Goal: Task Accomplishment & Management: Use online tool/utility

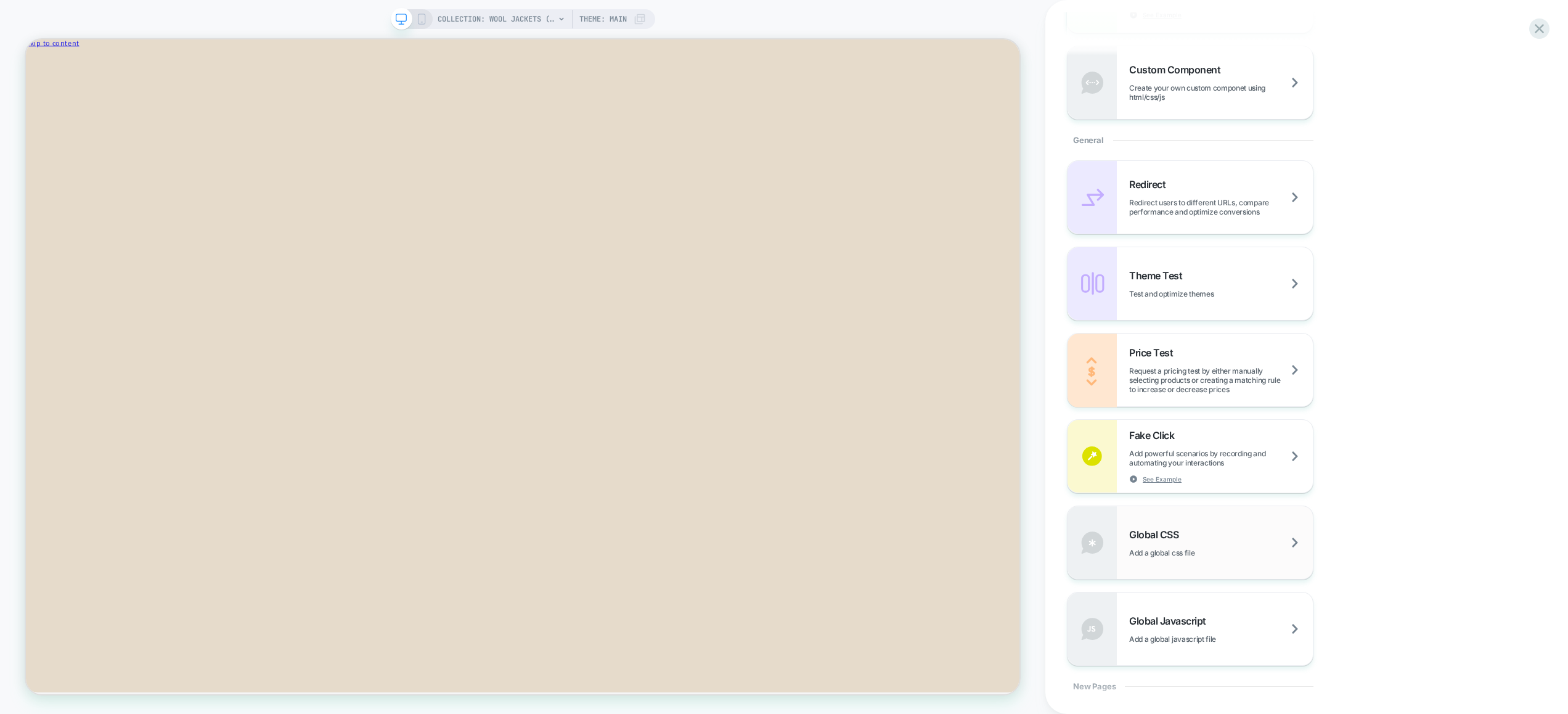
scroll to position [484, 0]
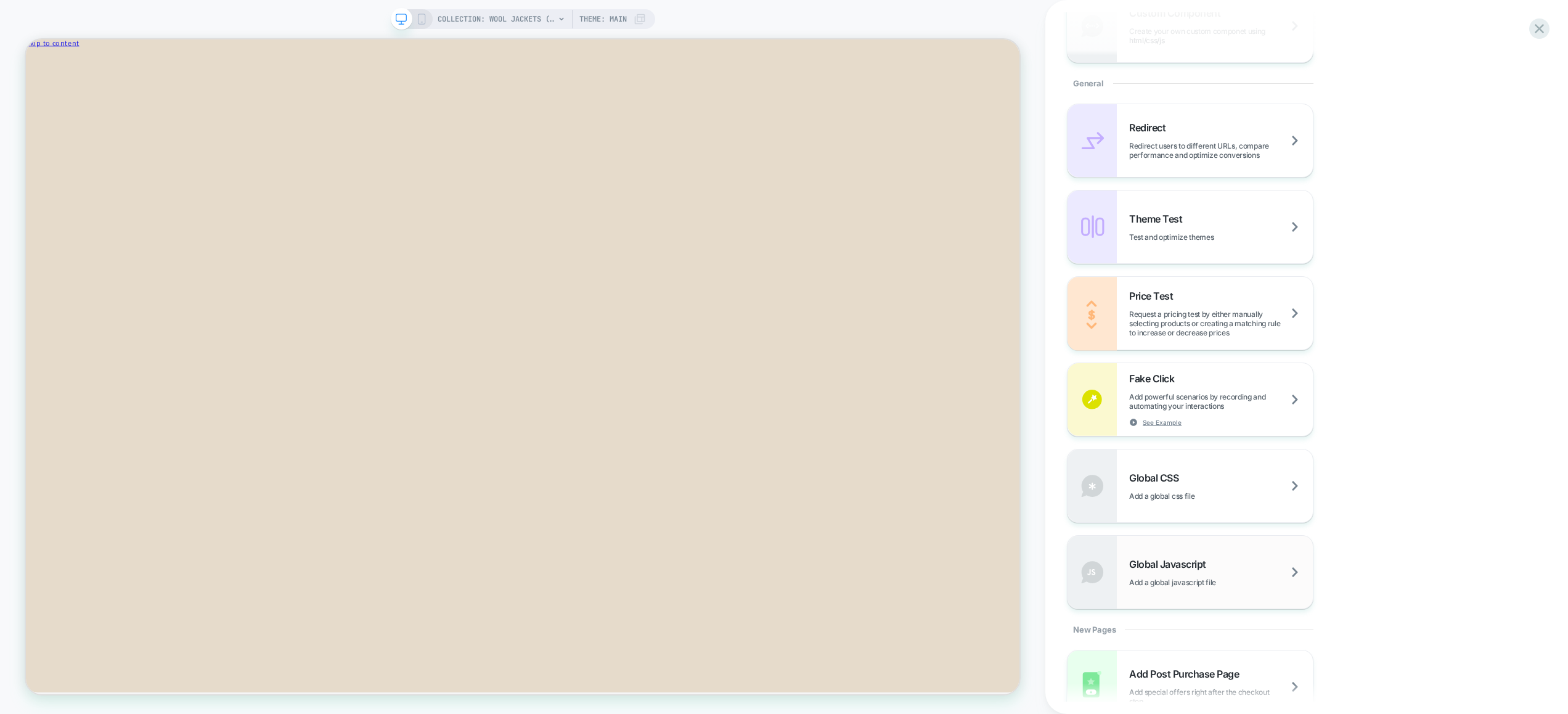
click at [1185, 576] on div "Global Javascript Add a global javascript file" at bounding box center [1220, 572] width 184 height 29
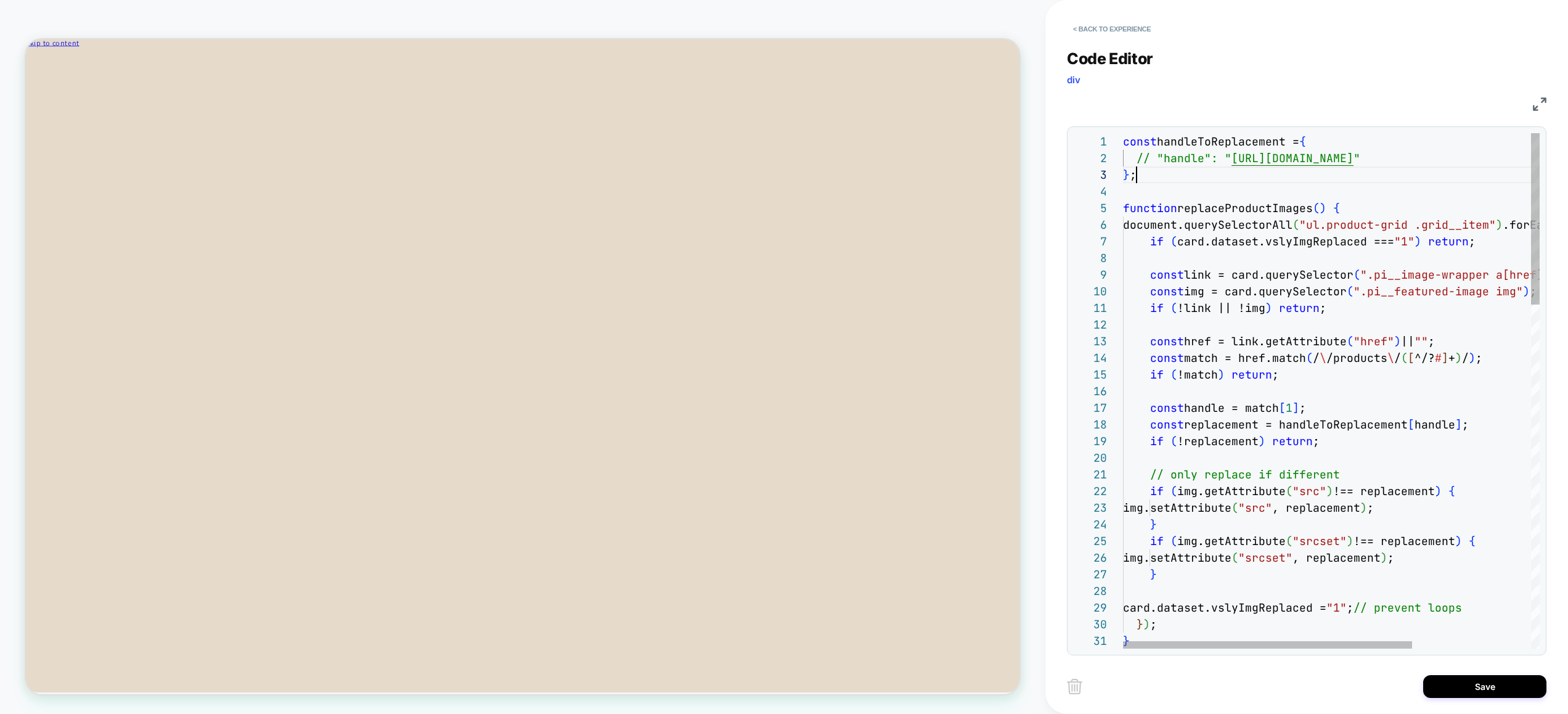
scroll to position [0, 0]
drag, startPoint x: 1158, startPoint y: 178, endPoint x: 1029, endPoint y: 64, distance: 172.2
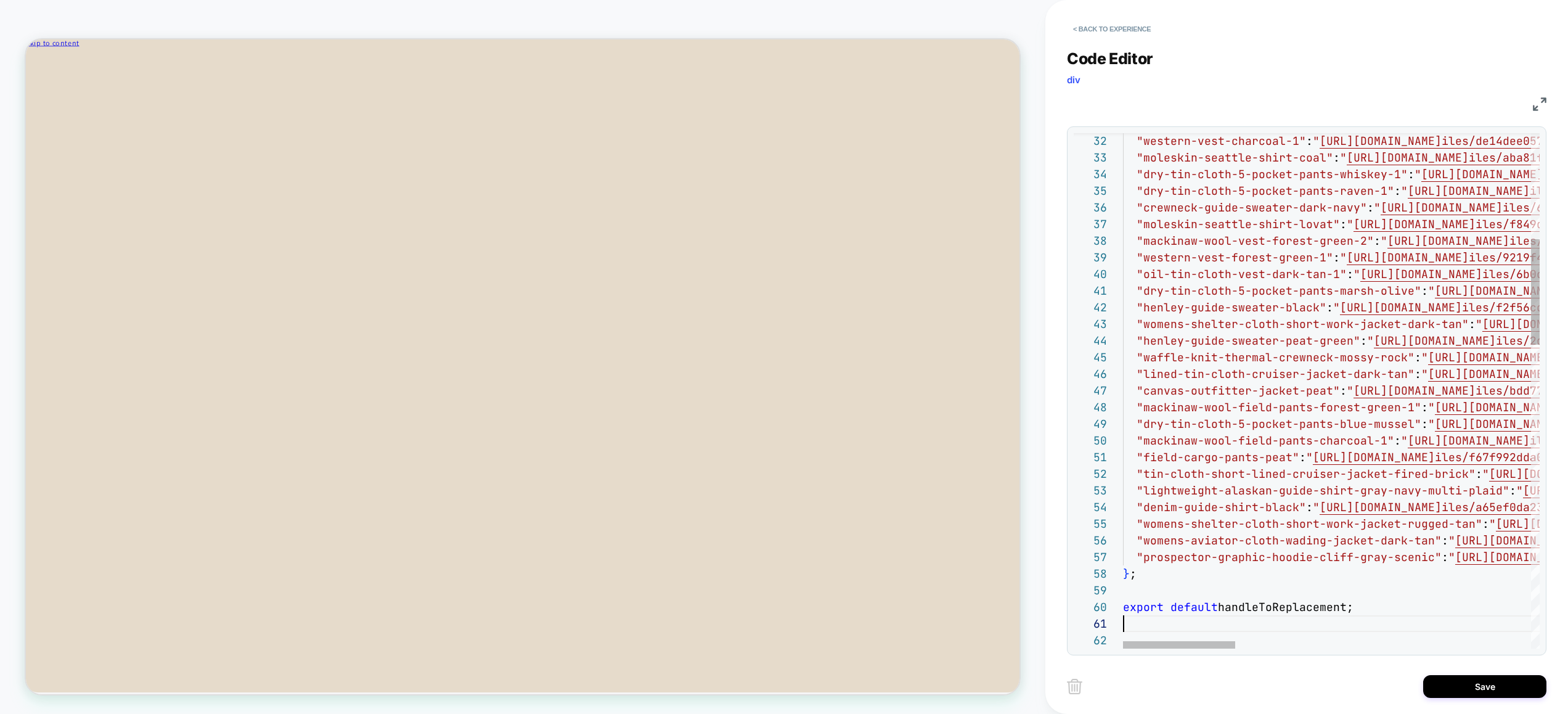
scroll to position [67, 0]
drag, startPoint x: 1376, startPoint y: 613, endPoint x: 1005, endPoint y: 590, distance: 371.7
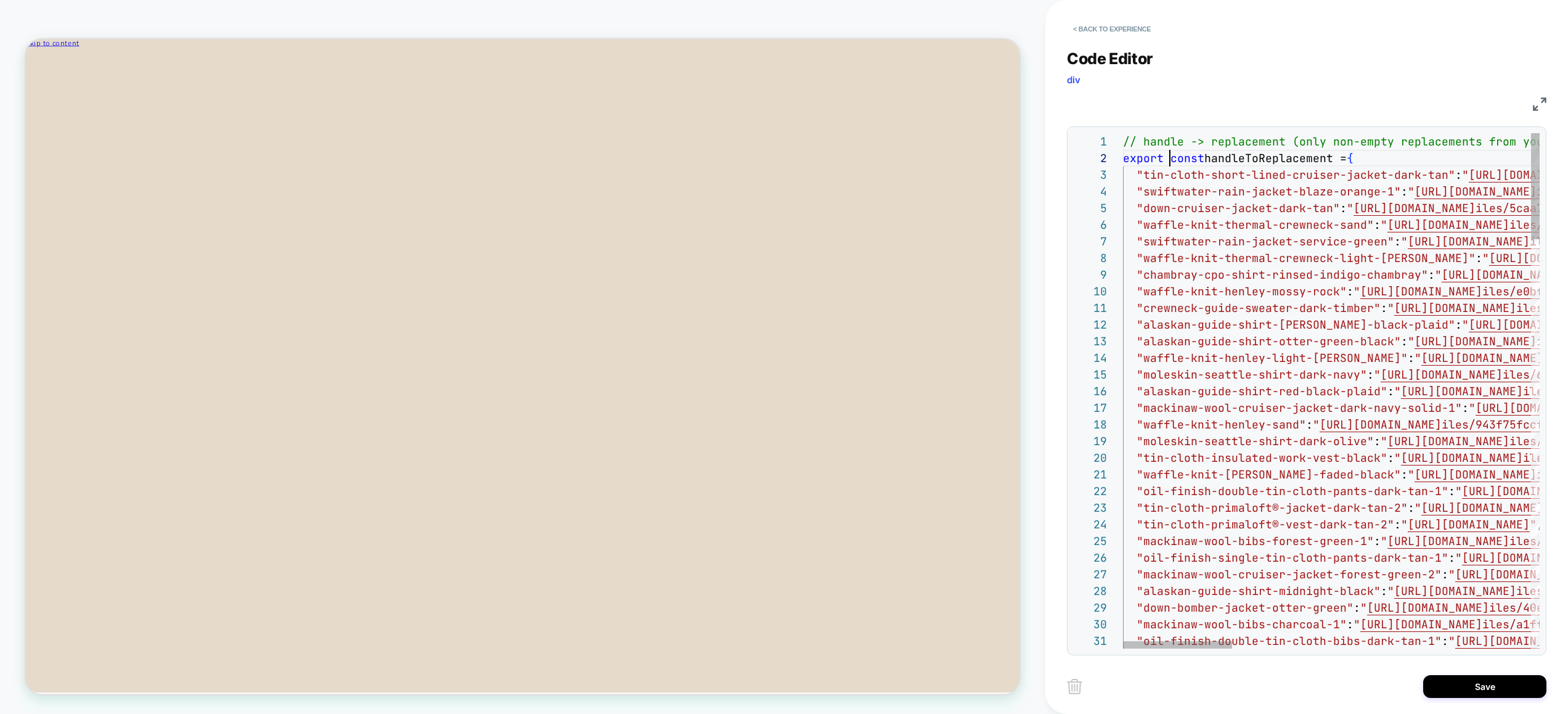
scroll to position [17, 0]
drag, startPoint x: 1170, startPoint y: 160, endPoint x: 1012, endPoint y: 158, distance: 158.0
type textarea "**********"
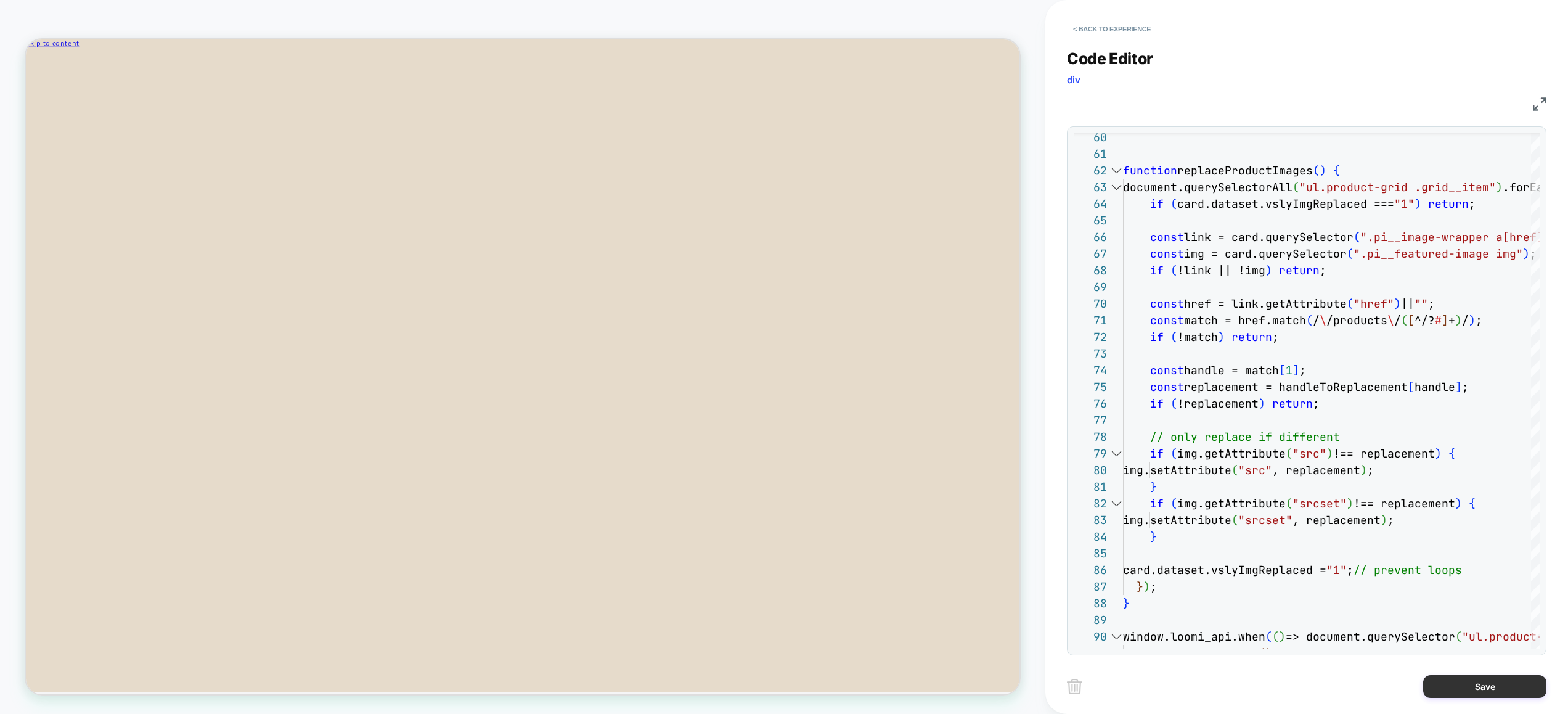
click at [1467, 691] on button "Save" at bounding box center [1484, 686] width 123 height 23
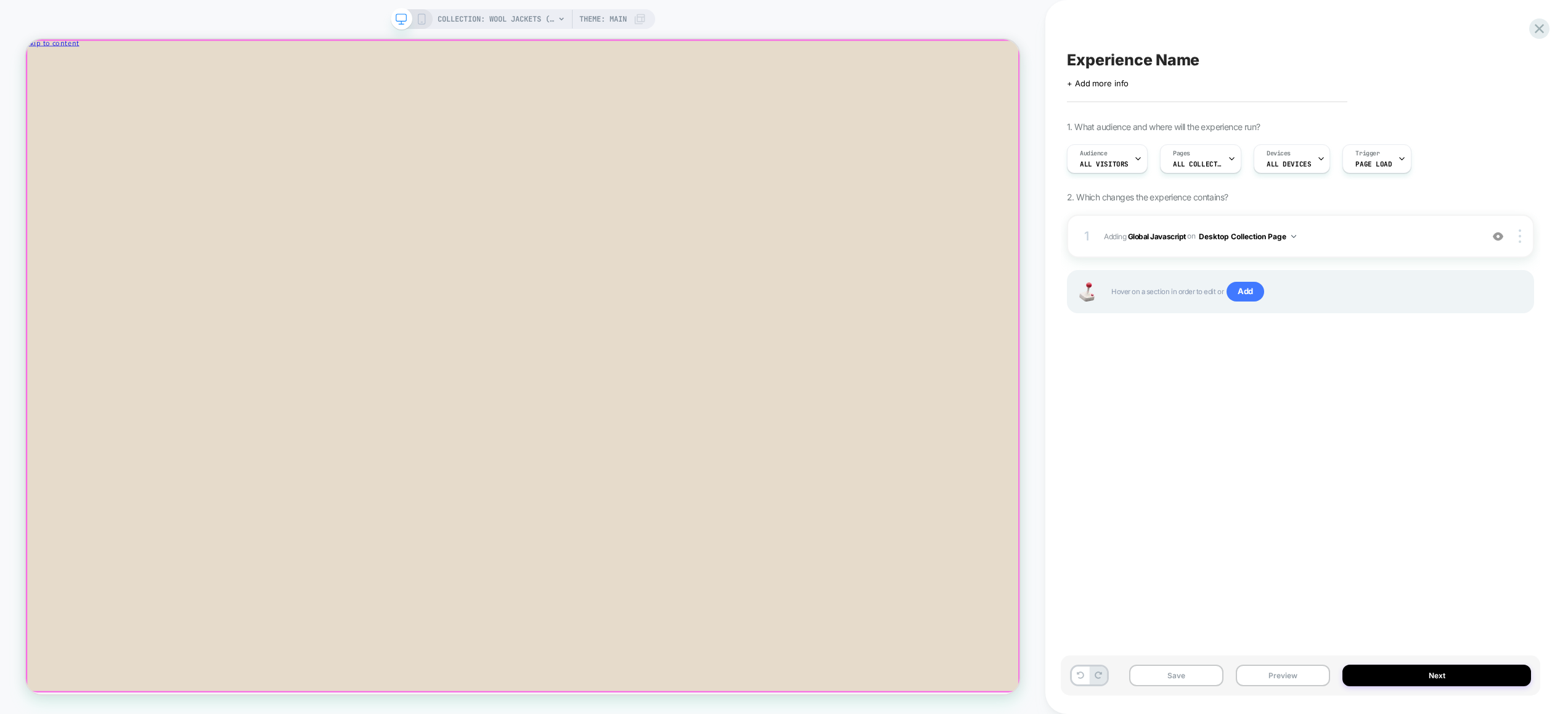
drag, startPoint x: 849, startPoint y: 456, endPoint x: 868, endPoint y: 483, distance: 33.0
click at [849, 49] on div at bounding box center [688, 49] width 1325 height 0
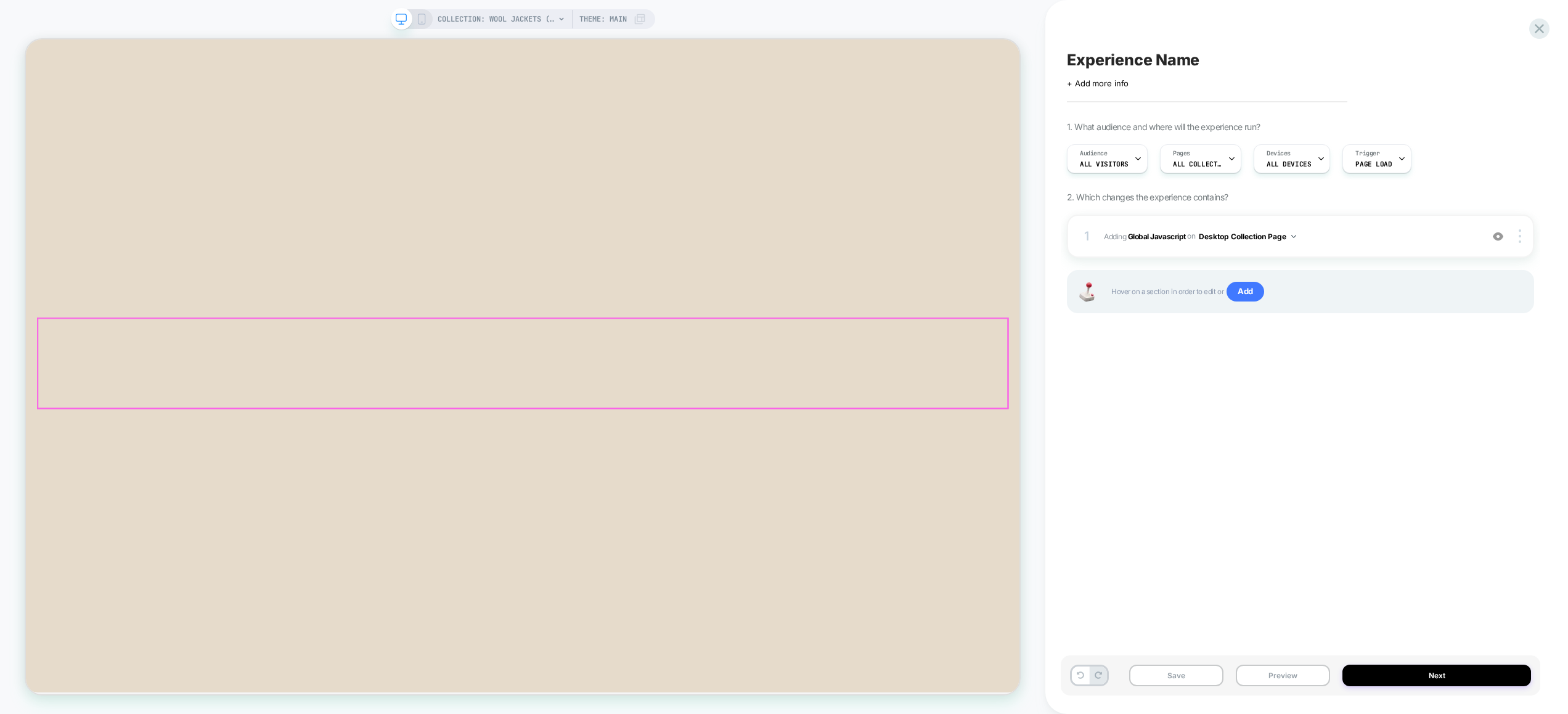
scroll to position [210, 0]
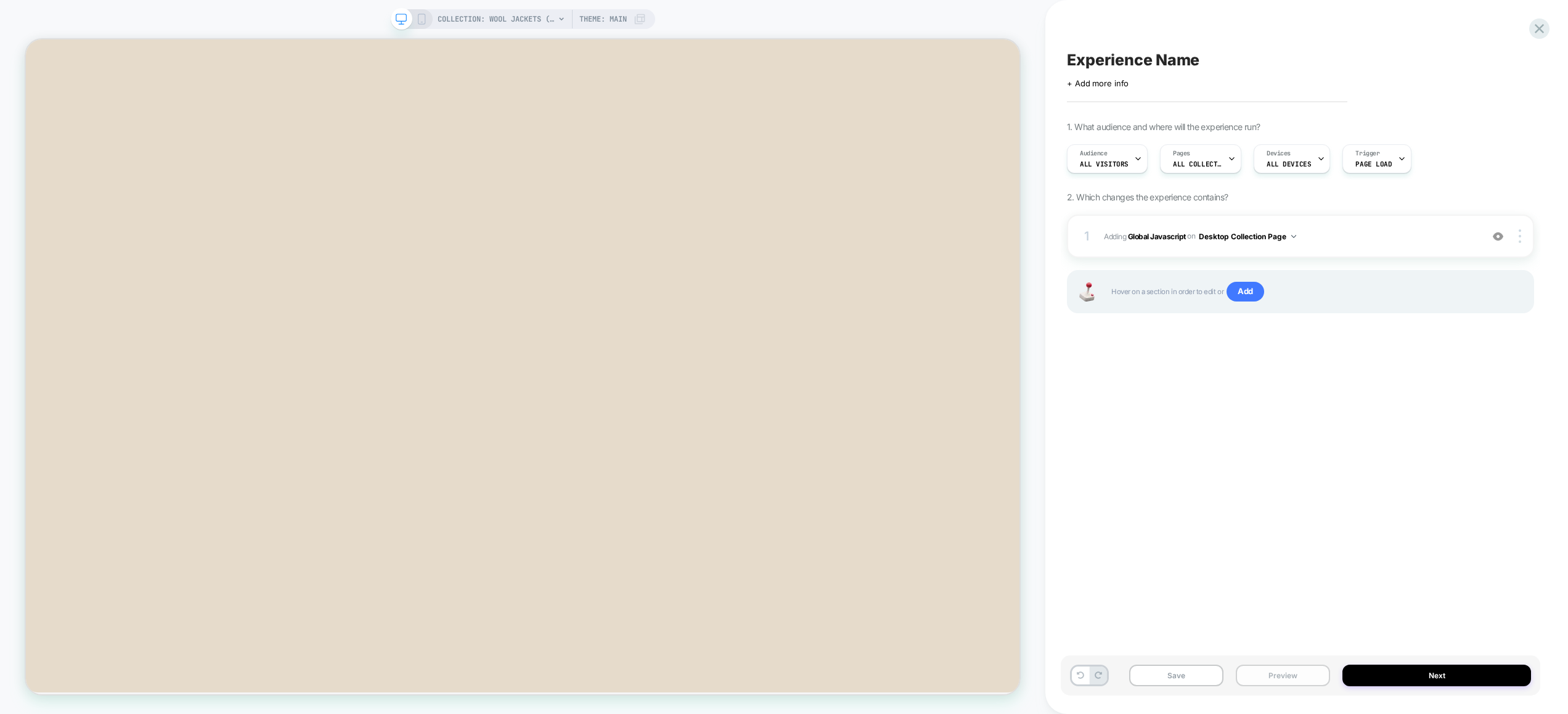
click at [1275, 677] on button "Preview" at bounding box center [1283, 675] width 95 height 21
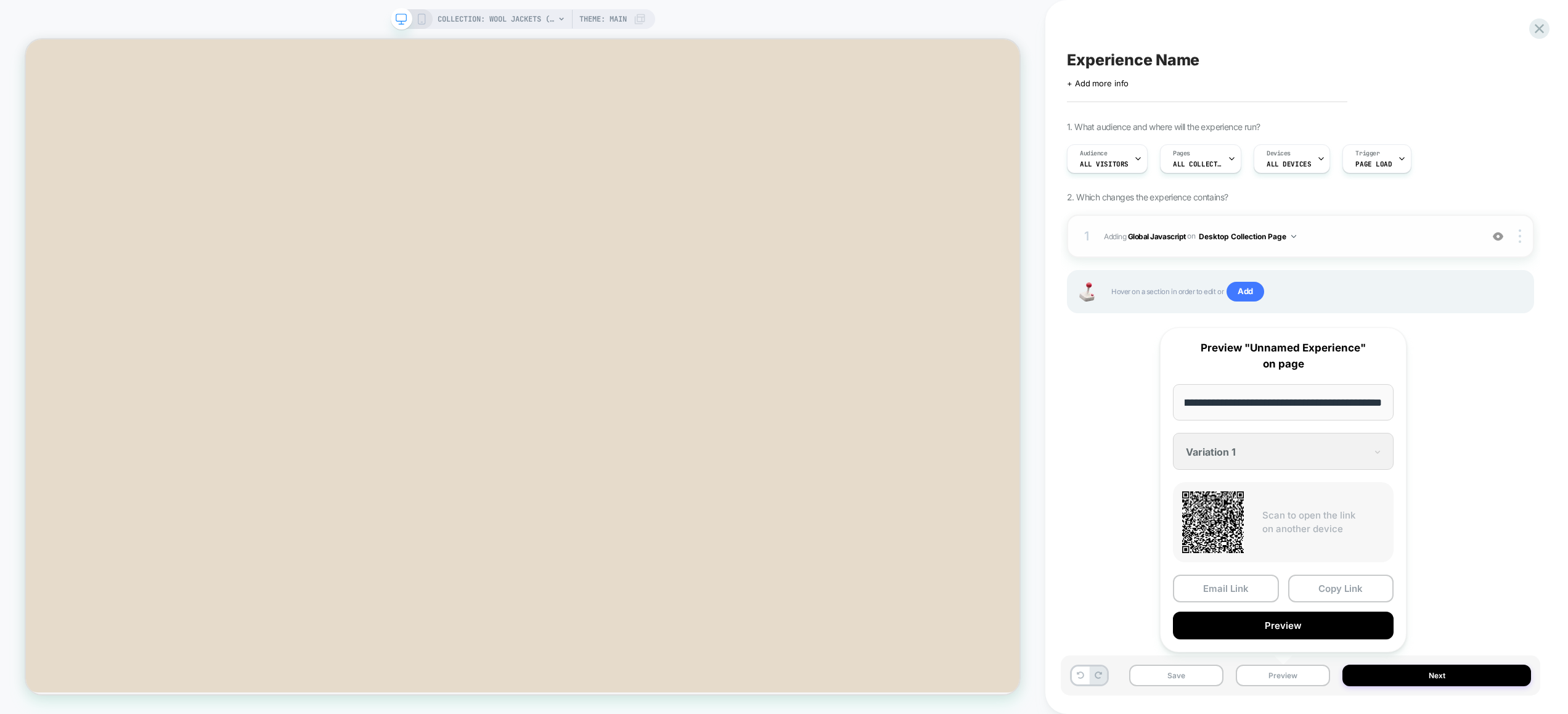
scroll to position [0, 0]
drag, startPoint x: 1459, startPoint y: 518, endPoint x: 1508, endPoint y: 244, distance: 278.3
click at [1459, 518] on div "Experience Name Click to edit experience details + Add more info 1. What audien…" at bounding box center [1299, 357] width 479 height 689
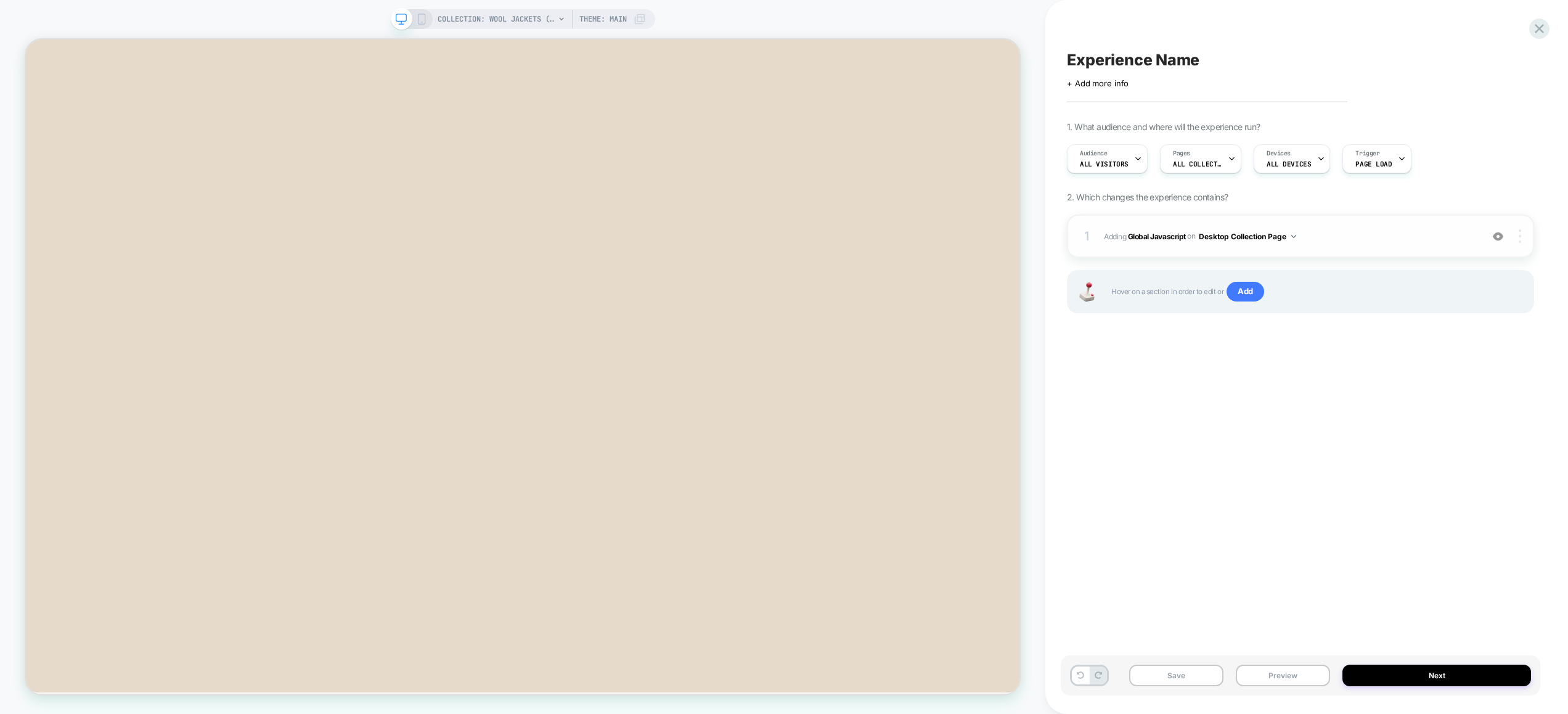
click at [1518, 235] on img at bounding box center [1519, 235] width 2 height 14
drag, startPoint x: 1522, startPoint y: 237, endPoint x: 1516, endPoint y: 251, distance: 15.2
click at [1522, 237] on div at bounding box center [1521, 235] width 23 height 14
click at [1480, 273] on div "Target All Devices" at bounding box center [1446, 270] width 110 height 34
click at [1406, 503] on div "Experience Name Click to edit experience details + Add more info 1. What audien…" at bounding box center [1299, 357] width 479 height 689
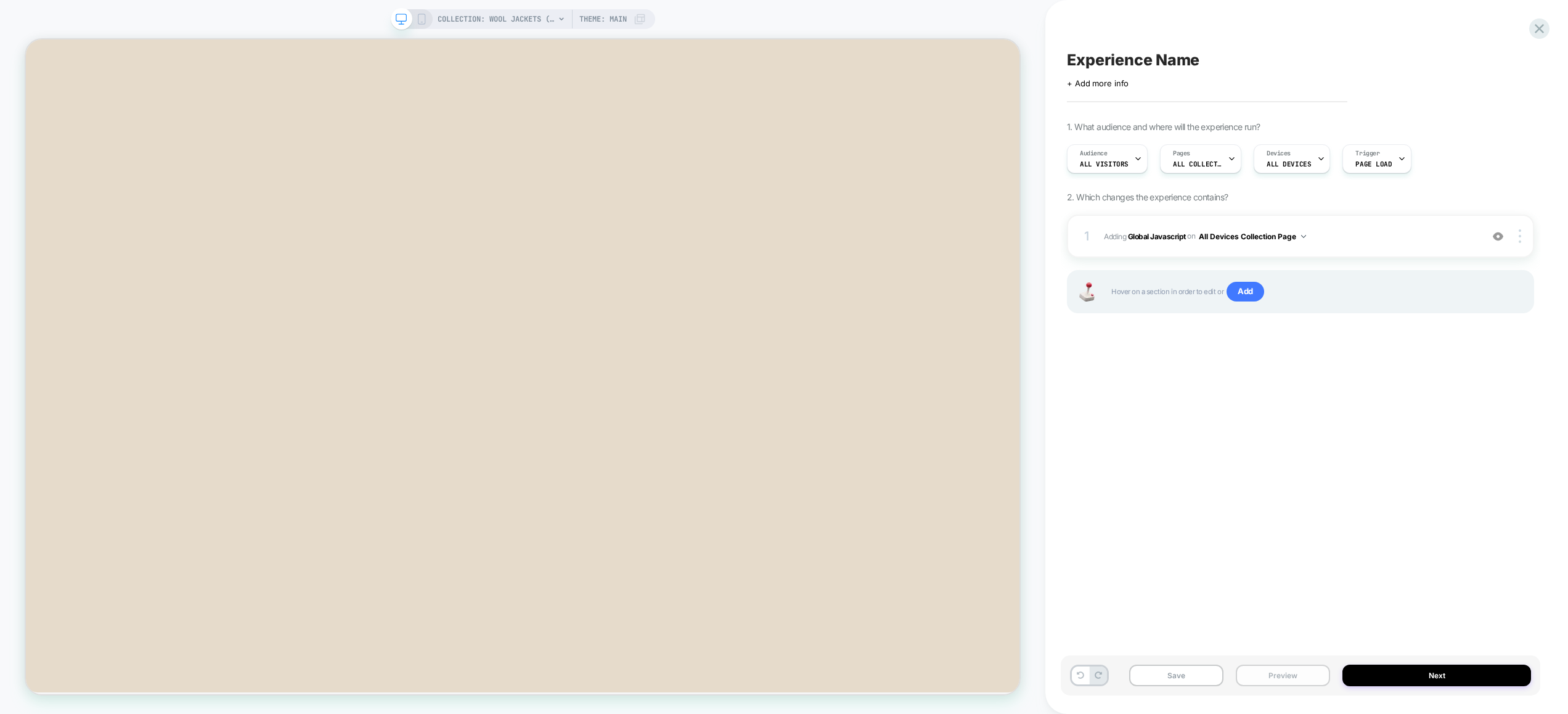
click at [1294, 671] on button "Preview" at bounding box center [1283, 675] width 95 height 21
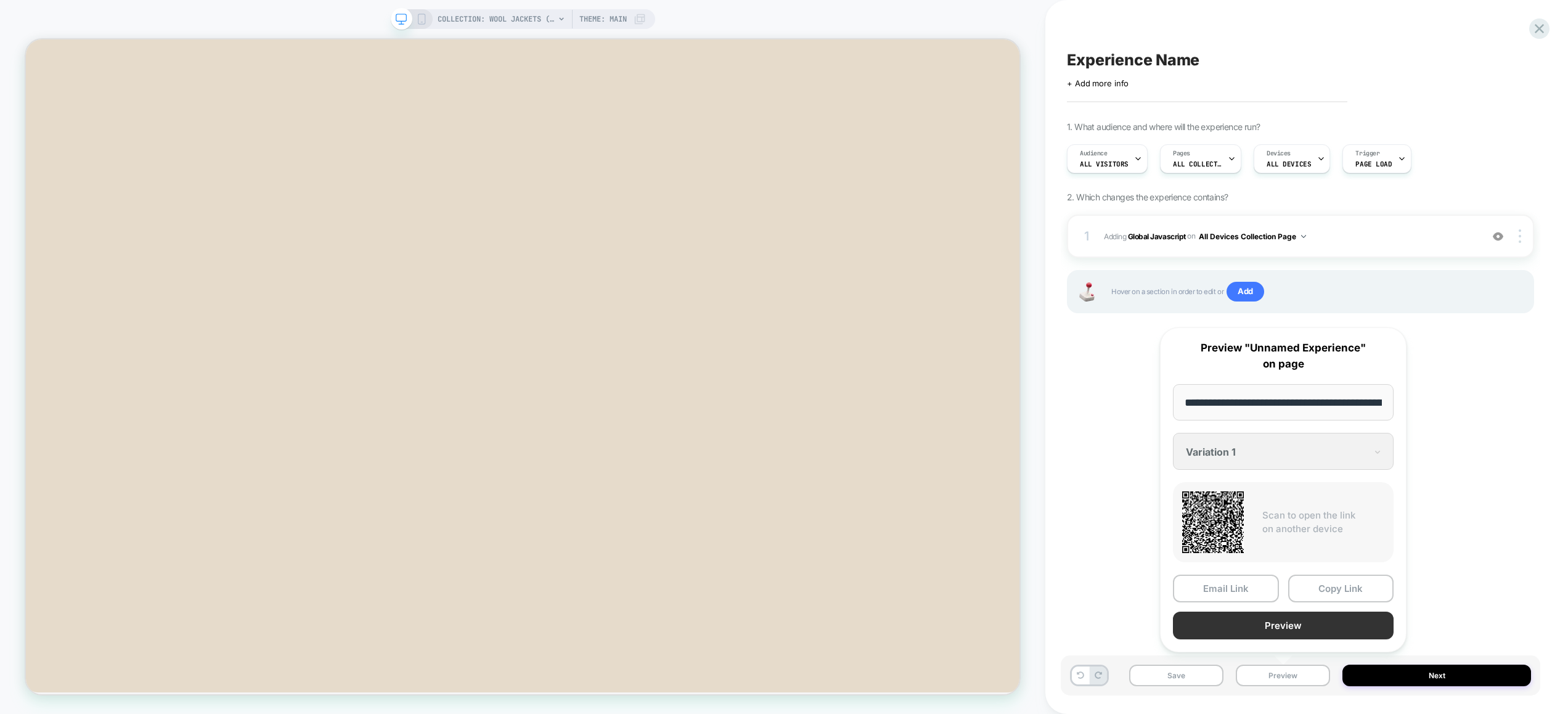
click at [1284, 623] on button "Preview" at bounding box center [1283, 625] width 221 height 28
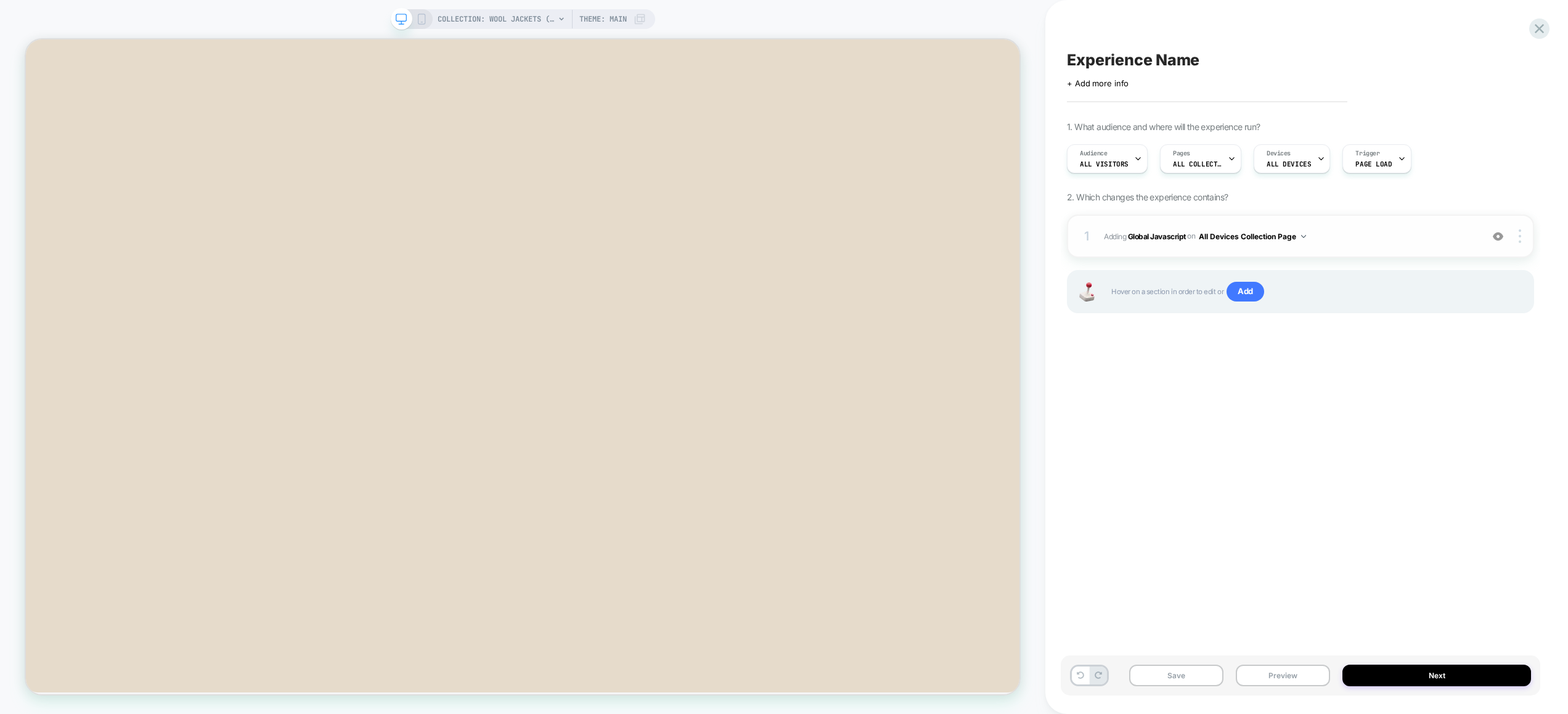
click at [1397, 237] on span "Adding Global Javascript on All Devices Collection Page" at bounding box center [1290, 236] width 372 height 15
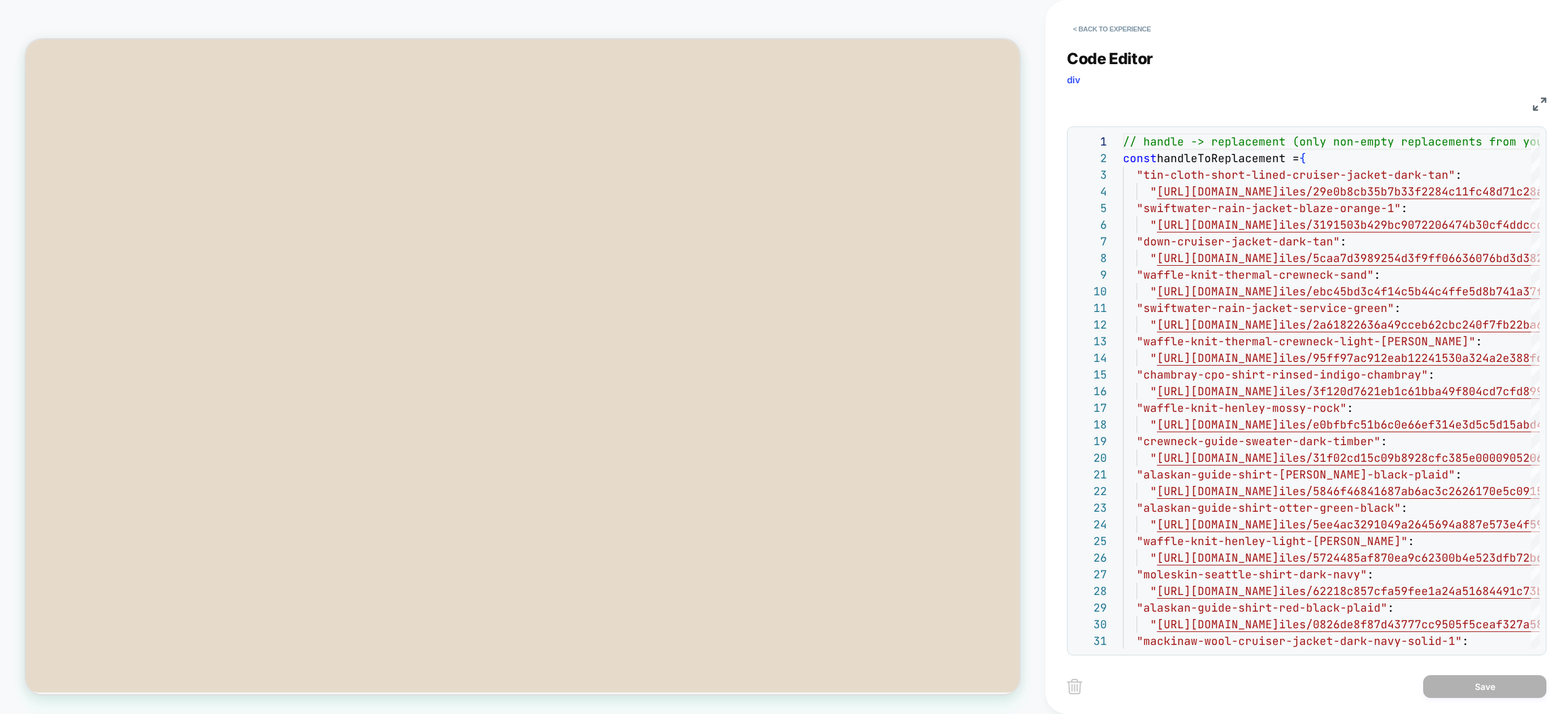
scroll to position [100, 0]
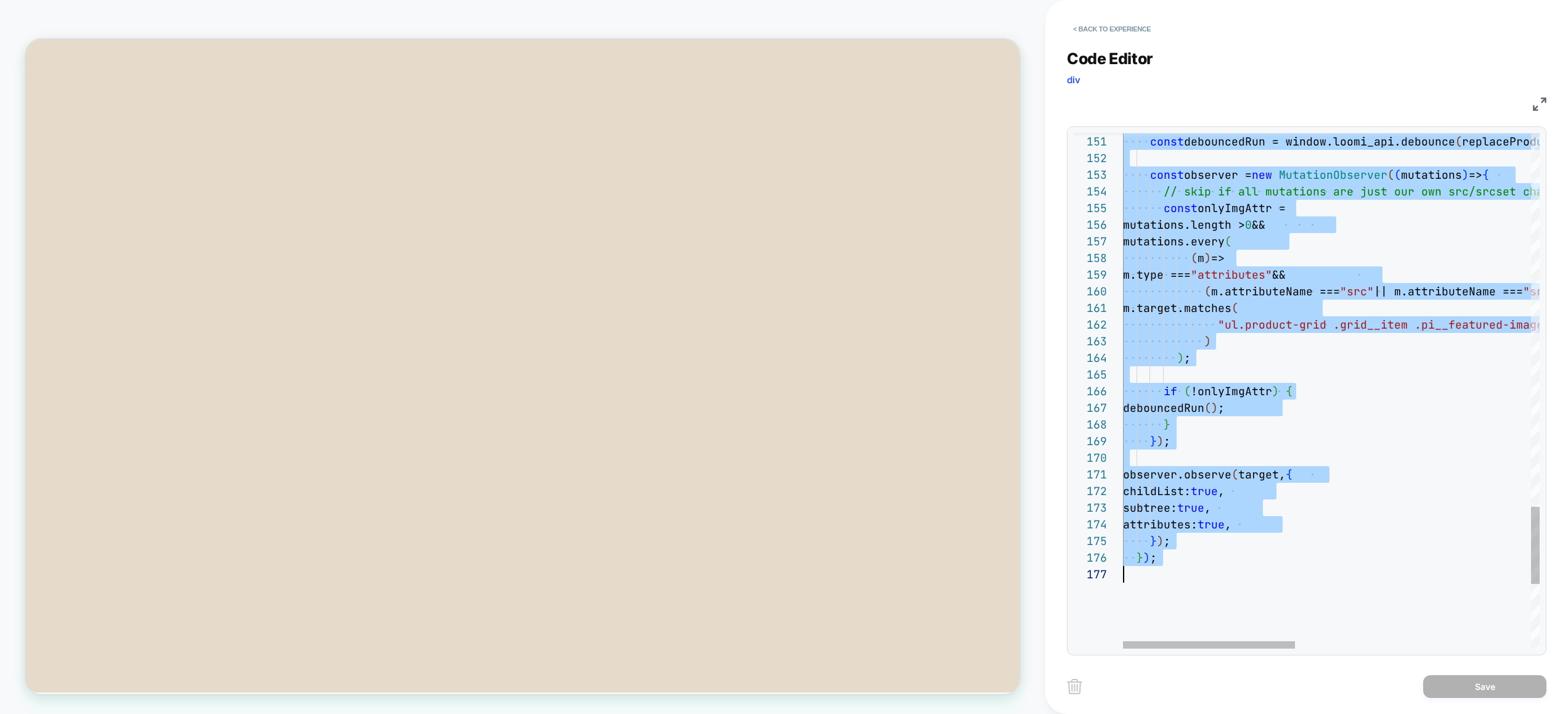
scroll to position [100, 153]
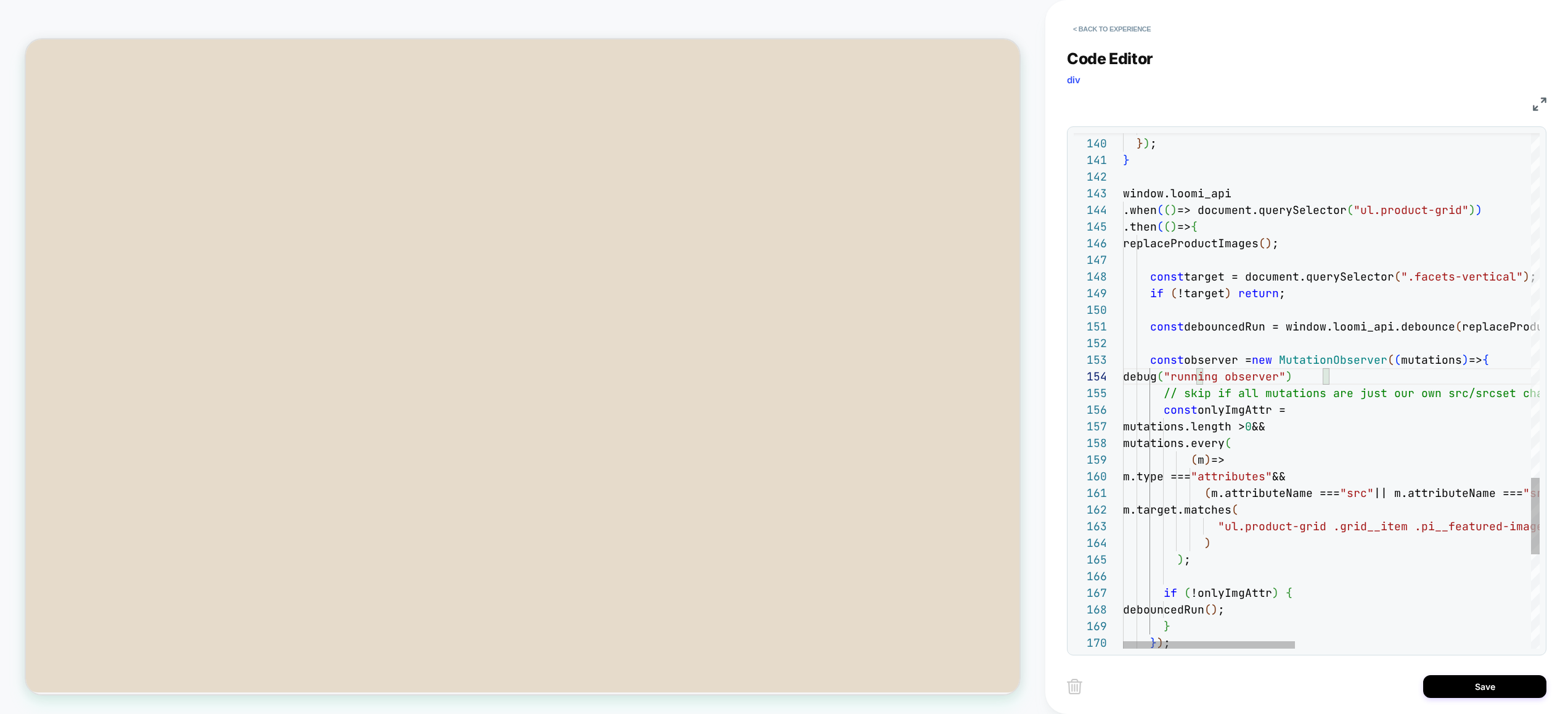
scroll to position [50, 366]
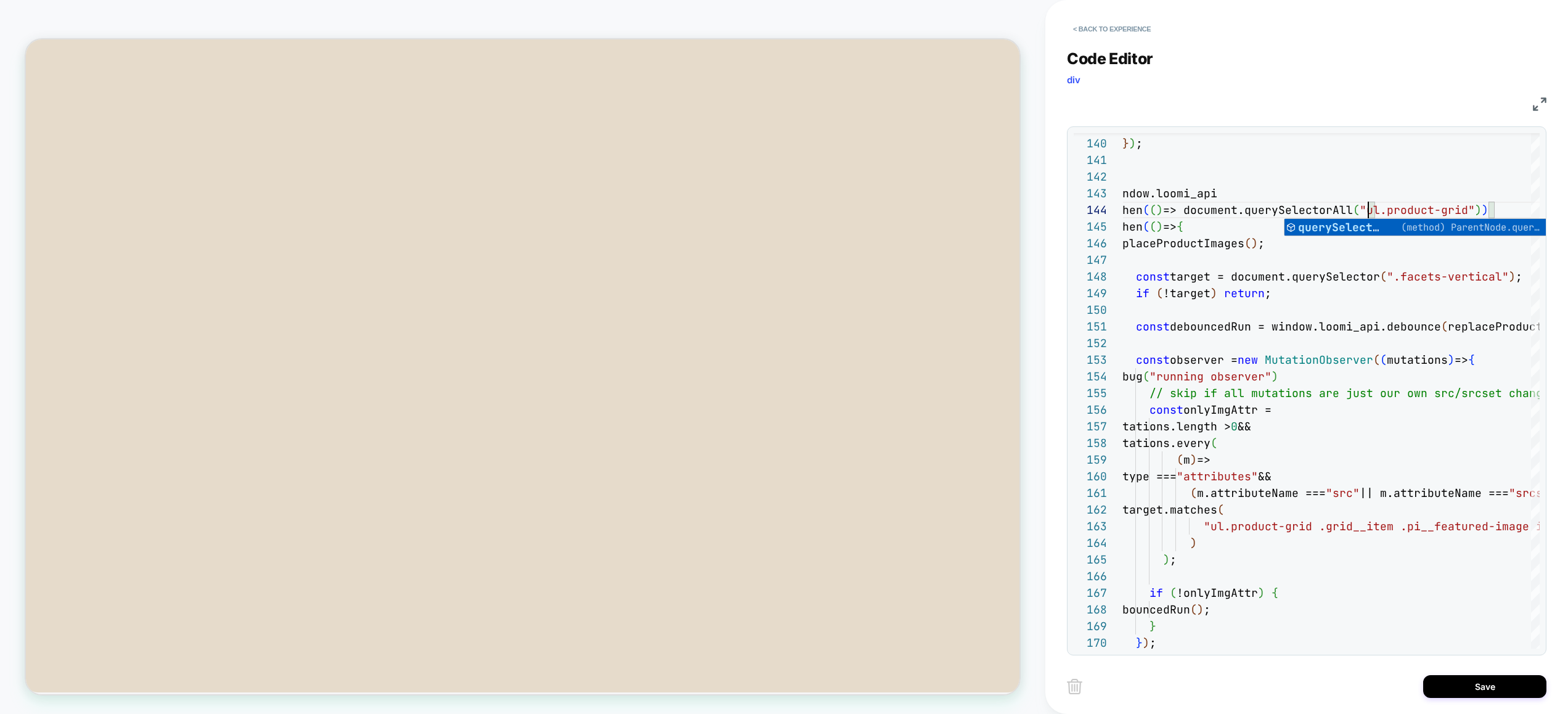
scroll to position [50, 259]
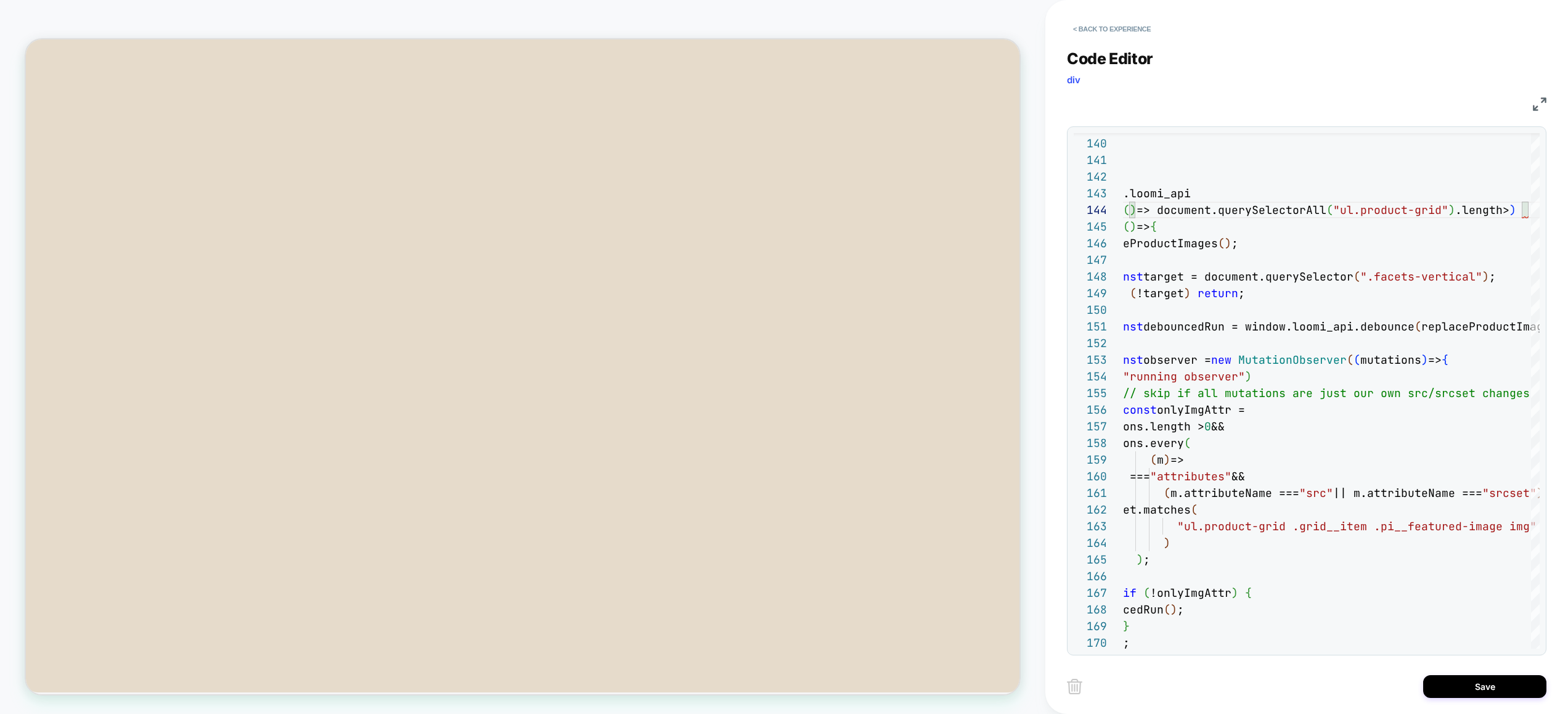
scroll to position [50, 446]
type textarea "**********"
click at [1458, 682] on button "Save" at bounding box center [1484, 686] width 123 height 23
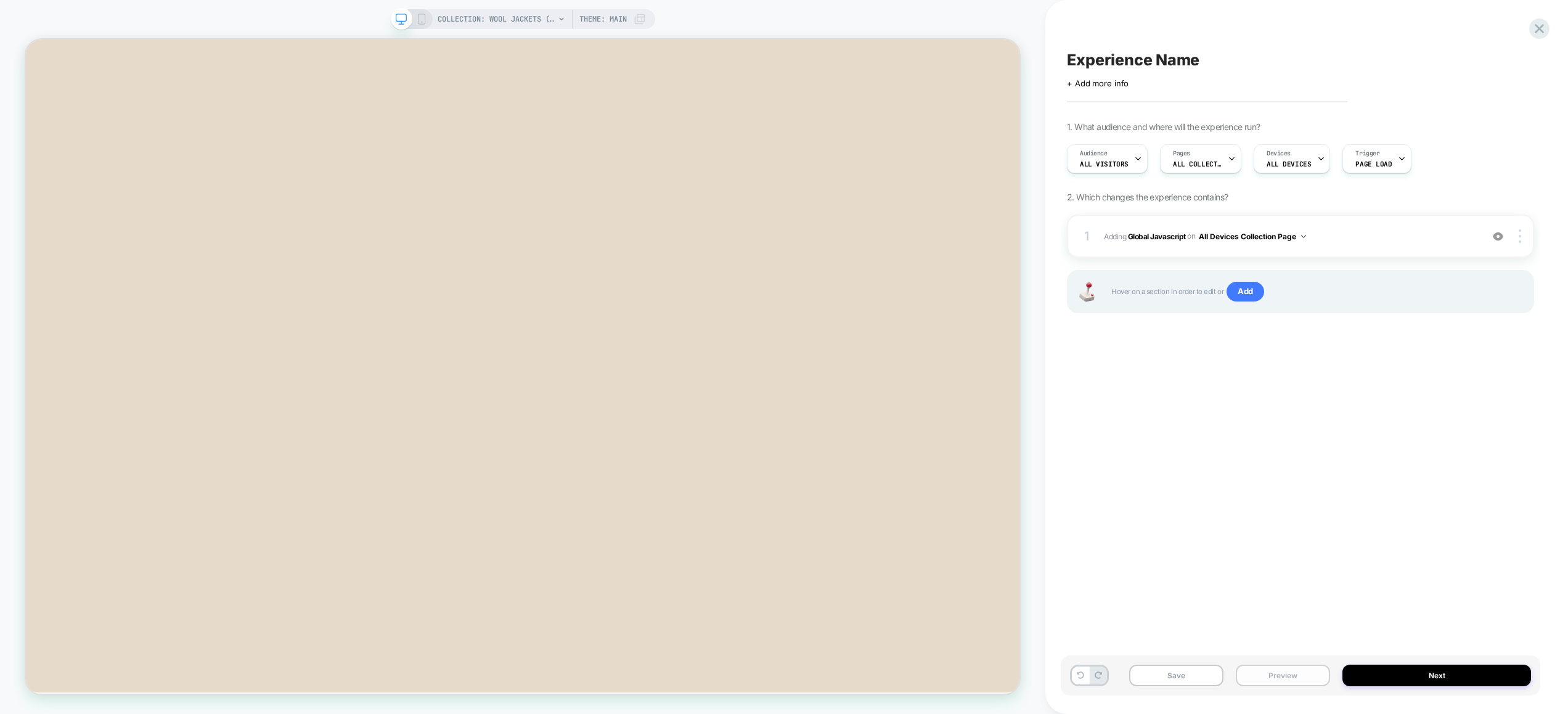
drag, startPoint x: 1268, startPoint y: 677, endPoint x: 1276, endPoint y: 670, distance: 10.6
click at [1268, 678] on button "Preview" at bounding box center [1283, 675] width 95 height 21
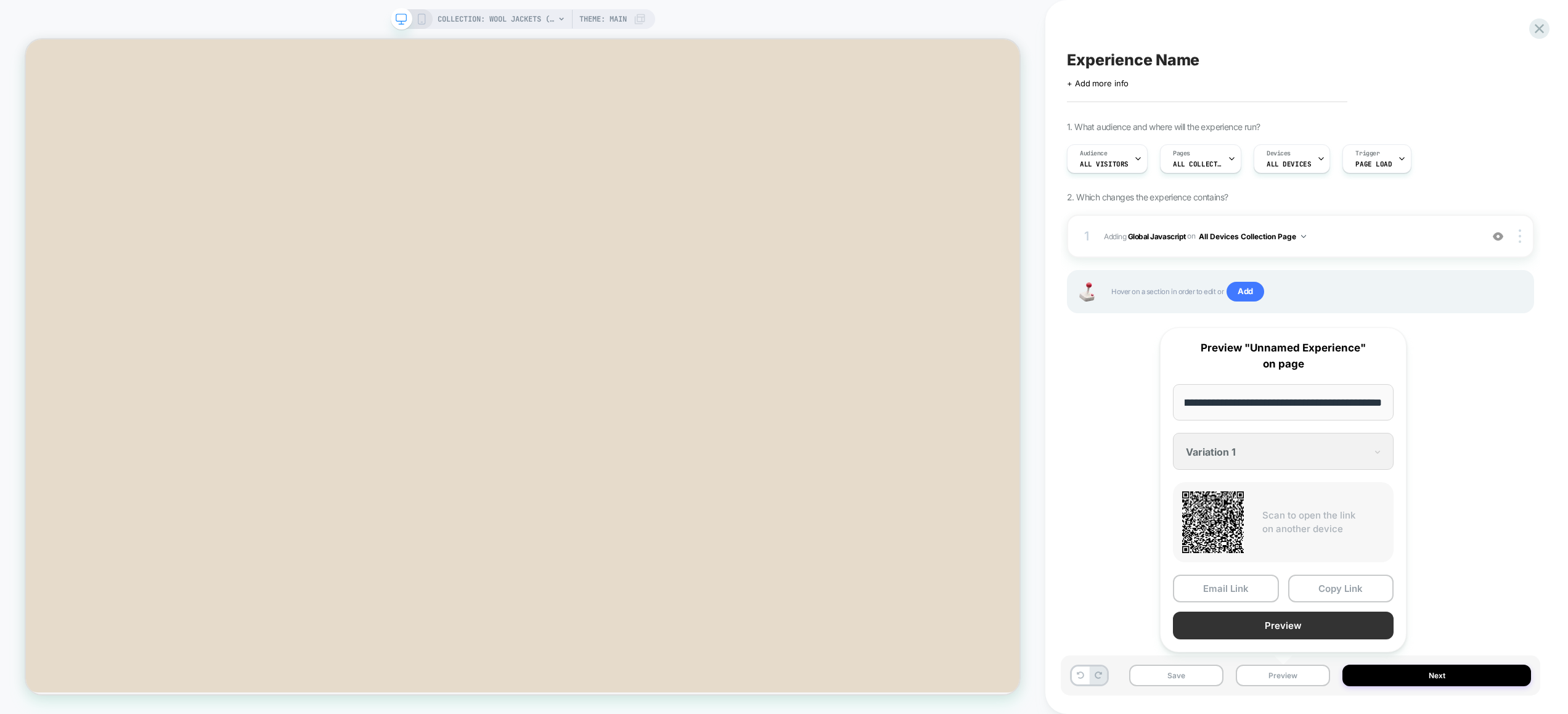
scroll to position [0, 0]
click at [1274, 617] on button "Preview" at bounding box center [1283, 625] width 221 height 28
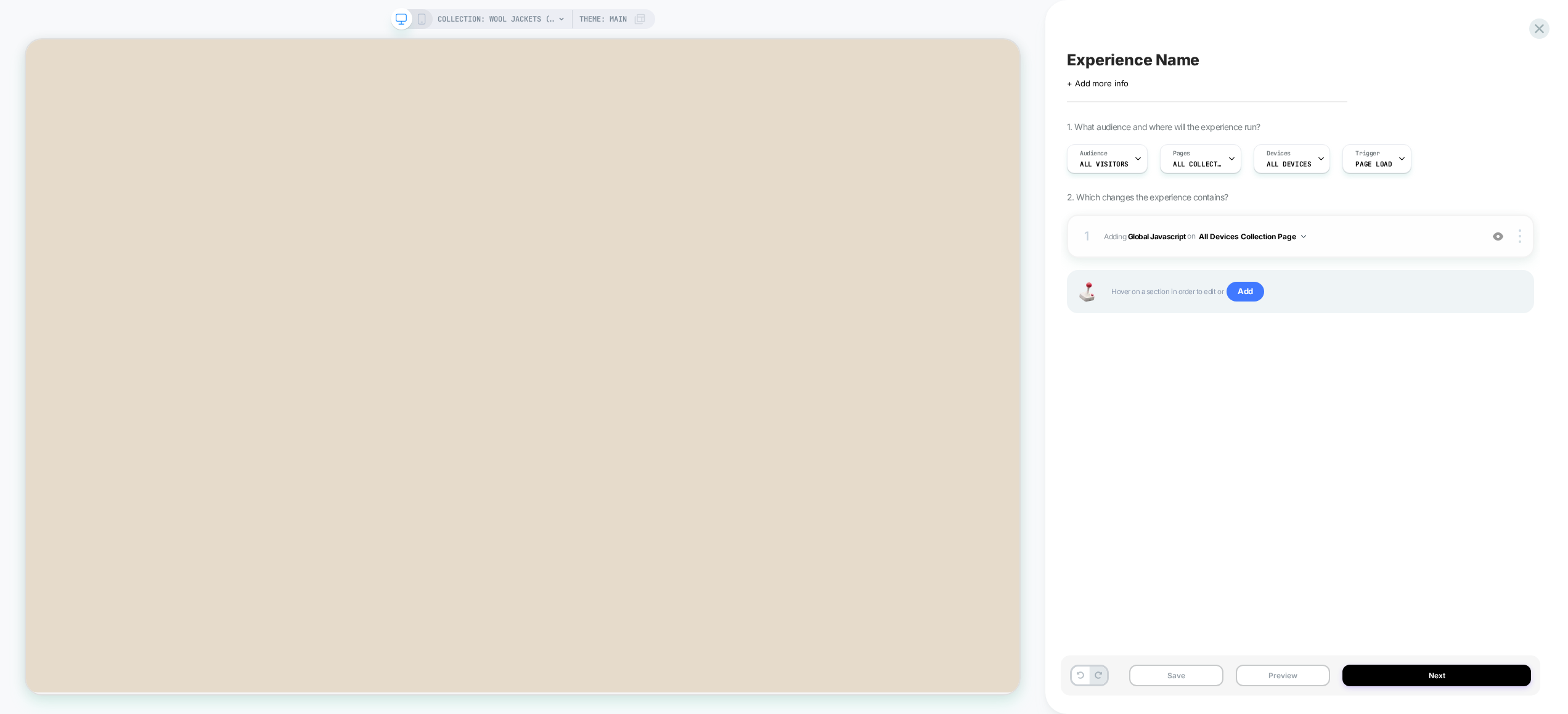
click at [1359, 240] on span "Adding Global Javascript on All Devices Collection Page" at bounding box center [1290, 236] width 372 height 15
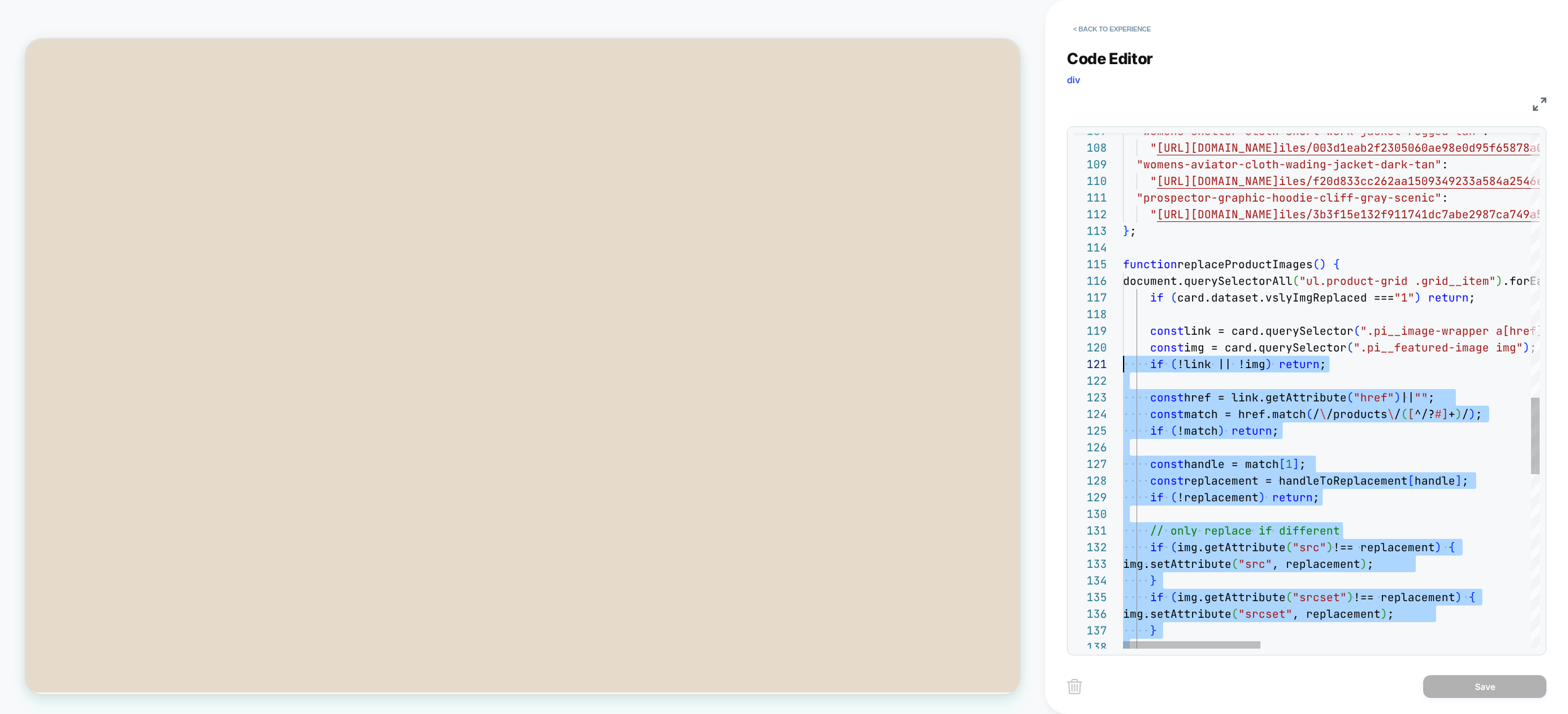
scroll to position [67, 0]
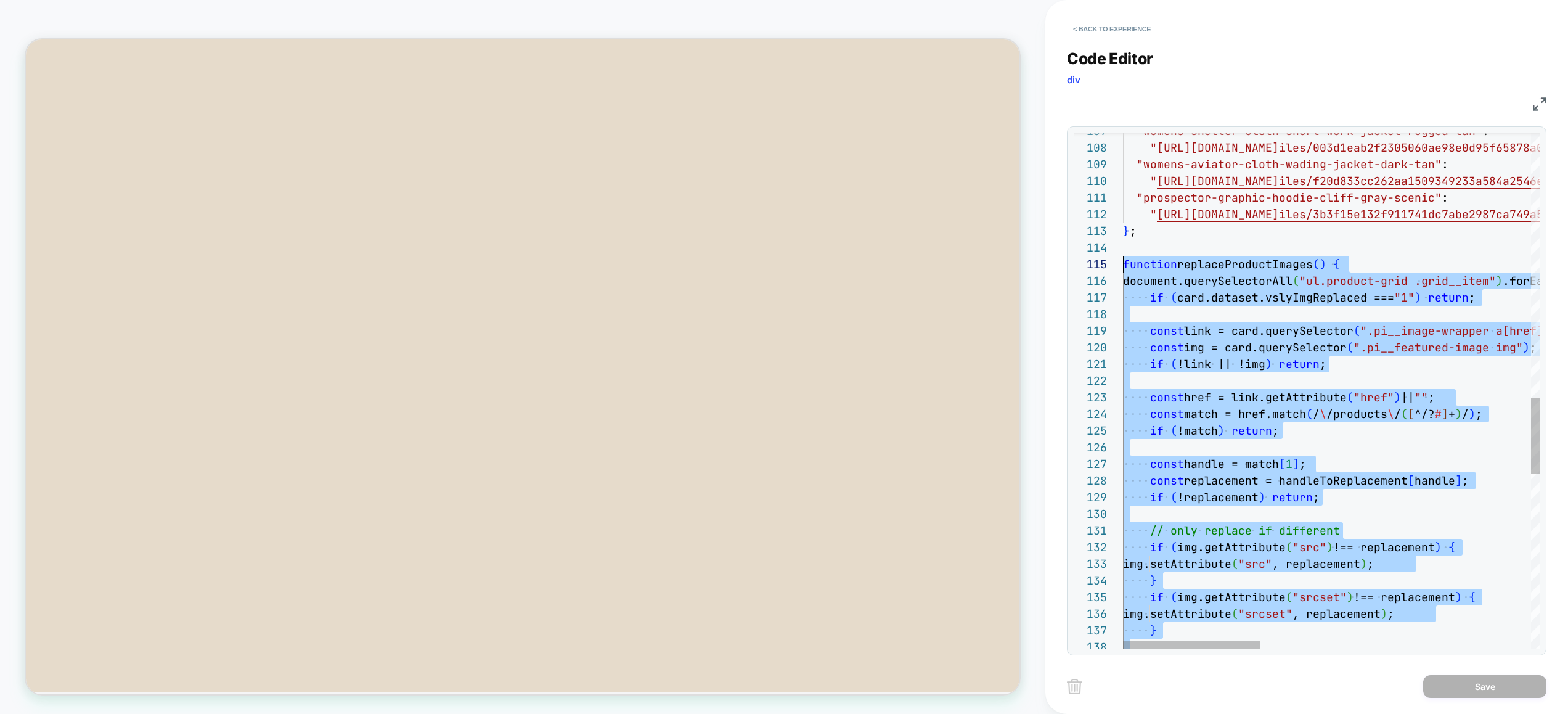
drag, startPoint x: 1274, startPoint y: 382, endPoint x: 1094, endPoint y: 266, distance: 214.1
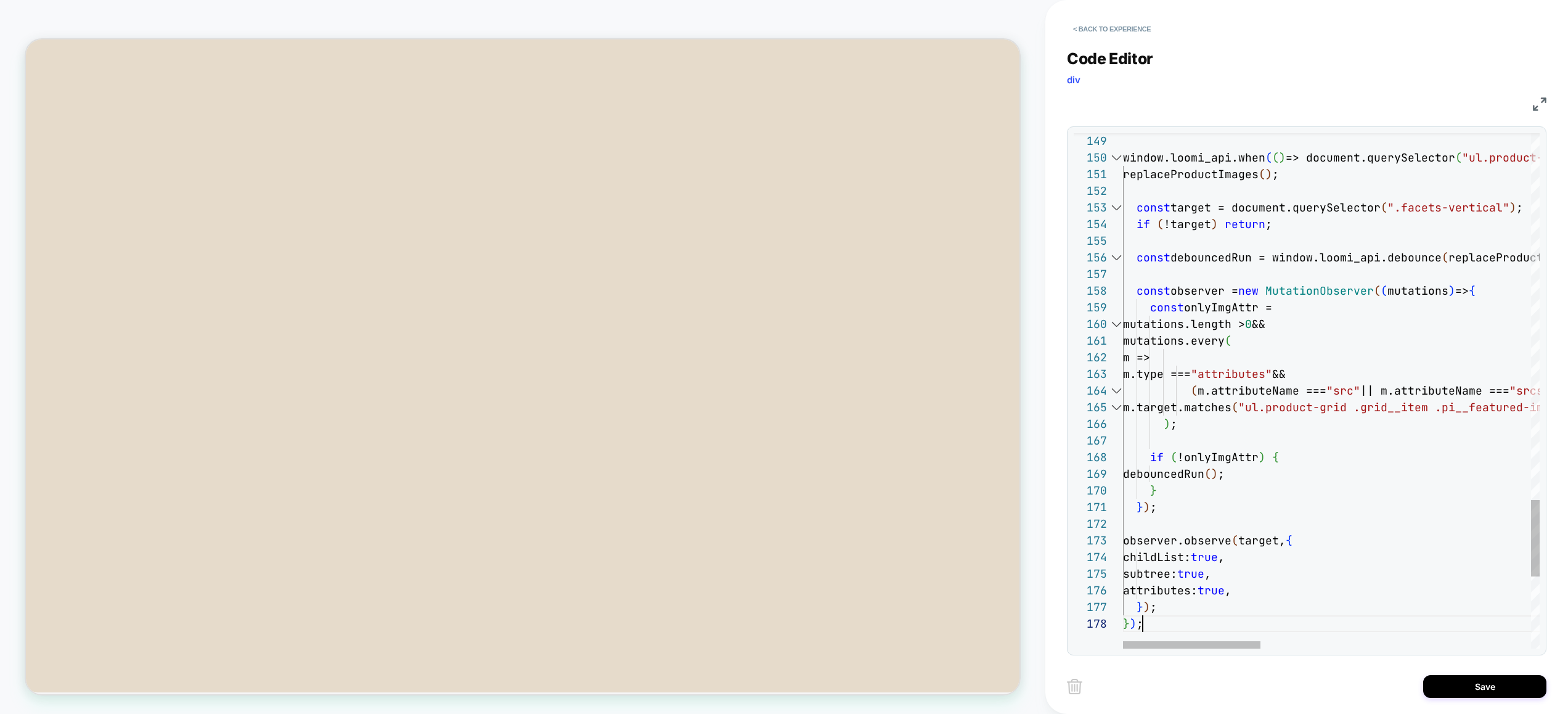
scroll to position [117, 20]
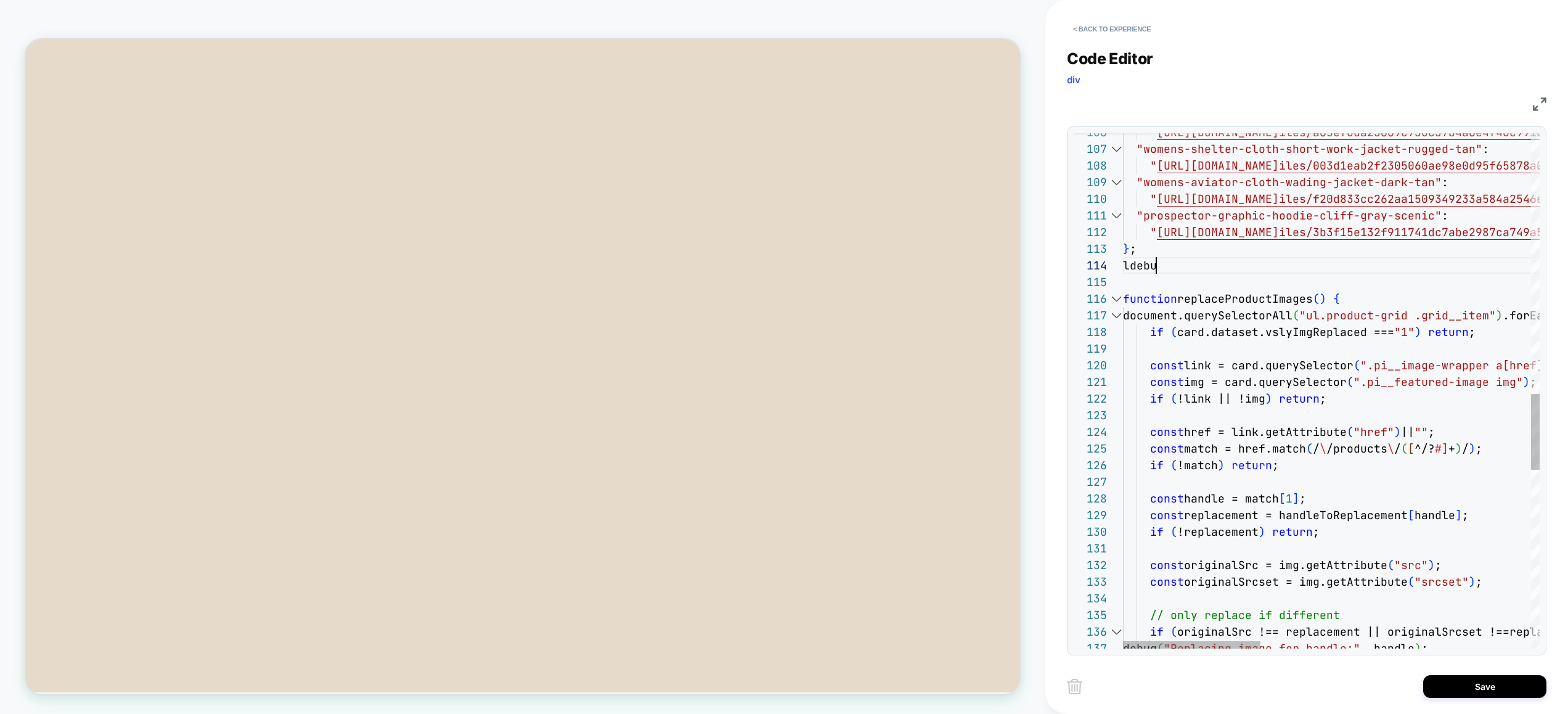
scroll to position [133, 14]
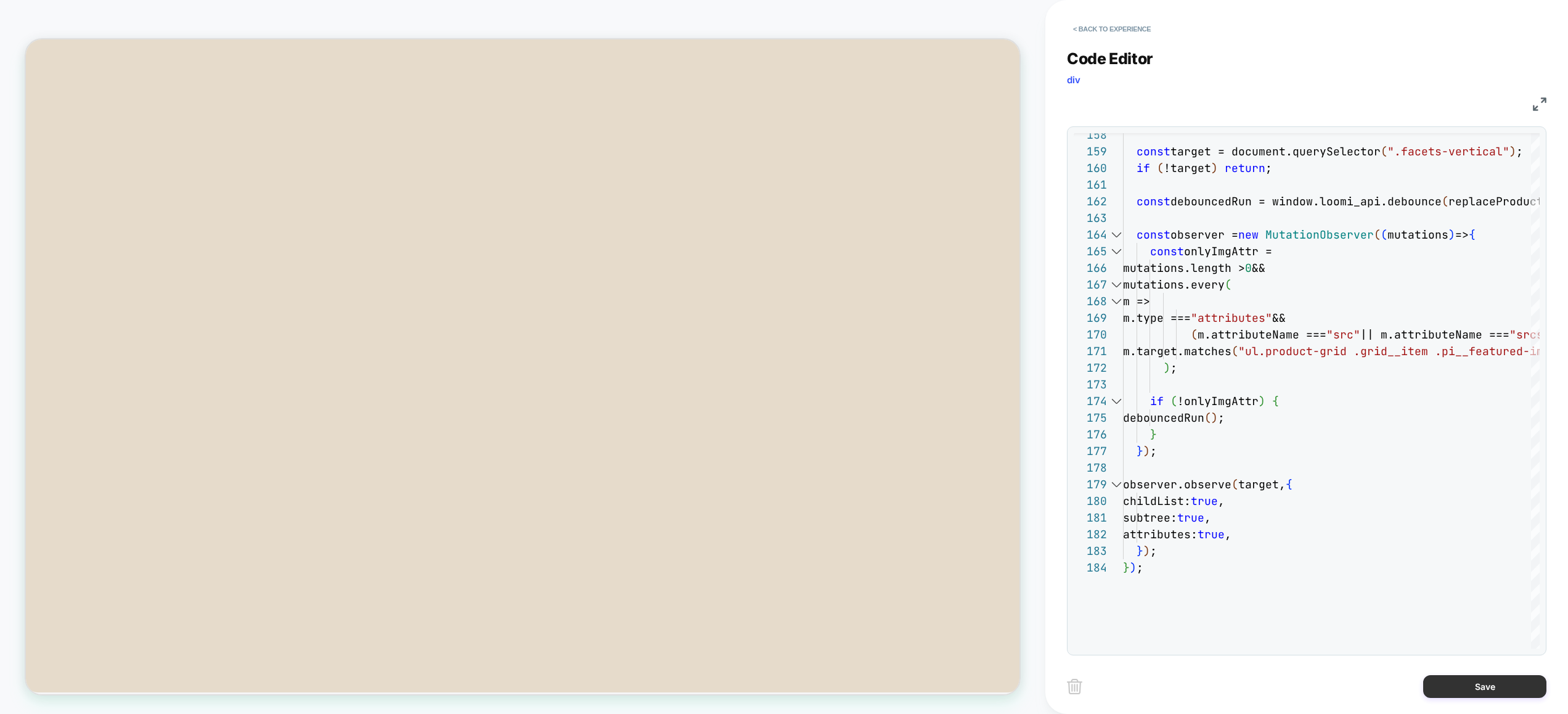
type textarea "**********"
click at [1474, 691] on button "Save" at bounding box center [1484, 686] width 123 height 23
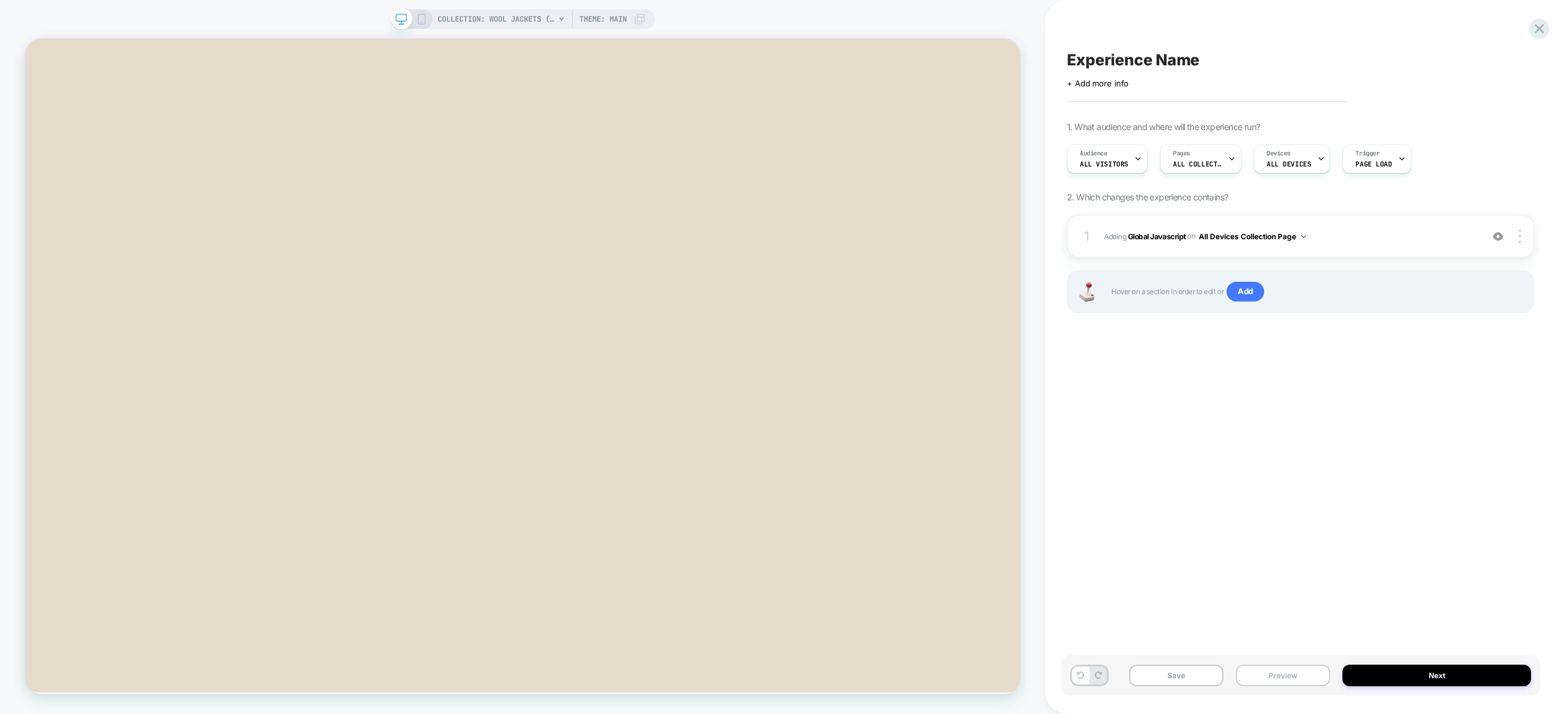
click at [1299, 673] on button "Preview" at bounding box center [1283, 675] width 95 height 21
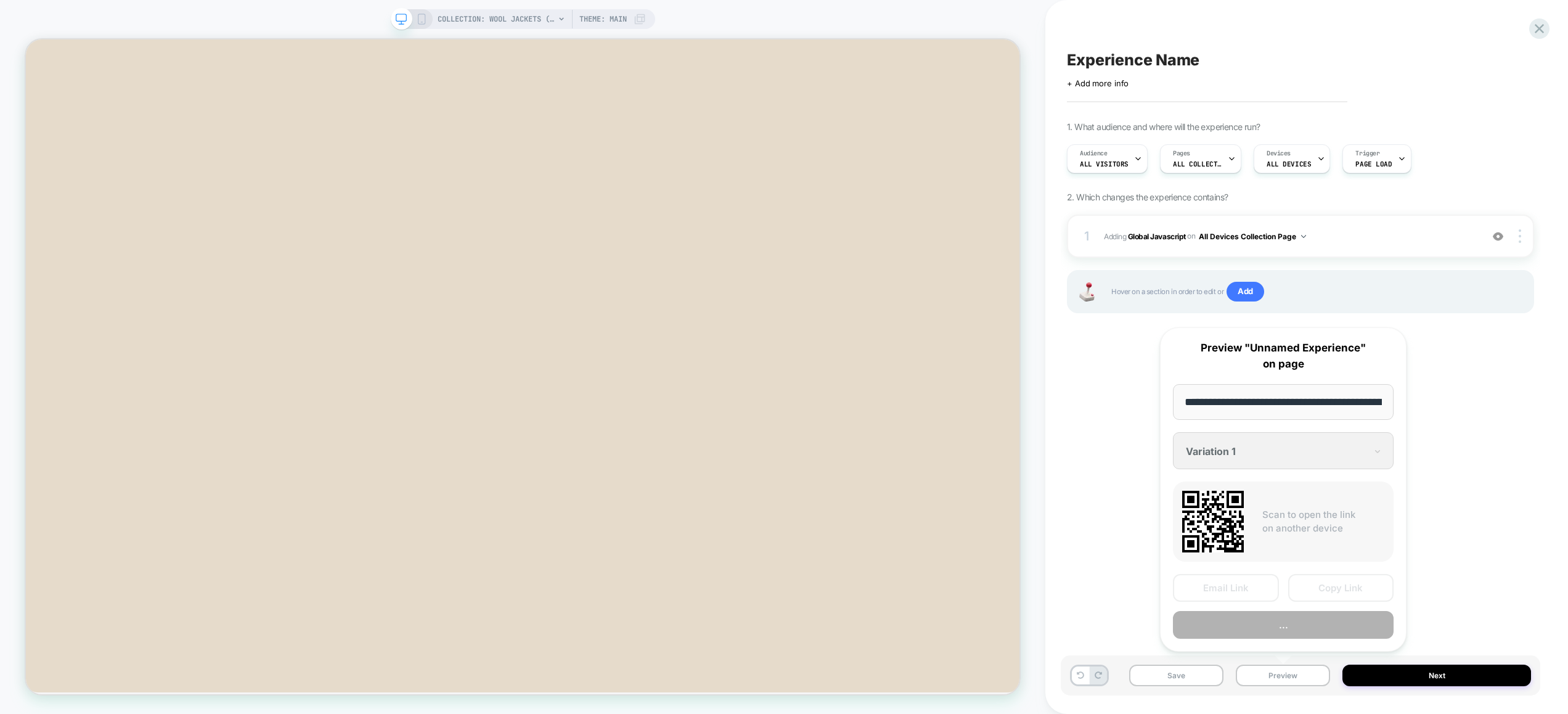
scroll to position [0, 134]
click at [1349, 580] on button "Copy Link" at bounding box center [1340, 588] width 106 height 28
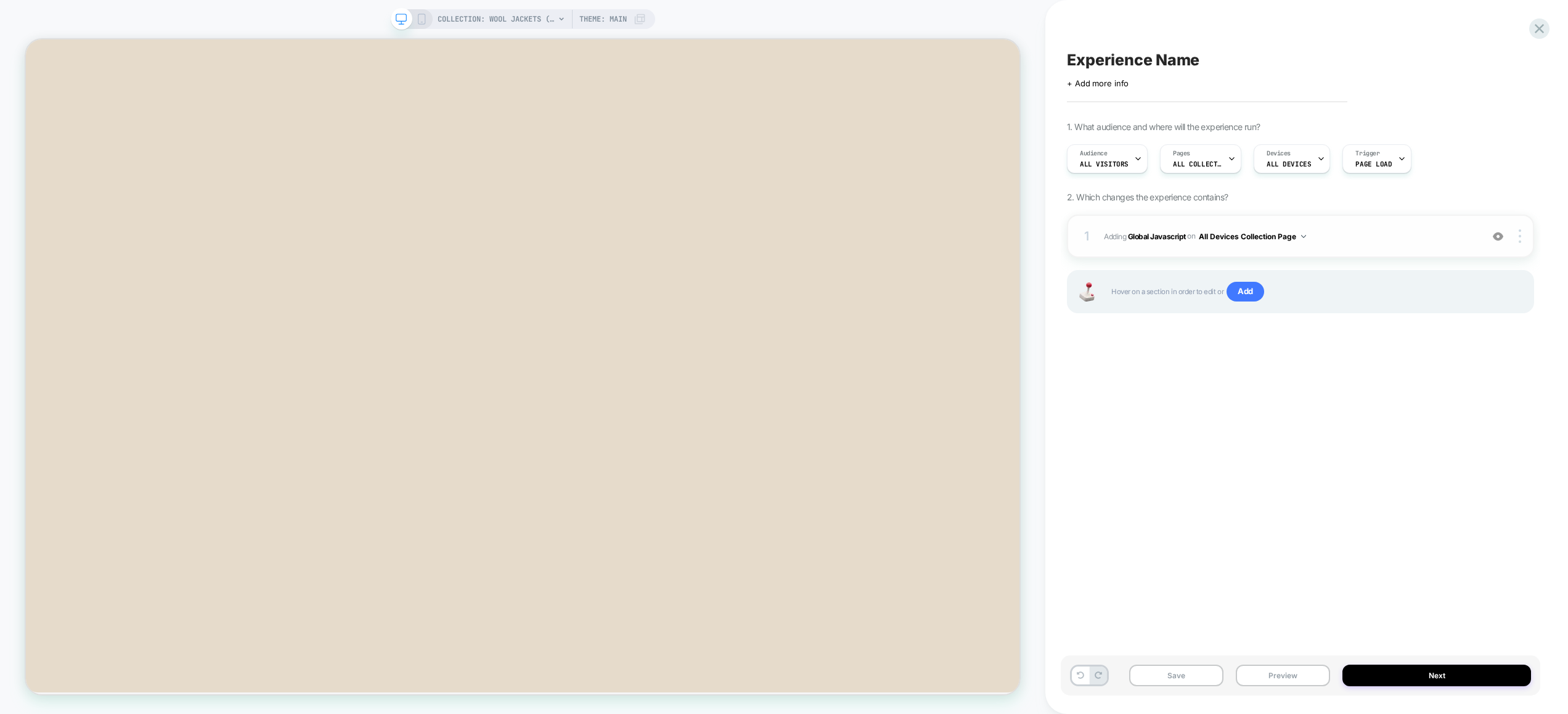
click at [1376, 241] on span "Adding Global Javascript on All Devices Collection Page" at bounding box center [1290, 236] width 372 height 15
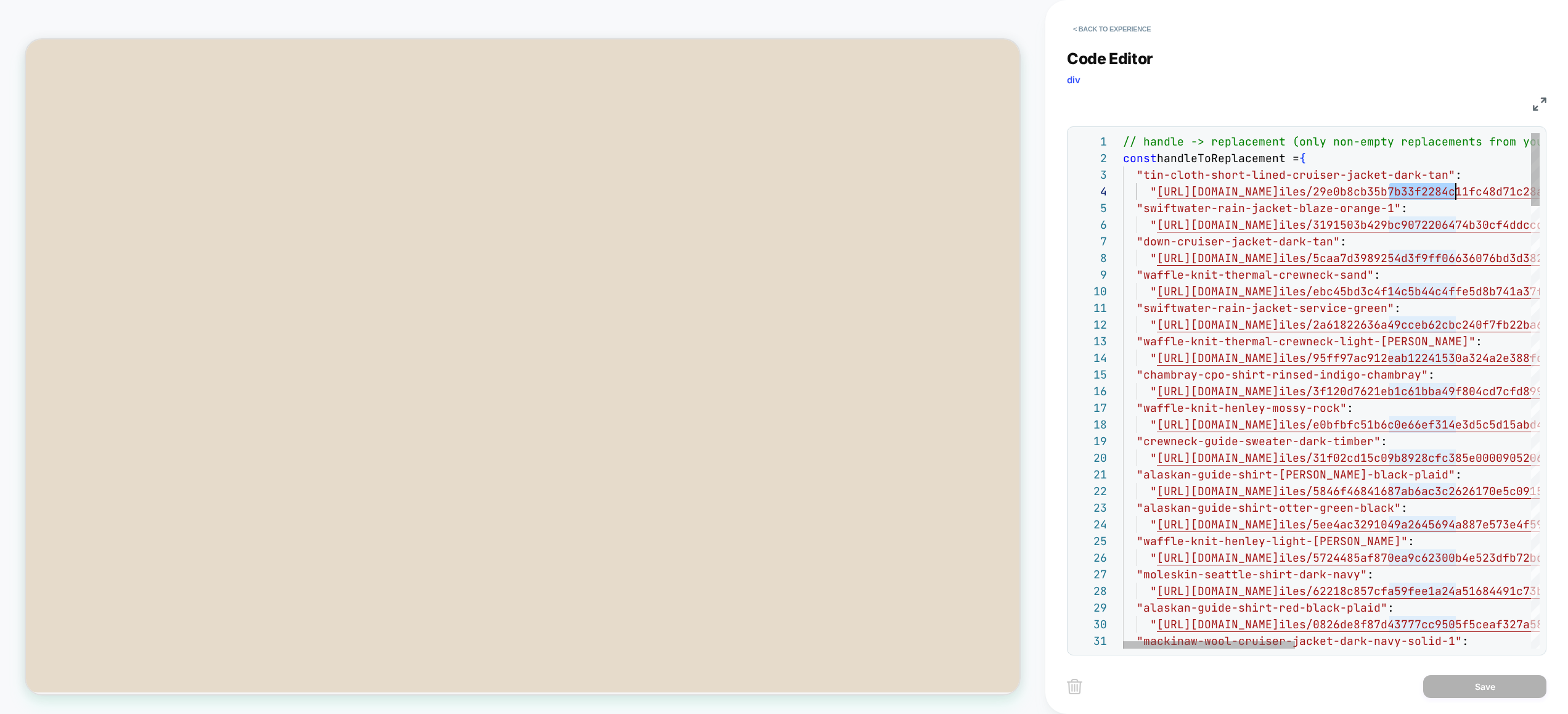
scroll to position [50, 950]
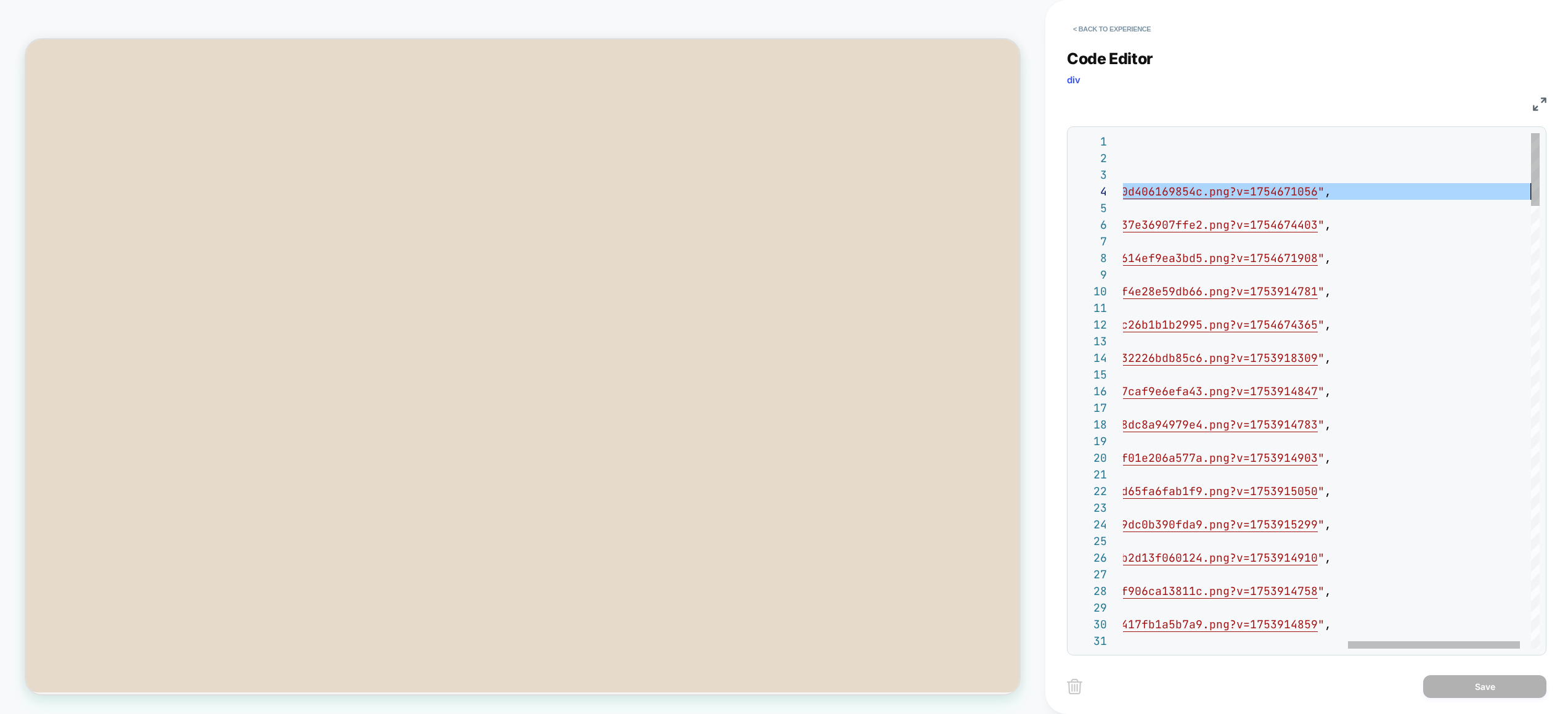
drag, startPoint x: 1392, startPoint y: 188, endPoint x: 1601, endPoint y: 195, distance: 209.1
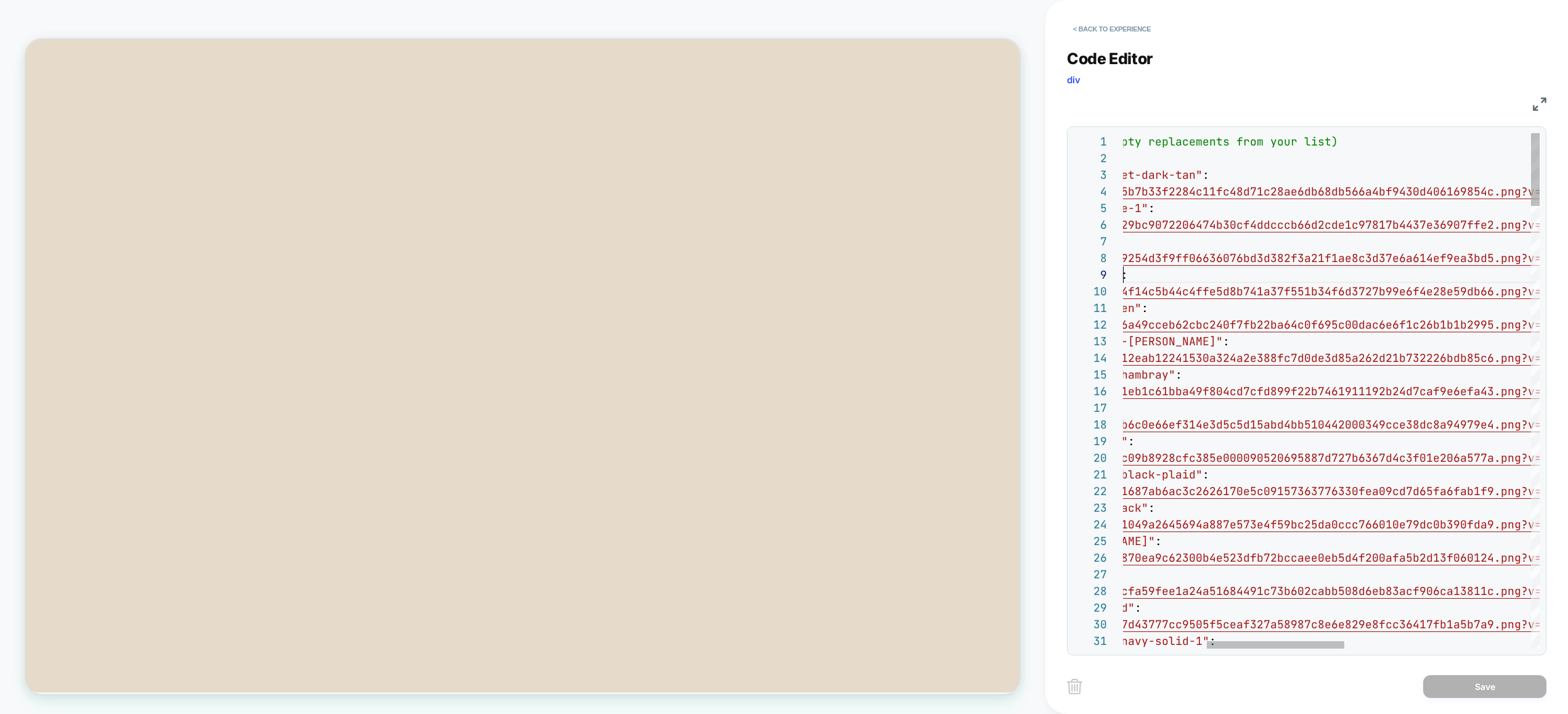
scroll to position [83, 0]
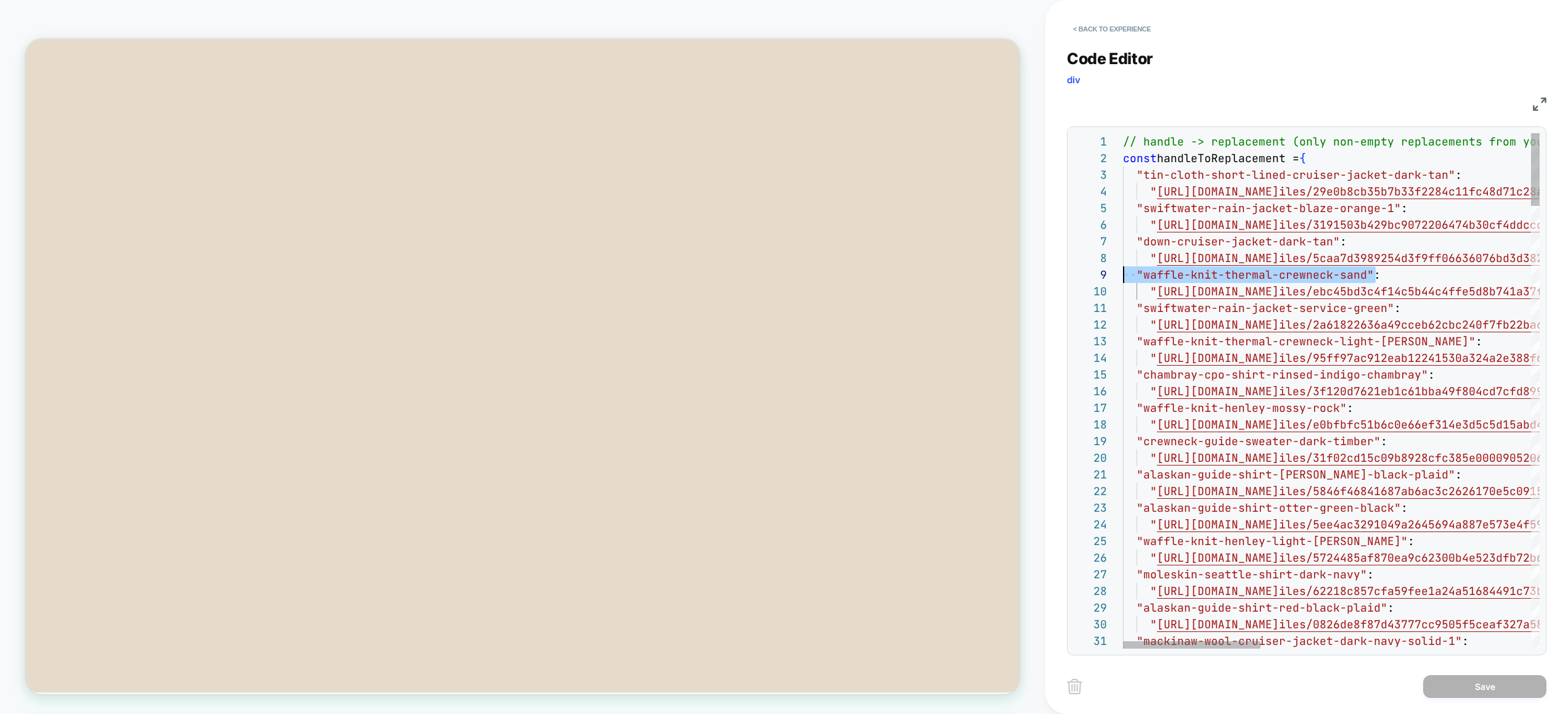
drag, startPoint x: 1403, startPoint y: 283, endPoint x: 1322, endPoint y: 287, distance: 81.1
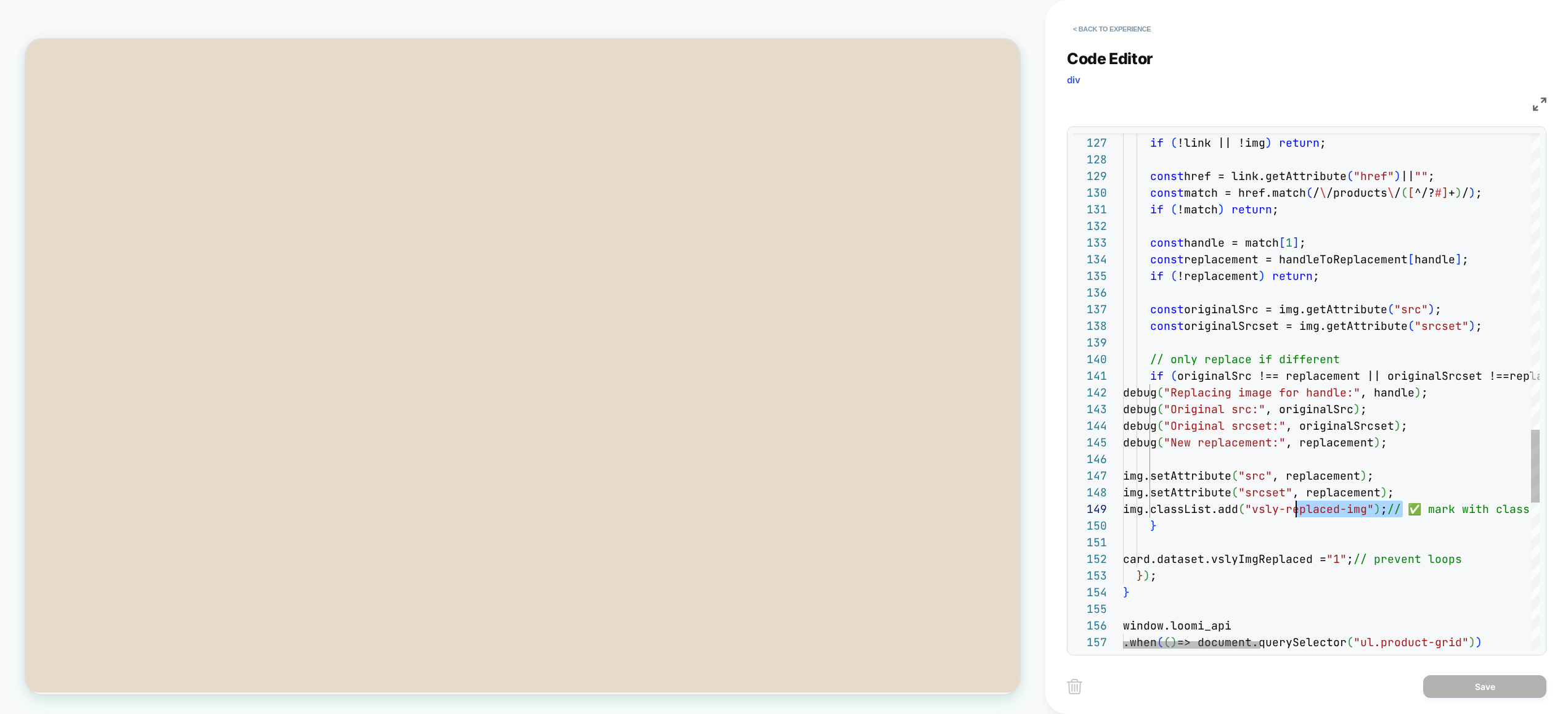
scroll to position [133, 166]
drag, startPoint x: 1403, startPoint y: 510, endPoint x: 1291, endPoint y: 508, distance: 112.0
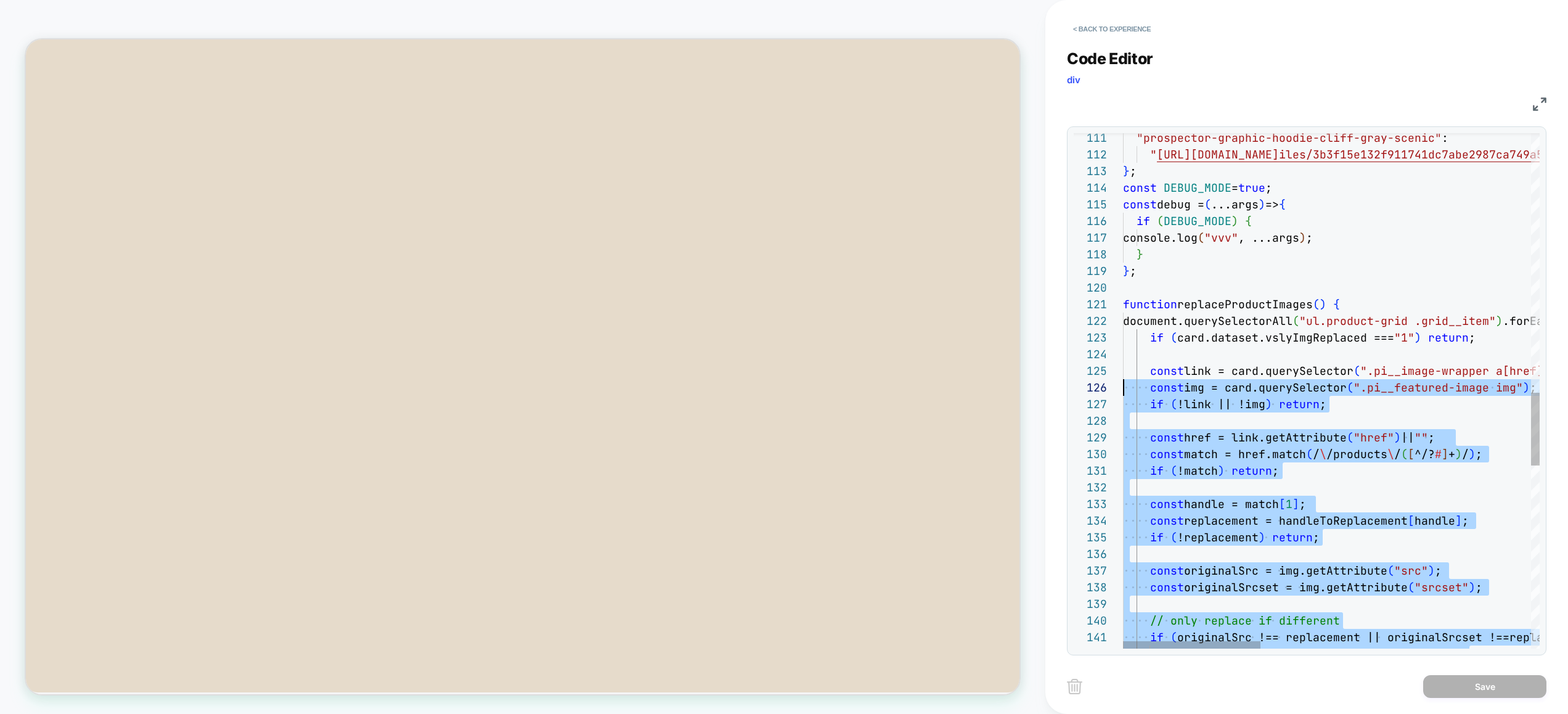
scroll to position [17, 0]
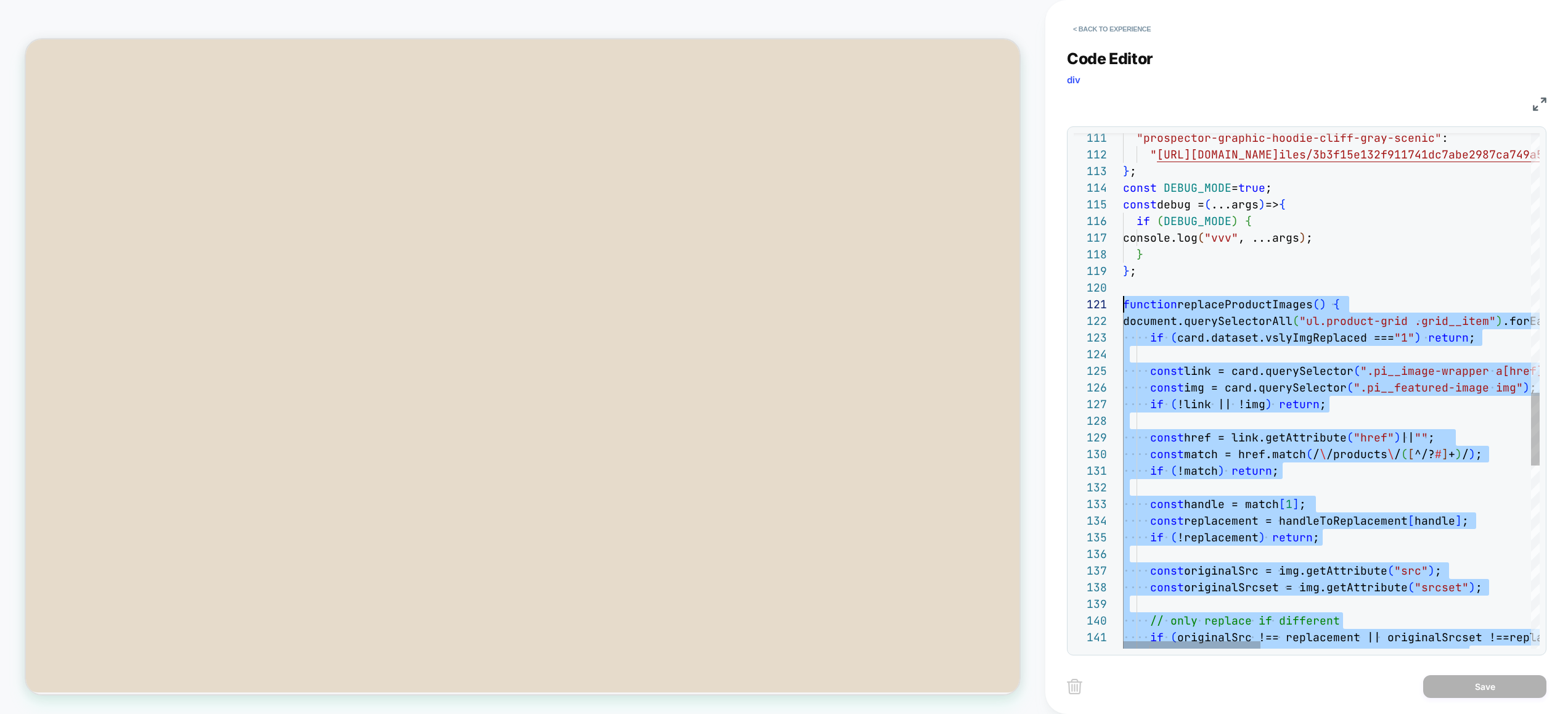
drag, startPoint x: 1253, startPoint y: 423, endPoint x: 1068, endPoint y: 306, distance: 218.9
type textarea "*** ***"
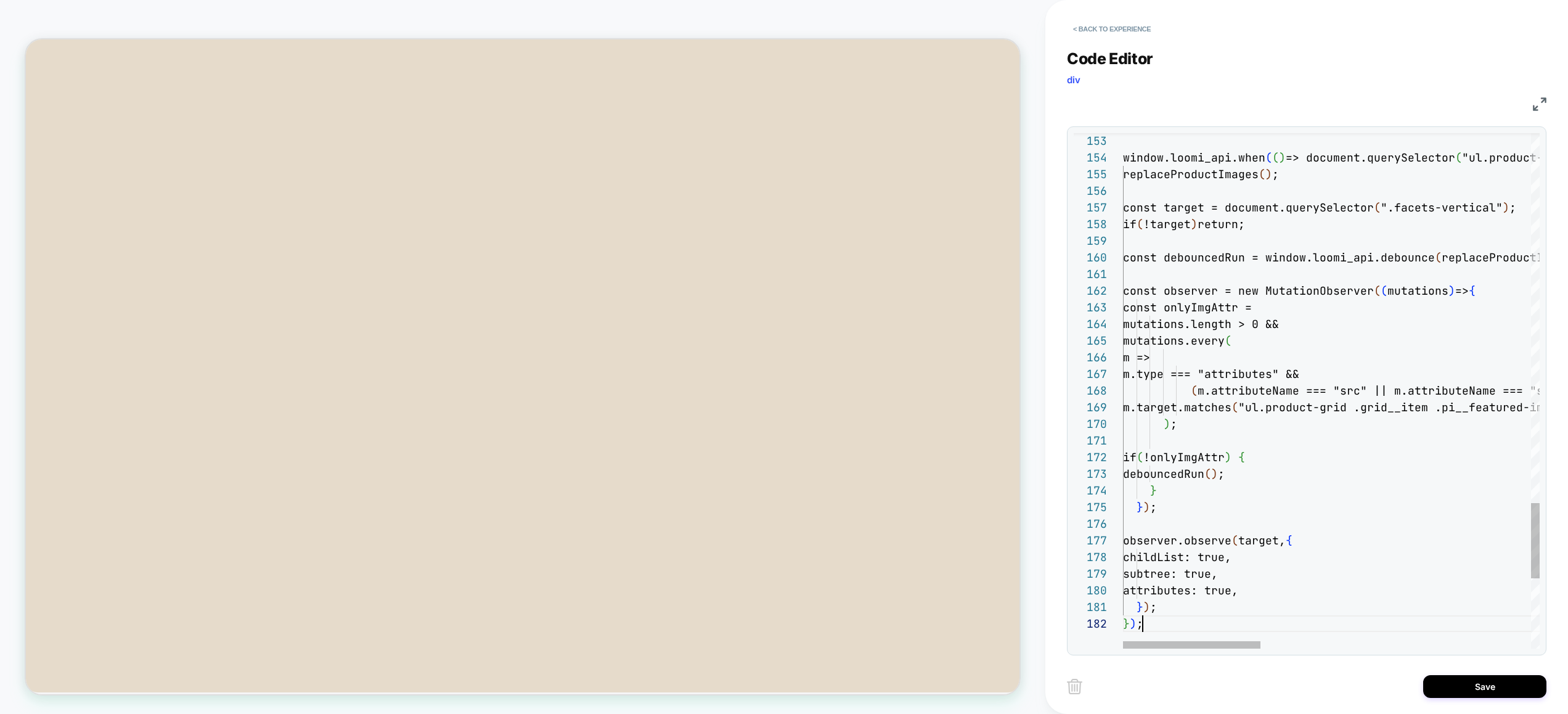
scroll to position [17, 20]
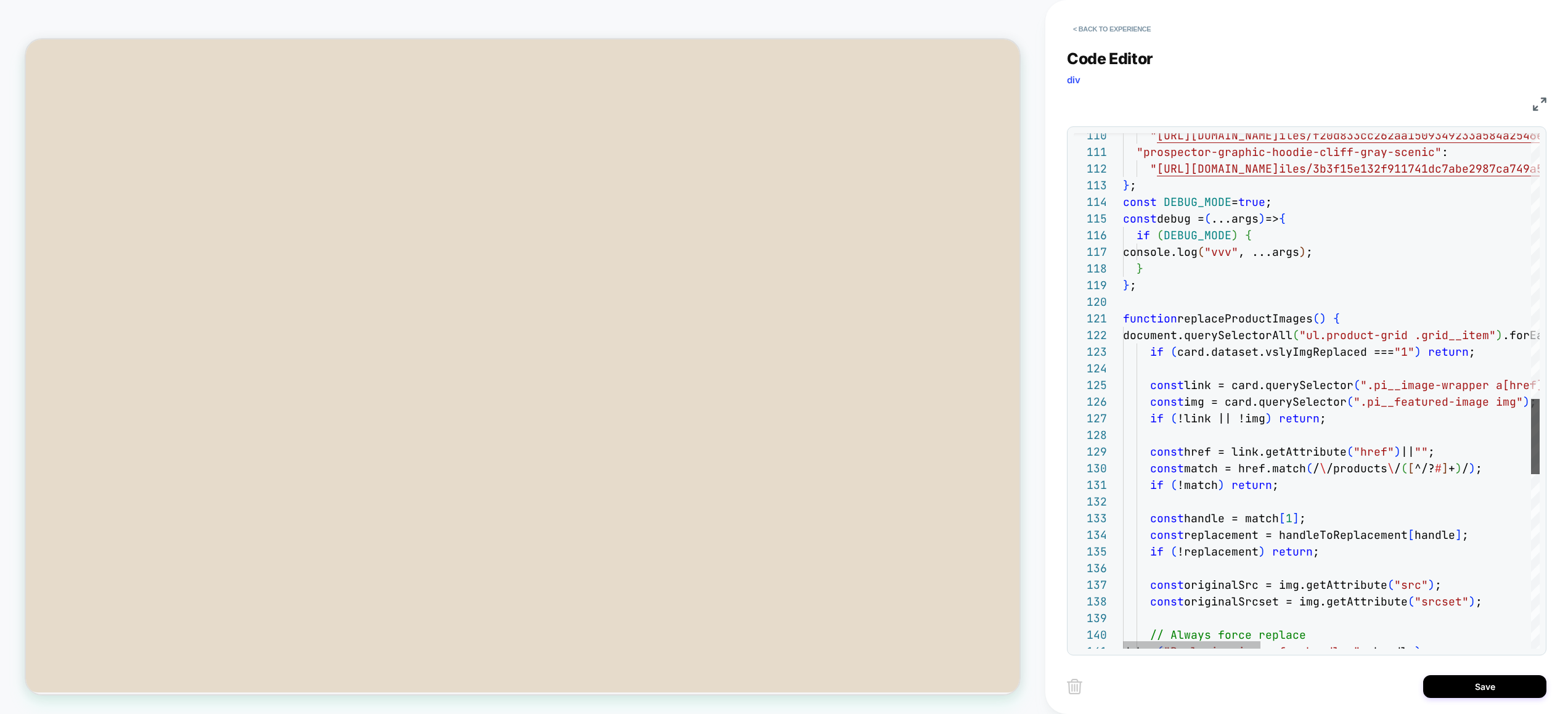
click at [1531, 435] on div at bounding box center [1535, 437] width 9 height 76
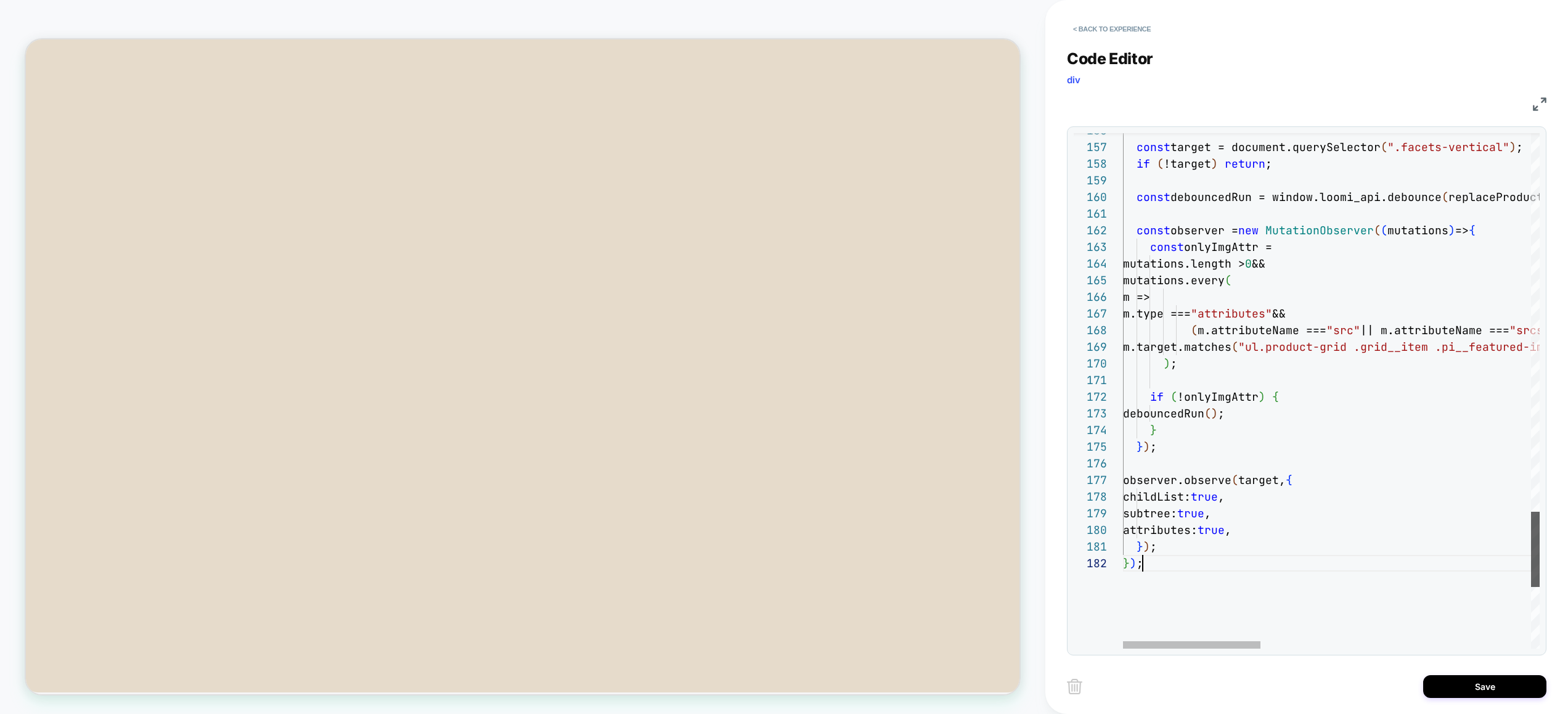
click at [1535, 561] on div at bounding box center [1535, 549] width 9 height 76
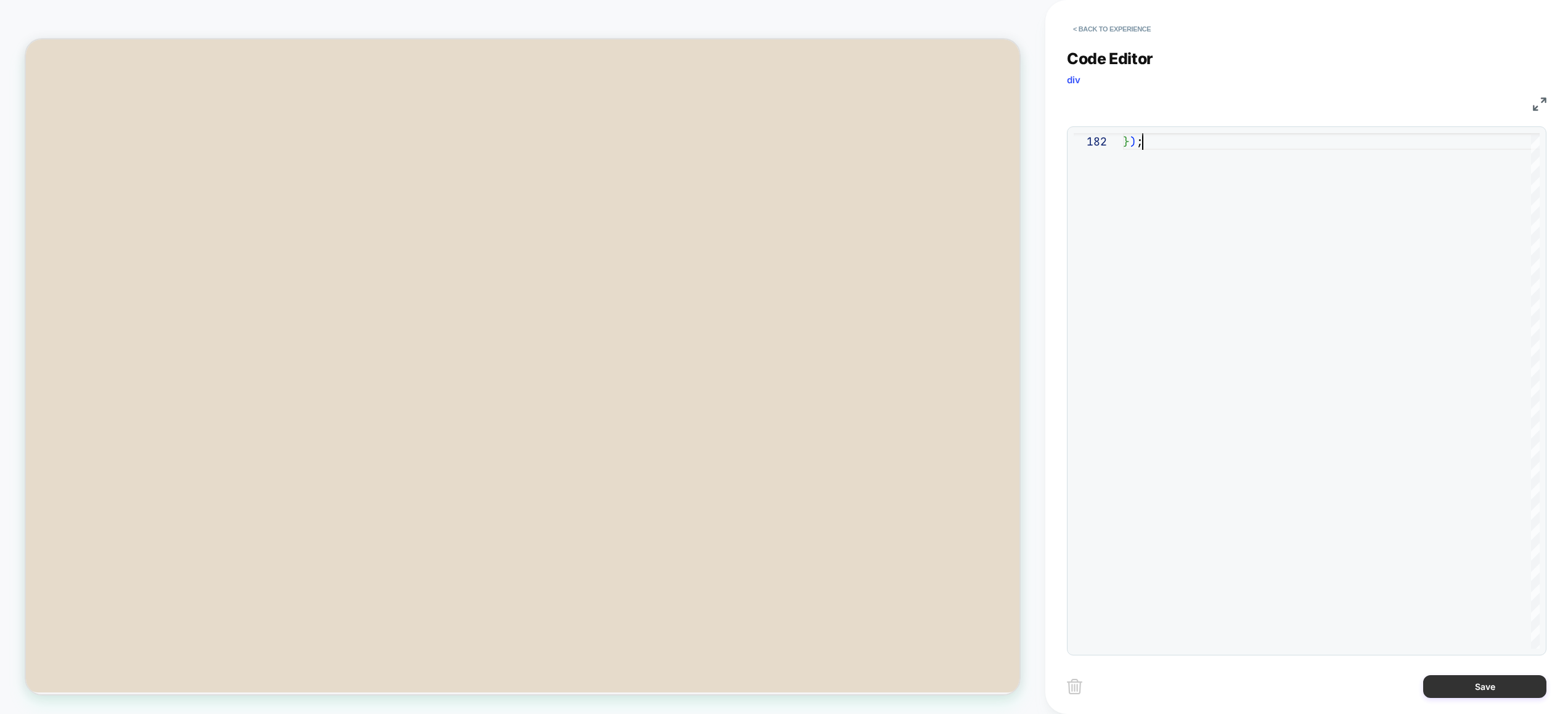
click at [1479, 690] on button "Save" at bounding box center [1484, 686] width 123 height 23
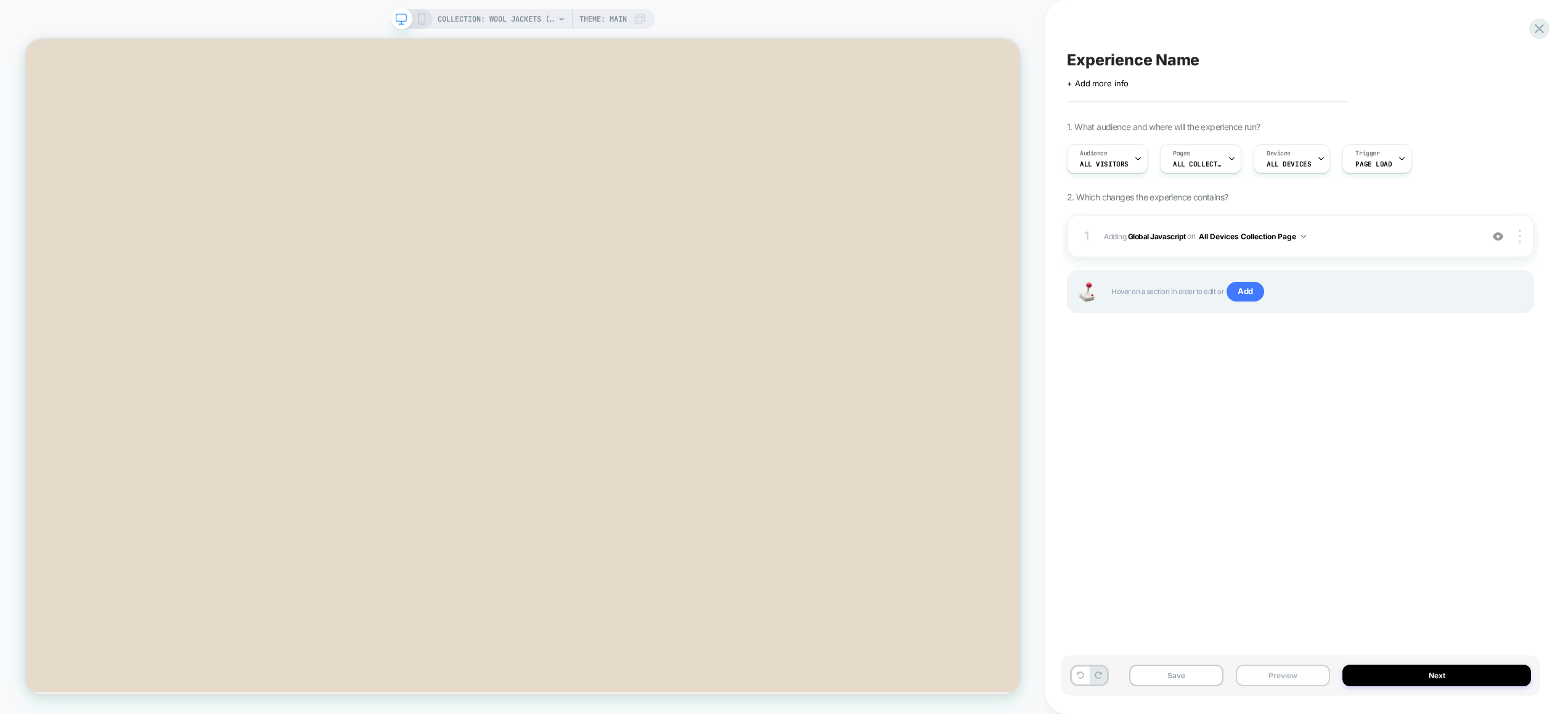
click at [1289, 673] on button "Preview" at bounding box center [1283, 675] width 95 height 21
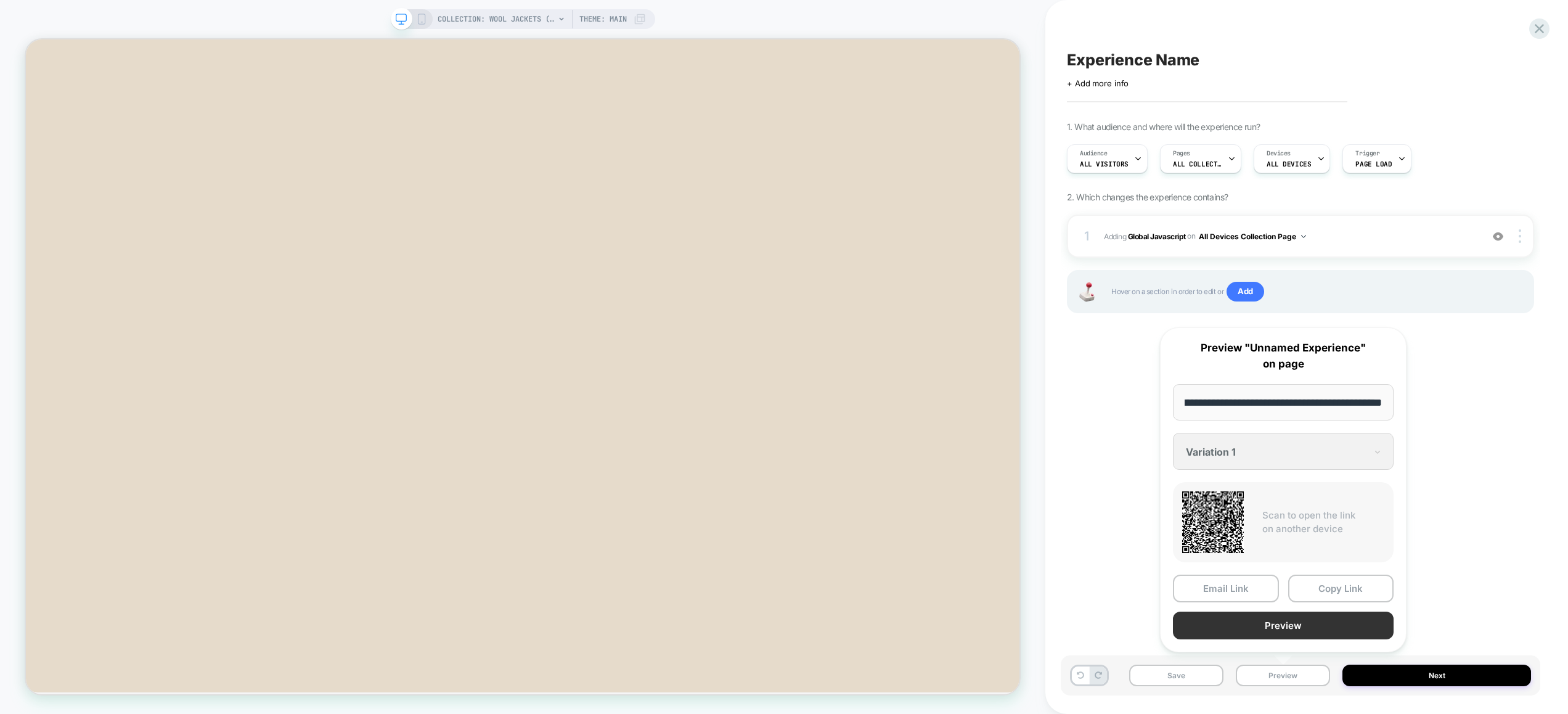
scroll to position [0, 0]
click at [1296, 619] on button "Preview" at bounding box center [1283, 625] width 221 height 28
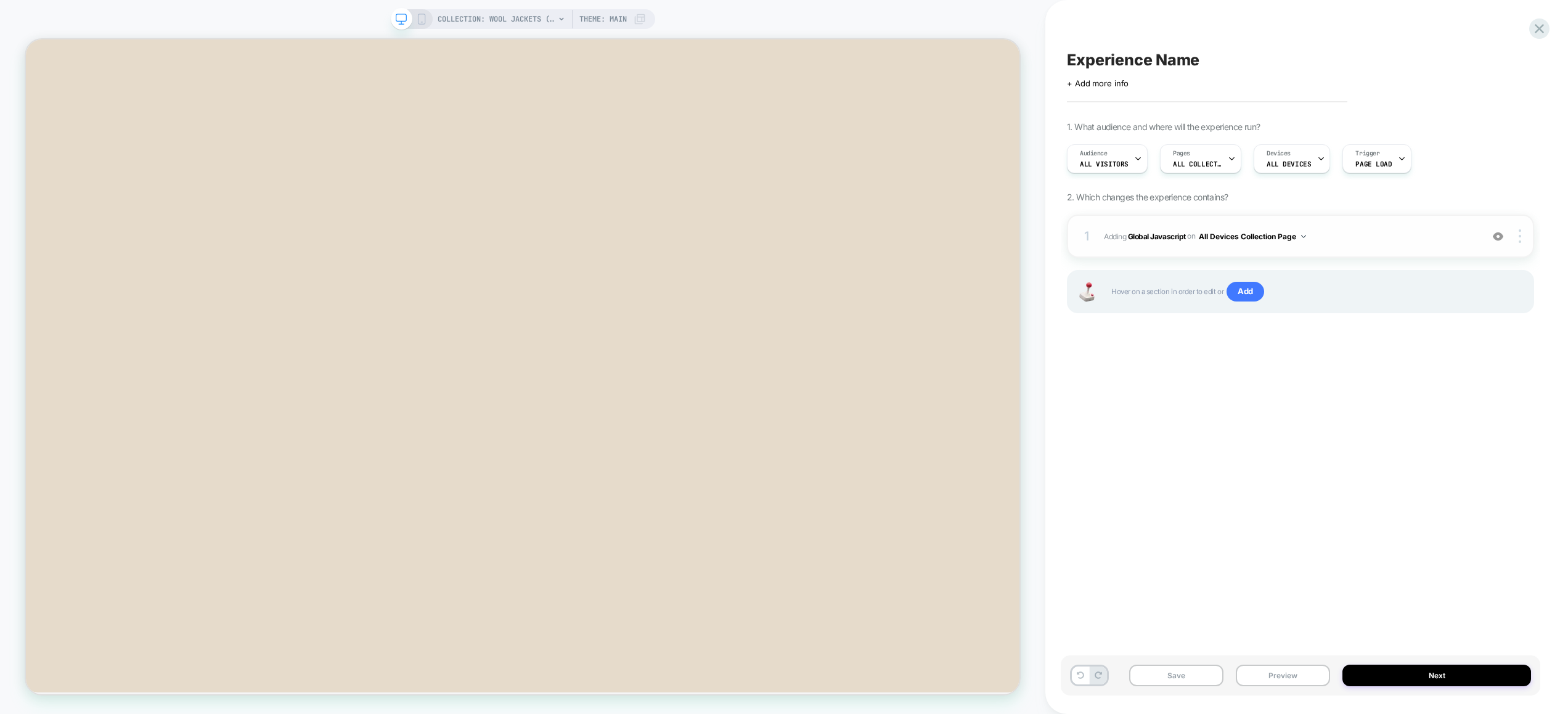
click at [1335, 242] on span "Adding Global Javascript on All Devices Collection Page" at bounding box center [1290, 236] width 372 height 15
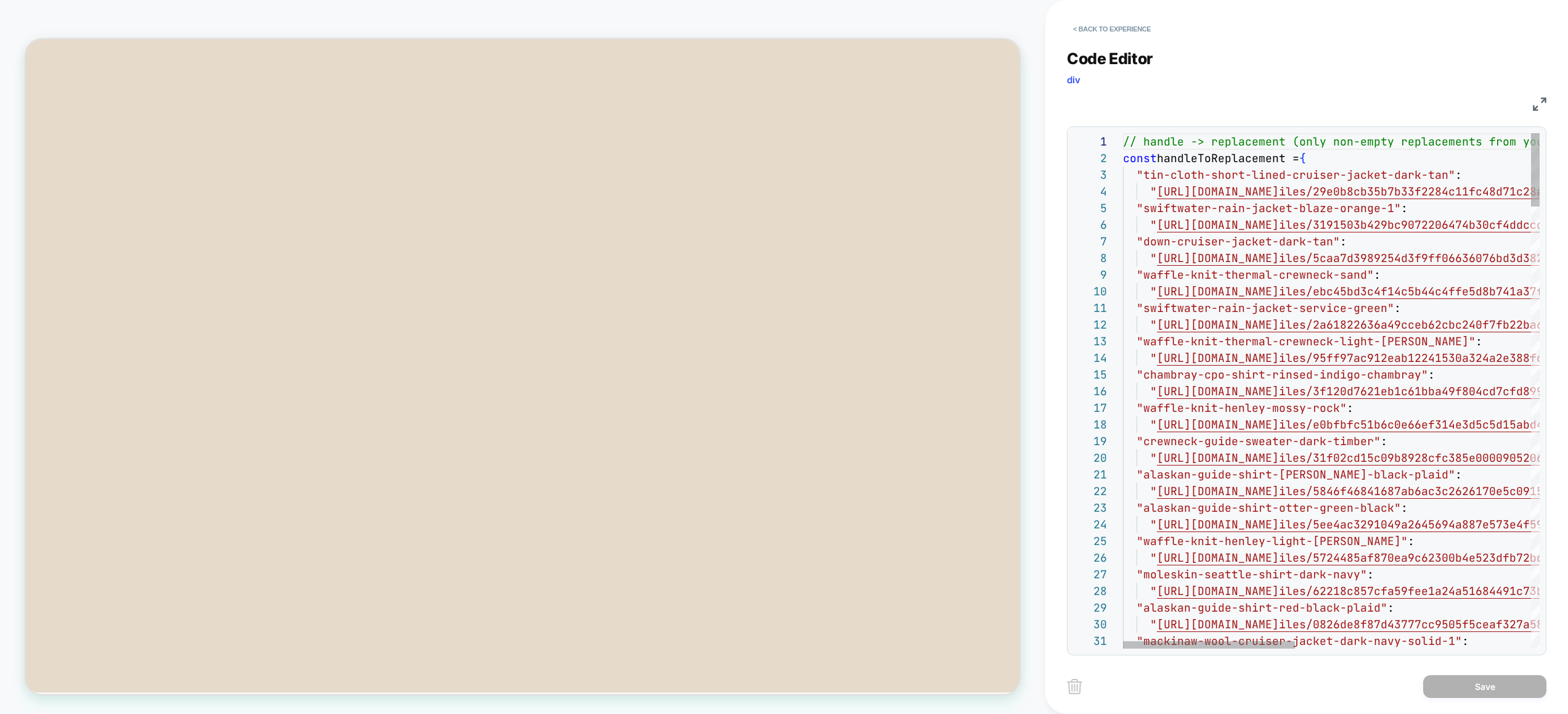
scroll to position [100, 219]
type textarea "**********"
type textarea "*"
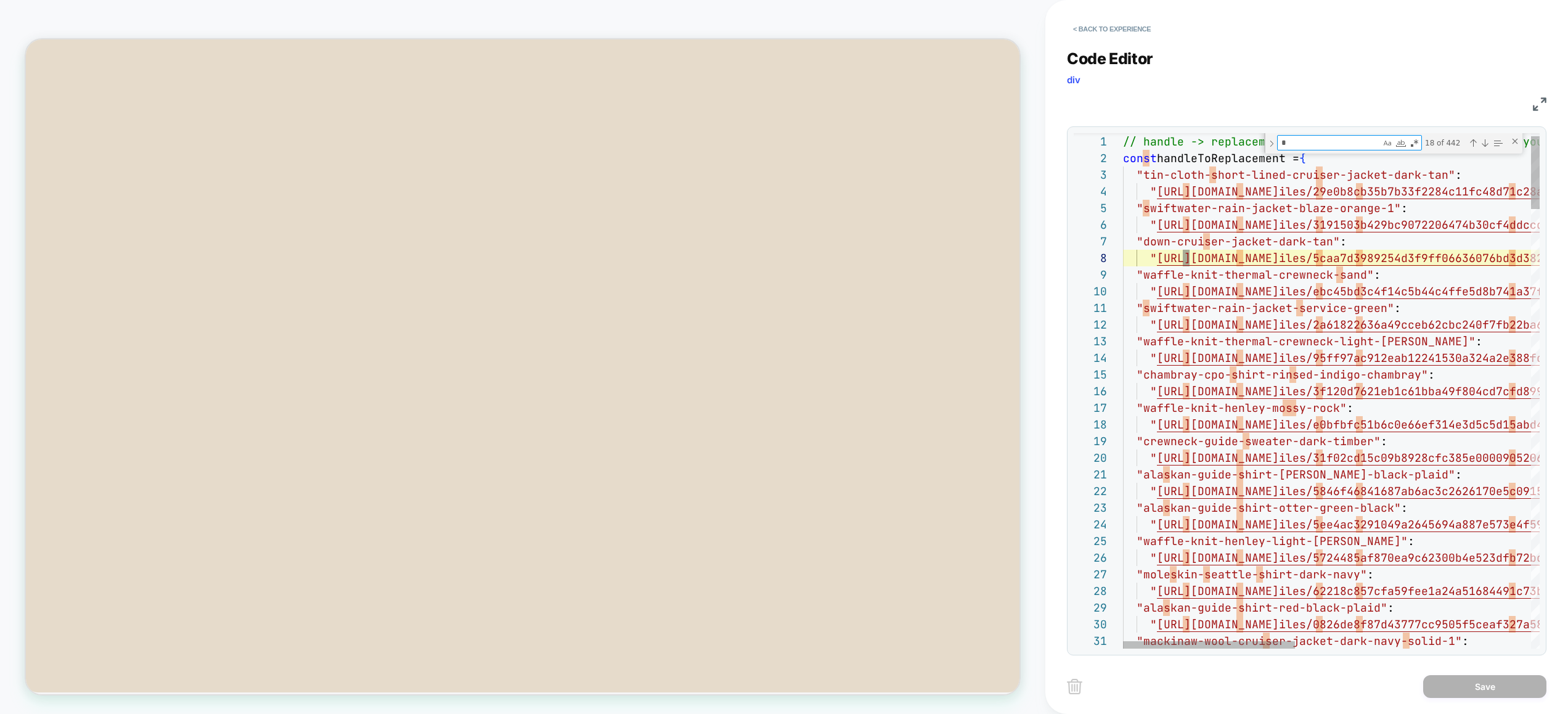
type textarea "**********"
type textarea "**"
type textarea "**********"
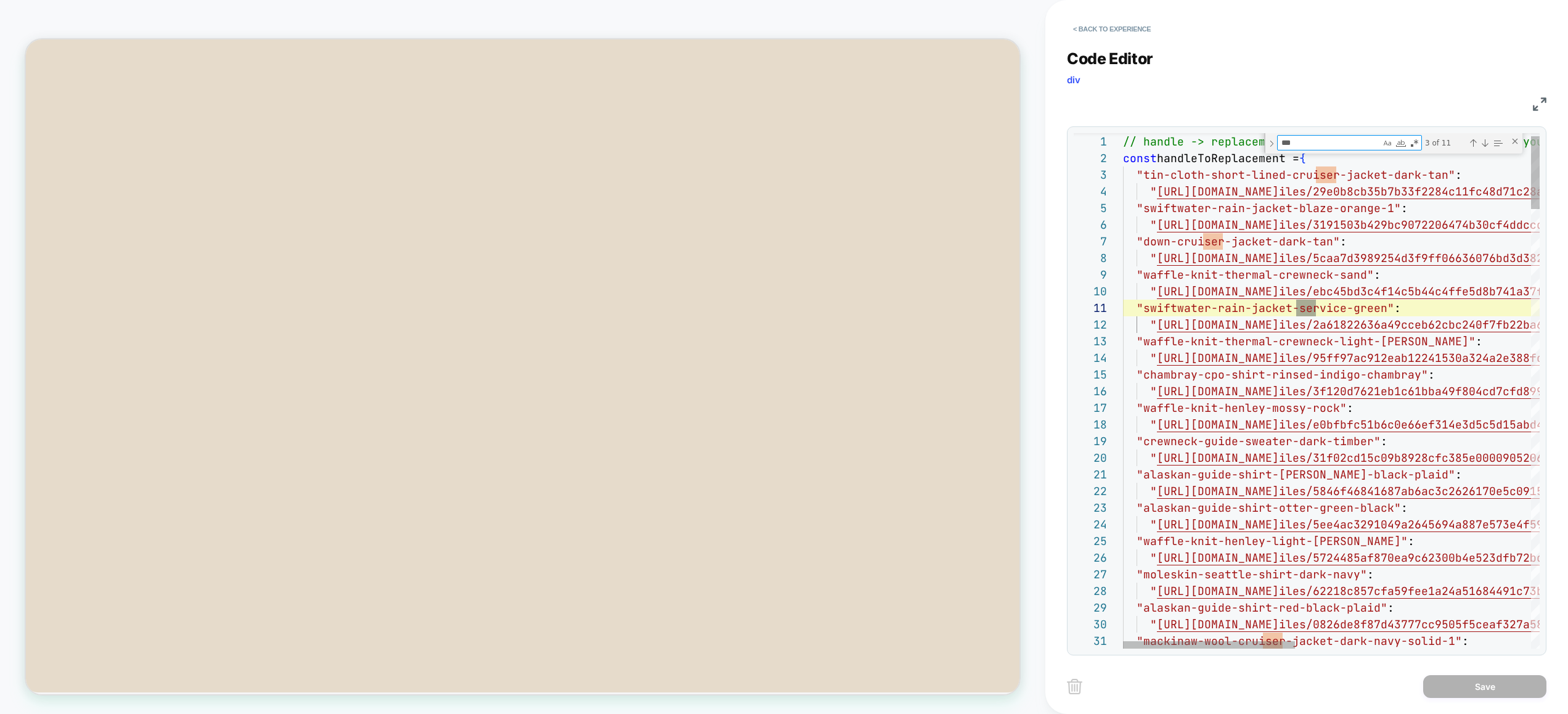
scroll to position [83, 193]
type textarea "****"
click at [1287, 138] on textarea "****" at bounding box center [1328, 143] width 103 height 14
type textarea "**********"
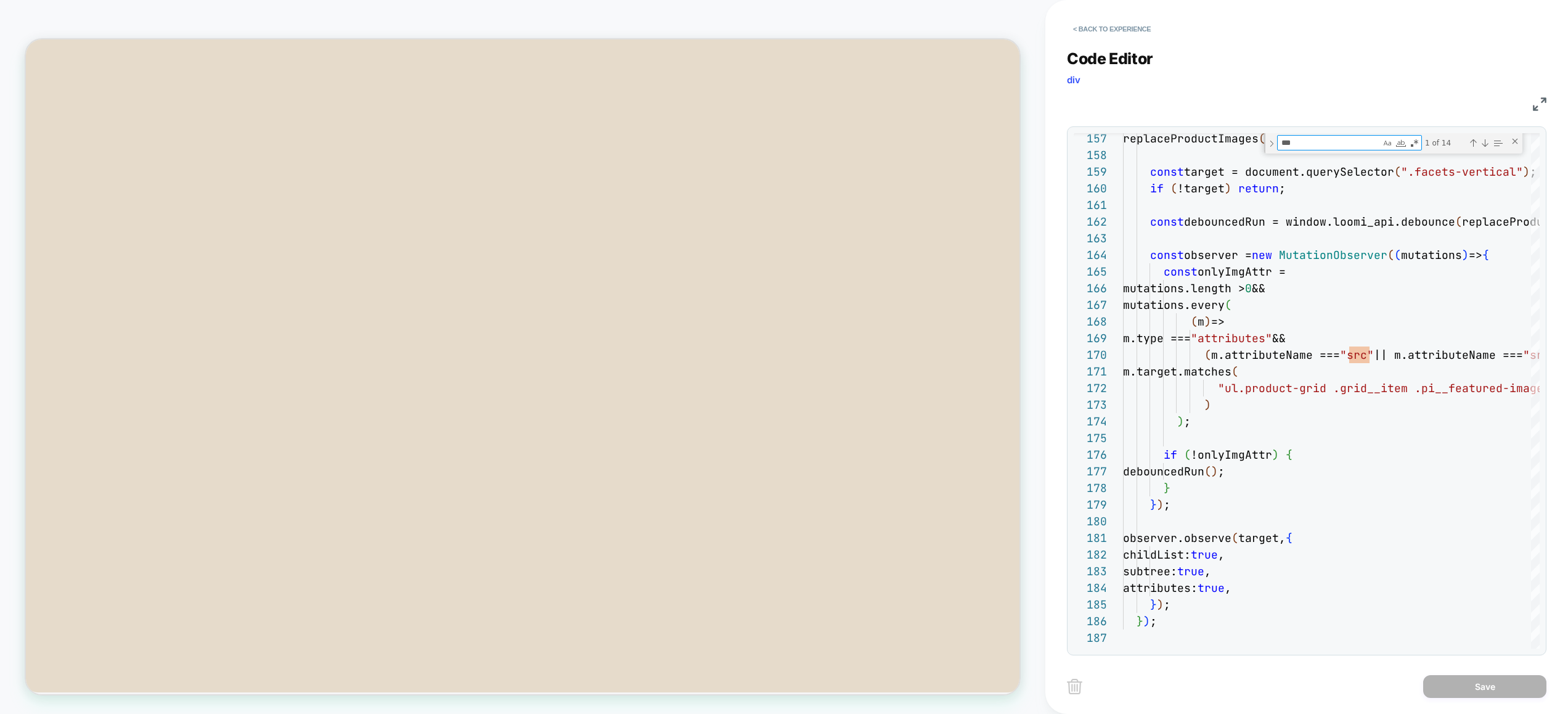
type textarea "***"
drag, startPoint x: 1238, startPoint y: 388, endPoint x: 1321, endPoint y: 391, distance: 83.1
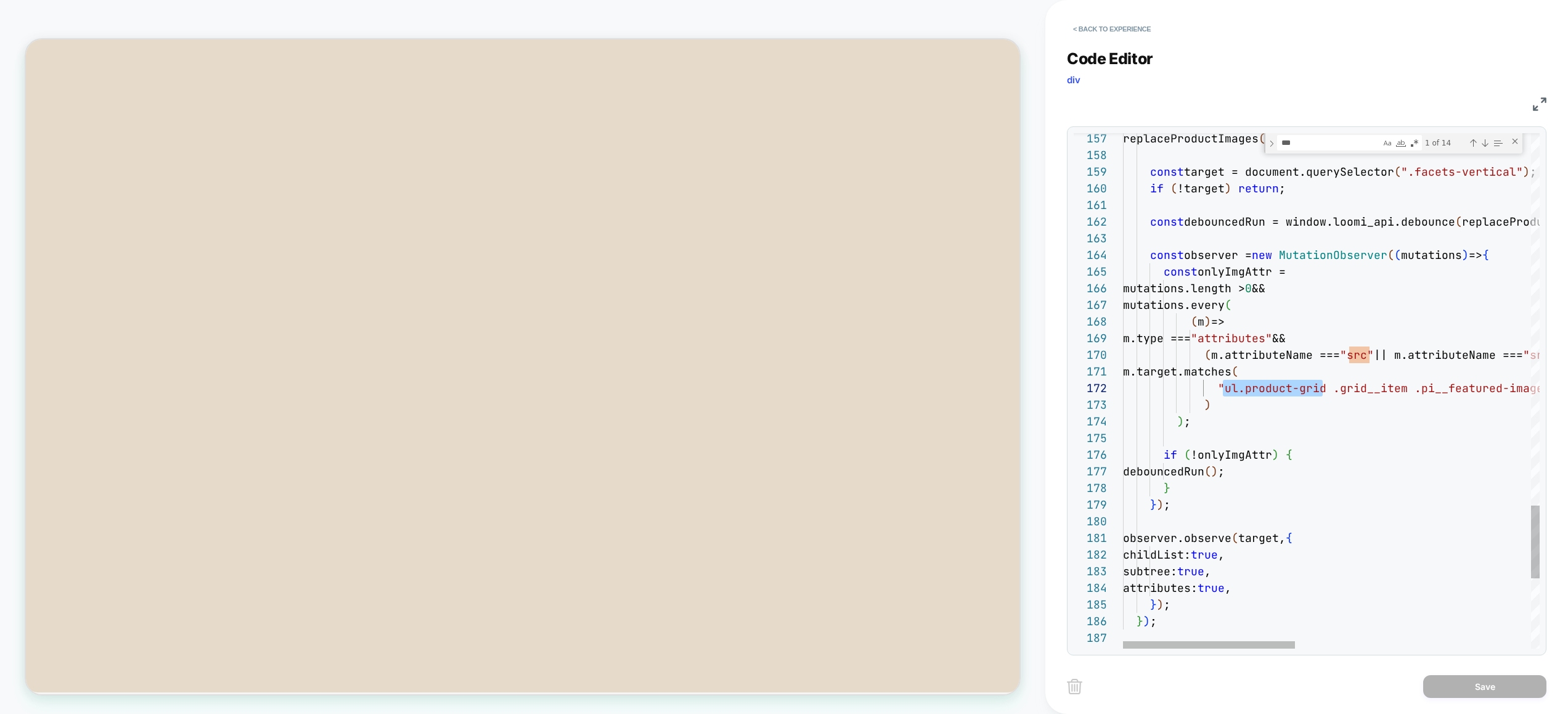
drag, startPoint x: 1322, startPoint y: 392, endPoint x: 1219, endPoint y: 391, distance: 103.0
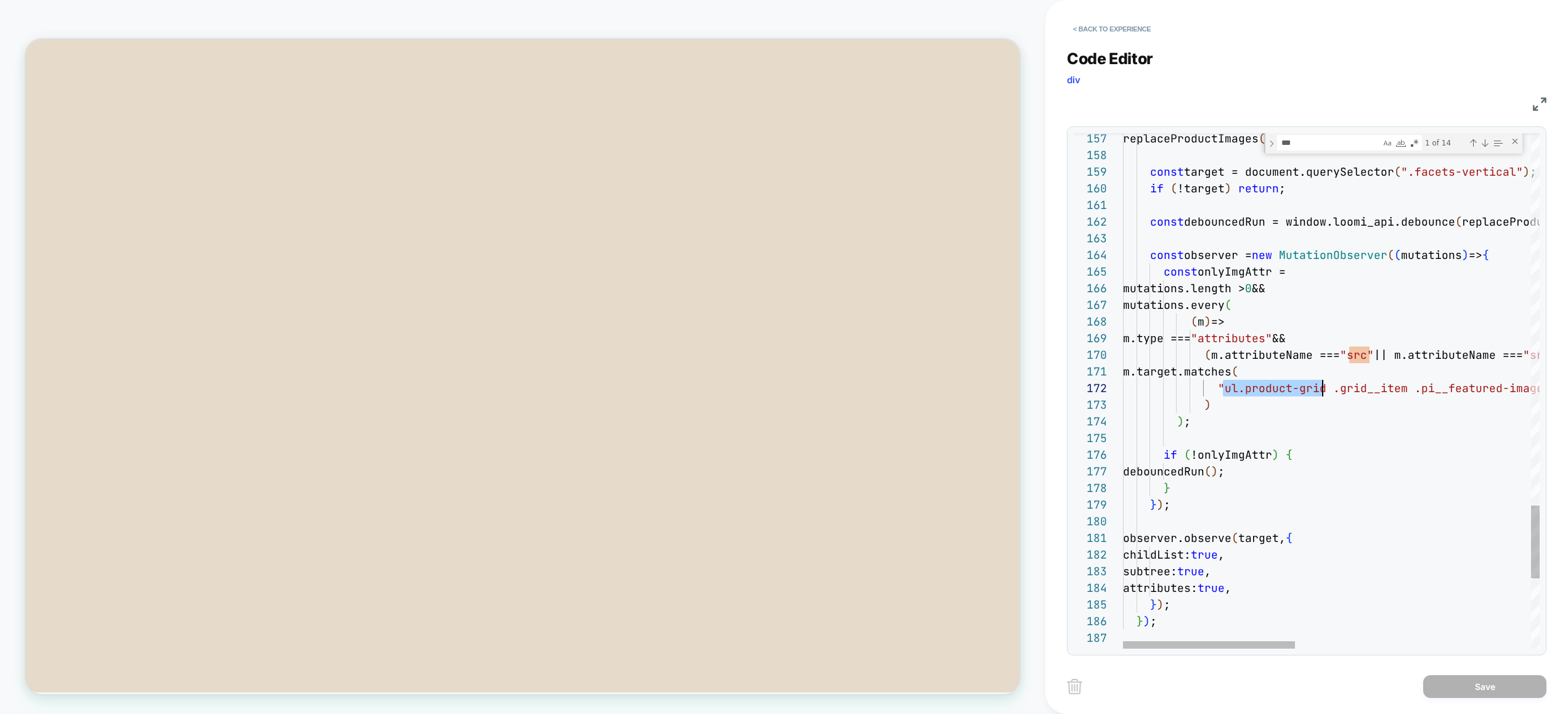
drag, startPoint x: 1225, startPoint y: 388, endPoint x: 1322, endPoint y: 390, distance: 97.0
click at [1303, 144] on textarea "***" at bounding box center [1328, 143] width 103 height 14
paste textarea "**********"
type textarea "**********"
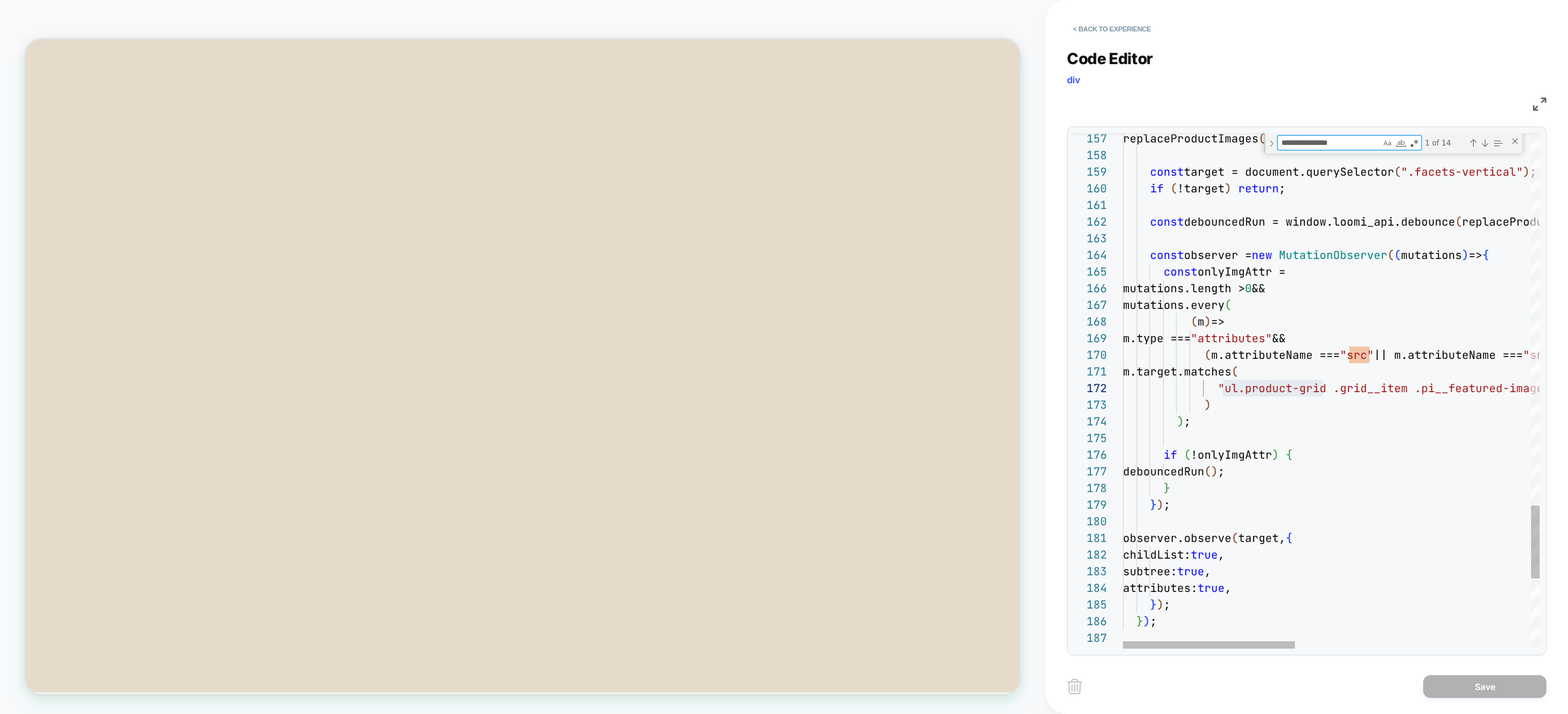
scroll to position [166, 292]
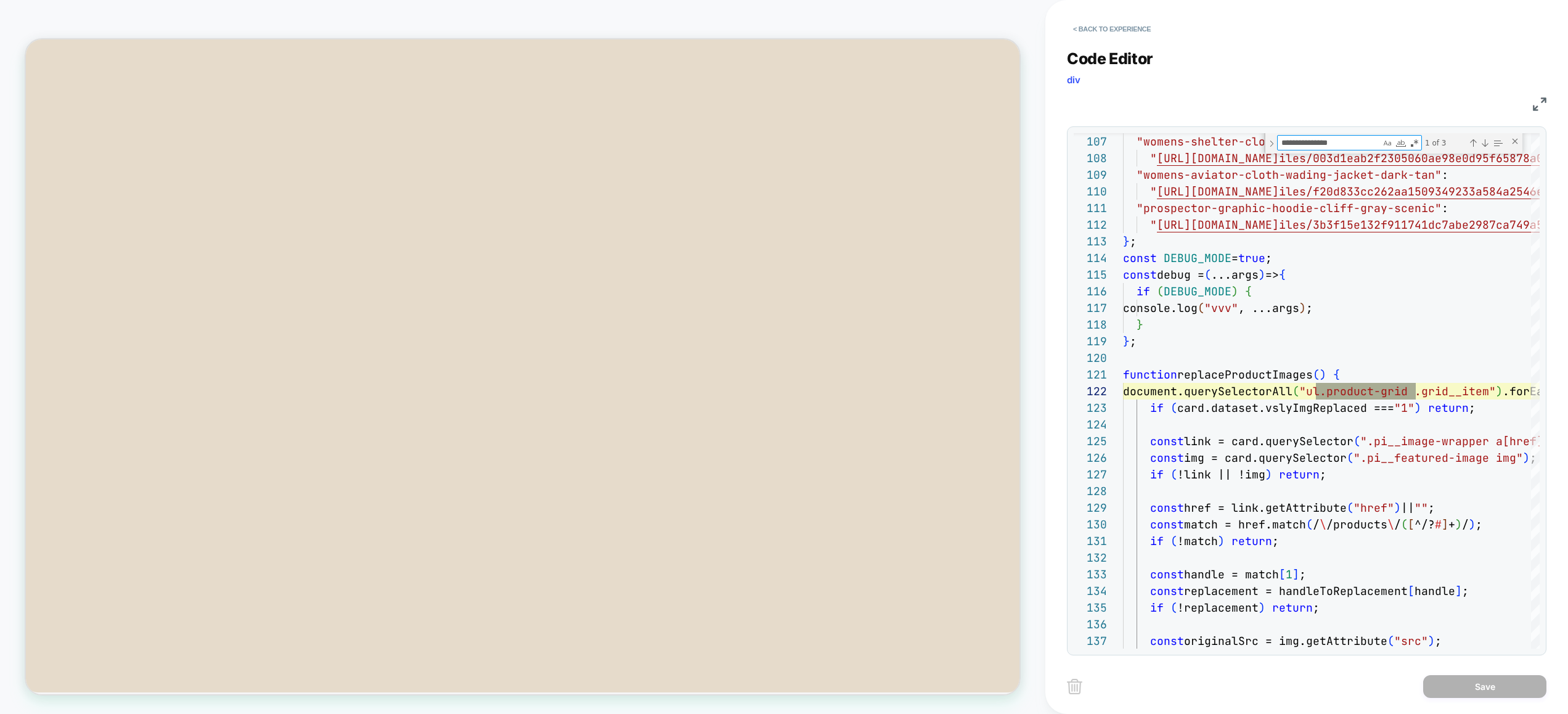
type textarea "**********"
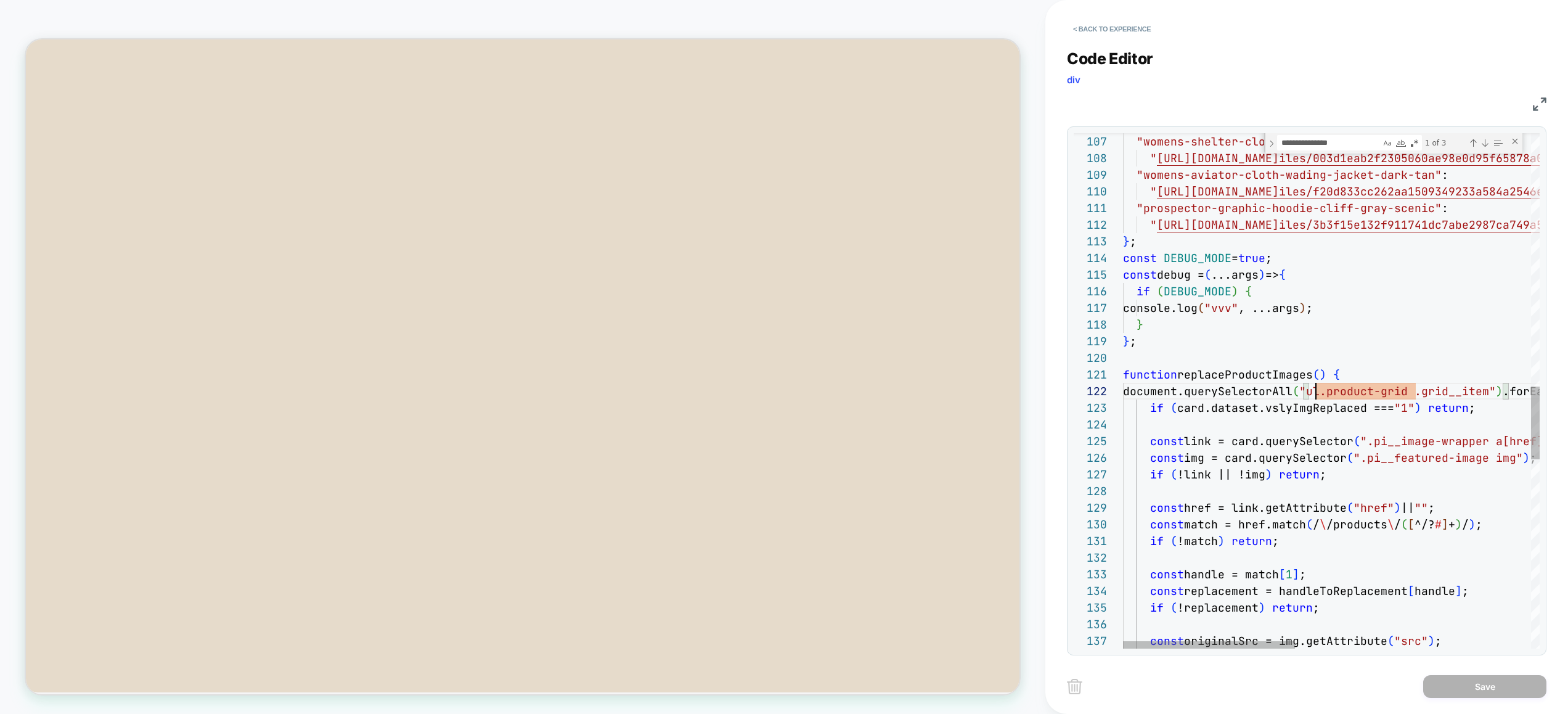
click at [1485, 144] on div "Next Match (Enter)" at bounding box center [1485, 143] width 10 height 10
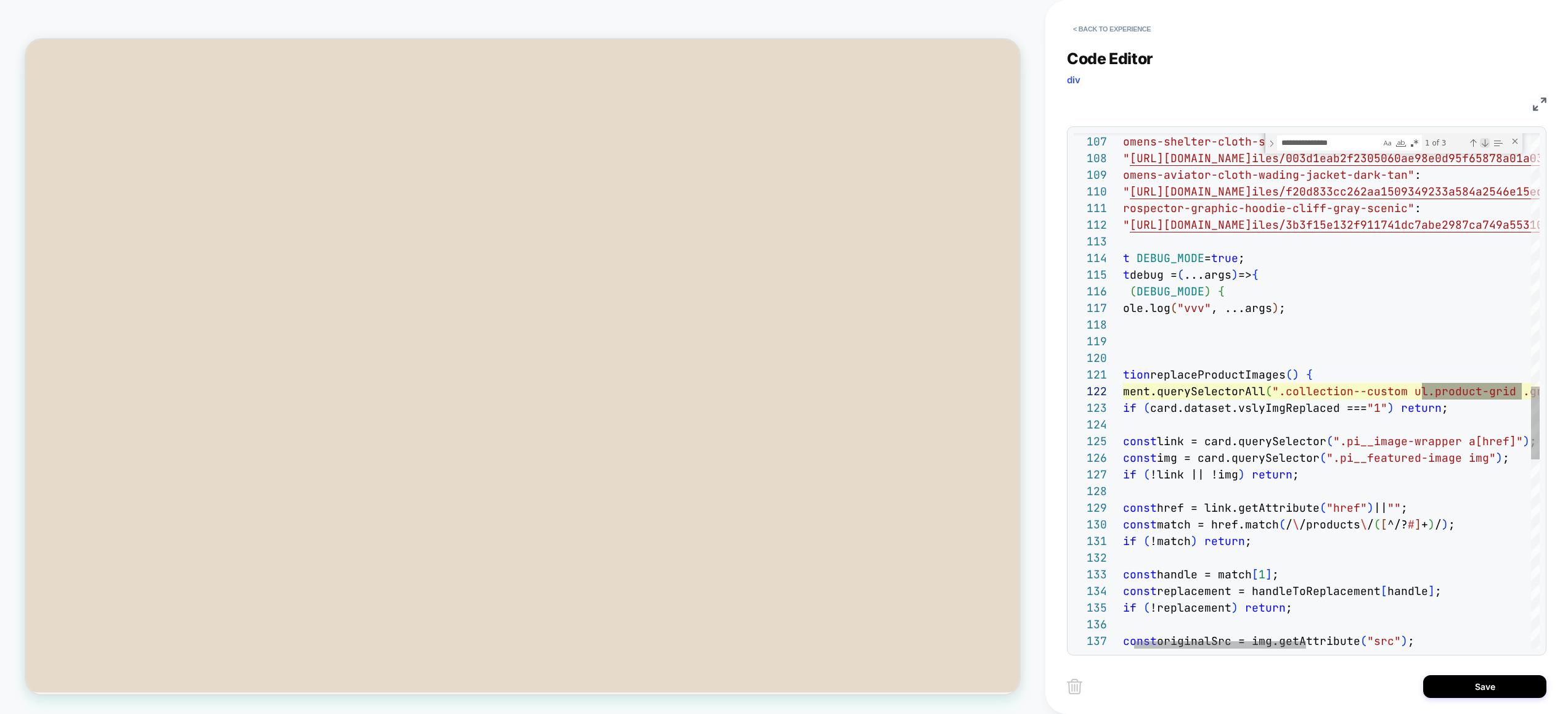
click at [1485, 143] on div "Next Match (Enter)" at bounding box center [1485, 143] width 10 height 10
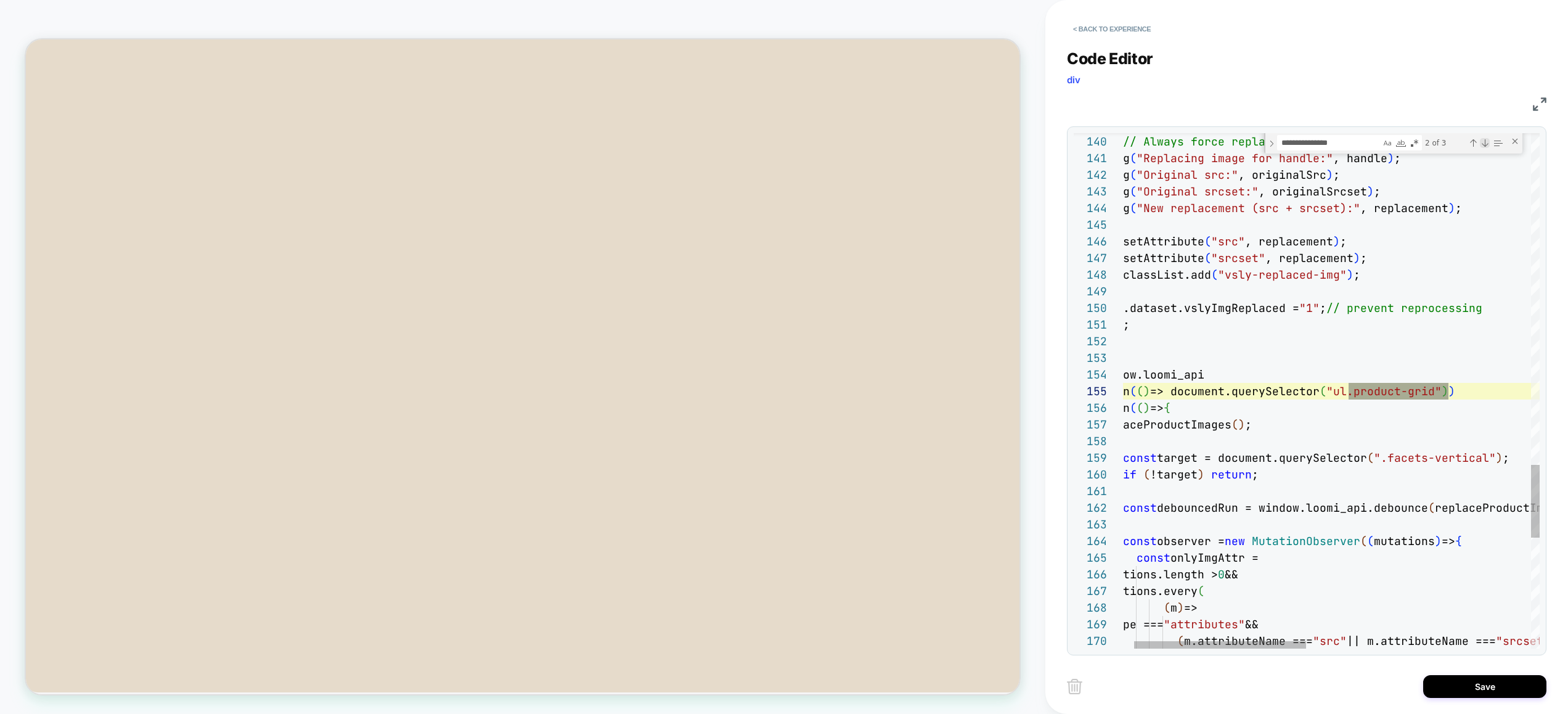
scroll to position [0, 353]
click at [1483, 142] on div "Next Match (Enter)" at bounding box center [1485, 143] width 10 height 10
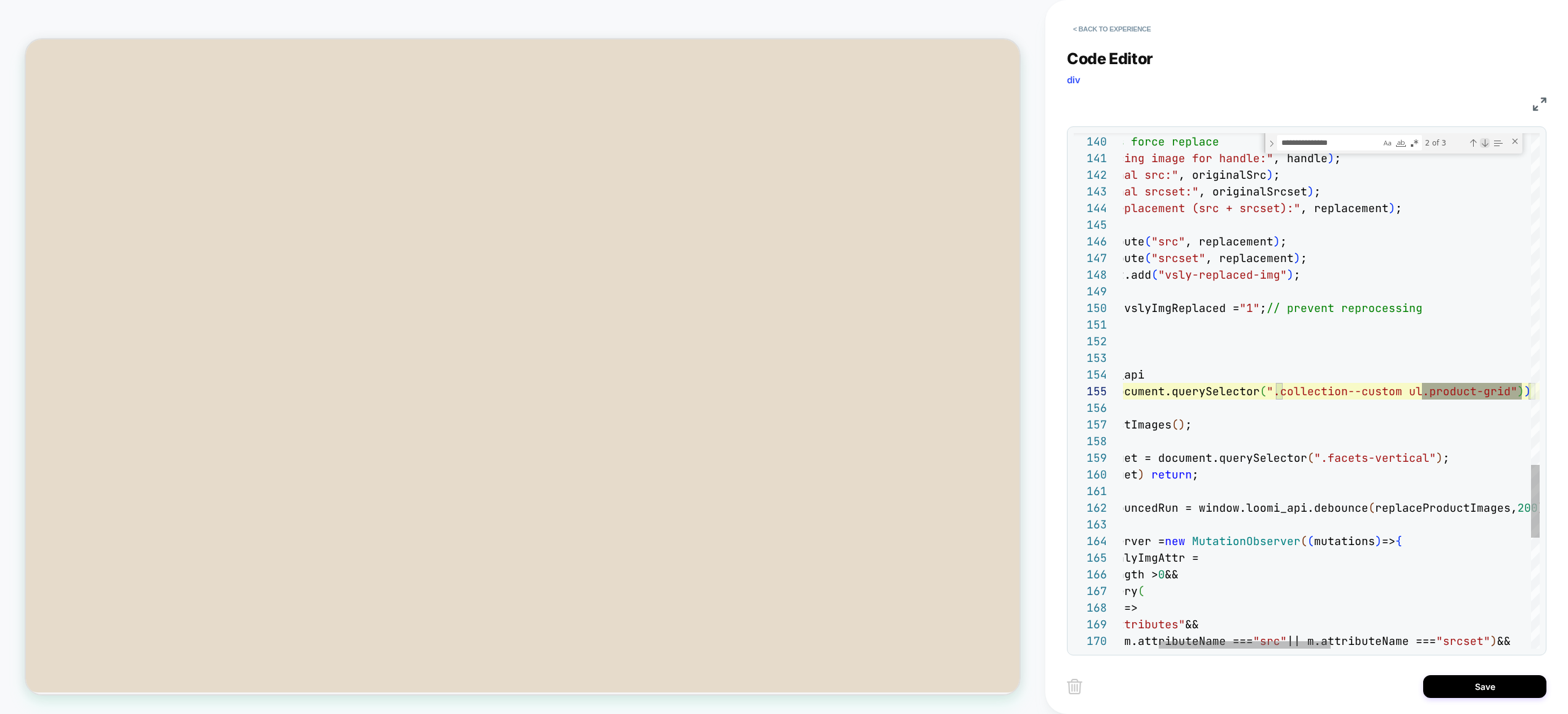
scroll to position [67, 486]
click at [1483, 142] on div "Next Match (Enter)" at bounding box center [1485, 143] width 10 height 10
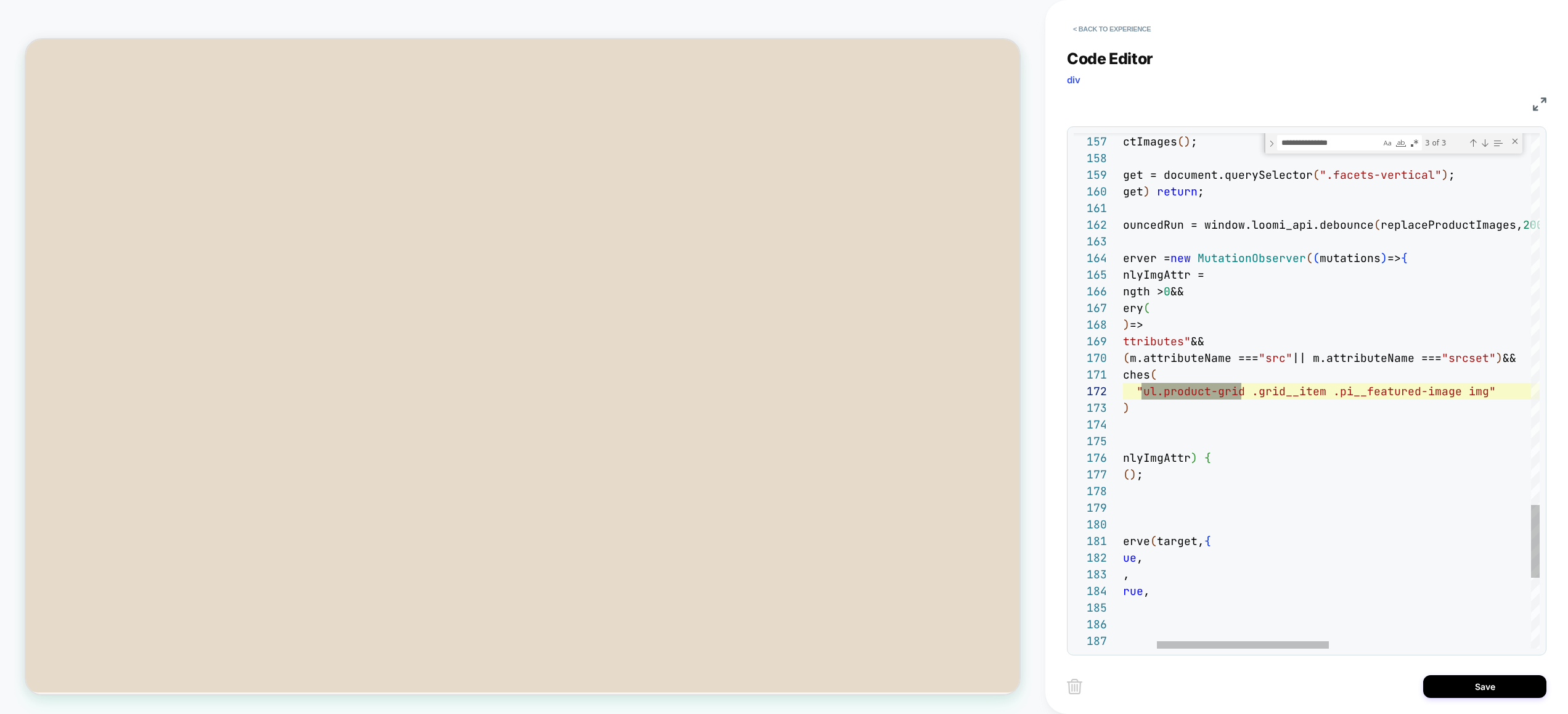
drag, startPoint x: 1140, startPoint y: 396, endPoint x: 1159, endPoint y: 410, distance: 23.6
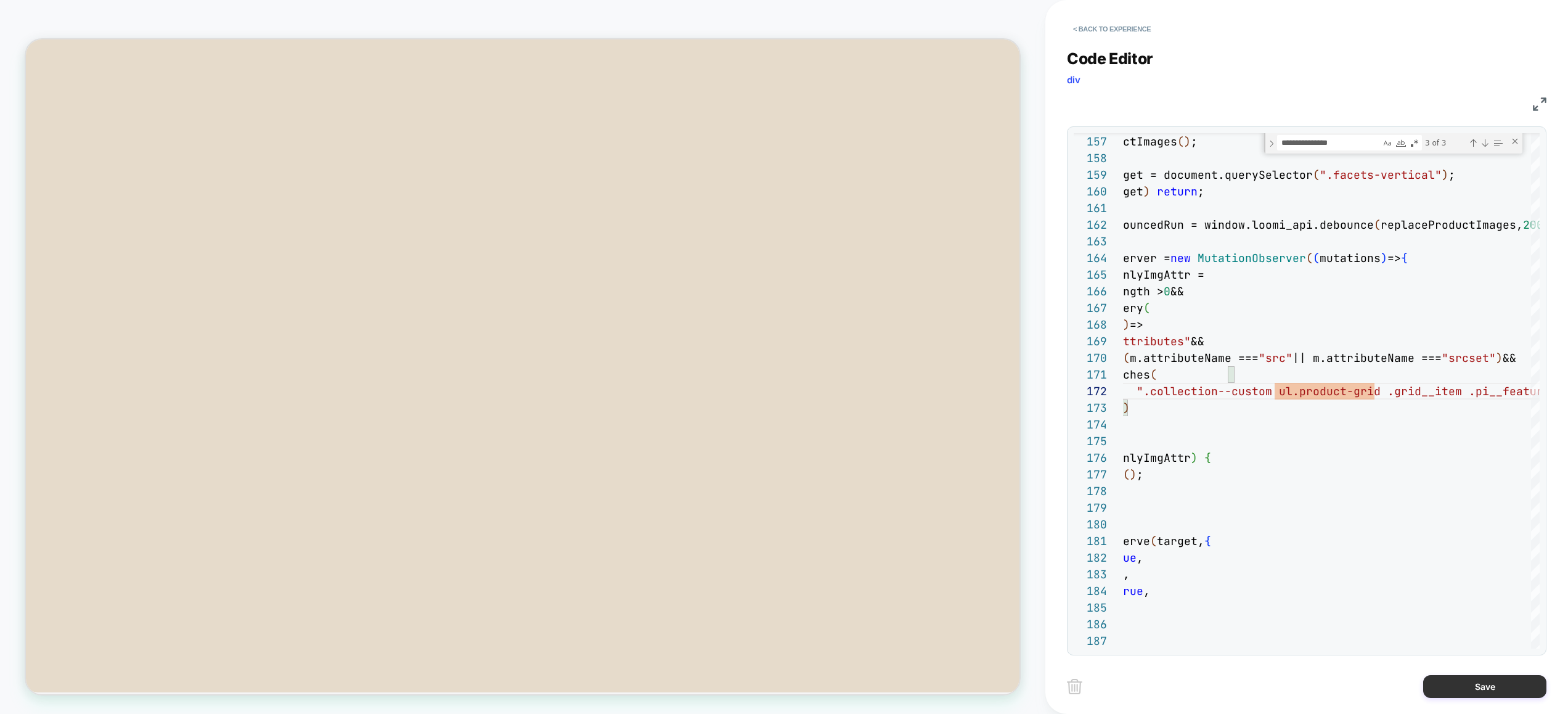
type textarea "**********"
click at [1475, 691] on button "Save" at bounding box center [1484, 686] width 123 height 23
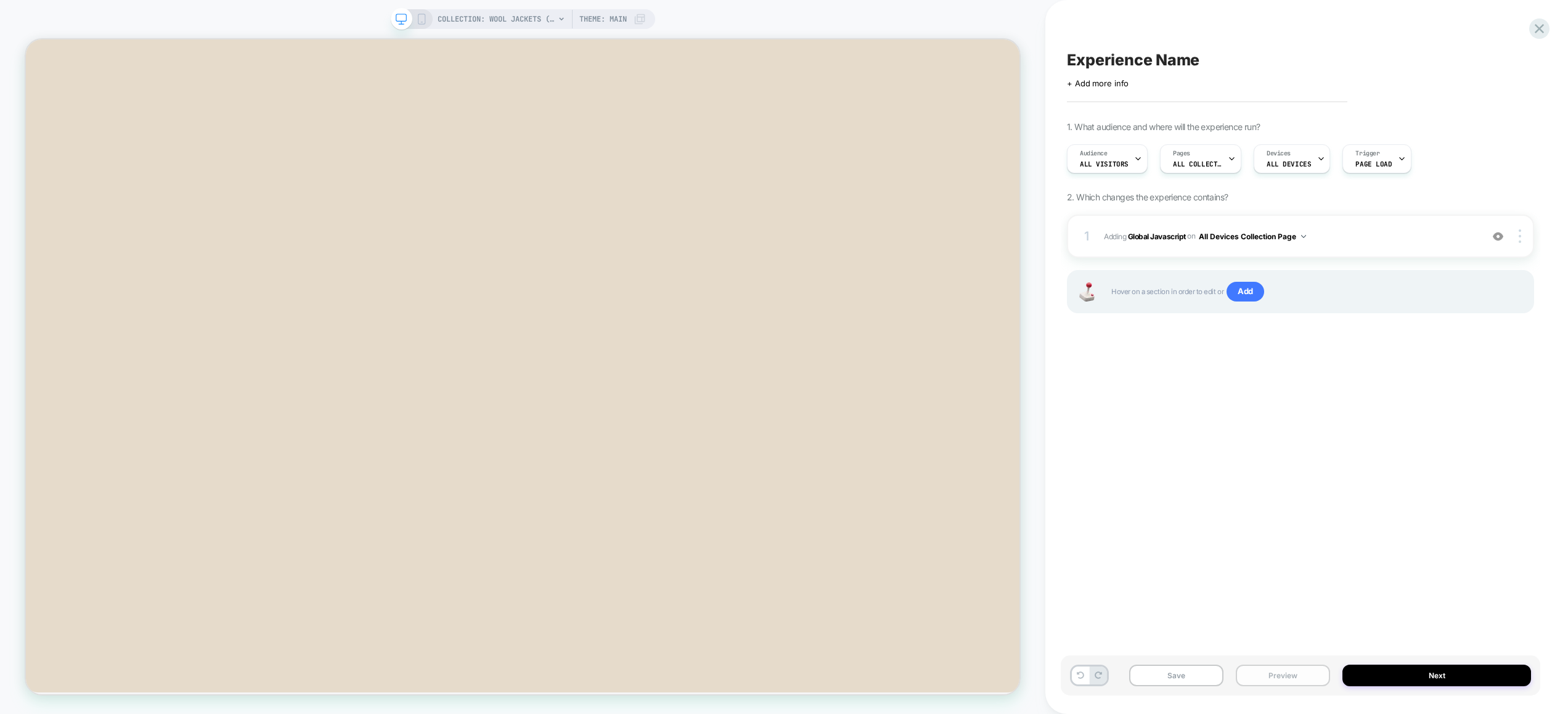
click at [1289, 673] on button "Preview" at bounding box center [1283, 675] width 95 height 21
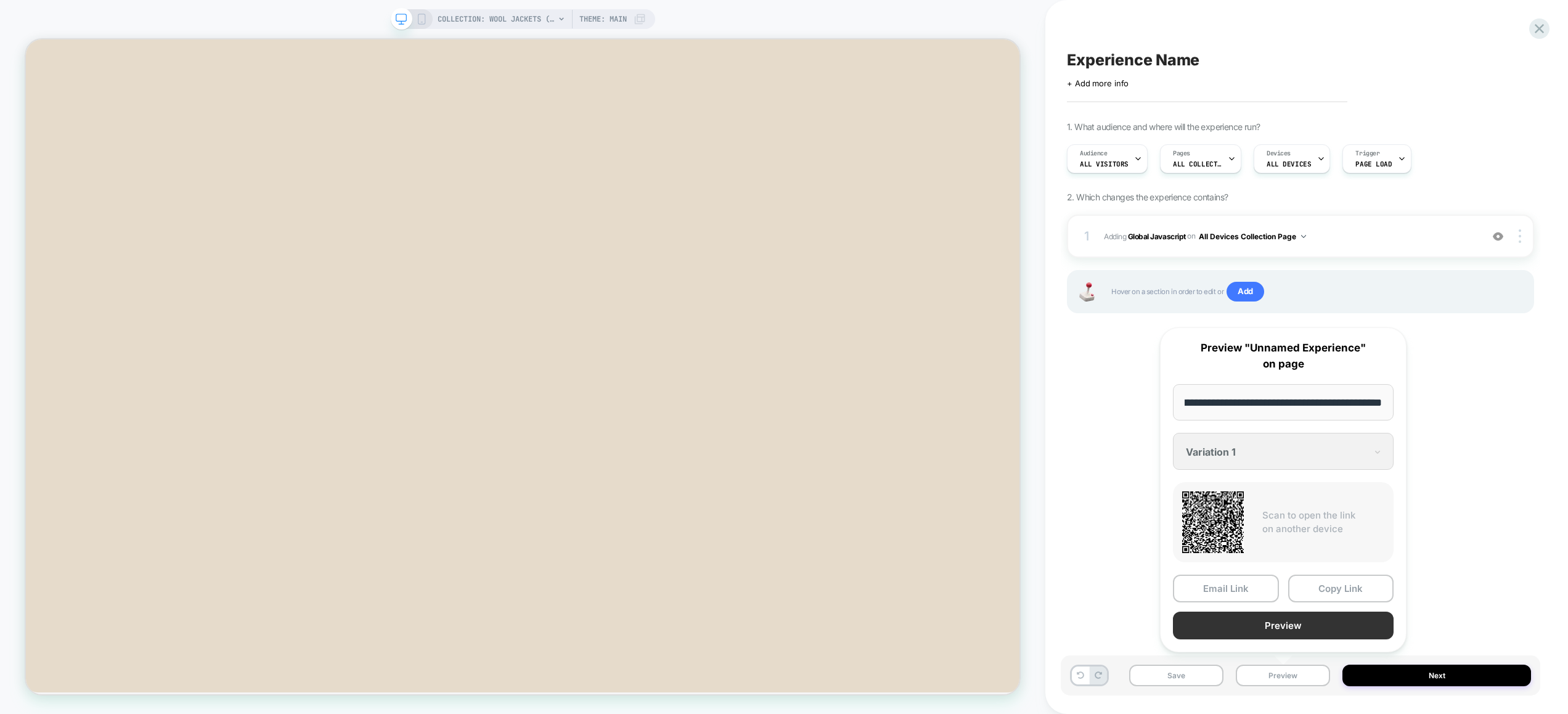
scroll to position [0, 0]
click at [1288, 619] on button "Preview" at bounding box center [1283, 625] width 221 height 28
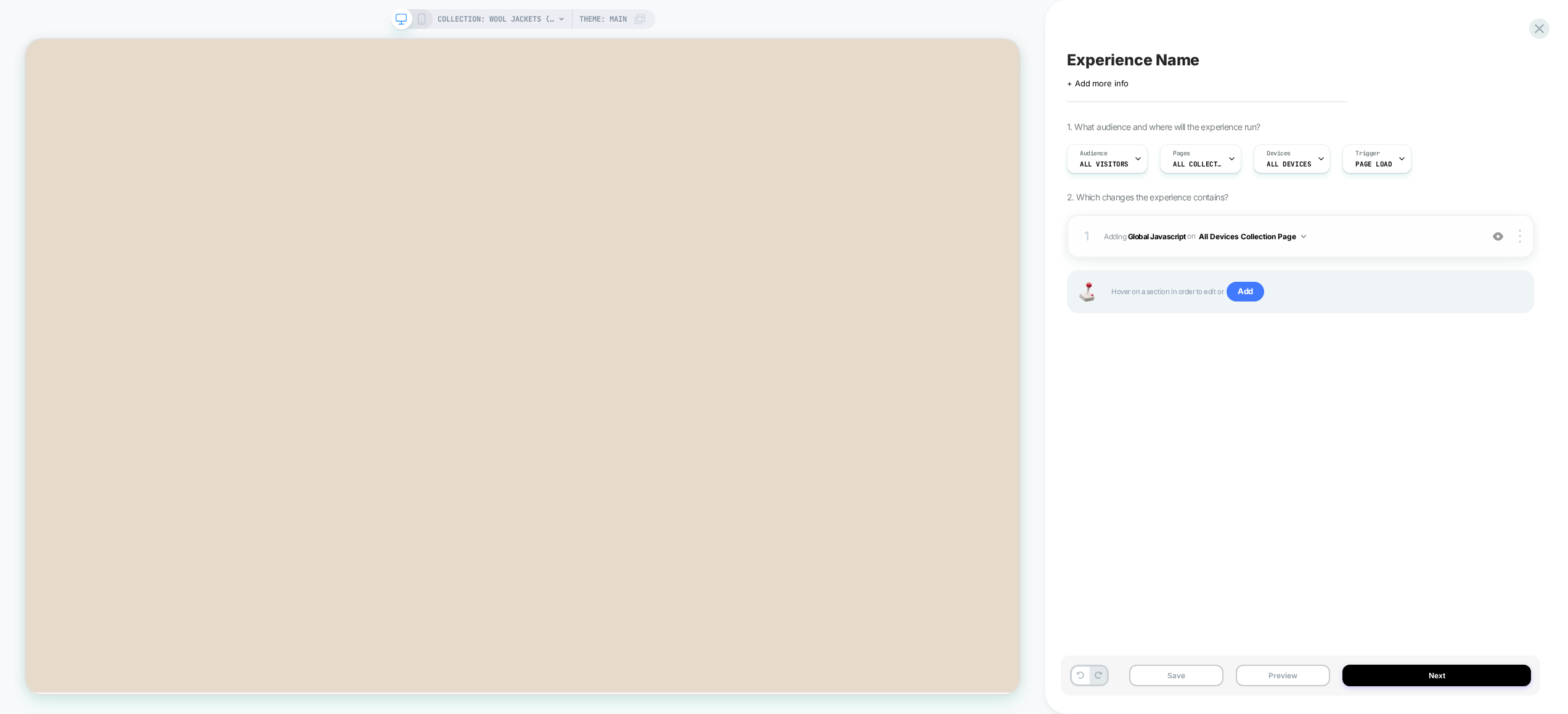
click at [1383, 244] on div "1 Adding Global Javascript on All Devices Collection Page Add Before Add After …" at bounding box center [1300, 236] width 467 height 43
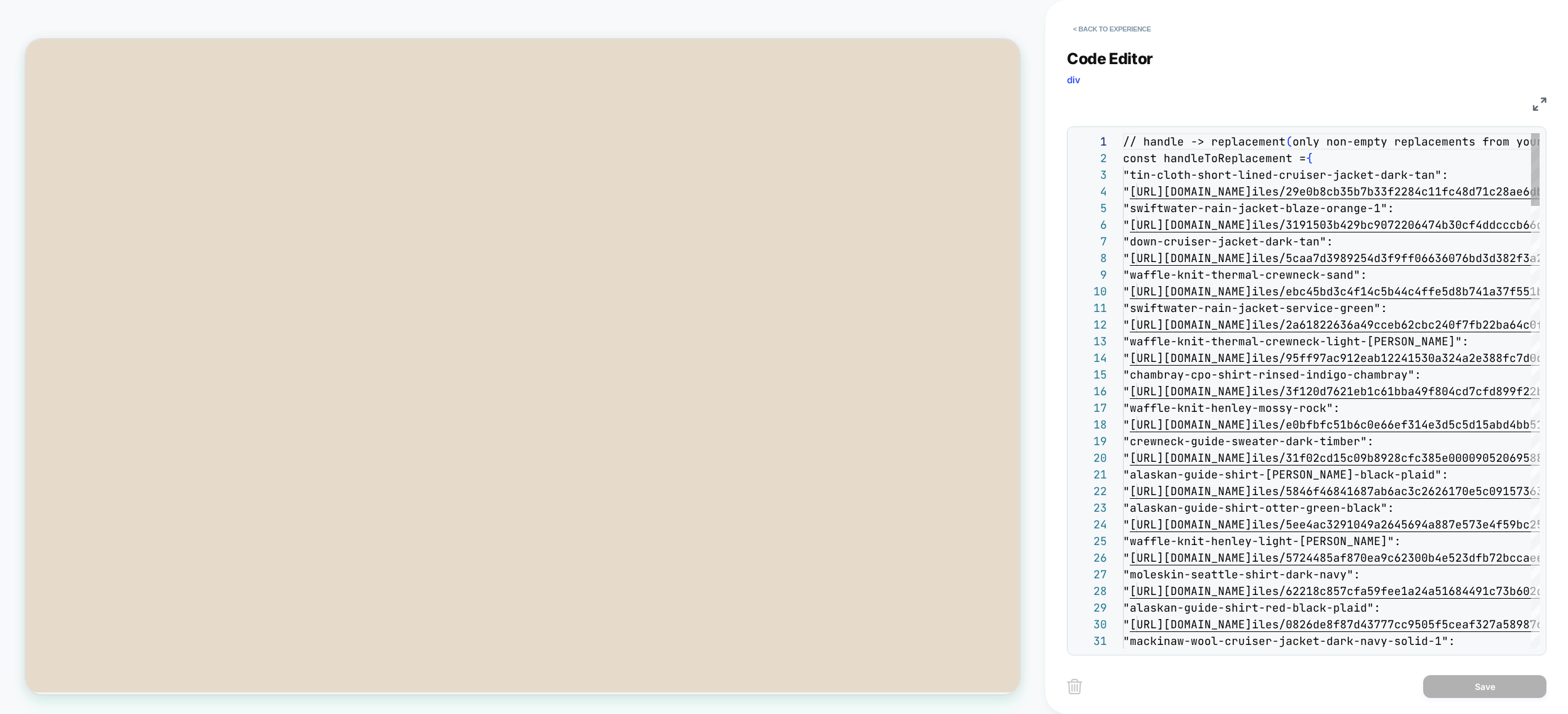
scroll to position [100, 0]
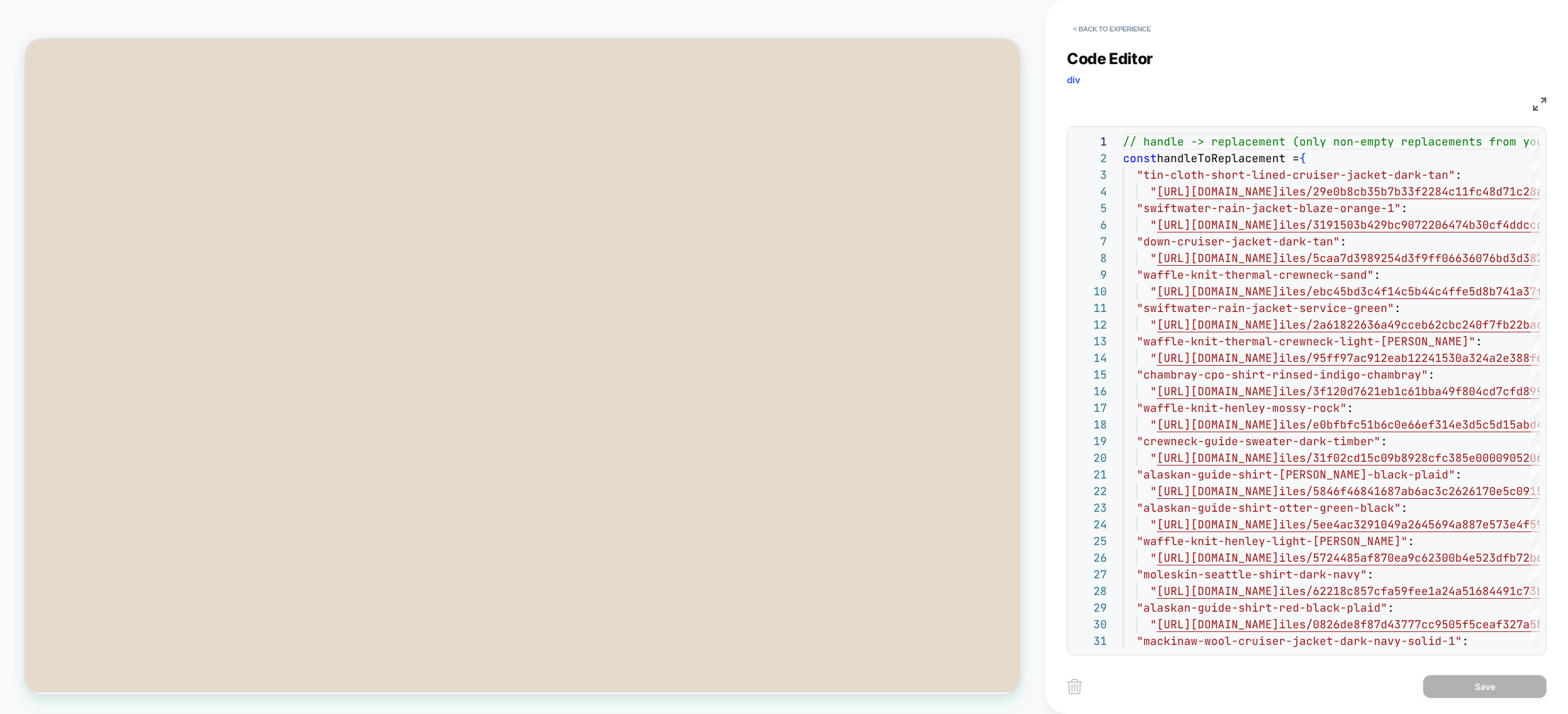
click at [1542, 106] on img at bounding box center [1539, 104] width 14 height 14
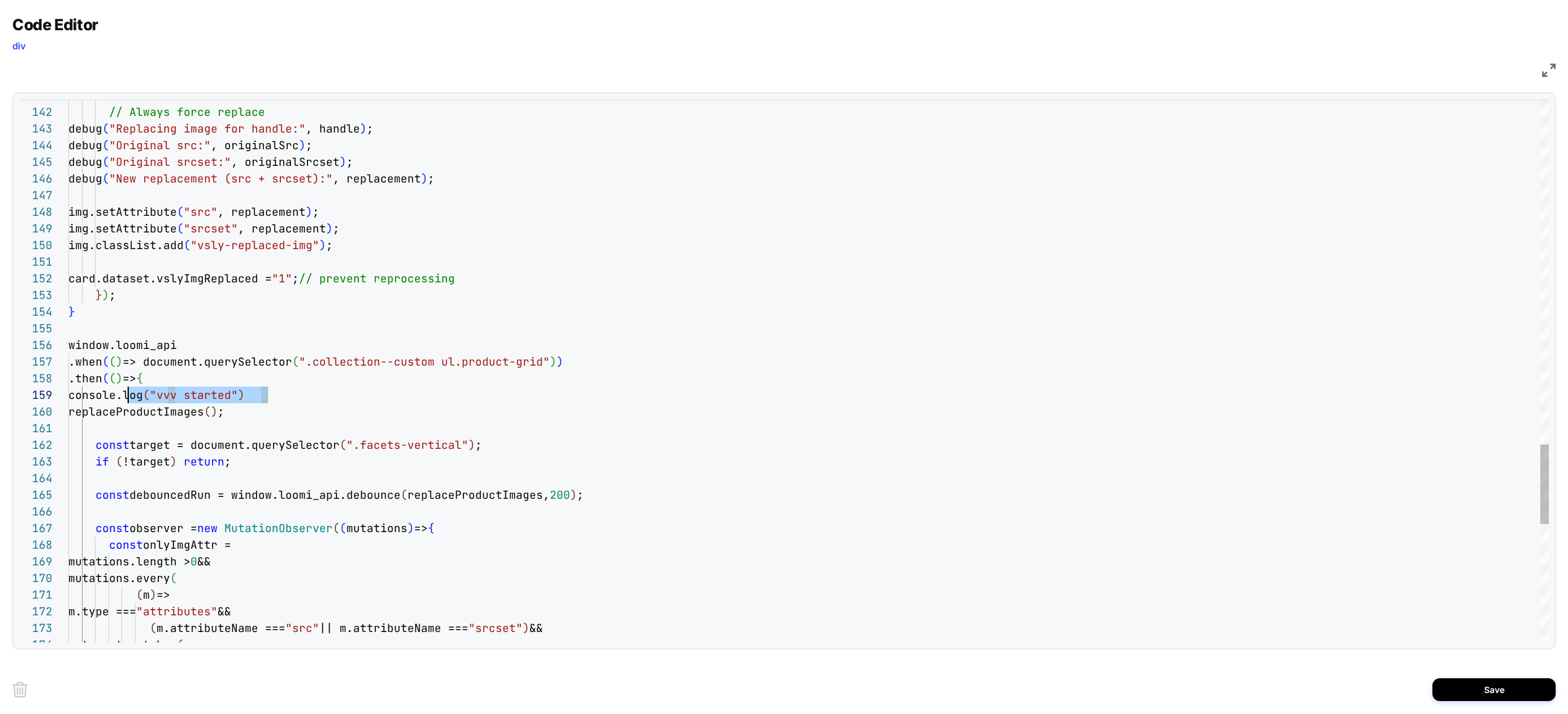
scroll to position [133, 26]
drag, startPoint x: 273, startPoint y: 396, endPoint x: 97, endPoint y: 402, distance: 176.1
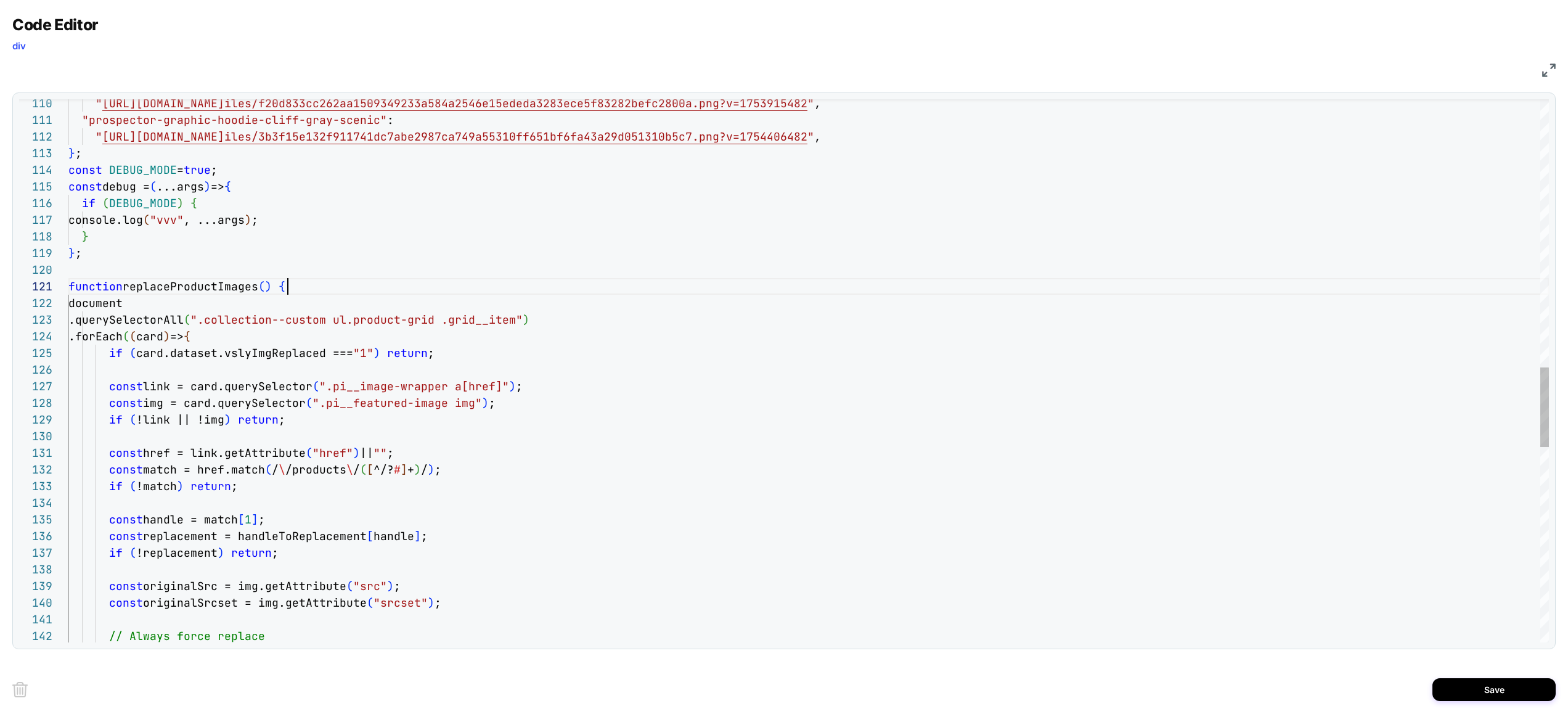
click at [311, 290] on div "// Always force replace const originalSrc = img.getAttribute ( "src" ) ; const …" at bounding box center [808, 126] width 1480 height 3689
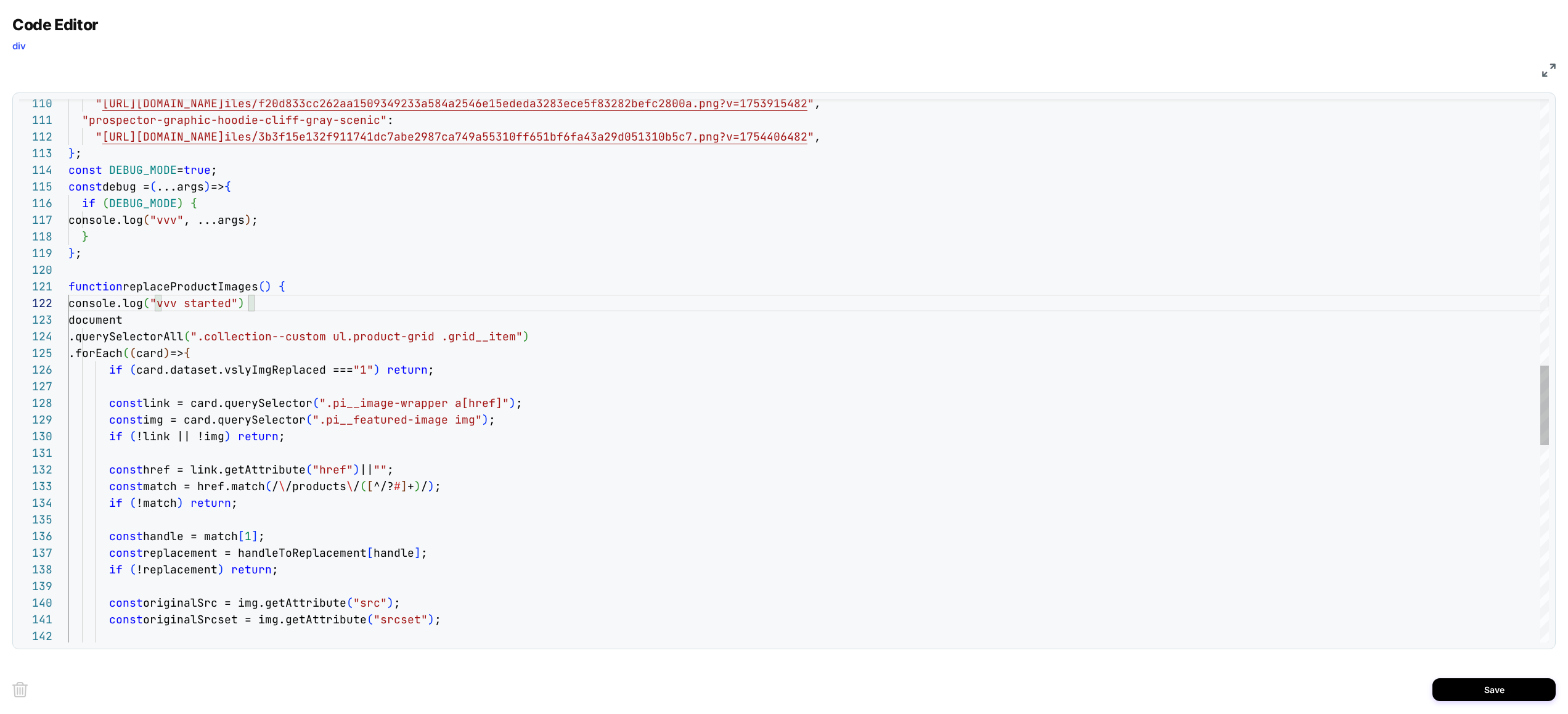
click at [214, 306] on div "const originalSrc = img.getAttribute ( "src" ) ; const originalSrcset = img.get…" at bounding box center [808, 134] width 1480 height 3706
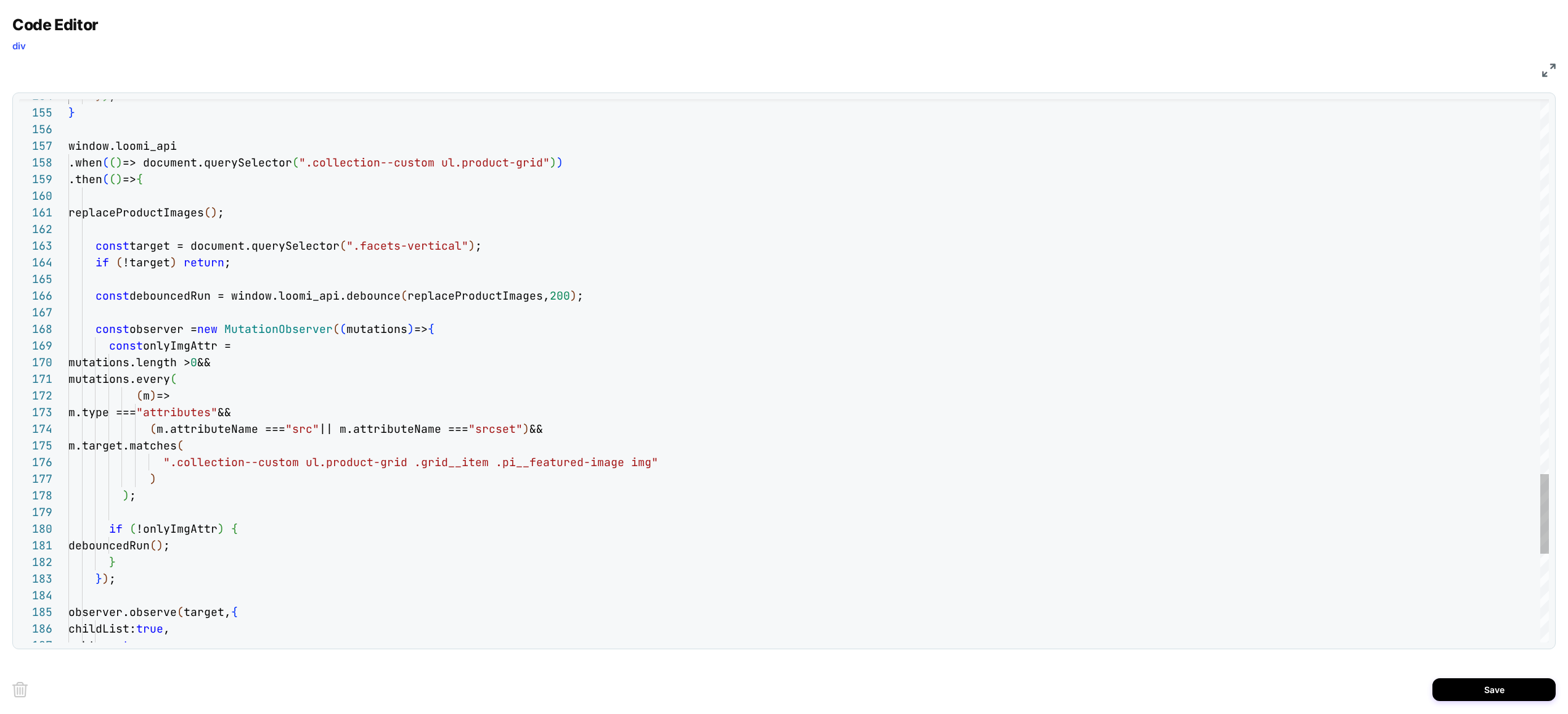
scroll to position [0, 160]
type textarea "**********"
drag, startPoint x: 1508, startPoint y: 693, endPoint x: 1500, endPoint y: 691, distance: 8.2
click at [1508, 693] on button "Save" at bounding box center [1493, 689] width 123 height 23
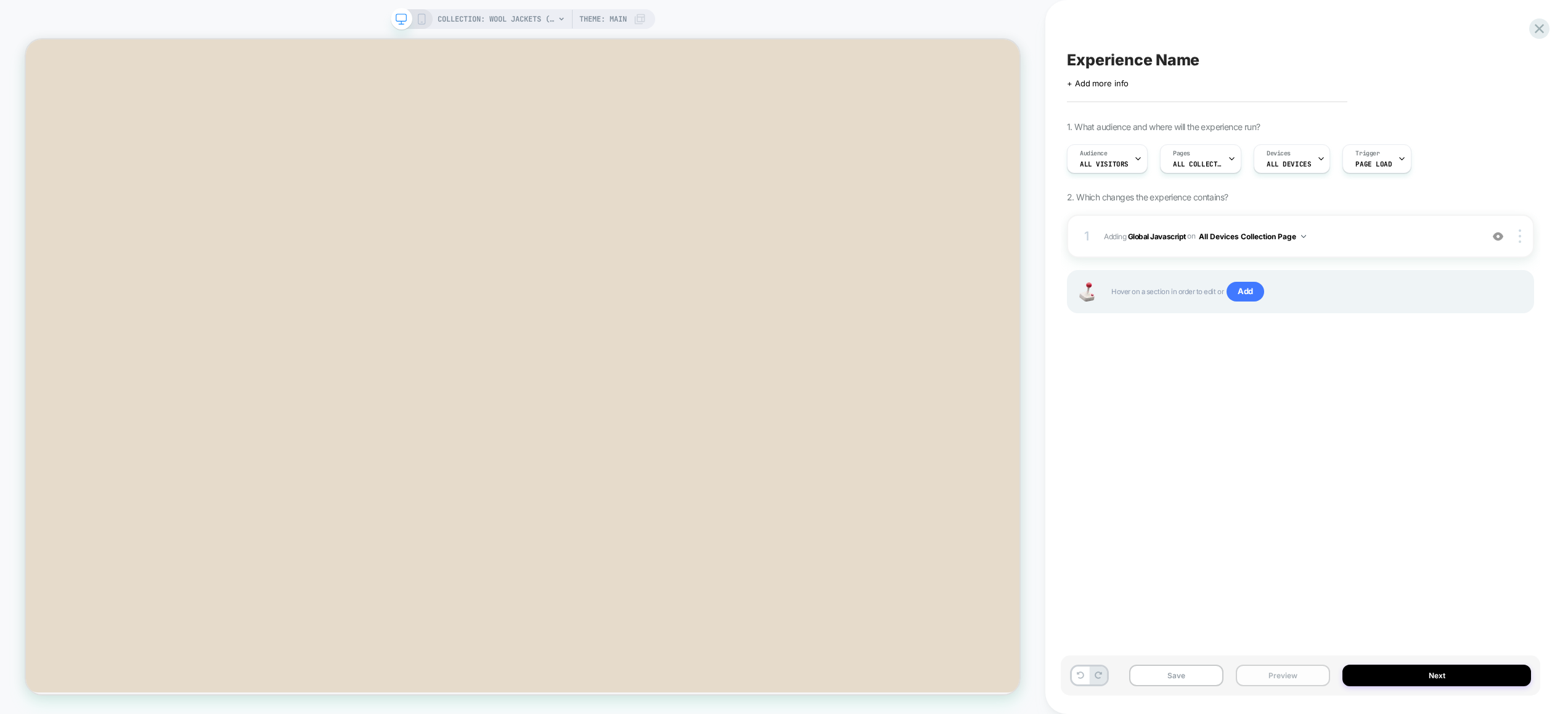
click at [1265, 665] on button "Preview" at bounding box center [1283, 675] width 95 height 21
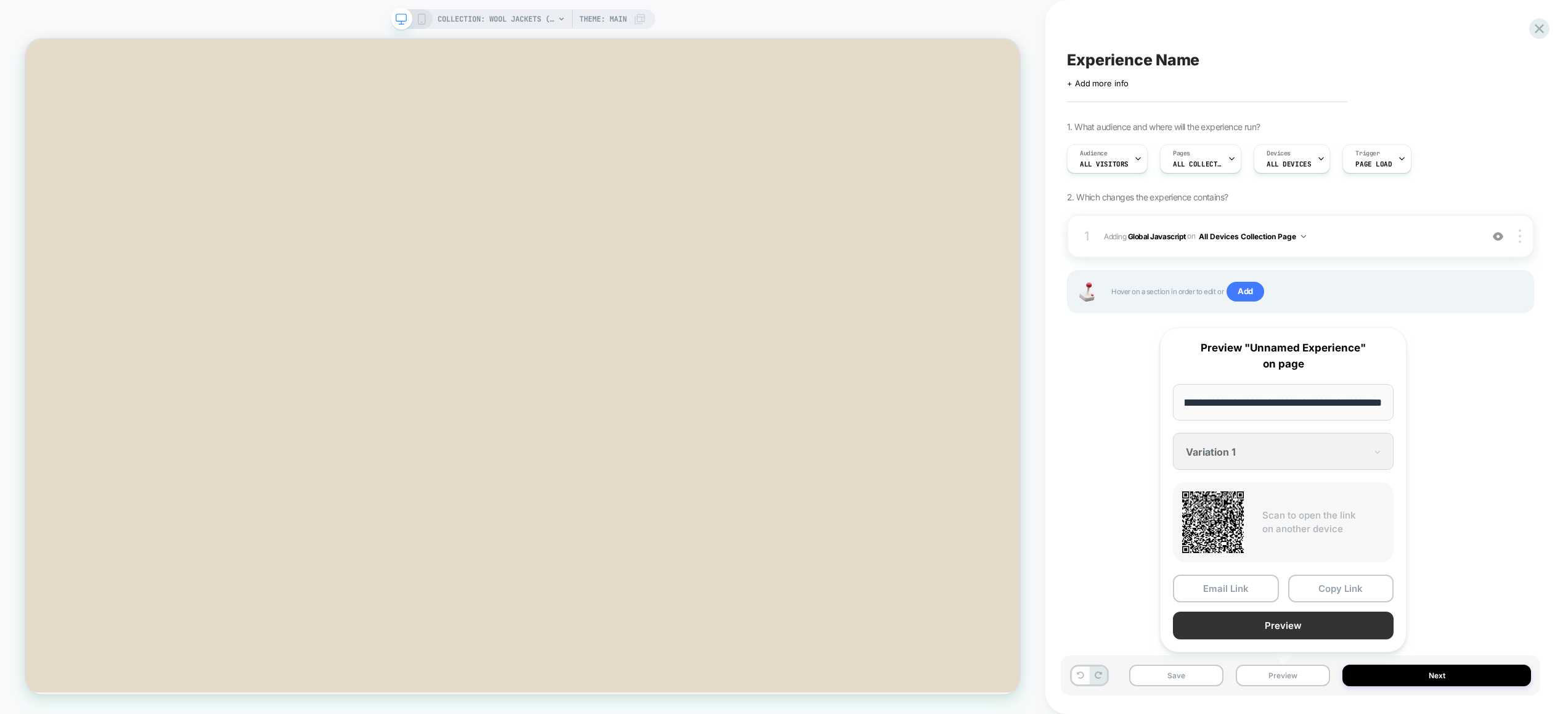
scroll to position [0, 0]
click at [1280, 616] on button "Preview" at bounding box center [1283, 625] width 221 height 28
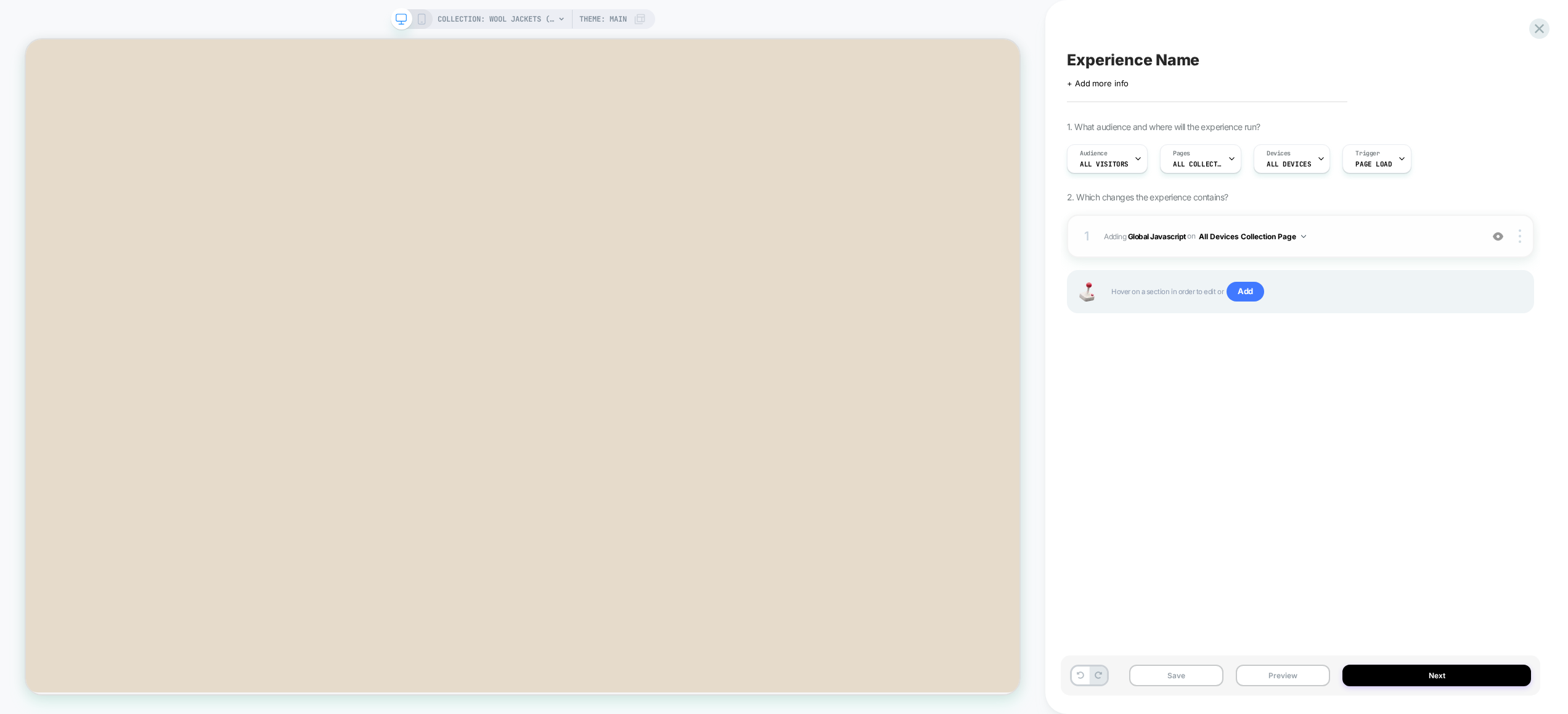
click at [1365, 221] on div "1 Adding Global Javascript on All Devices Collection Page Add Before Add After …" at bounding box center [1300, 236] width 467 height 43
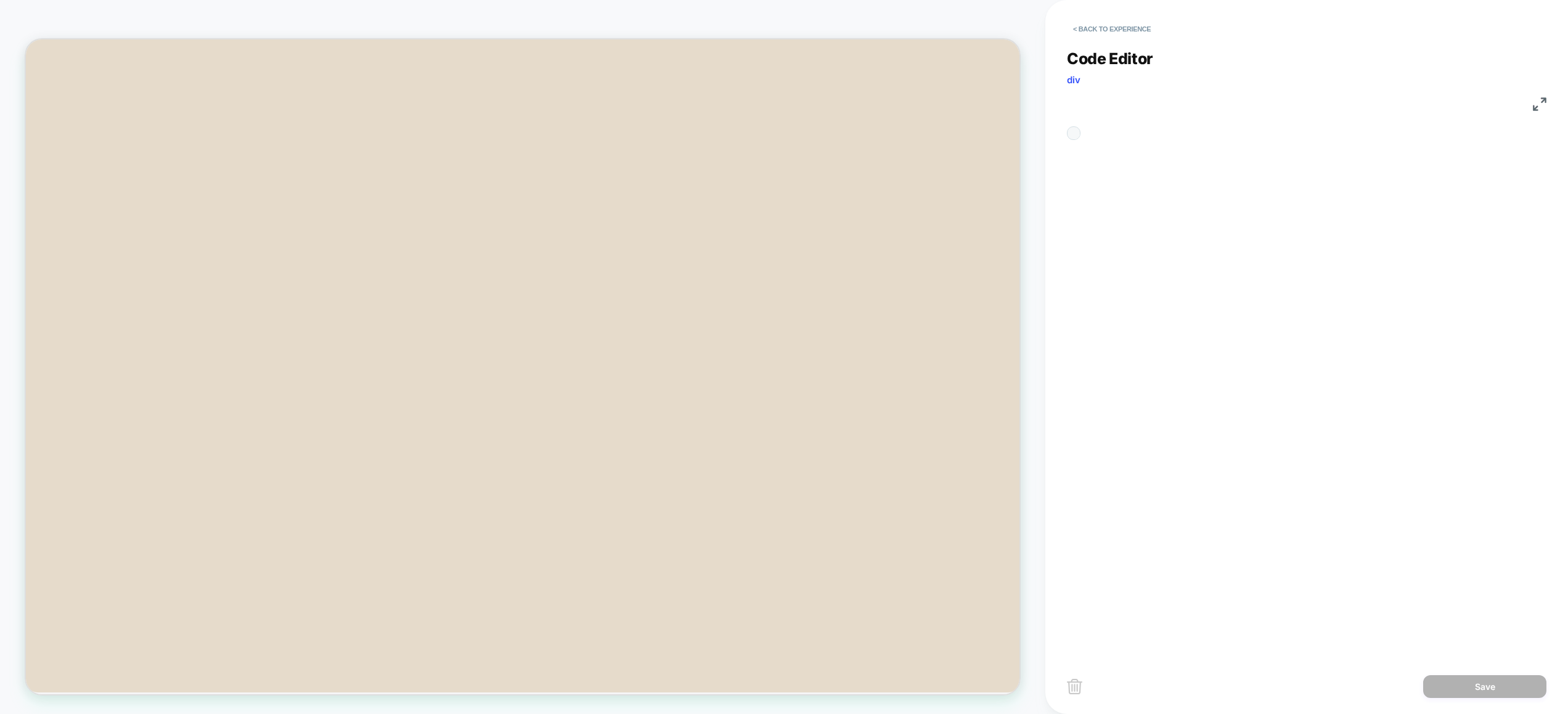
scroll to position [100, 0]
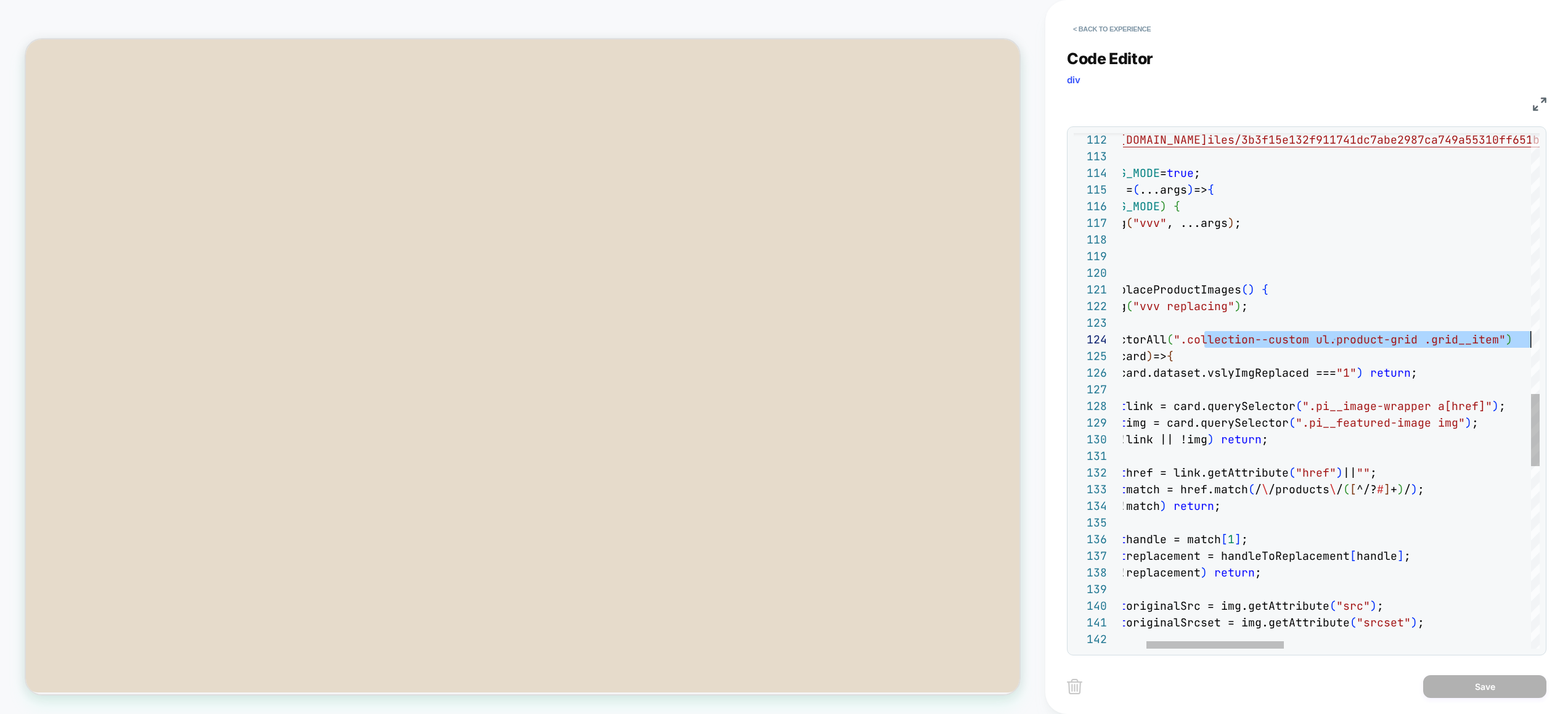
scroll to position [50, 466]
drag, startPoint x: 1276, startPoint y: 339, endPoint x: 1516, endPoint y: 344, distance: 240.1
drag, startPoint x: 1392, startPoint y: 386, endPoint x: 1423, endPoint y: 385, distance: 31.0
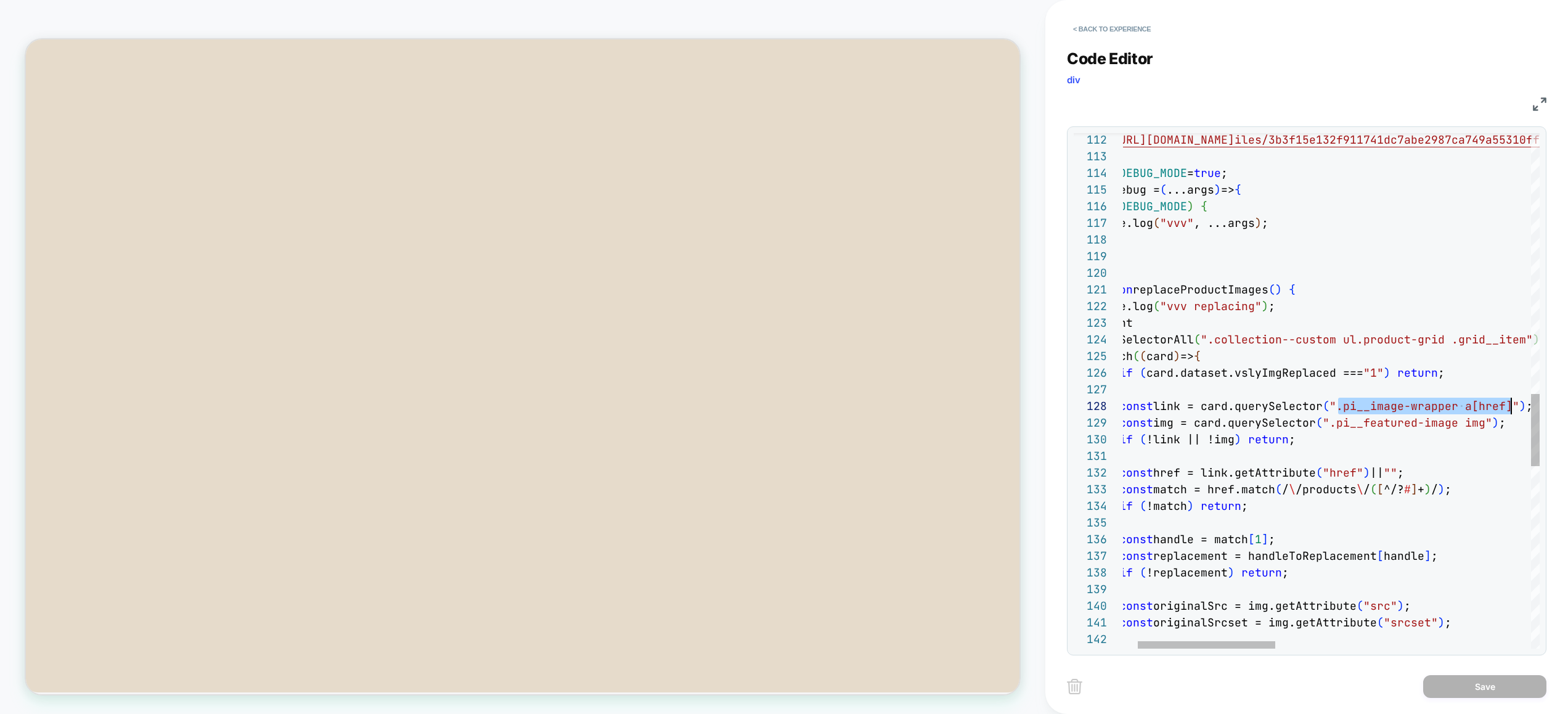
scroll to position [117, 432]
drag, startPoint x: 1384, startPoint y: 409, endPoint x: 1513, endPoint y: 411, distance: 129.0
drag, startPoint x: 1496, startPoint y: 424, endPoint x: 1204, endPoint y: 425, distance: 292.0
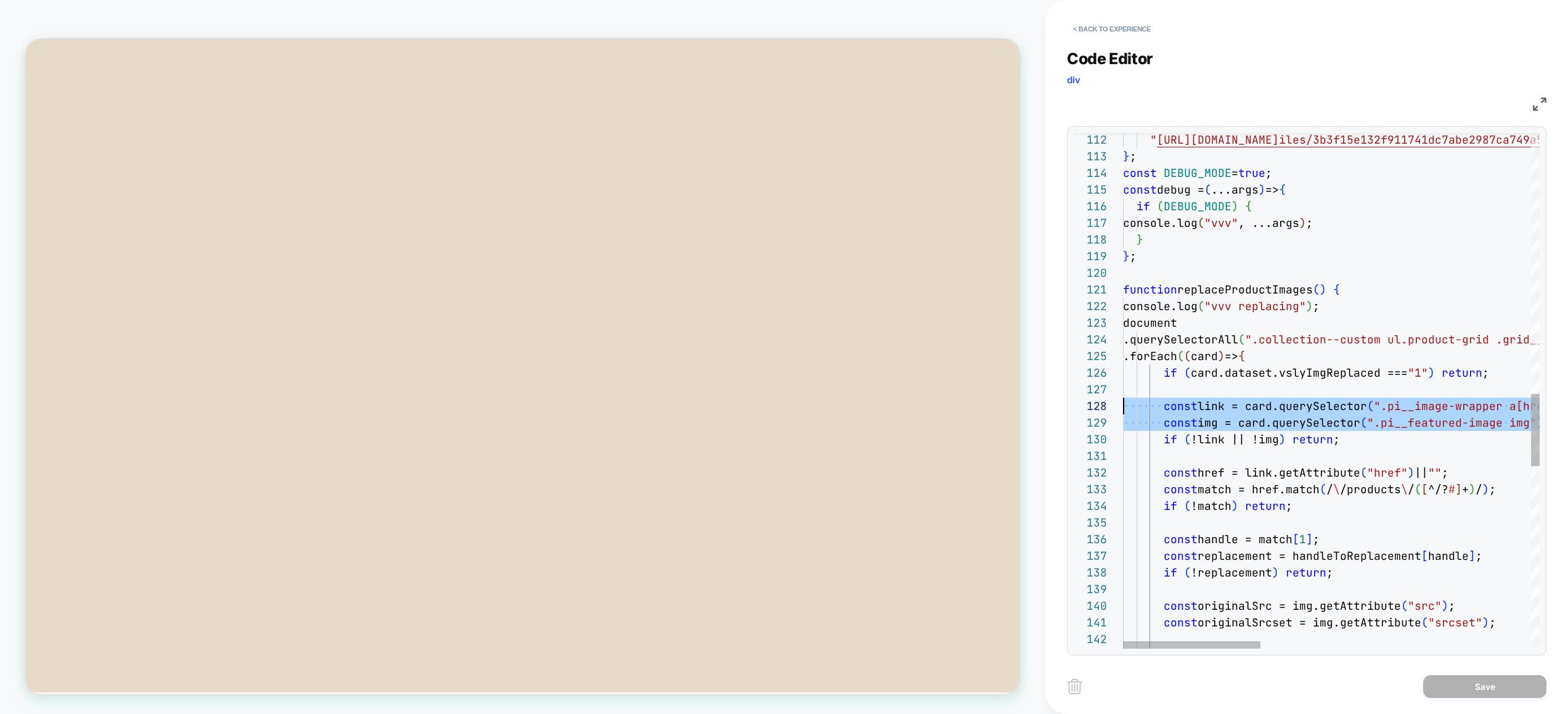
scroll to position [117, 0]
drag, startPoint x: 1512, startPoint y: 424, endPoint x: 1110, endPoint y: 409, distance: 402.3
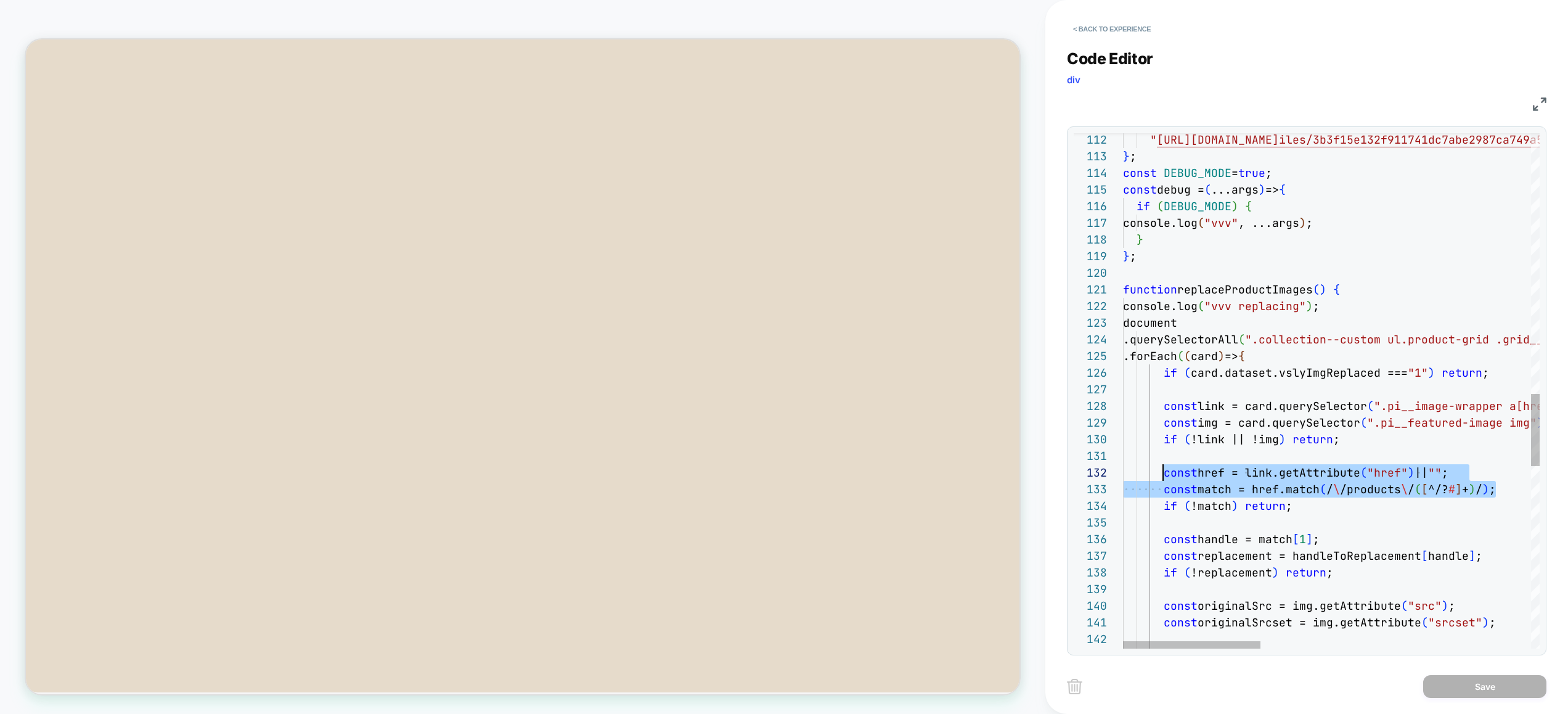
drag, startPoint x: 1503, startPoint y: 487, endPoint x: 1166, endPoint y: 471, distance: 337.4
drag, startPoint x: 1500, startPoint y: 493, endPoint x: 1169, endPoint y: 471, distance: 331.7
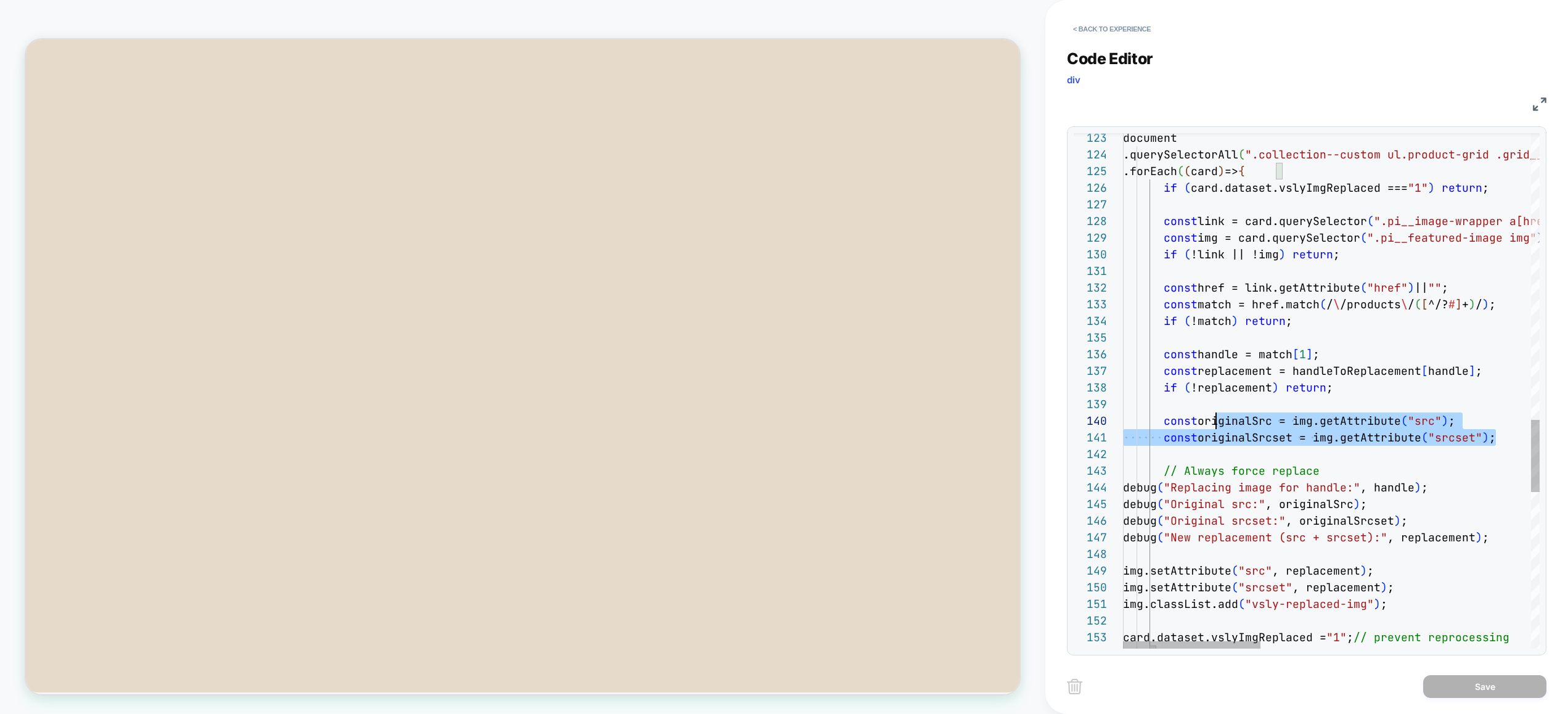
scroll to position [149, 0]
drag, startPoint x: 1439, startPoint y: 432, endPoint x: 1117, endPoint y: 422, distance: 322.2
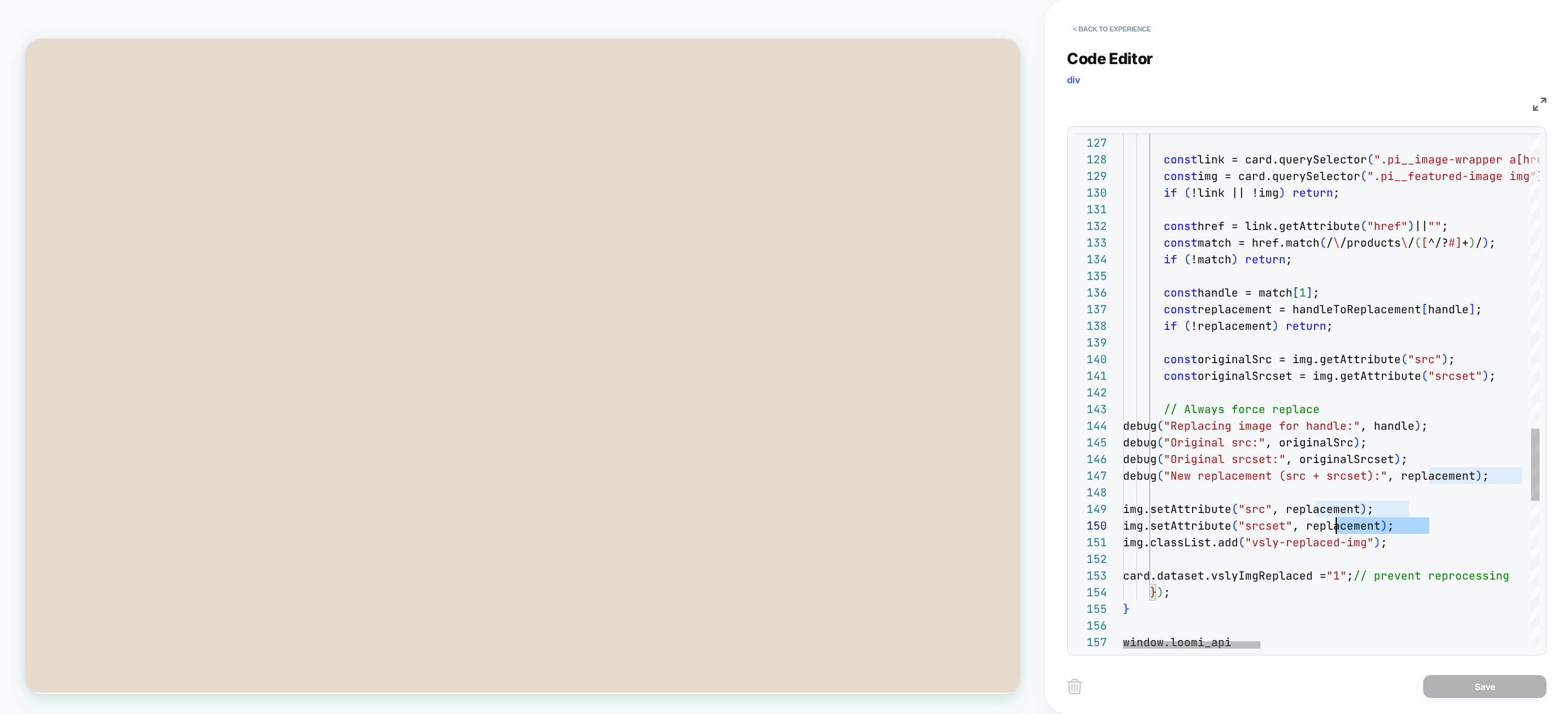
drag, startPoint x: 1433, startPoint y: 526, endPoint x: 1330, endPoint y: 527, distance: 103.0
drag, startPoint x: 1441, startPoint y: 524, endPoint x: 1164, endPoint y: 531, distance: 277.1
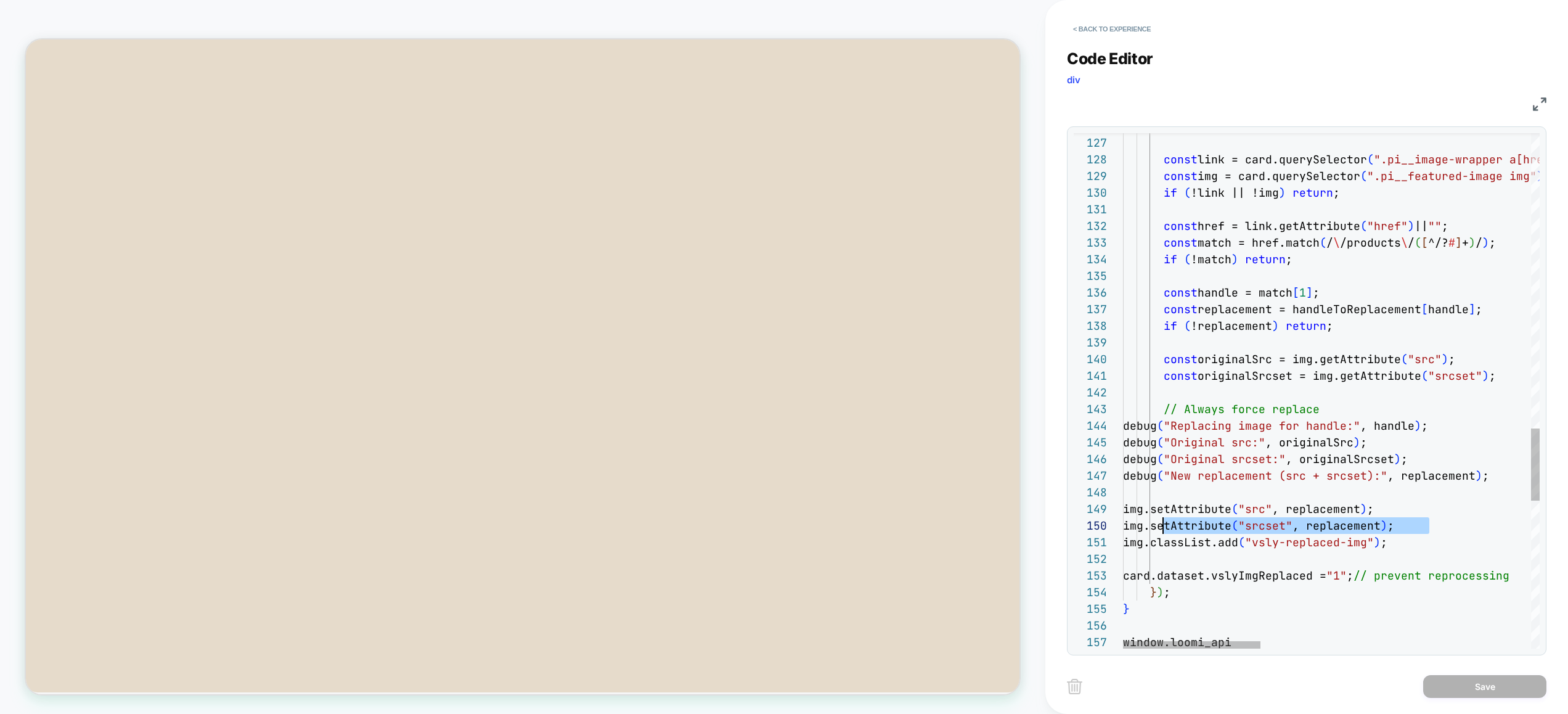
drag, startPoint x: 1415, startPoint y: 361, endPoint x: 1411, endPoint y: 357, distance: 5.7
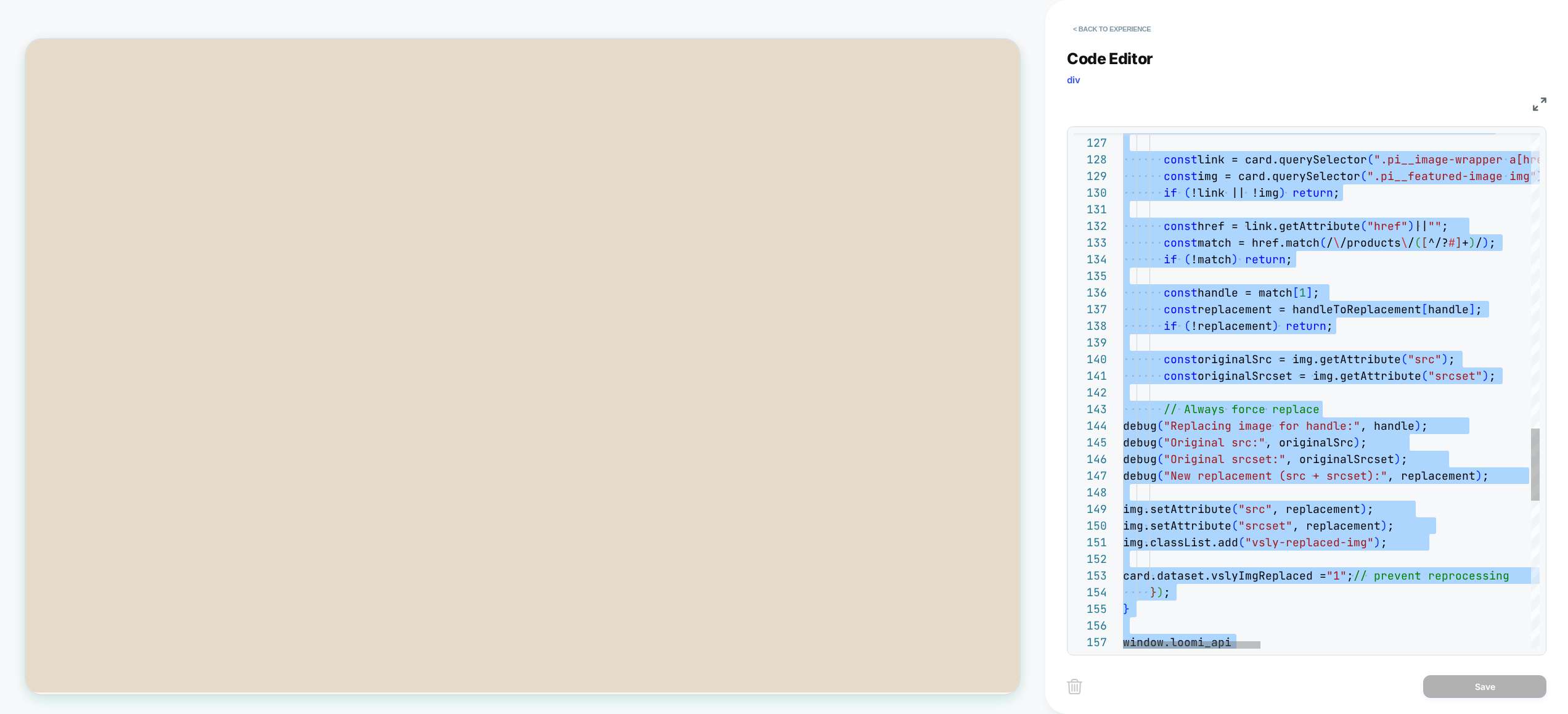
scroll to position [33, 193]
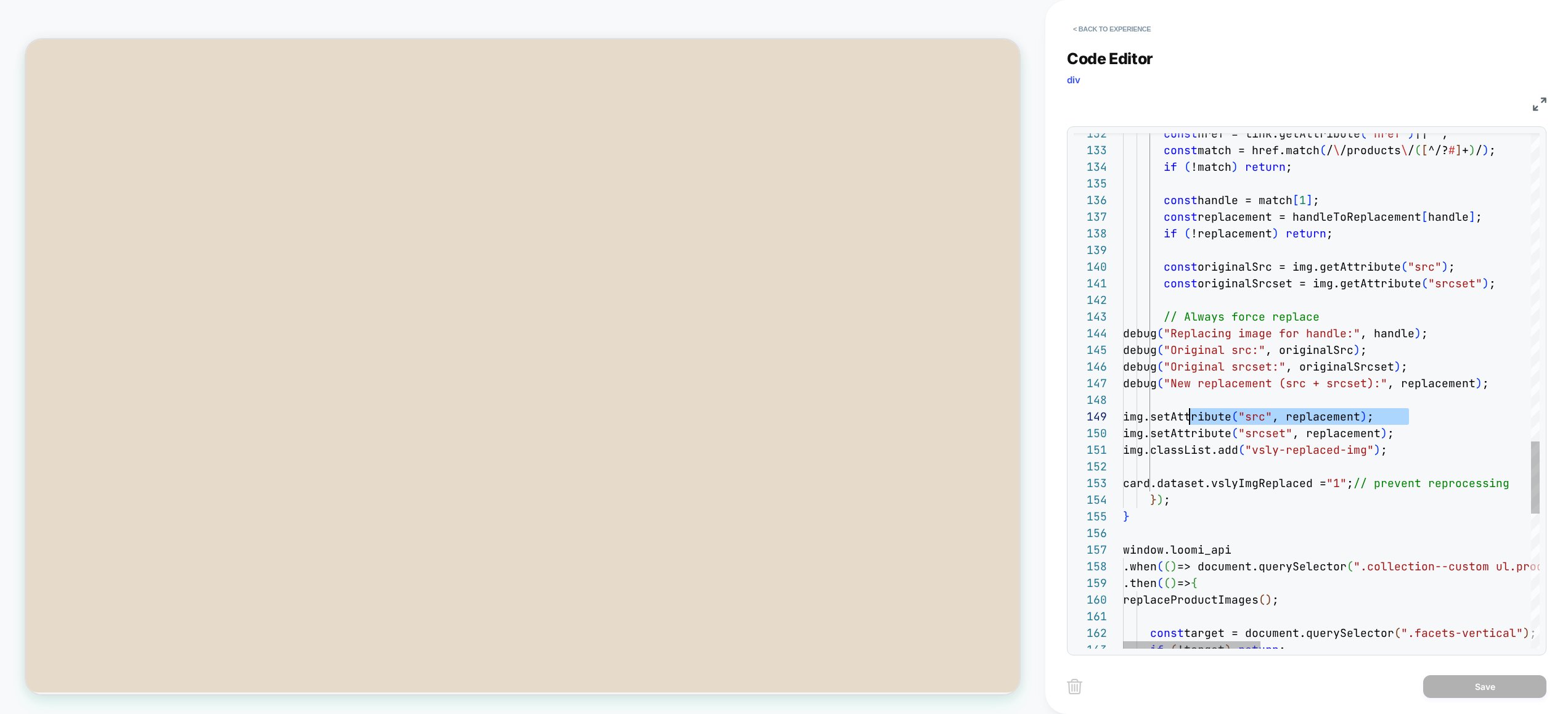
drag, startPoint x: 1403, startPoint y: 414, endPoint x: 1190, endPoint y: 413, distance: 213.0
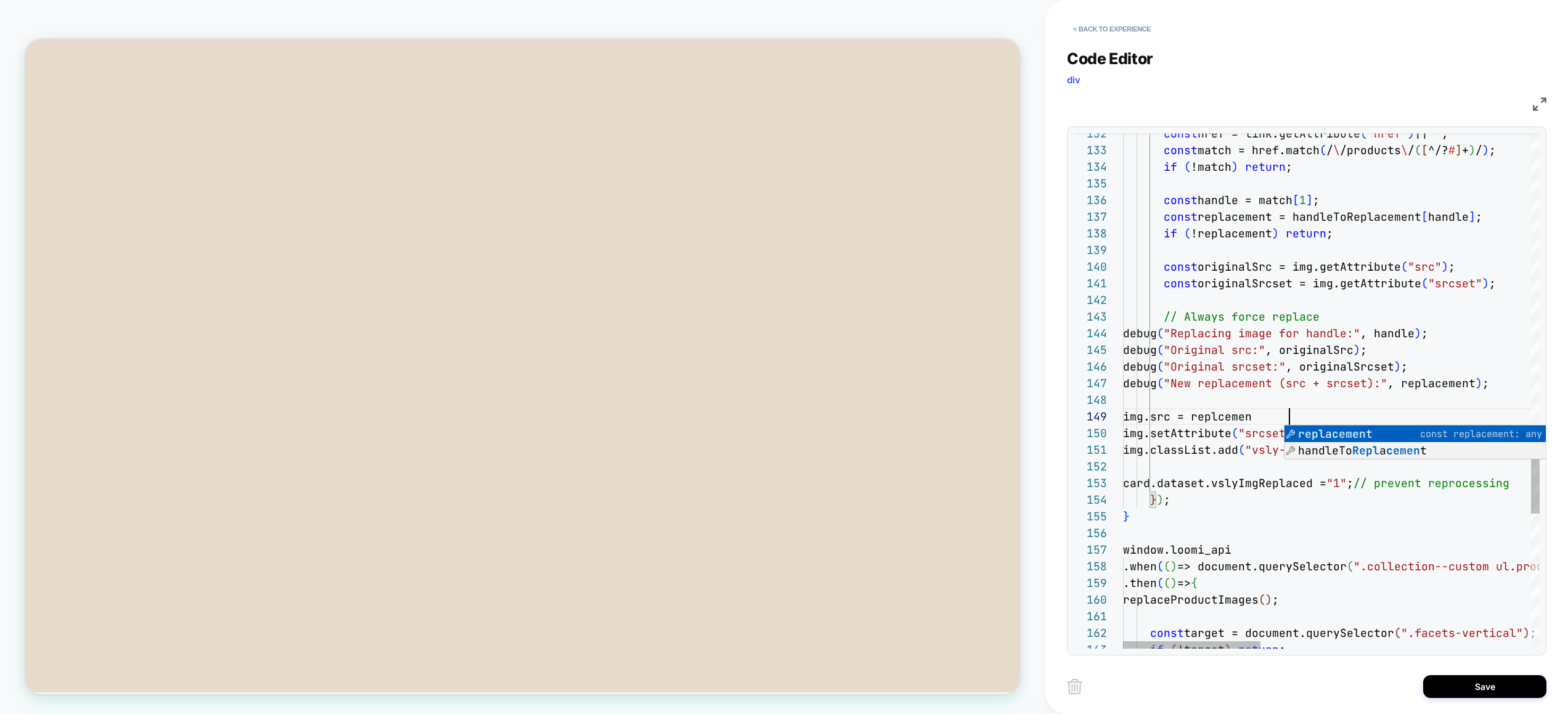
scroll to position [133, 173]
drag, startPoint x: 1190, startPoint y: 436, endPoint x: 1444, endPoint y: 437, distance: 254.0
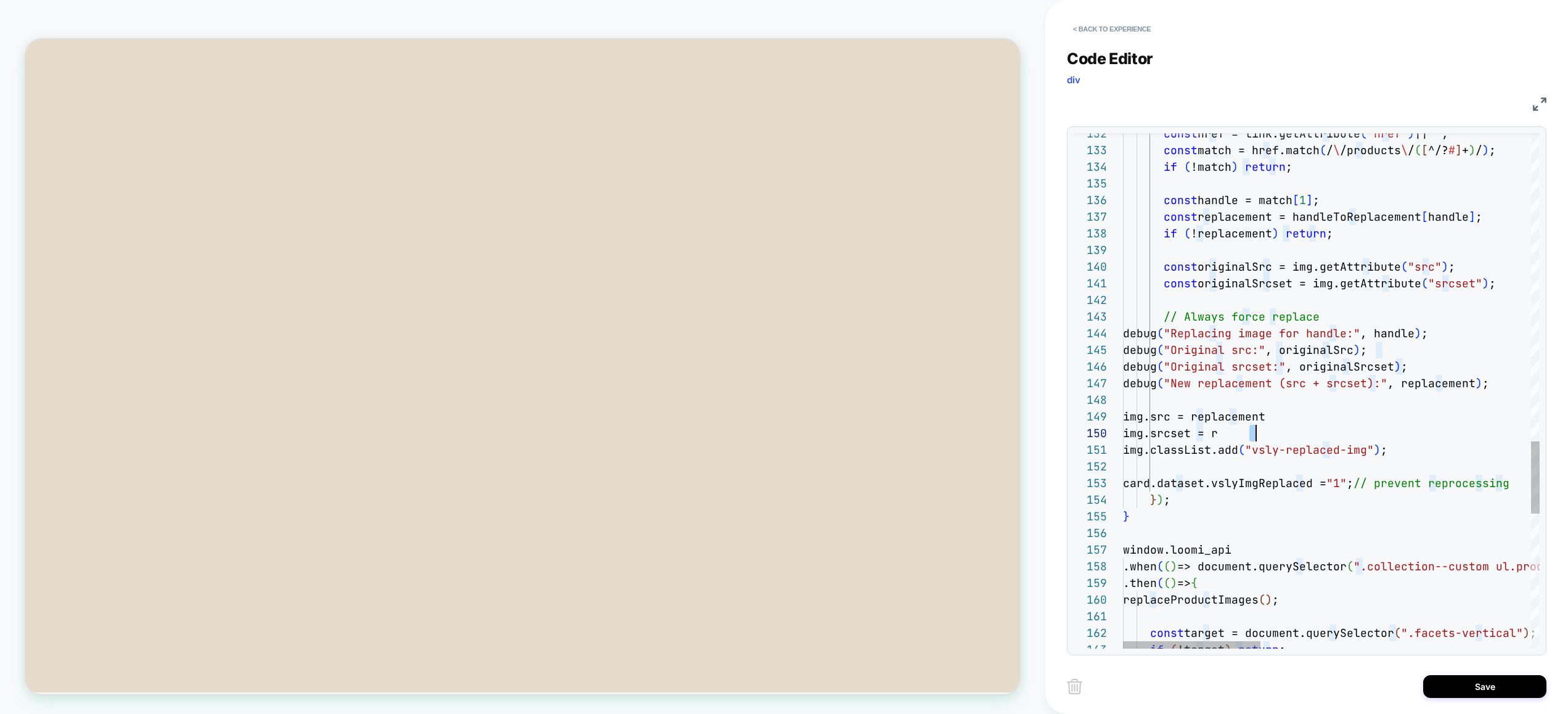
scroll to position [149, 199]
type textarea "**********"
click at [1456, 694] on button "Save" at bounding box center [1484, 686] width 123 height 23
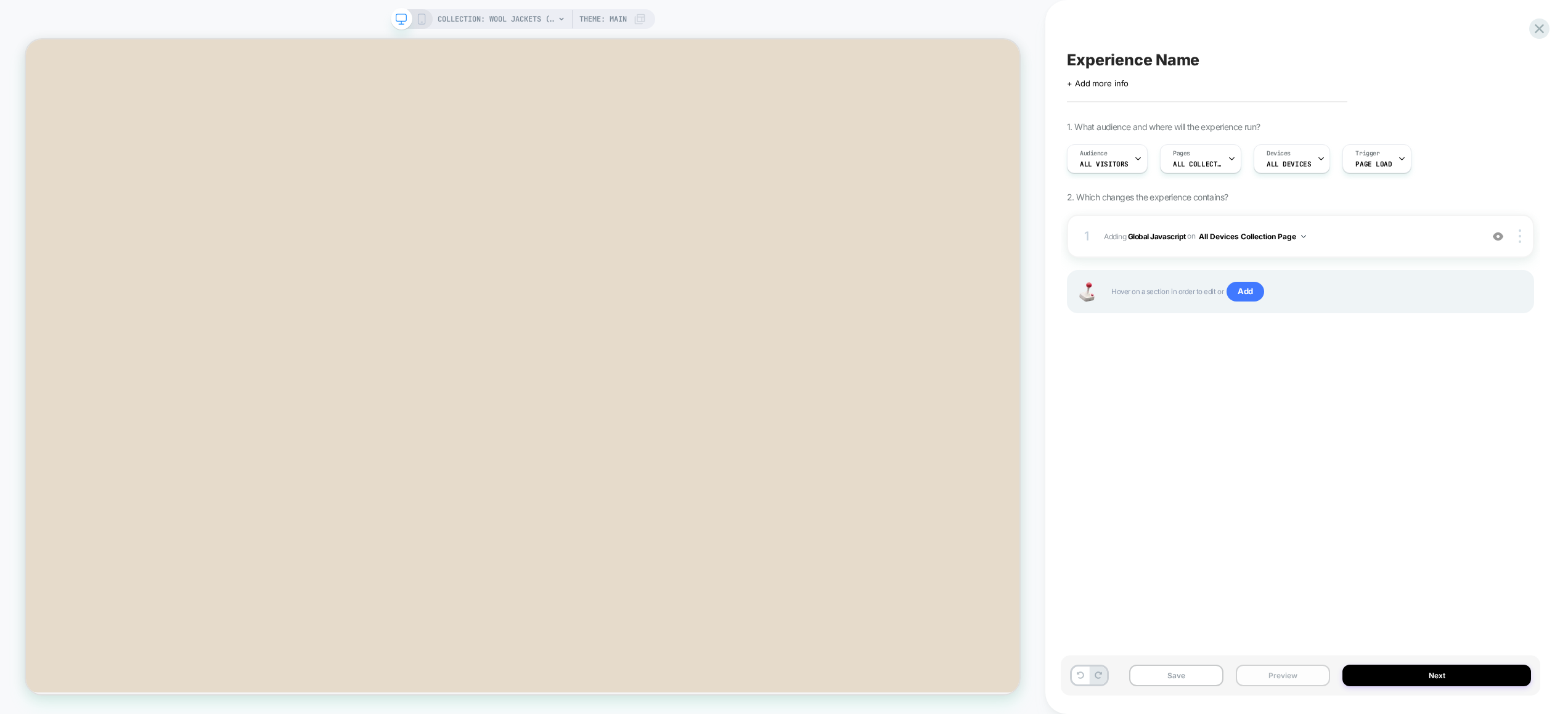
drag, startPoint x: 1270, startPoint y: 673, endPoint x: 1273, endPoint y: 665, distance: 8.5
click at [1270, 673] on button "Preview" at bounding box center [1283, 675] width 95 height 21
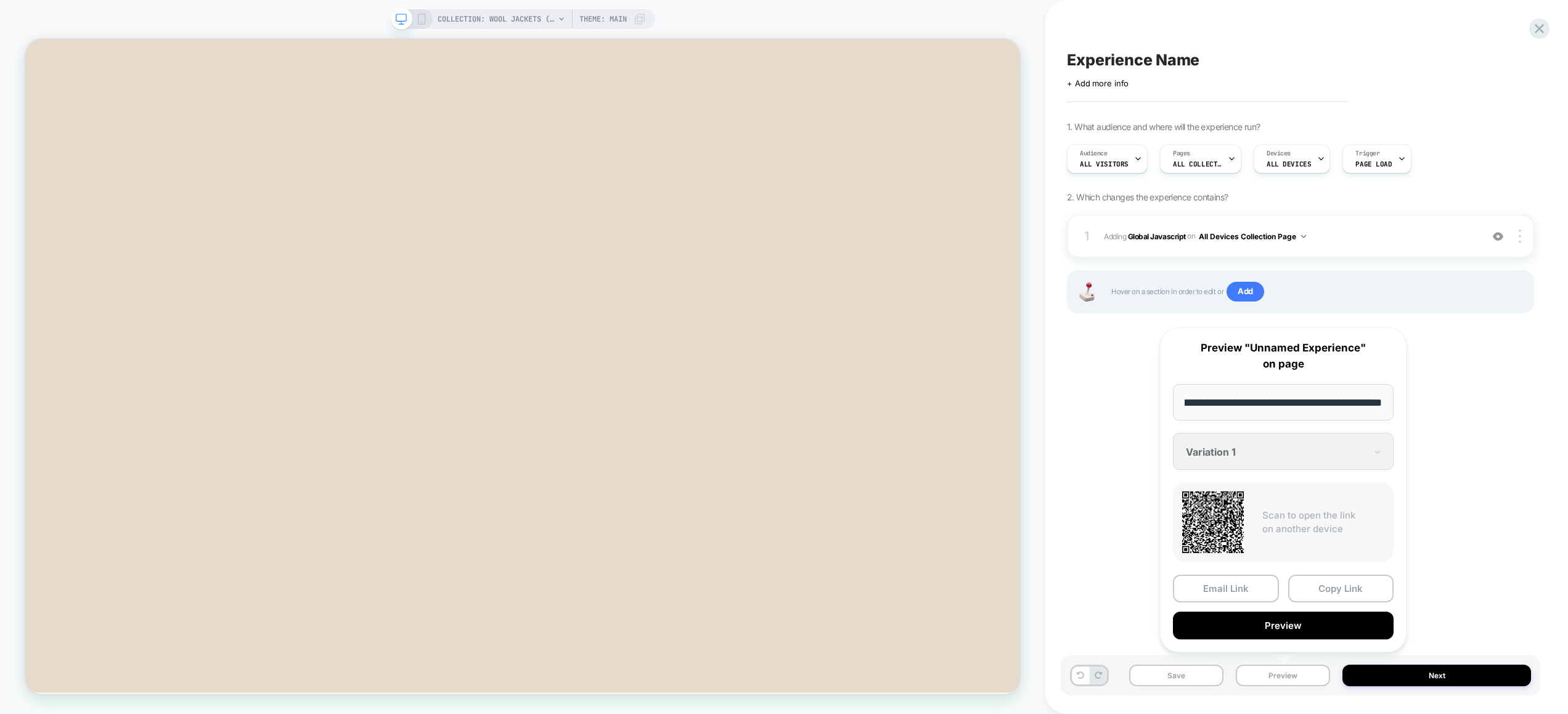
scroll to position [0, 0]
click at [1279, 607] on div "Email Link Copy Link Preview" at bounding box center [1283, 607] width 221 height 64
click at [1274, 623] on button "Preview" at bounding box center [1283, 625] width 221 height 28
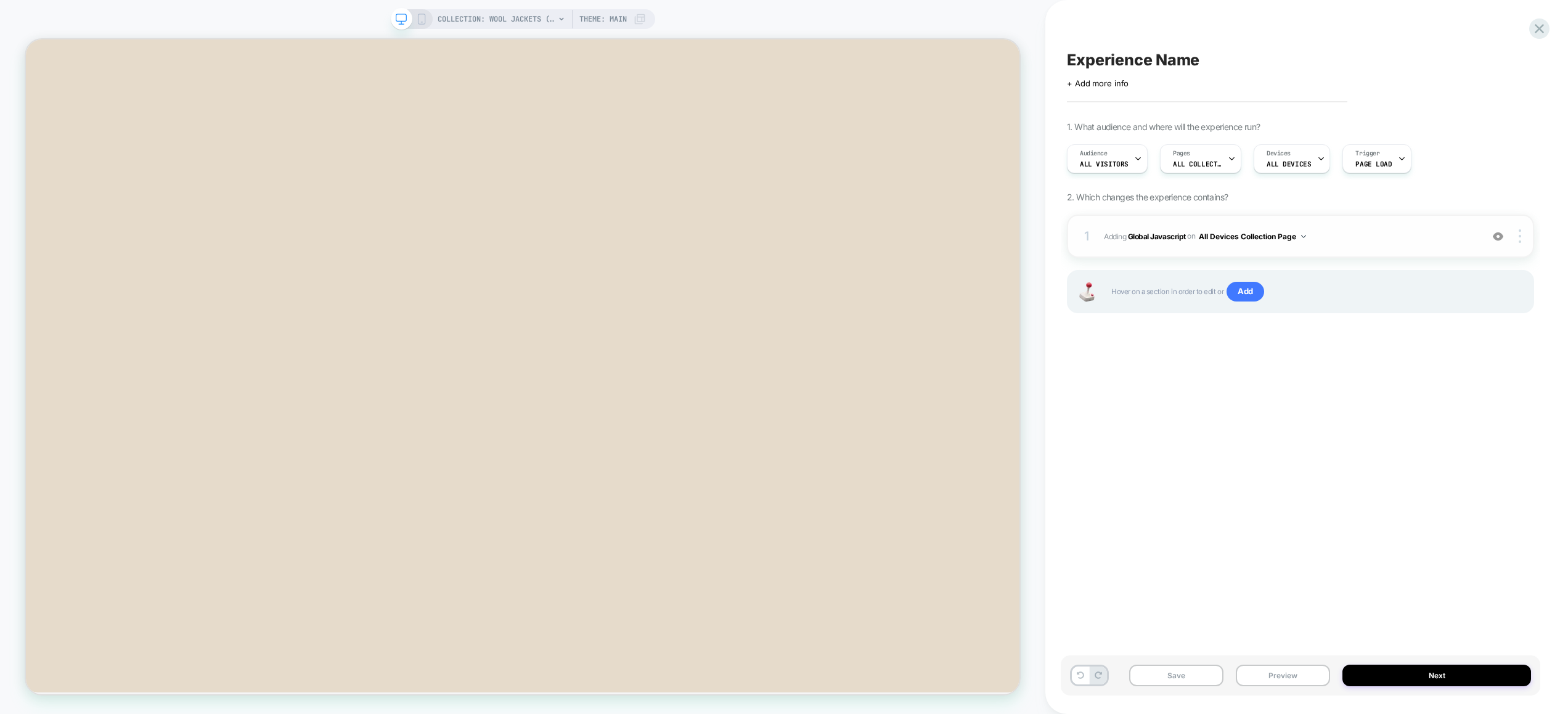
click at [1391, 248] on div "1 Adding Global Javascript on All Devices Collection Page Add Before Add After …" at bounding box center [1300, 236] width 467 height 43
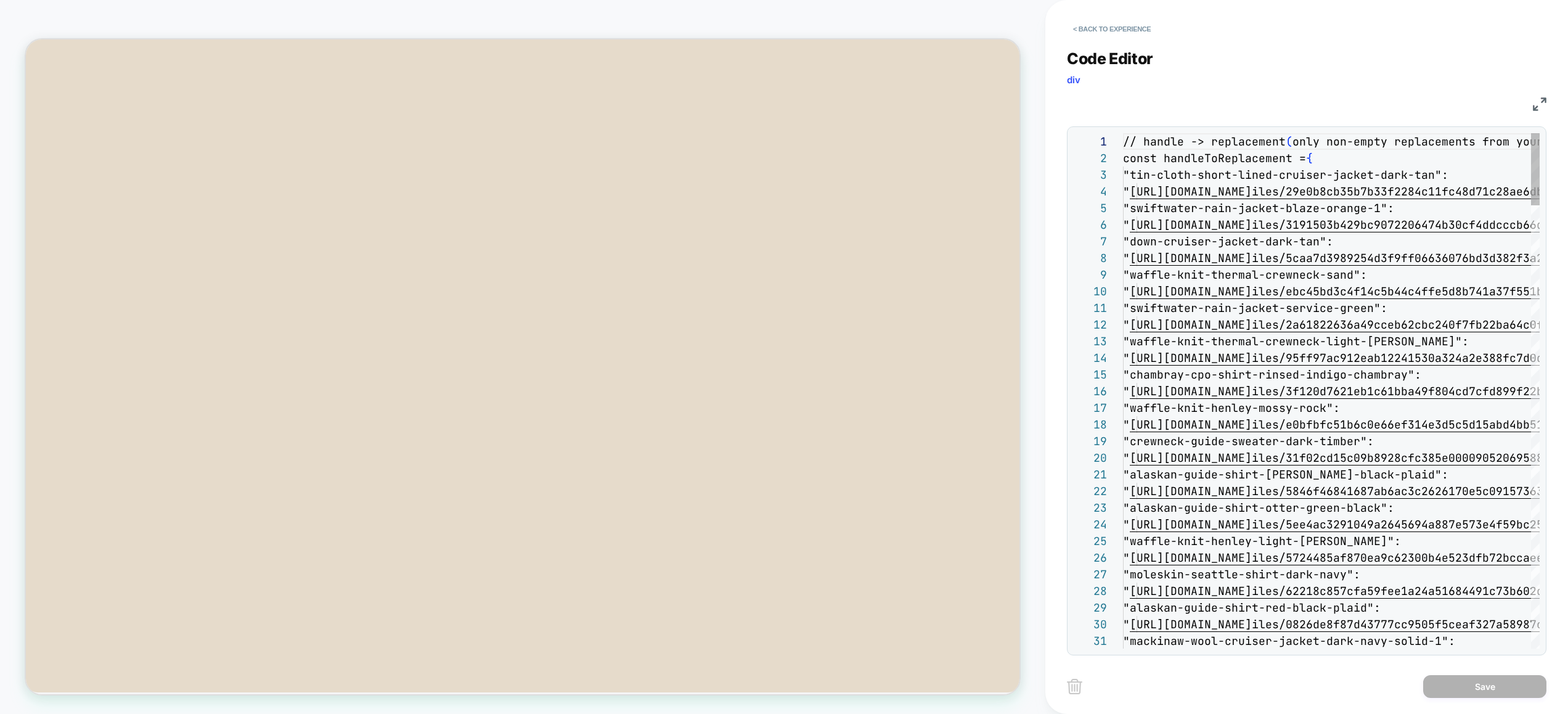
scroll to position [100, 0]
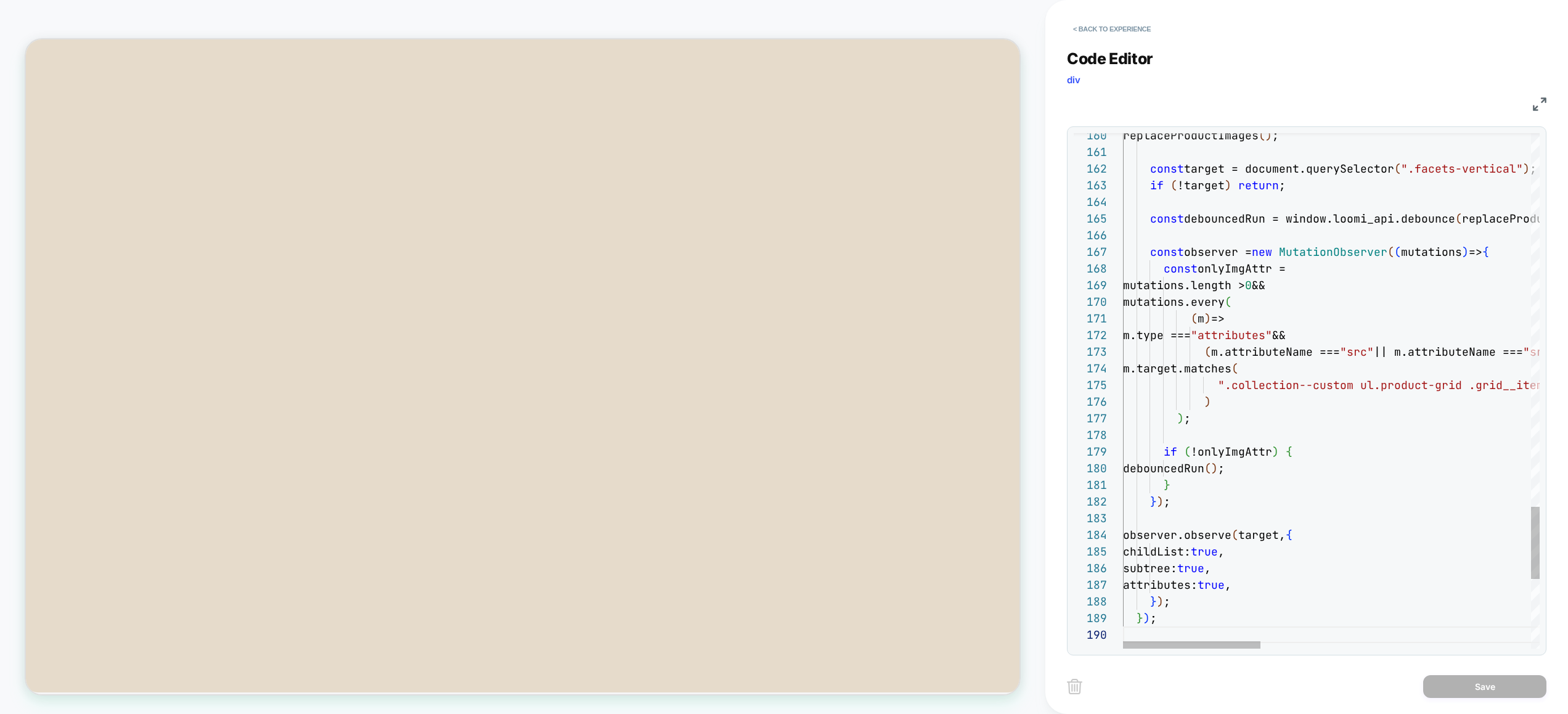
scroll to position [0, 47]
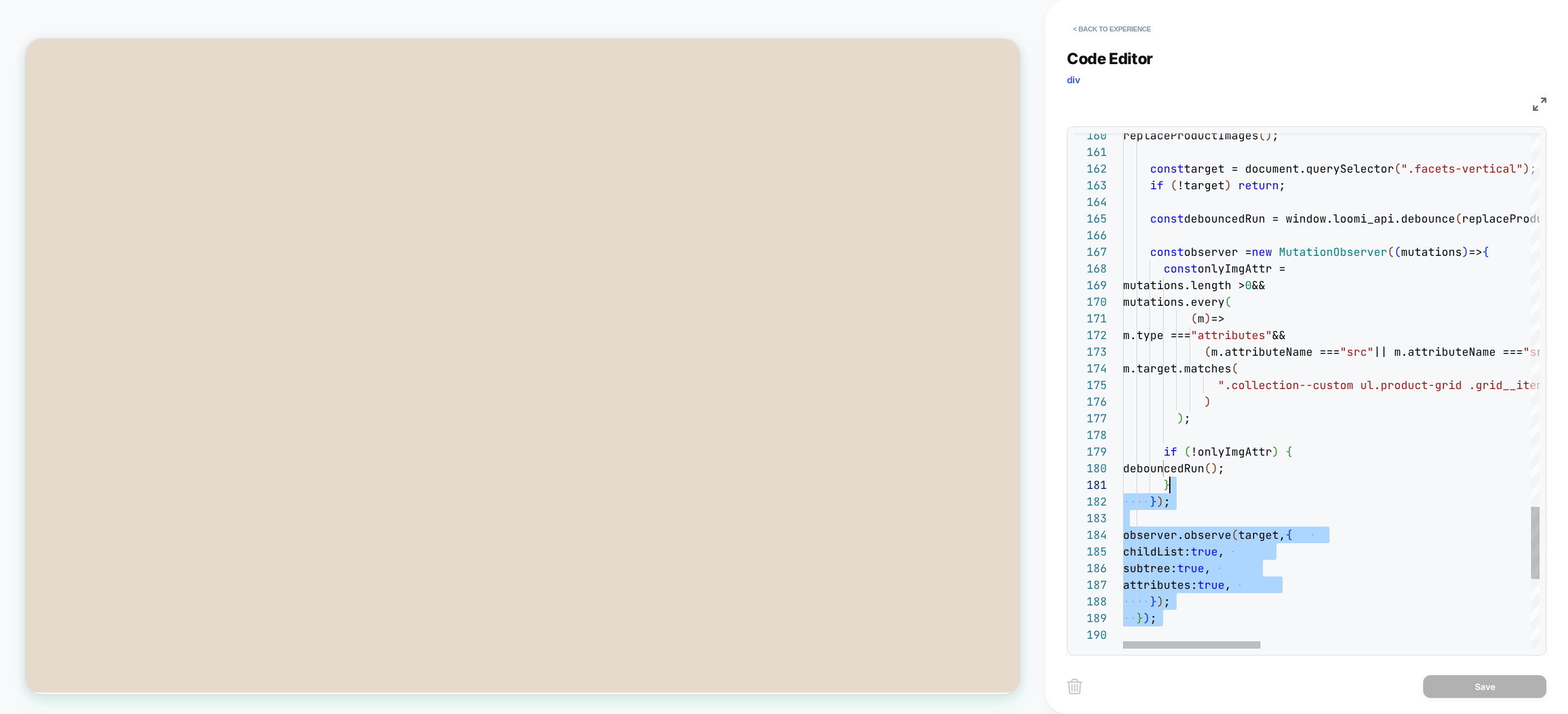
drag, startPoint x: 1287, startPoint y: 509, endPoint x: 1282, endPoint y: 480, distance: 29.4
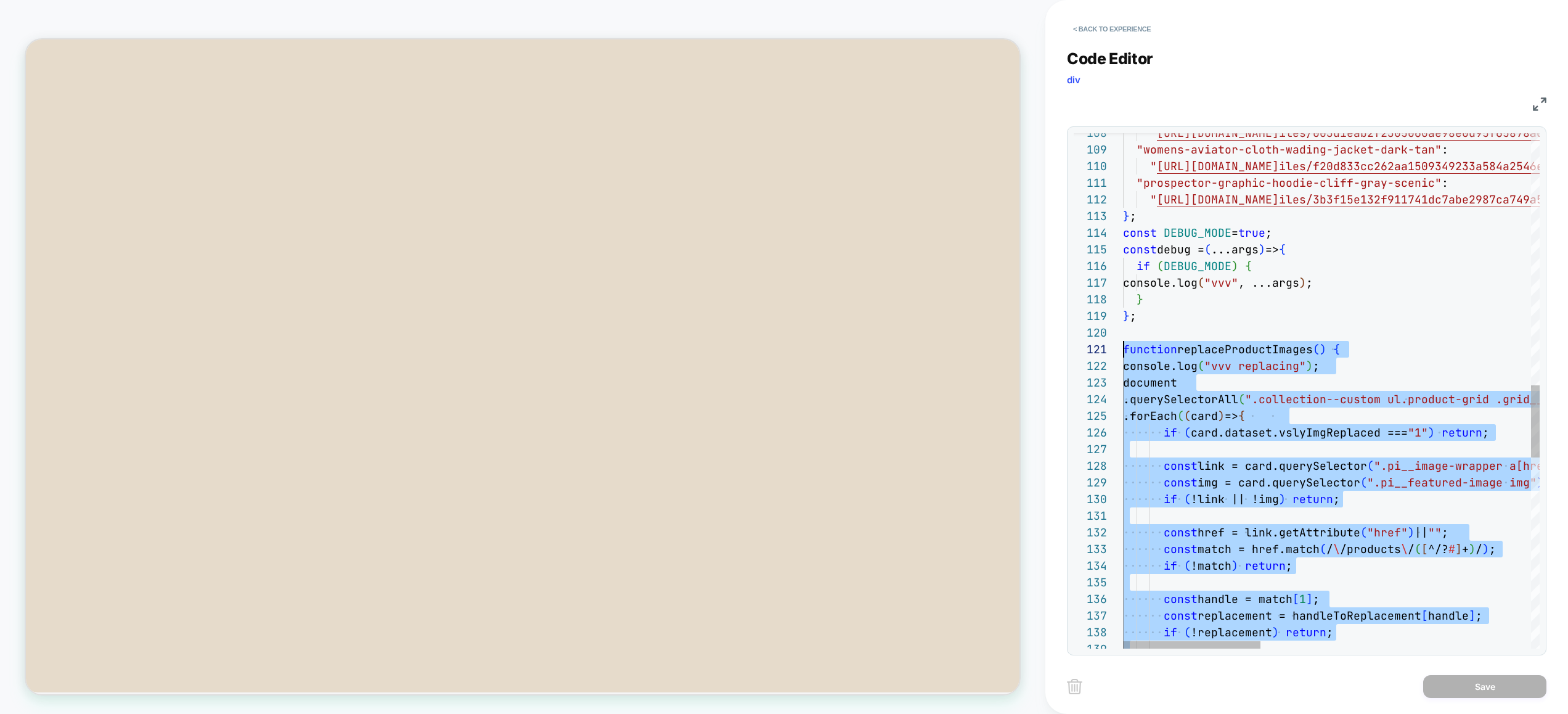
drag, startPoint x: 1211, startPoint y: 541, endPoint x: 1082, endPoint y: 347, distance: 233.0
type textarea "**********"
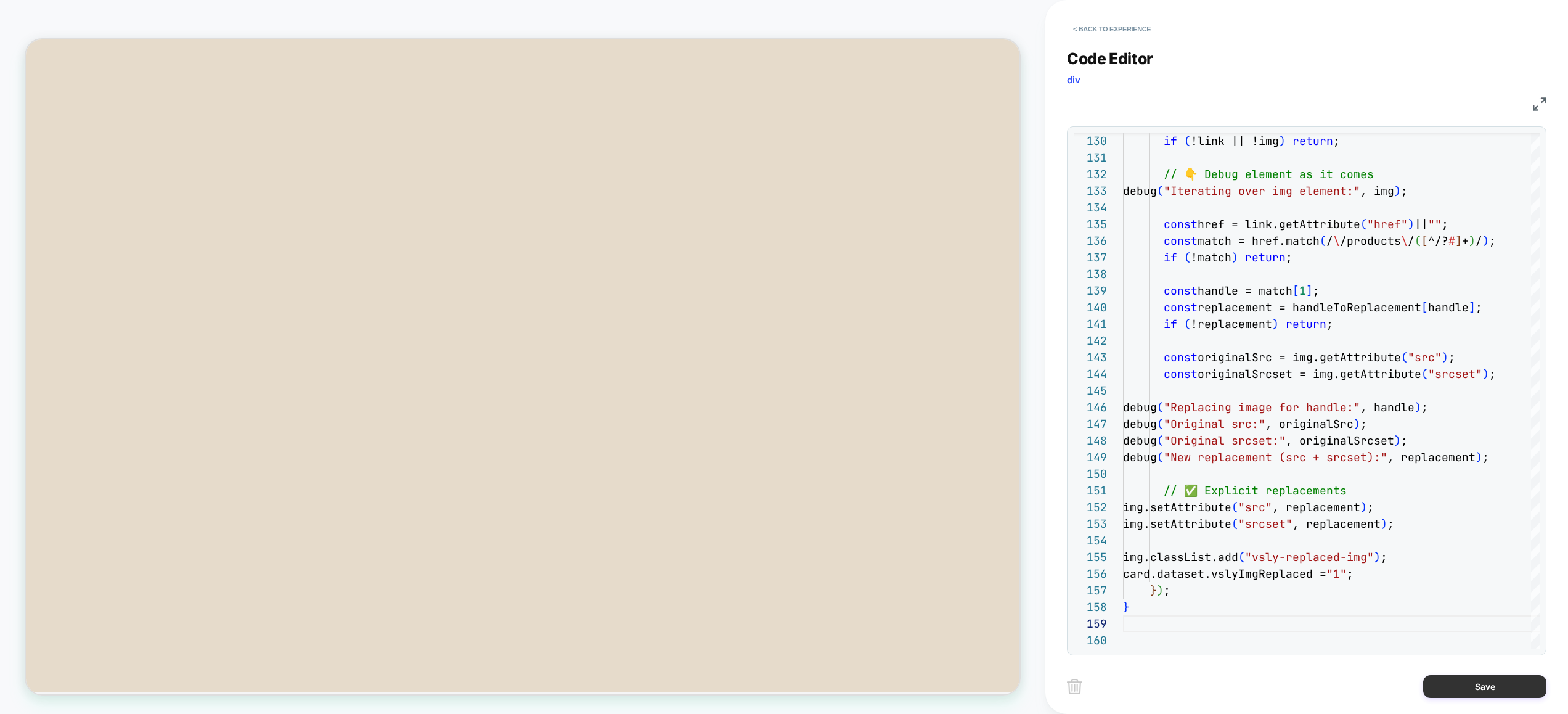
click at [1477, 686] on button "Save" at bounding box center [1484, 686] width 123 height 23
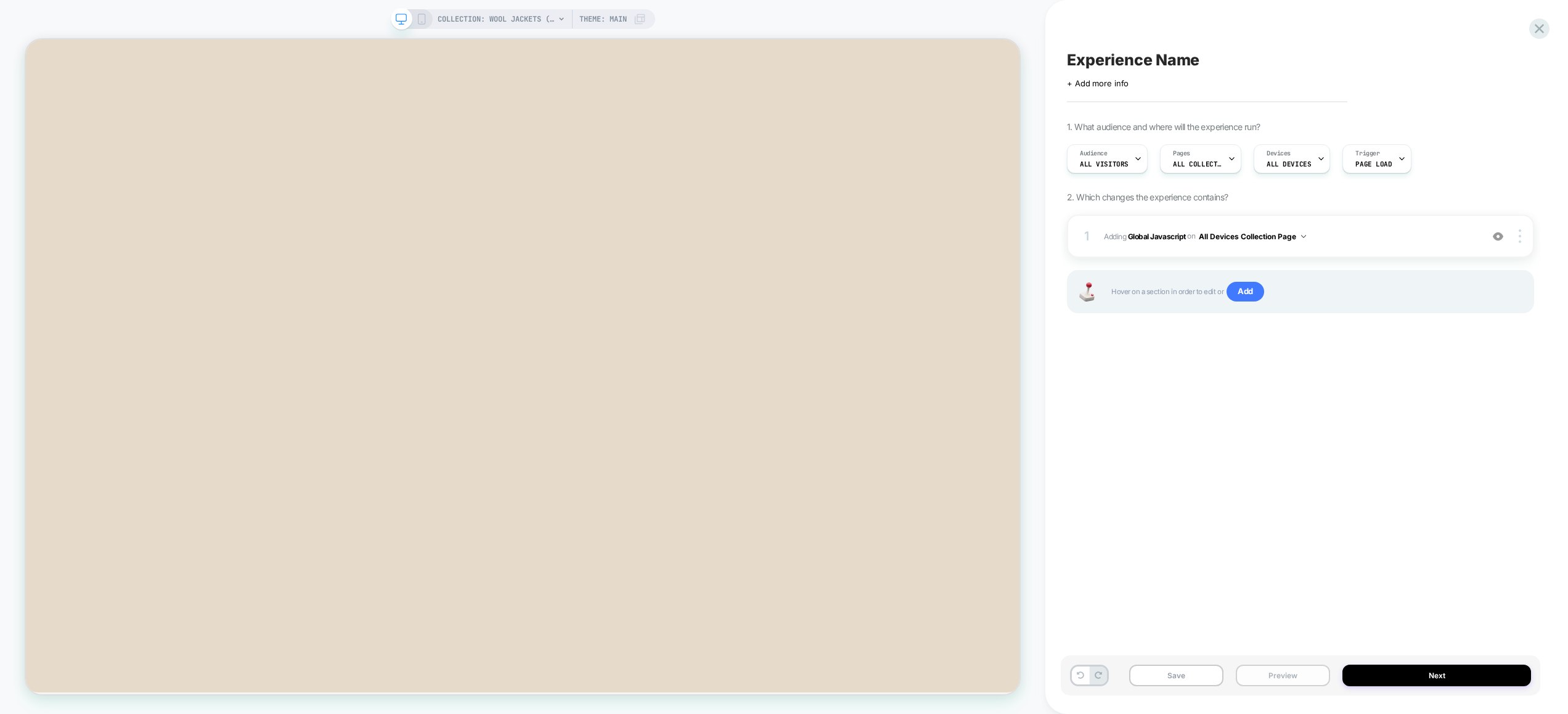
click at [1272, 673] on button "Preview" at bounding box center [1283, 675] width 95 height 21
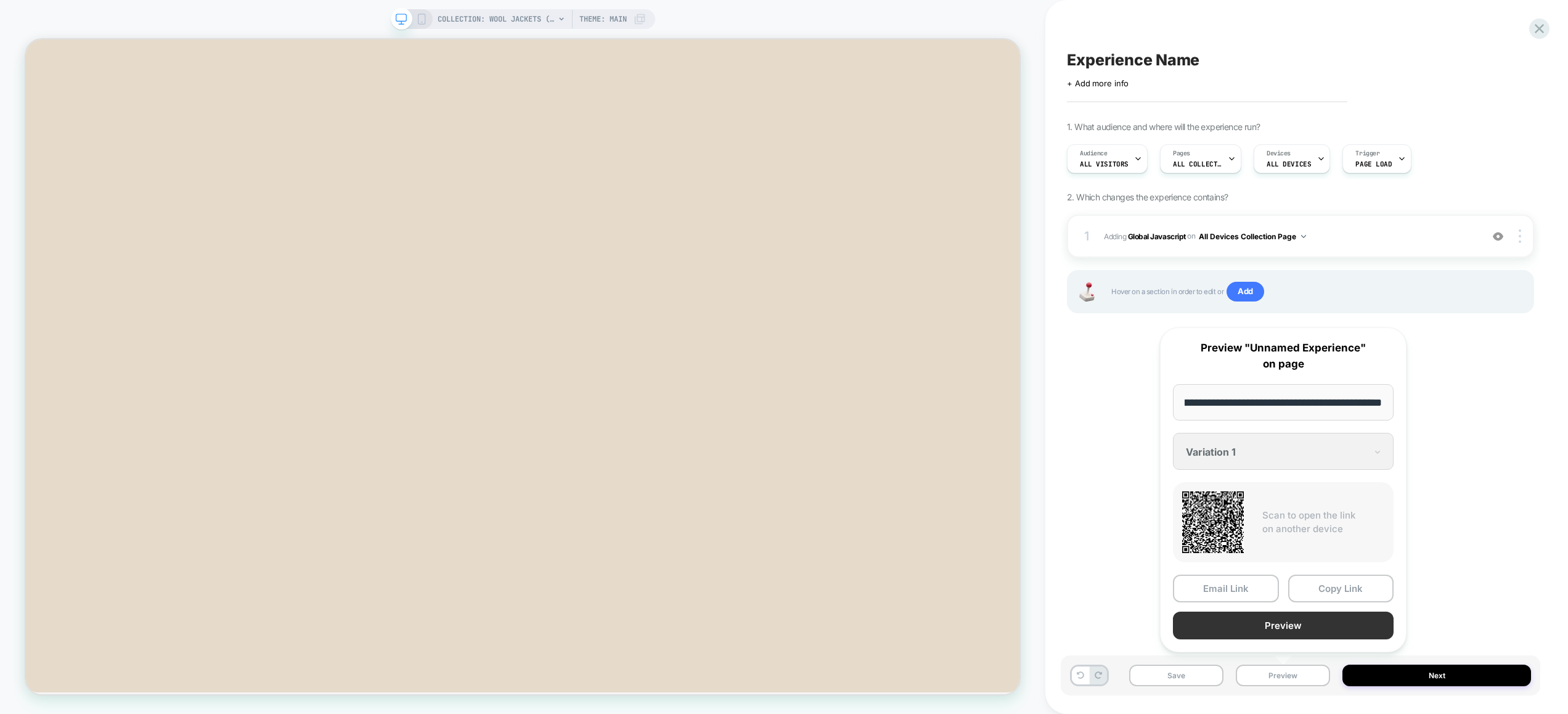
scroll to position [0, 0]
click at [1263, 624] on button "Preview" at bounding box center [1283, 625] width 221 height 28
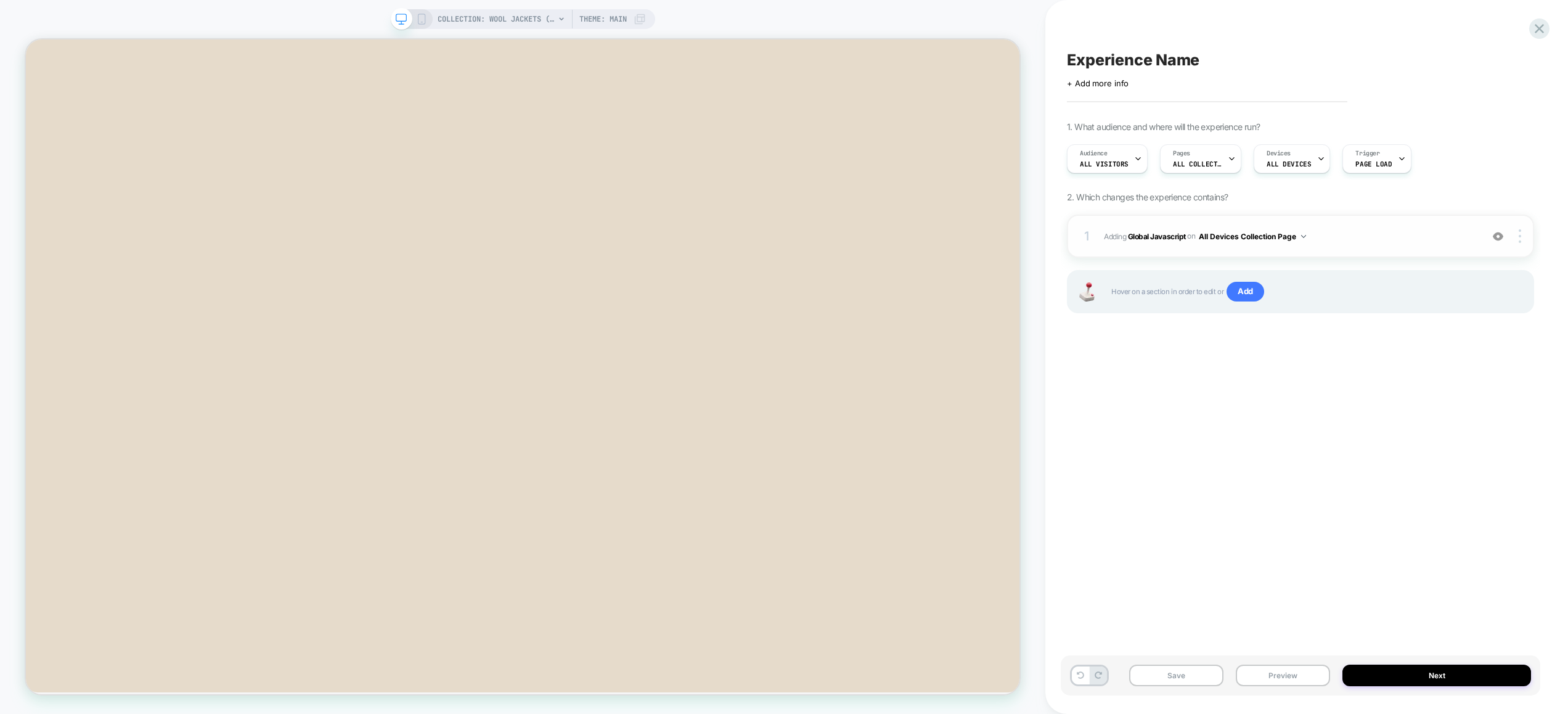
click at [1365, 240] on span "Adding Global Javascript on All Devices Collection Page" at bounding box center [1290, 236] width 372 height 15
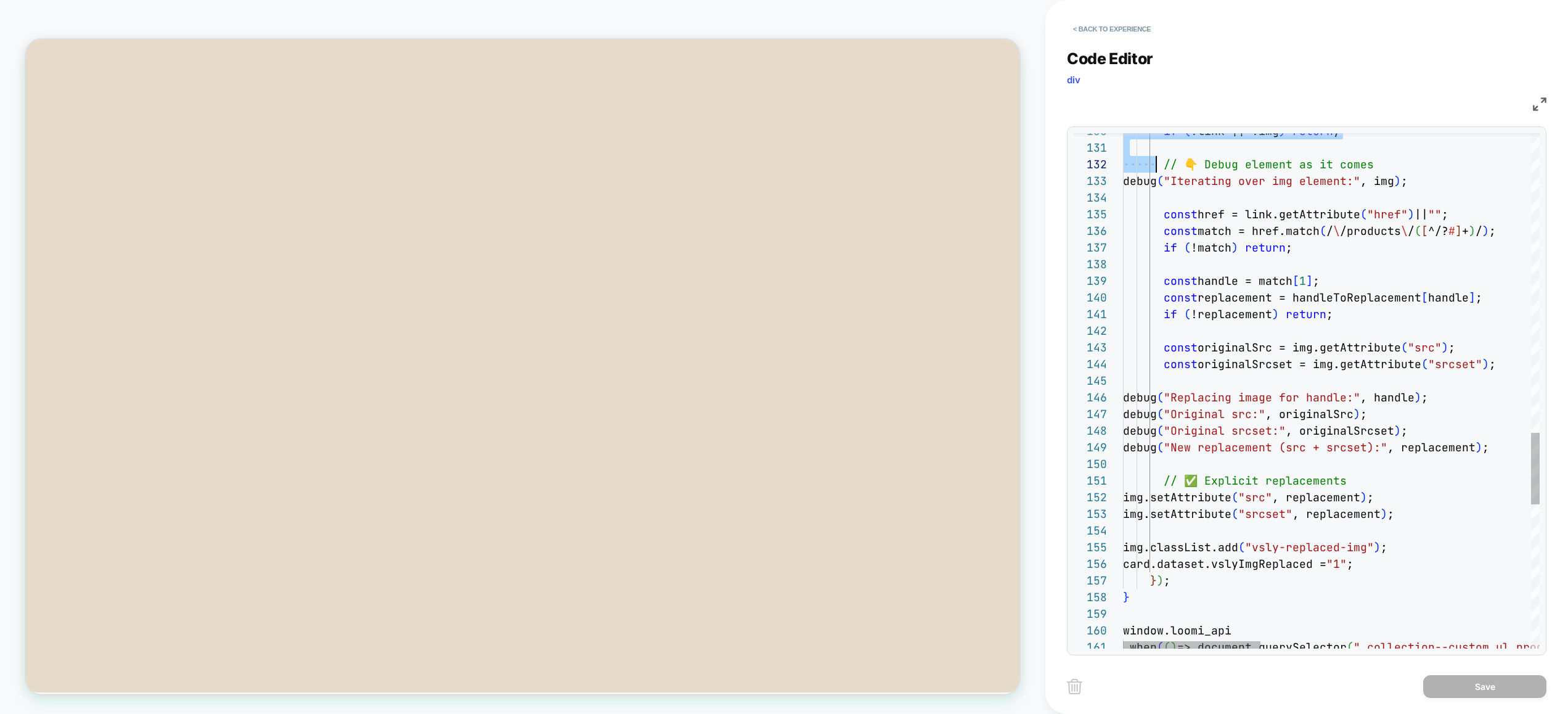
scroll to position [149, 0]
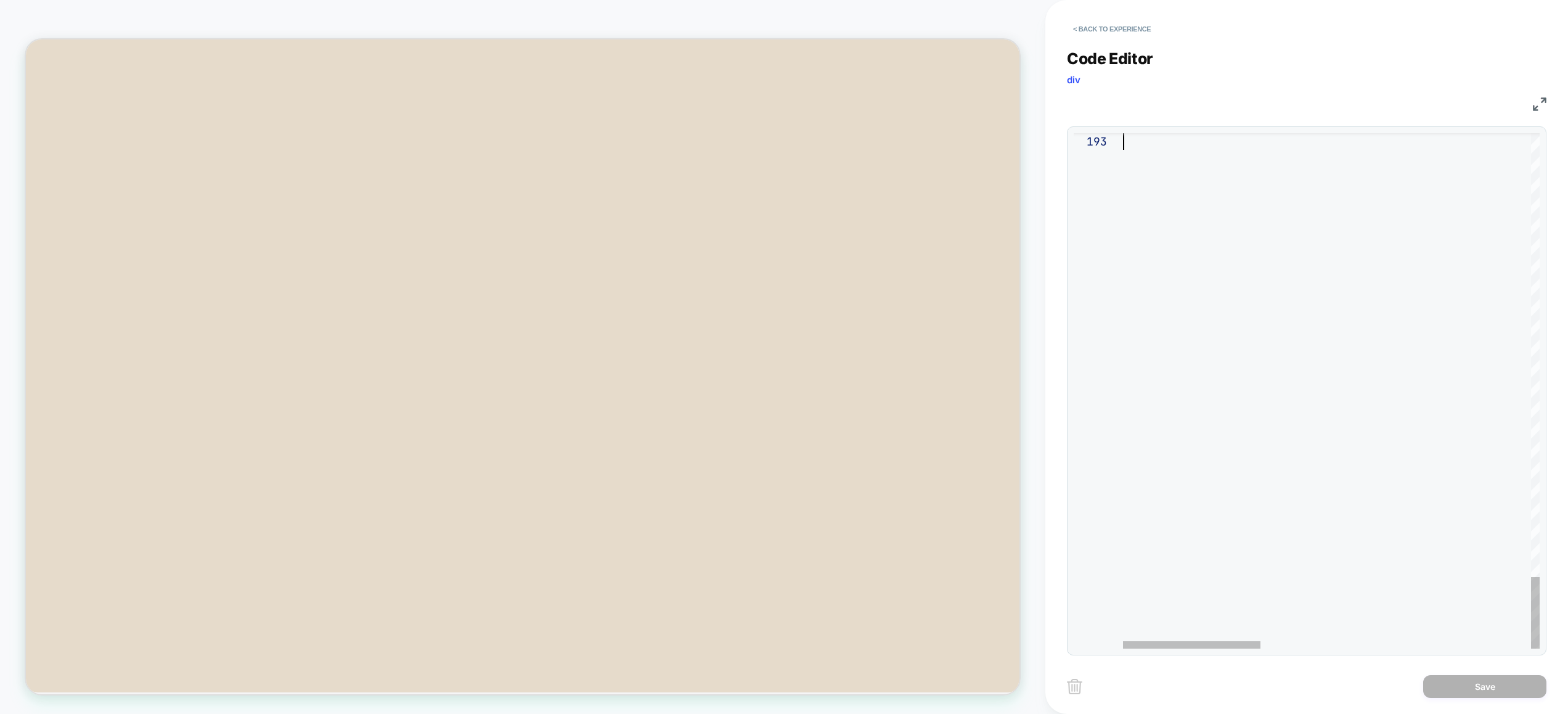
drag, startPoint x: 1148, startPoint y: 281, endPoint x: 1163, endPoint y: 324, distance: 45.5
type textarea "**********"
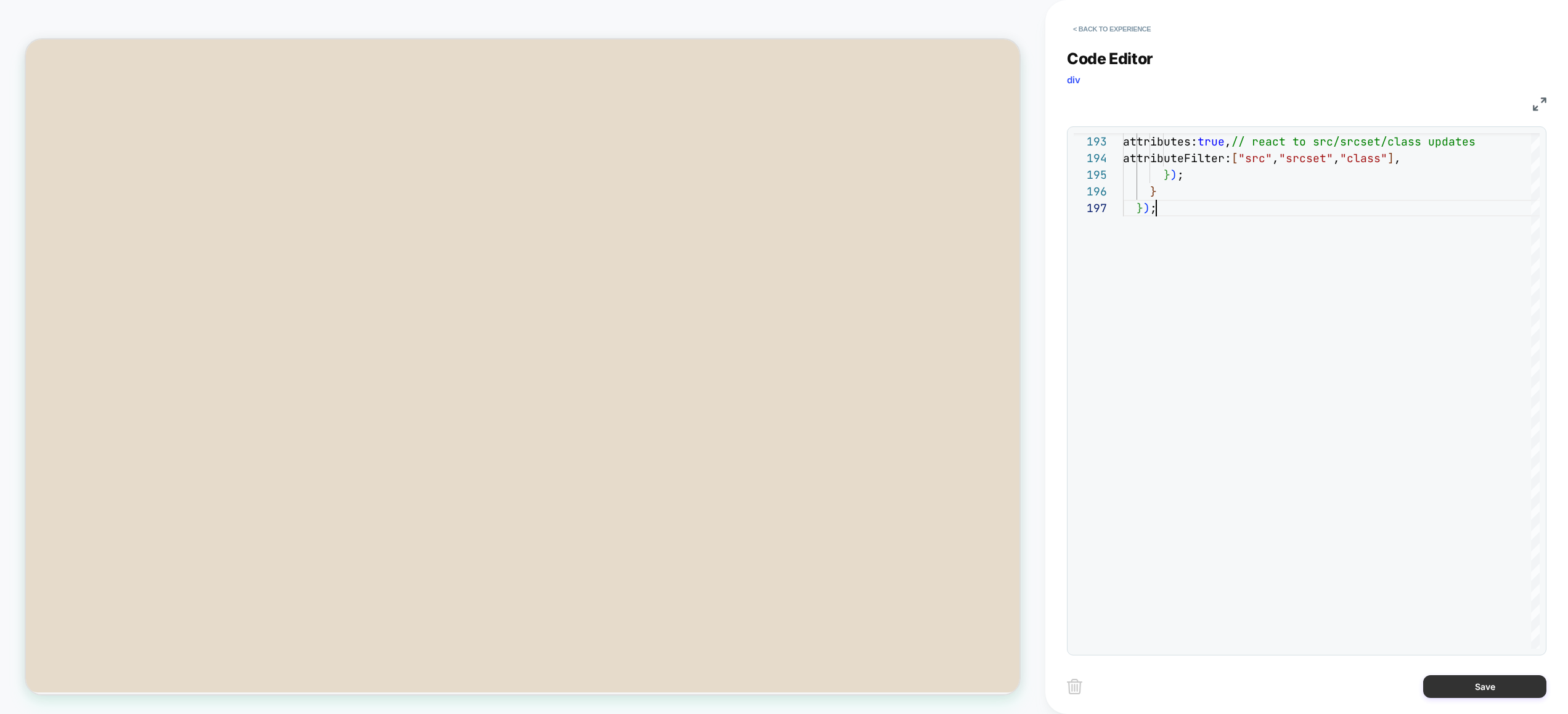
drag, startPoint x: 1469, startPoint y: 688, endPoint x: 1461, endPoint y: 688, distance: 8.0
click at [1469, 688] on button "Save" at bounding box center [1484, 686] width 123 height 23
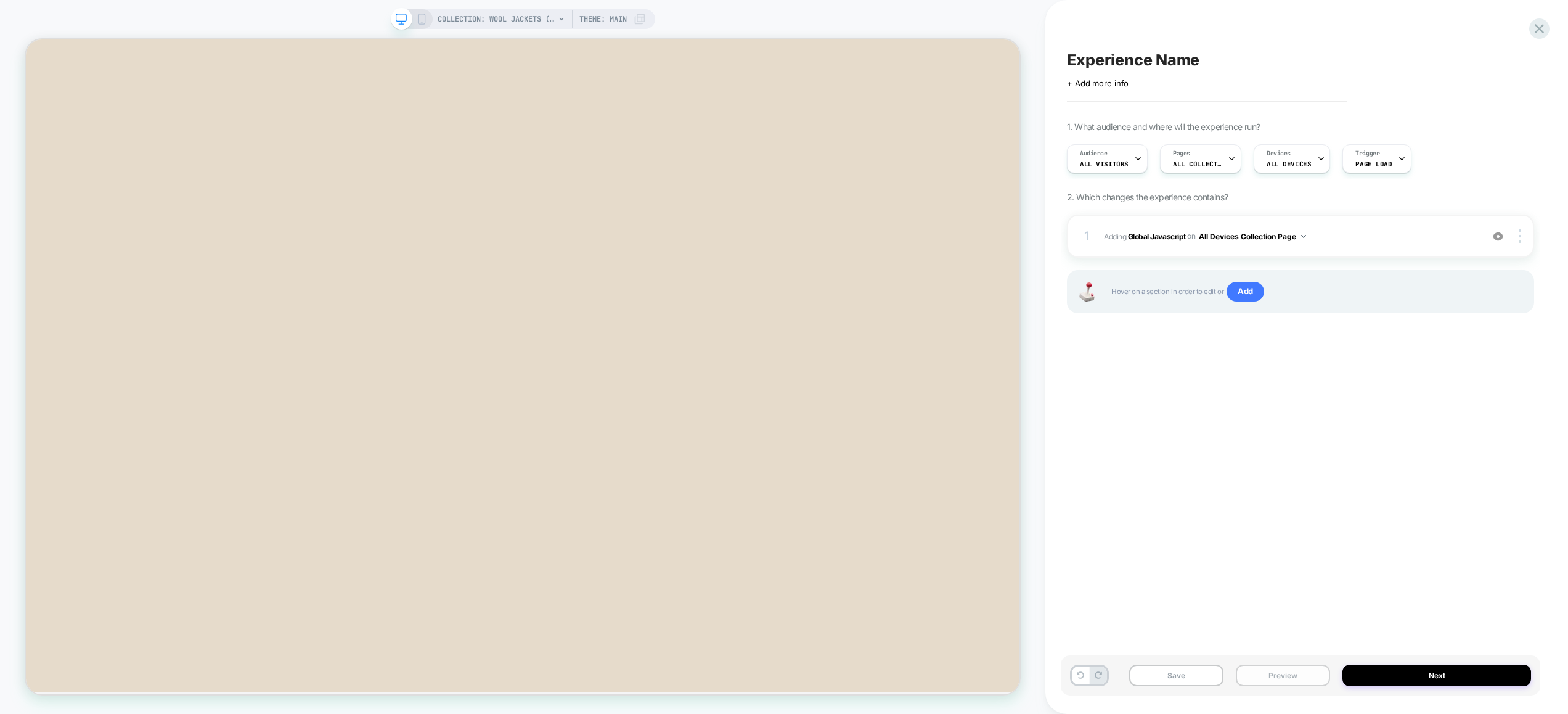
click at [1280, 676] on button "Preview" at bounding box center [1283, 675] width 95 height 21
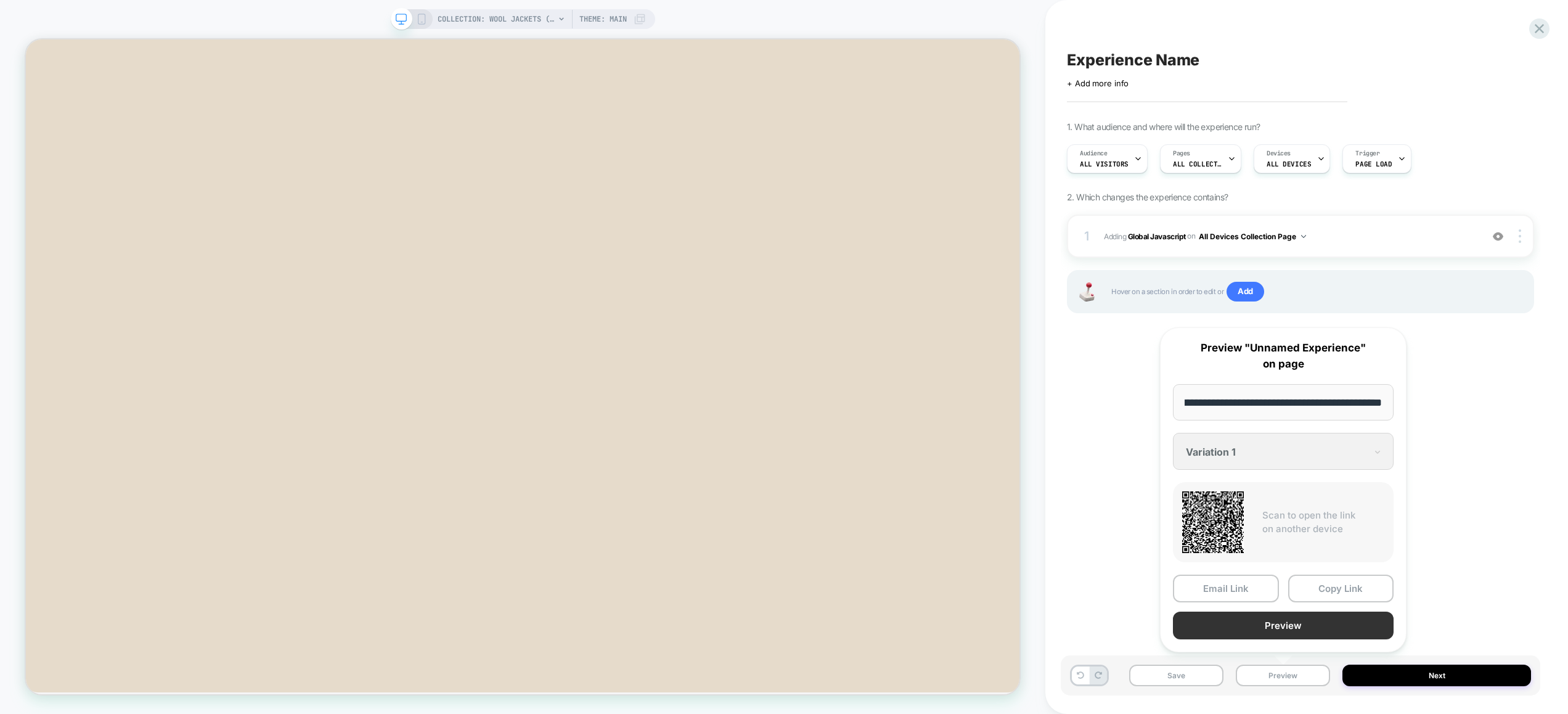
scroll to position [0, 0]
click at [1283, 629] on button "Preview" at bounding box center [1283, 625] width 221 height 28
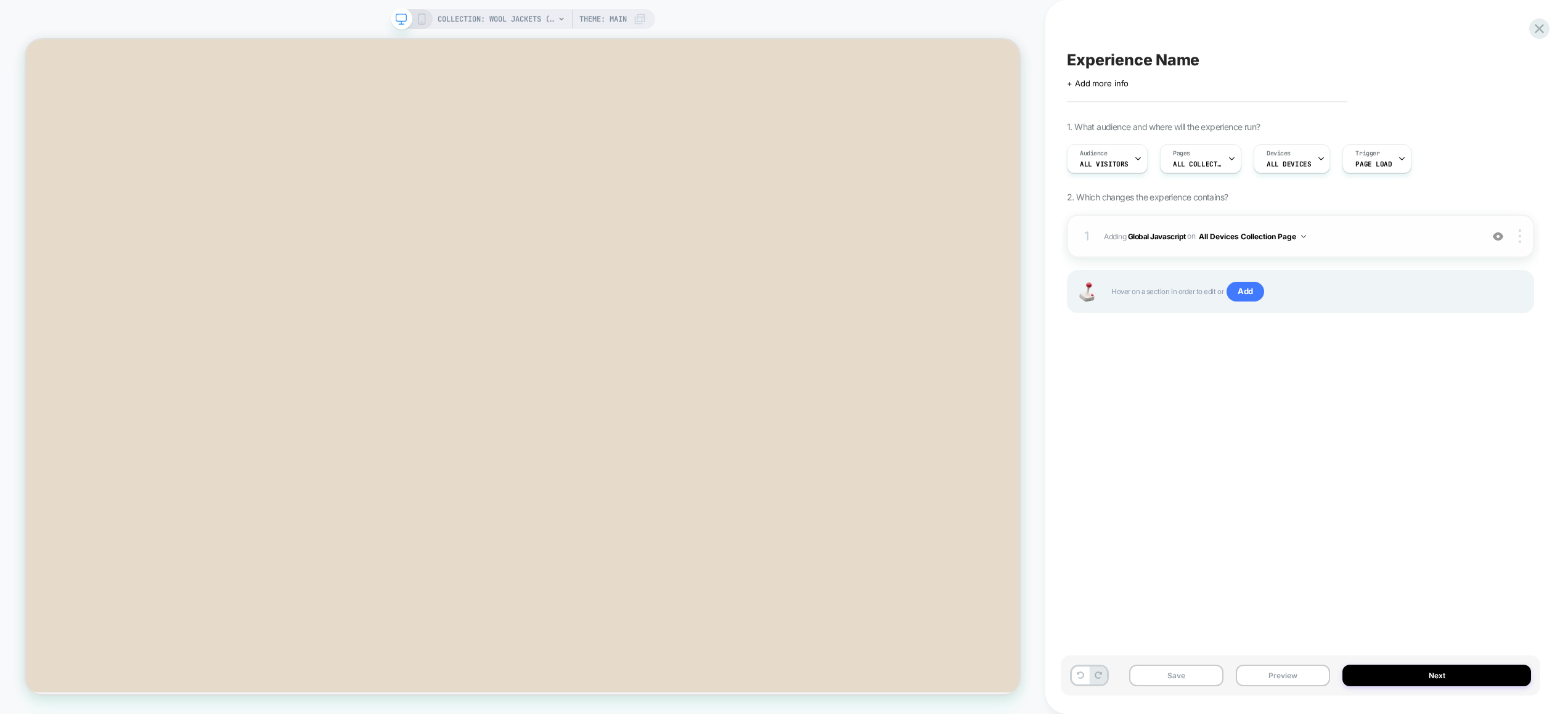
click at [1393, 251] on div "1 Adding Global Javascript on All Devices Collection Page Add Before Add After …" at bounding box center [1300, 236] width 467 height 43
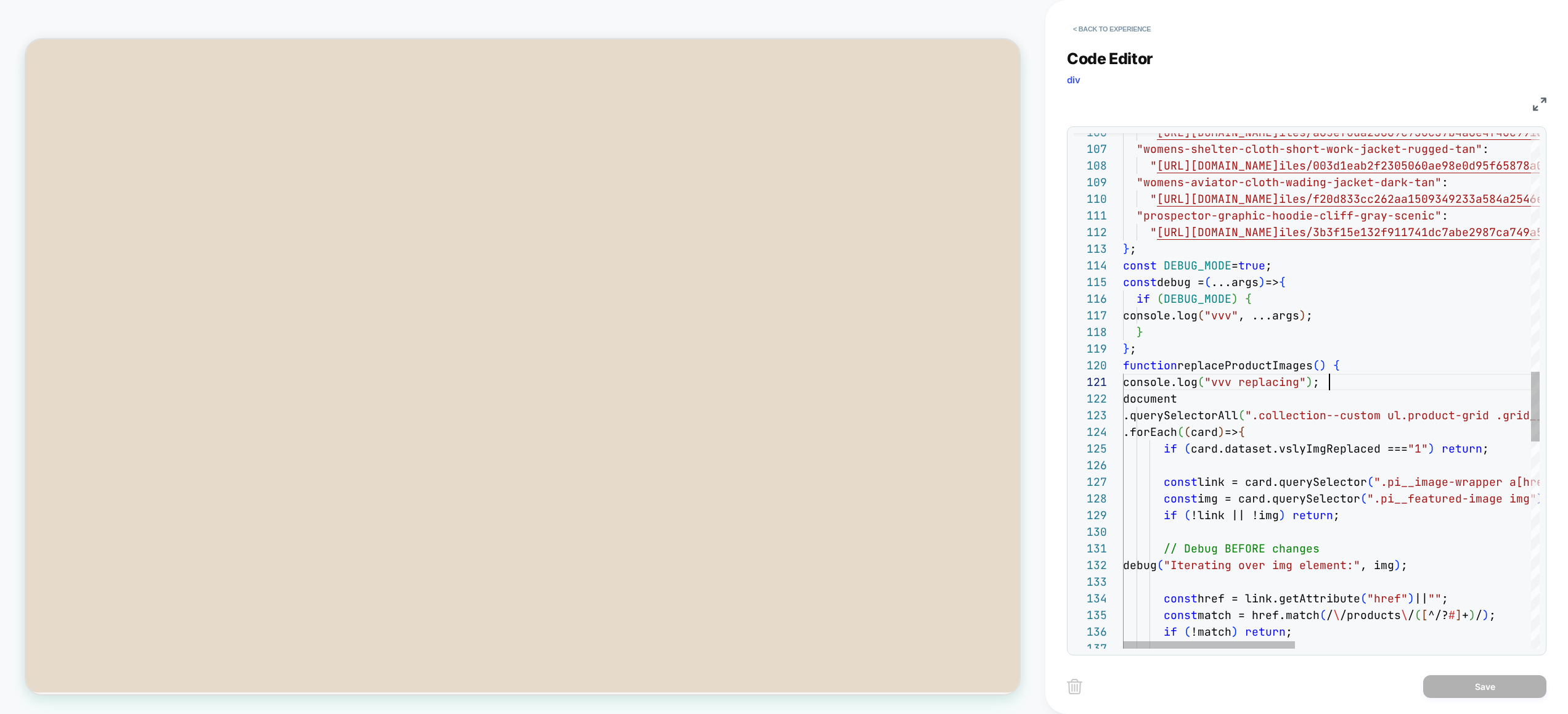
scroll to position [0, 207]
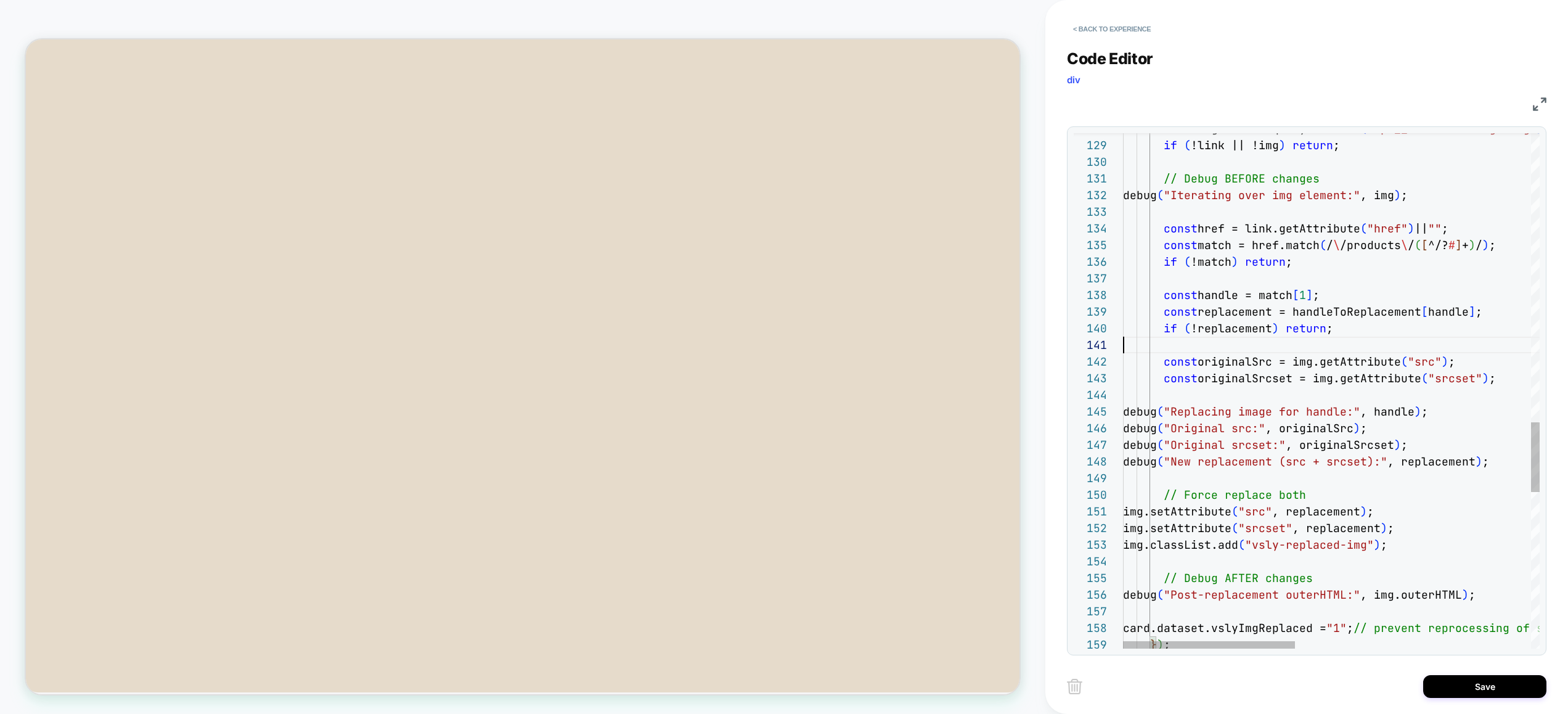
scroll to position [0, 0]
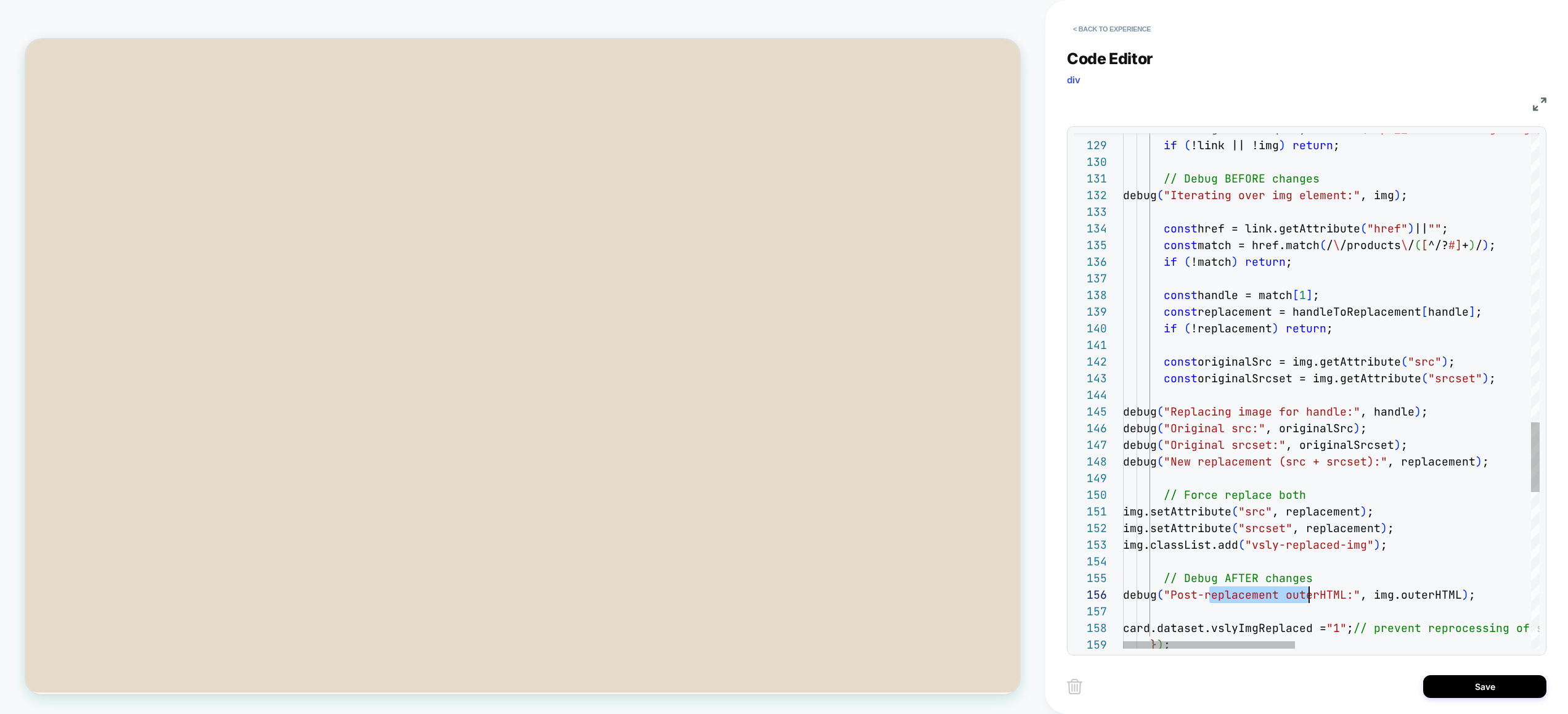
drag, startPoint x: 1210, startPoint y: 599, endPoint x: 1317, endPoint y: 600, distance: 107.0
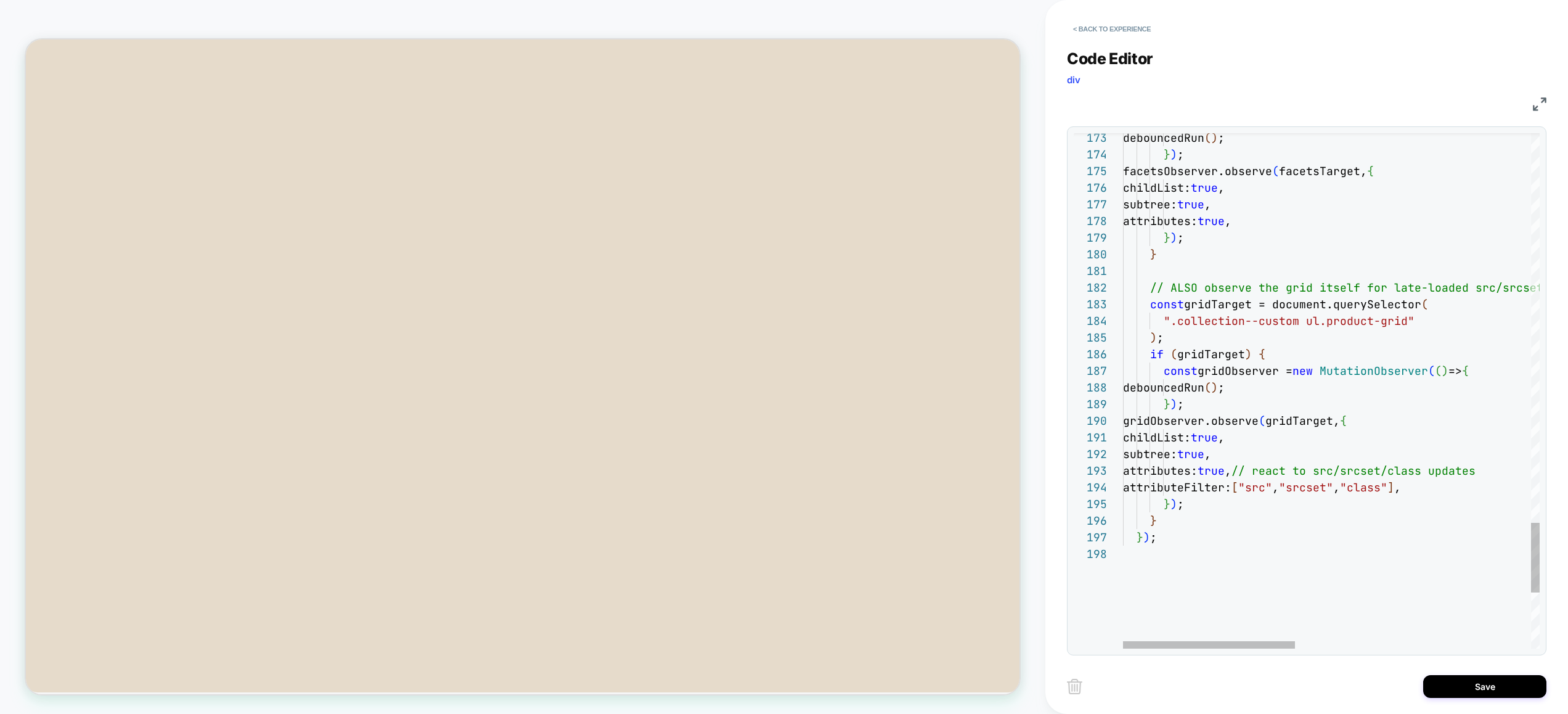
scroll to position [50, 347]
type textarea "**********"
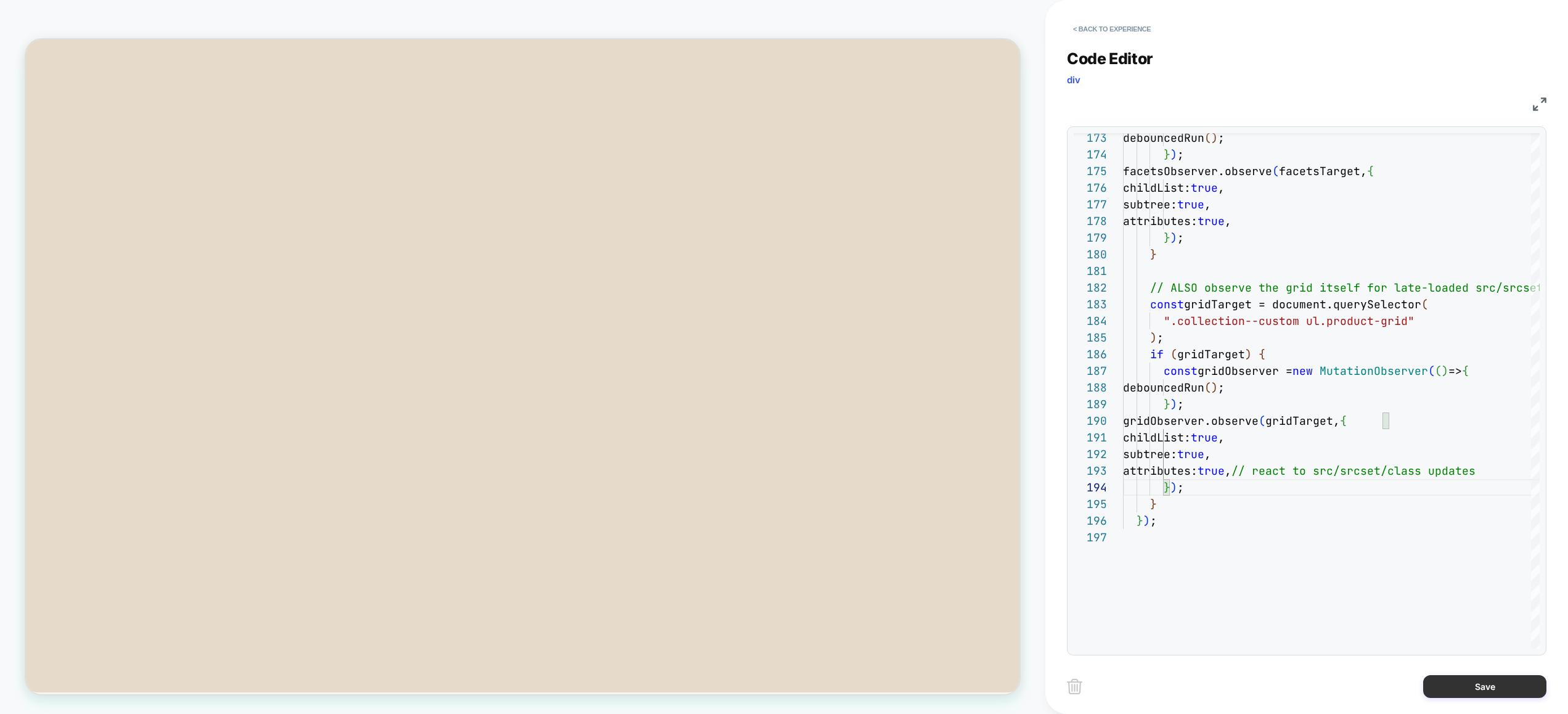
click at [1469, 685] on button "Save" at bounding box center [1484, 686] width 123 height 23
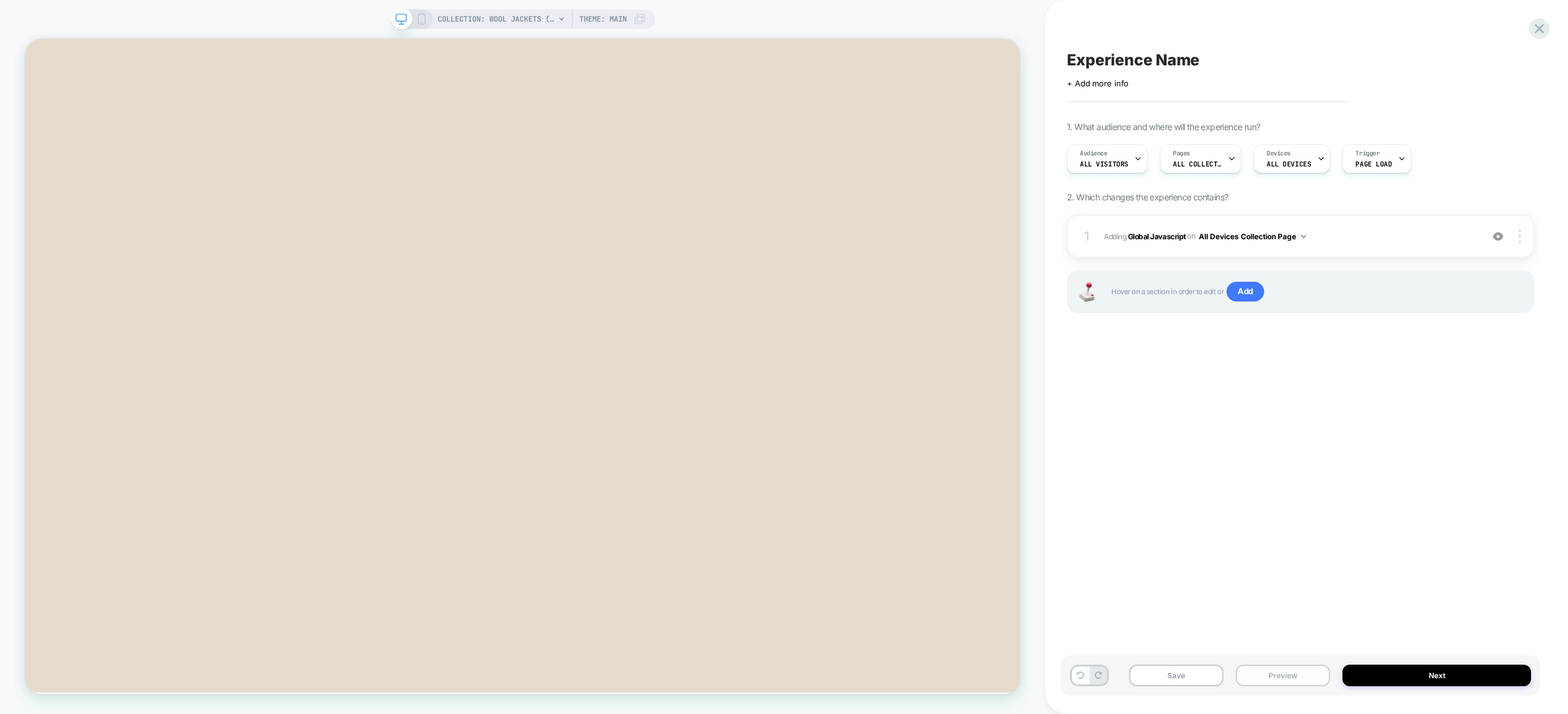
click at [1286, 671] on button "Preview" at bounding box center [1283, 675] width 95 height 21
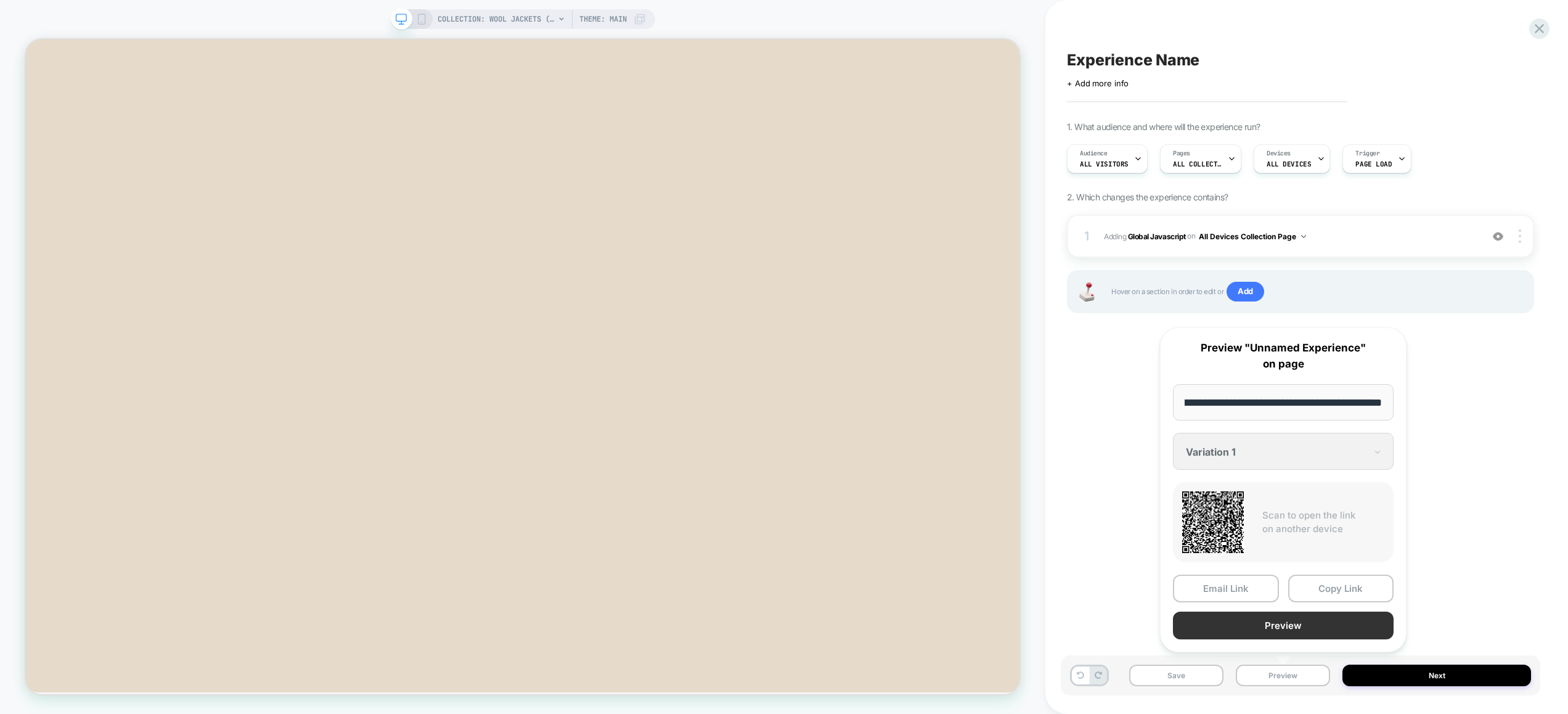
scroll to position [0, 0]
click at [1274, 619] on button "Preview" at bounding box center [1283, 625] width 221 height 28
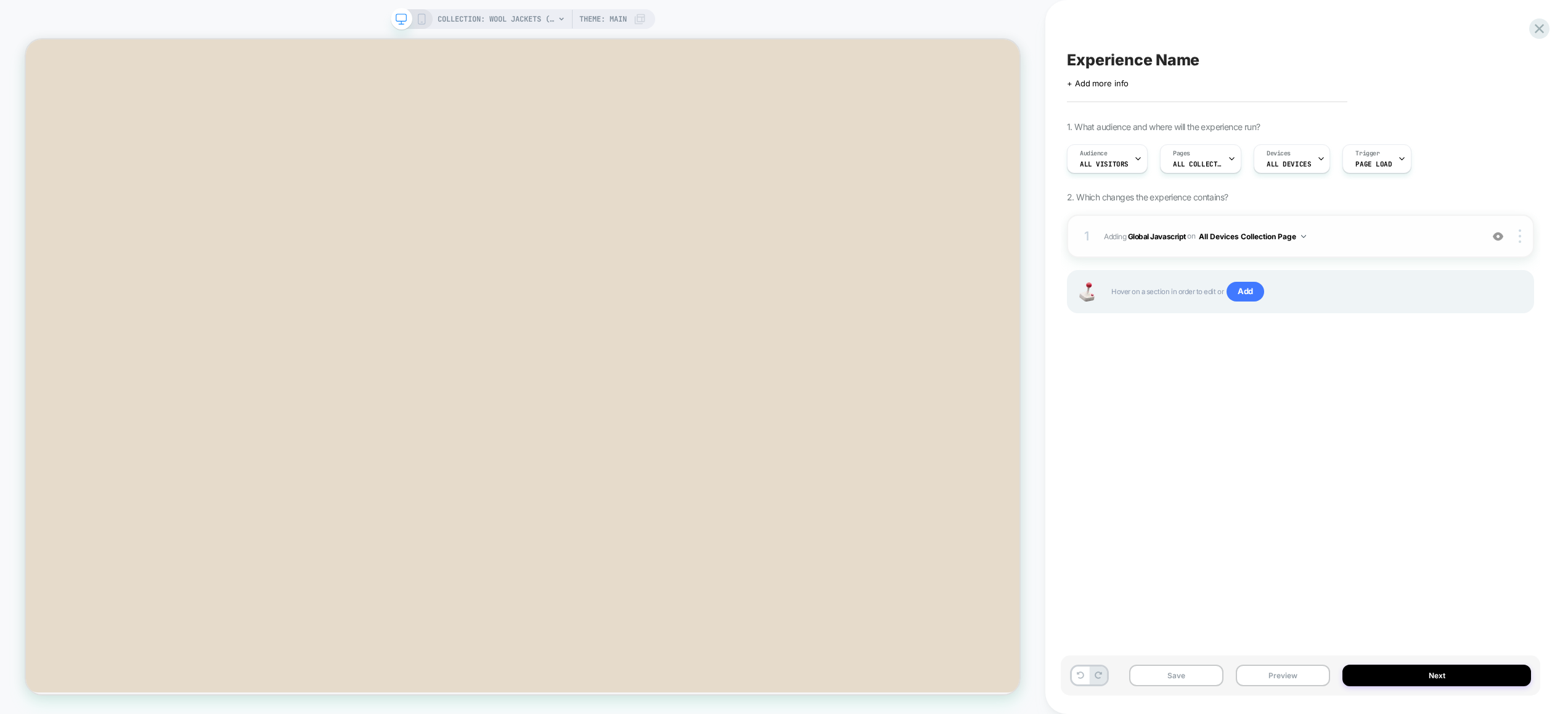
click at [1362, 237] on span "Adding Global Javascript on All Devices Collection Page" at bounding box center [1290, 236] width 372 height 15
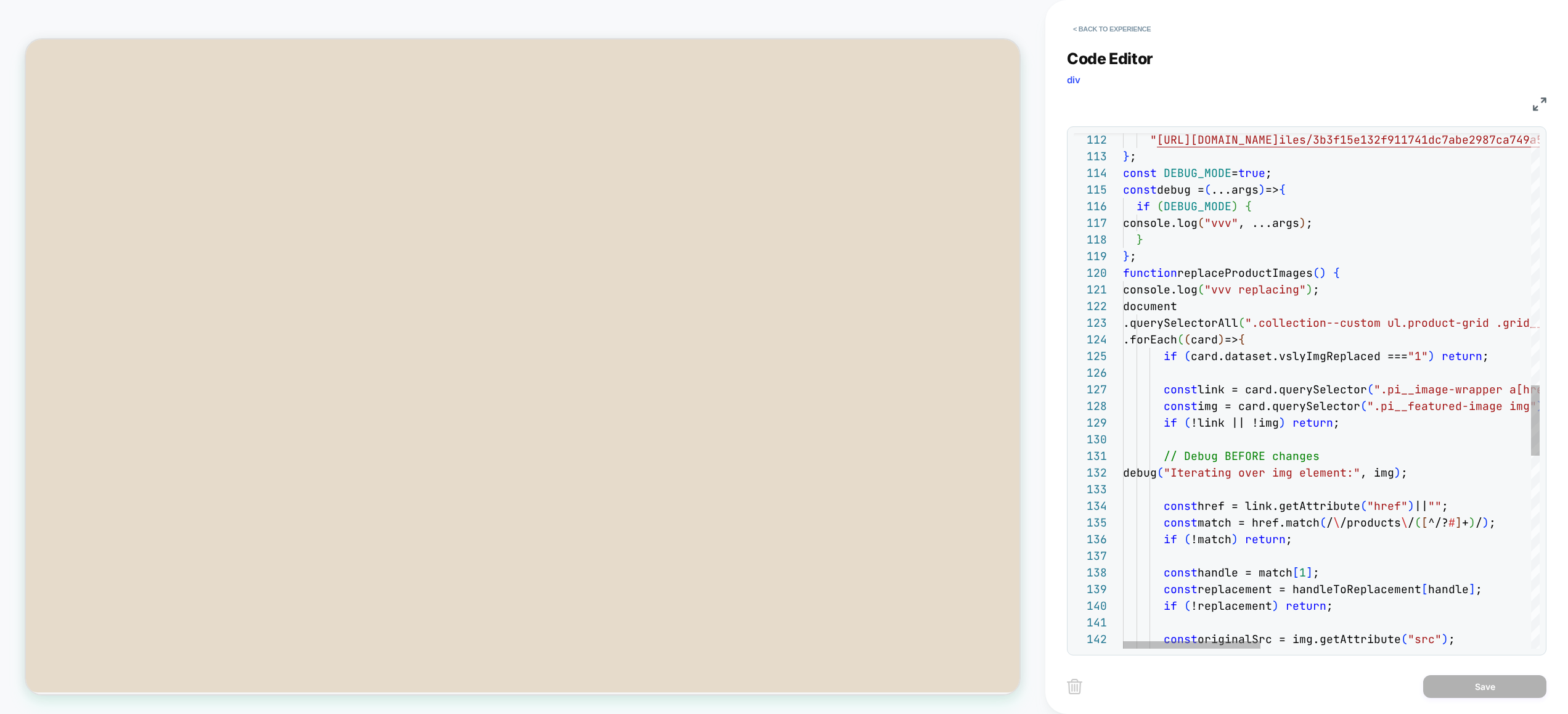
scroll to position [17, 319]
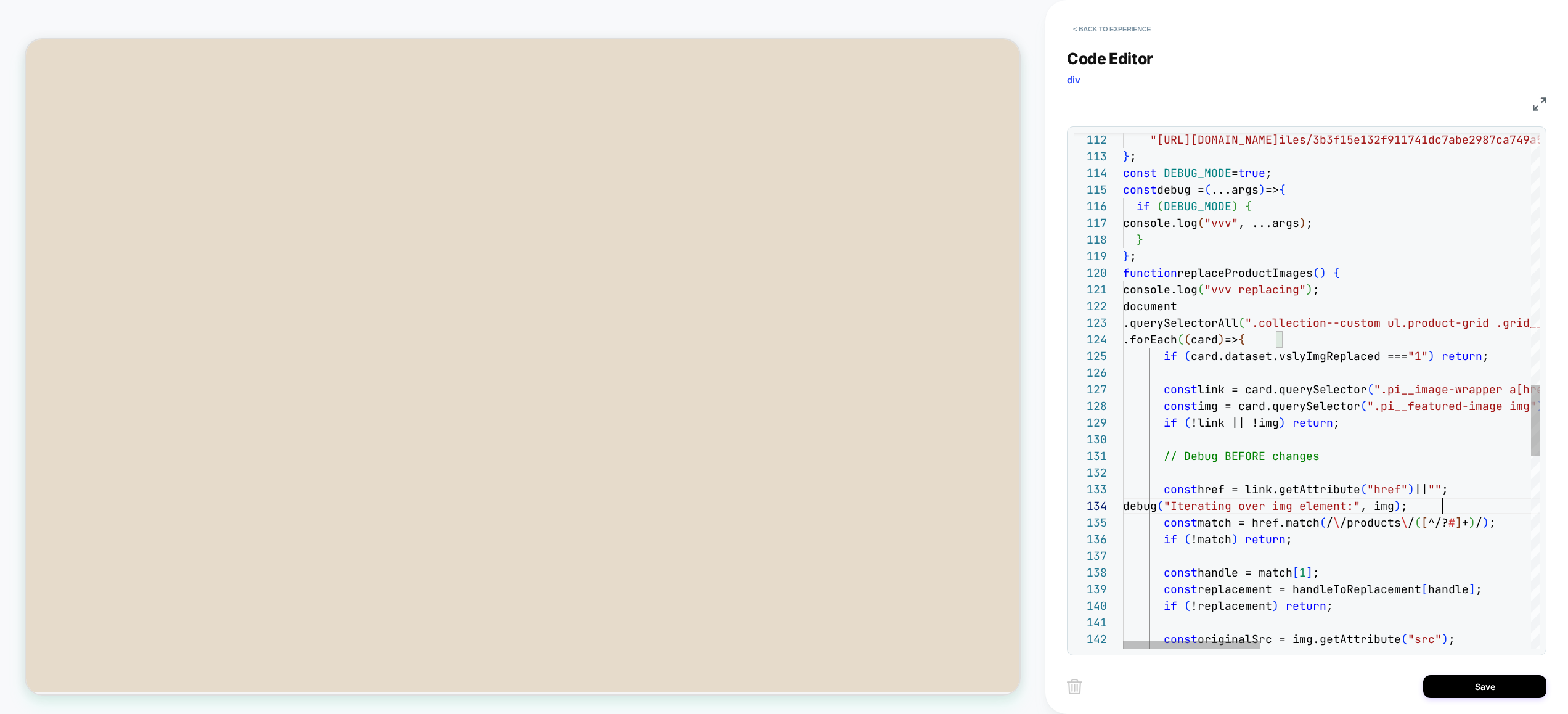
type textarea "**********"
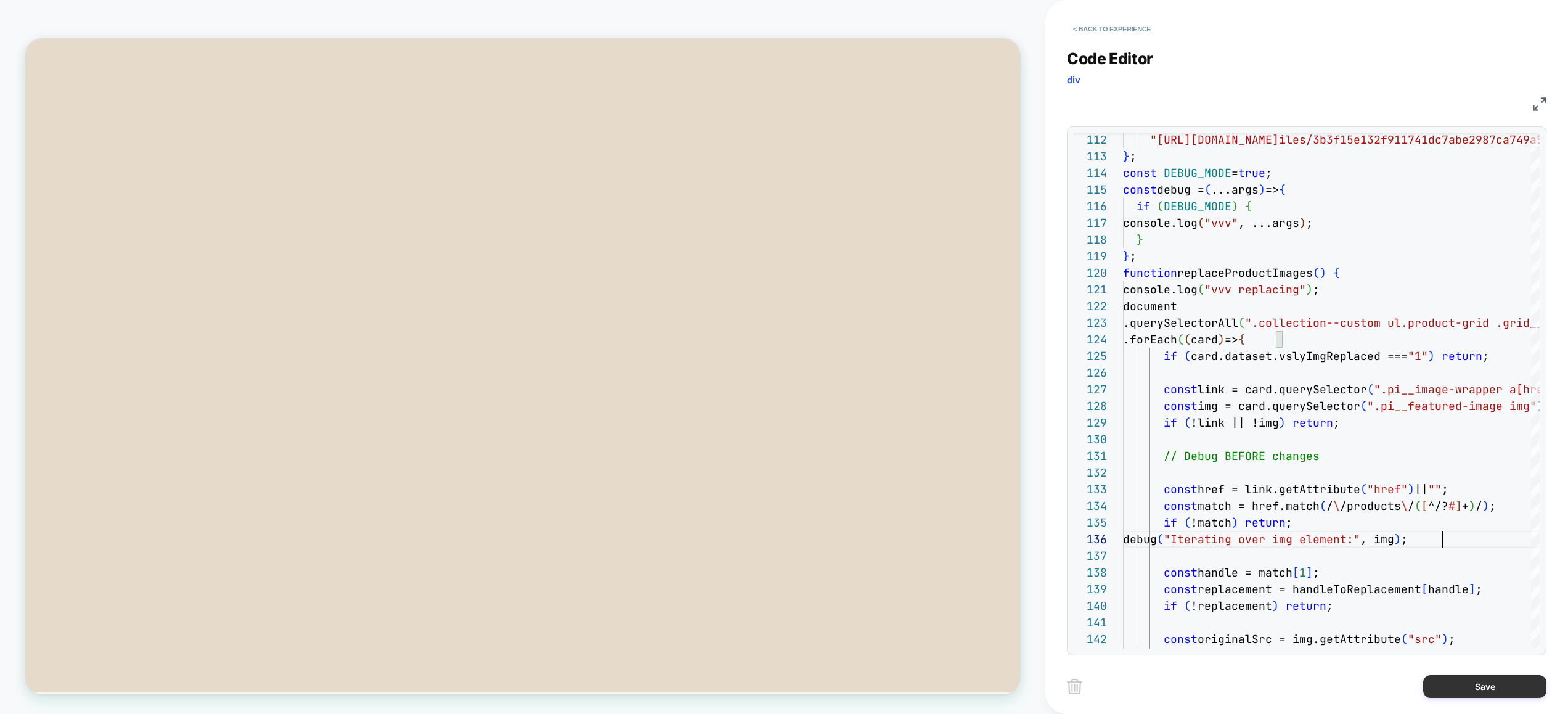
click at [1466, 688] on button "Save" at bounding box center [1484, 686] width 123 height 23
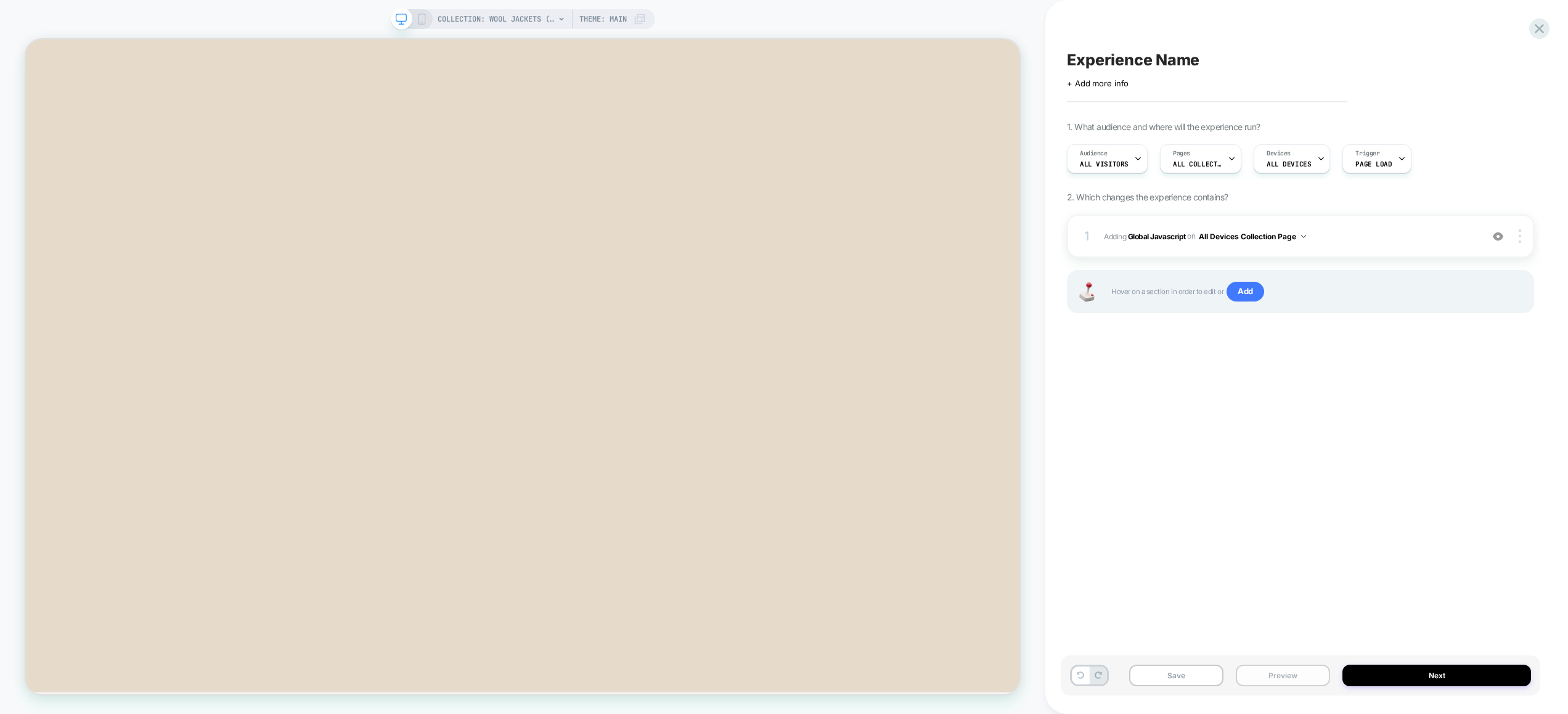
click at [1285, 670] on button "Preview" at bounding box center [1283, 675] width 95 height 21
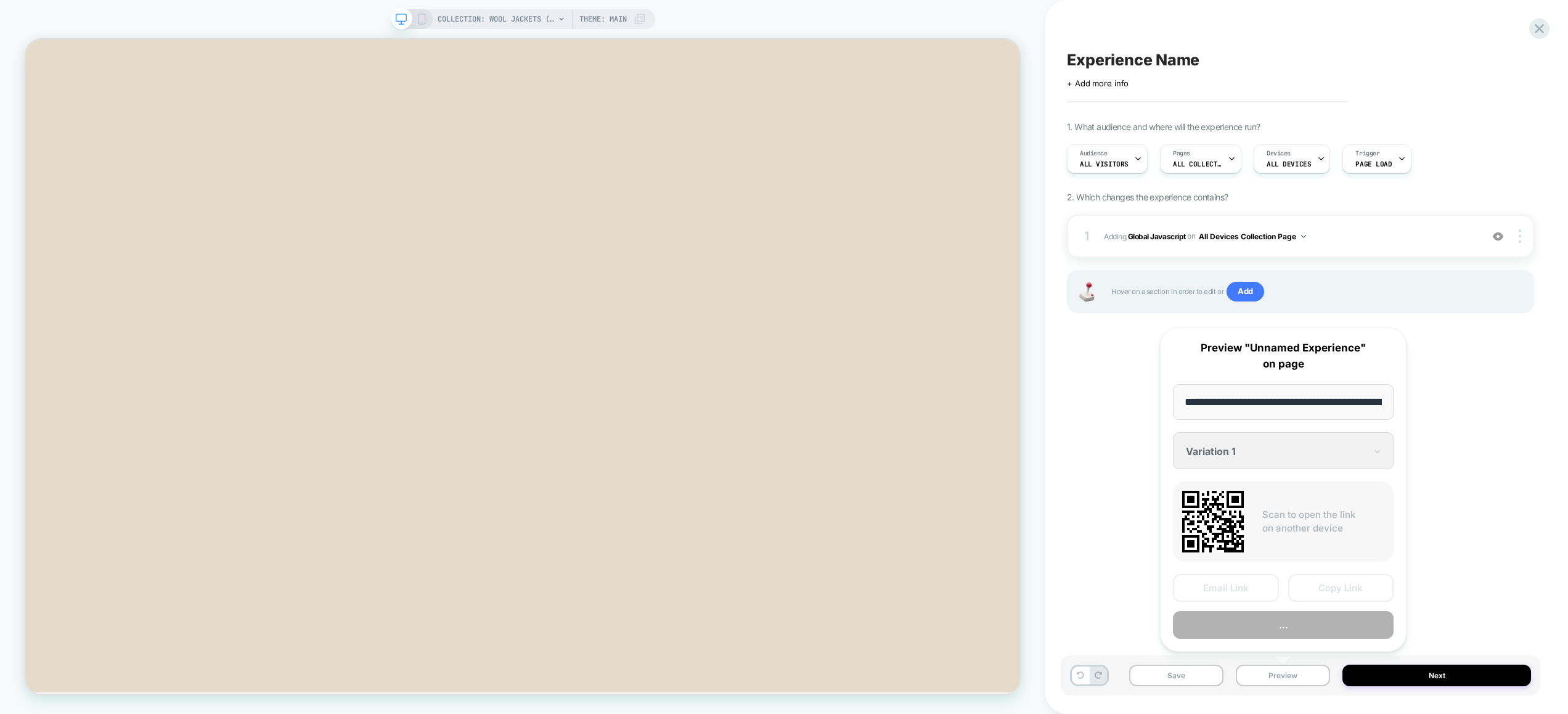
scroll to position [0, 134]
click at [1298, 624] on button "Preview" at bounding box center [1283, 625] width 221 height 28
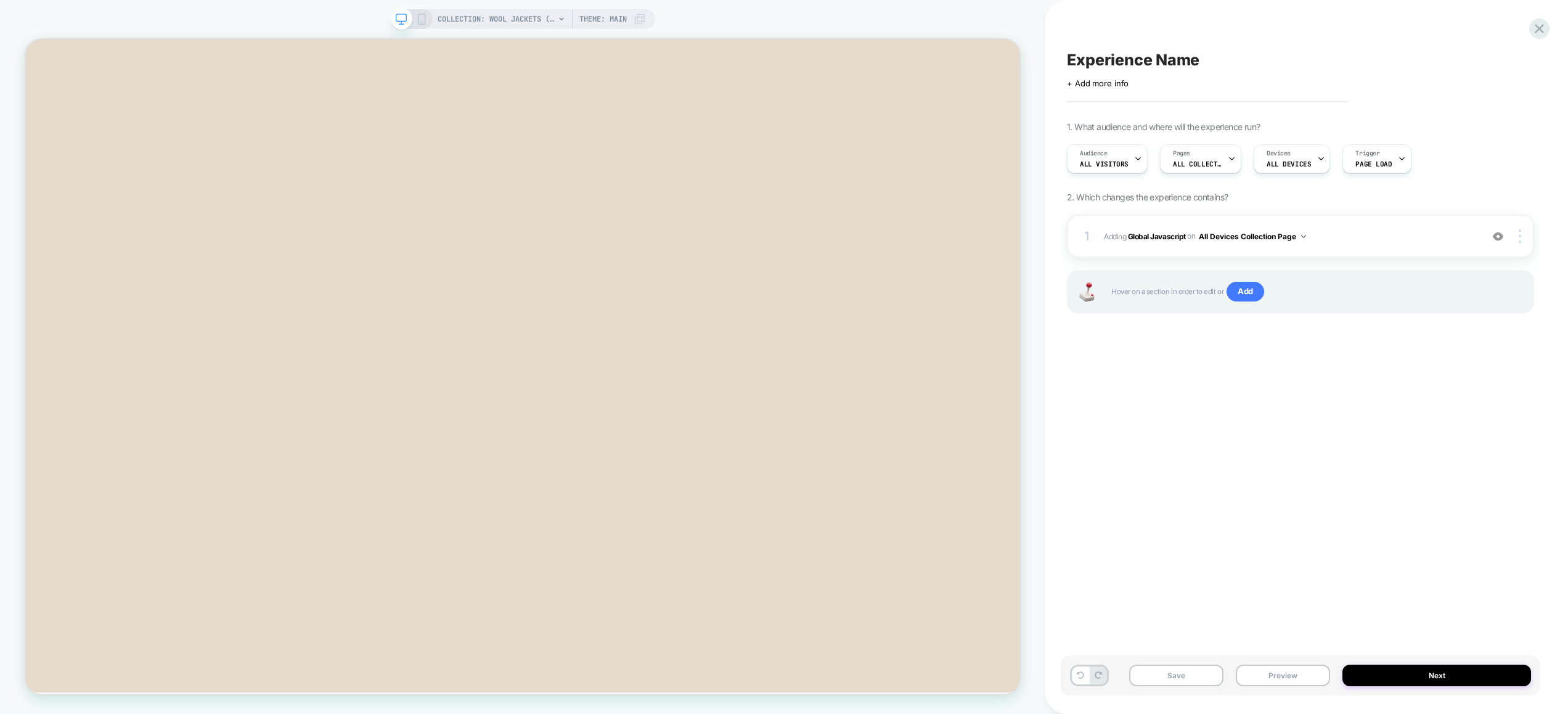
click at [1362, 232] on span "Adding Global Javascript on All Devices Collection Page" at bounding box center [1290, 236] width 372 height 15
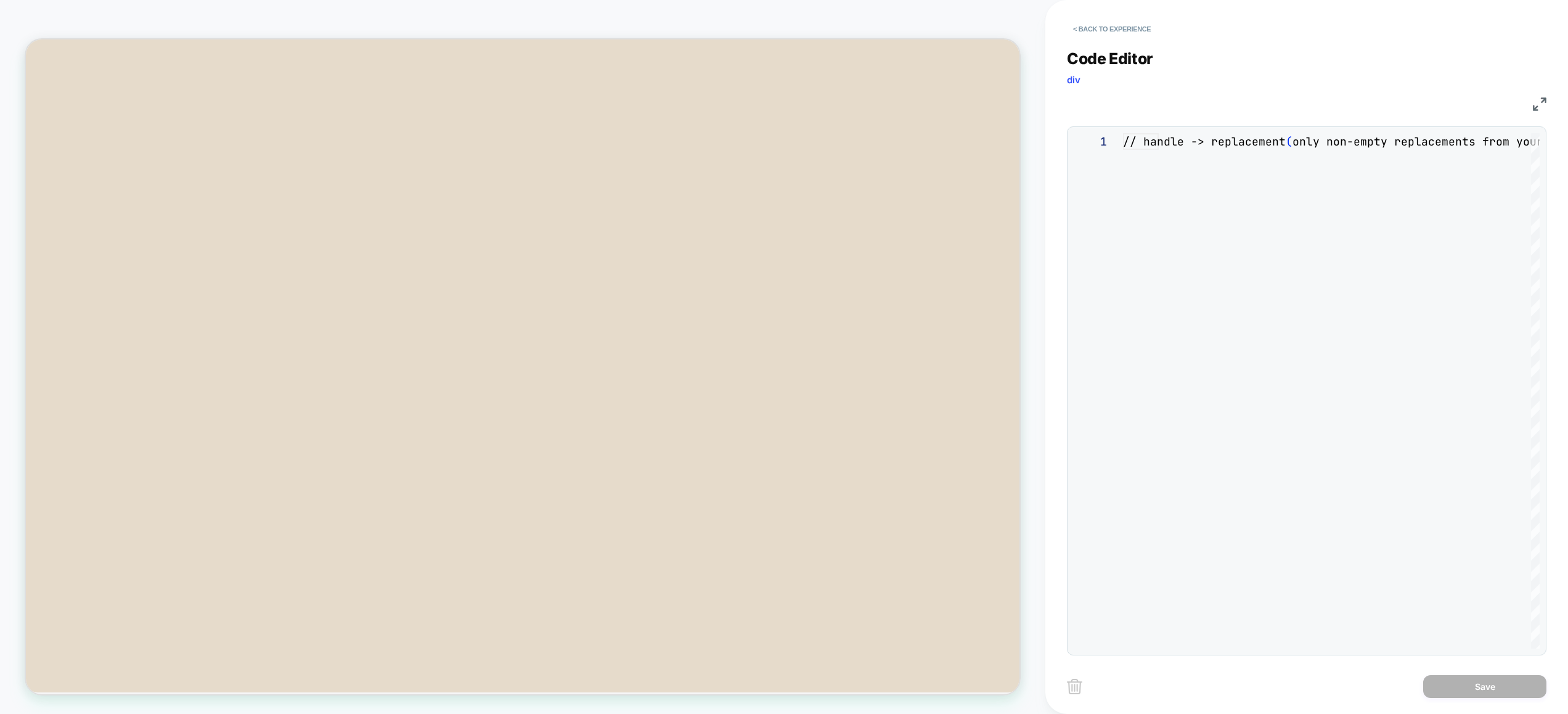
scroll to position [100, 0]
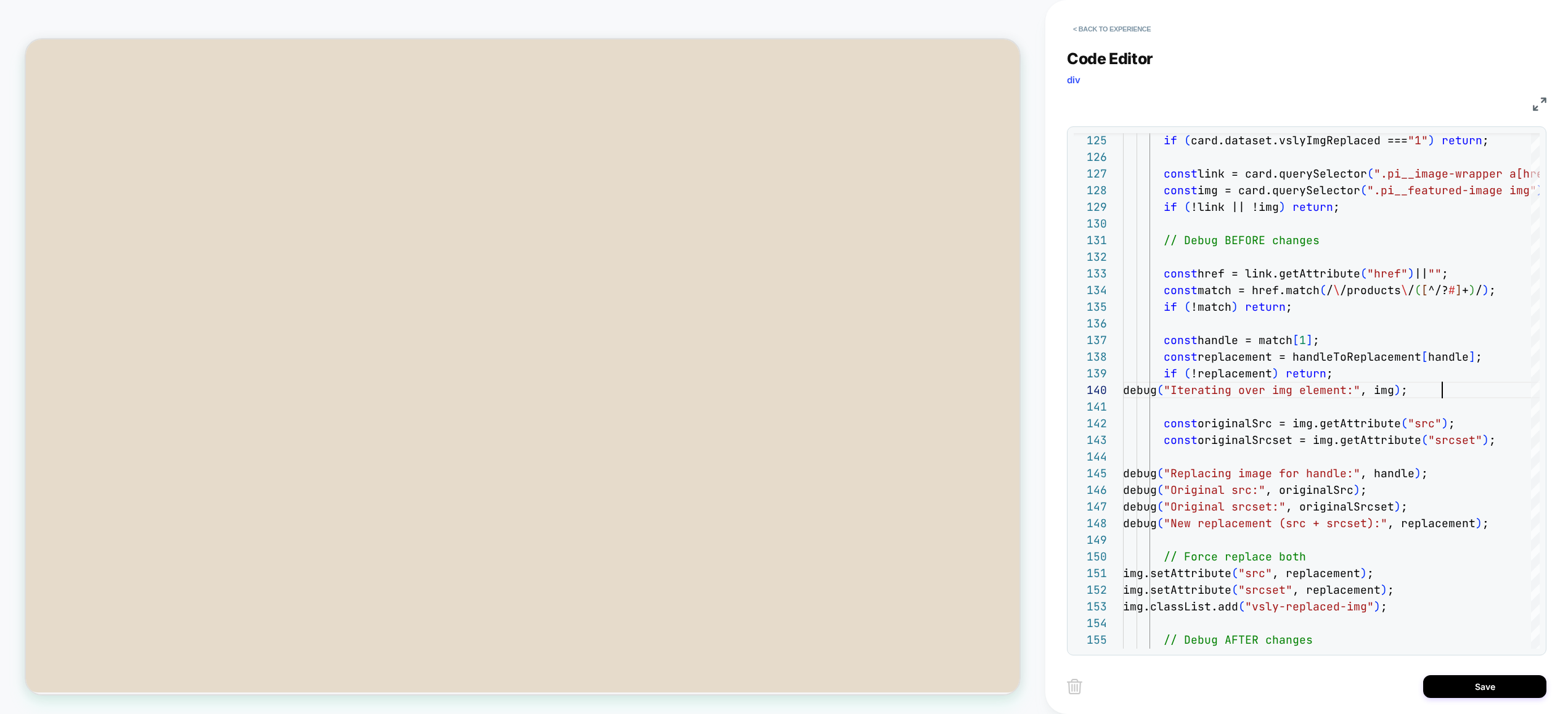
scroll to position [149, 319]
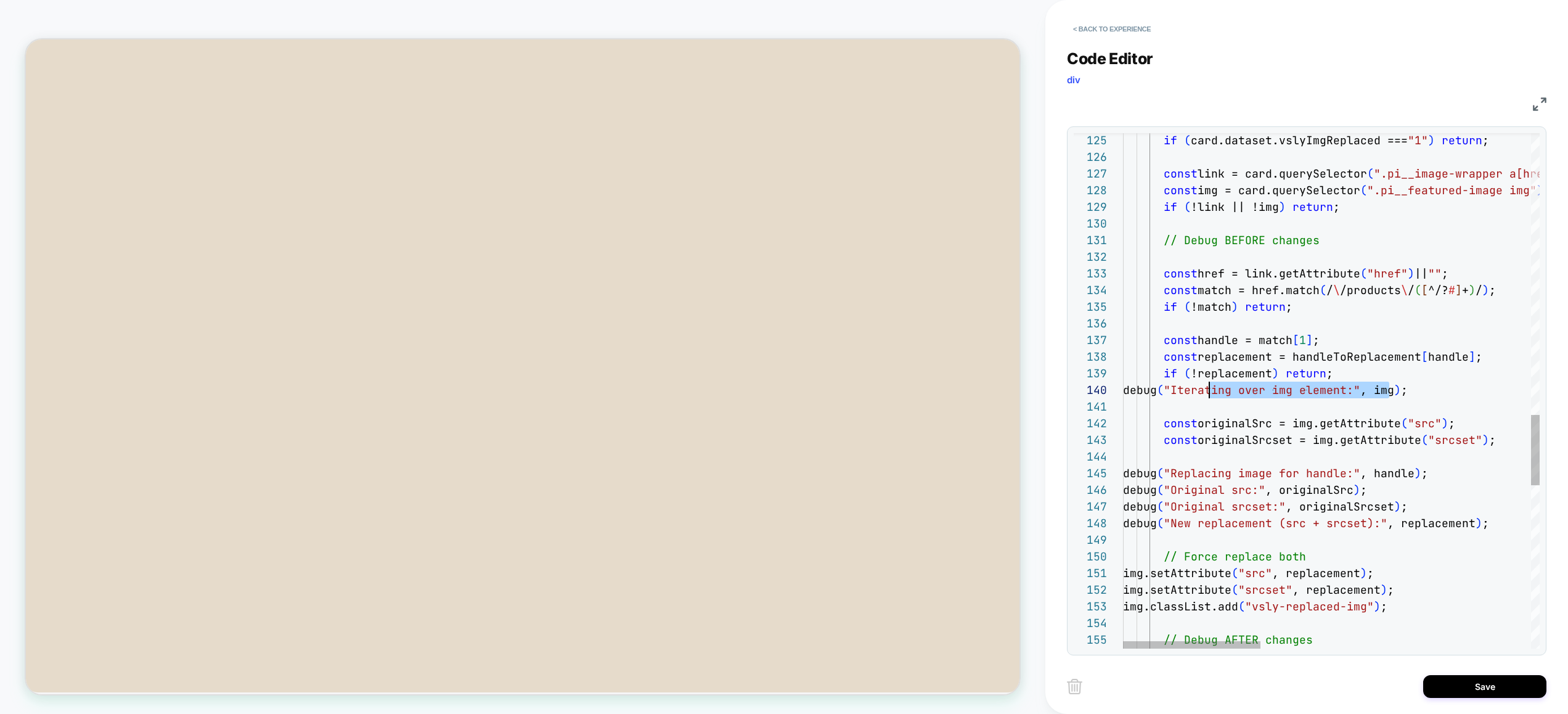
drag, startPoint x: 1389, startPoint y: 394, endPoint x: 1211, endPoint y: 394, distance: 178.0
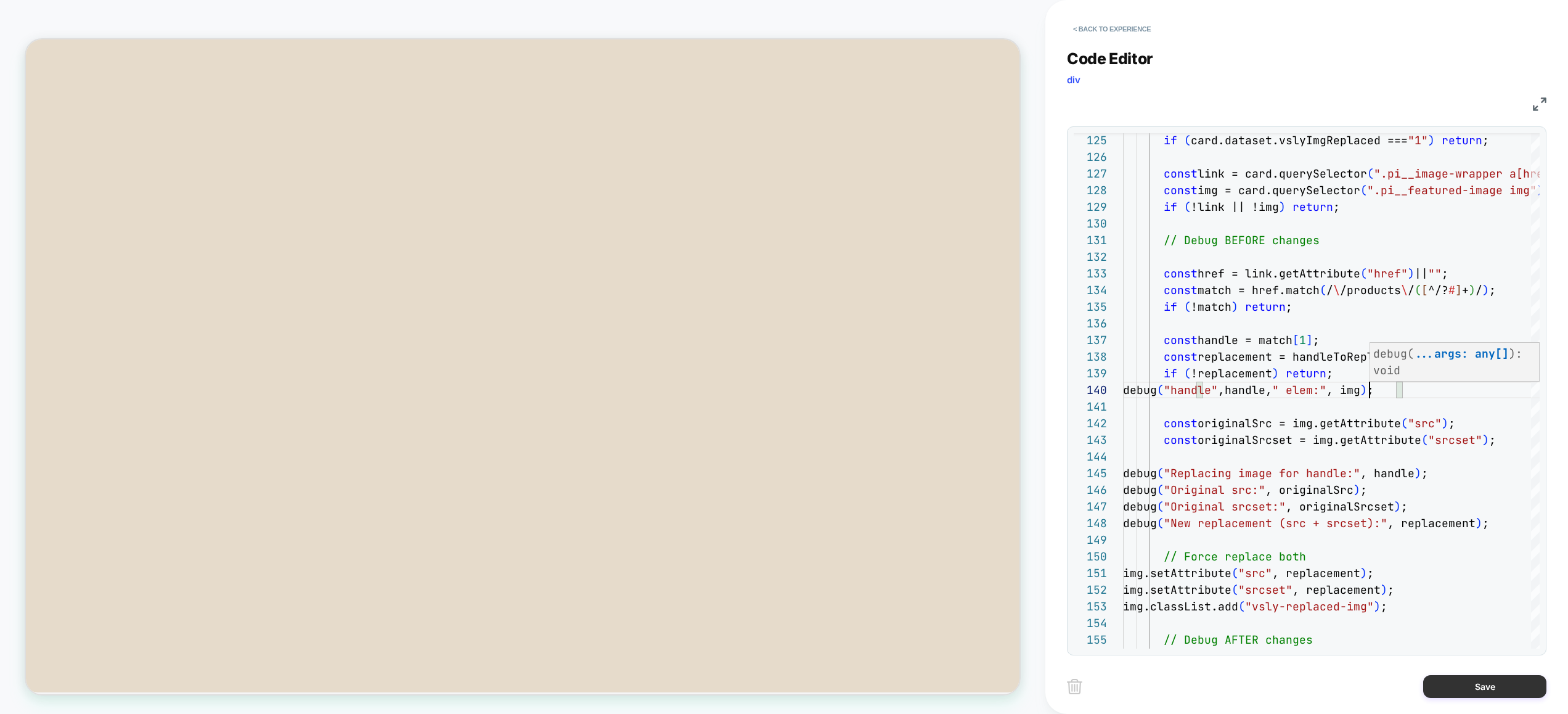
type textarea "**********"
click at [1472, 690] on button "Save" at bounding box center [1484, 686] width 123 height 23
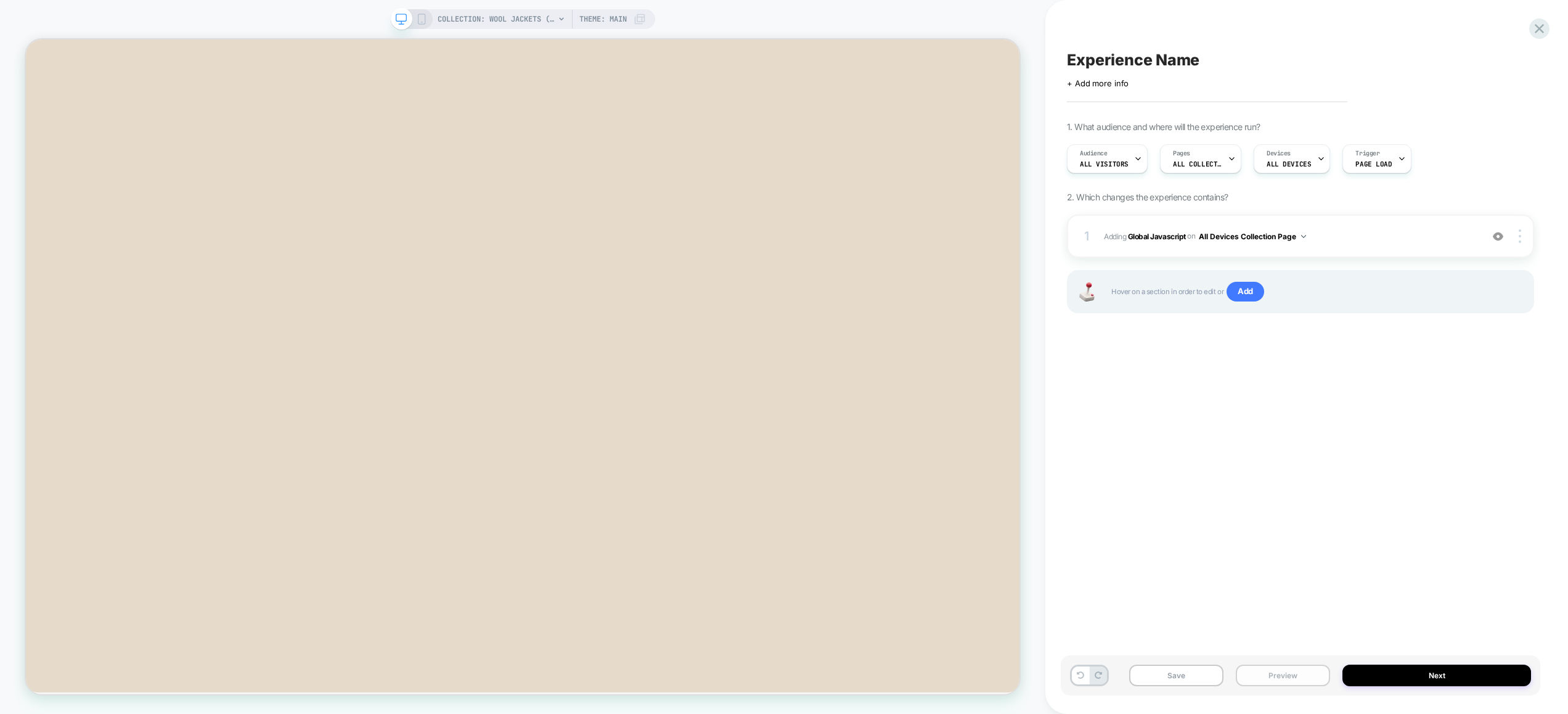
click at [1310, 677] on button "Preview" at bounding box center [1283, 675] width 95 height 21
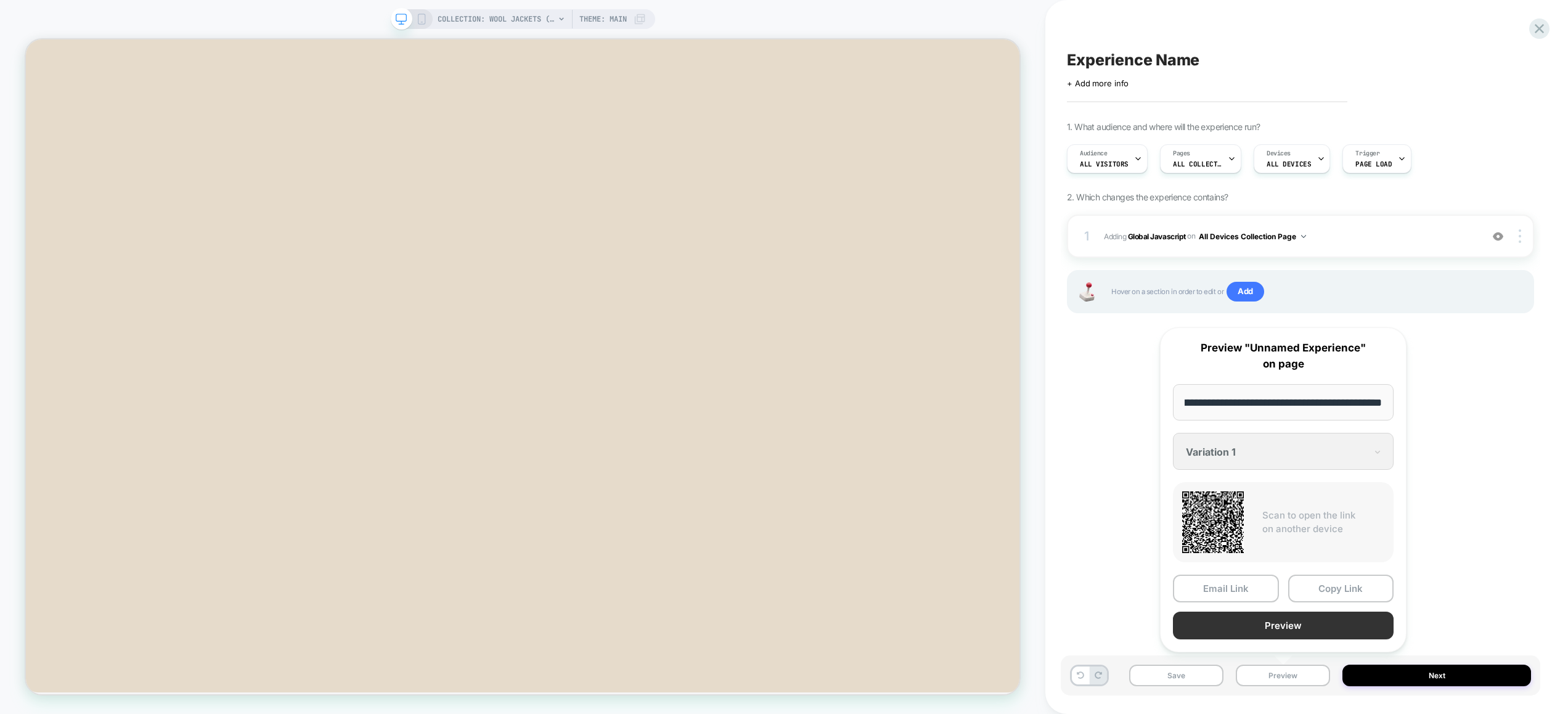
scroll to position [0, 0]
click at [1293, 623] on button "Preview" at bounding box center [1283, 625] width 221 height 28
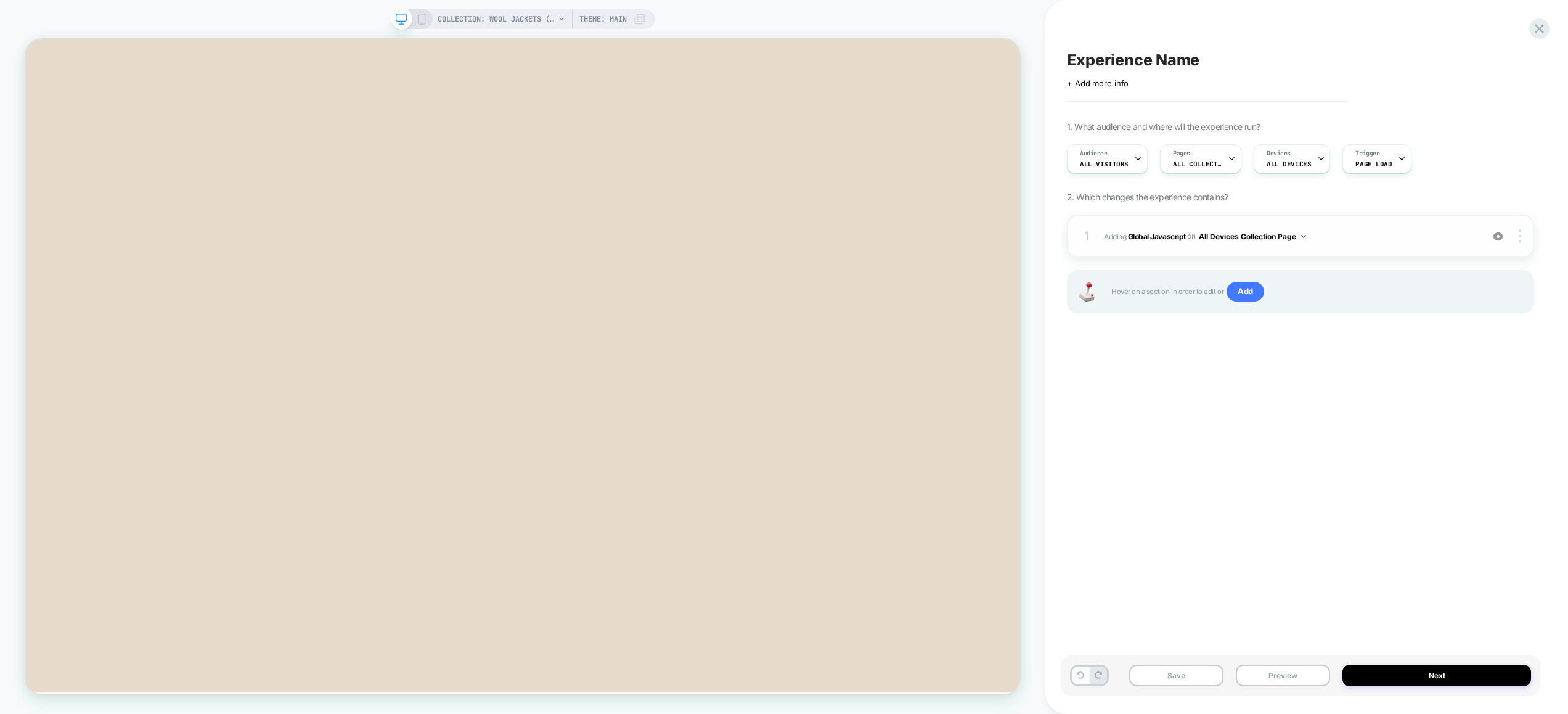
click at [1335, 235] on span "Adding Global Javascript on All Devices Collection Page" at bounding box center [1290, 236] width 372 height 15
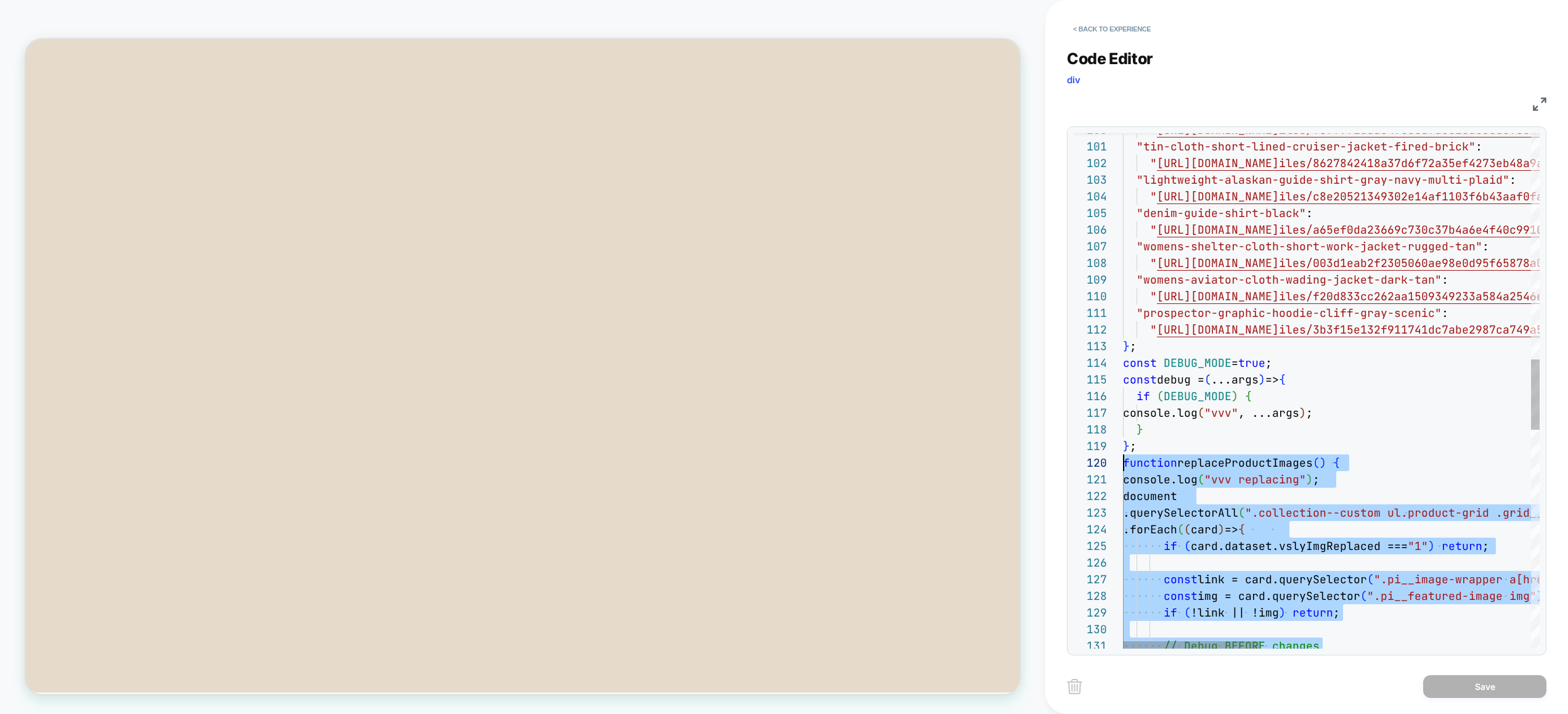
scroll to position [149, 0]
drag, startPoint x: 1287, startPoint y: 435, endPoint x: 1119, endPoint y: 467, distance: 171.0
type textarea "**********"
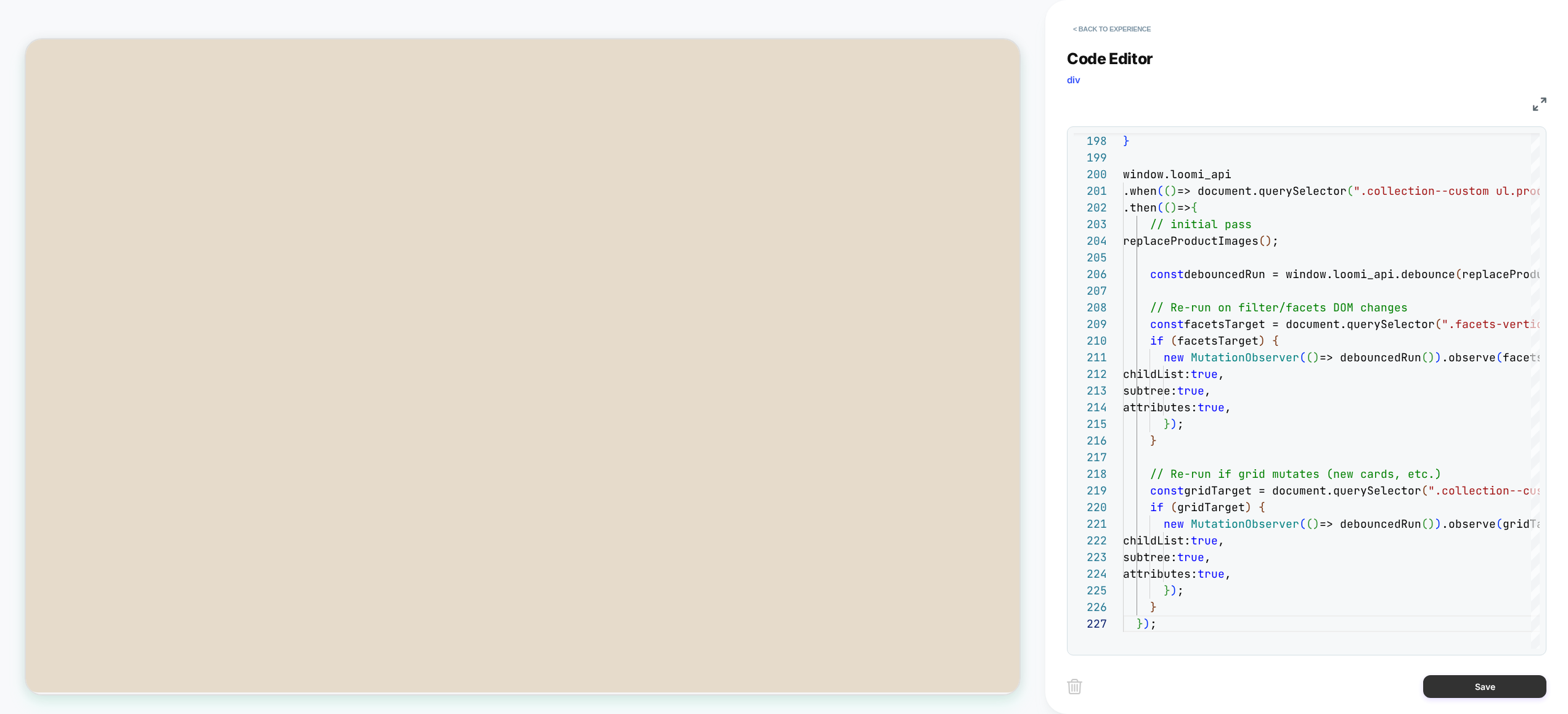
click at [1474, 680] on button "Save" at bounding box center [1484, 686] width 123 height 23
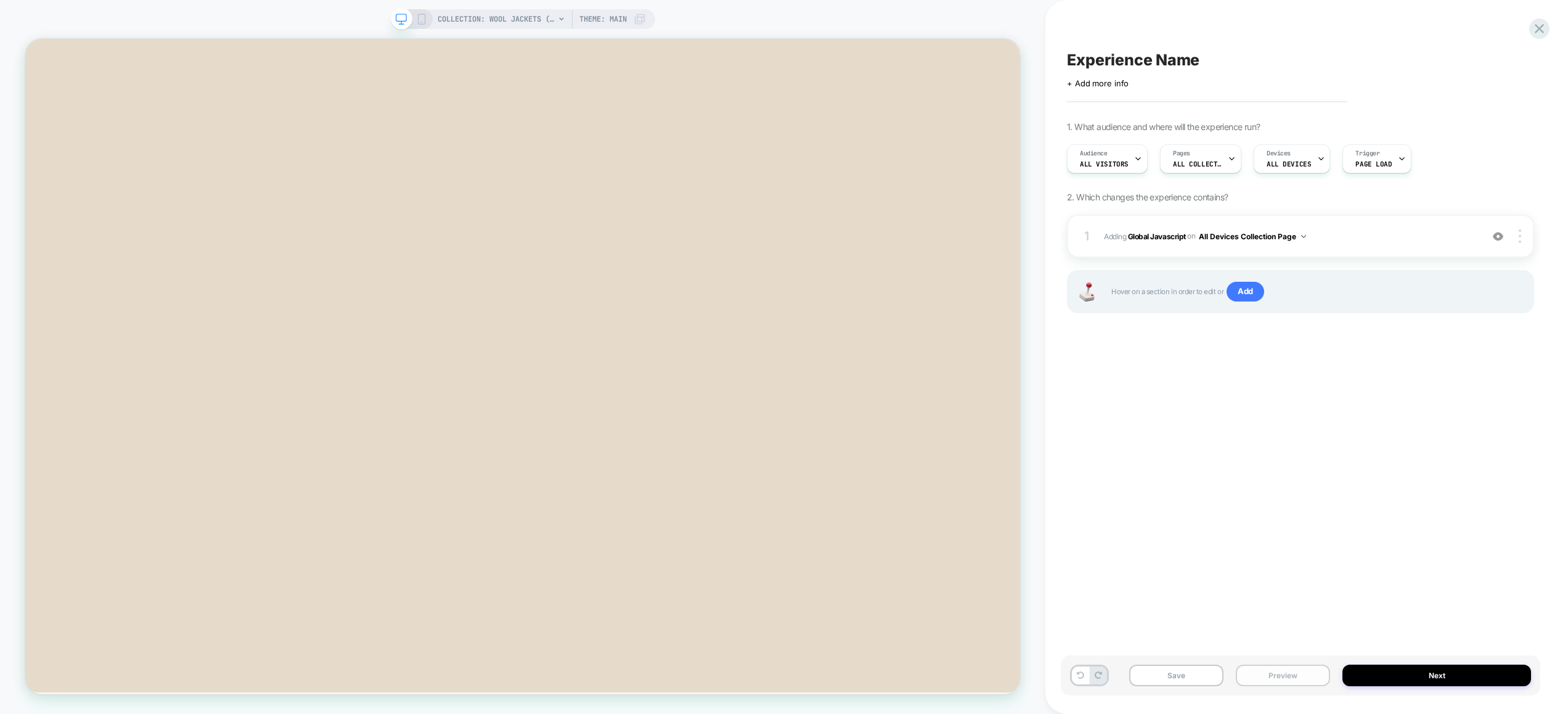
click at [1283, 681] on button "Preview" at bounding box center [1283, 675] width 95 height 21
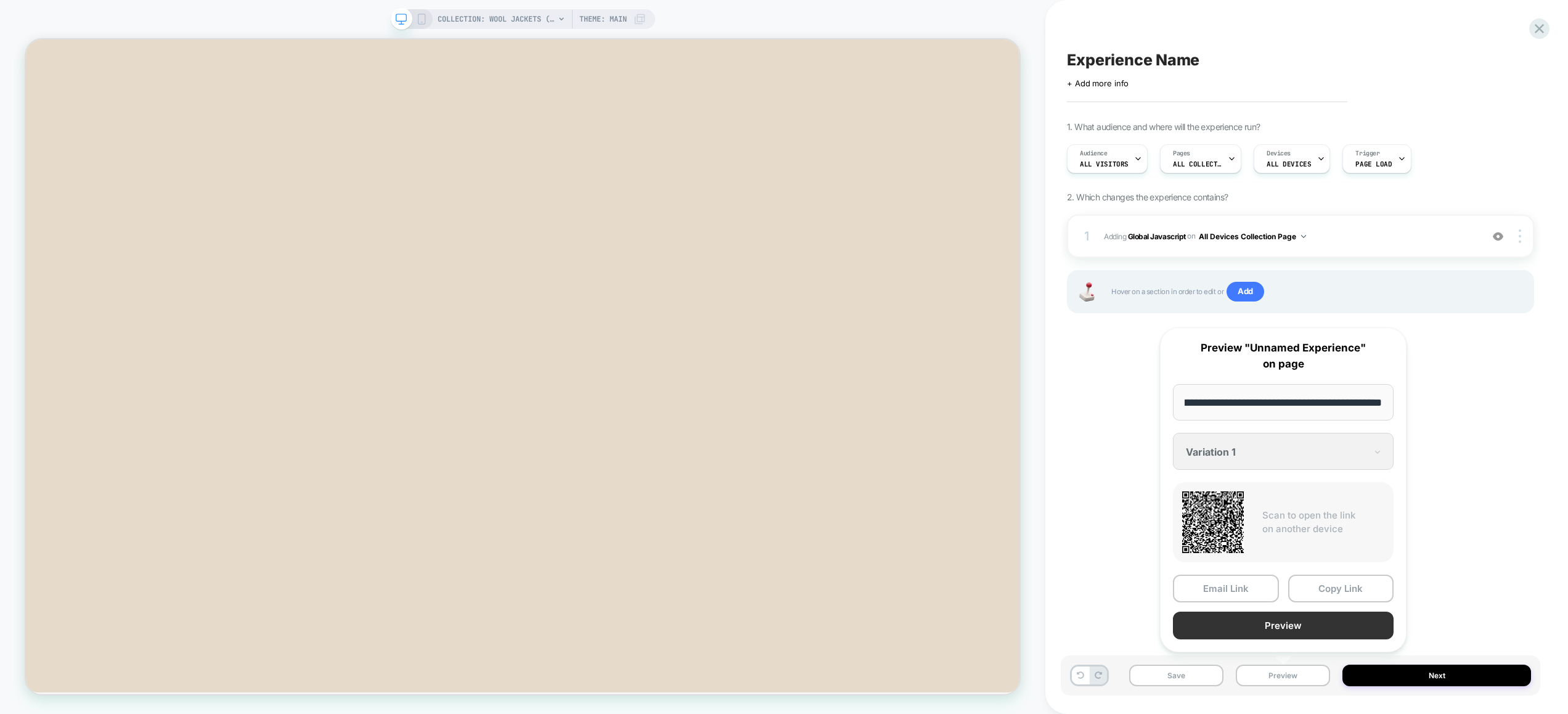
scroll to position [0, 0]
click at [1278, 623] on button "Preview" at bounding box center [1283, 625] width 221 height 28
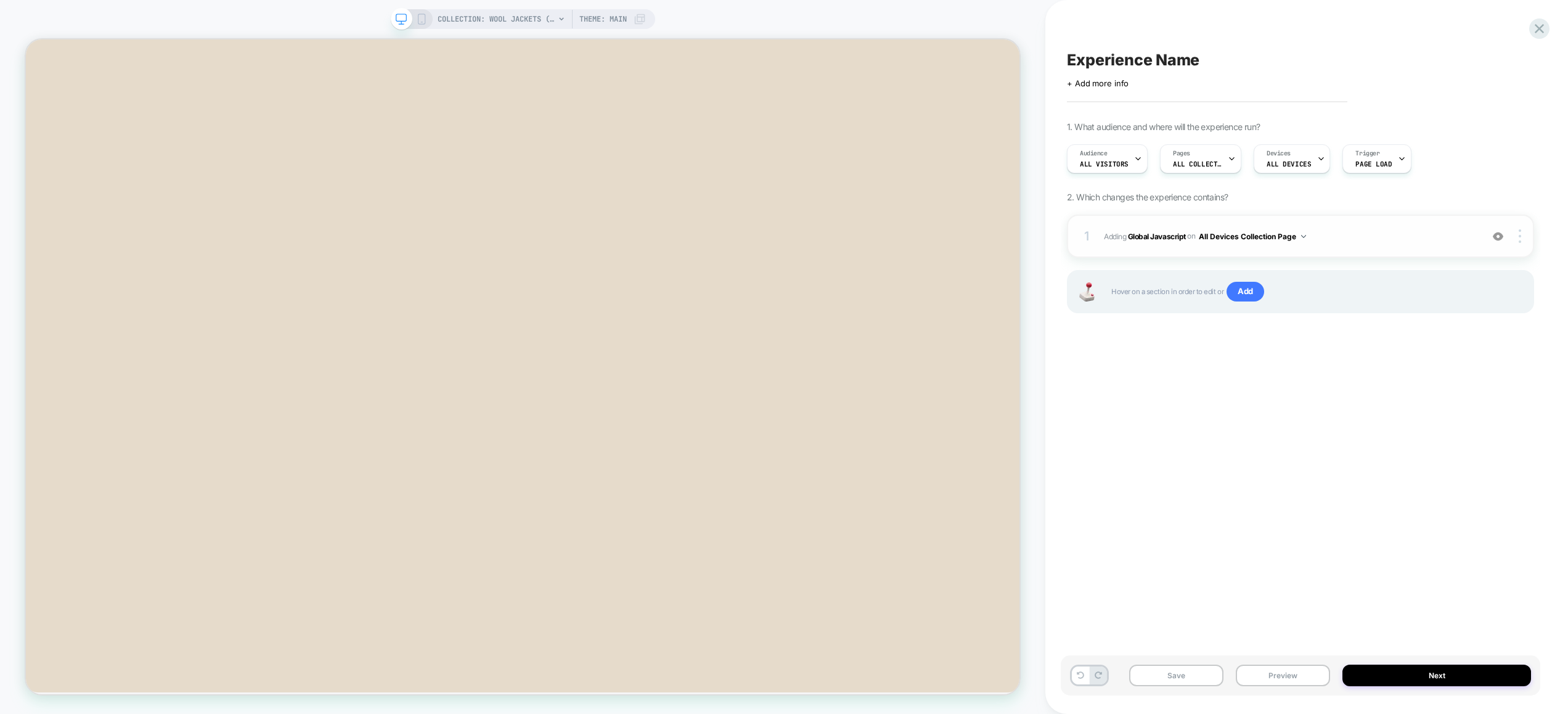
click at [1389, 239] on span "Adding Global Javascript on All Devices Collection Page" at bounding box center [1290, 236] width 372 height 15
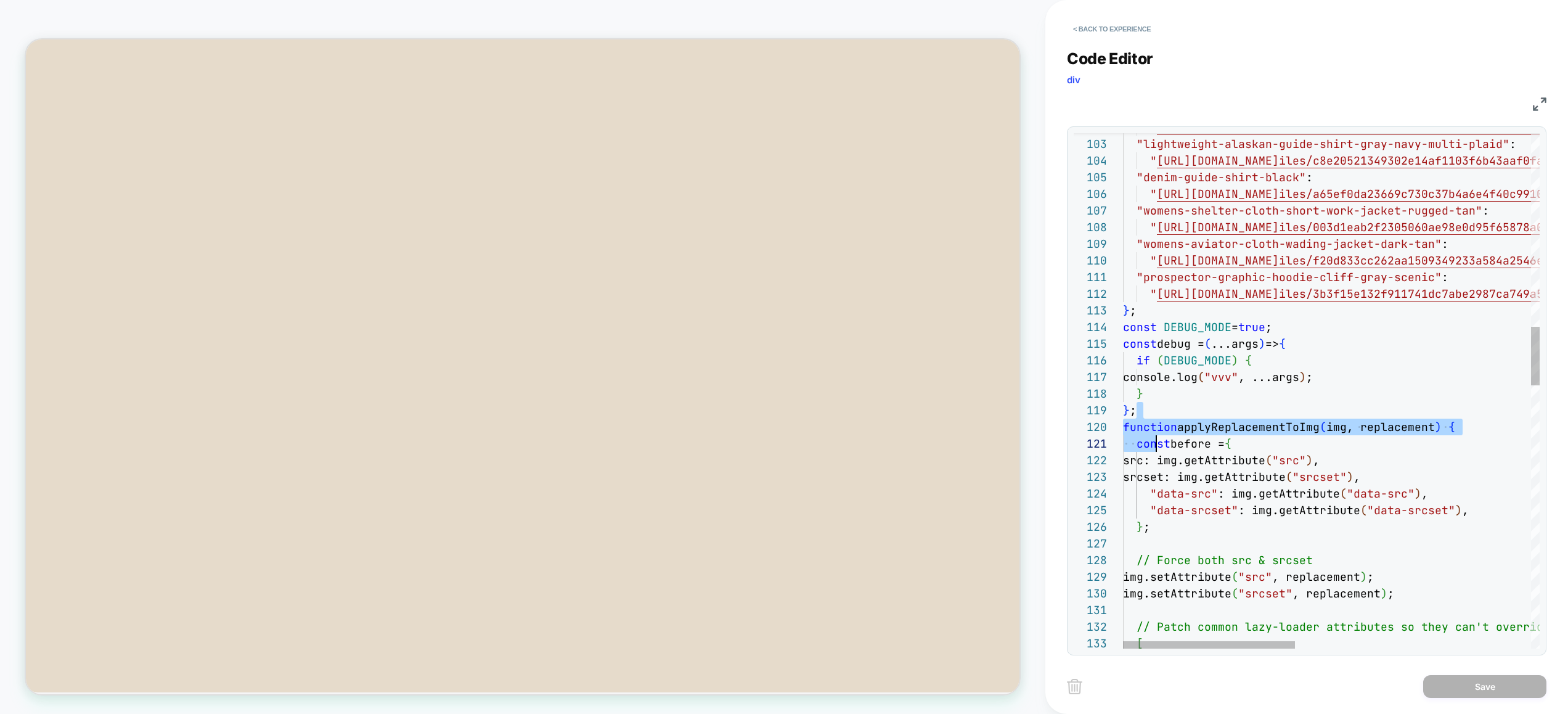
scroll to position [133, 14]
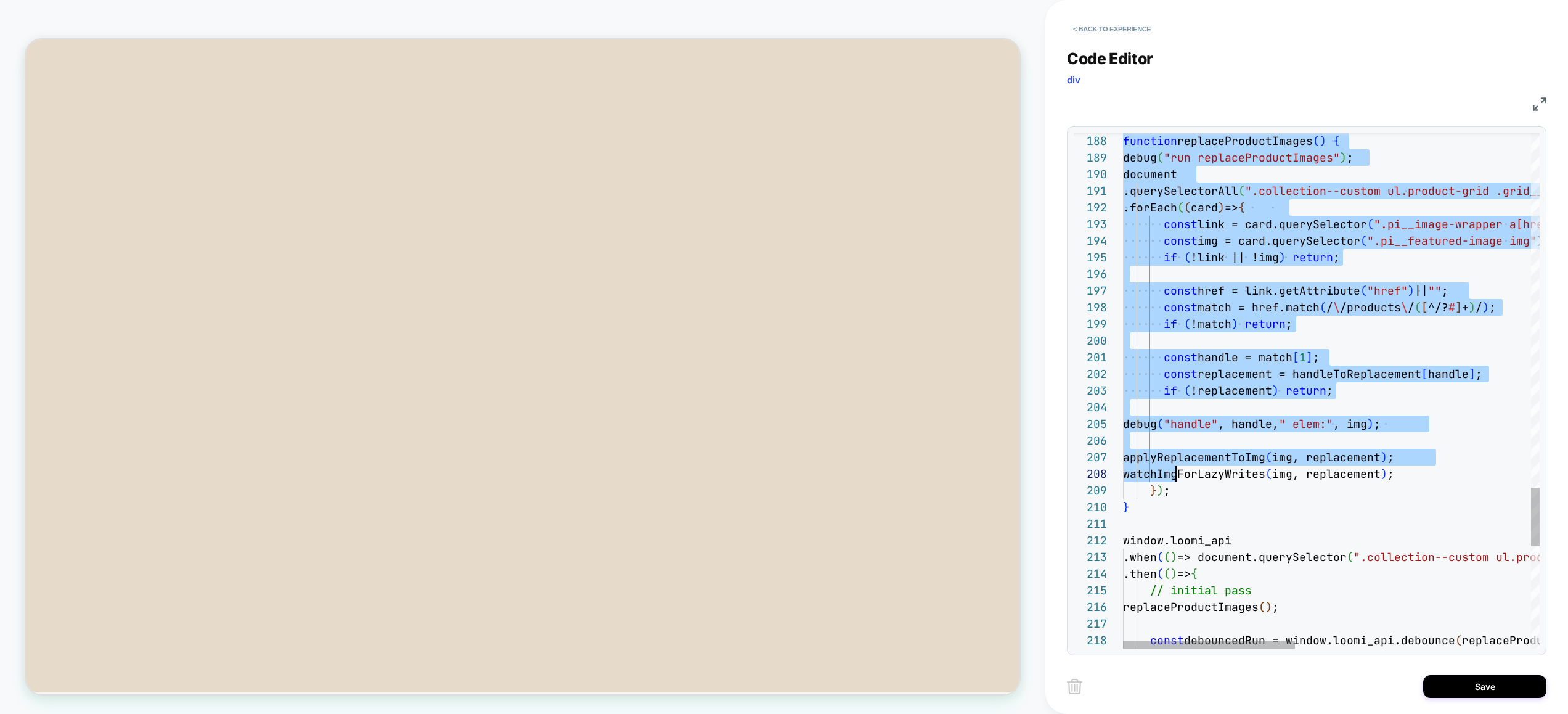
scroll to position [149, 0]
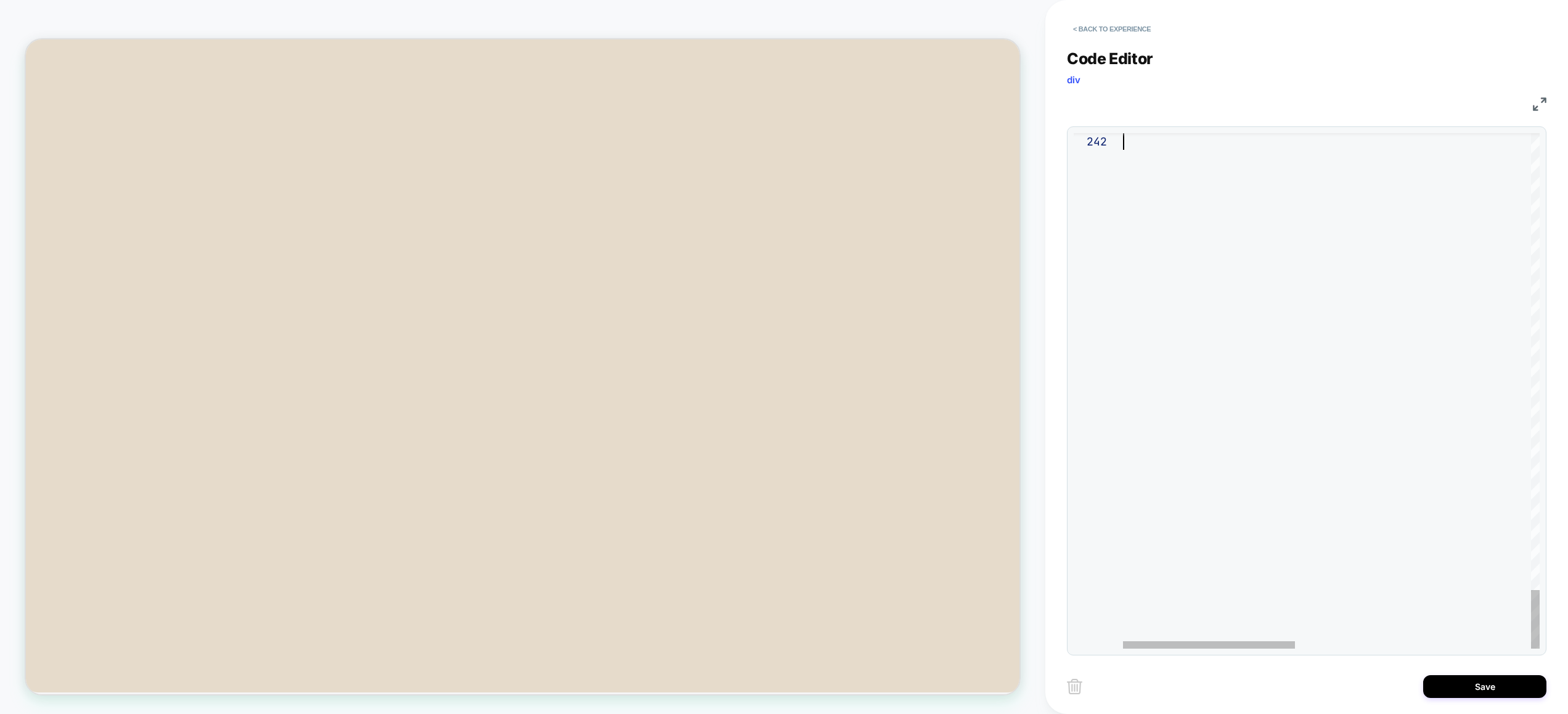
drag, startPoint x: 1142, startPoint y: 424, endPoint x: 1198, endPoint y: 487, distance: 84.3
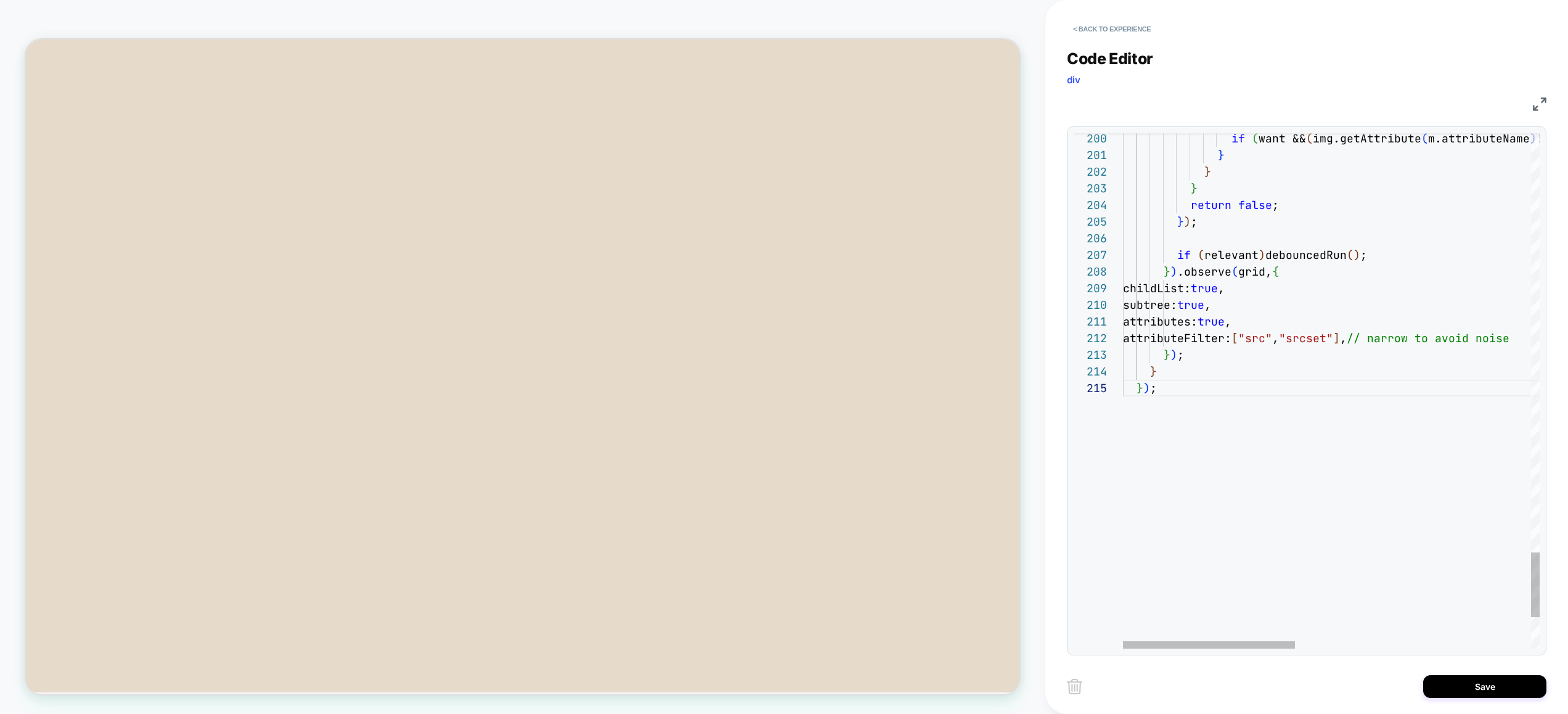
type textarea "**********"
click at [1490, 688] on button "Save" at bounding box center [1484, 686] width 123 height 23
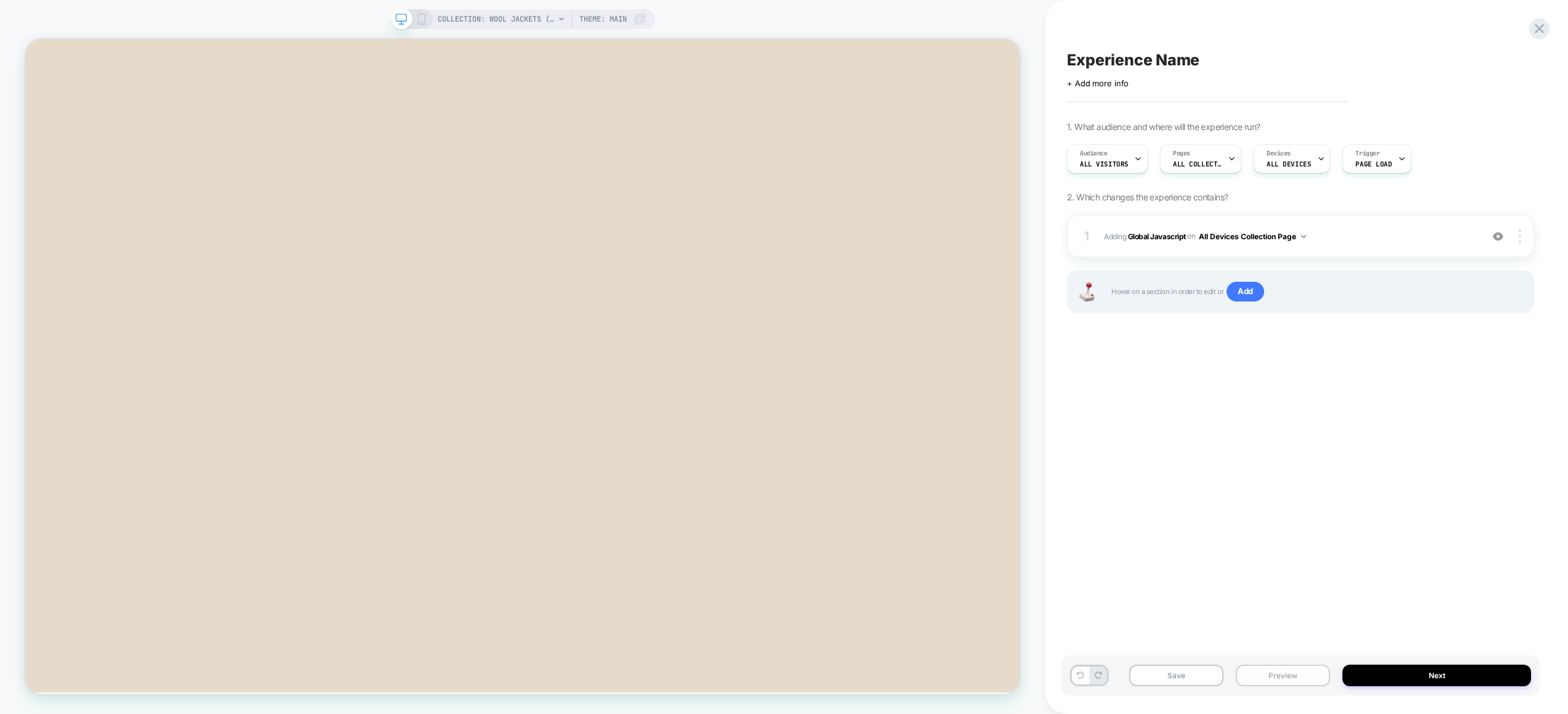
click at [1291, 679] on button "Preview" at bounding box center [1283, 675] width 95 height 21
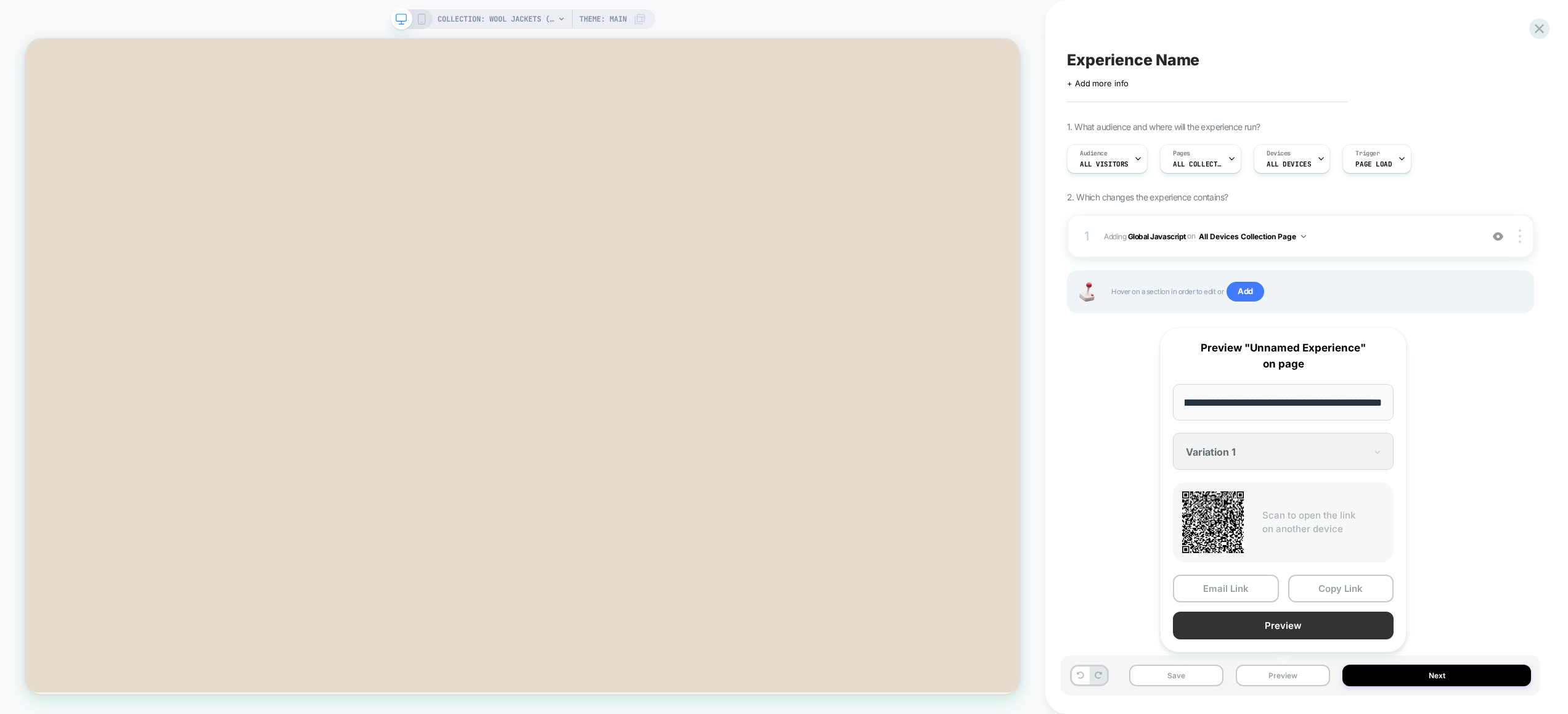
scroll to position [0, 0]
click at [1279, 619] on button "Preview" at bounding box center [1283, 625] width 221 height 28
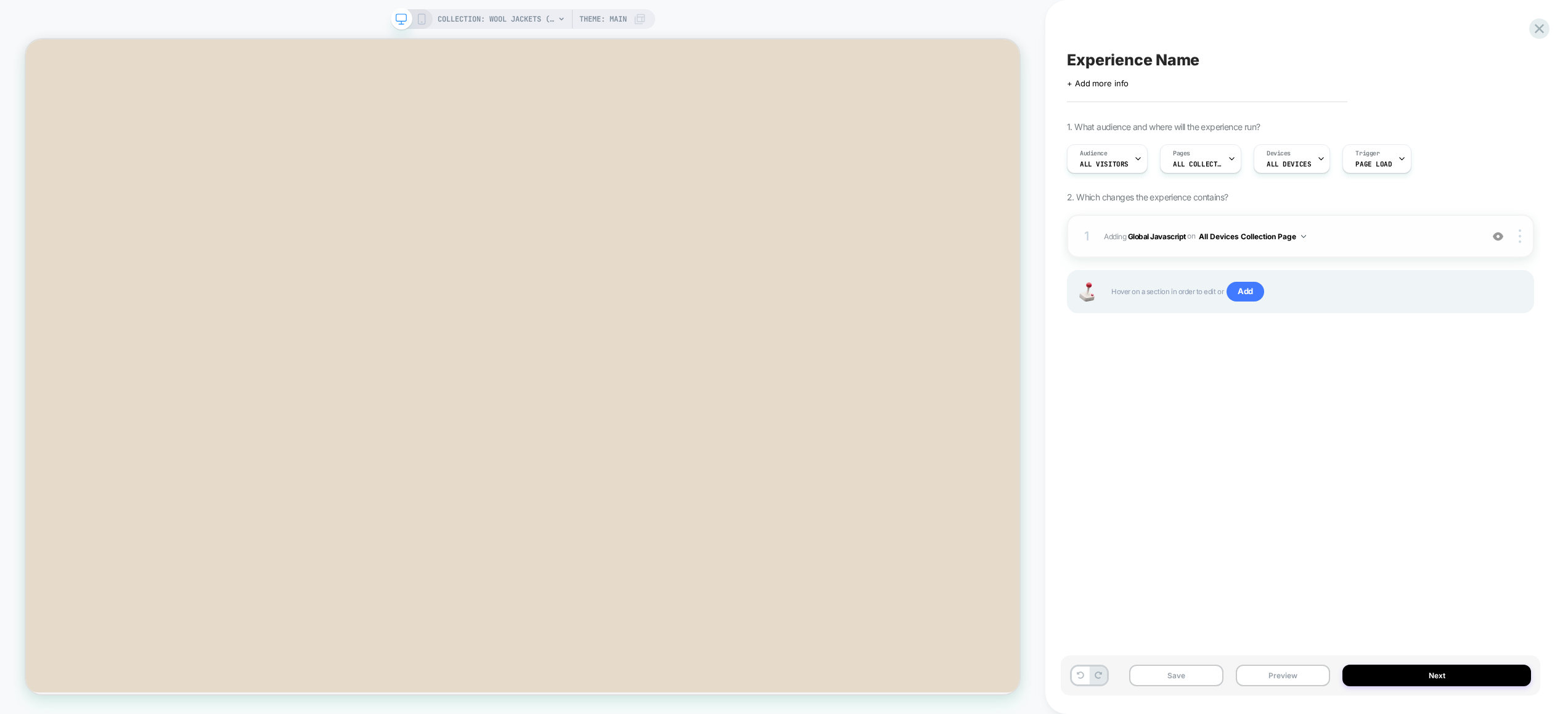
click at [1446, 249] on div "1 Adding Global Javascript on All Devices Collection Page Add Before Add After …" at bounding box center [1300, 236] width 467 height 43
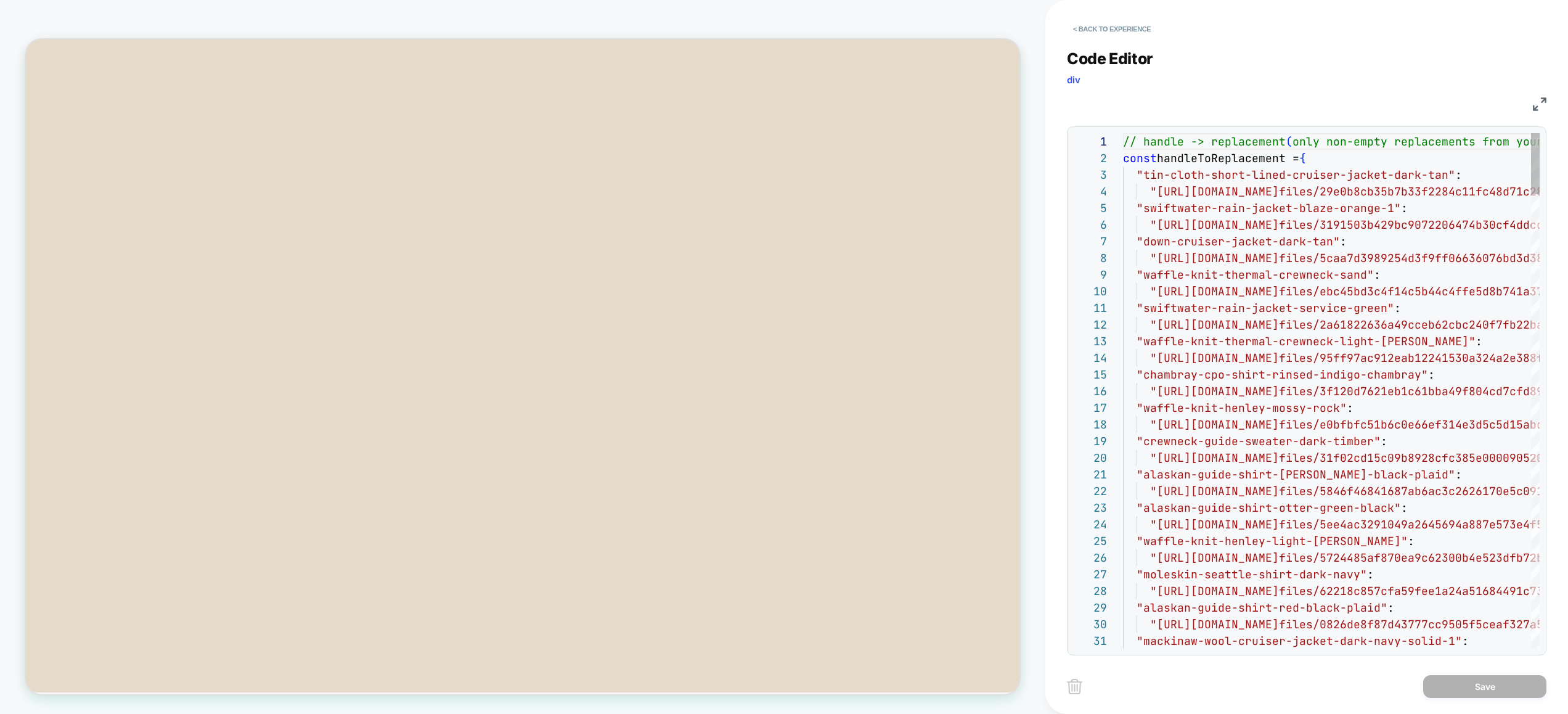
scroll to position [100, 0]
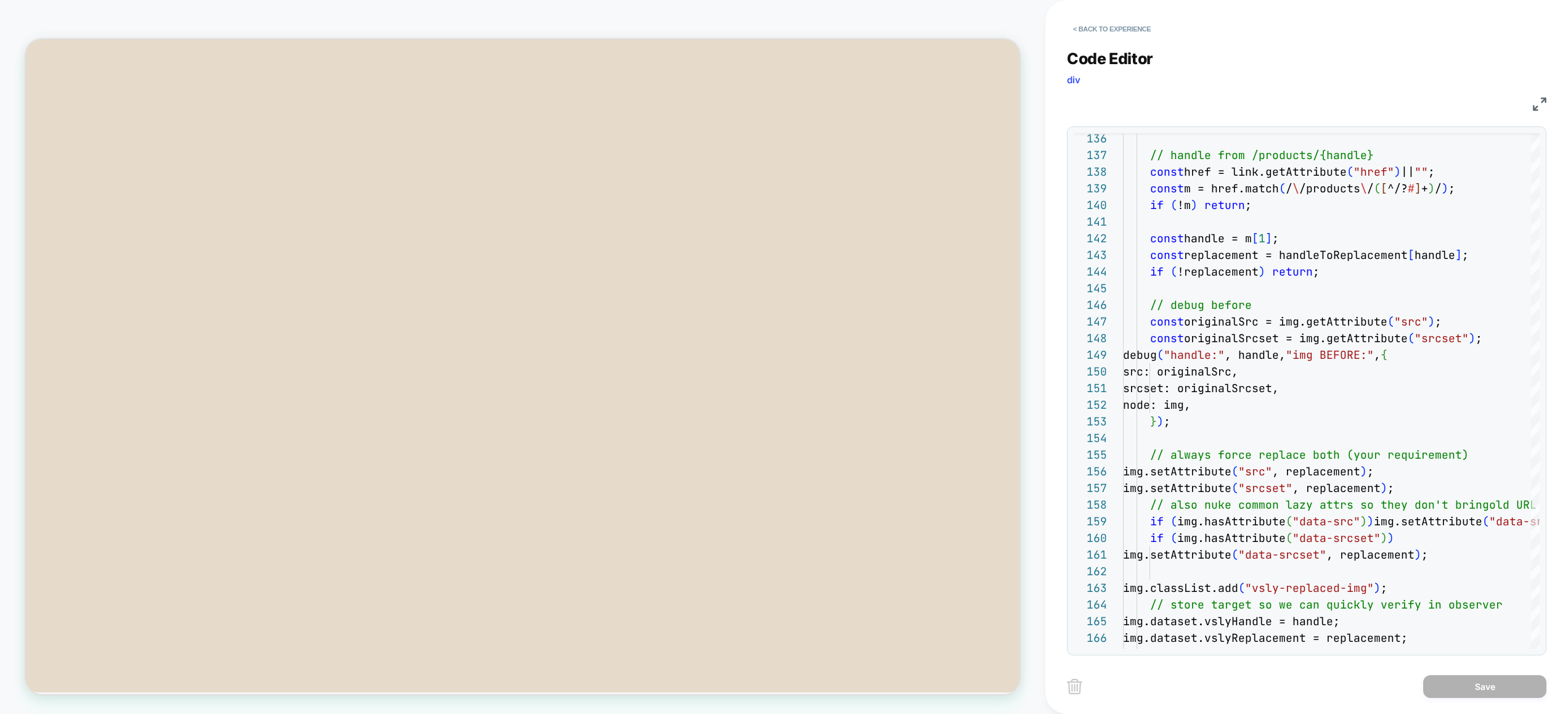
click at [1540, 103] on img at bounding box center [1539, 104] width 14 height 14
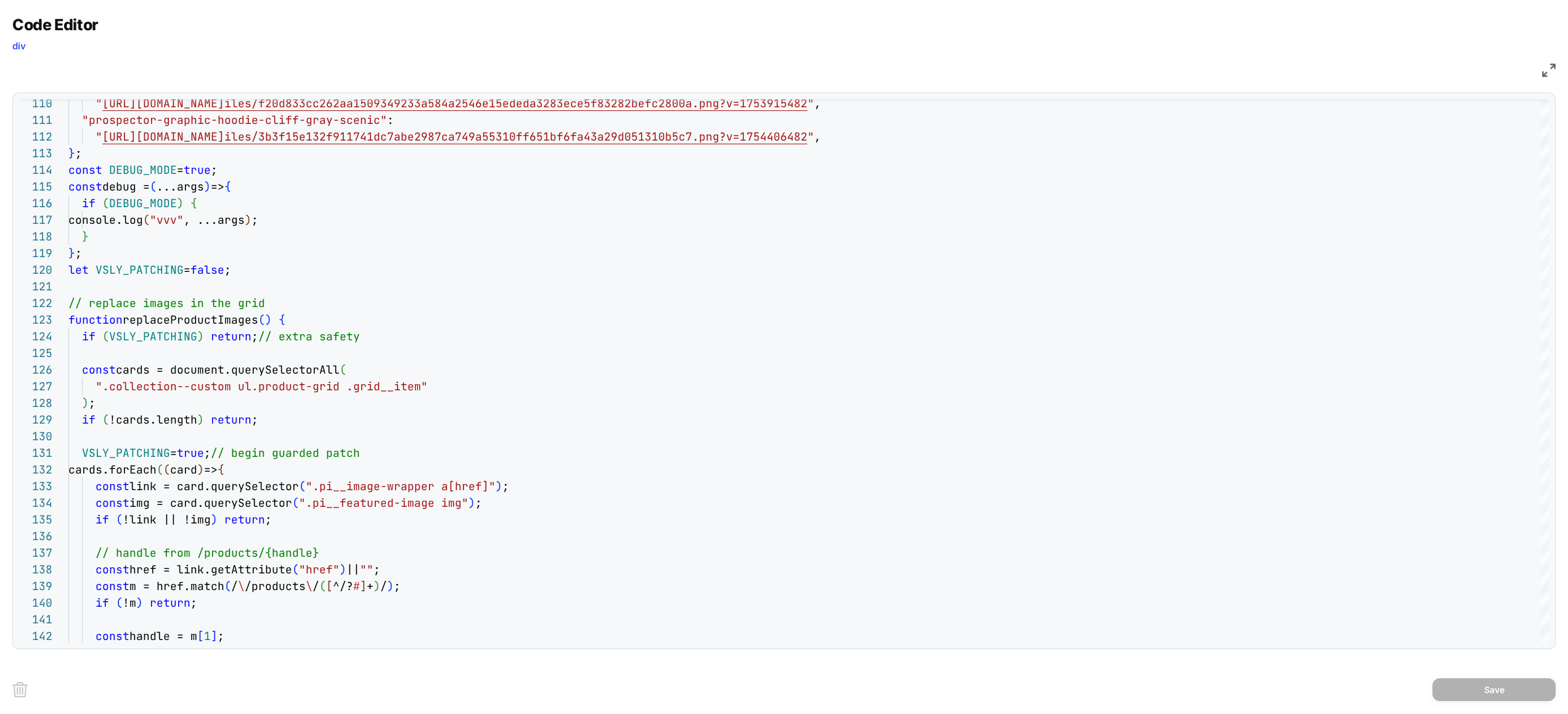
click at [147, 265] on div ") ; if ( !cards.length ) return ; const cards = document.querySelectorAll ( ".c…" at bounding box center [808, 458] width 1480 height 4355
click at [289, 303] on div ") ; if ( !cards.length ) return ; const cards = document.querySelectorAll ( ".c…" at bounding box center [808, 458] width 1480 height 4355
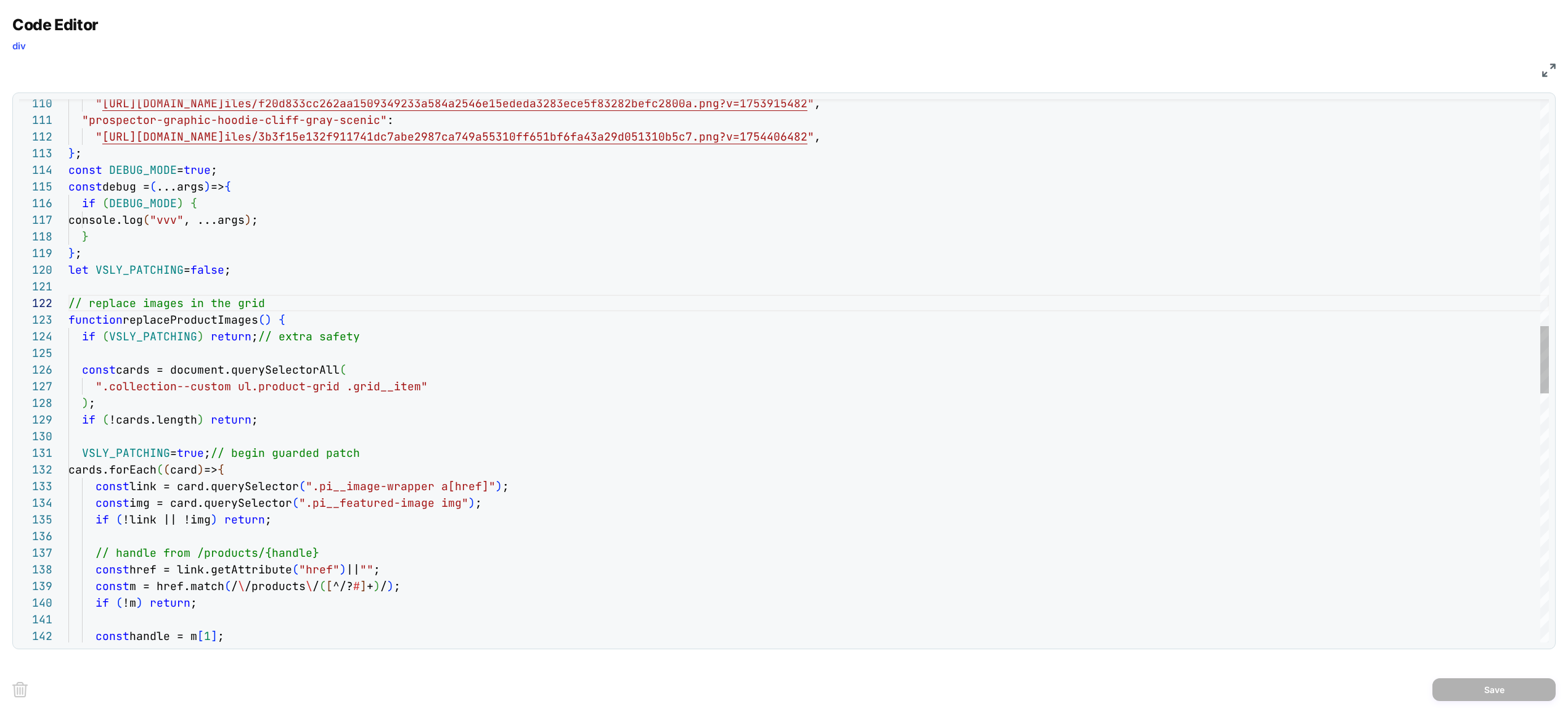
scroll to position [17, 0]
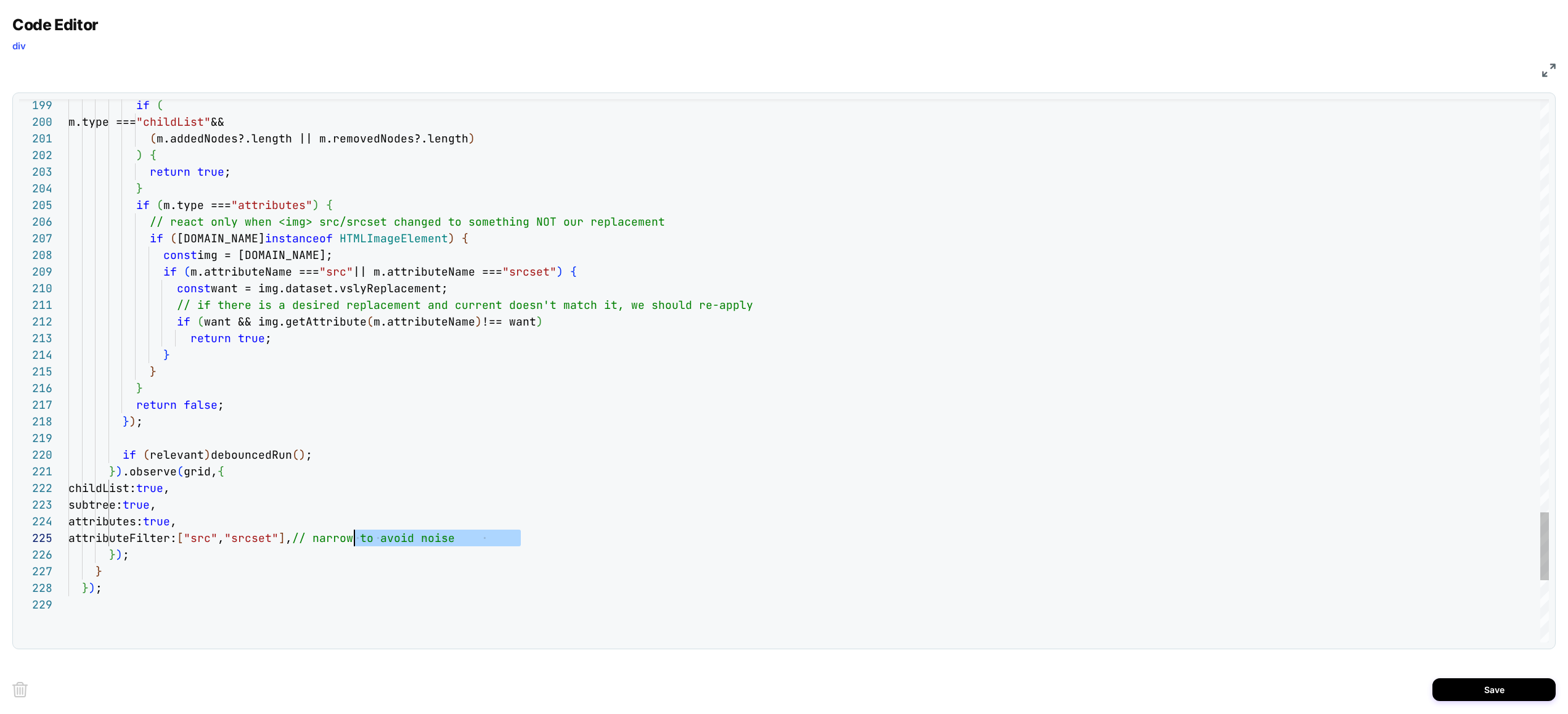
drag, startPoint x: 523, startPoint y: 537, endPoint x: 358, endPoint y: 539, distance: 165.0
click at [358, 539] on div "attributeFilter: [ "src" , "srcset" ] , // narrow to avoid noise" at bounding box center [808, 537] width 1480 height 17
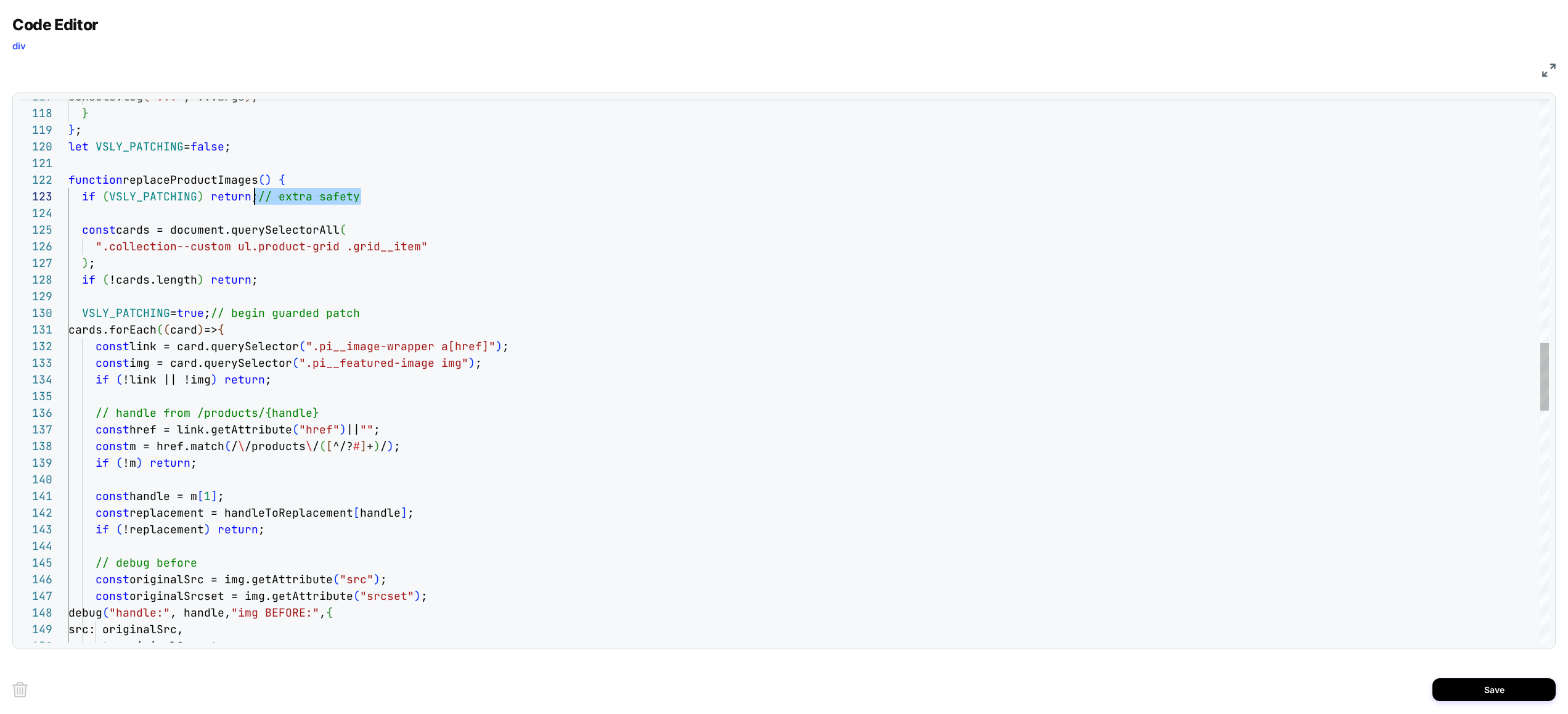
scroll to position [33, 193]
drag, startPoint x: 371, startPoint y: 194, endPoint x: 260, endPoint y: 193, distance: 111.0
click at [260, 193] on div "src: originalSrc, srcset: originalSrcset, const originalSrcset = img.getAttribu…" at bounding box center [808, 326] width 1480 height 4338
click at [143, 312] on div "// debug before const originalSrc = img.getAttribute ( "src" ) ; if ( !replacem…" at bounding box center [808, 326] width 1480 height 4338
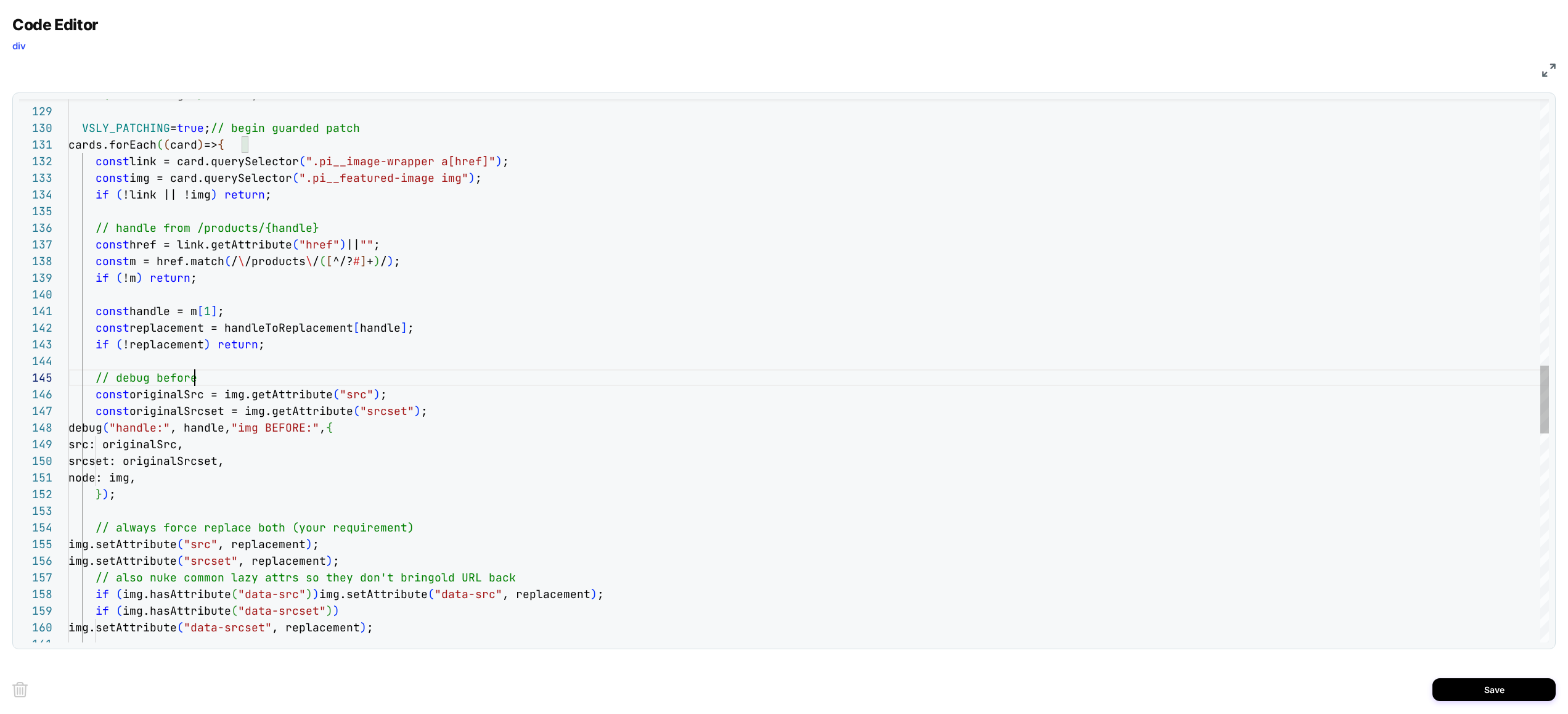
scroll to position [67, 126]
click at [234, 381] on div "// debug before const originalSrc = img.getAttribute ( "src" ) ; if ( !replacem…" at bounding box center [808, 142] width 1480 height 4338
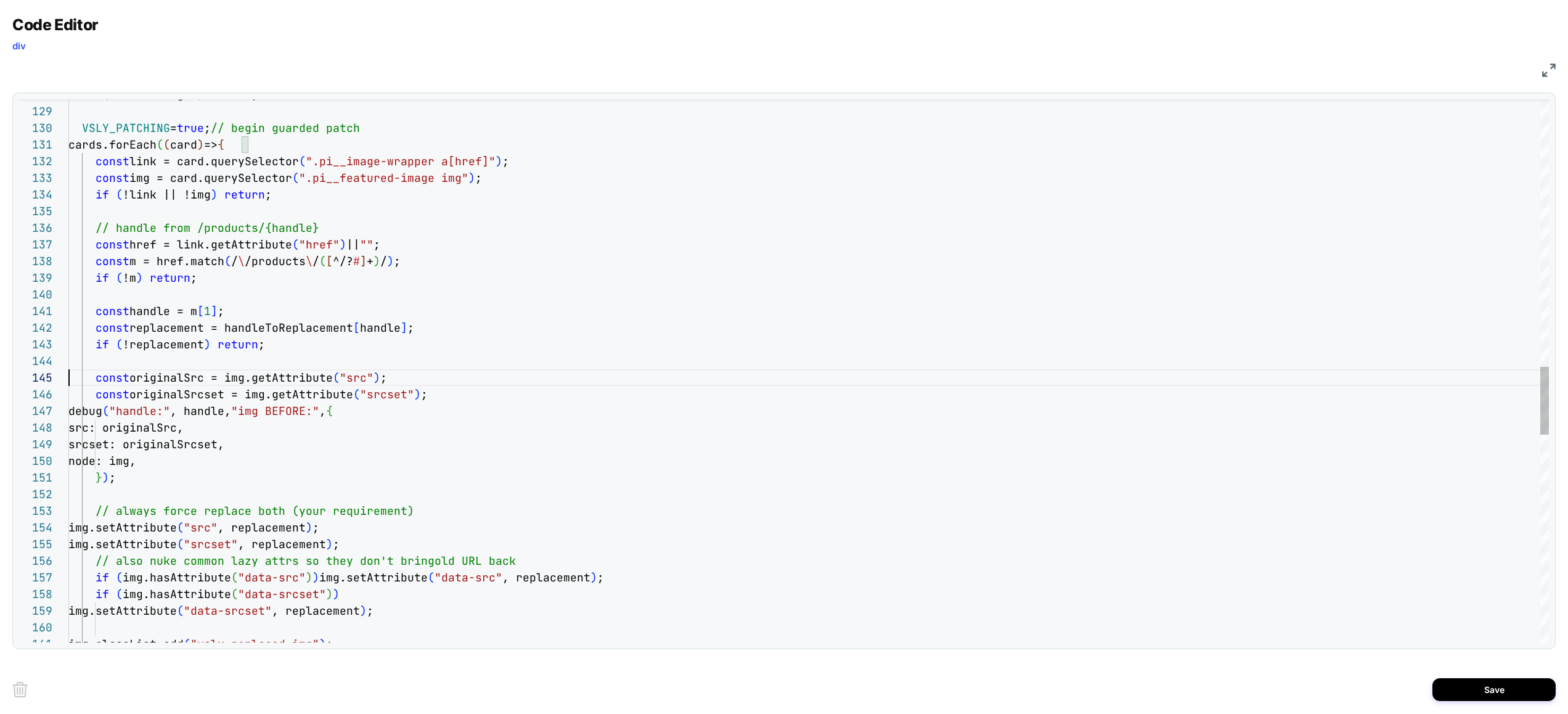
scroll to position [67, 0]
click at [346, 231] on div "const originalSrc = img.getAttribute ( "src" ) ; if ( !replacement ) return ; c…" at bounding box center [808, 133] width 1480 height 4321
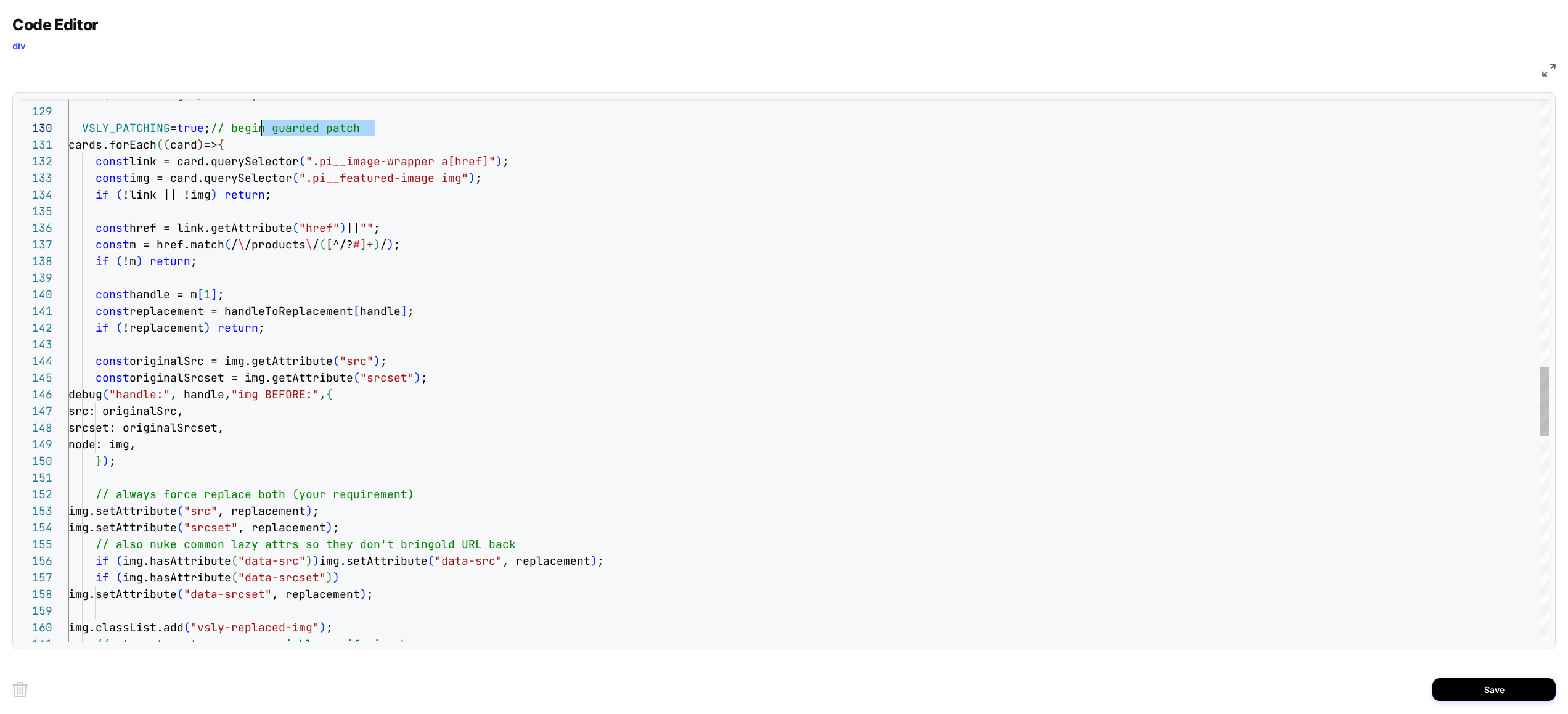
scroll to position [149, 180]
drag, startPoint x: 389, startPoint y: 130, endPoint x: 250, endPoint y: 127, distance: 139.0
click at [250, 127] on div "const originalSrc = img.getAttribute ( "src" ) ; if ( !replacement ) return ; c…" at bounding box center [808, 125] width 1480 height 4305
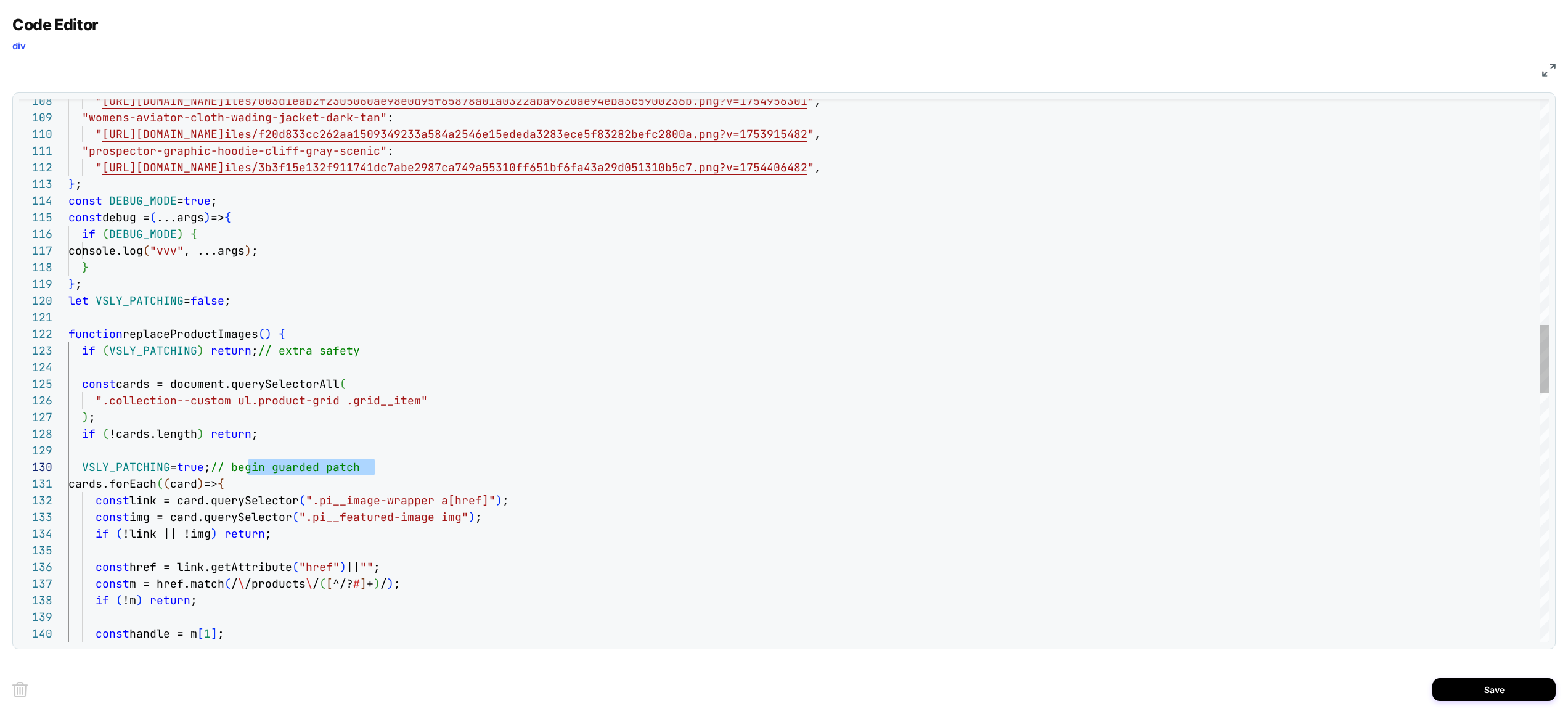
scroll to position [149, 306]
click at [399, 465] on div "const m = href.match ( / \ /products \ / ( [ ^/? # ] + ) / ) ; const href = lin…" at bounding box center [808, 464] width 1480 height 4305
drag, startPoint x: 363, startPoint y: 464, endPoint x: 226, endPoint y: 466, distance: 137.0
click at [226, 466] on div "const m = href.match ( / \ /products \ / ( [ ^/? # ] + ) / ) ; const href = lin…" at bounding box center [808, 464] width 1480 height 4305
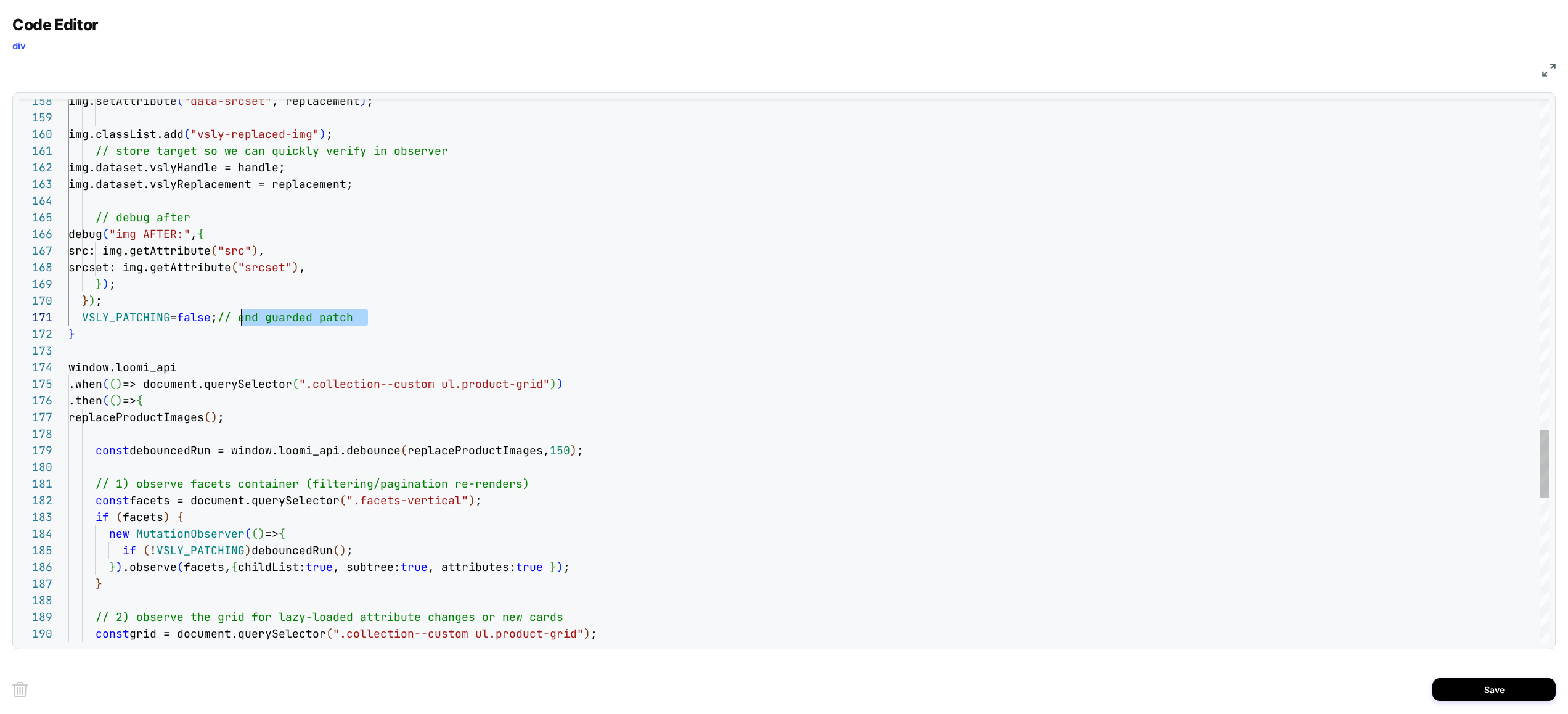
scroll to position [0, 166]
drag, startPoint x: 377, startPoint y: 320, endPoint x: 234, endPoint y: 312, distance: 143.2
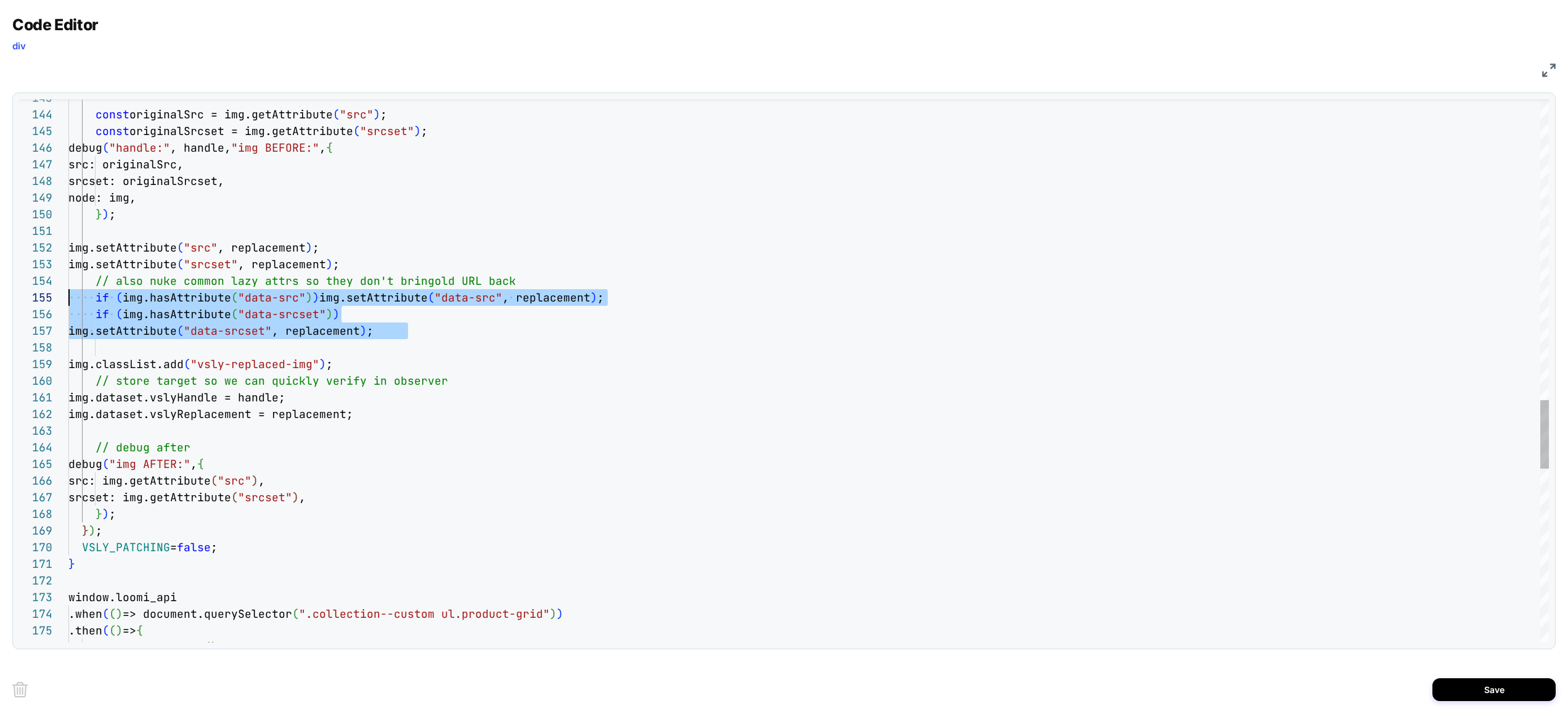
scroll to position [50, 0]
drag, startPoint x: 429, startPoint y: 336, endPoint x: 28, endPoint y: 281, distance: 404.8
type textarea "**********"
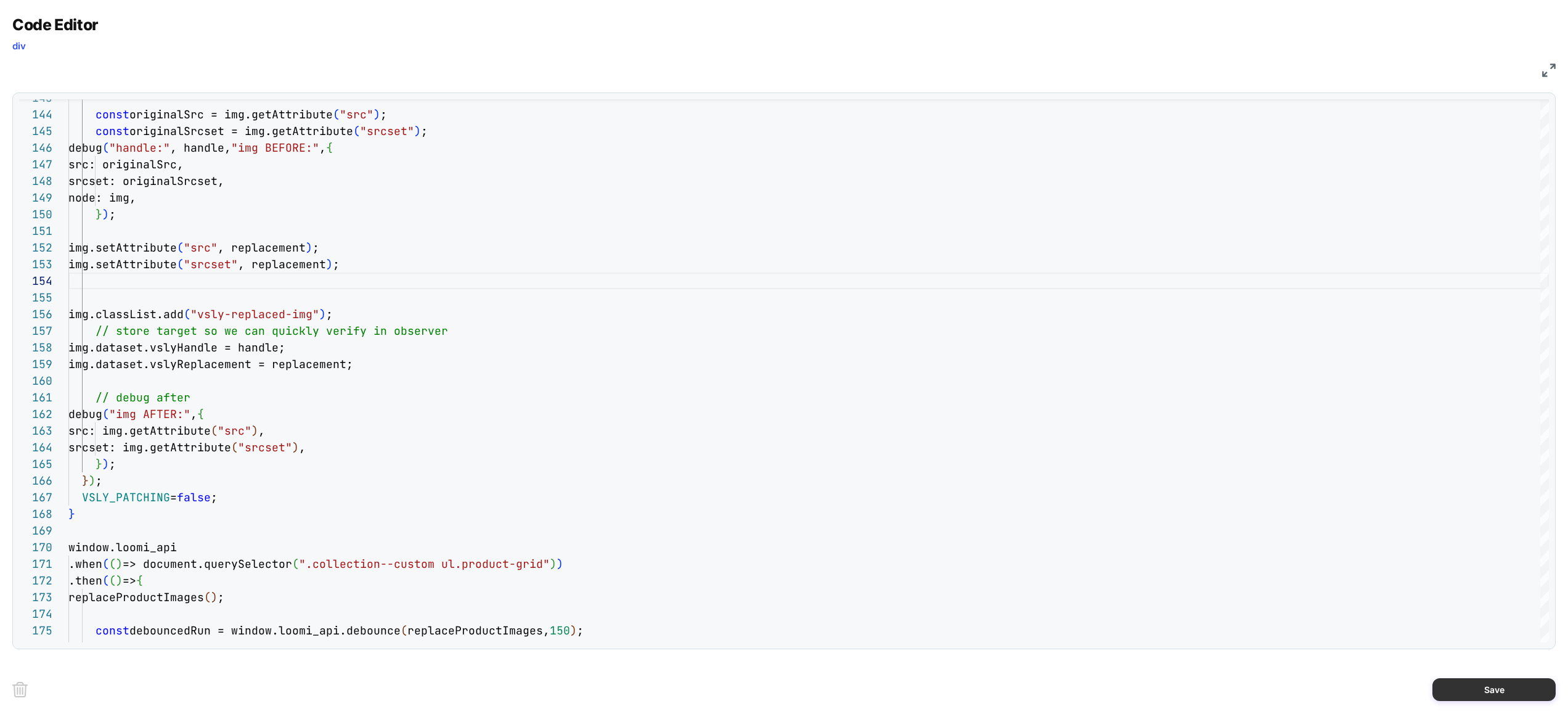
click at [1484, 685] on button "Save" at bounding box center [1493, 689] width 123 height 23
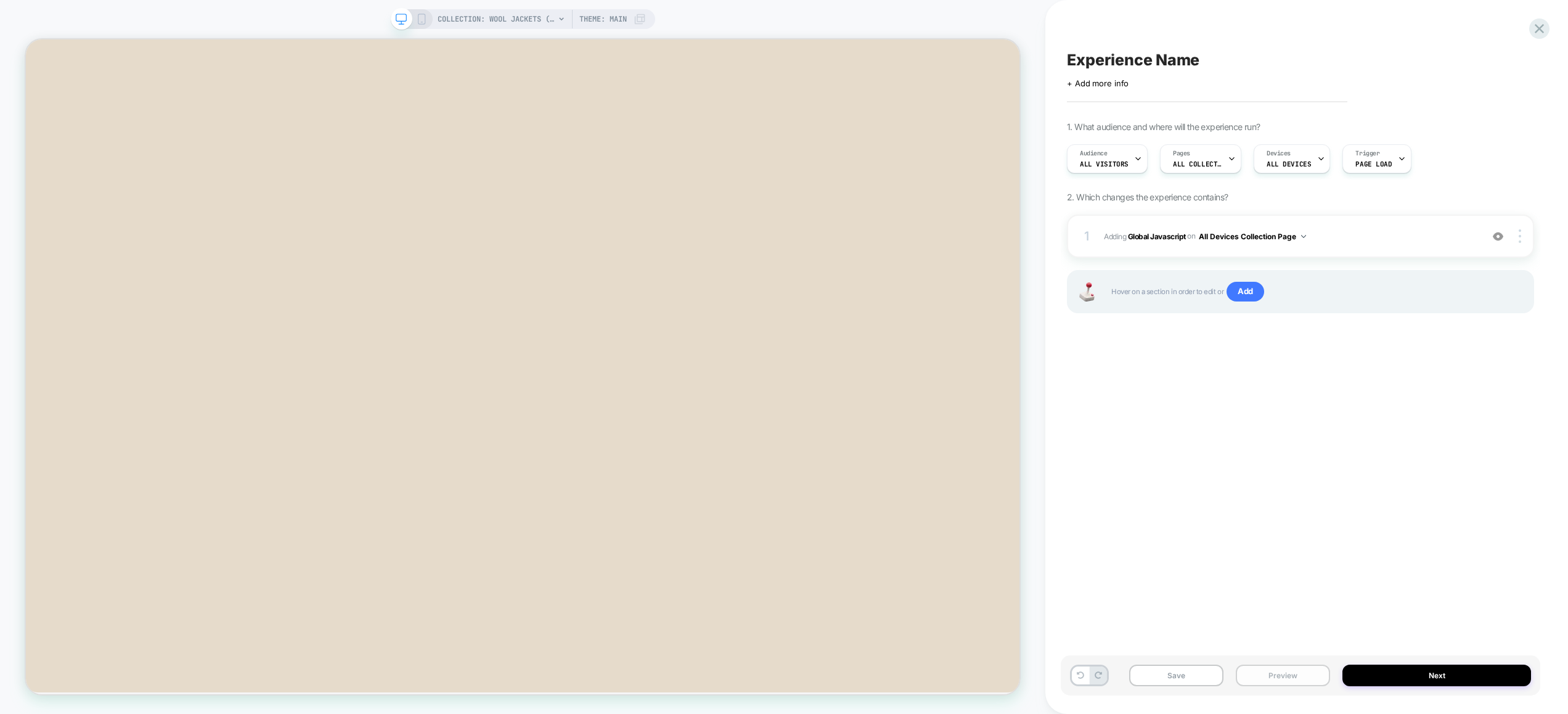
click at [1280, 677] on button "Preview" at bounding box center [1283, 675] width 95 height 21
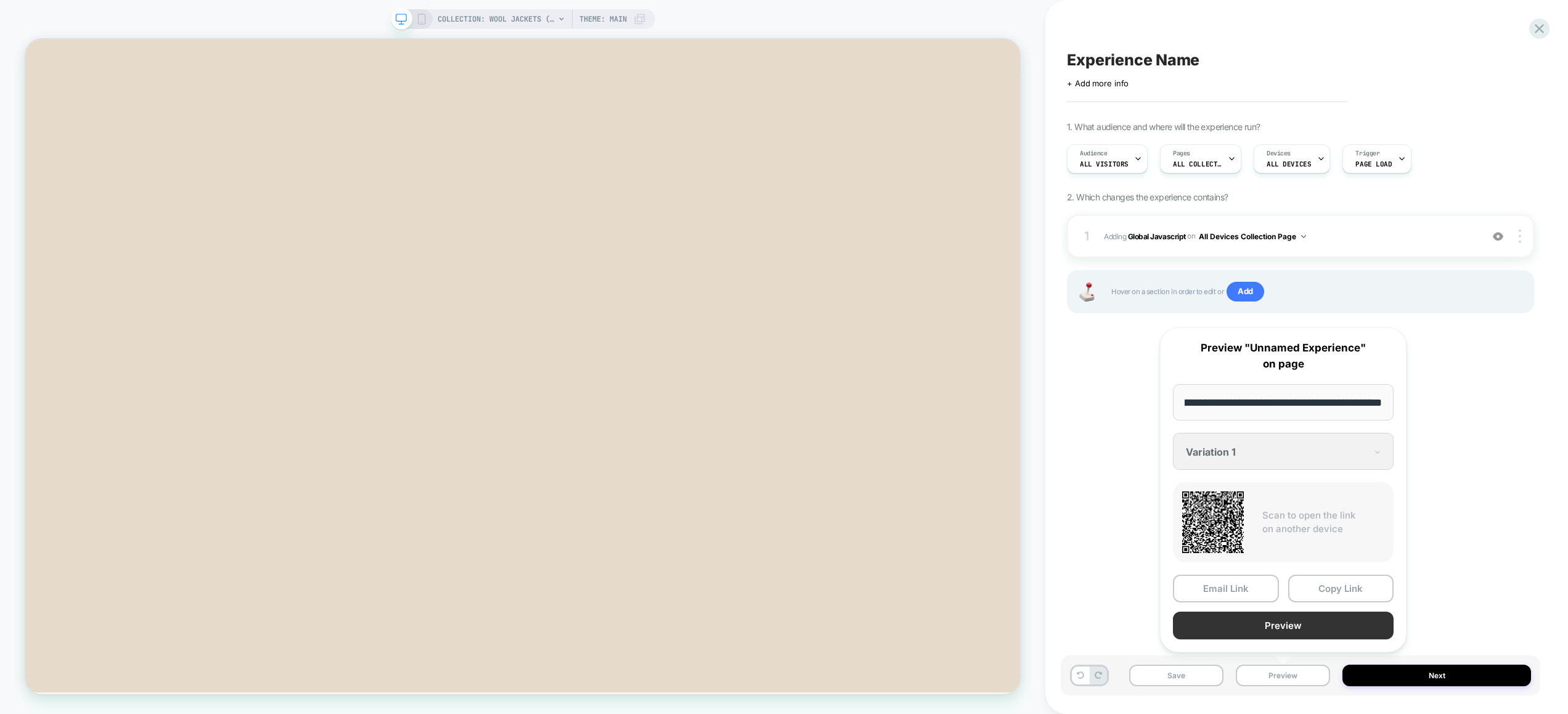
scroll to position [0, 0]
click at [1283, 622] on button "Preview" at bounding box center [1283, 625] width 221 height 28
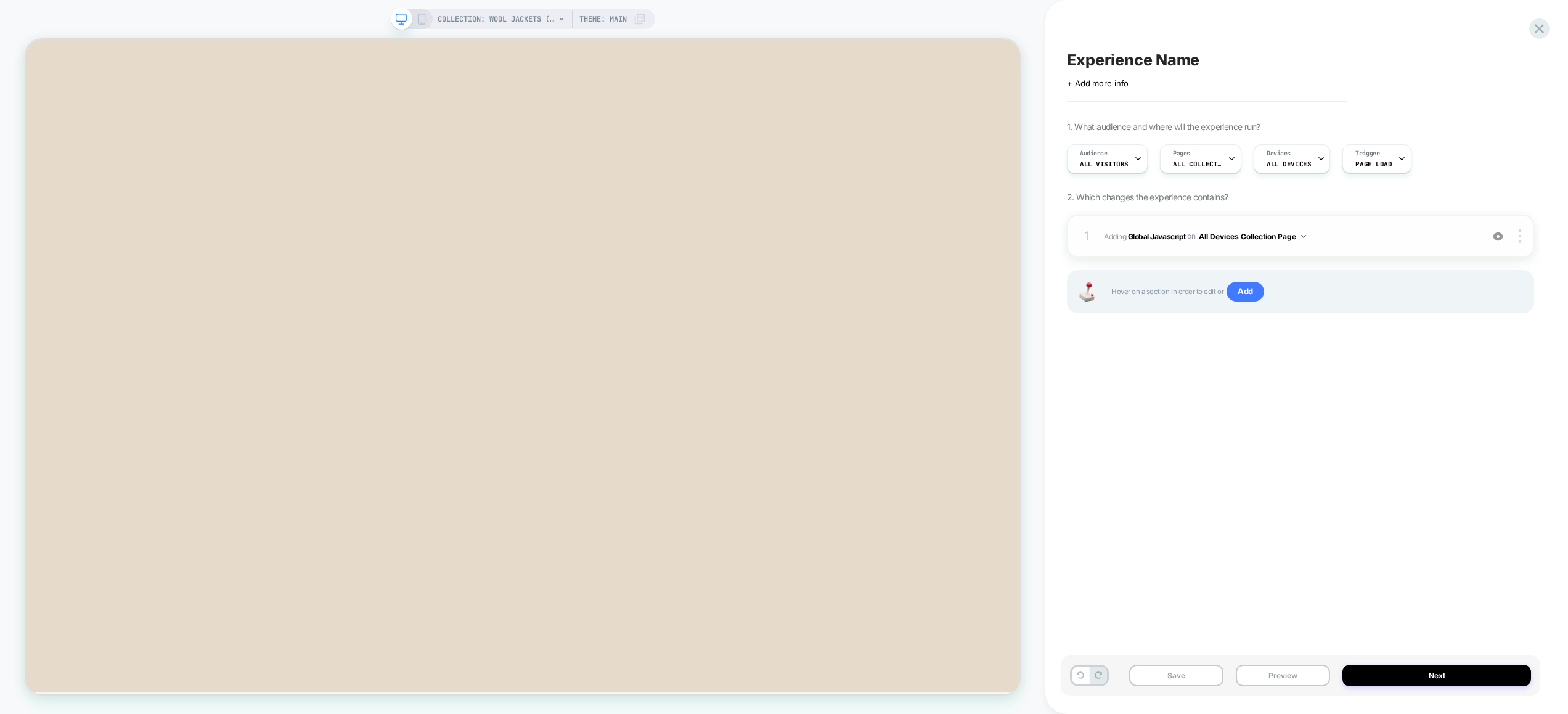
click at [1360, 239] on span "Adding Global Javascript on All Devices Collection Page" at bounding box center [1290, 236] width 372 height 15
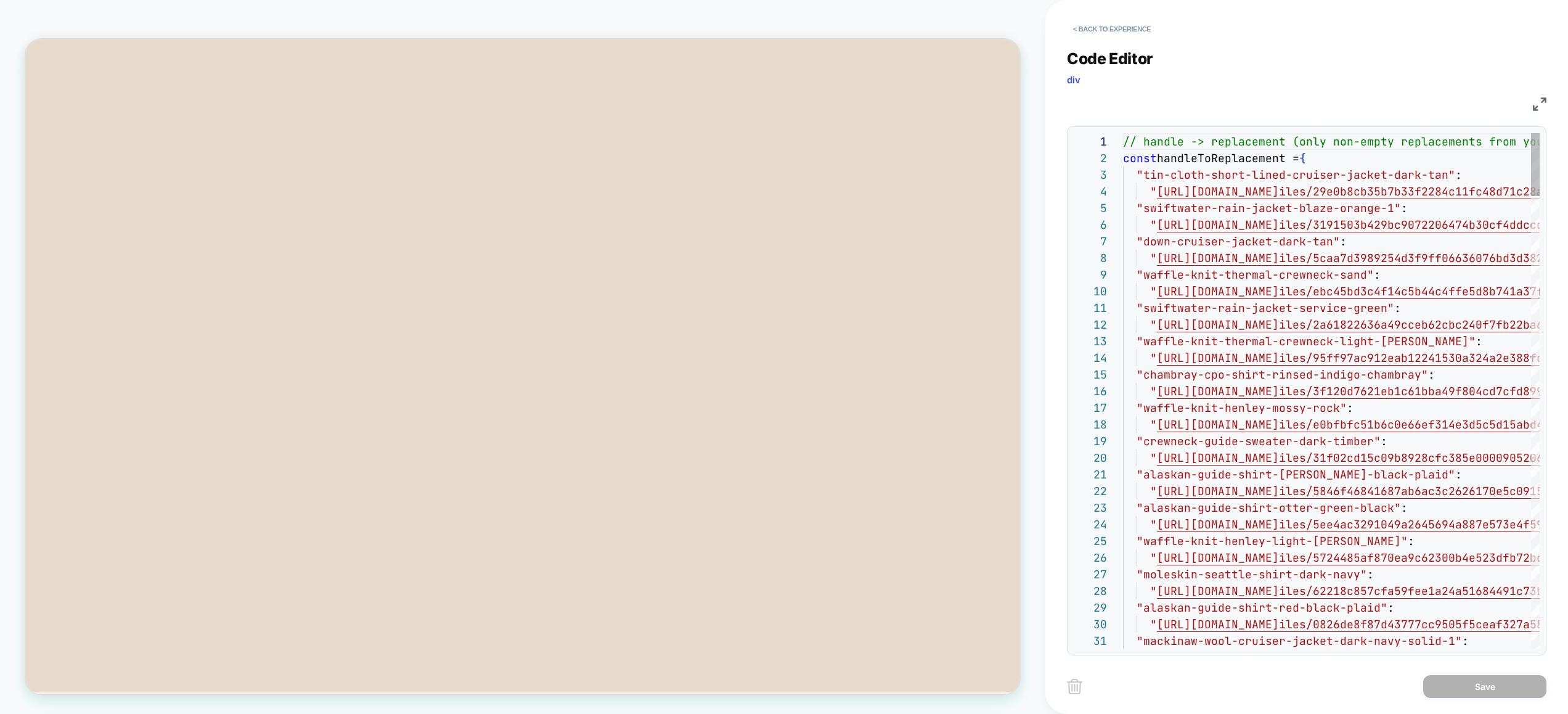
scroll to position [100, 0]
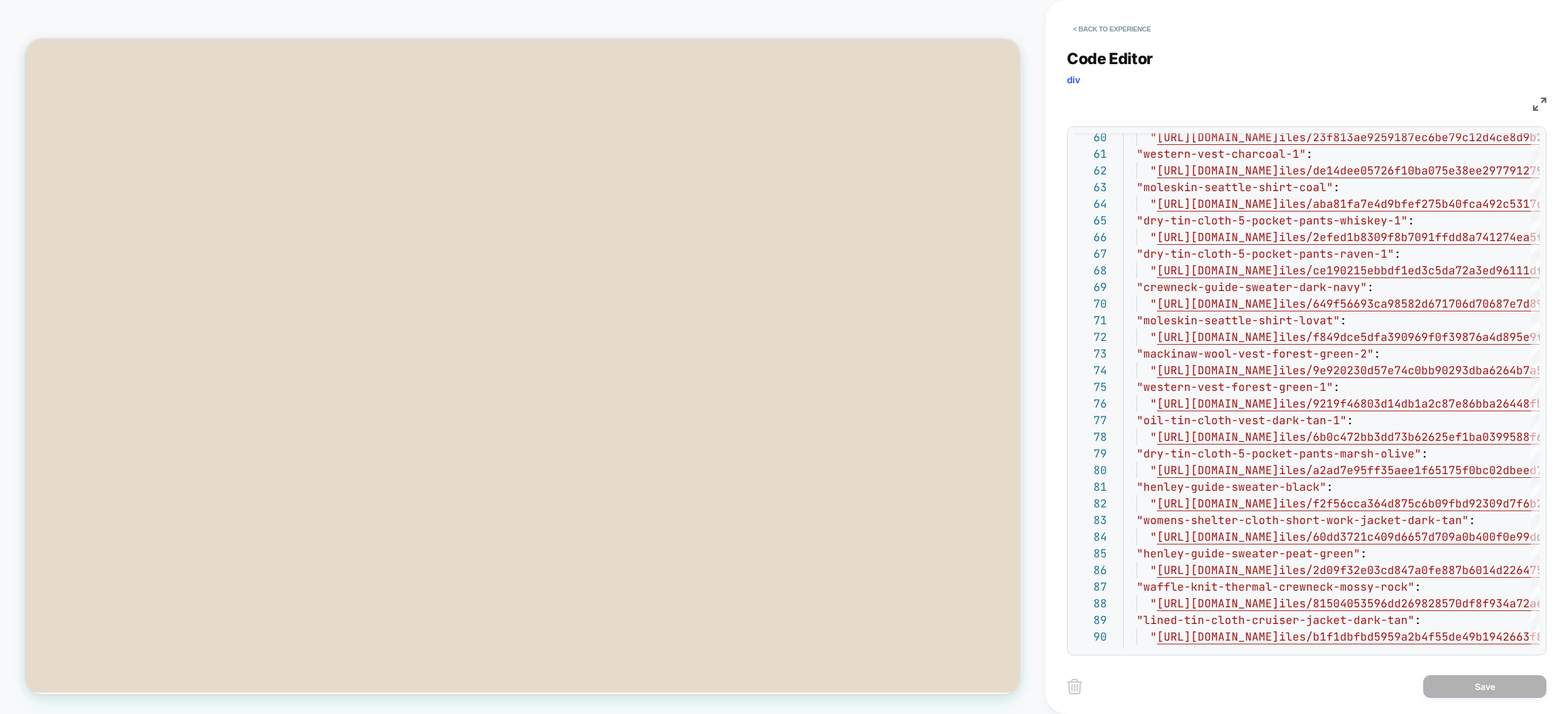
click at [1540, 105] on img at bounding box center [1539, 104] width 14 height 14
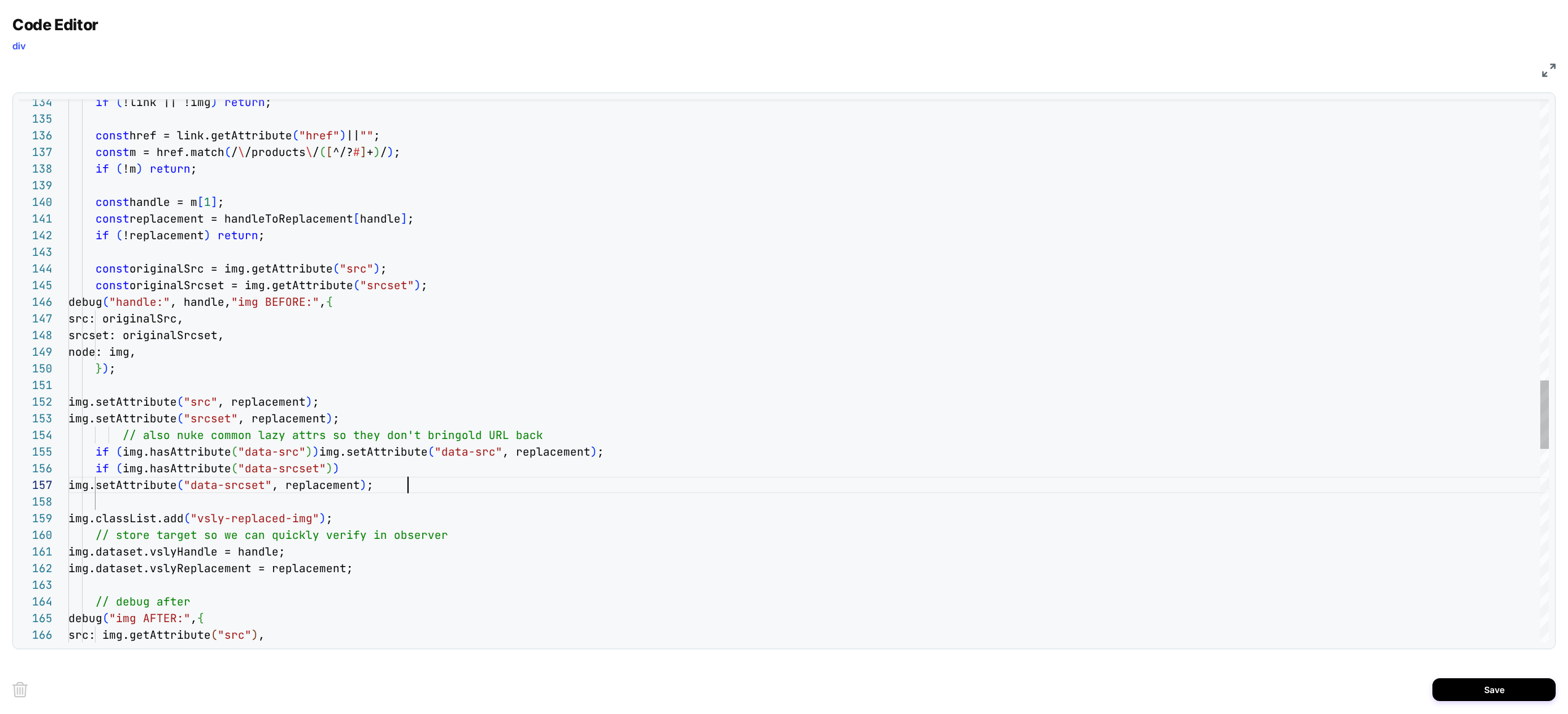
scroll to position [100, 339]
type textarea "**********"
click at [1534, 693] on button "Save" at bounding box center [1493, 689] width 123 height 23
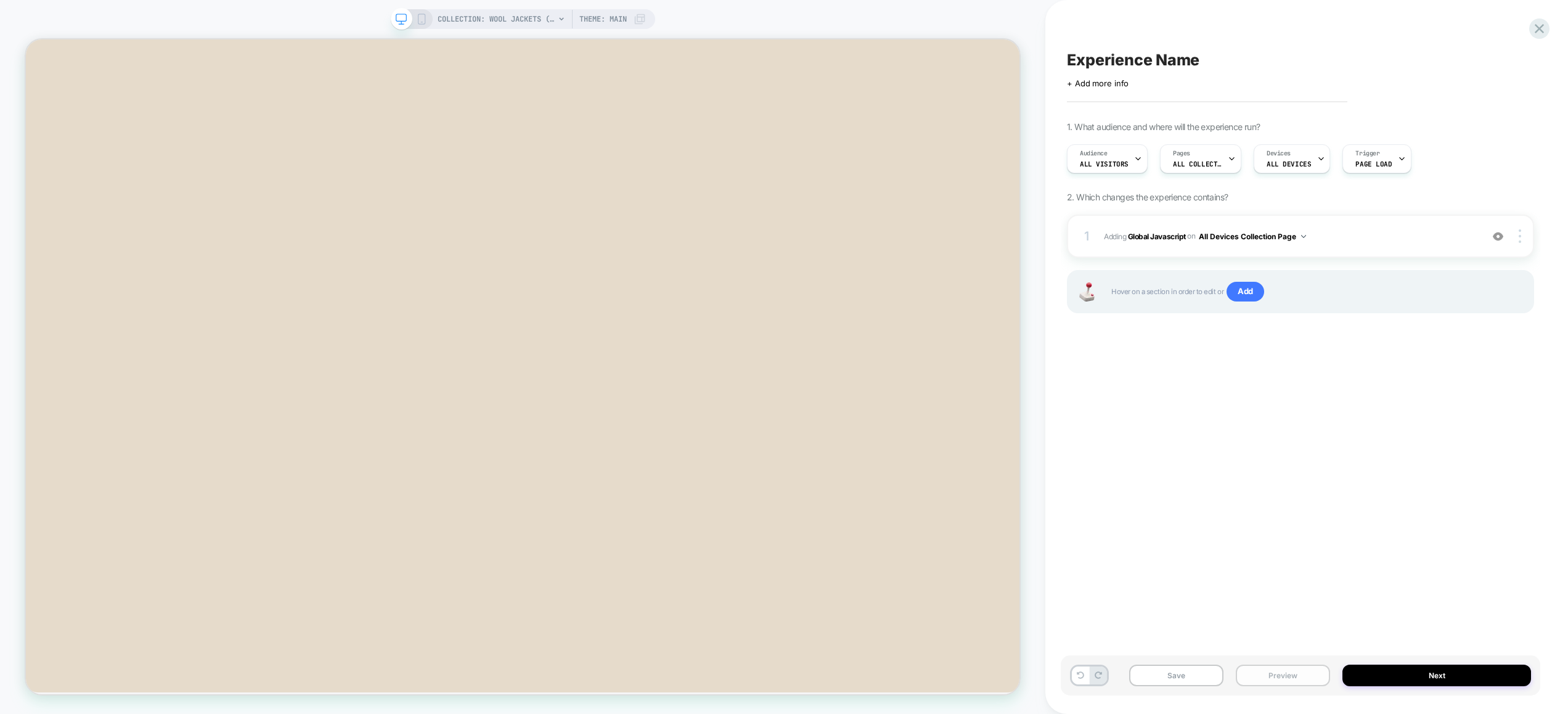
click at [1285, 676] on button "Preview" at bounding box center [1283, 675] width 95 height 21
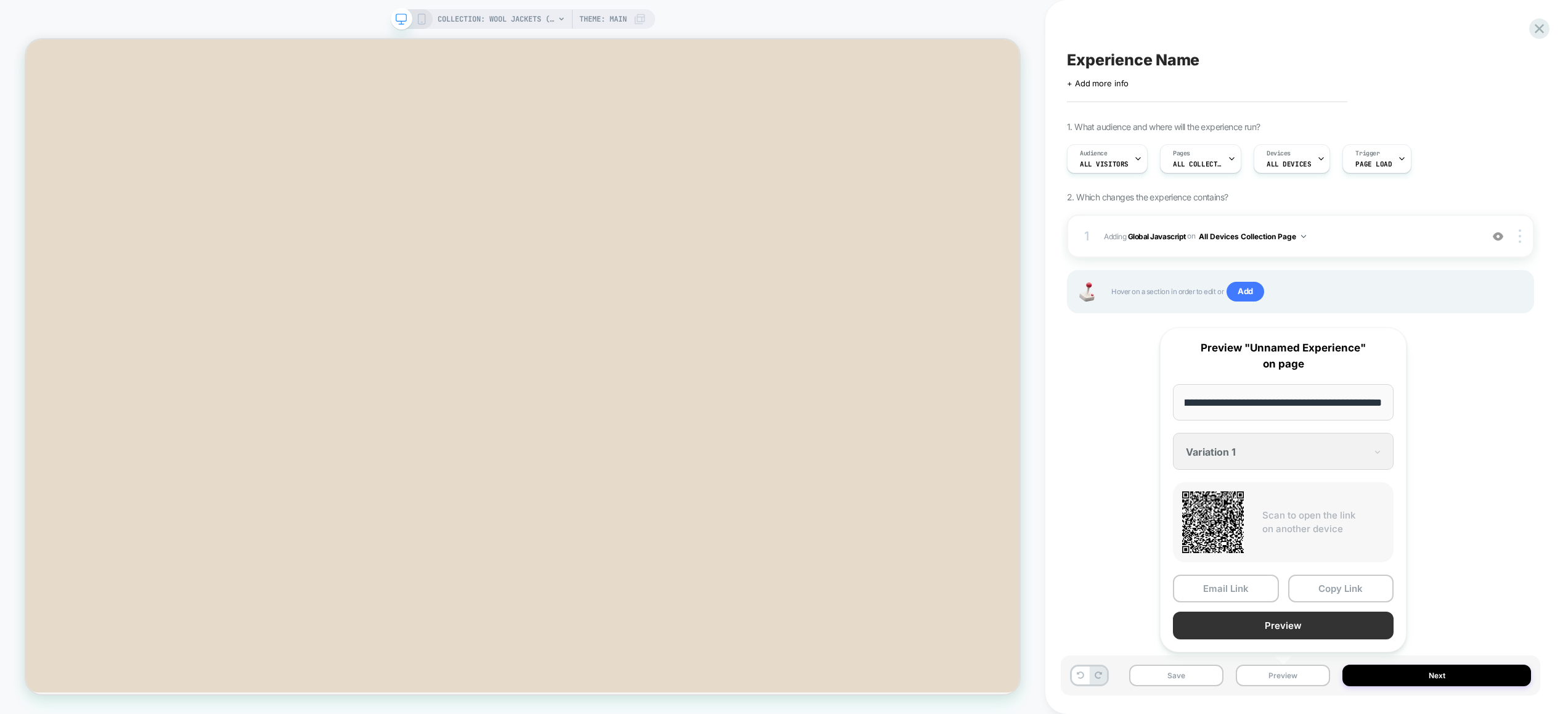
scroll to position [0, 0]
click at [1269, 625] on button "Preview" at bounding box center [1283, 625] width 221 height 28
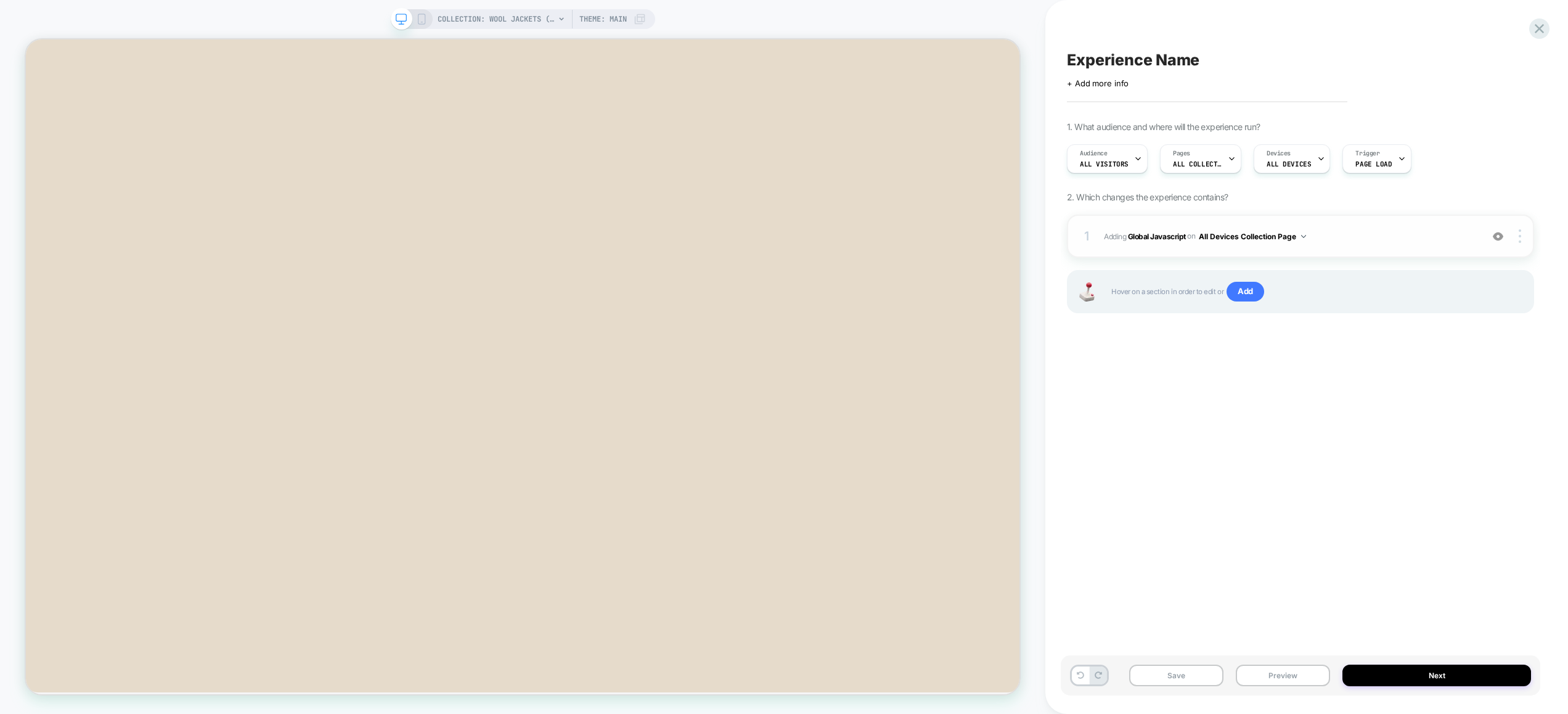
click at [1369, 231] on span "Adding Global Javascript on All Devices Collection Page" at bounding box center [1290, 236] width 372 height 15
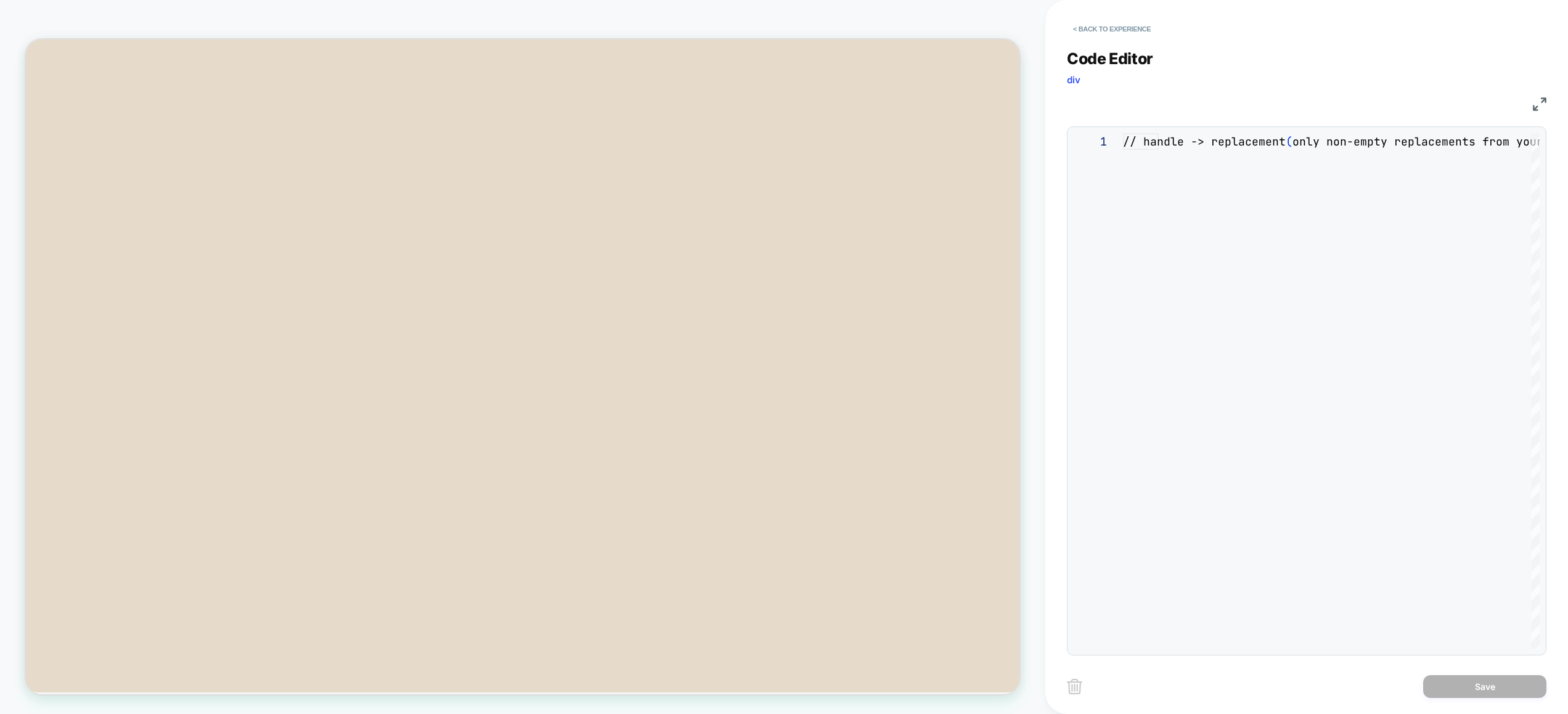
scroll to position [100, 0]
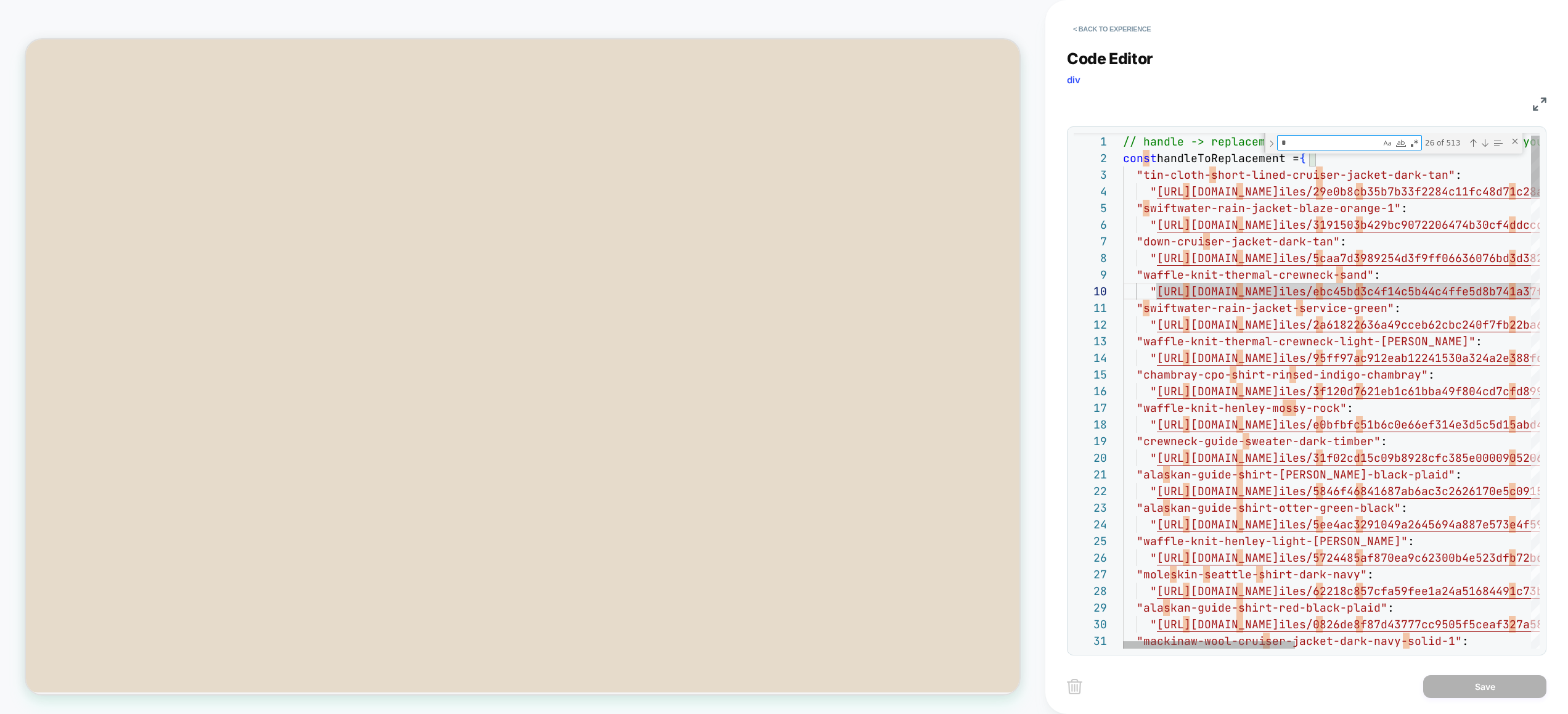
type textarea "**********"
type textarea "*"
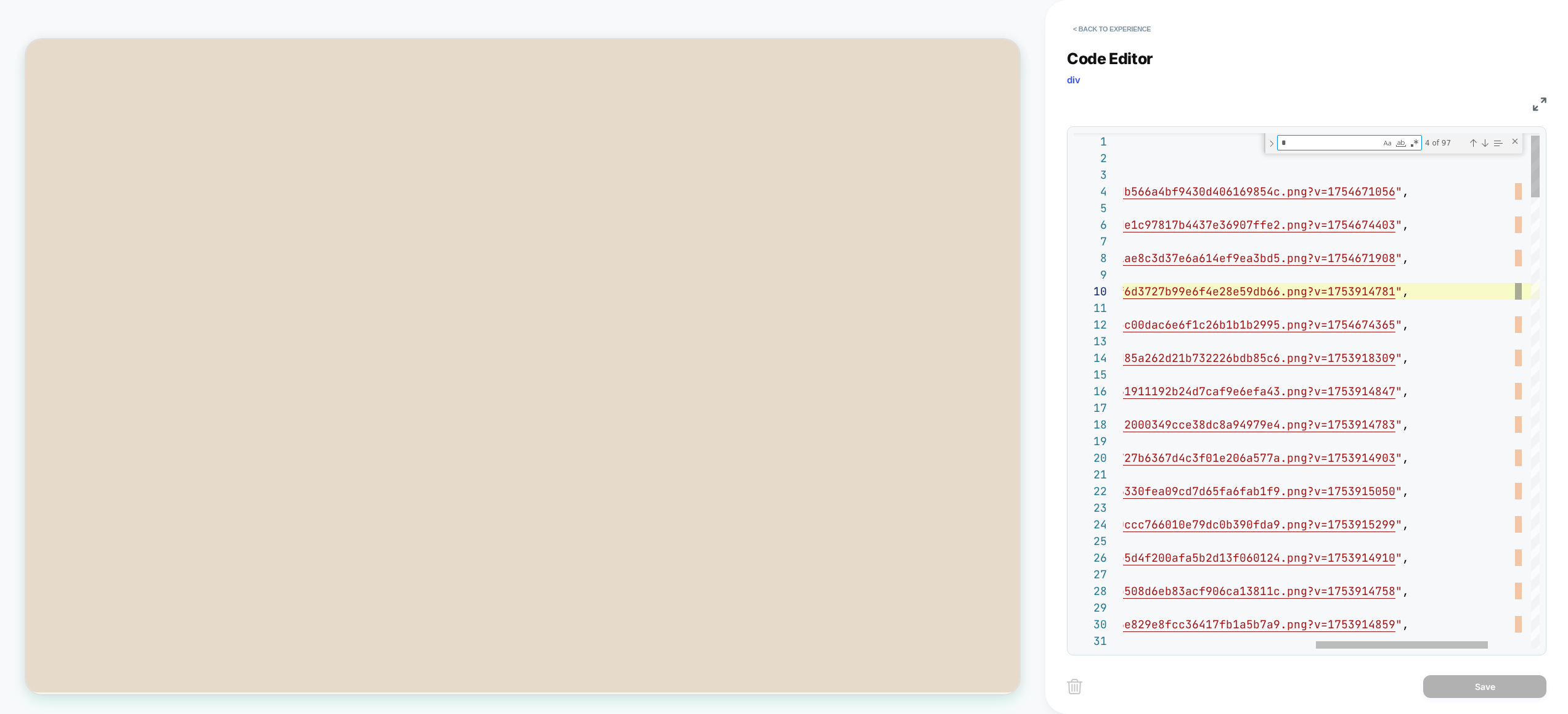
type textarea "**********"
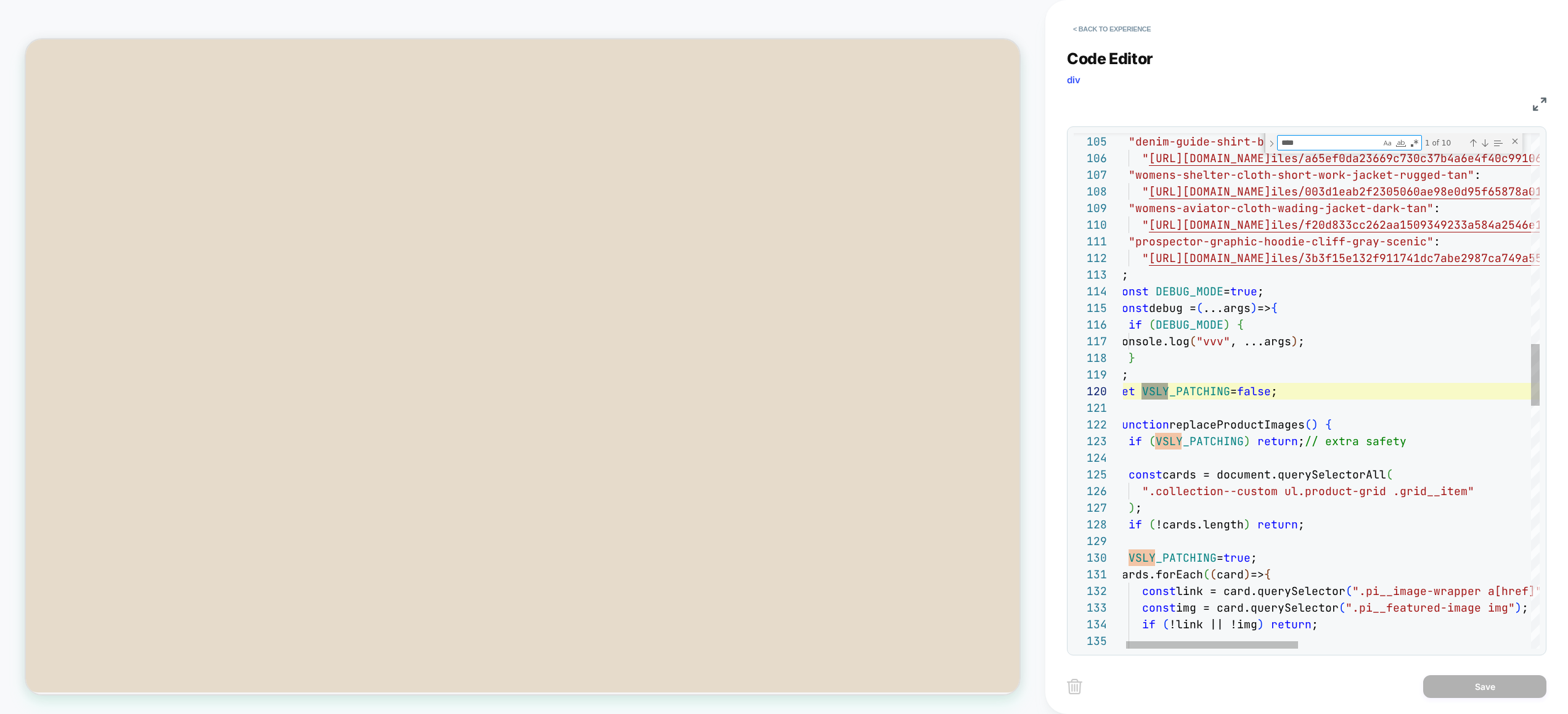
scroll to position [166, 53]
type textarea "****"
click at [1486, 140] on div "Next Match (Enter)" at bounding box center [1485, 143] width 10 height 10
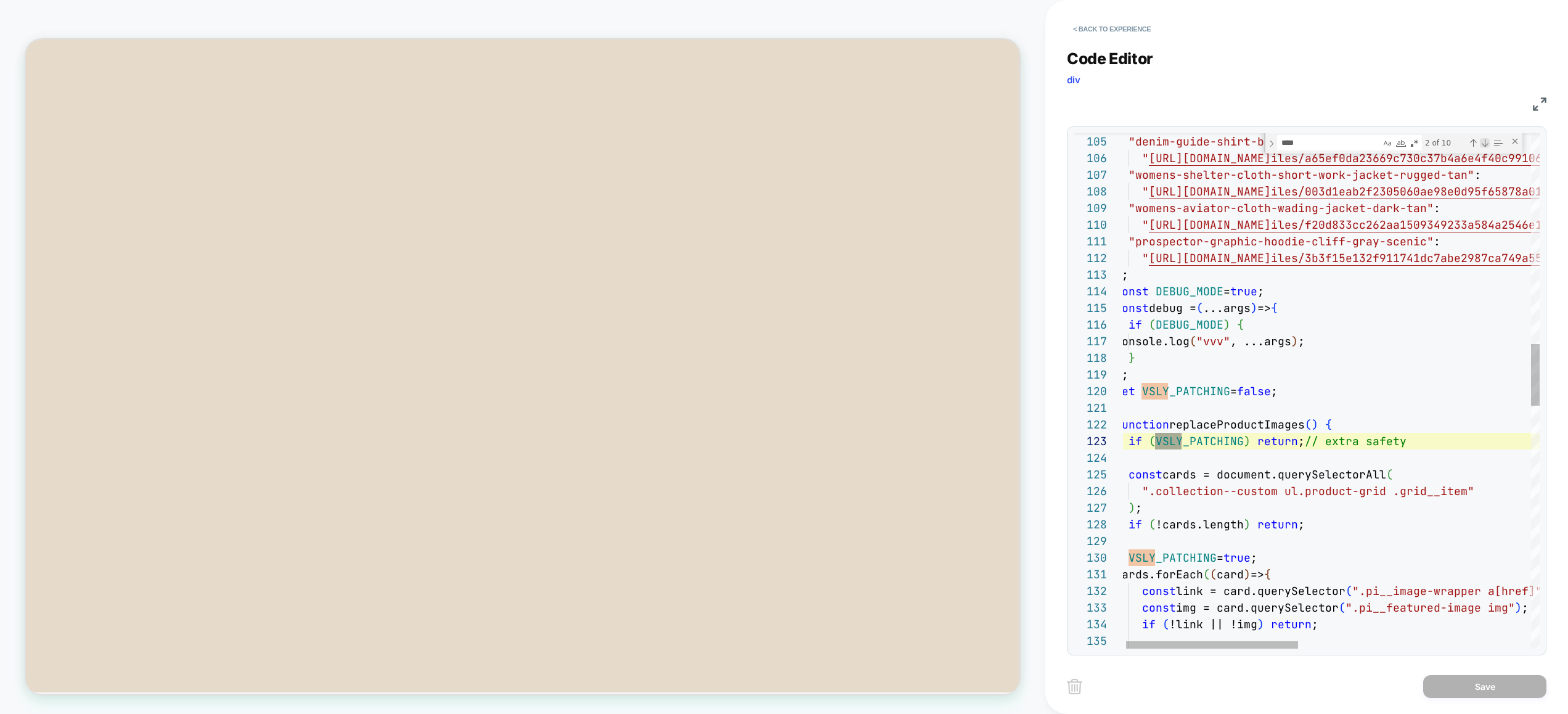
click at [1486, 140] on div "Next Match (Enter)" at bounding box center [1485, 143] width 10 height 10
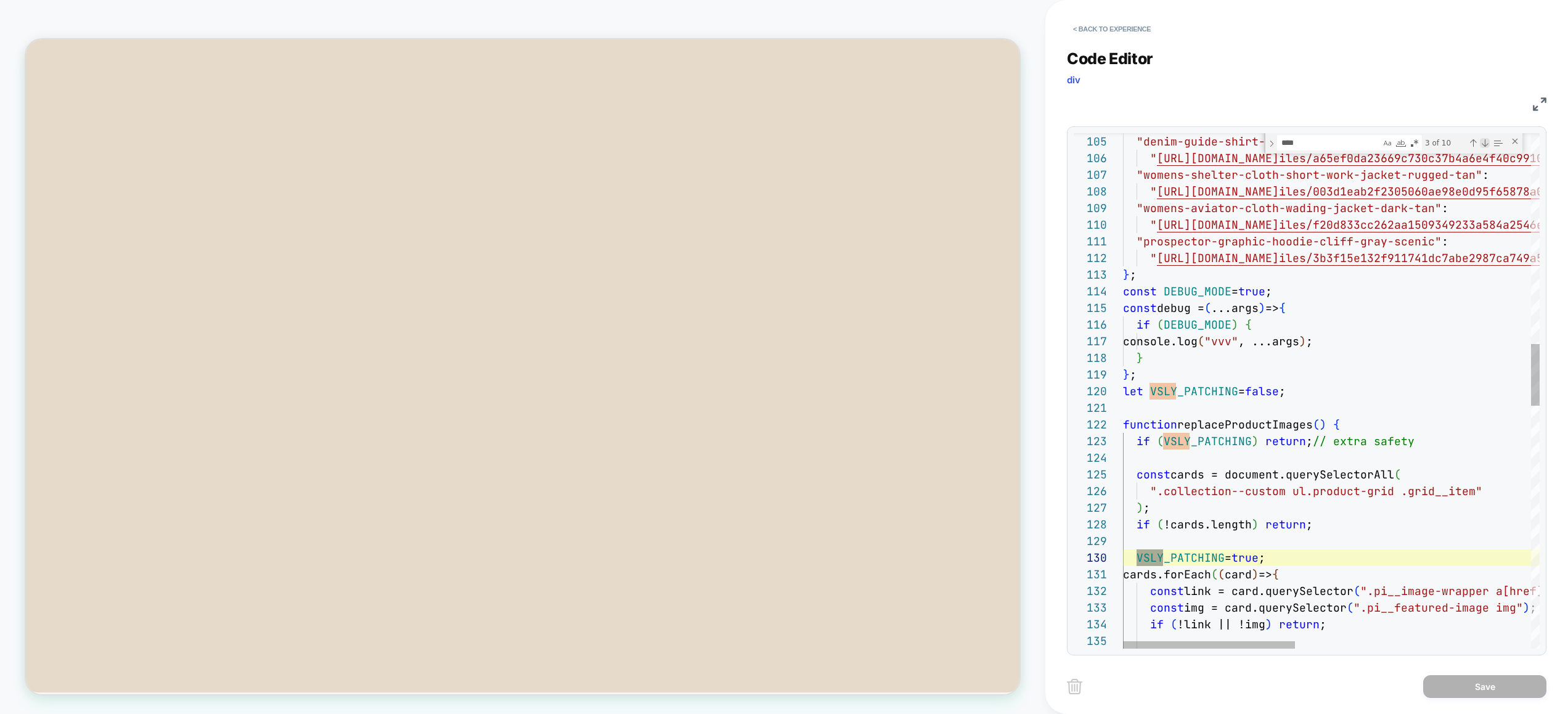
click at [1486, 140] on div "Next Match (Enter)" at bounding box center [1485, 143] width 10 height 10
type textarea "**********"
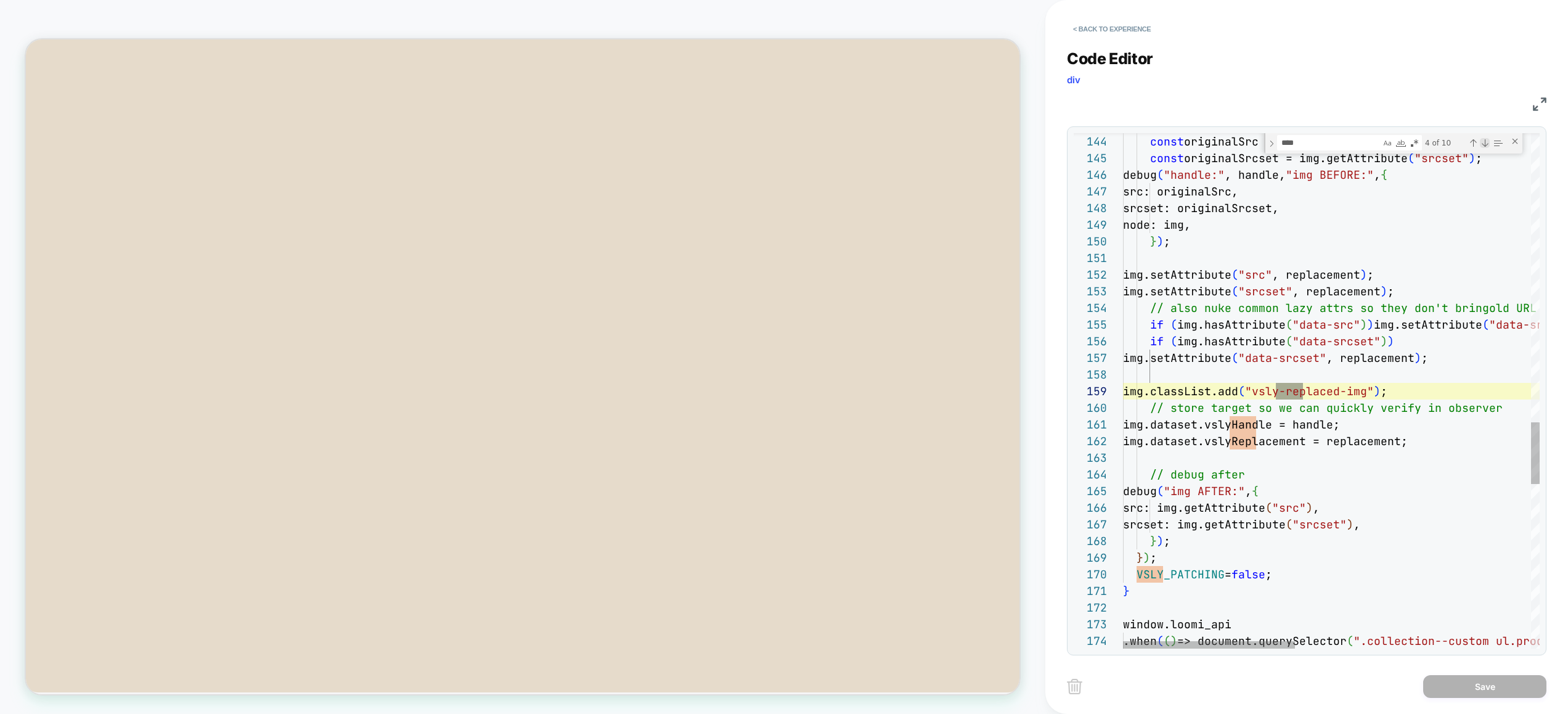
scroll to position [166, 180]
click at [1341, 144] on textarea "****" at bounding box center [1328, 143] width 103 height 14
drag, startPoint x: 1388, startPoint y: 397, endPoint x: 1278, endPoint y: 386, distance: 110.5
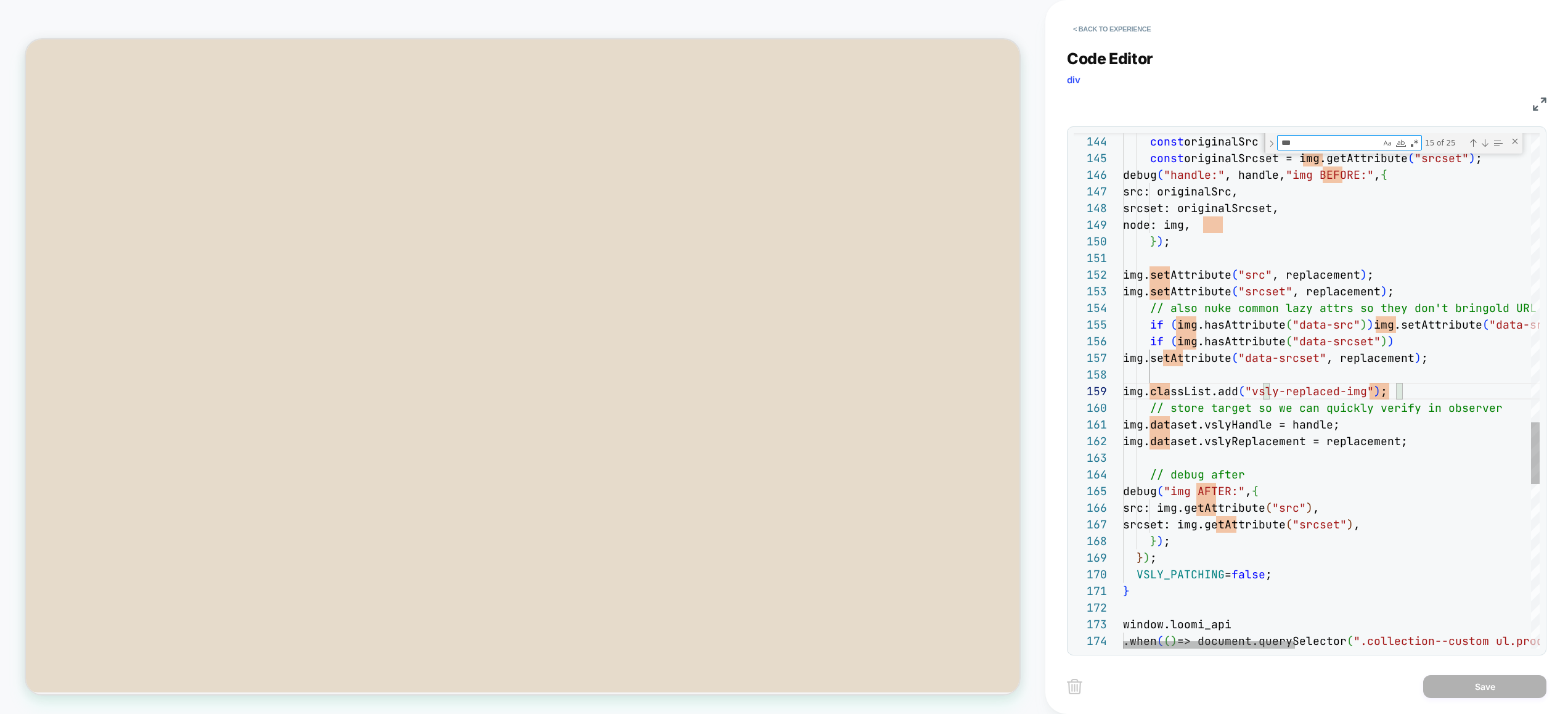
type textarea "*"
type textarea "**********"
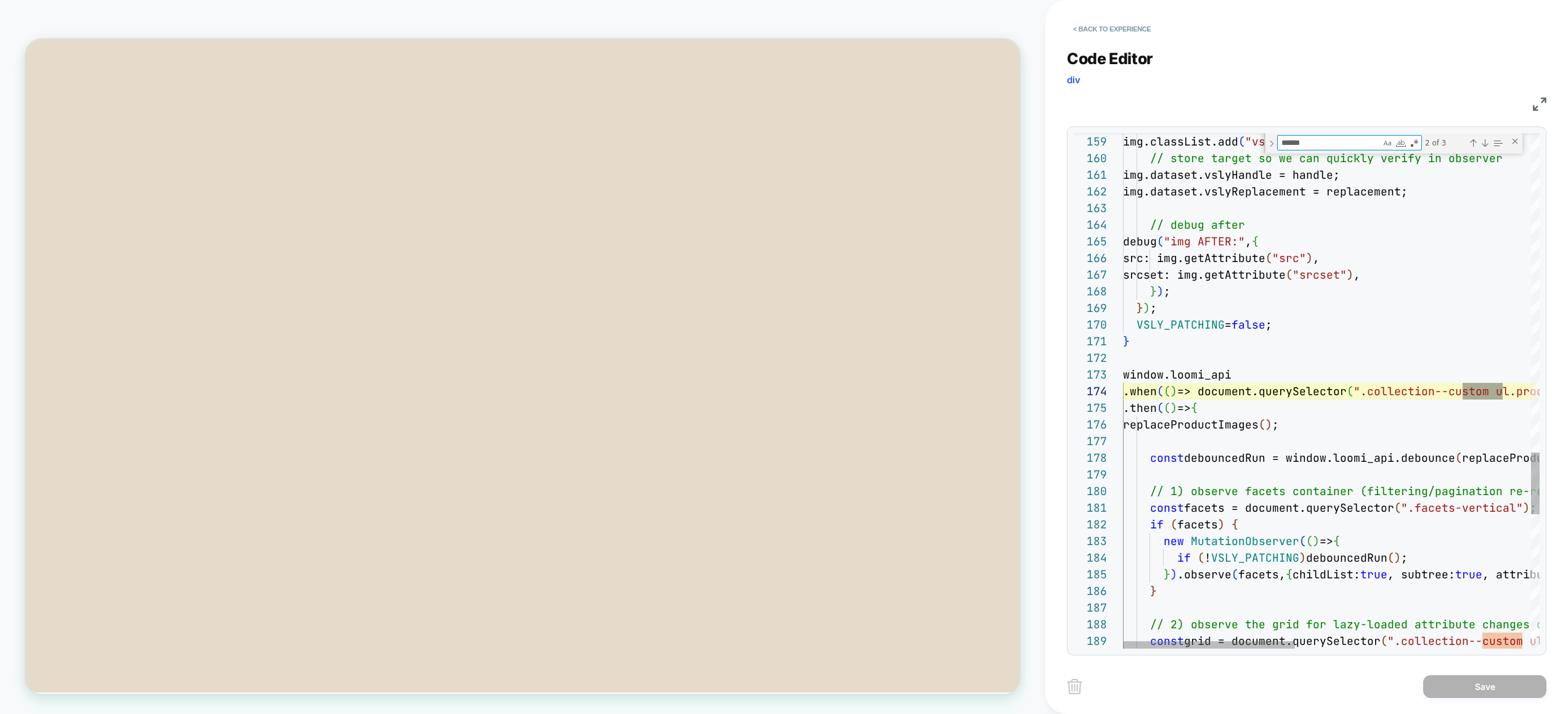
scroll to position [166, 380]
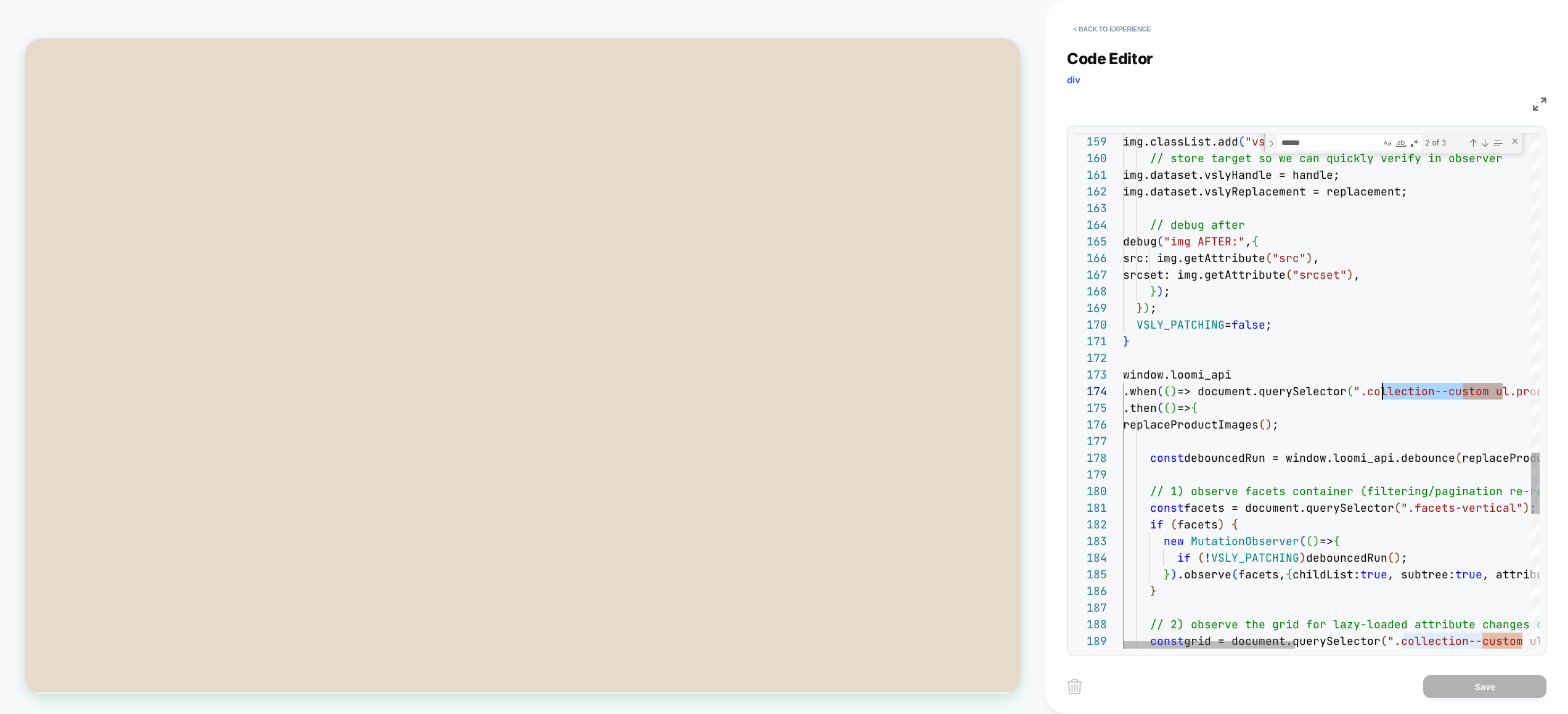
scroll to position [50, 253]
drag, startPoint x: 1504, startPoint y: 391, endPoint x: 1376, endPoint y: 396, distance: 128.1
type textarea "**********"
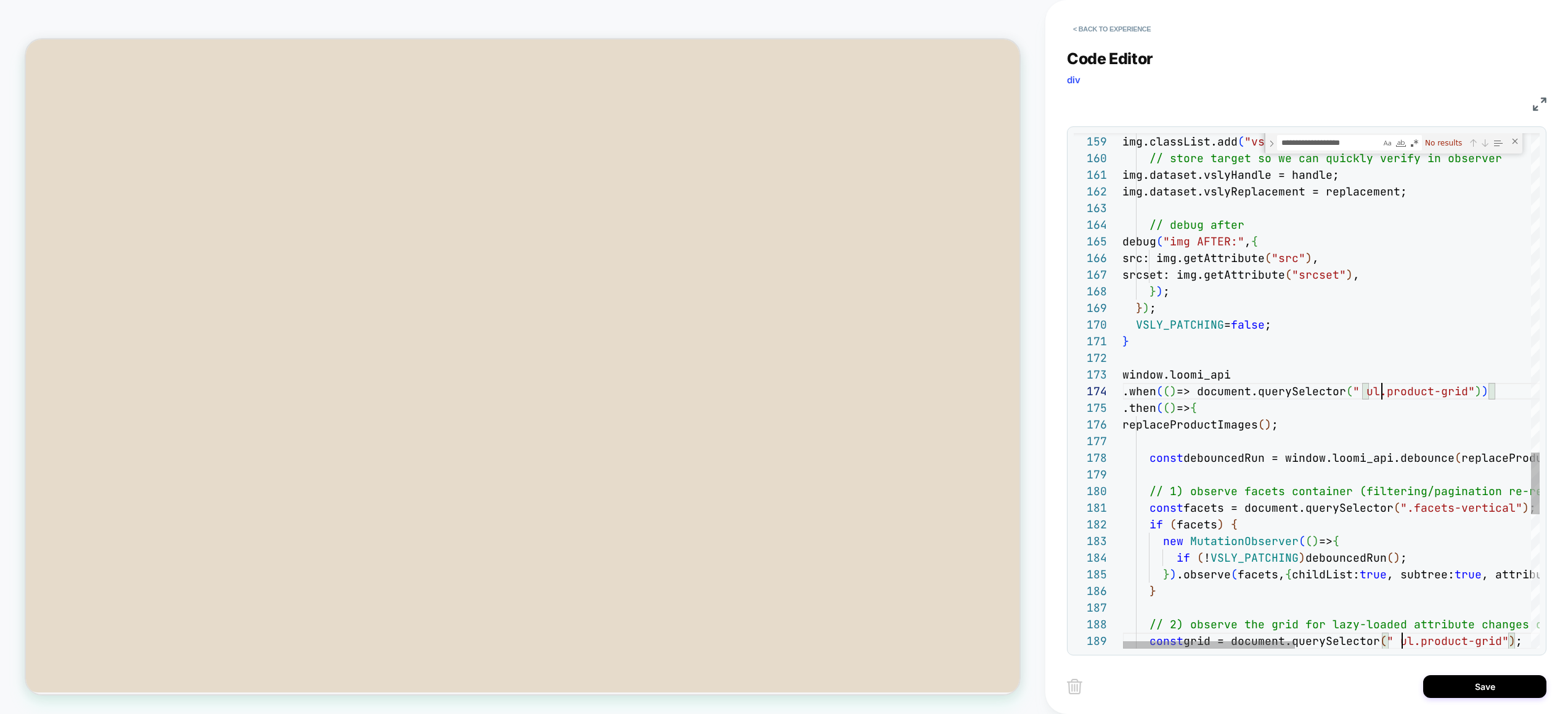
type textarea "**********"
drag, startPoint x: 1496, startPoint y: 689, endPoint x: 1476, endPoint y: 690, distance: 20.0
click at [1496, 689] on button "Save" at bounding box center [1484, 686] width 123 height 23
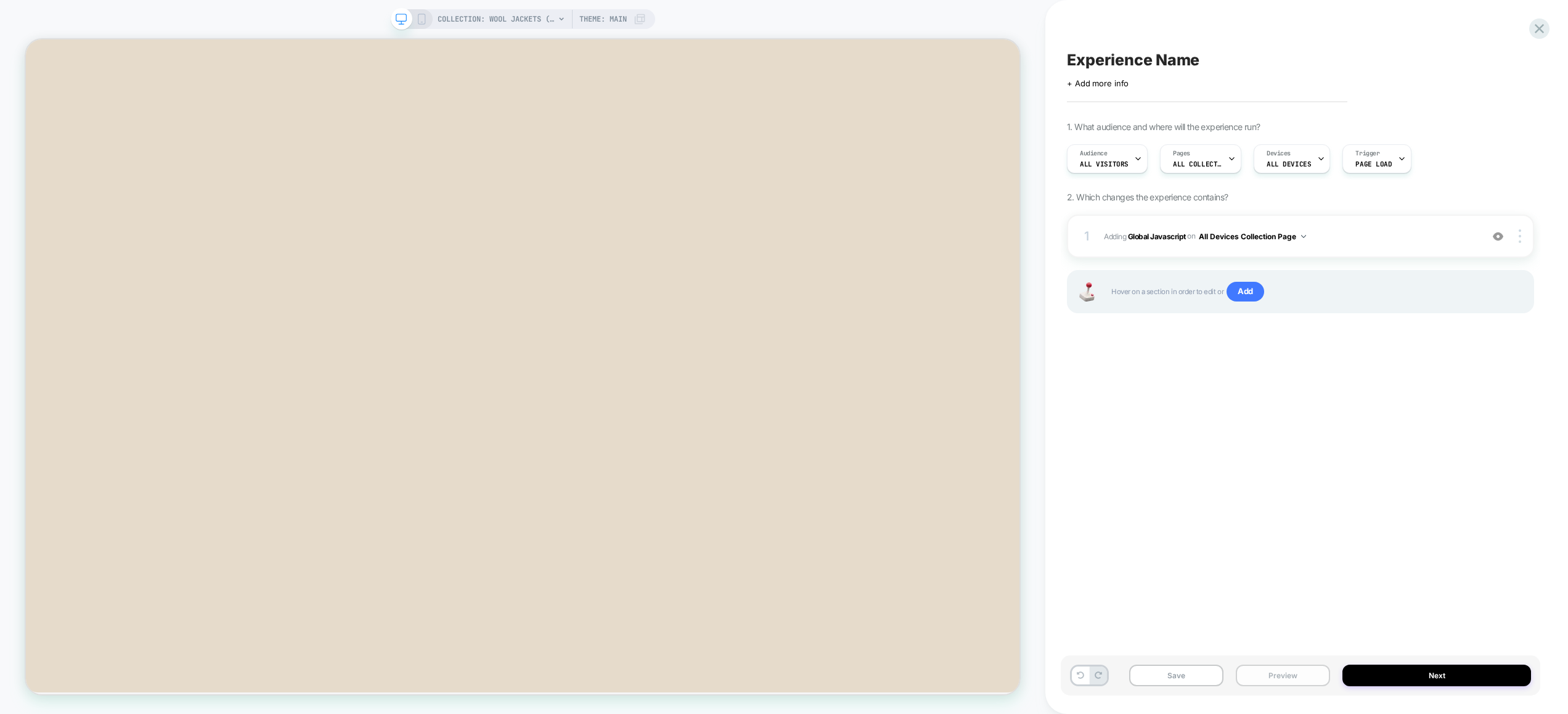
click at [1303, 685] on button "Preview" at bounding box center [1283, 675] width 95 height 21
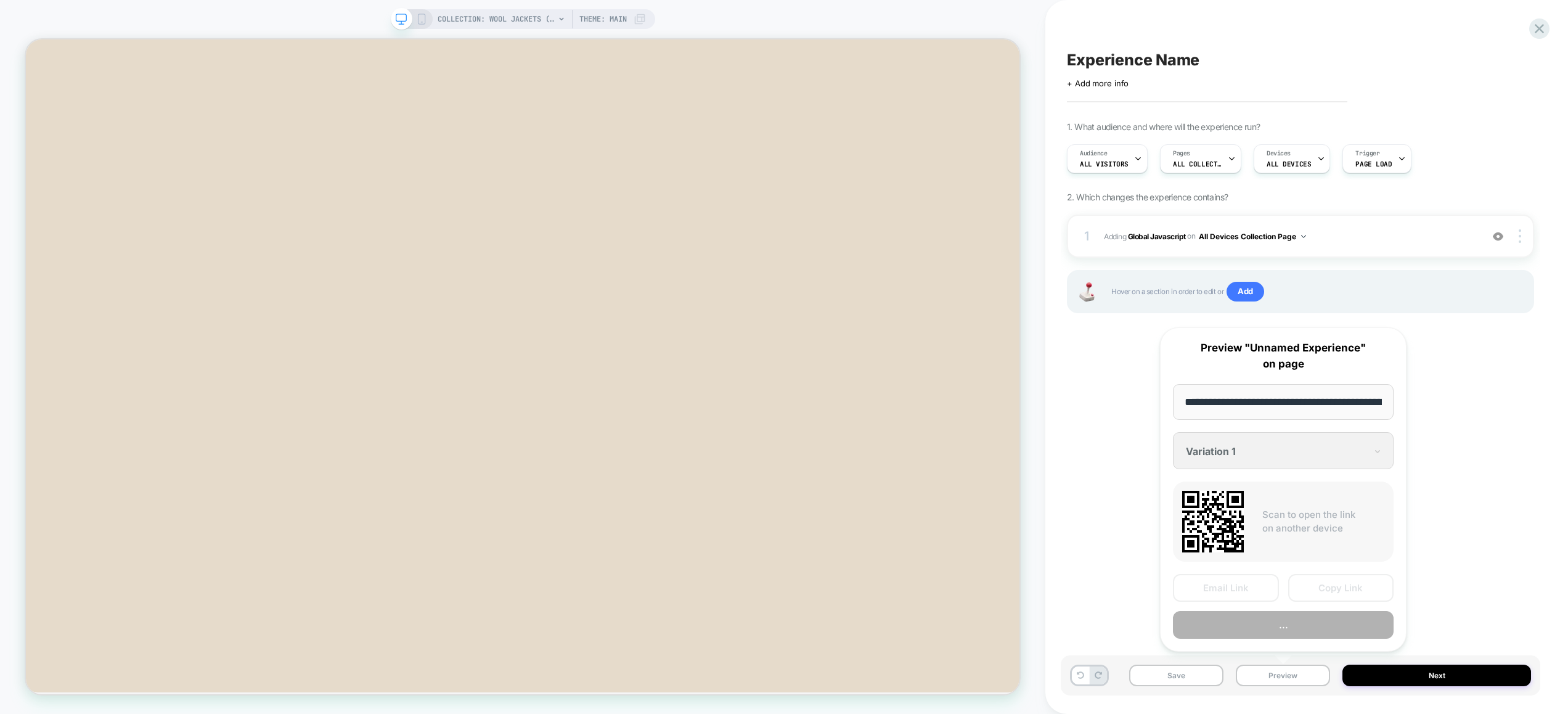
scroll to position [0, 134]
click at [1285, 627] on button "Preview" at bounding box center [1283, 625] width 221 height 28
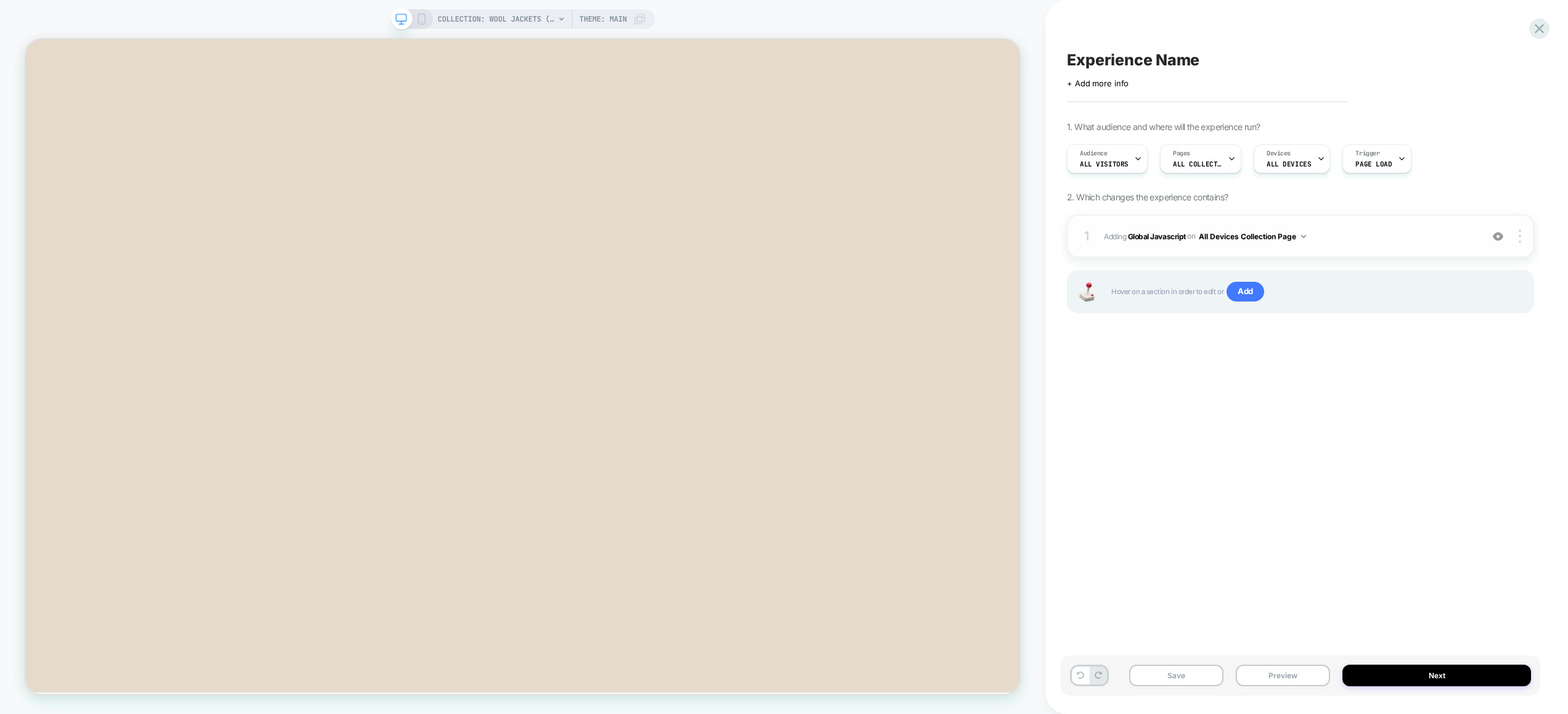
click at [1322, 229] on span "Adding Global Javascript on All Devices Collection Page" at bounding box center [1290, 236] width 372 height 15
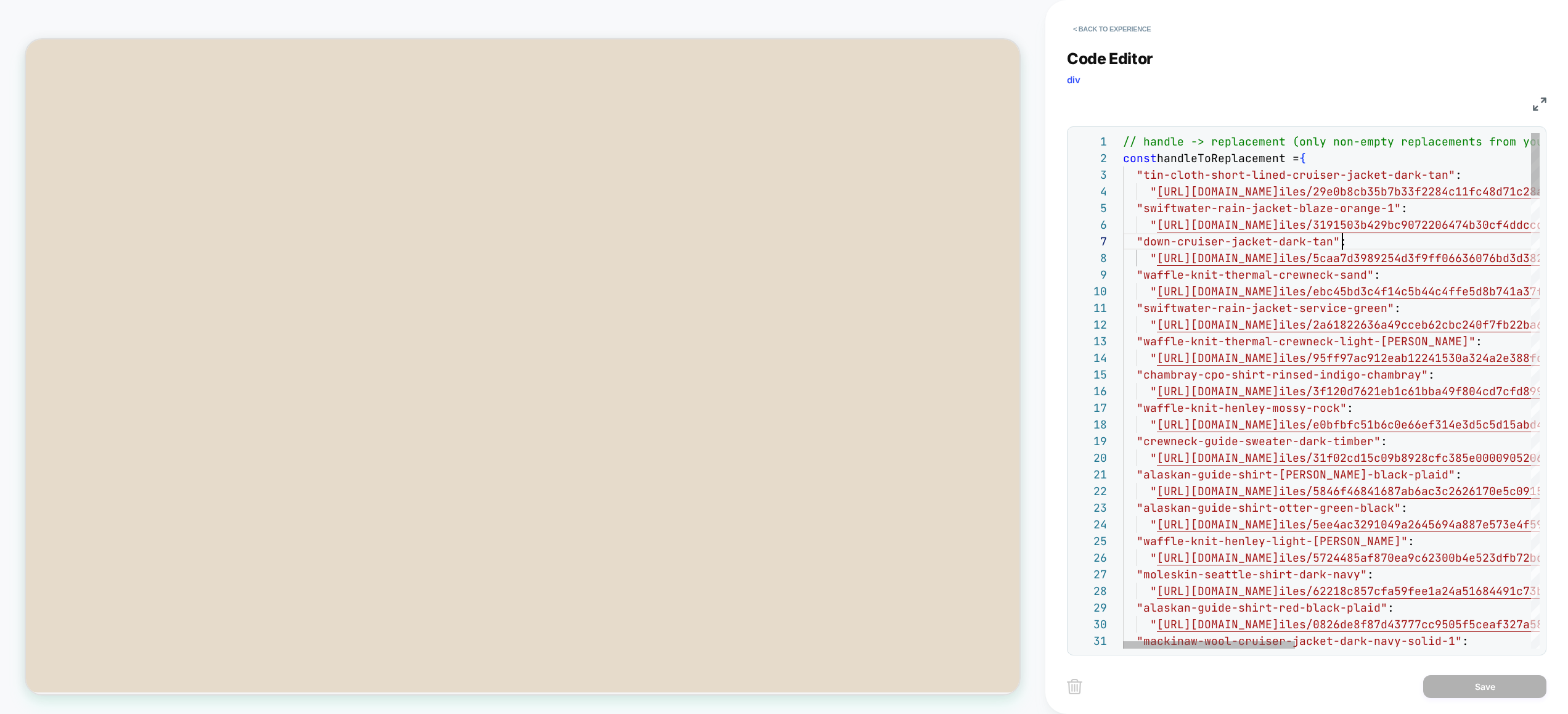
scroll to position [100, 219]
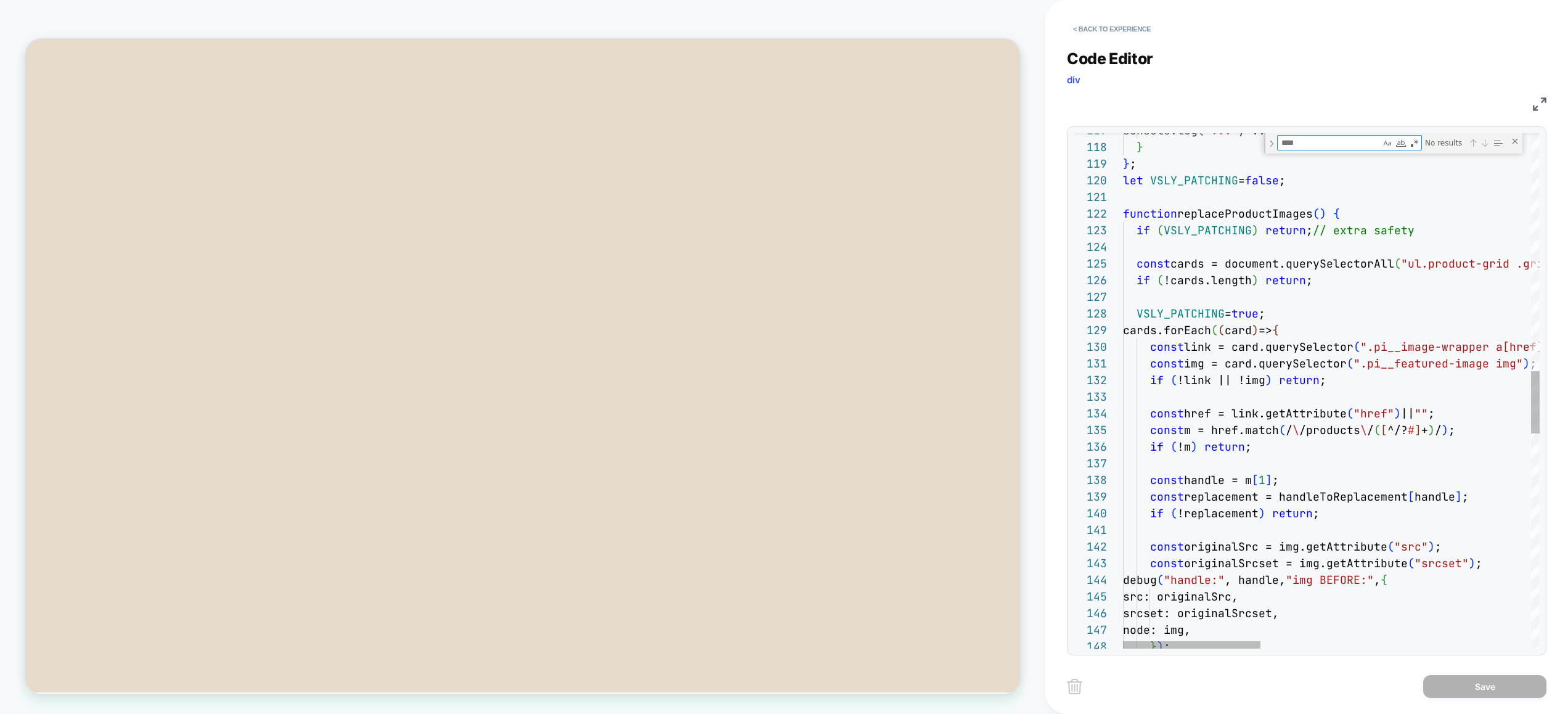
scroll to position [17, 0]
drag, startPoint x: 1125, startPoint y: 212, endPoint x: 1180, endPoint y: 192, distance: 58.5
drag, startPoint x: 1180, startPoint y: 192, endPoint x: 1103, endPoint y: 180, distance: 77.9
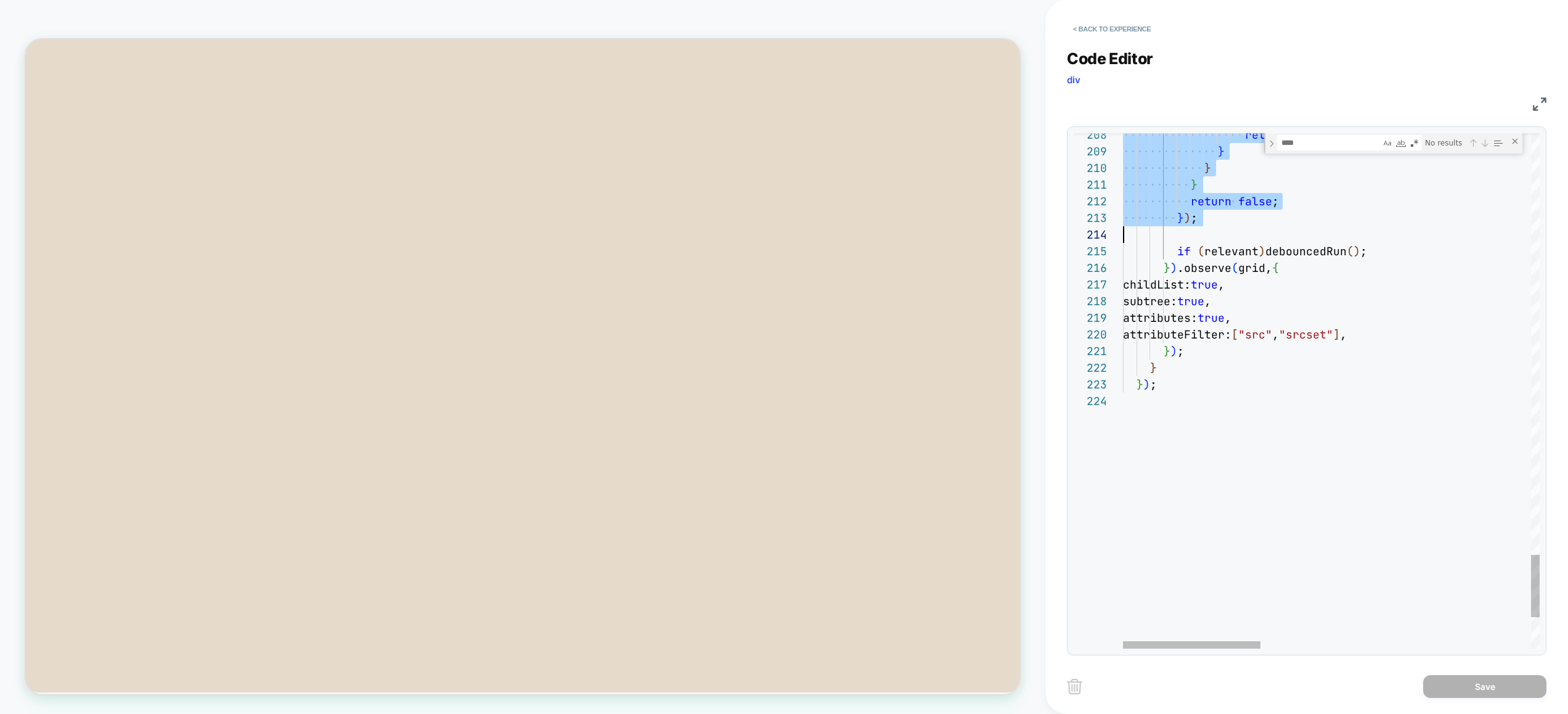
scroll to position [149, 0]
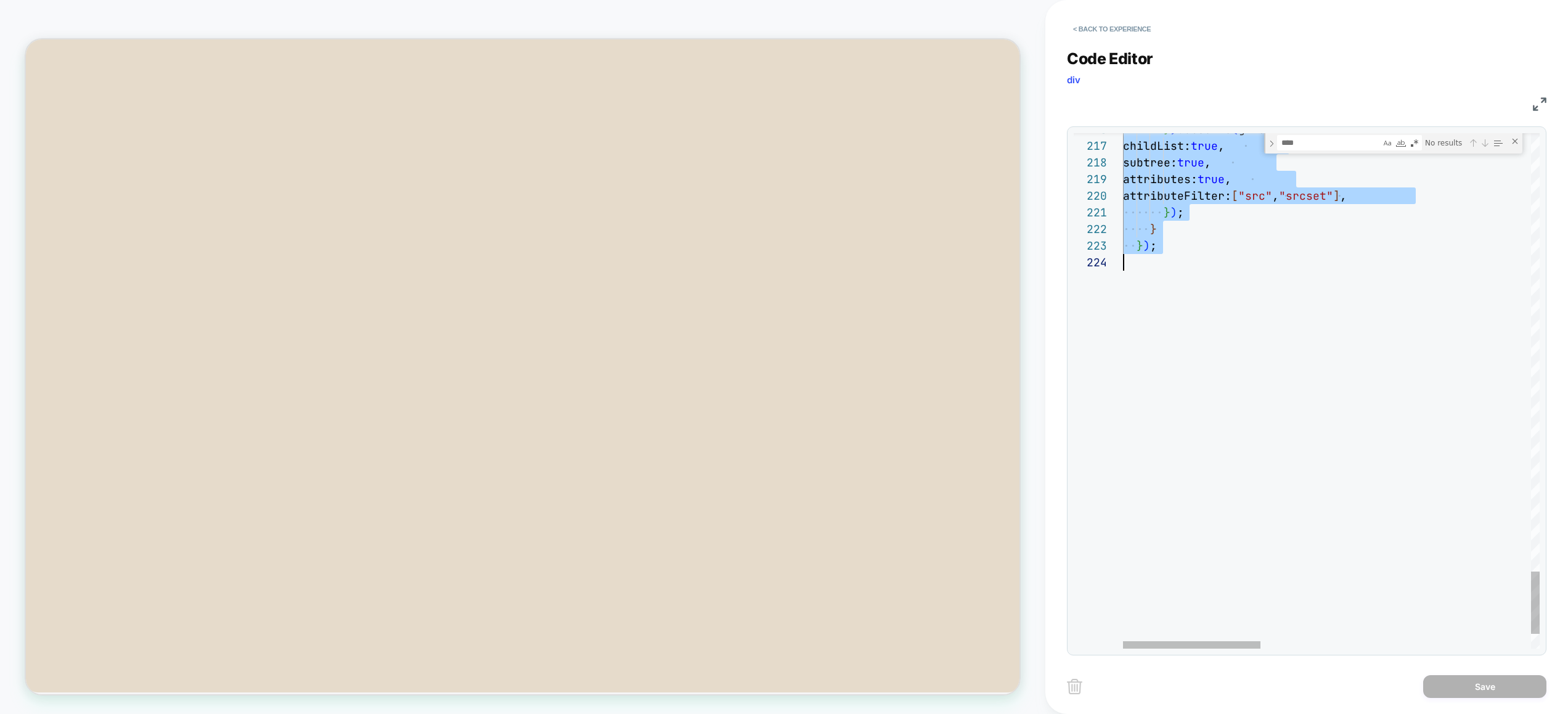
drag, startPoint x: 1125, startPoint y: 178, endPoint x: 1289, endPoint y: 665, distance: 513.9
type textarea "**********"
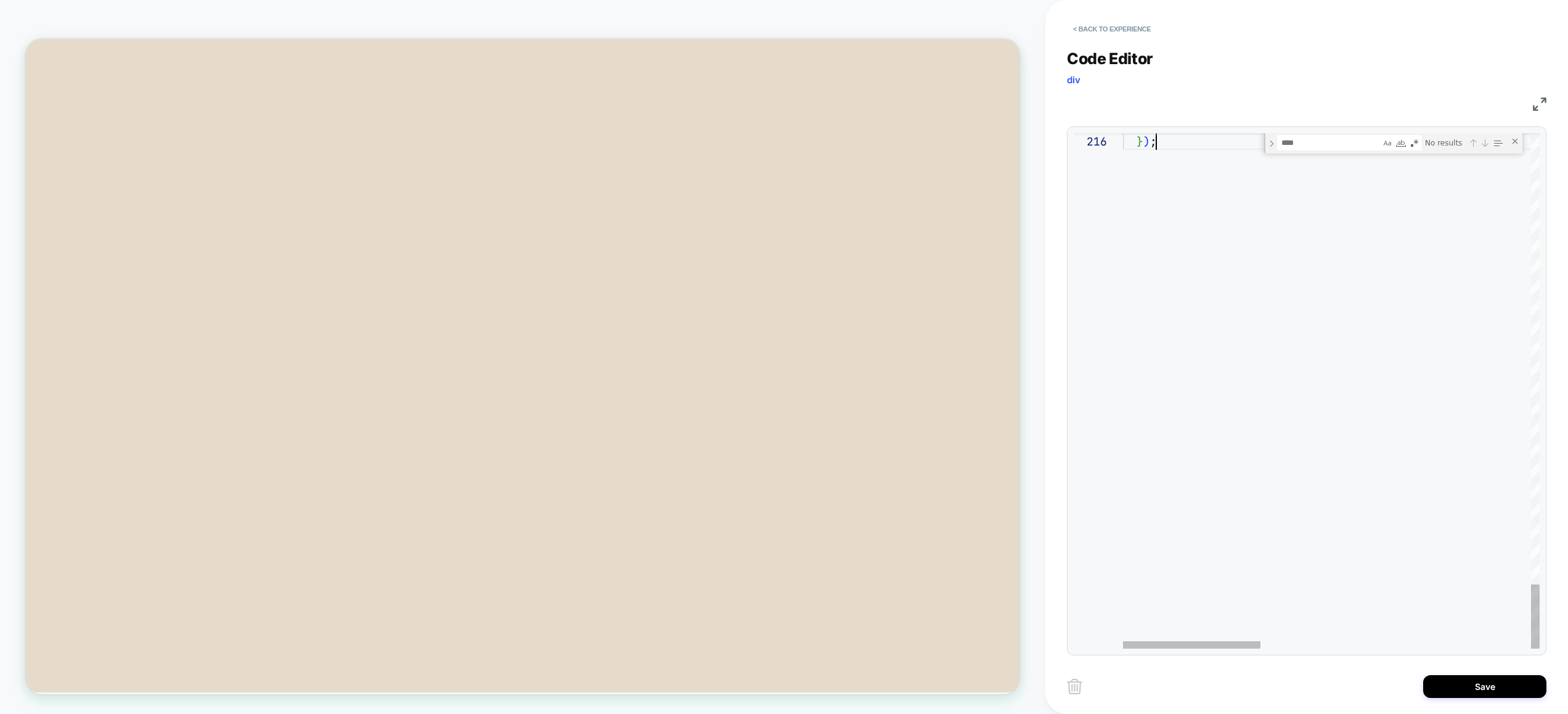
scroll to position [83, 33]
click at [1499, 685] on button "Save" at bounding box center [1484, 686] width 123 height 23
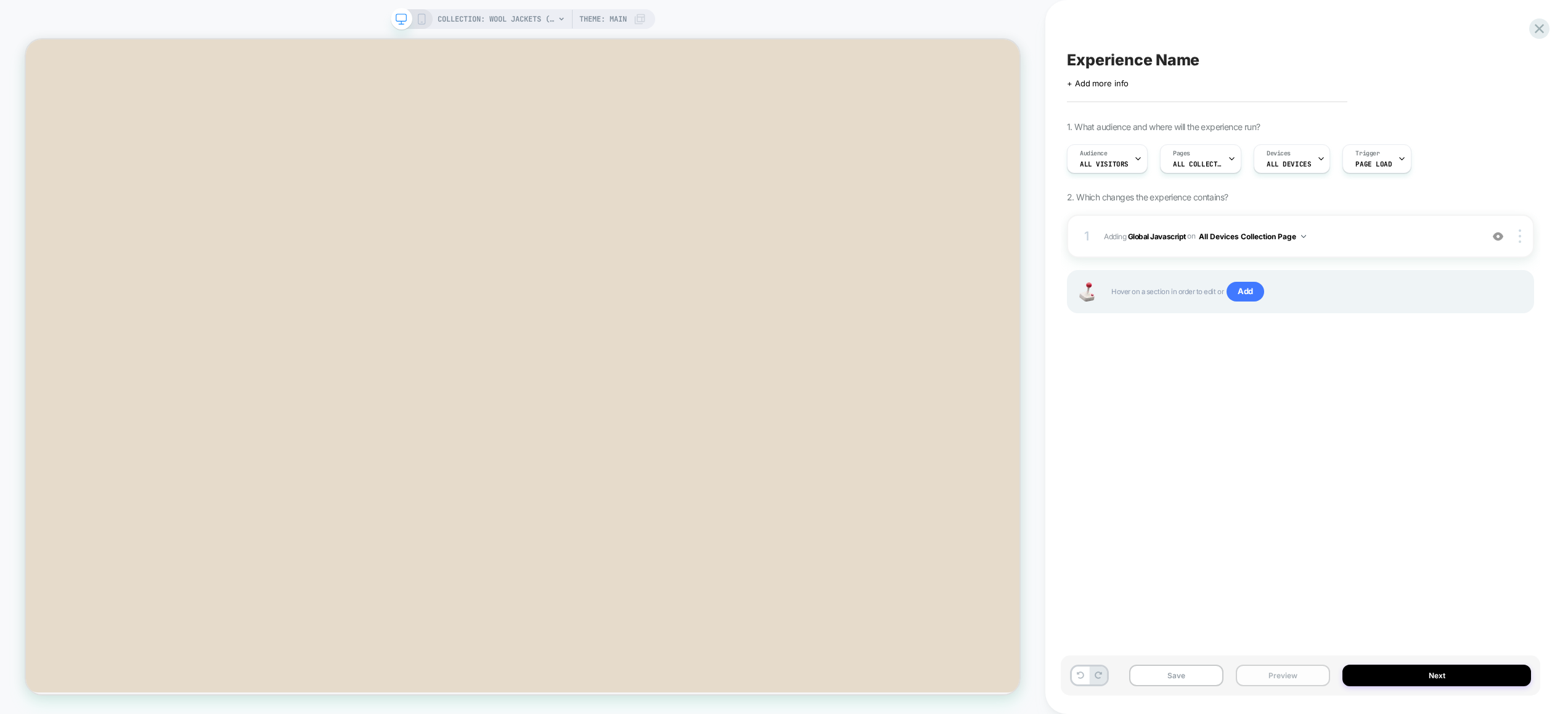
click at [1295, 666] on button "Preview" at bounding box center [1283, 675] width 95 height 21
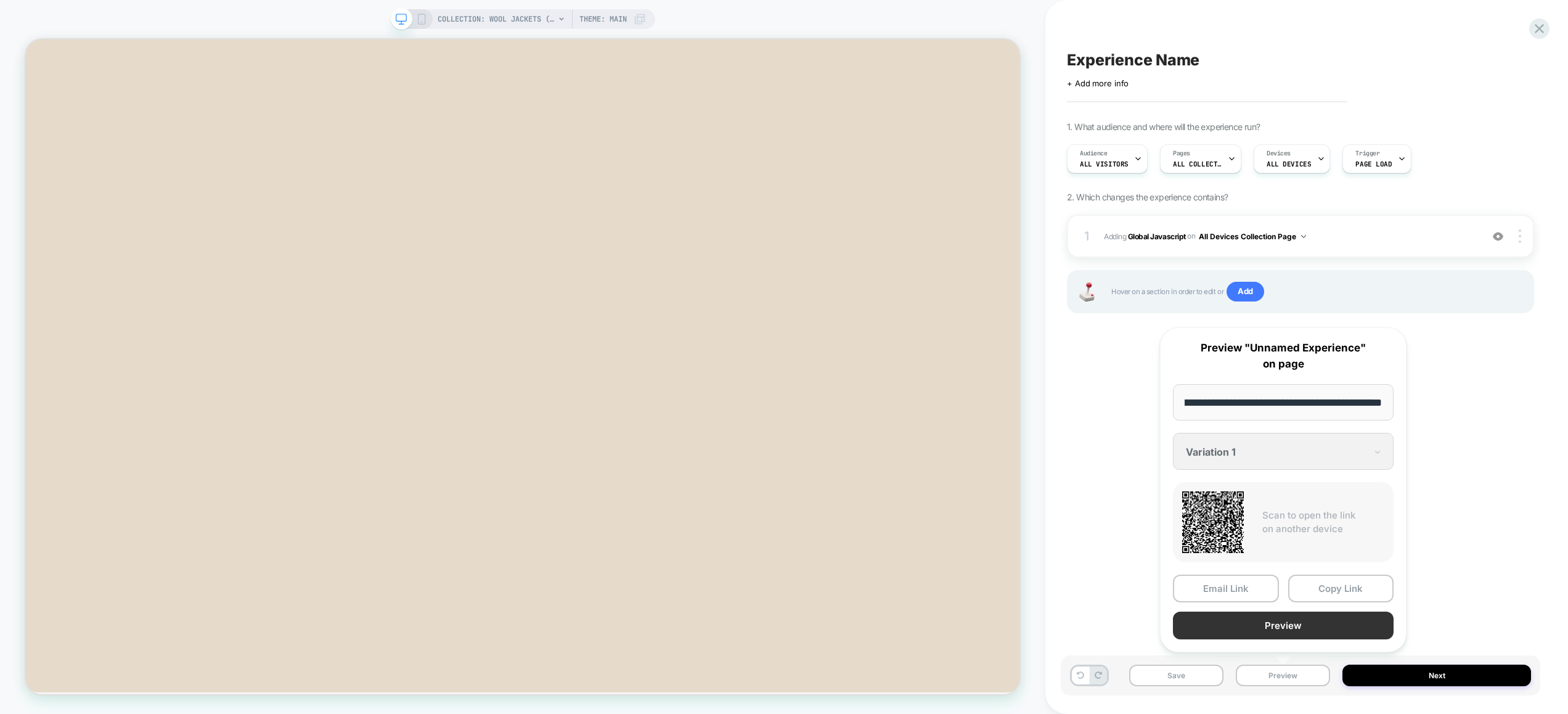
scroll to position [0, 0]
click at [1281, 626] on button "Preview" at bounding box center [1283, 625] width 221 height 28
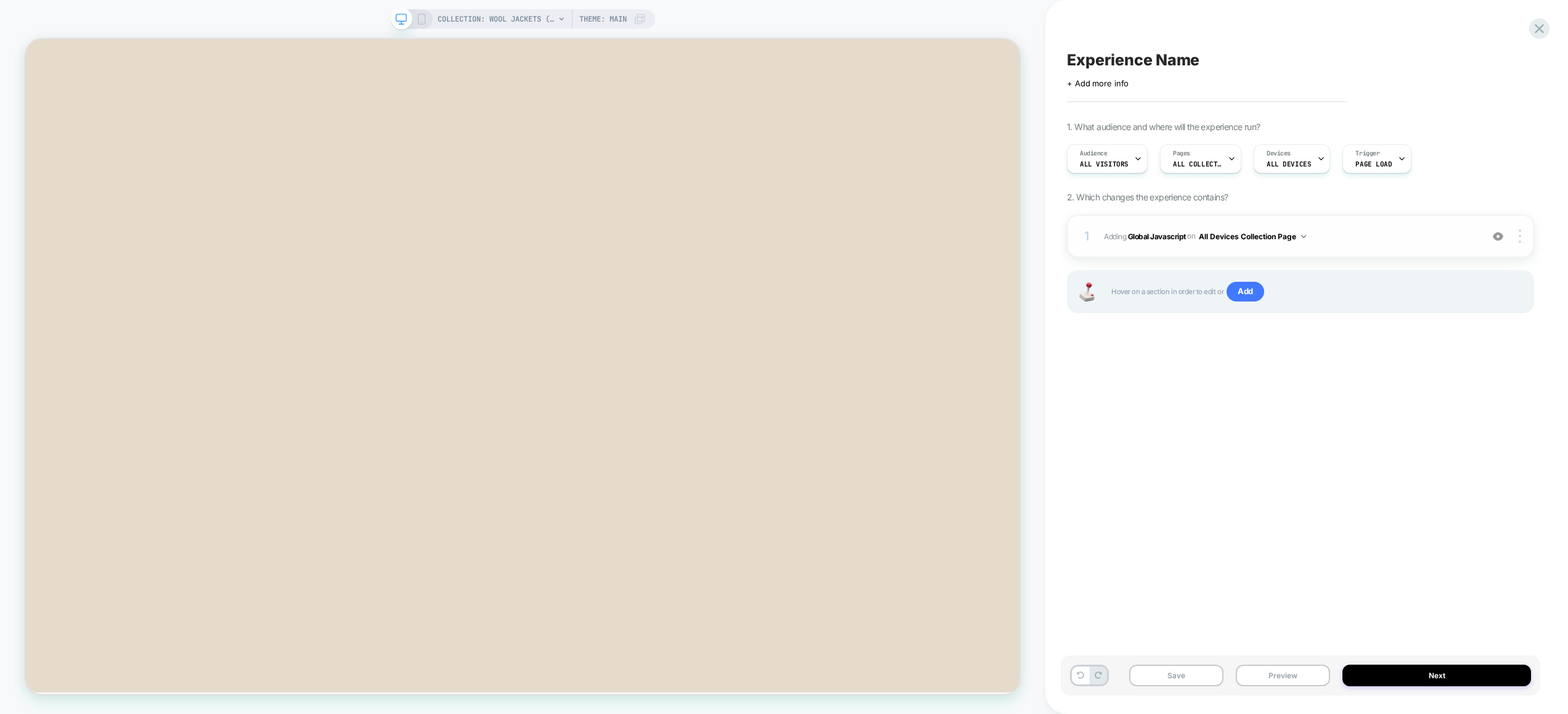
click at [1438, 235] on span "Adding Global Javascript on All Devices Collection Page" at bounding box center [1290, 236] width 372 height 15
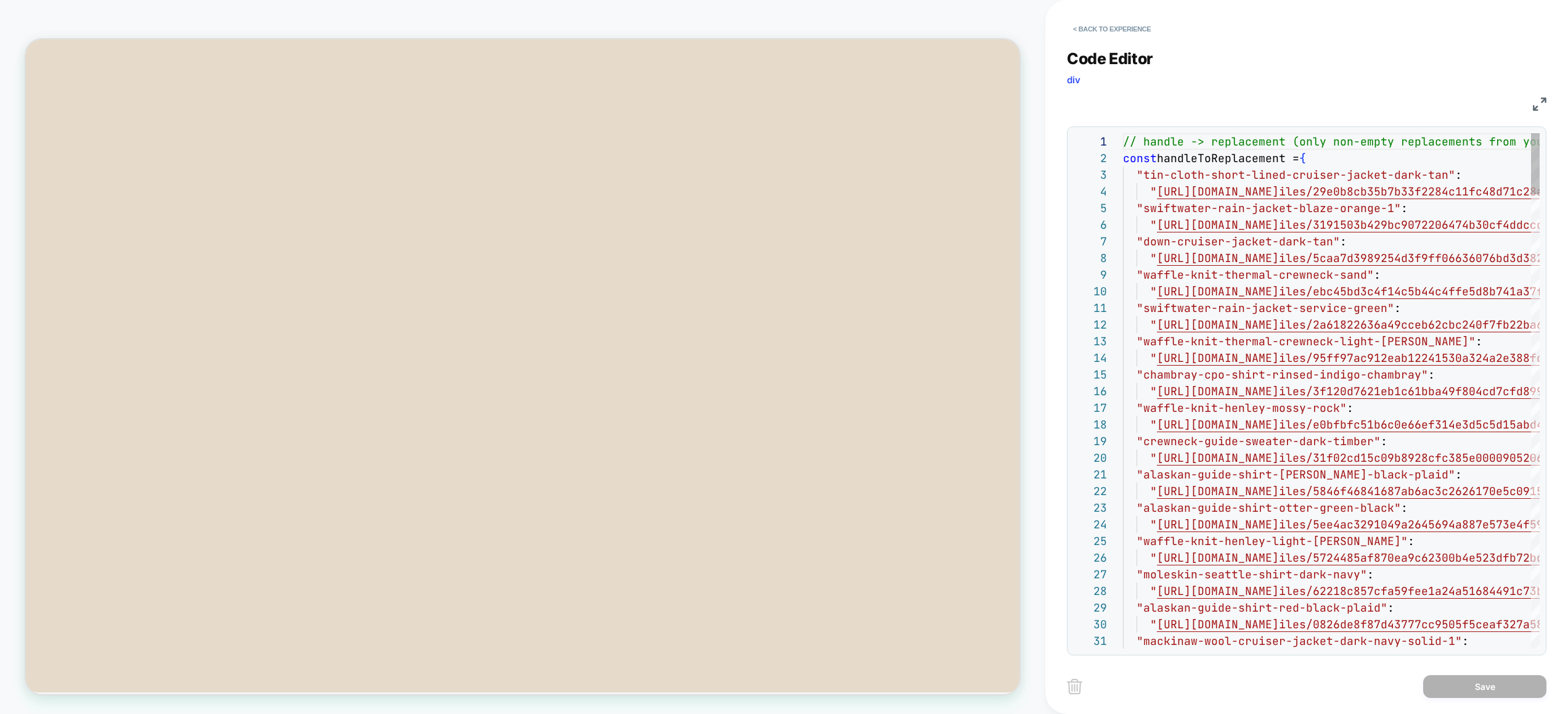
scroll to position [100, 0]
click at [1535, 103] on img at bounding box center [1539, 104] width 14 height 14
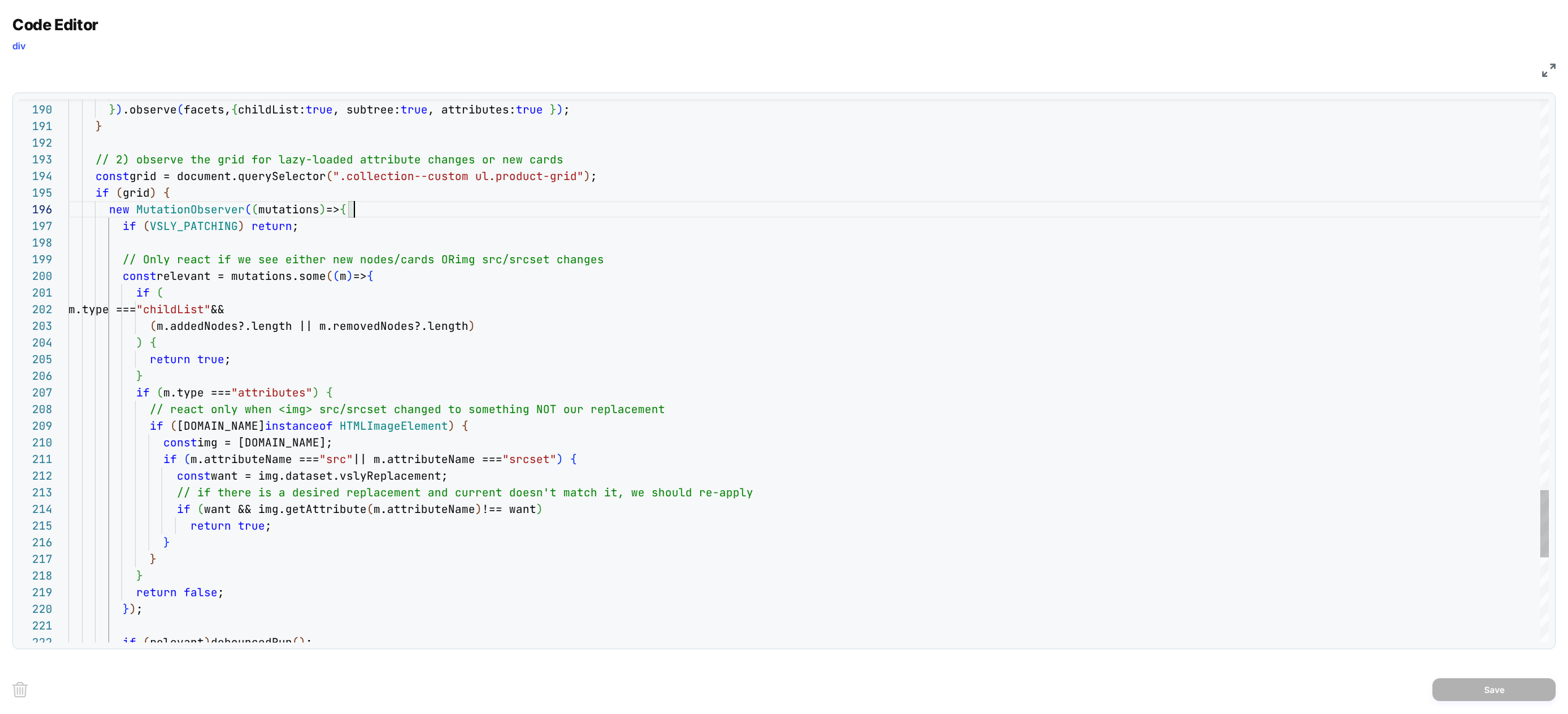
scroll to position [83, 286]
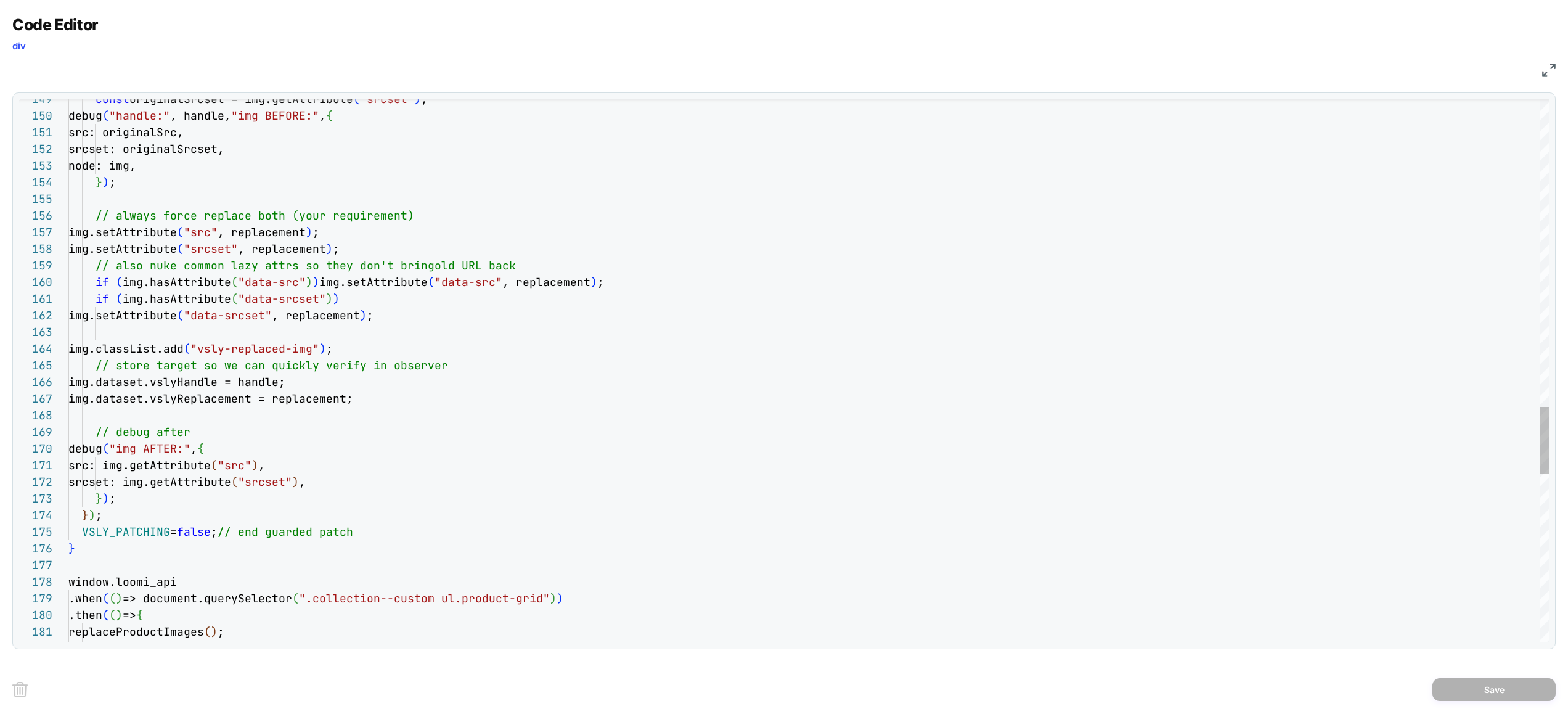
type textarea "**********"
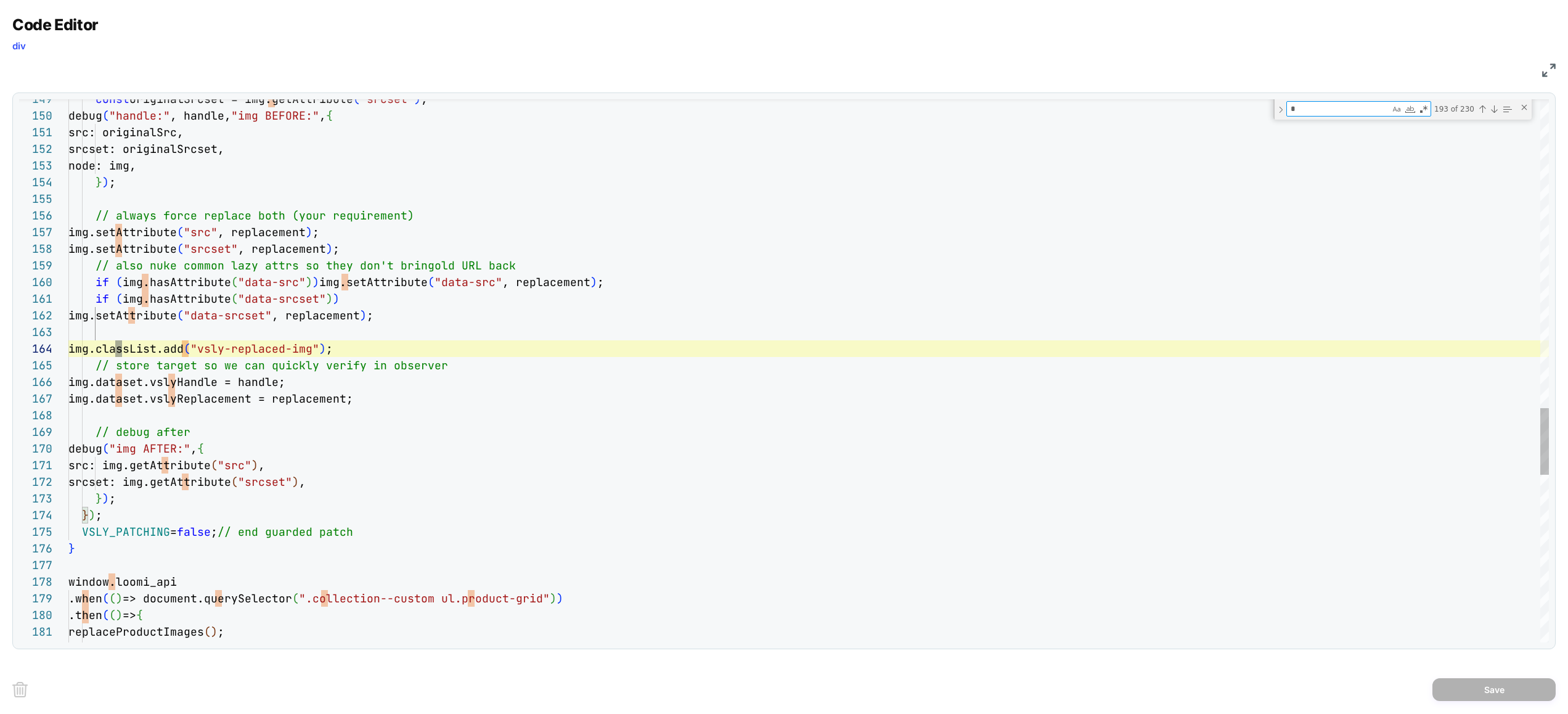
type textarea "**"
type textarea "**********"
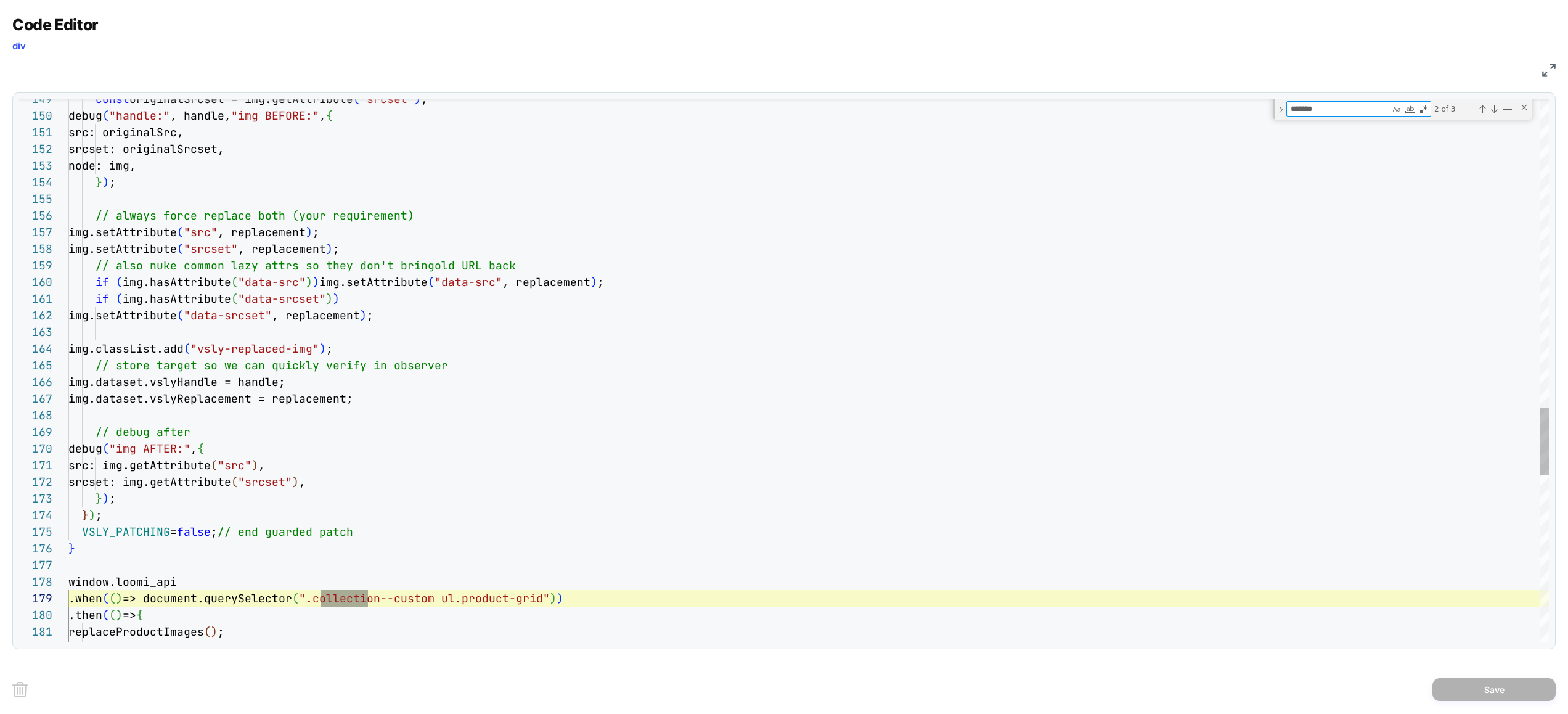
type textarea "********"
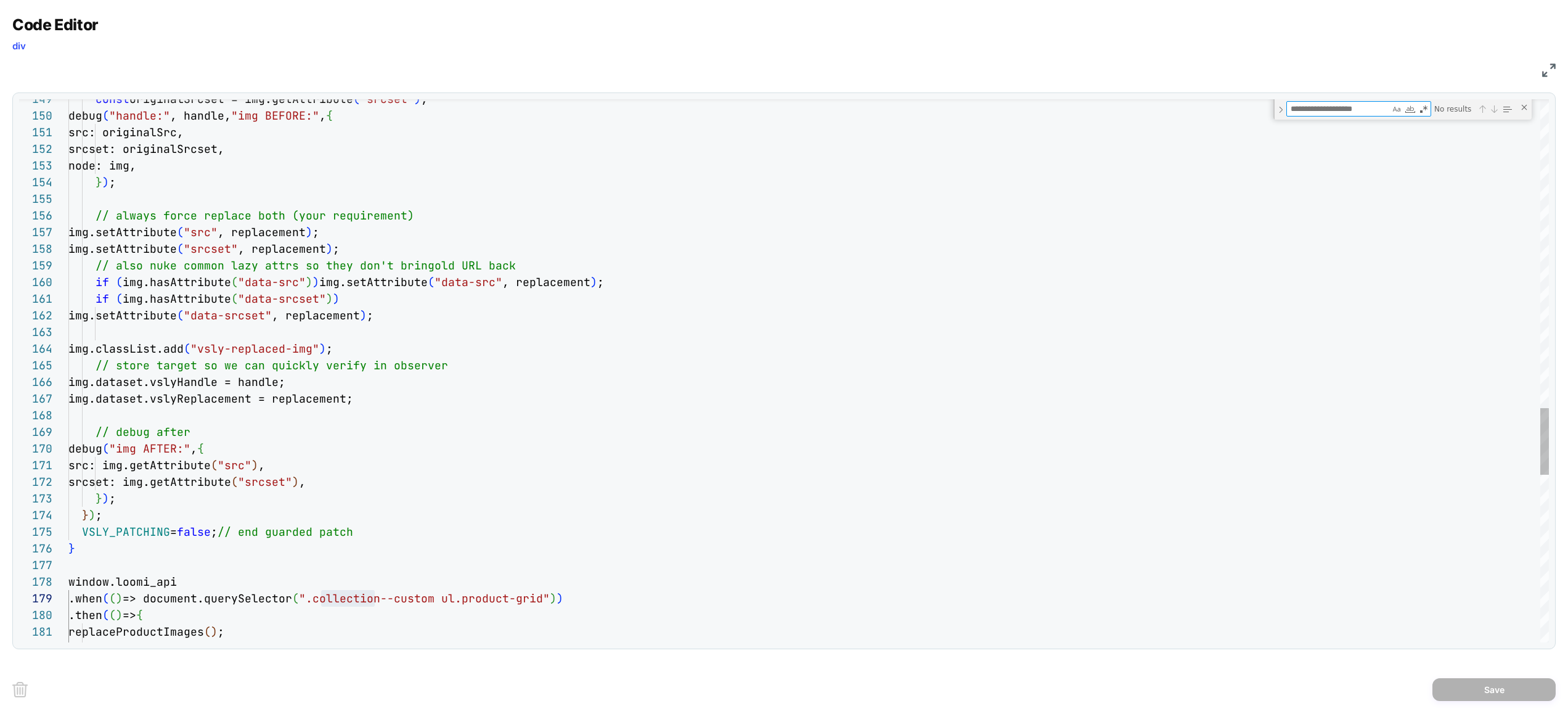
type textarea "**********"
type textarea "*"
type textarea "**********"
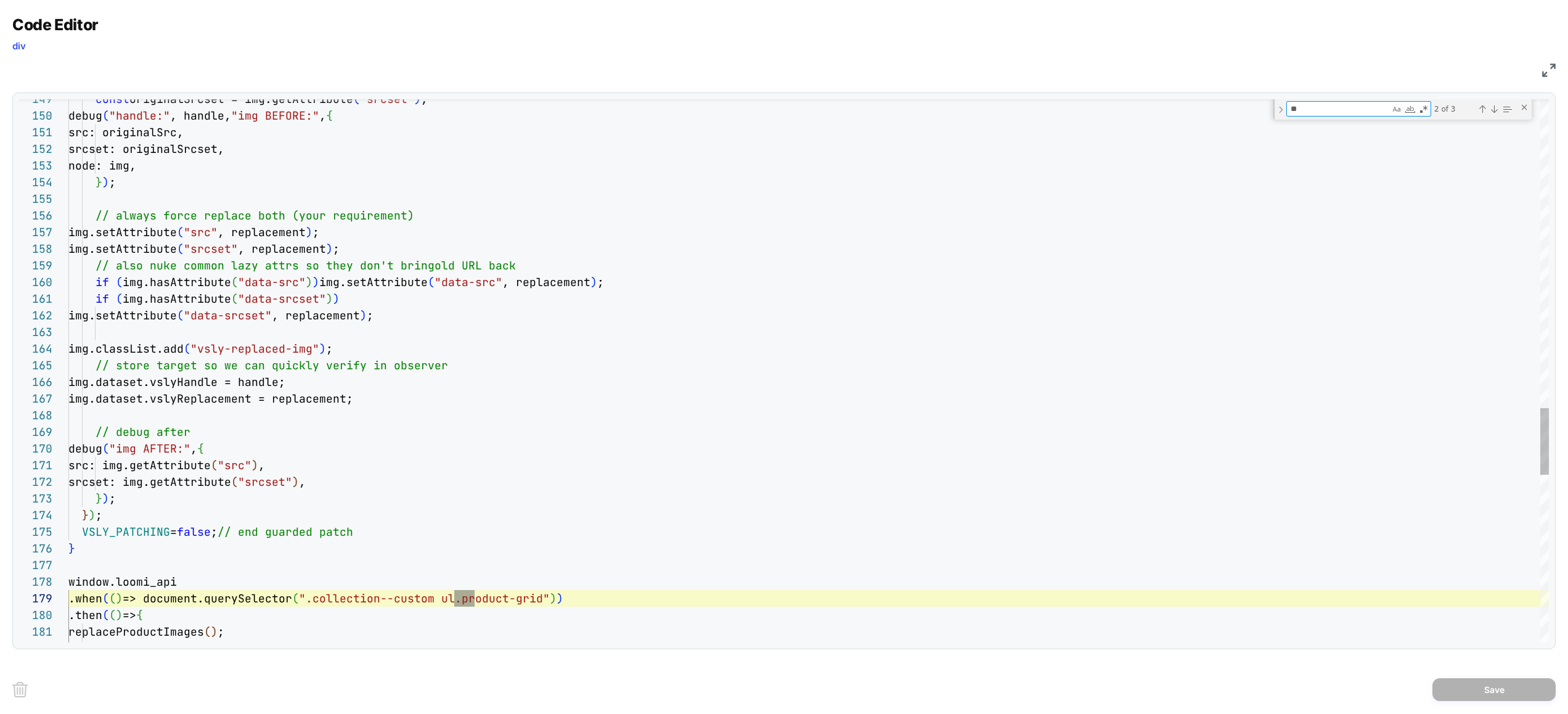
scroll to position [166, 399]
type textarea "**"
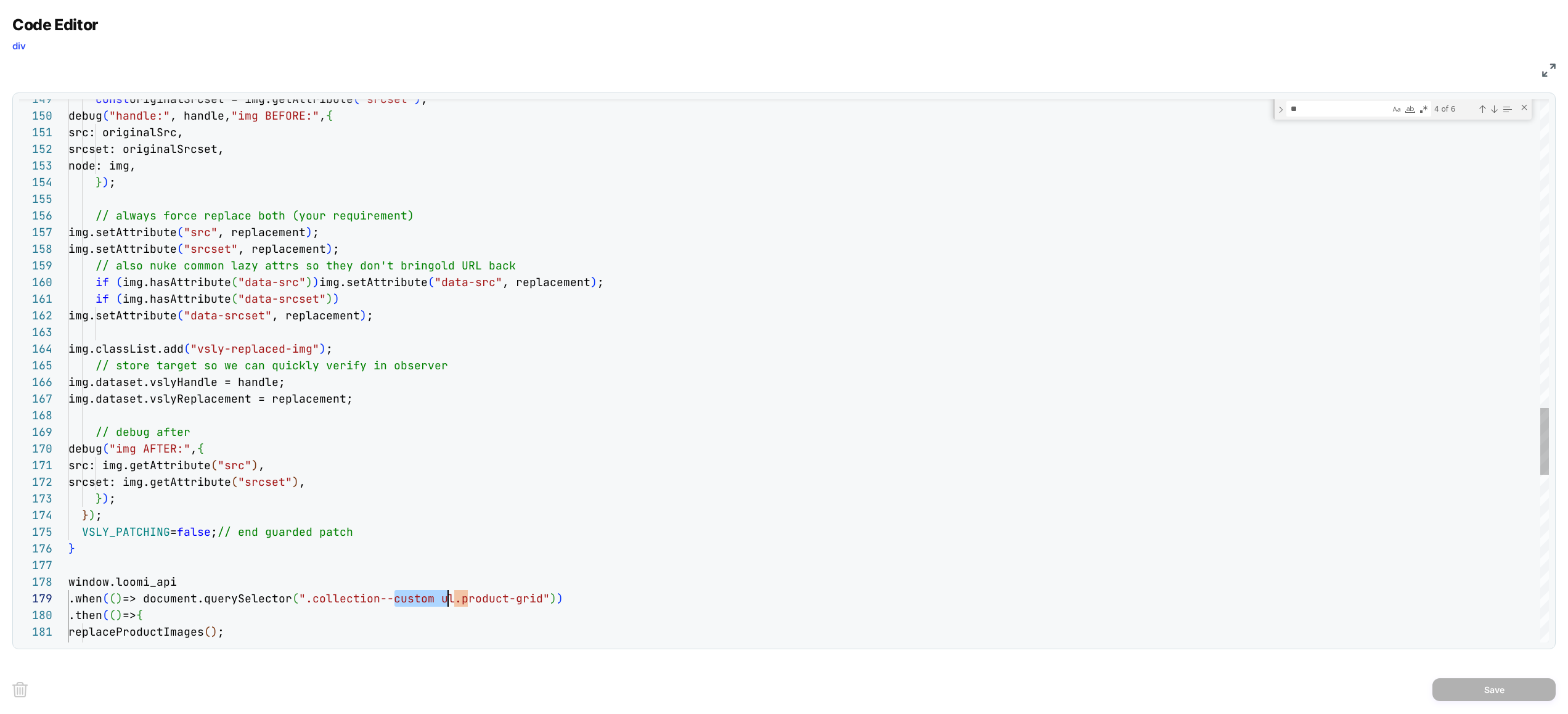
drag, startPoint x: 413, startPoint y: 600, endPoint x: 448, endPoint y: 595, distance: 35.4
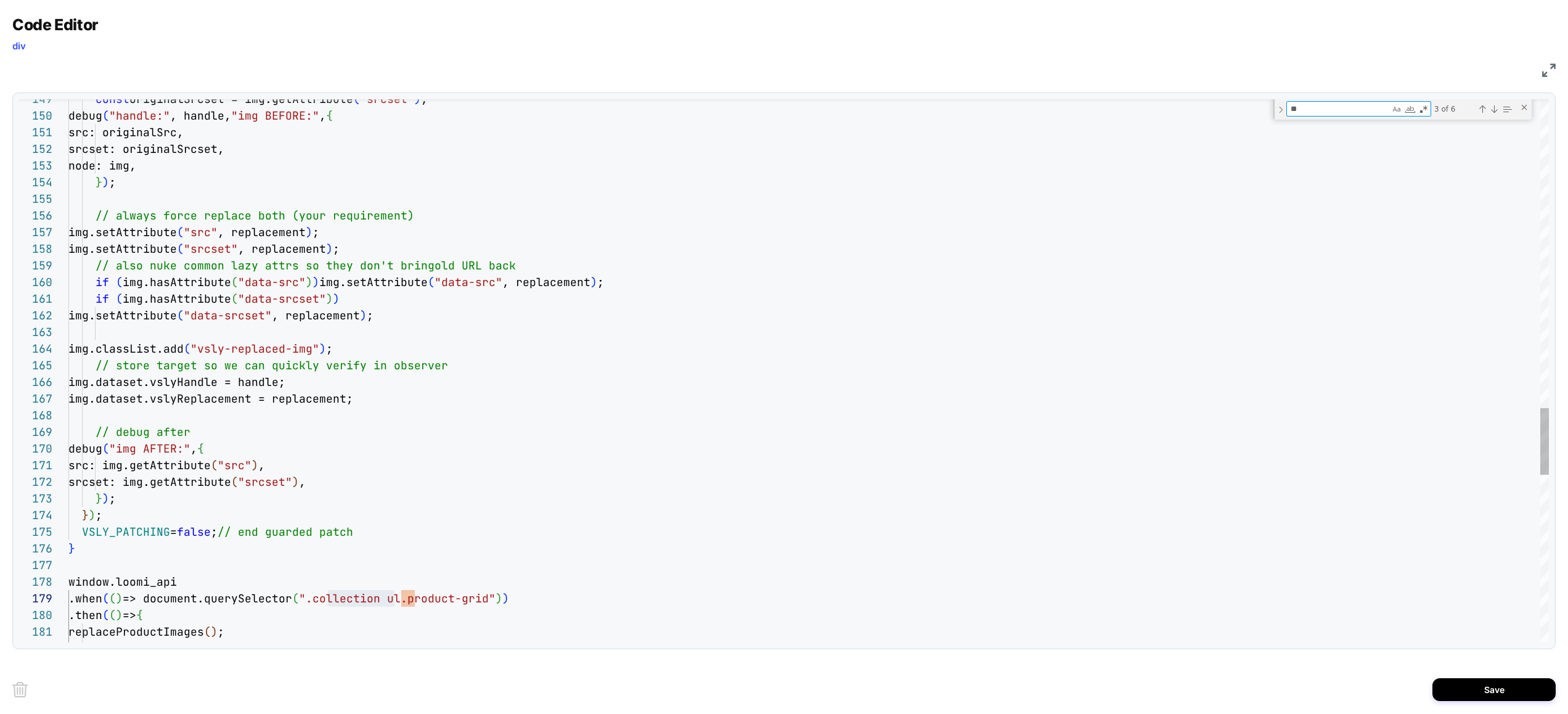
drag, startPoint x: 1282, startPoint y: 104, endPoint x: 1259, endPoint y: 106, distance: 23.1
click at [1260, 105] on div "181 182 173 174 175 176 177 178 179 180 171 172 169 170 168 166 167 164 165 162…" at bounding box center [784, 371] width 1529 height 543
paste textarea "********"
type textarea "**********"
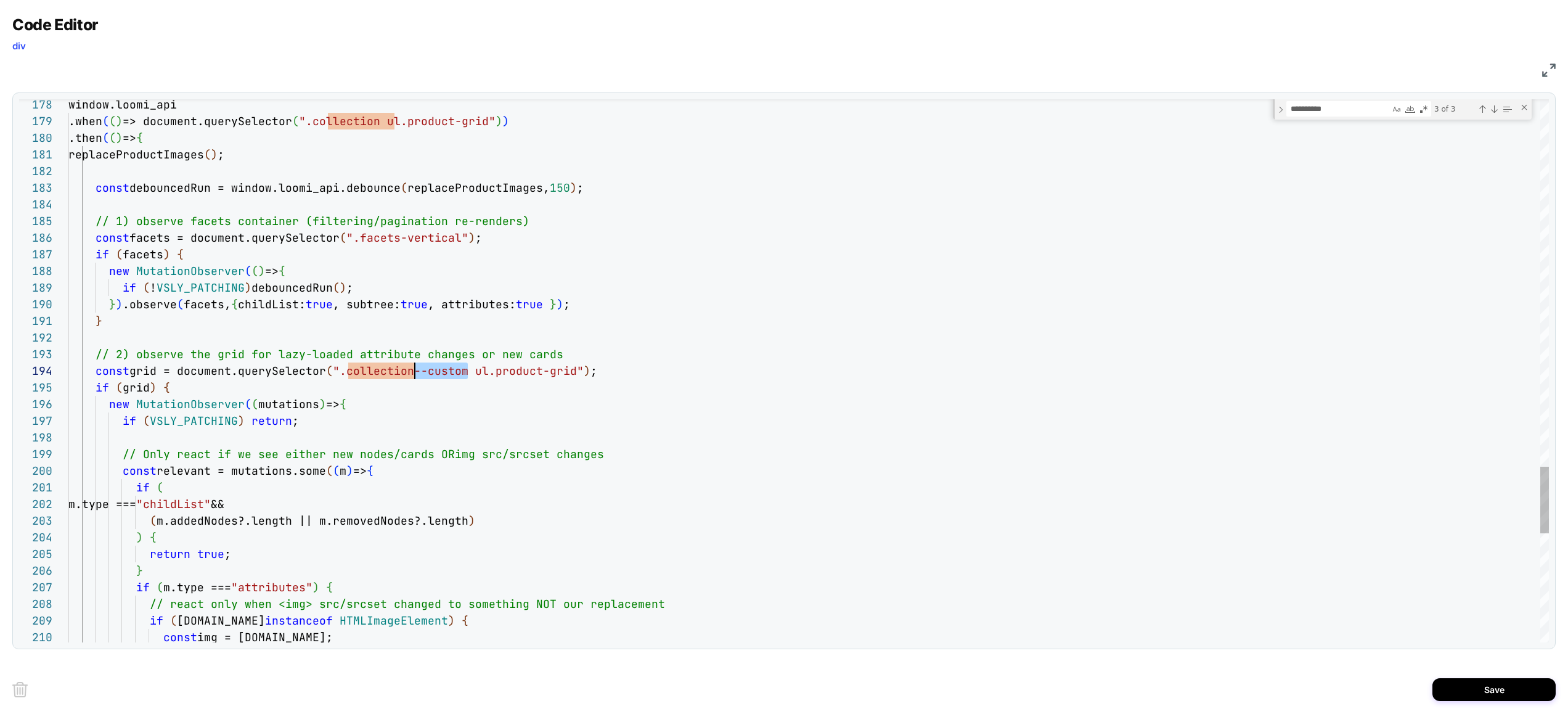
scroll to position [50, 347]
drag, startPoint x: 468, startPoint y: 372, endPoint x: 416, endPoint y: 374, distance: 52.0
type textarea "********"
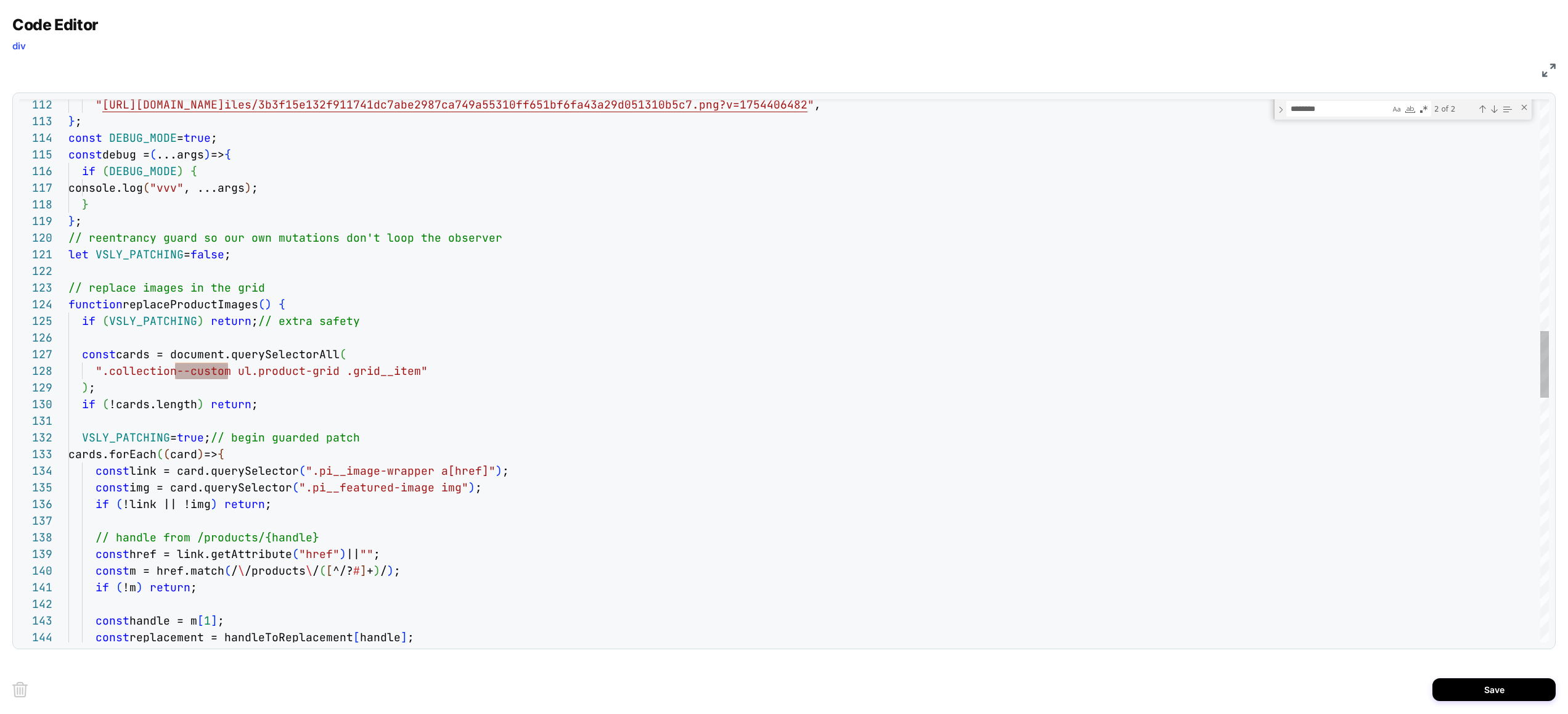
type textarea "**********"
click at [1484, 690] on button "Save" at bounding box center [1493, 689] width 123 height 23
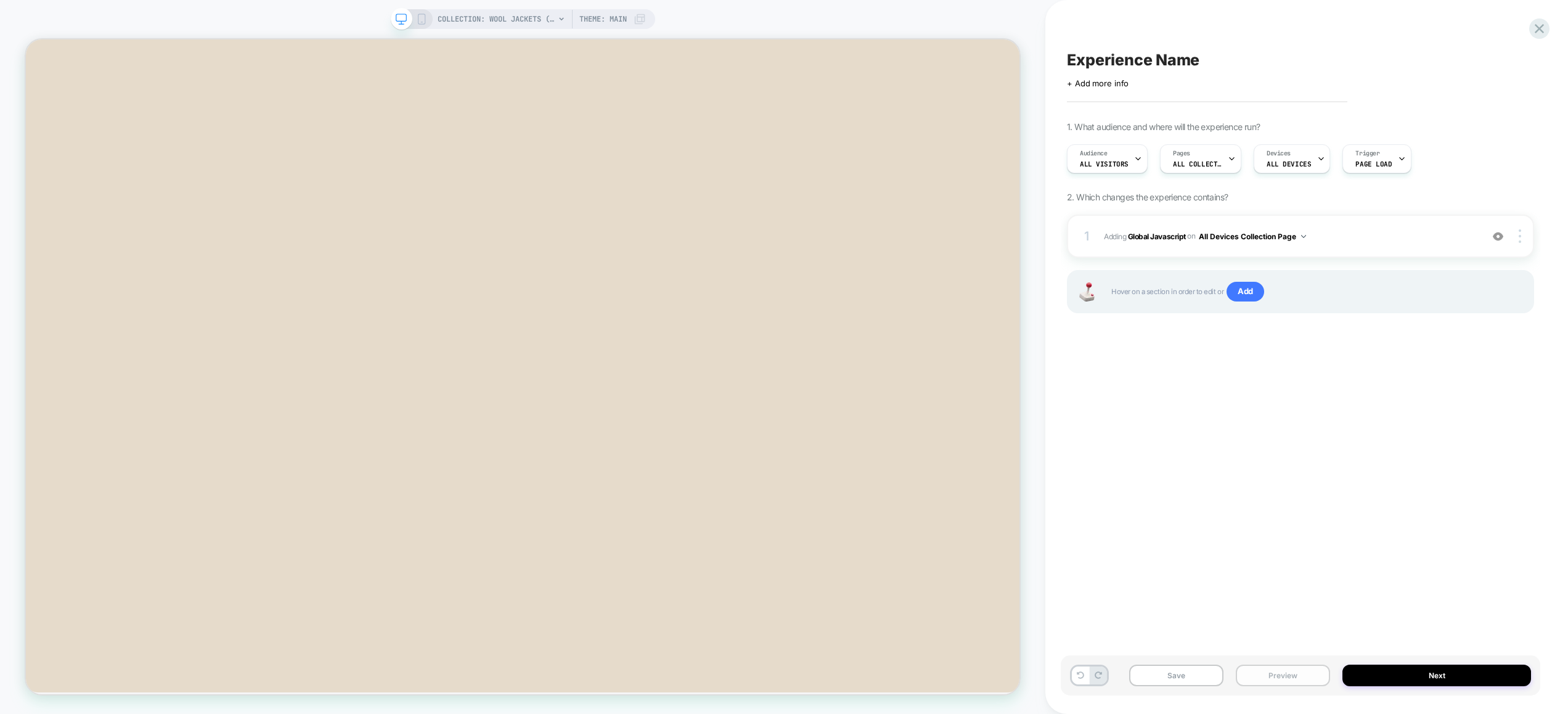
click at [1287, 673] on button "Preview" at bounding box center [1283, 675] width 95 height 21
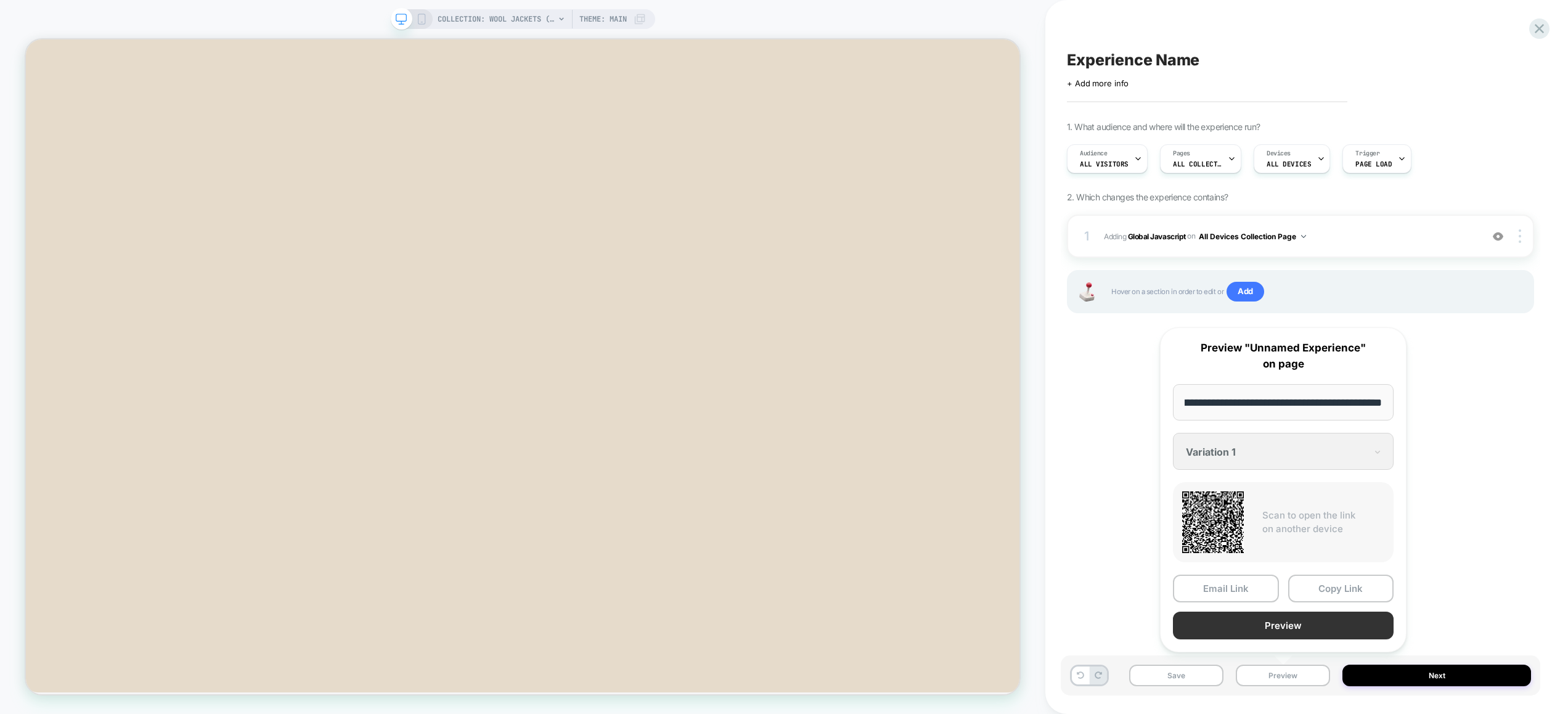
scroll to position [0, 0]
click at [1278, 627] on button "Preview" at bounding box center [1283, 625] width 221 height 28
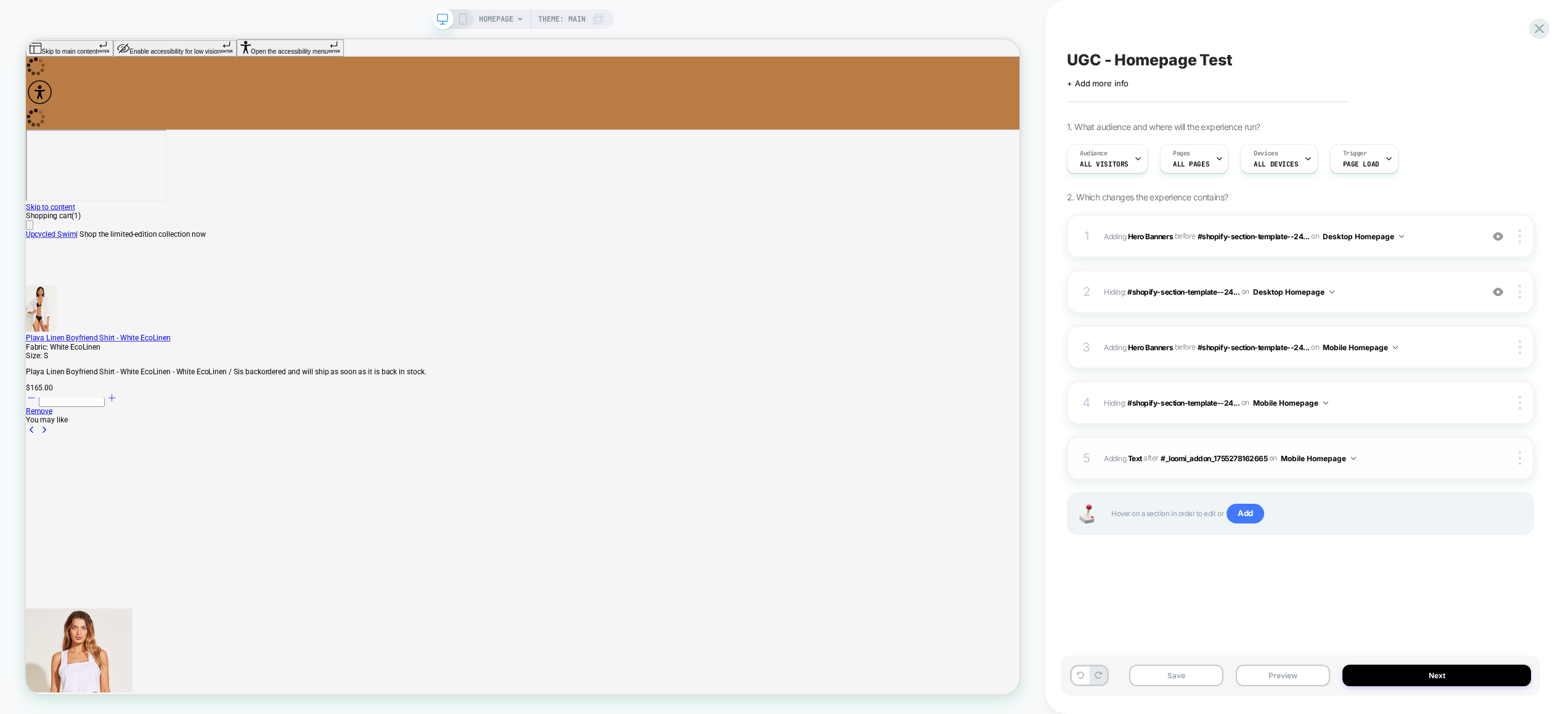
click at [1402, 456] on span "#_loomi_addon_1755278457546 Adding Text AFTER #_loomi_addon_1755278162665 #_loo…" at bounding box center [1290, 458] width 372 height 15
click at [1417, 289] on span "Hiding : #shopify-section-template--24... #shopify-section-template--2461059081…" at bounding box center [1290, 291] width 372 height 15
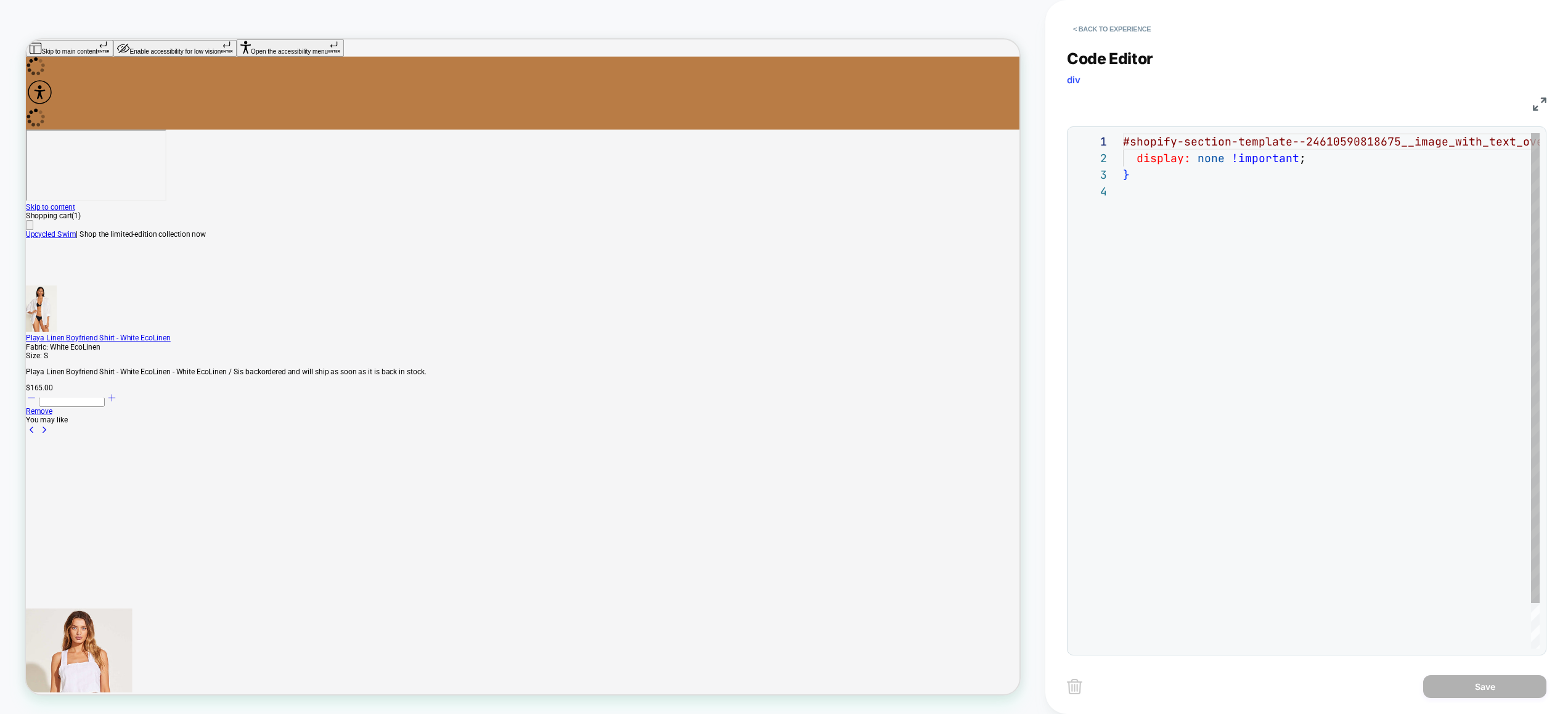
scroll to position [50, 0]
click at [1120, 25] on button "< Back to experience" at bounding box center [1111, 29] width 90 height 20
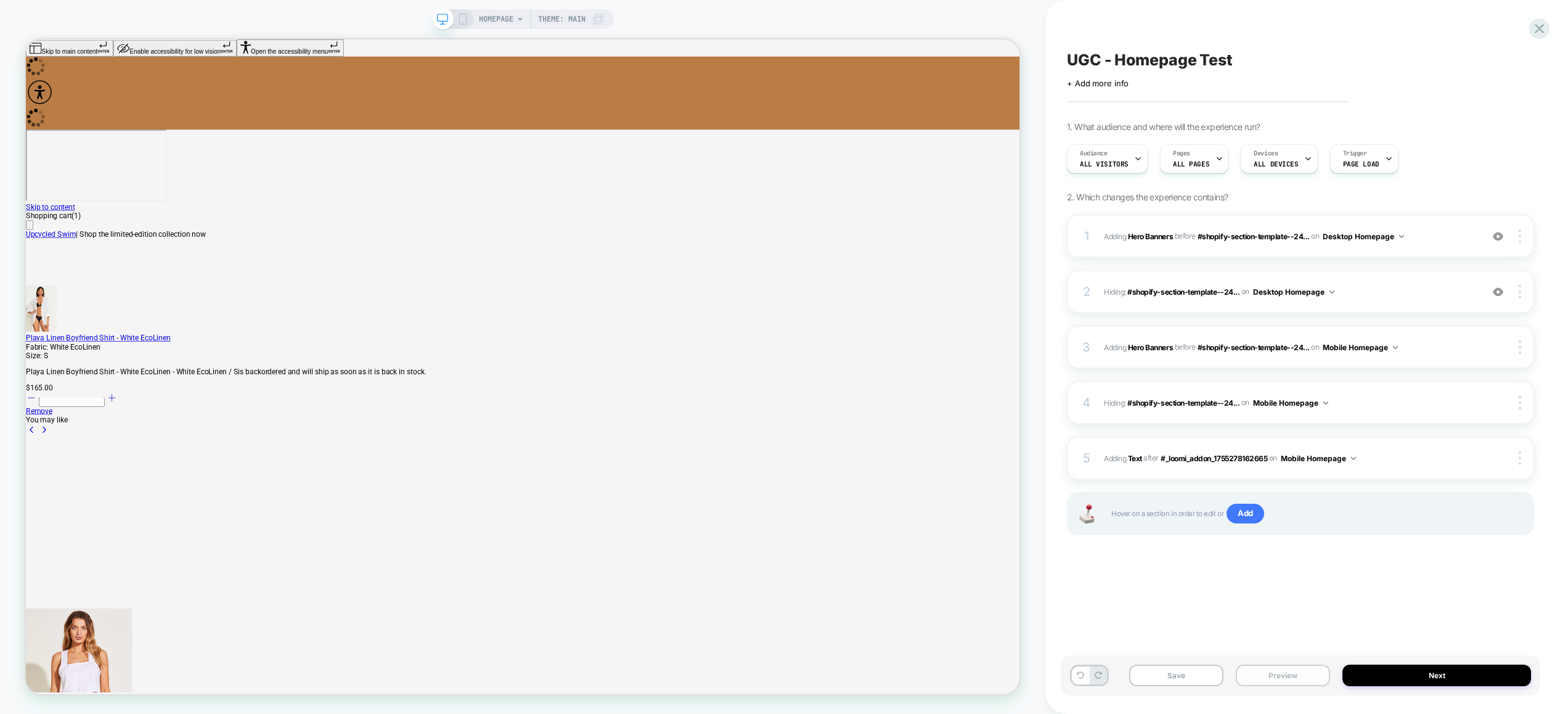
click at [1294, 671] on button "Preview" at bounding box center [1283, 675] width 95 height 21
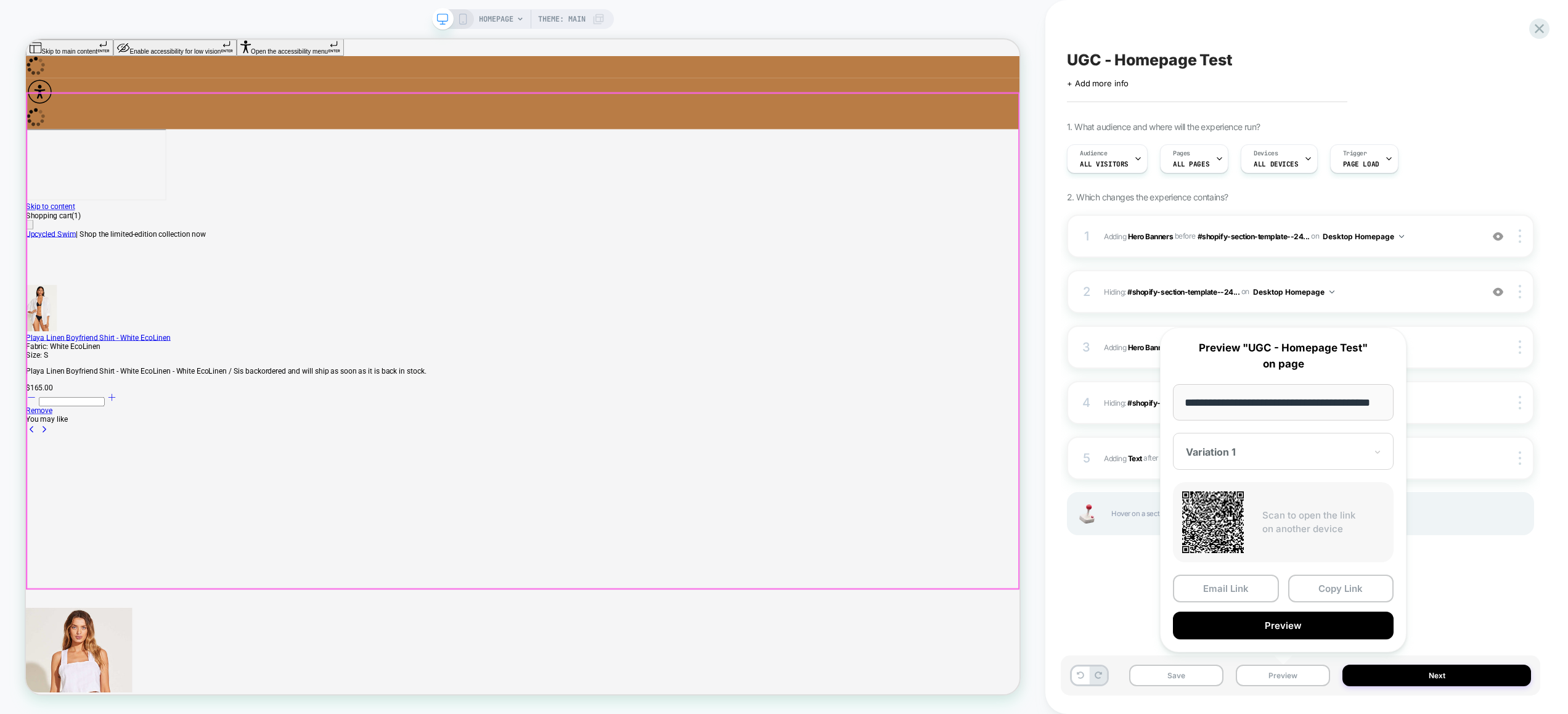
scroll to position [0, 0]
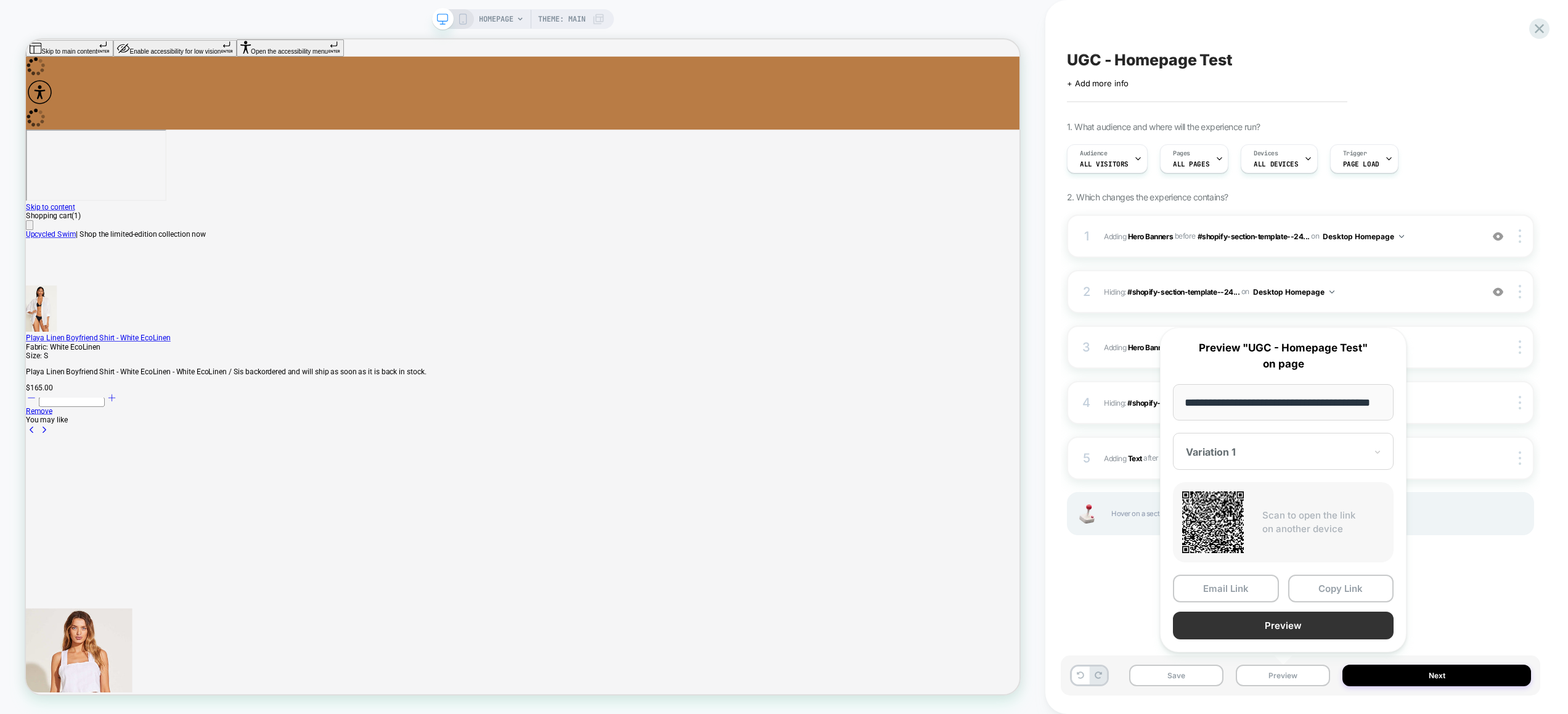
click at [1314, 633] on button "Preview" at bounding box center [1283, 625] width 221 height 28
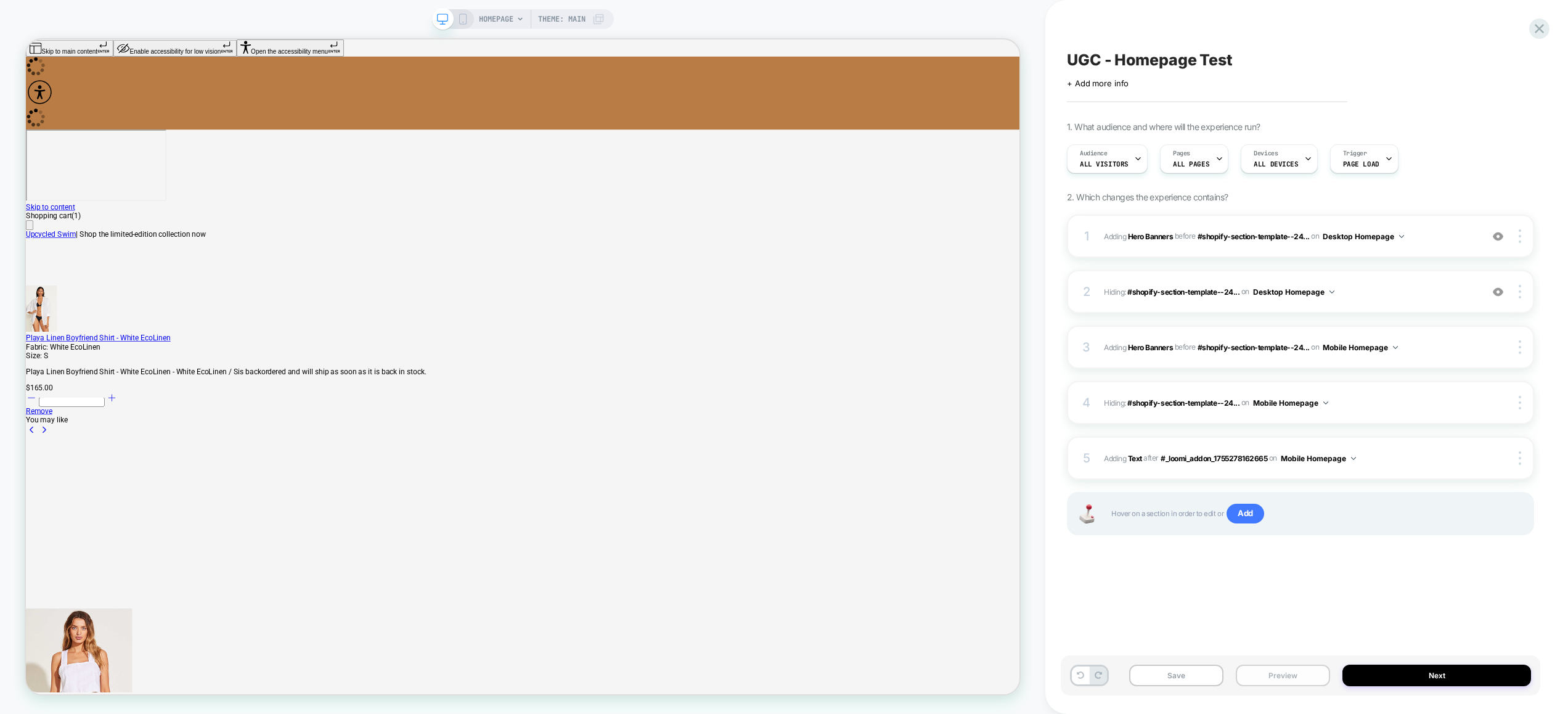
click at [1260, 679] on button "Preview" at bounding box center [1283, 675] width 95 height 21
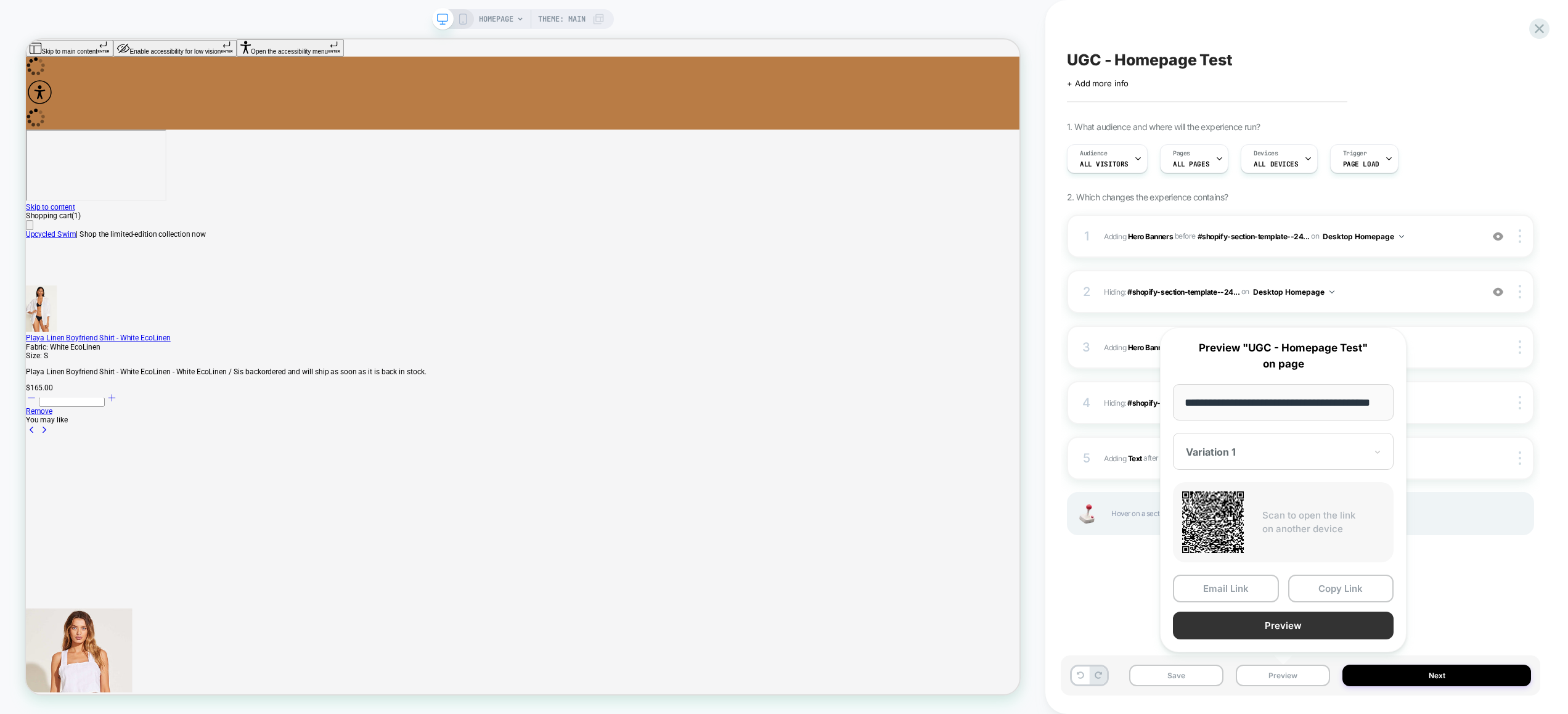
click at [1264, 630] on button "Preview" at bounding box center [1283, 625] width 221 height 28
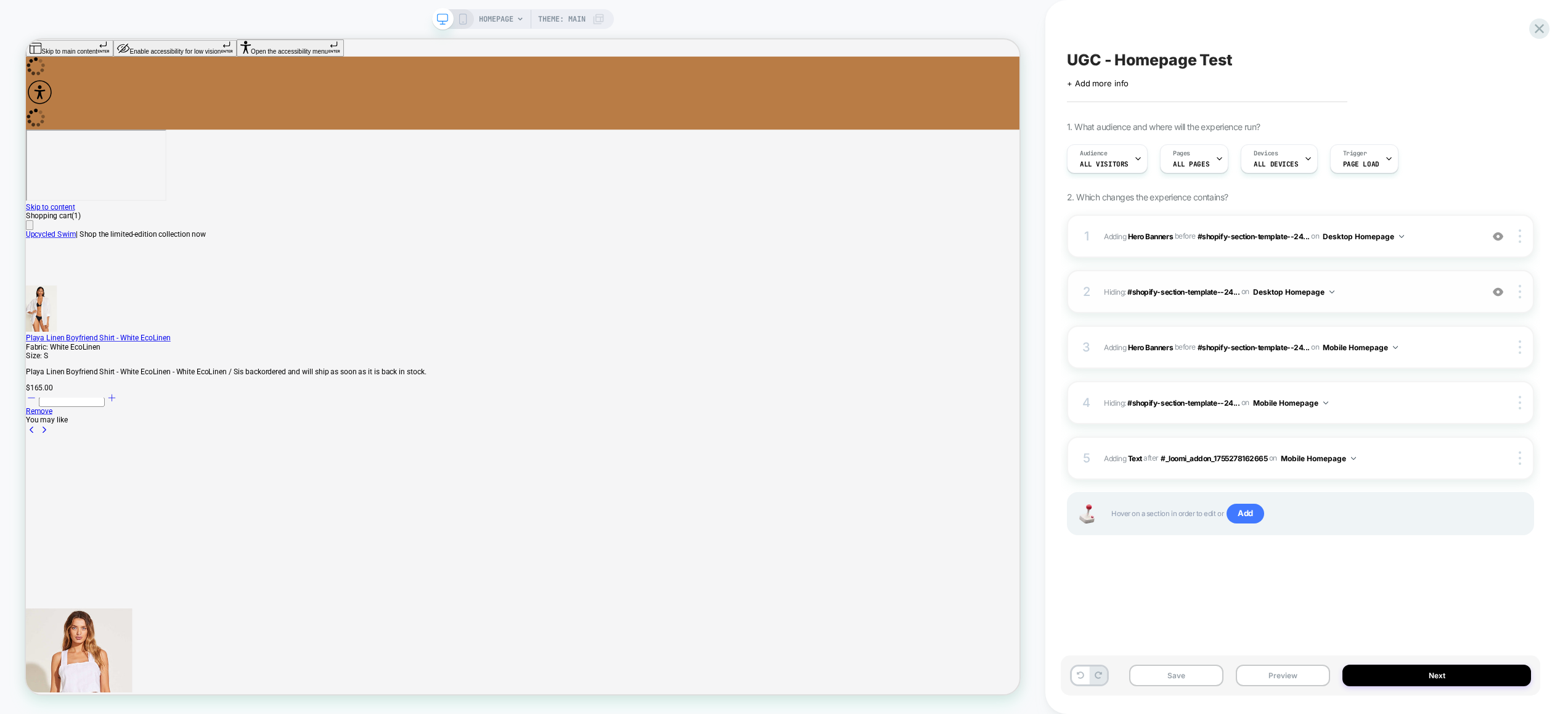
click at [1415, 280] on div "2 Hiding : #shopify-section-template--24... #shopify-section-template--24610590…" at bounding box center [1300, 292] width 467 height 43
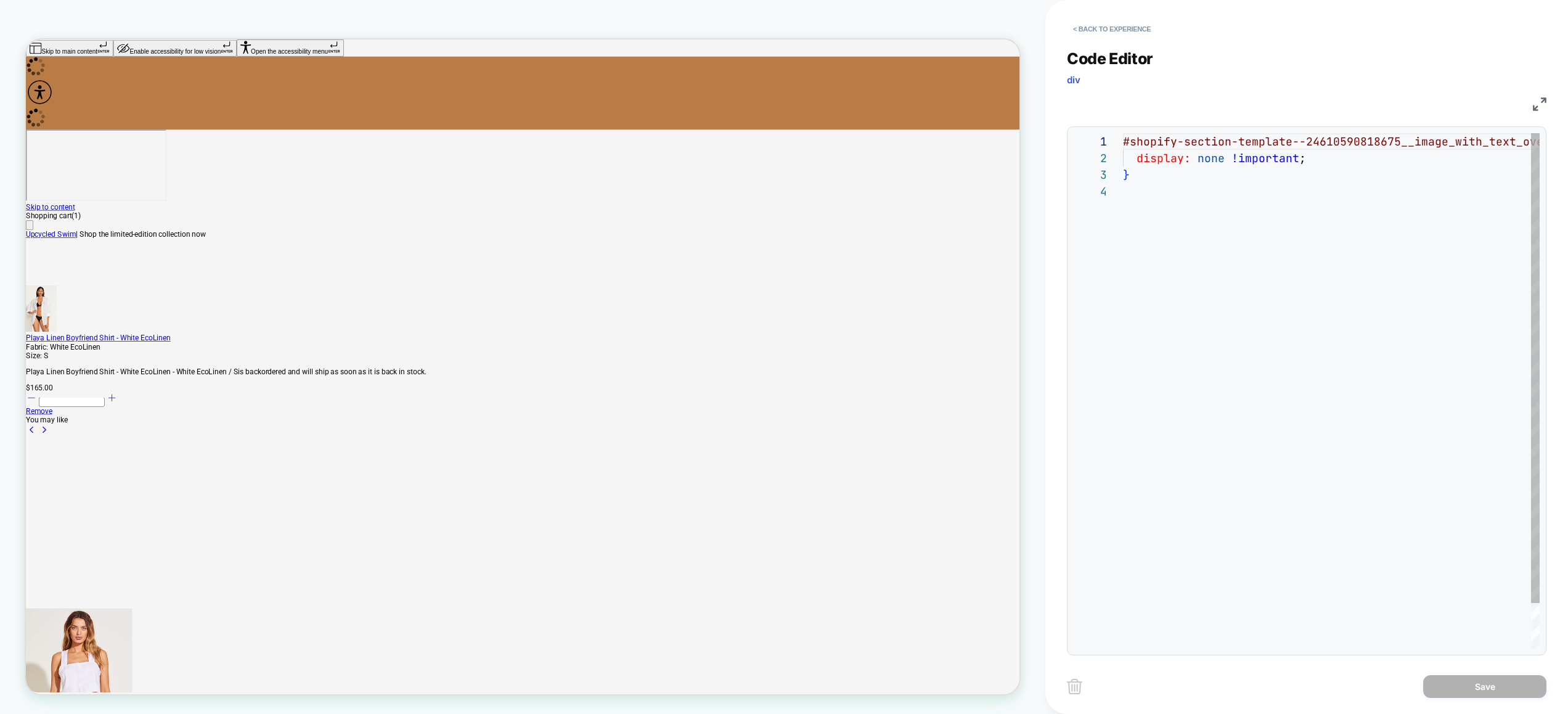
scroll to position [50, 0]
click at [1117, 40] on div "**********" at bounding box center [1306, 345] width 479 height 622
click at [1115, 31] on button "< Back to experience" at bounding box center [1111, 29] width 90 height 20
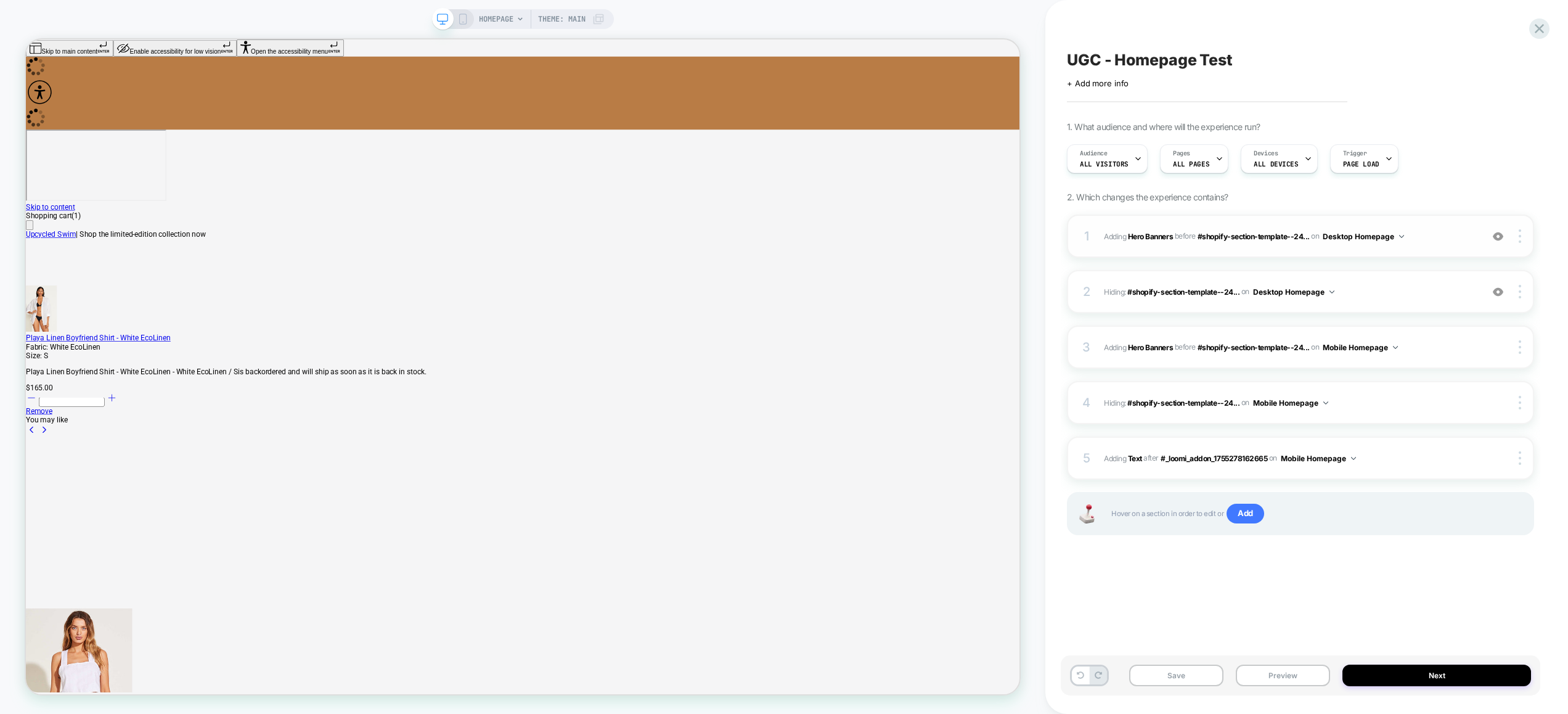
click at [1443, 239] on span "#_loomi_addon_1755276754433 Adding Hero Banners BEFORE #shopify-section-templat…" at bounding box center [1290, 236] width 372 height 15
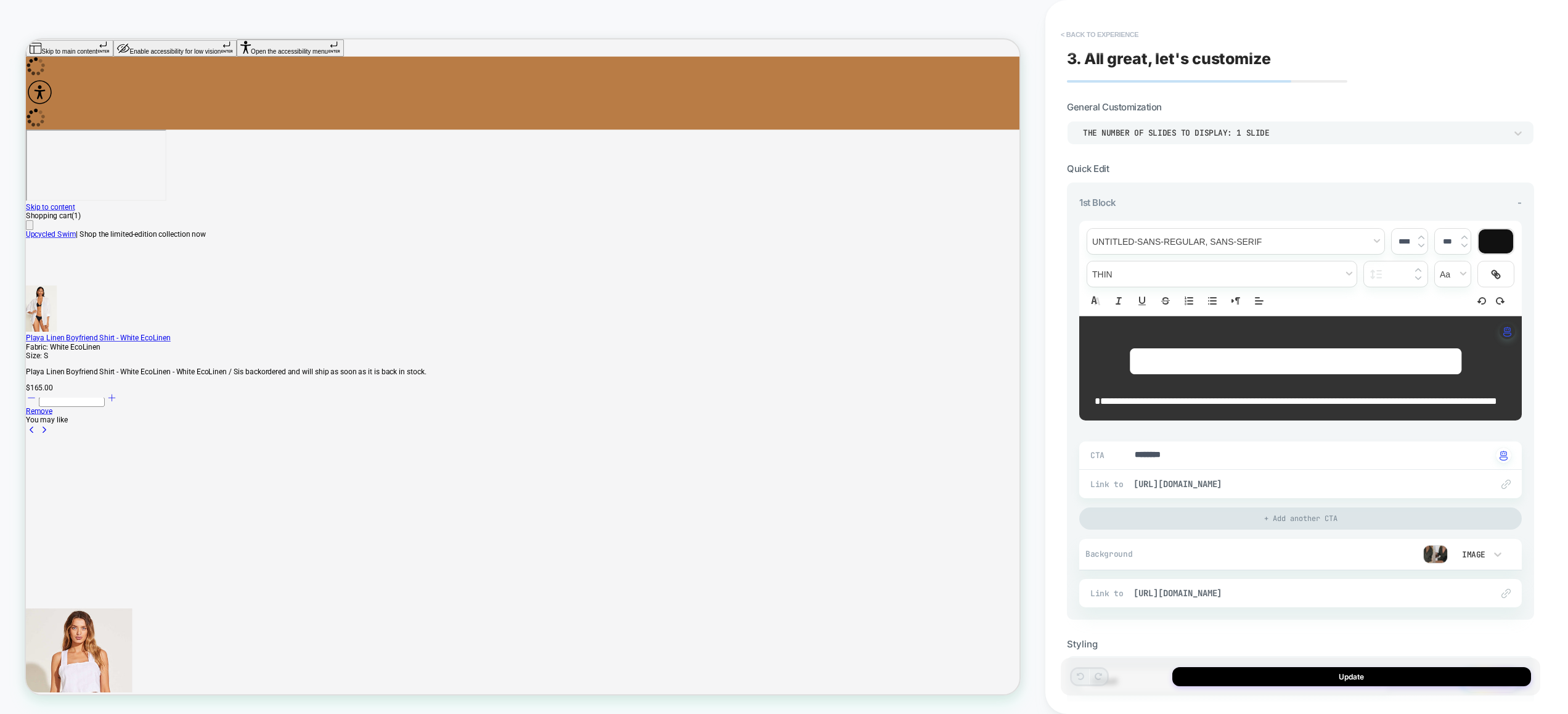
click at [1111, 34] on button "< Back to experience" at bounding box center [1099, 34] width 90 height 20
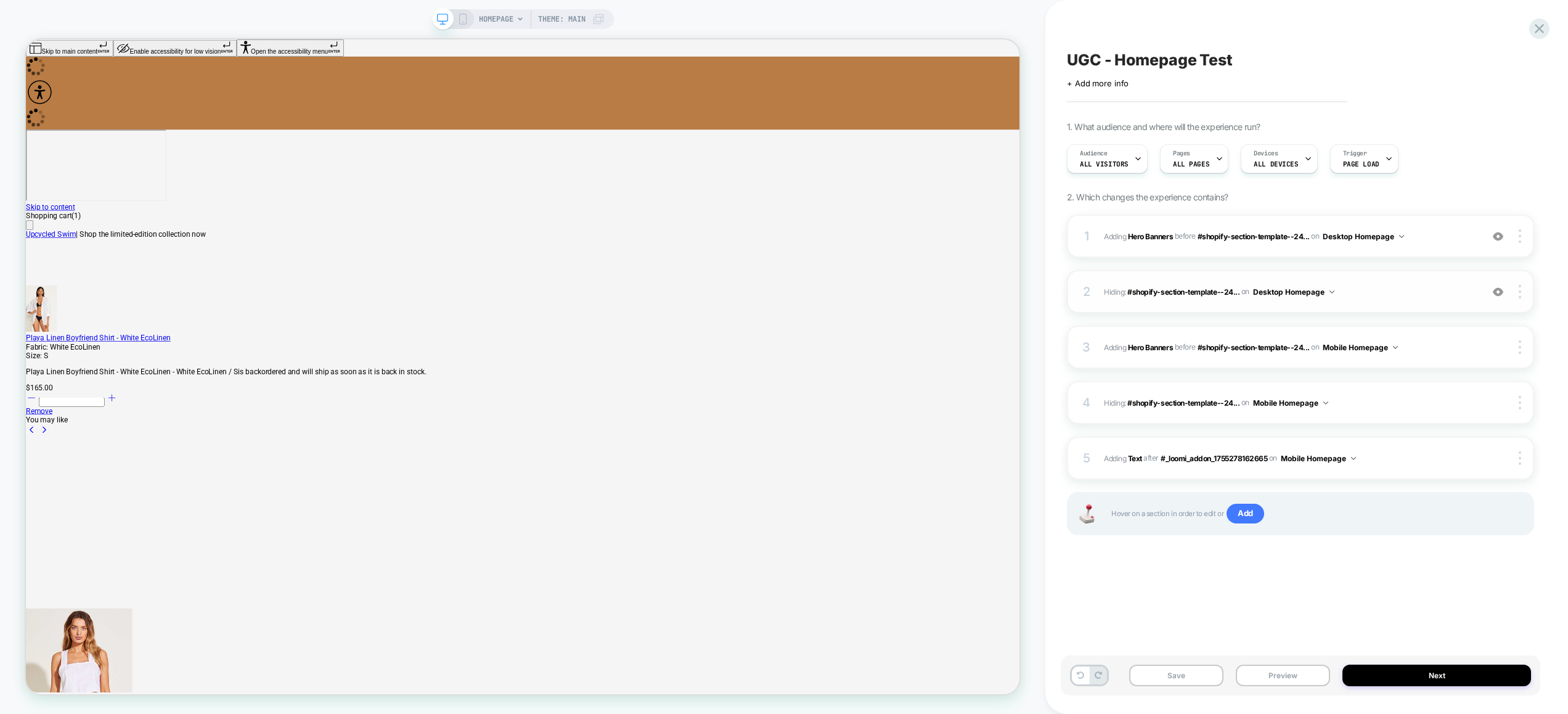
click at [1499, 289] on img at bounding box center [1497, 292] width 10 height 10
click at [1496, 238] on img at bounding box center [1497, 236] width 10 height 10
click at [1431, 243] on span "#_loomi_addon_1755276754433 Adding Hero Banners BEFORE #shopify-section-templat…" at bounding box center [1290, 236] width 372 height 15
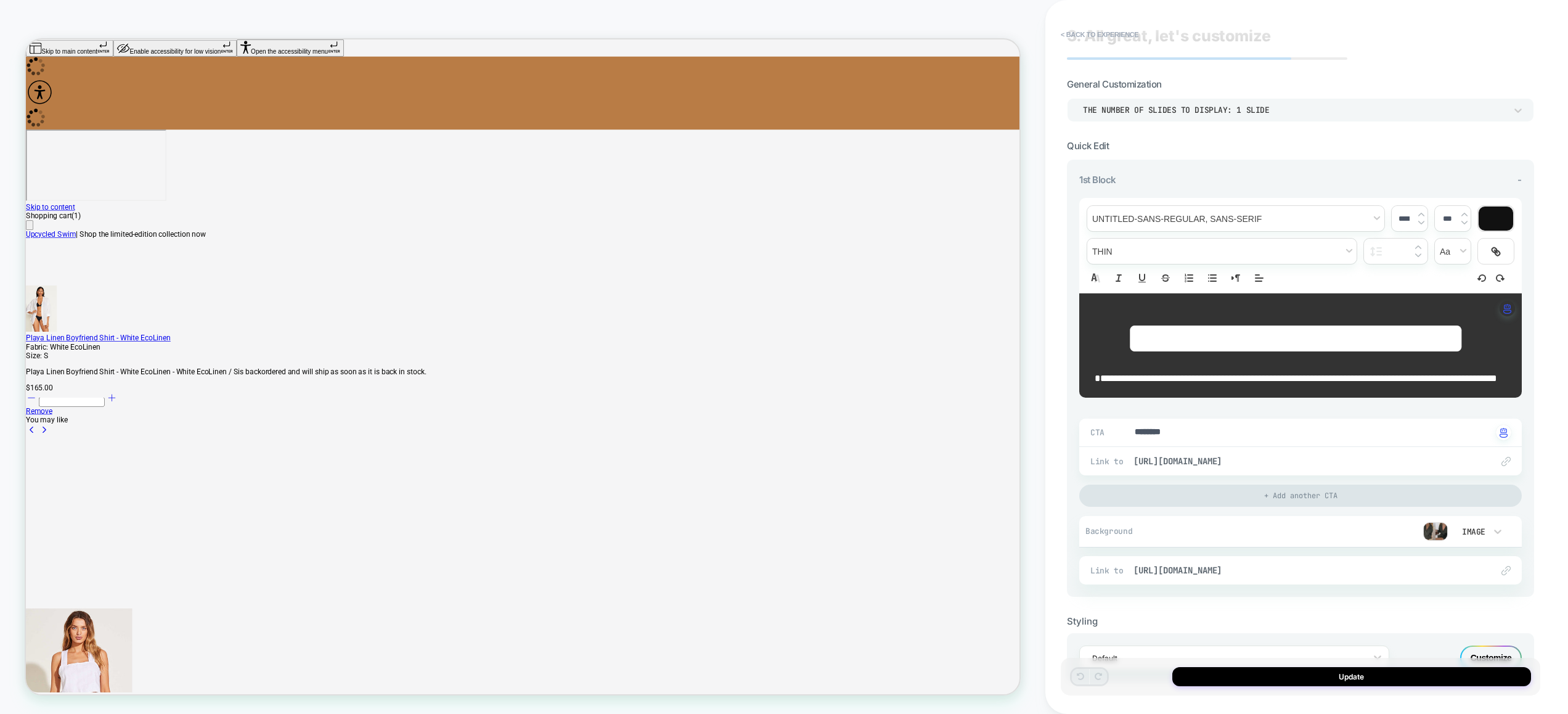
scroll to position [86, 0]
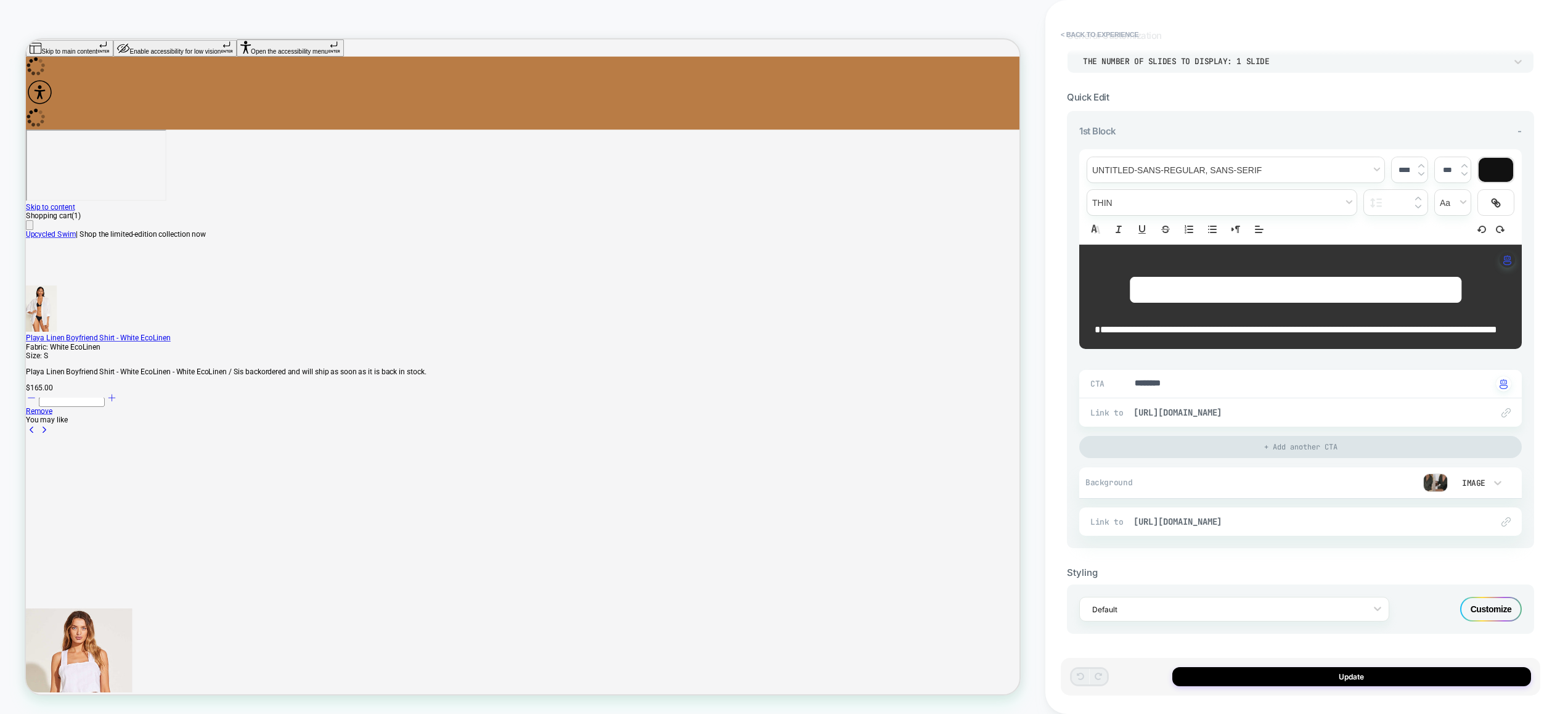
click at [1494, 607] on div "Customize" at bounding box center [1491, 609] width 62 height 25
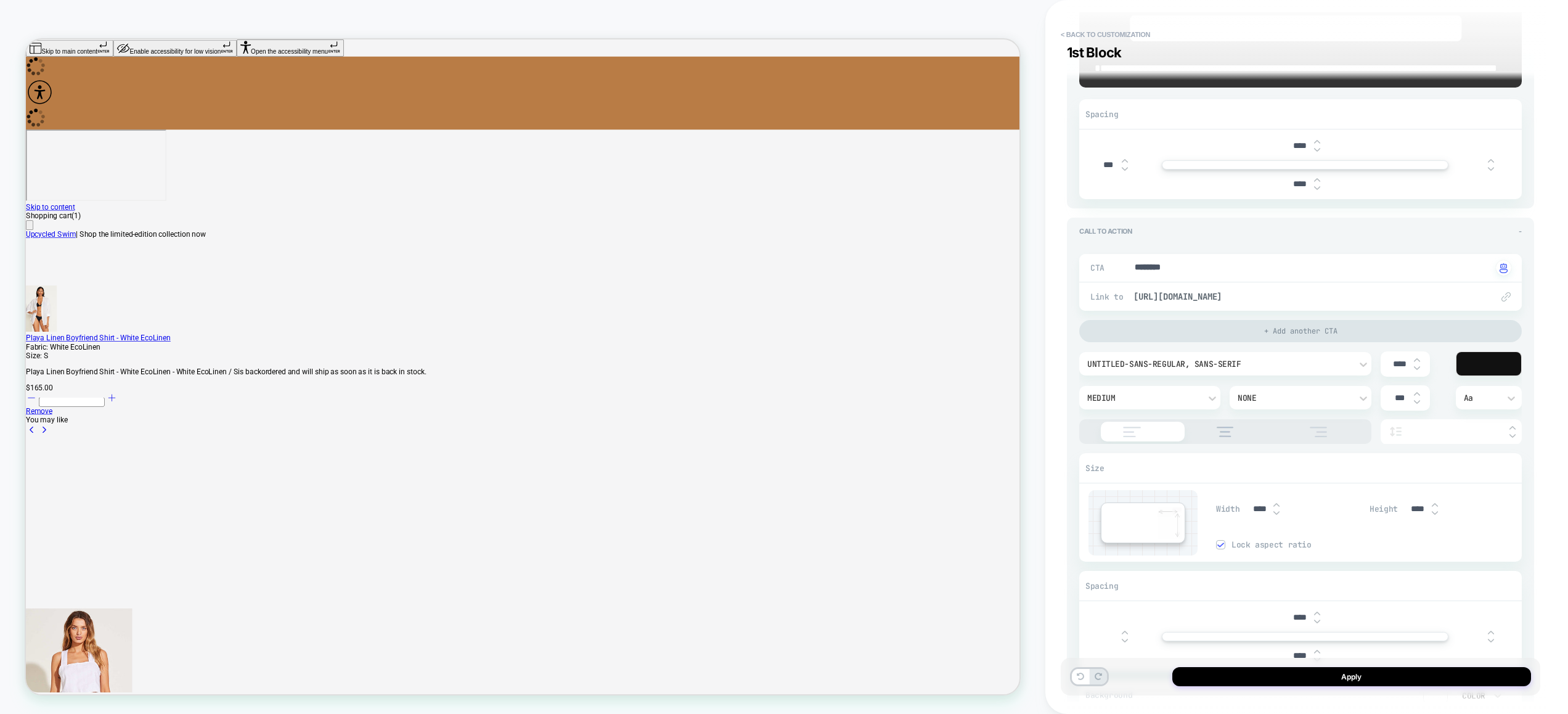
scroll to position [0, 0]
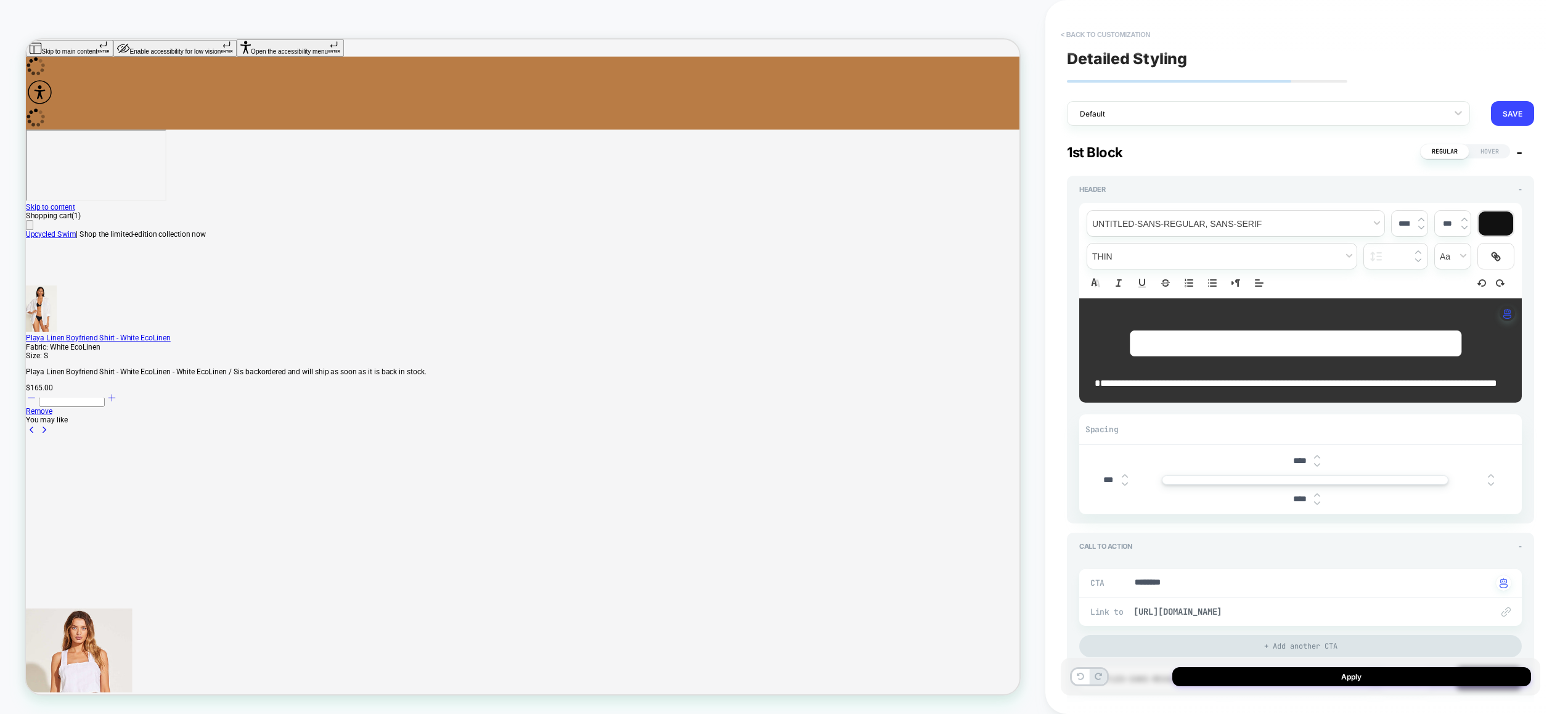
click at [1134, 27] on button "< Back to customization" at bounding box center [1105, 34] width 102 height 20
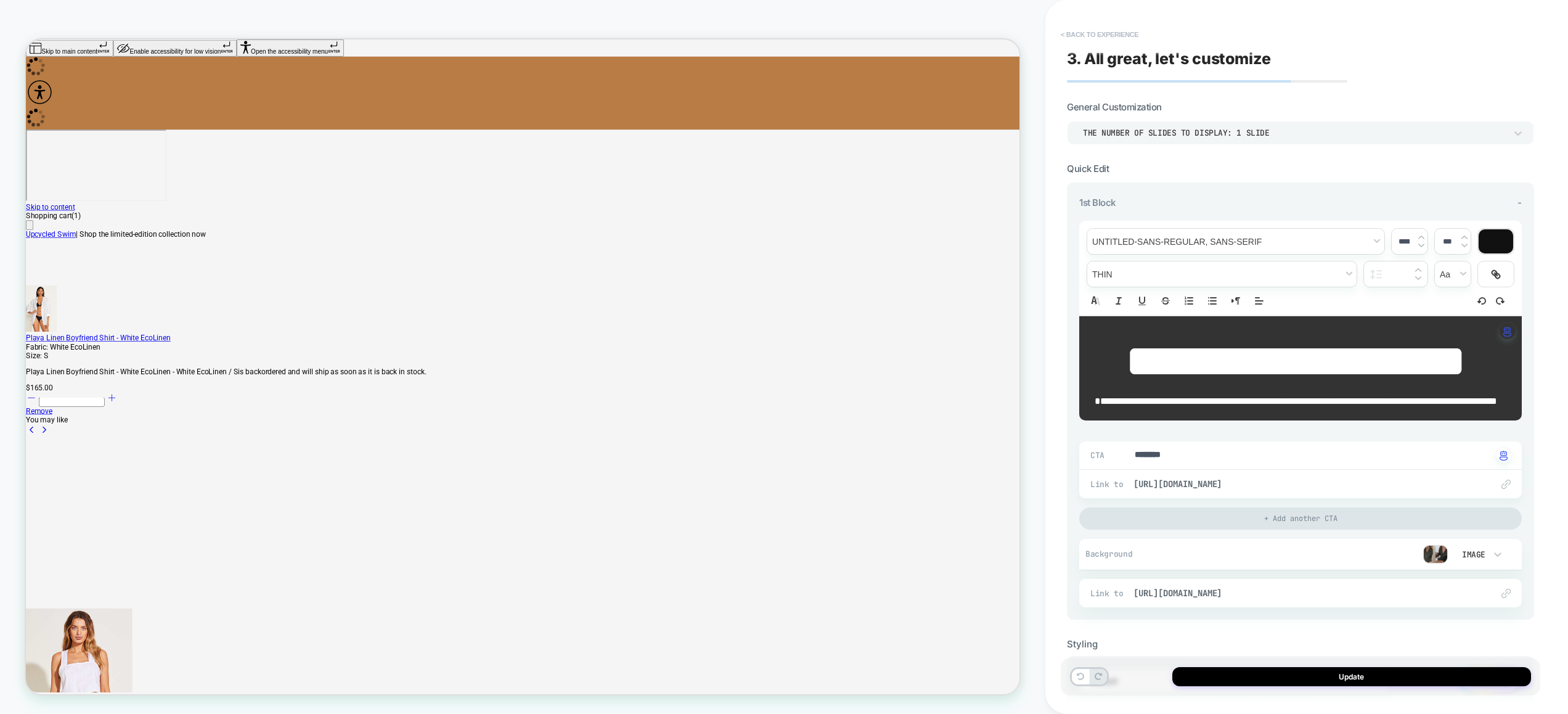
type textarea "*"
click at [1117, 28] on button "< Back to experience" at bounding box center [1099, 34] width 90 height 20
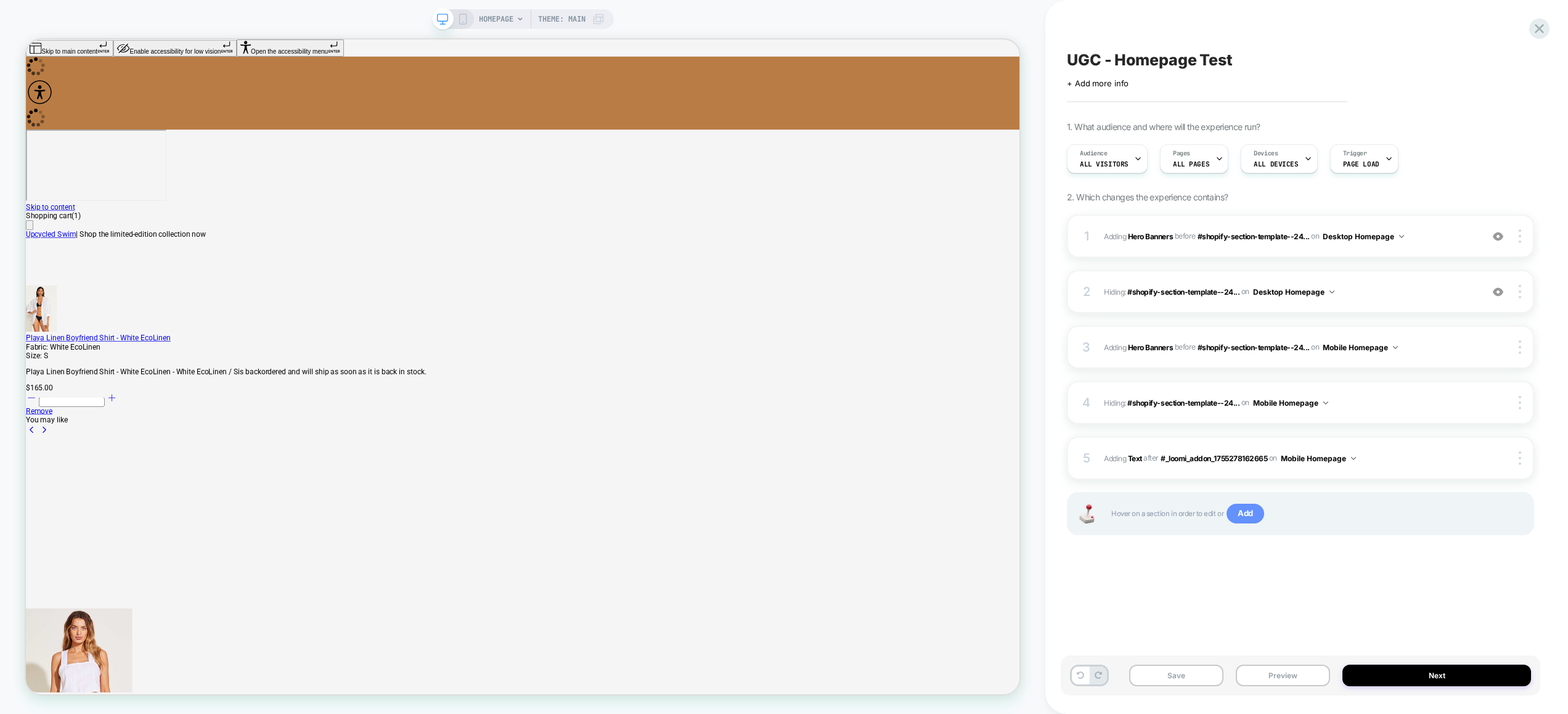
click at [1253, 515] on span "Add" at bounding box center [1245, 513] width 37 height 20
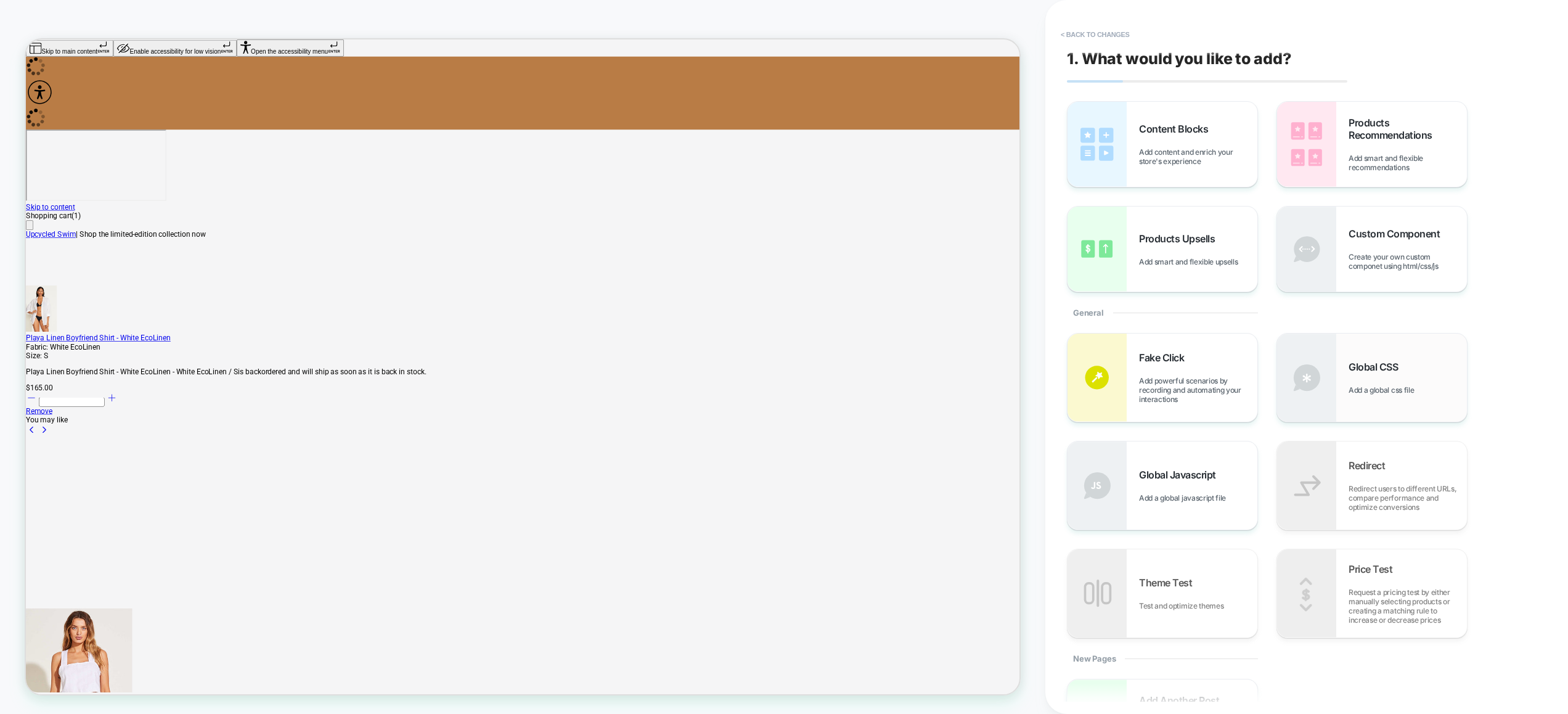
click at [1348, 361] on span "Global CSS" at bounding box center [1376, 367] width 56 height 13
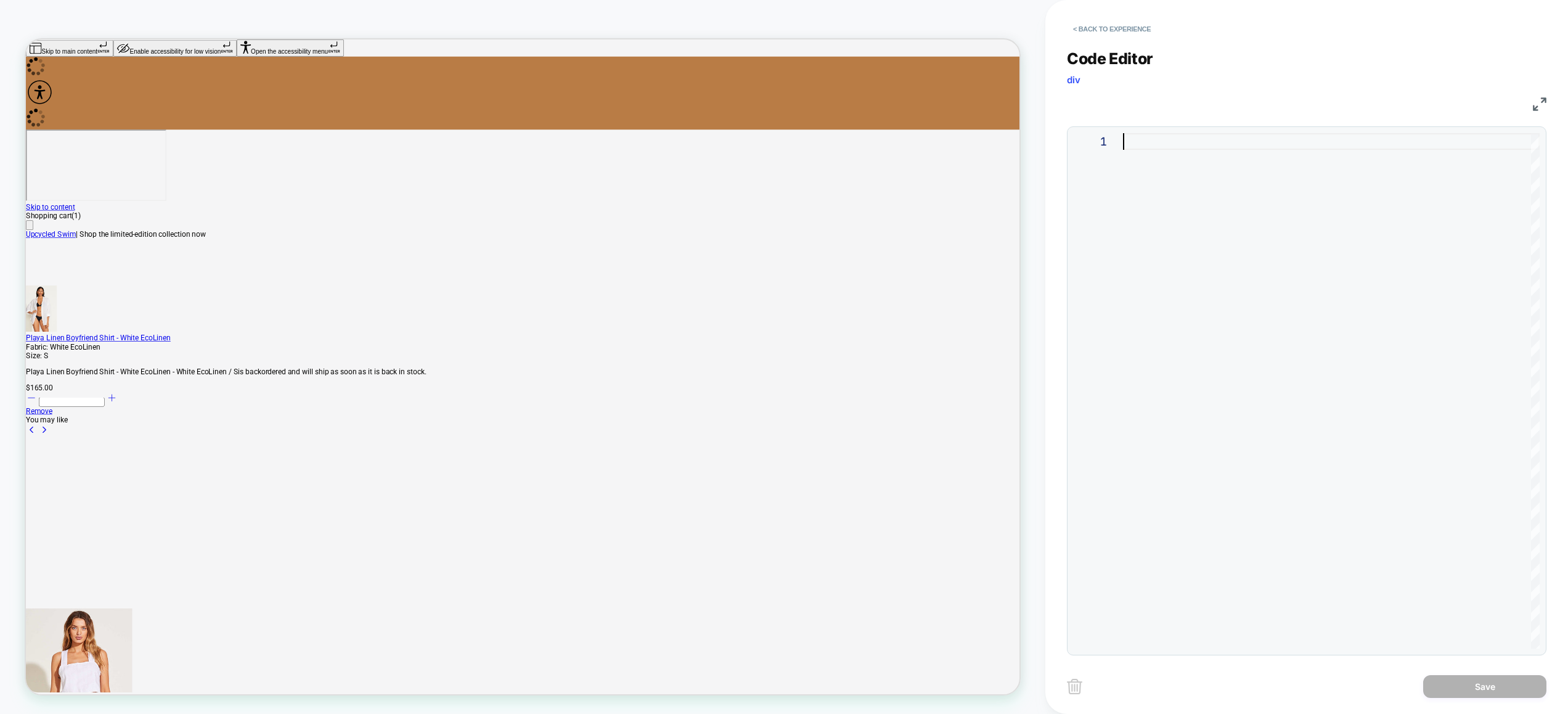
click at [1264, 281] on div at bounding box center [1331, 390] width 416 height 515
click at [1304, 133] on div "# _ loomi_addon_1755276754433 { }" at bounding box center [1331, 407] width 416 height 549
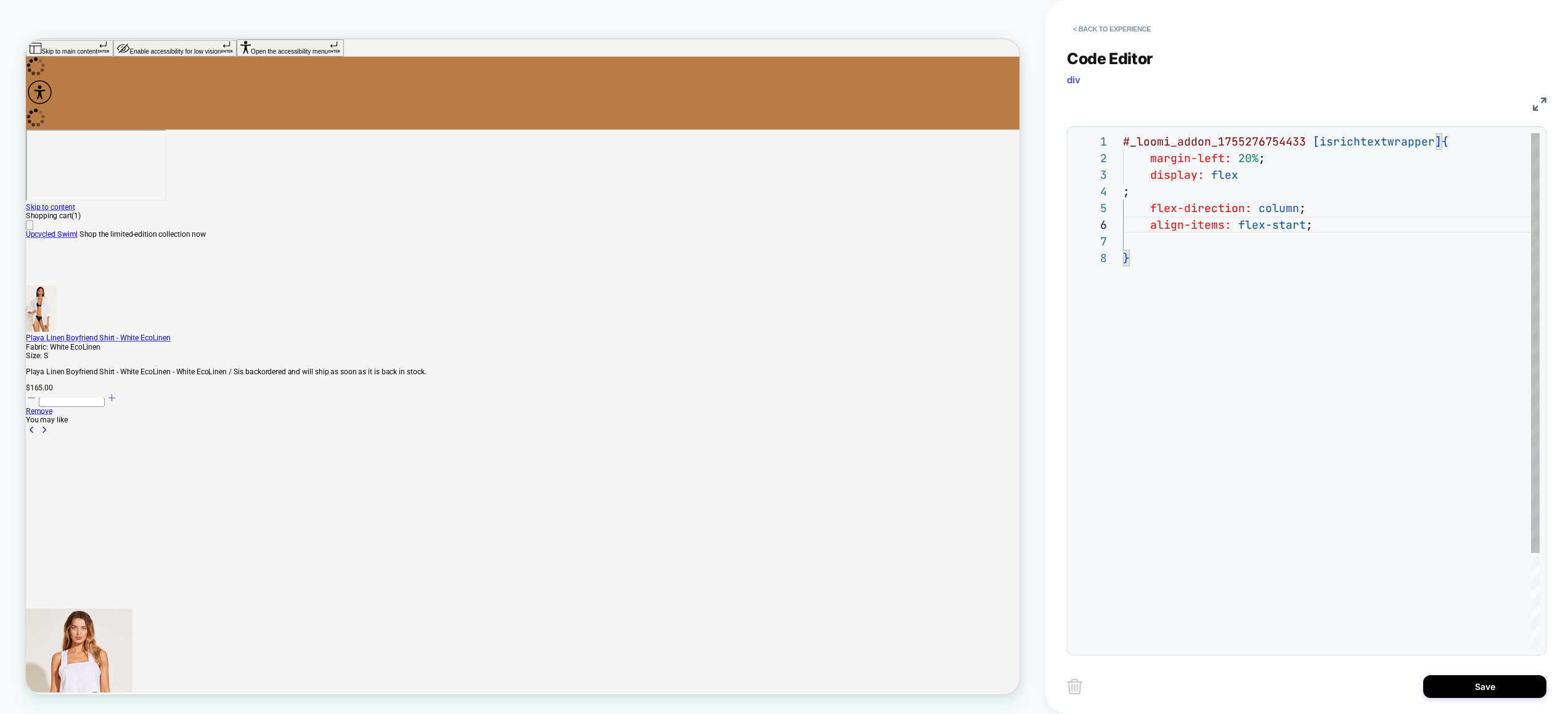
scroll to position [50, 0]
click at [1123, 193] on div "# _ loomi_addon_1755276754433 [ isrichtextwrapper ] { margin-left: 20% ; displa…" at bounding box center [1331, 448] width 416 height 632
click at [1235, 233] on div "# _ loomi_addon_1755276754433 [ isrichtextwrapper ] { margin-left: 20% ; displa…" at bounding box center [1331, 440] width 416 height 615
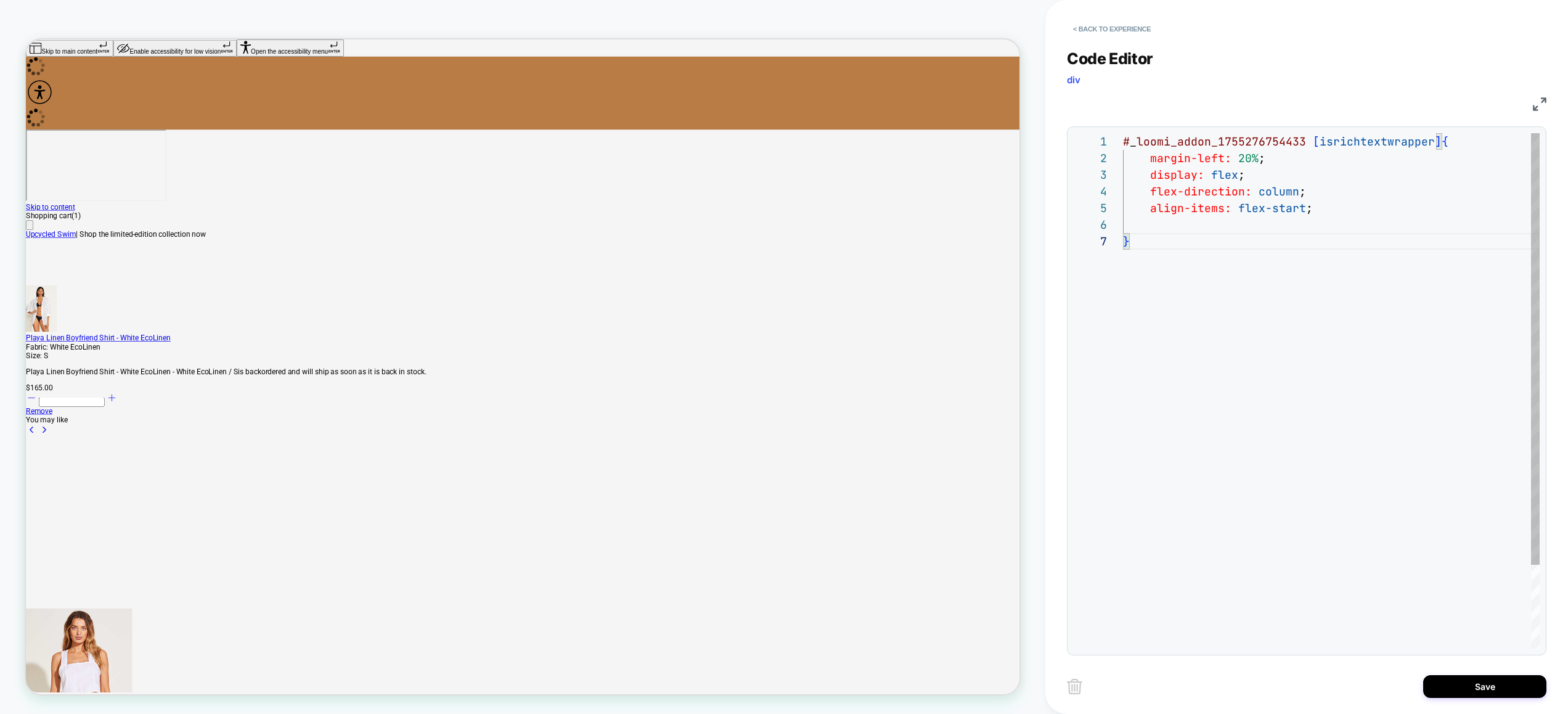
click at [1235, 220] on div "# _ loomi_addon_1755276754433 [ isrichtextwrapper ] { margin-left: 20% ; displa…" at bounding box center [1331, 440] width 416 height 615
click at [1165, 363] on div "# _ loomi_addon_1755276754433 [ isrichtextwrapper ] { margin-left: 20% ; displa…" at bounding box center [1331, 432] width 416 height 599
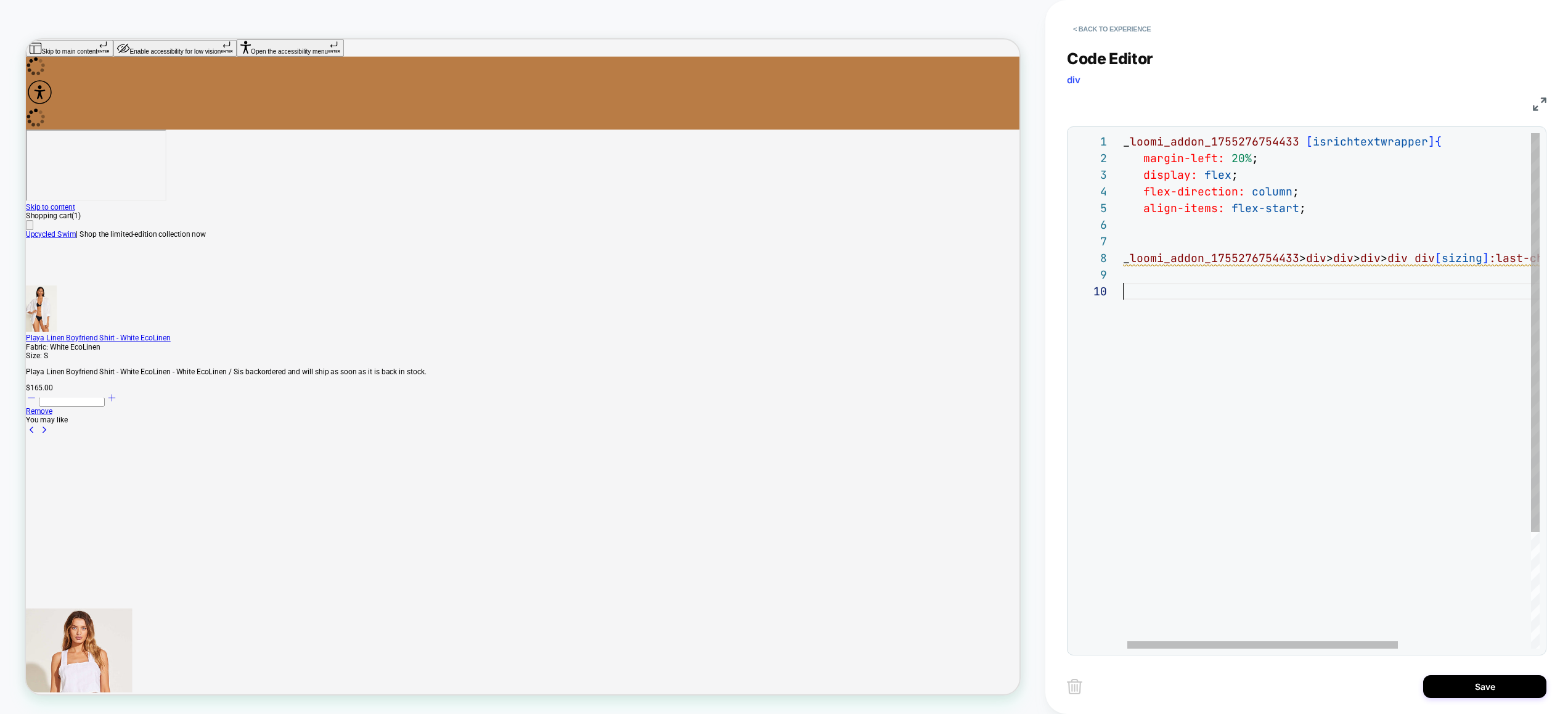
scroll to position [149, 0]
drag, startPoint x: 1112, startPoint y: 312, endPoint x: 1098, endPoint y: 320, distance: 16.1
click at [1116, 317] on div "# _ loomi_addon_1755276754433 [ isrichtextwrapper ] { margin-left: 20% ; displa…" at bounding box center [1429, 465] width 627 height 665
click at [1226, 333] on div "# _ loomi_addon_1755276754433 [ isrichtextwrapper ] { margin-left: 20% ; displa…" at bounding box center [1436, 465] width 627 height 665
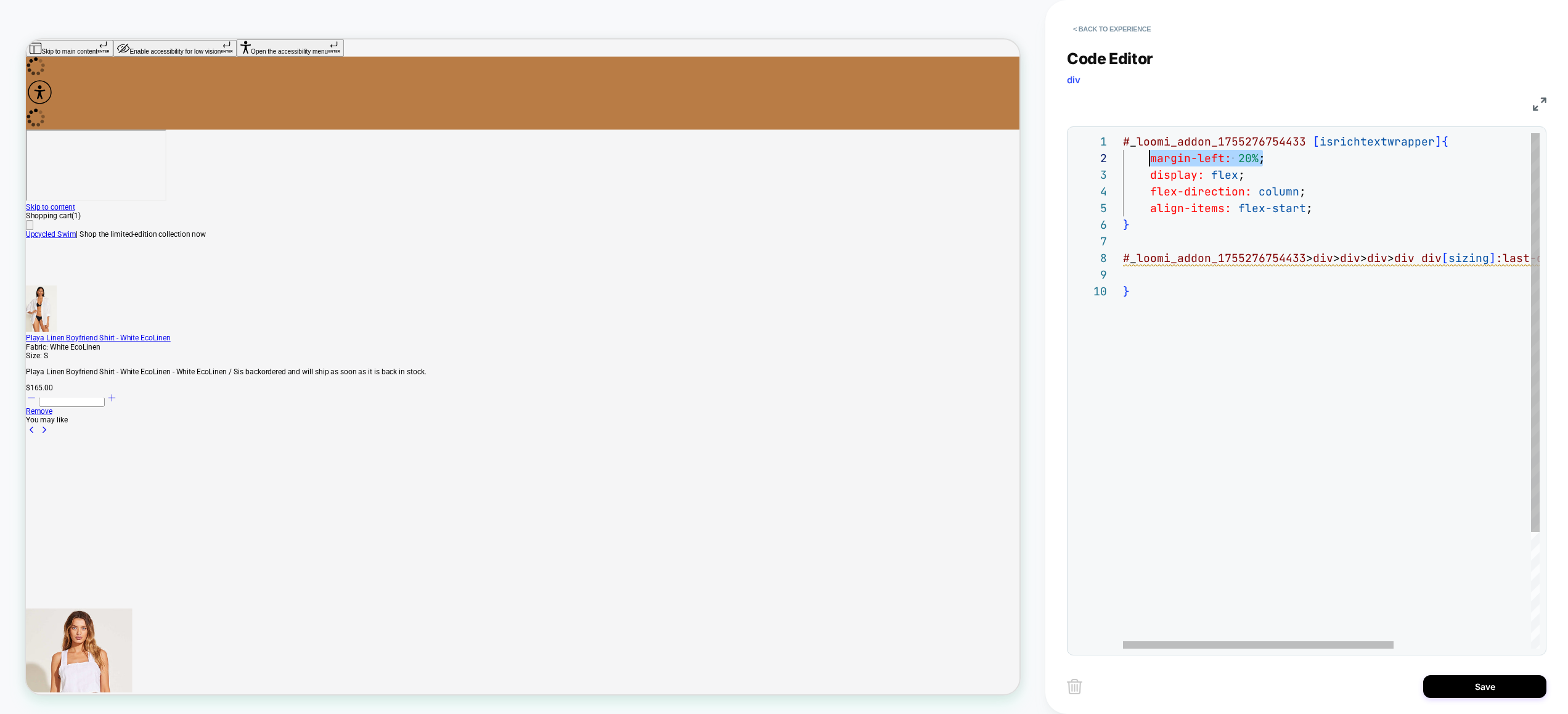
drag, startPoint x: 1277, startPoint y: 161, endPoint x: 1151, endPoint y: 158, distance: 126.0
click at [1151, 158] on div "# _ loomi_addon_1755276754433 [ isrichtextwrapper ] { margin-left: 20% ; displa…" at bounding box center [1436, 465] width 627 height 665
drag, startPoint x: 1313, startPoint y: 210, endPoint x: 1151, endPoint y: 204, distance: 162.1
click at [1151, 204] on div "# _ loomi_addon_1755276754433 [ isrichtextwrapper ] { margin-left: 20% ; displa…" at bounding box center [1436, 465] width 627 height 665
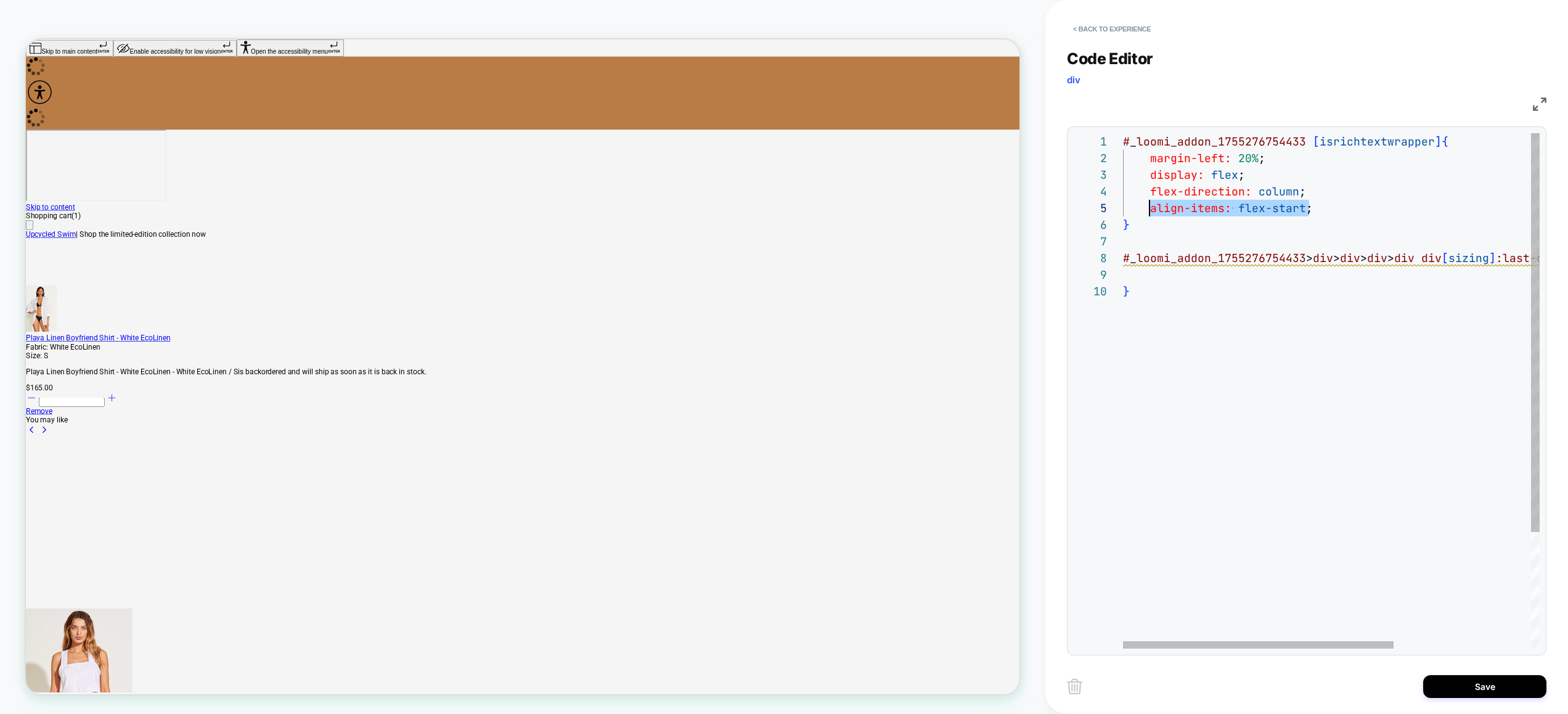
scroll to position [100, 0]
click at [1257, 233] on div "# _ loomi_addon_1755276754433 [ isrichtextwrapper ] { margin-left: 20% ; displa…" at bounding box center [1436, 465] width 627 height 665
drag, startPoint x: 1249, startPoint y: 156, endPoint x: 1151, endPoint y: 154, distance: 98.0
click at [1151, 154] on div "# _ loomi_addon_1755276754433 [ isrichtextwrapper ] { margin-left: 20% ; displa…" at bounding box center [1436, 465] width 627 height 665
click at [1177, 275] on div "# _ loomi_addon_1755276754433 [ isrichtextwrapper ] { margin-left: 20% ; displa…" at bounding box center [1436, 465] width 627 height 665
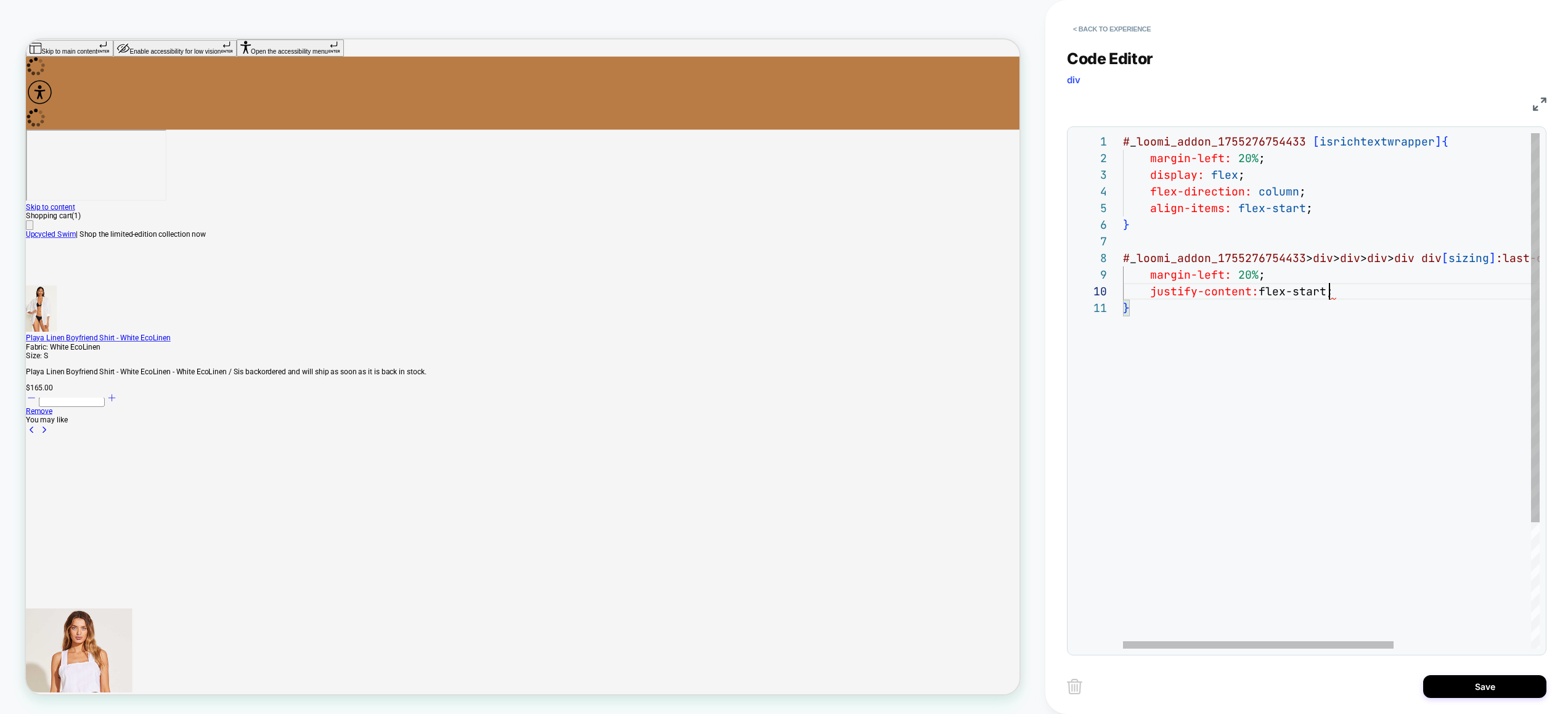
scroll to position [149, 207]
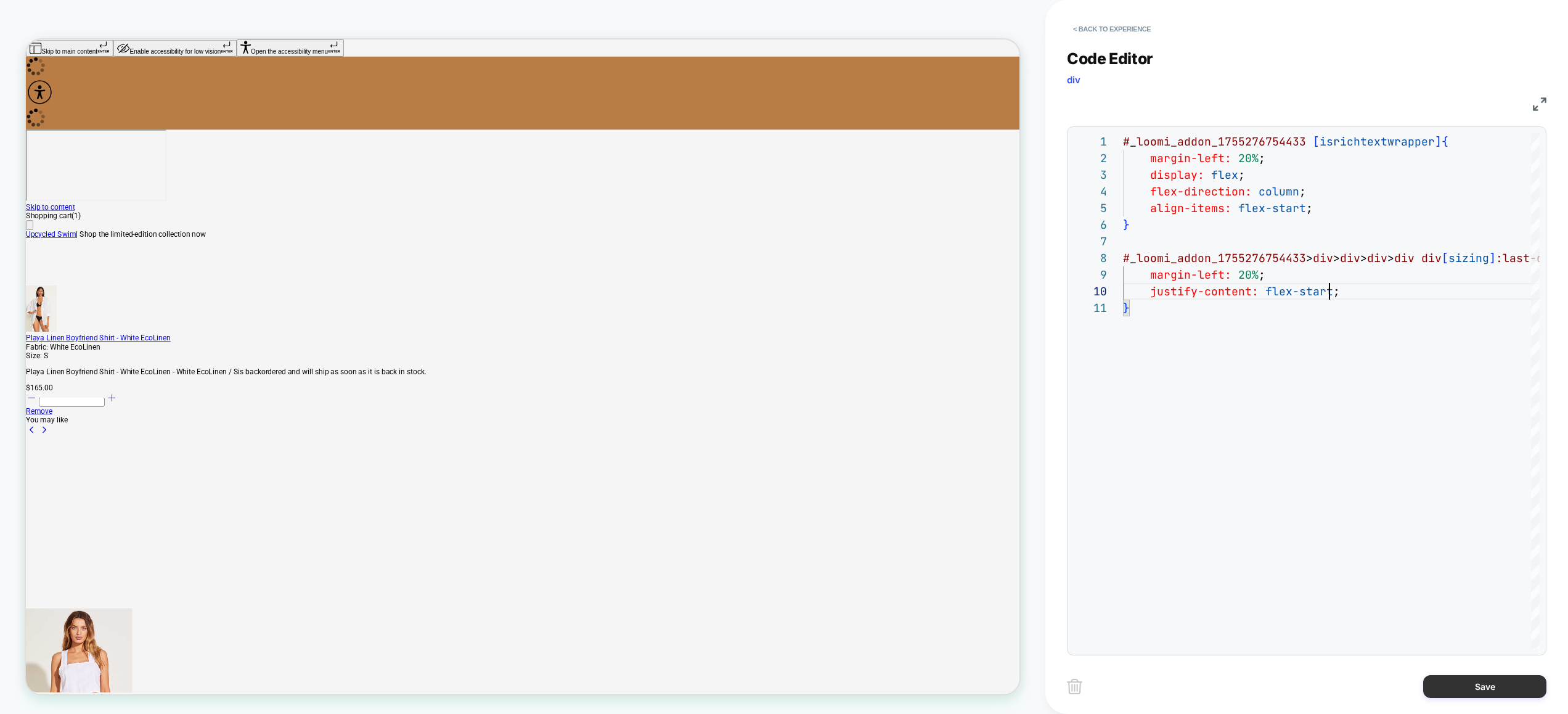
type textarea "**********"
click at [1477, 685] on button "Save" at bounding box center [1484, 686] width 123 height 23
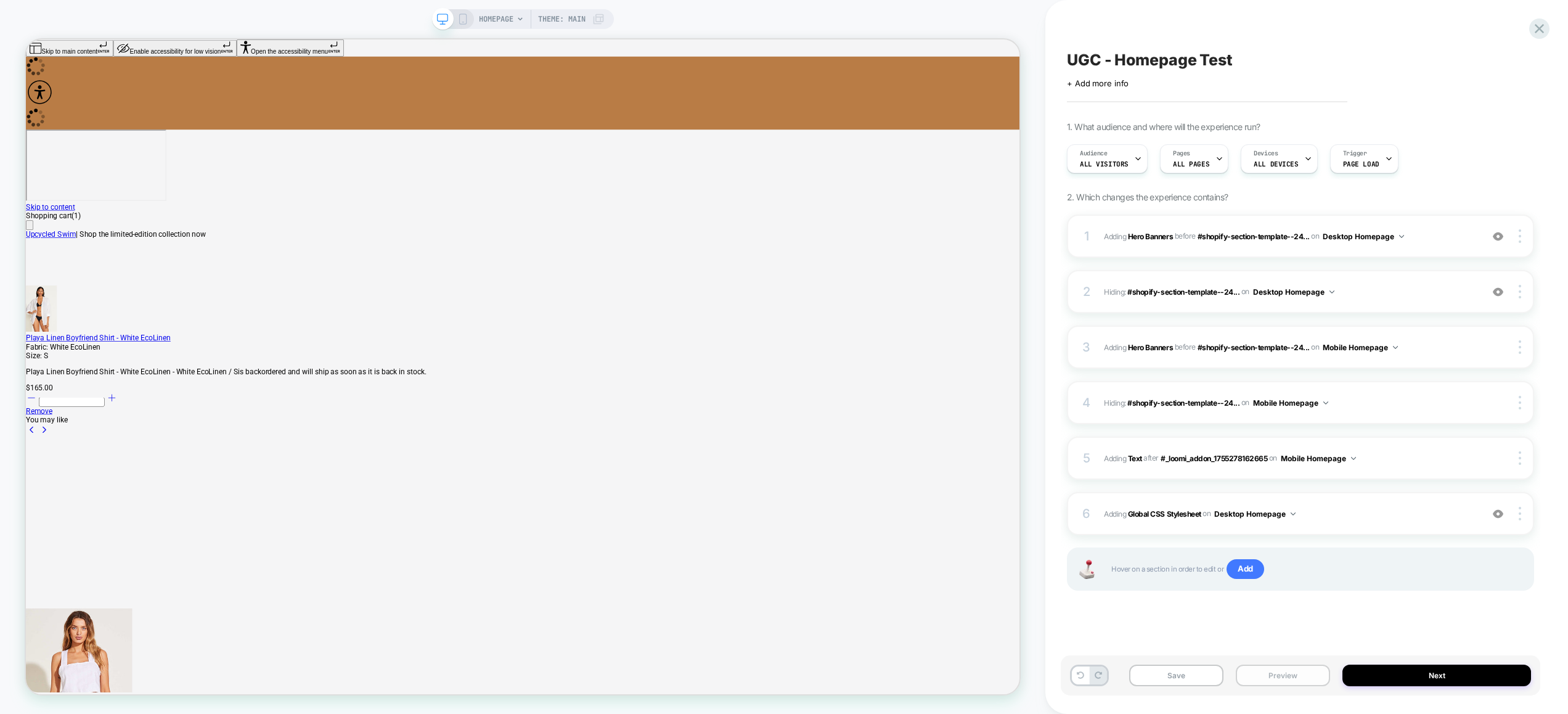
click at [1291, 673] on button "Preview" at bounding box center [1283, 675] width 95 height 21
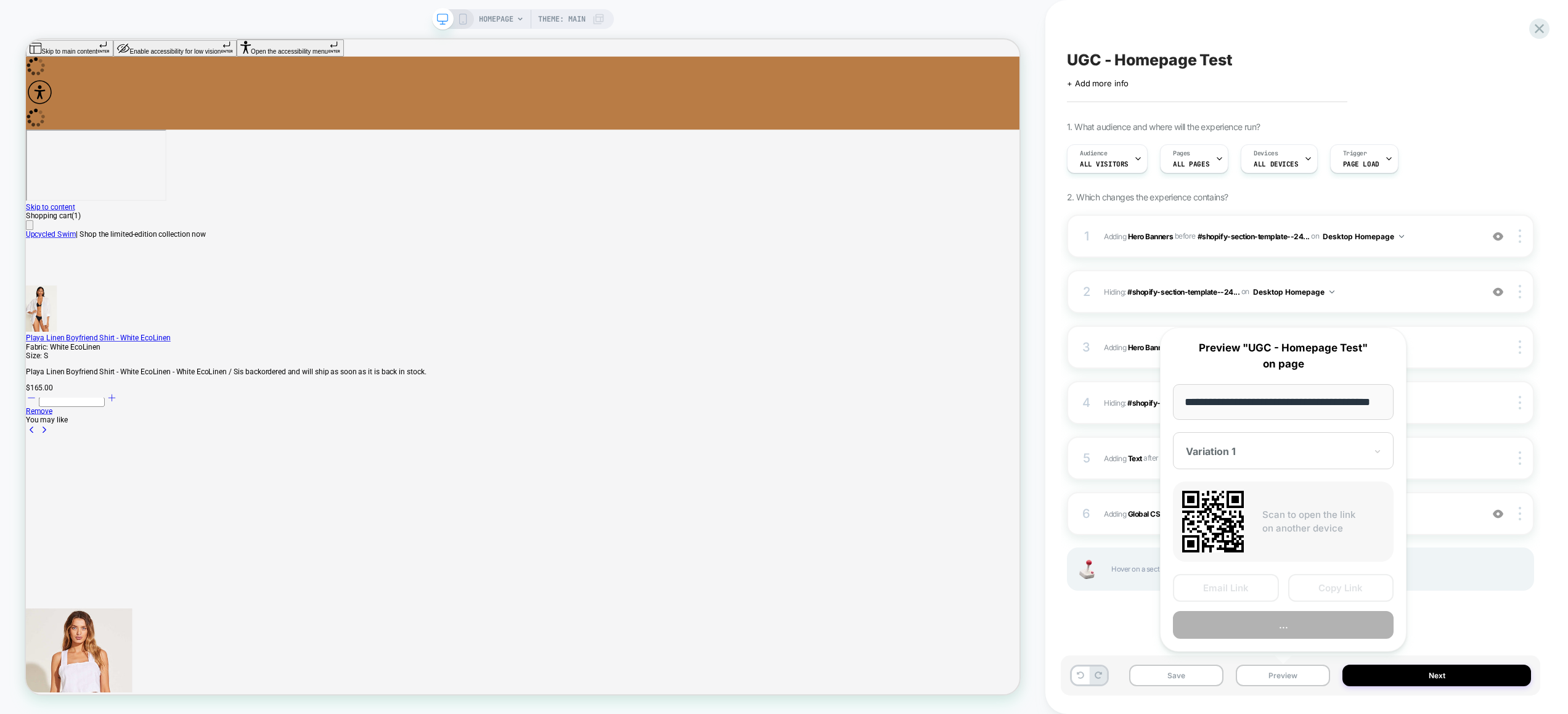
scroll to position [0, 33]
click at [1285, 624] on button "Preview" at bounding box center [1283, 625] width 221 height 28
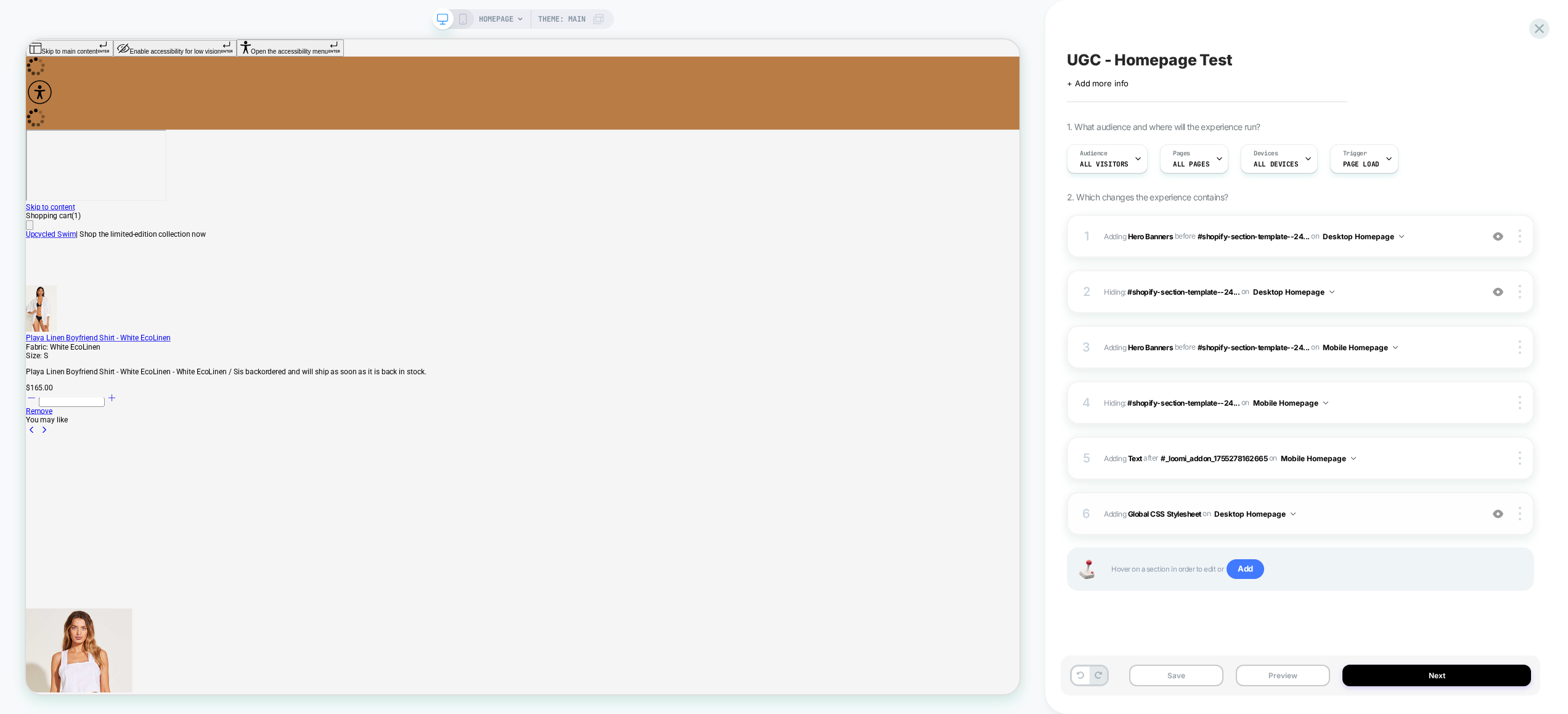
click at [1365, 515] on span "Adding Global CSS Stylesheet on Desktop Homepage" at bounding box center [1290, 514] width 372 height 15
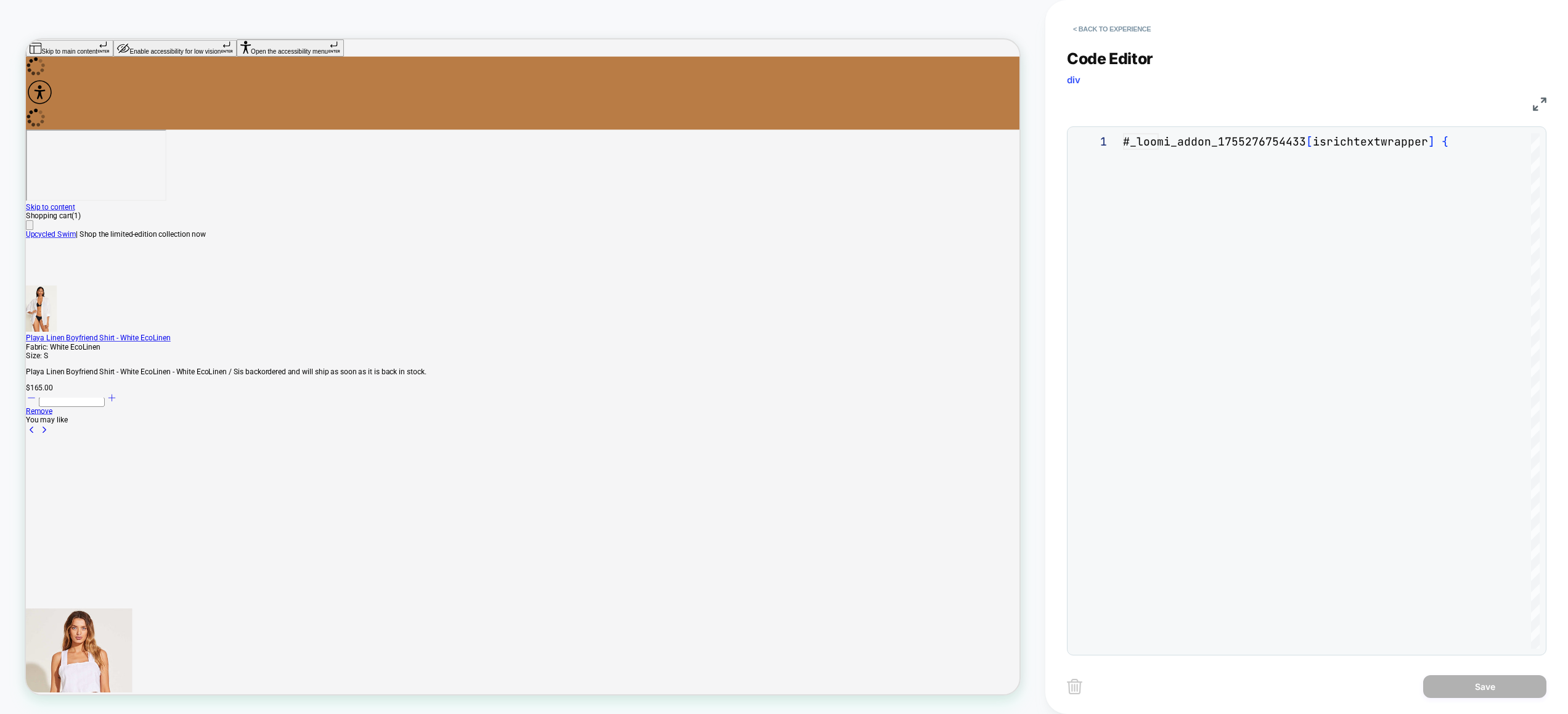
scroll to position [166, 0]
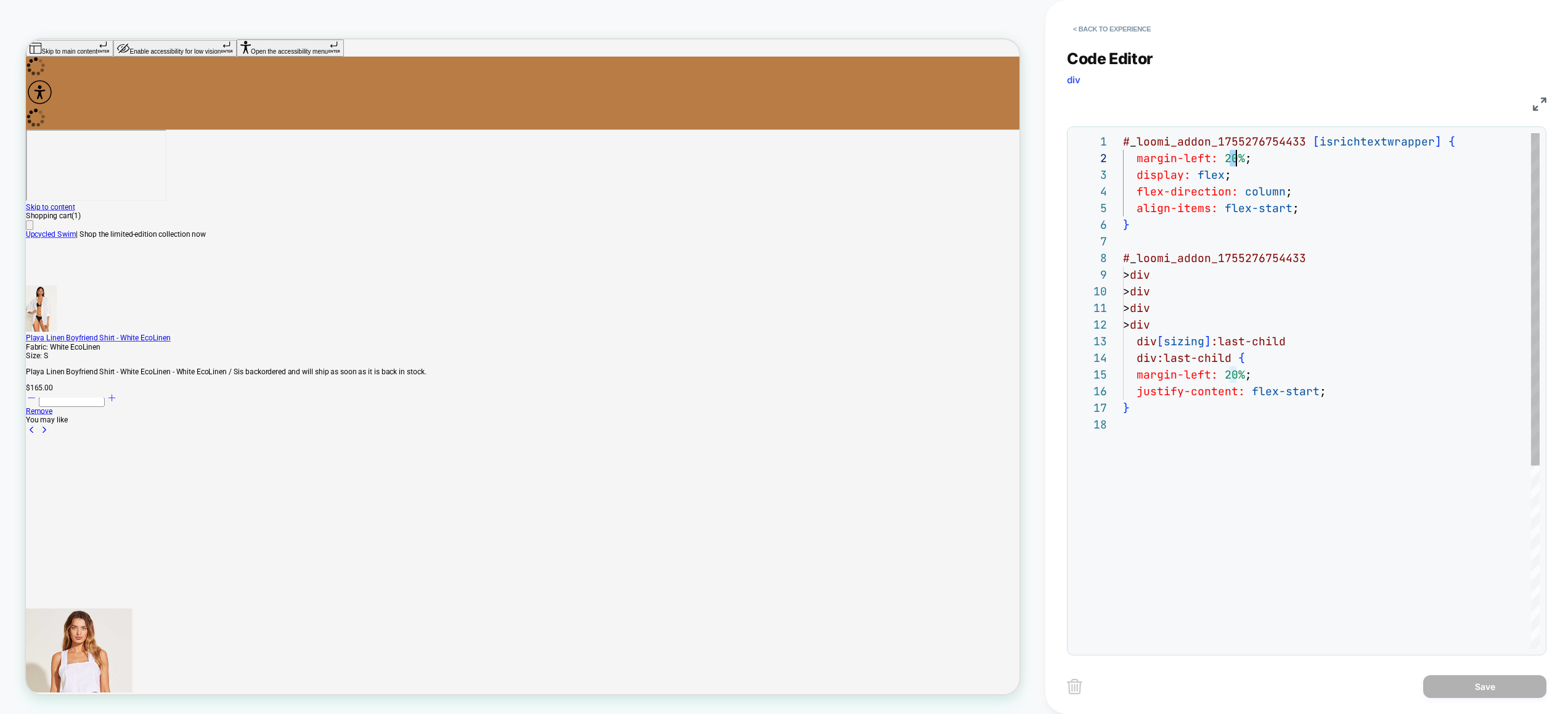
click at [1234, 163] on div "# _ loomi_addon_1755276754433 [ isrichtextwrapper ] { margin-left: 20% ; displa…" at bounding box center [1331, 532] width 416 height 798
click at [1233, 378] on div "# _ loomi_addon_1755276754433 [ isrichtextwrapper ] { margin-left: 25% ; displa…" at bounding box center [1331, 532] width 416 height 798
click at [1378, 395] on div "# _ loomi_addon_1755276754433 [ isrichtextwrapper ] { margin-left: 25% ; displa…" at bounding box center [1331, 532] width 416 height 798
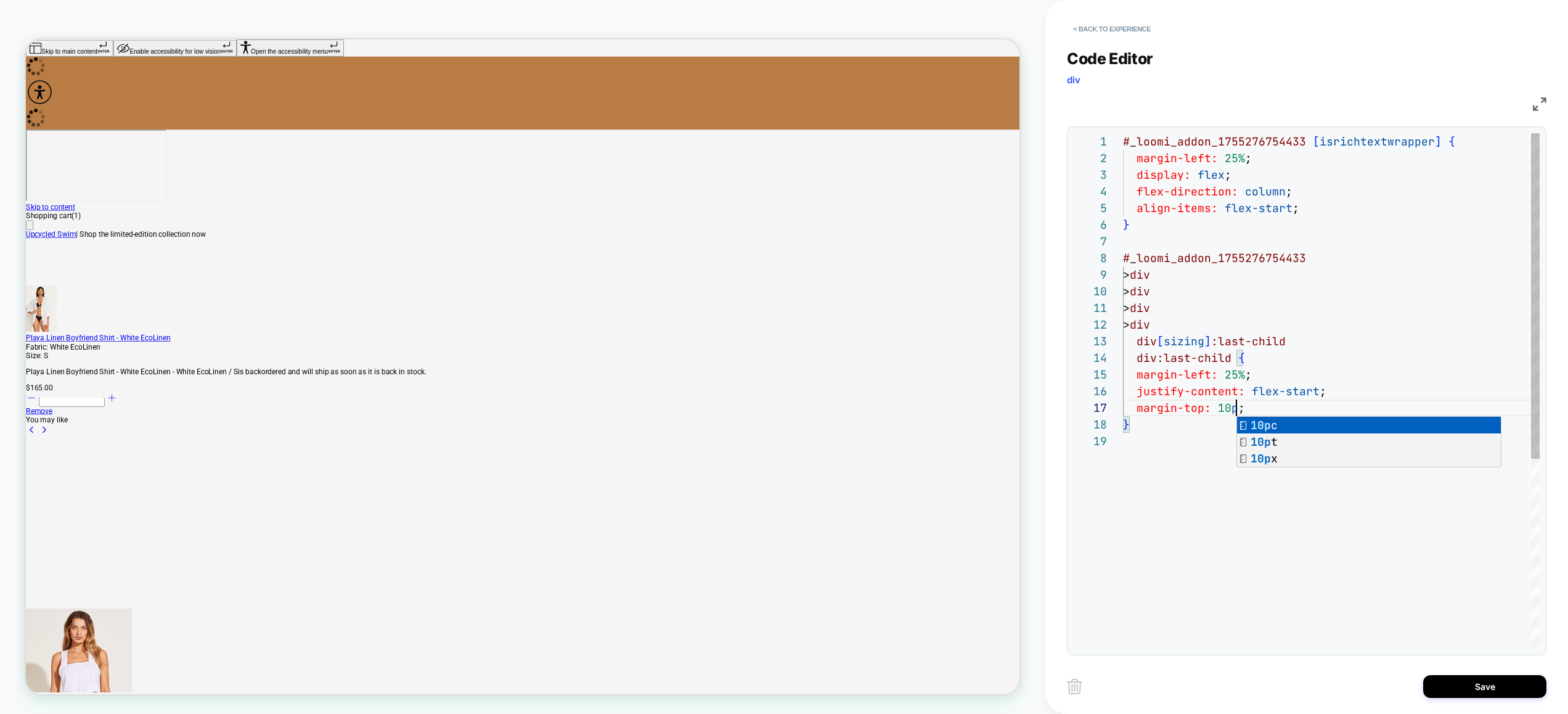
scroll to position [100, 119]
click at [1230, 377] on div "# _ loomi_addon_1755276754433 [ isrichtextwrapper ] { margin-left: 25% ; displa…" at bounding box center [1331, 540] width 416 height 815
click at [1287, 374] on div "# _ loomi_addon_1755276754433 [ isrichtextwrapper ] { margin-left: 25% ; displa…" at bounding box center [1331, 540] width 416 height 815
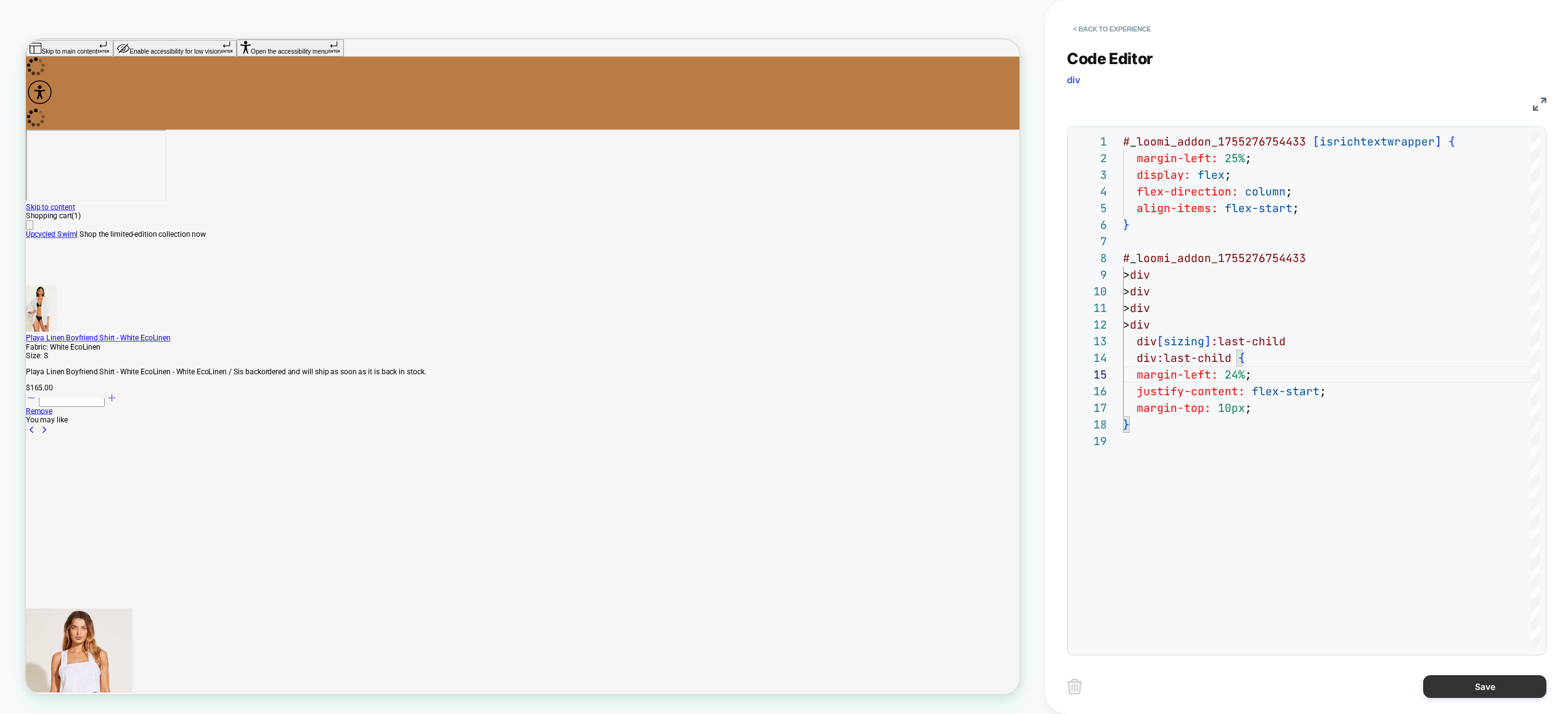
type textarea "**********"
click at [1478, 688] on button "Save" at bounding box center [1484, 686] width 123 height 23
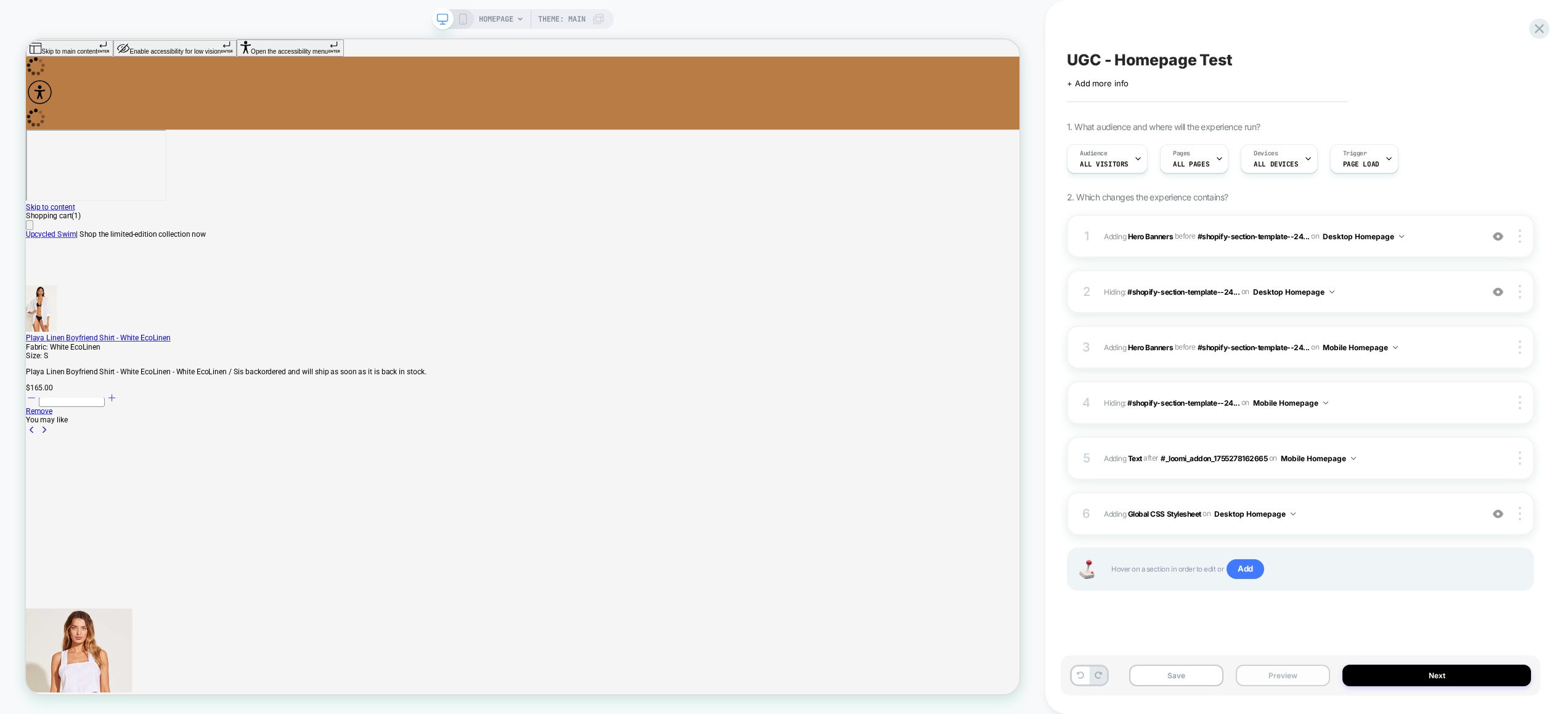
click at [1268, 683] on button "Preview" at bounding box center [1283, 675] width 95 height 21
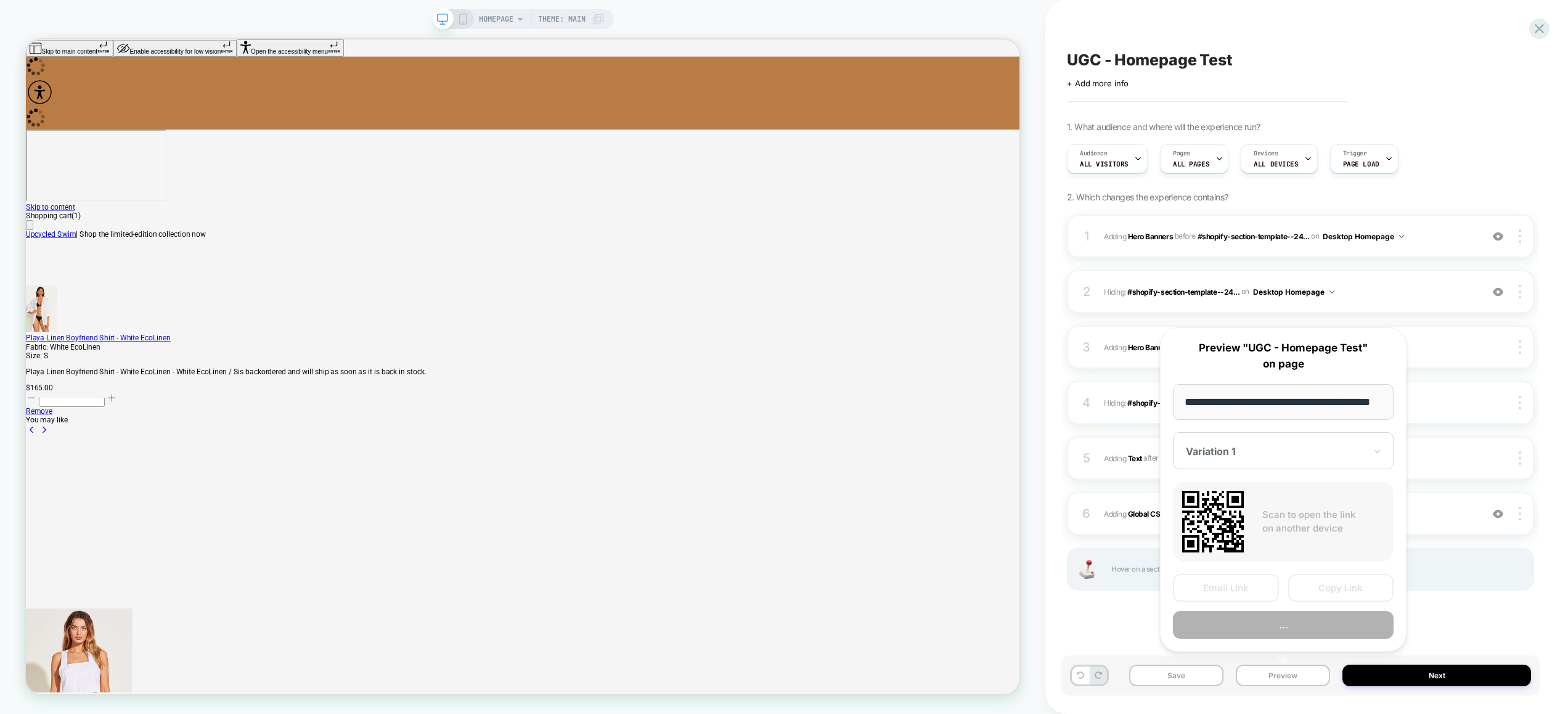
scroll to position [0, 33]
click at [1280, 630] on button "..." at bounding box center [1283, 625] width 221 height 28
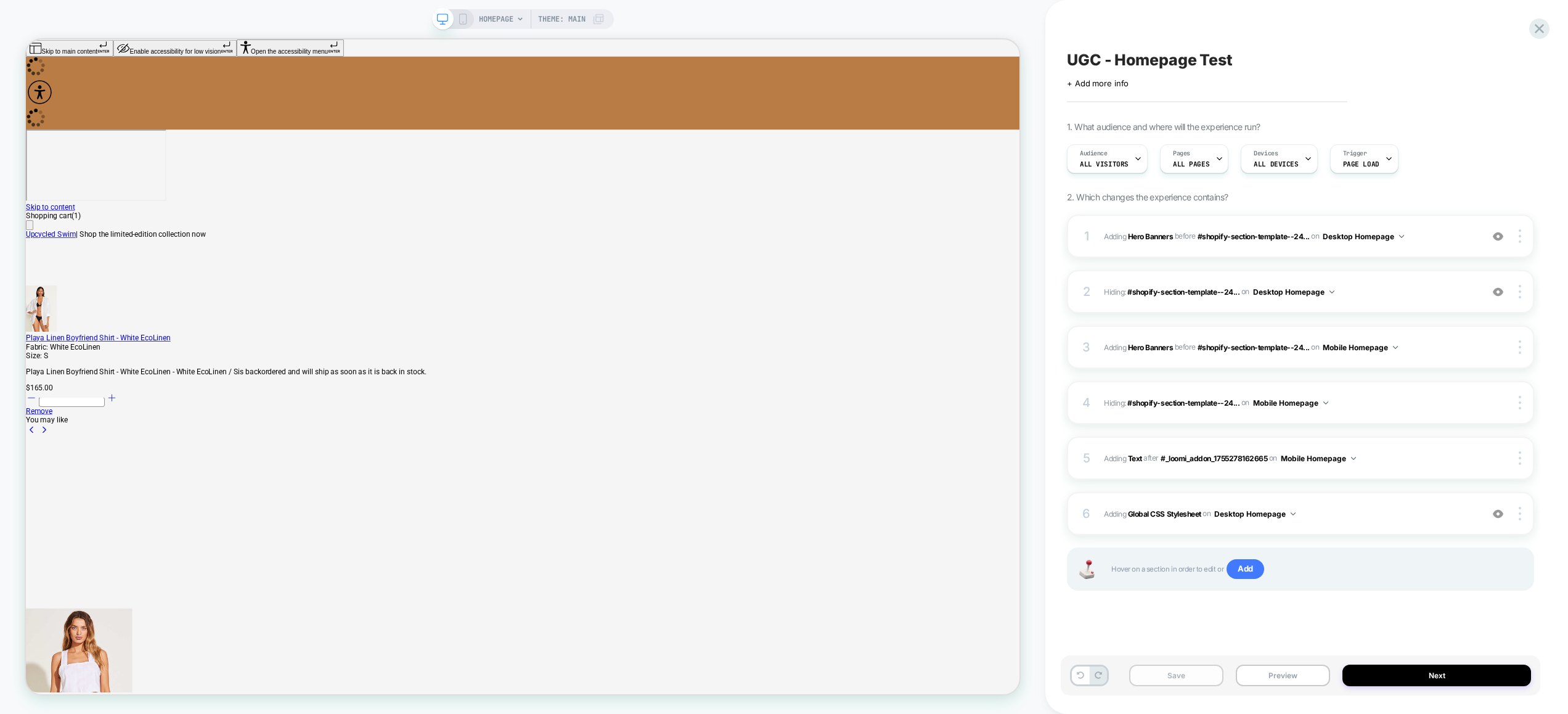
click at [1197, 674] on button "Save" at bounding box center [1175, 675] width 95 height 21
click at [1369, 522] on div "6 Adding Global CSS Stylesheet on Desktop Homepage Add Before Add After Copy to…" at bounding box center [1300, 514] width 467 height 43
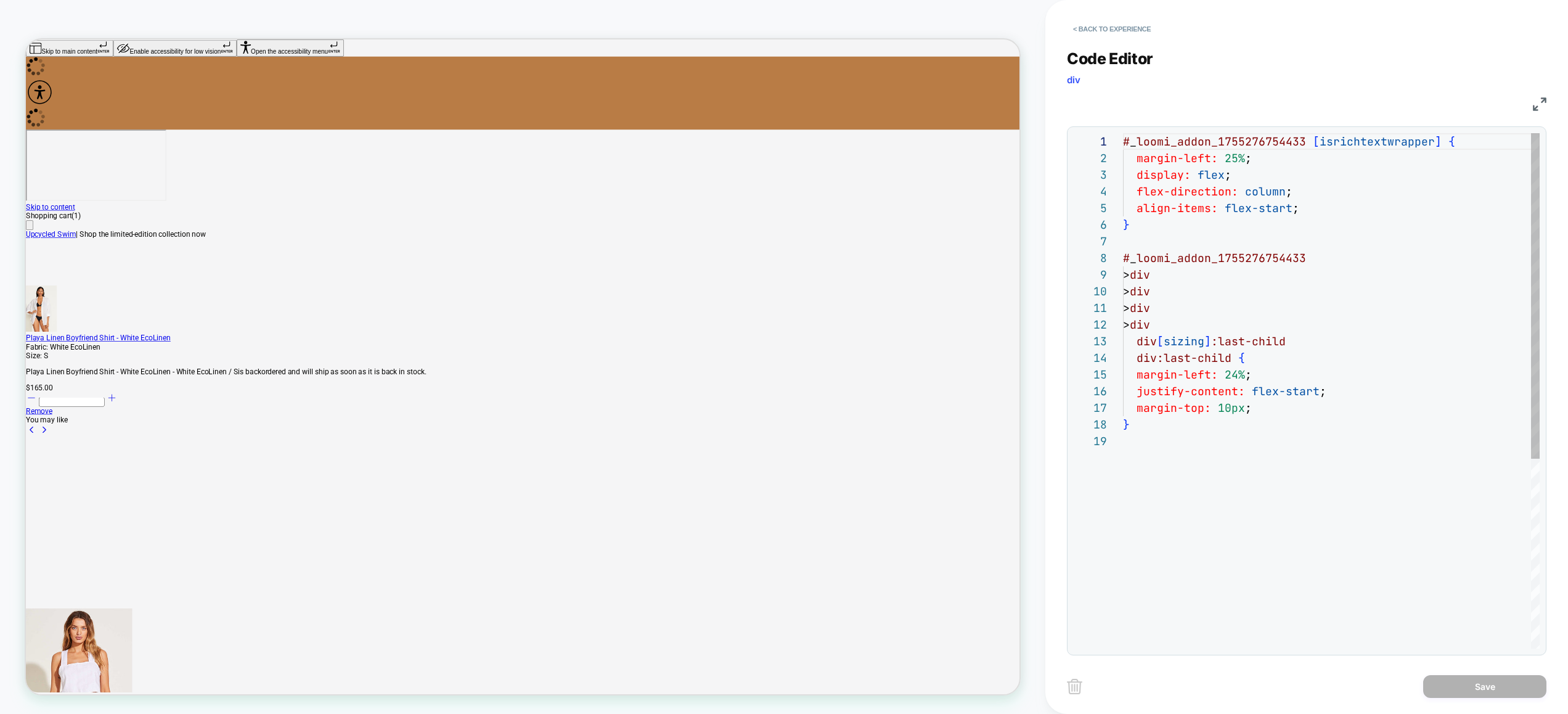
scroll to position [166, 0]
click at [1362, 282] on div "# _ loomi_addon_1755276754433 [ isrichtextwrapper ] { margin-left: 25% ; displa…" at bounding box center [1331, 540] width 416 height 815
type textarea "**********"
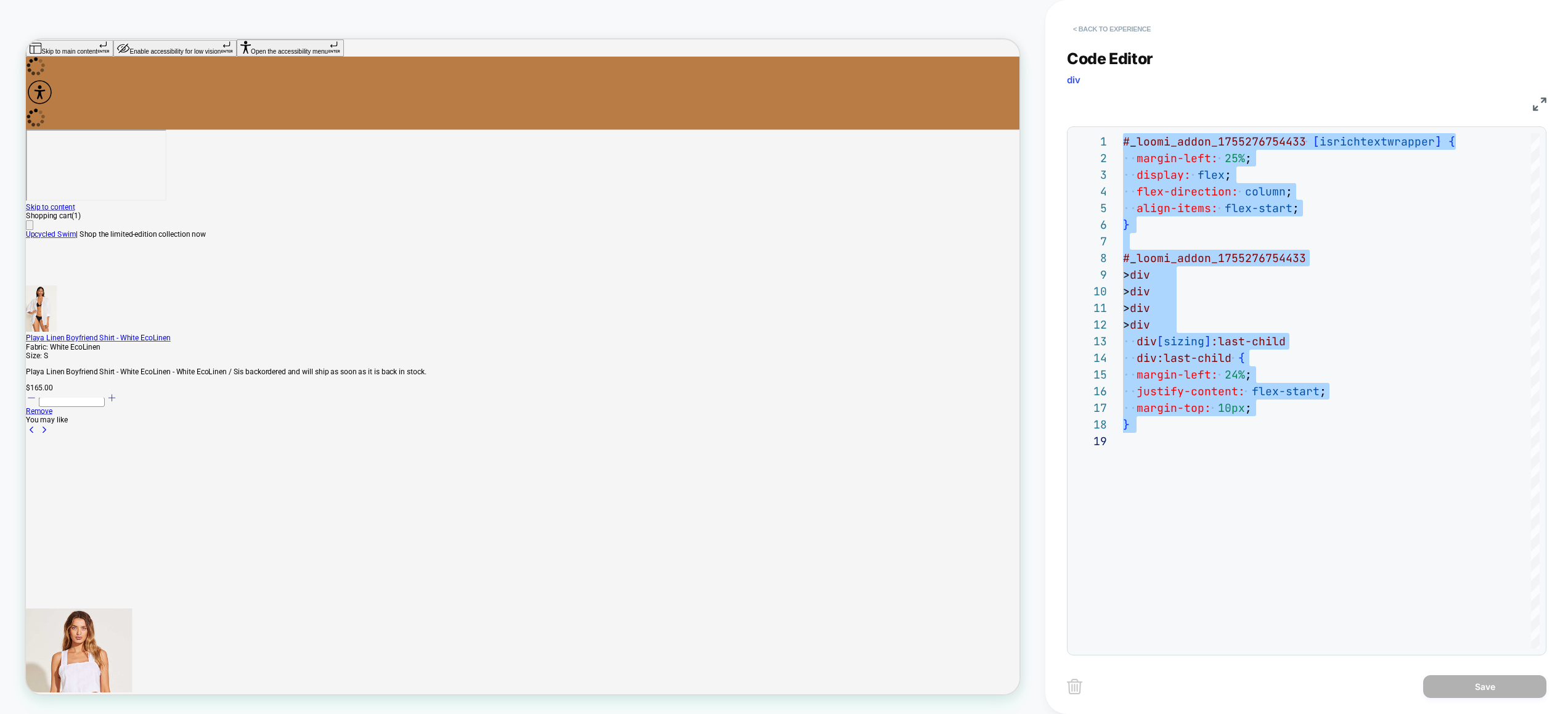
click at [1094, 29] on button "< Back to experience" at bounding box center [1111, 29] width 90 height 20
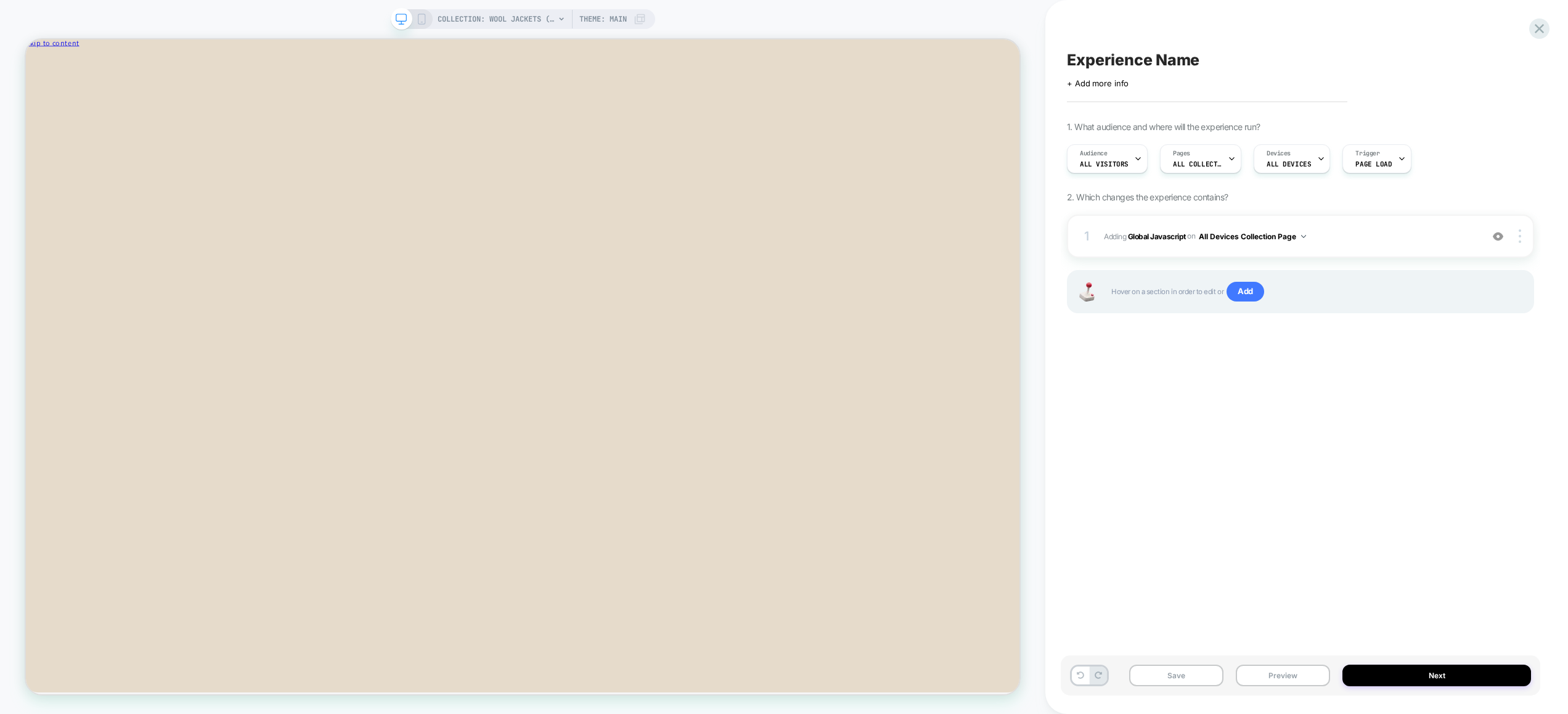
scroll to position [210, 0]
click at [1361, 225] on div "1 Adding Global Javascript on All Devices Collection Page Add Before Add After …" at bounding box center [1300, 236] width 467 height 43
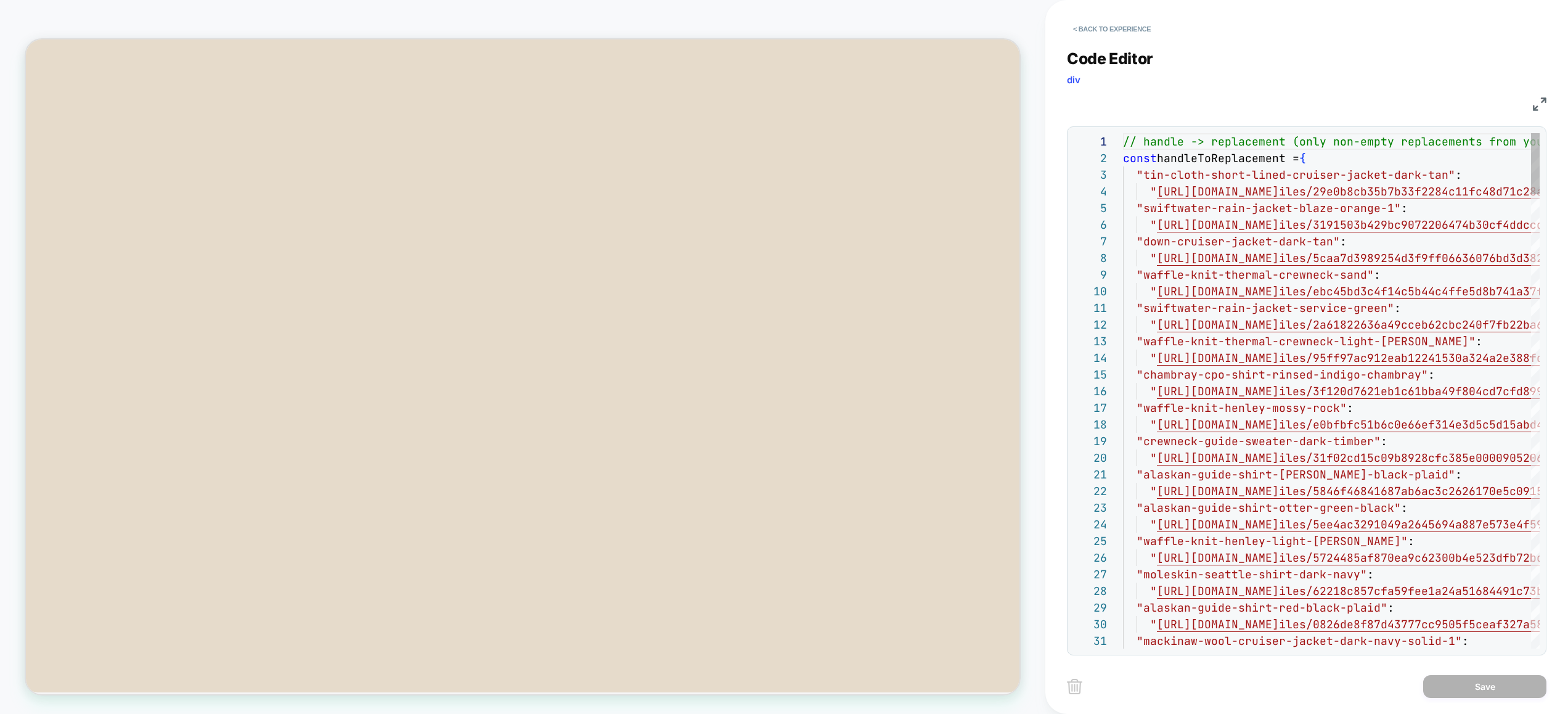
scroll to position [100, 0]
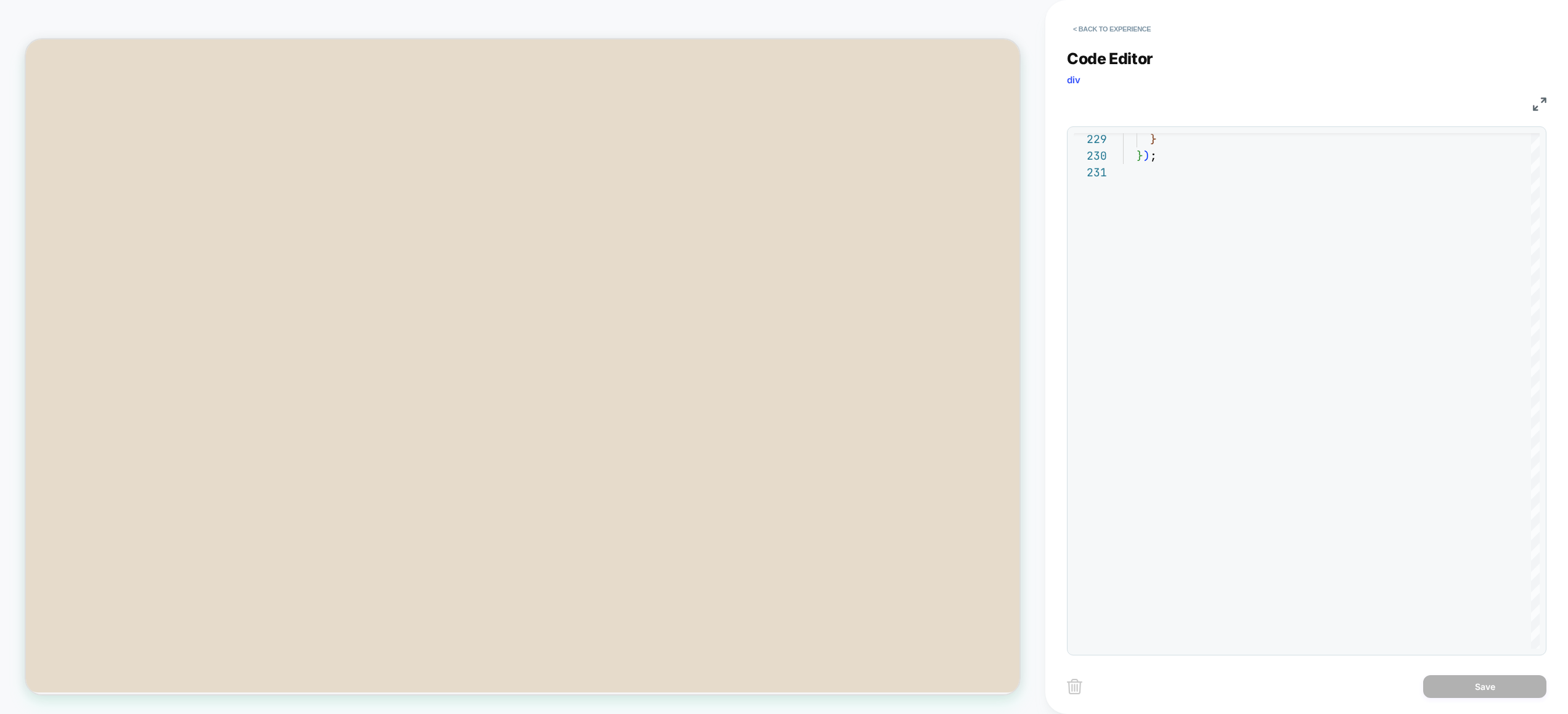
click at [1537, 102] on img at bounding box center [1539, 104] width 14 height 14
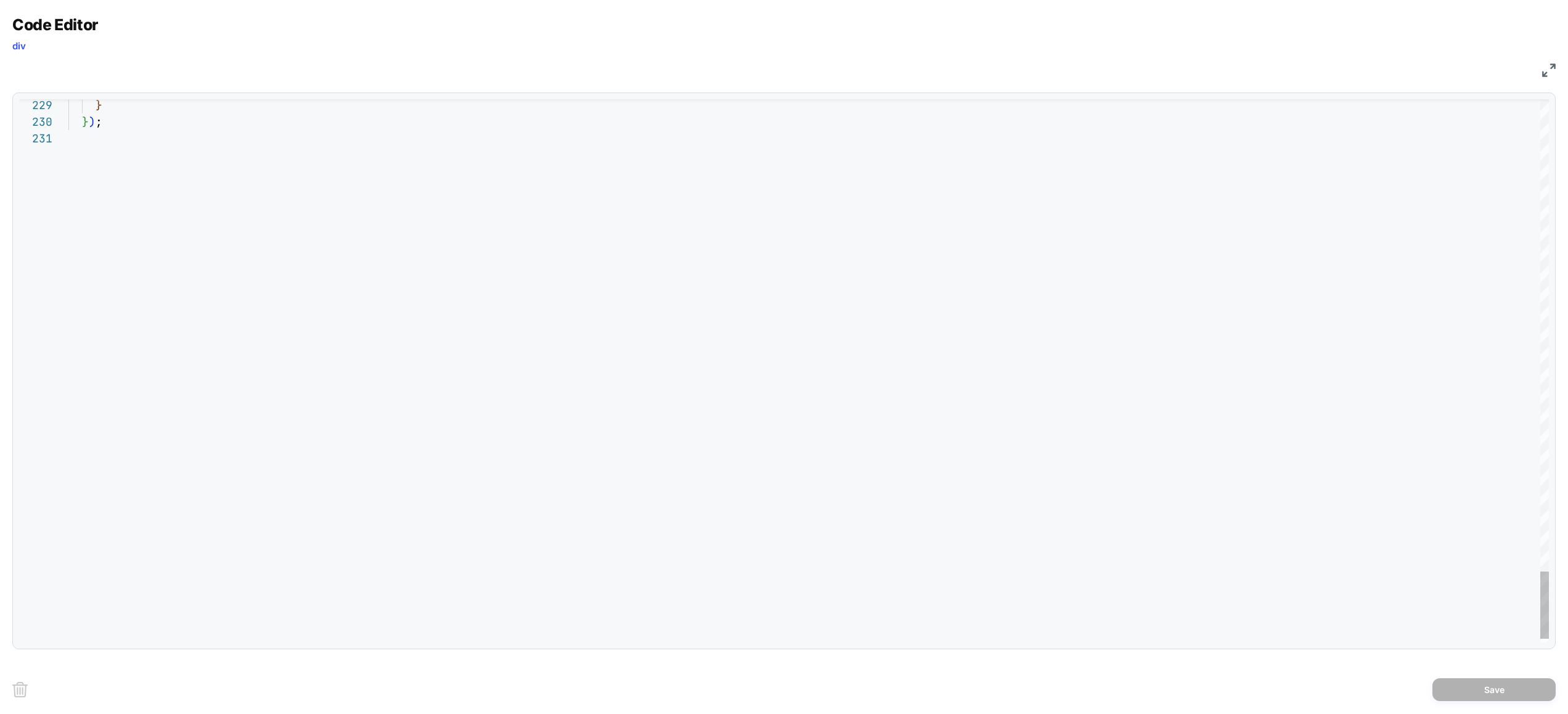
drag, startPoint x: 1211, startPoint y: 307, endPoint x: 1212, endPoint y: 300, distance: 7.1
type textarea "**********"
type textarea "*"
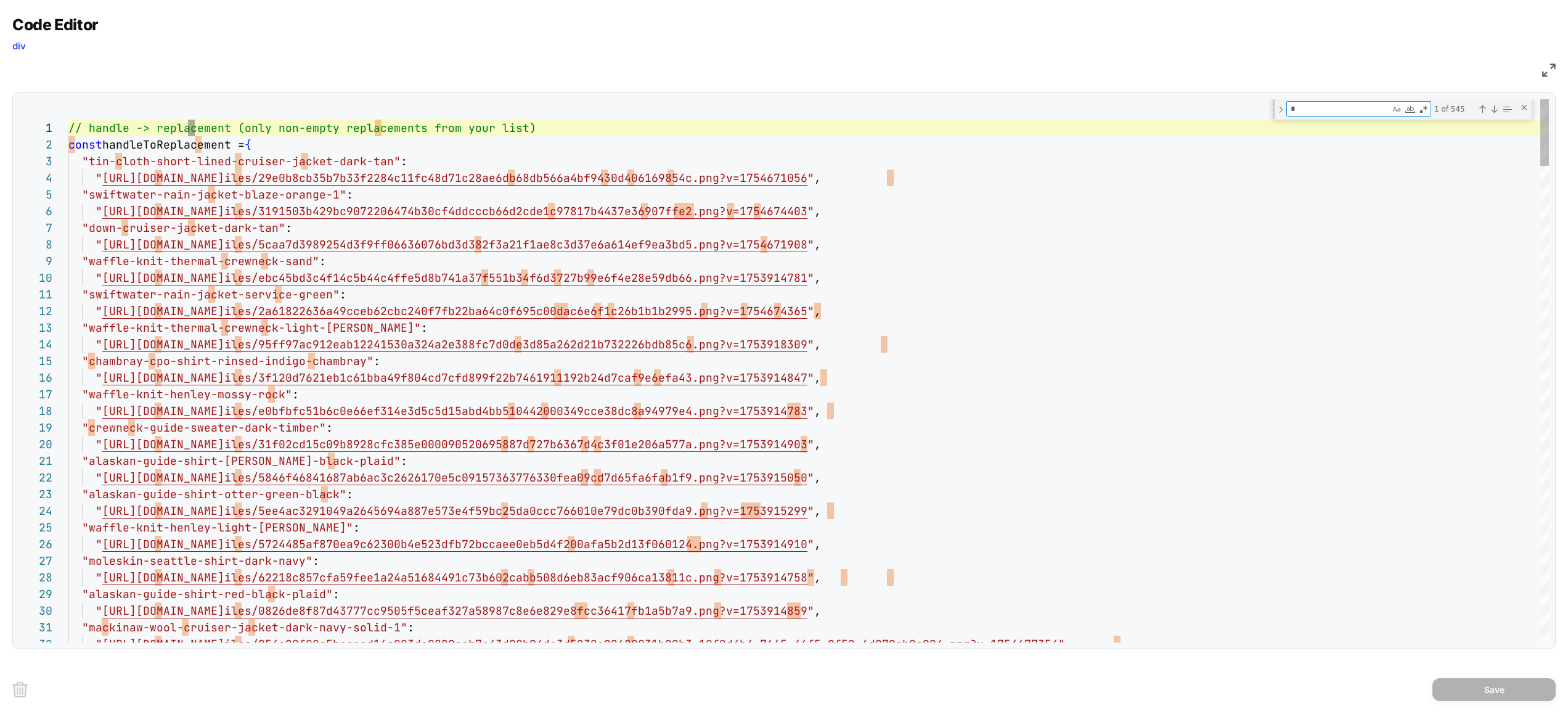
type textarea "**********"
type textarea "**"
type textarea "**********"
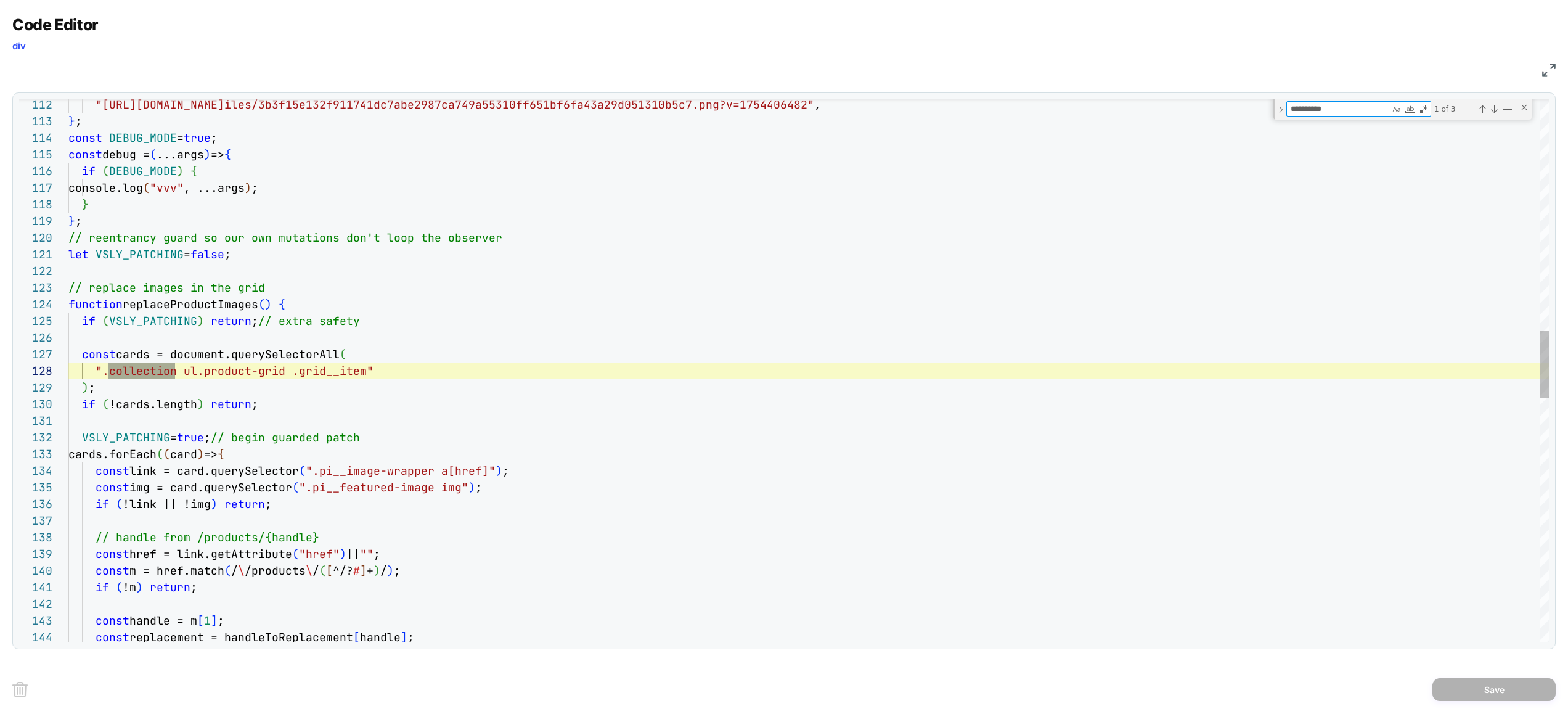
scroll to position [166, 106]
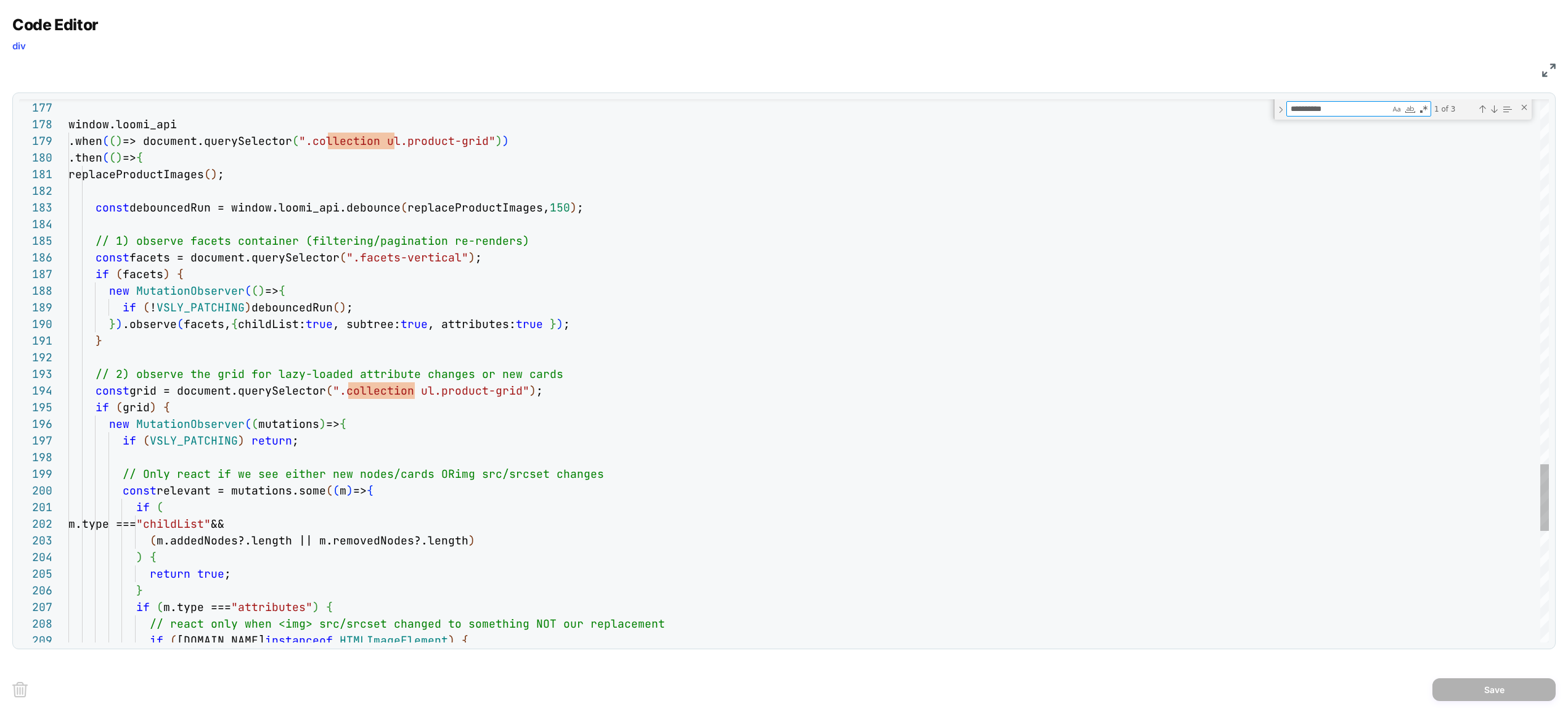
type textarea "**********"
click at [1504, 681] on button "Save" at bounding box center [1493, 689] width 123 height 23
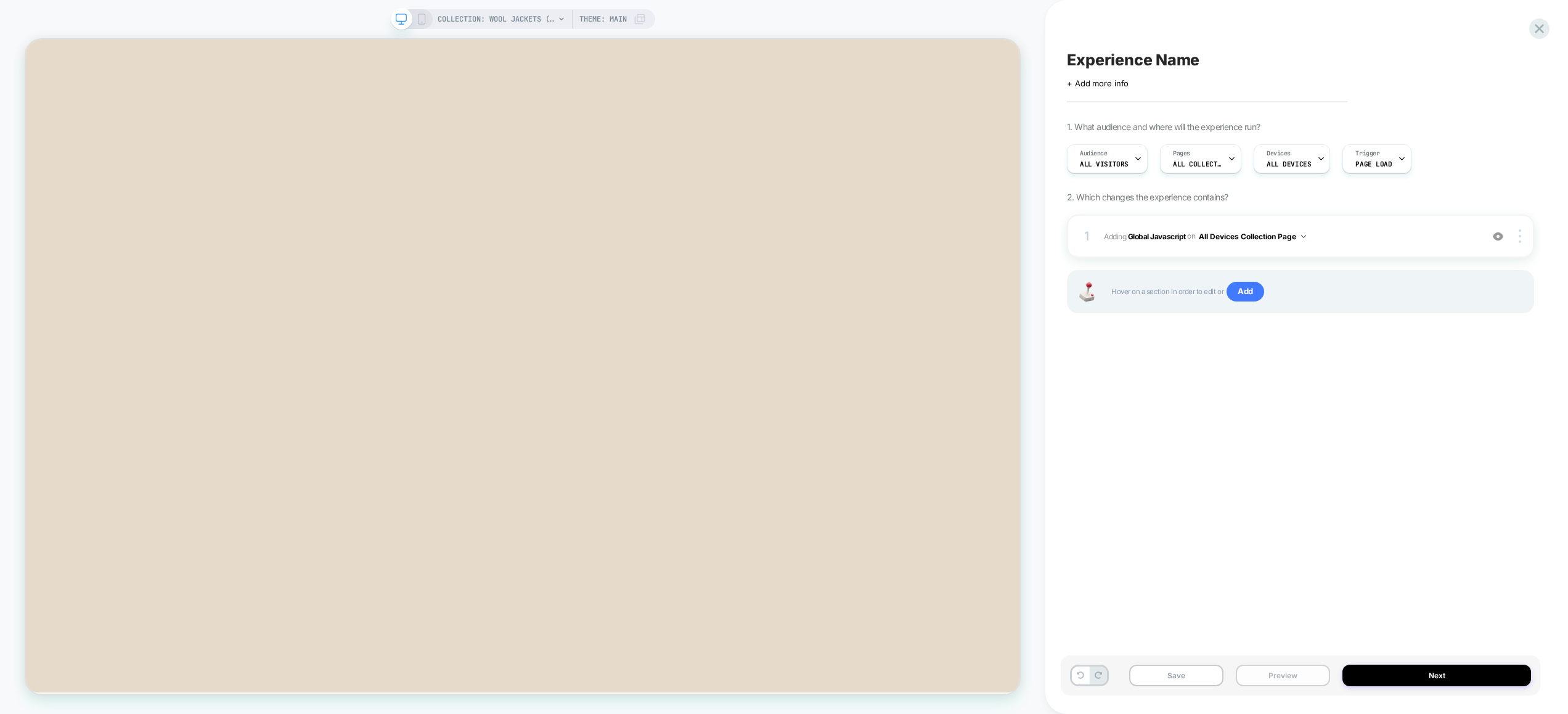
drag, startPoint x: 1303, startPoint y: 680, endPoint x: 1293, endPoint y: 665, distance: 18.0
click at [1302, 679] on button "Preview" at bounding box center [1283, 675] width 95 height 21
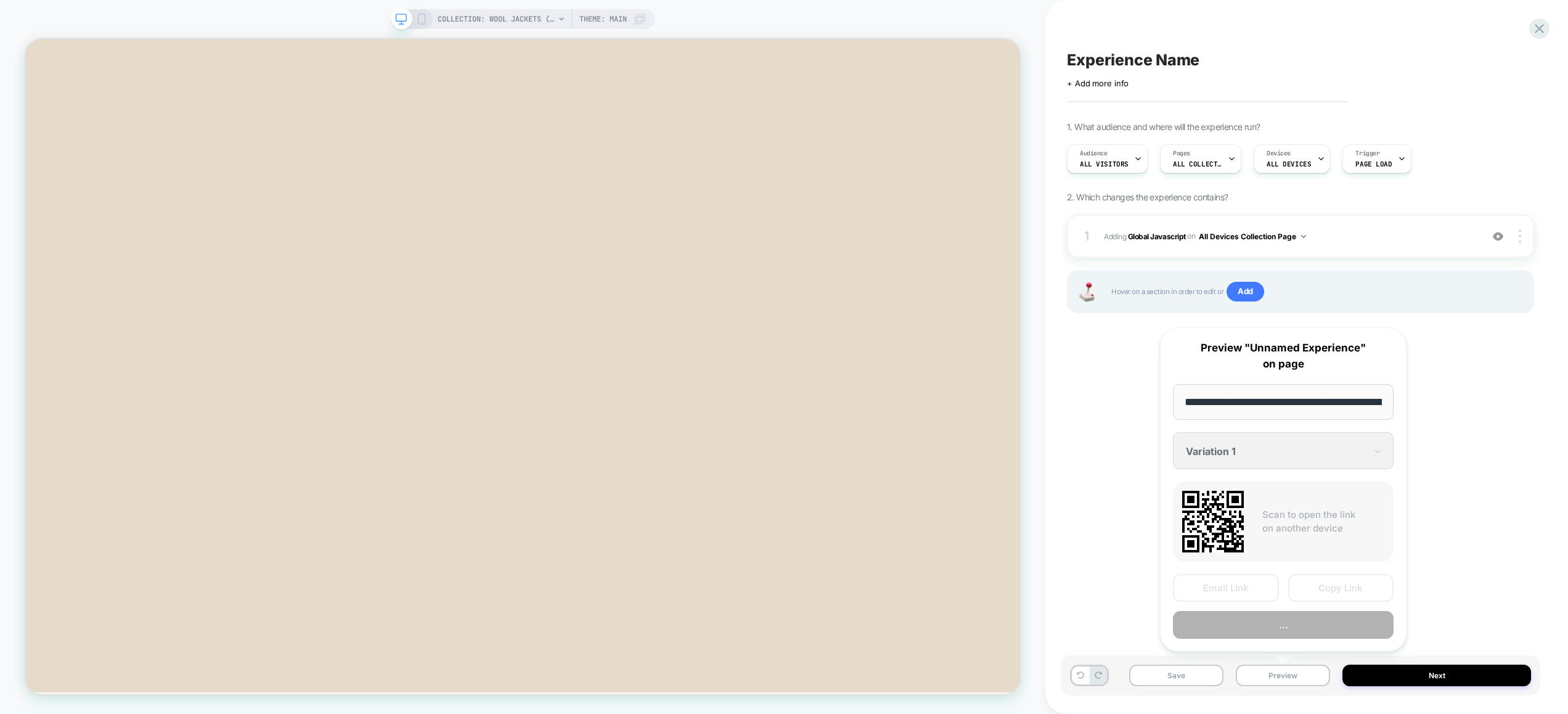
scroll to position [0, 134]
click at [1291, 619] on button "Preview" at bounding box center [1283, 625] width 221 height 28
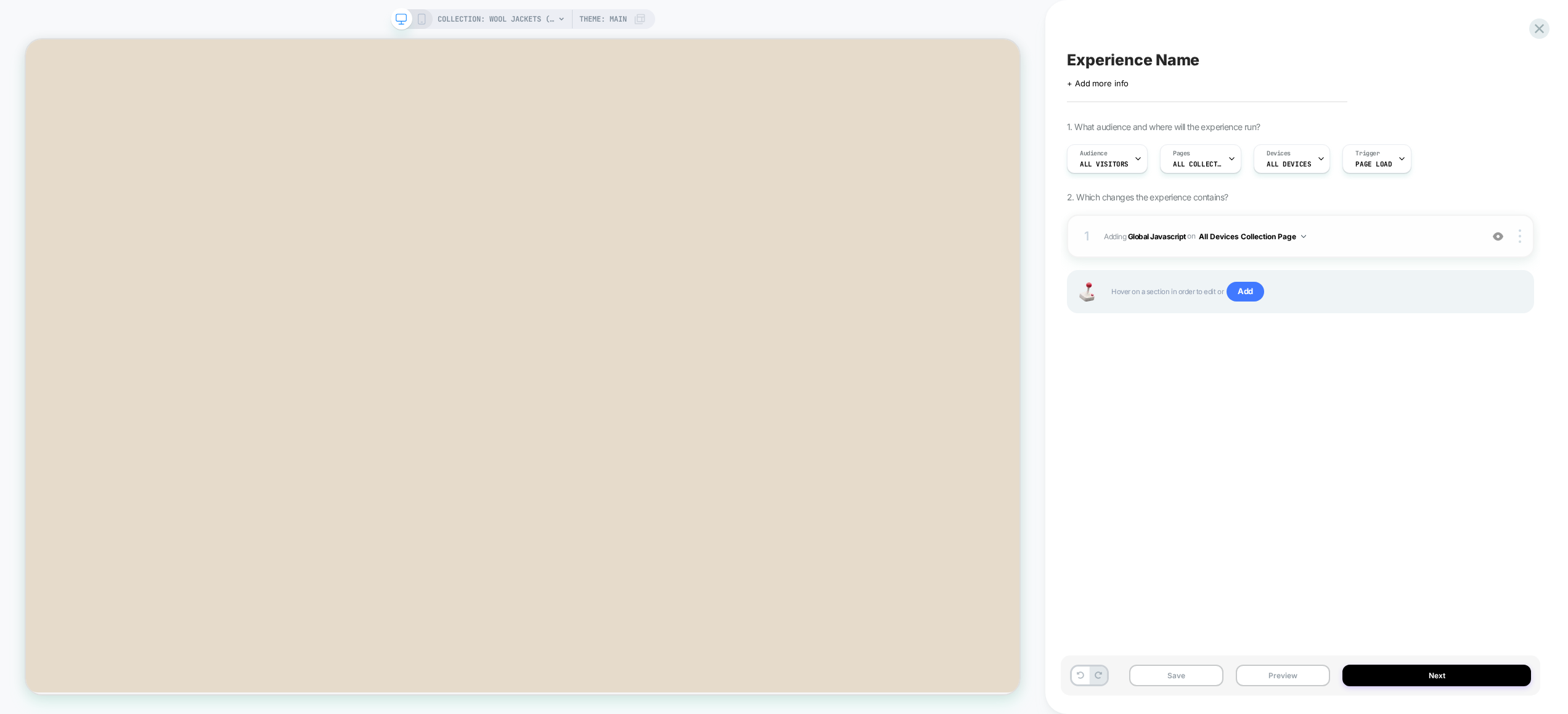
click at [1499, 239] on img at bounding box center [1497, 236] width 10 height 10
click at [1290, 682] on button "Preview" at bounding box center [1283, 675] width 95 height 21
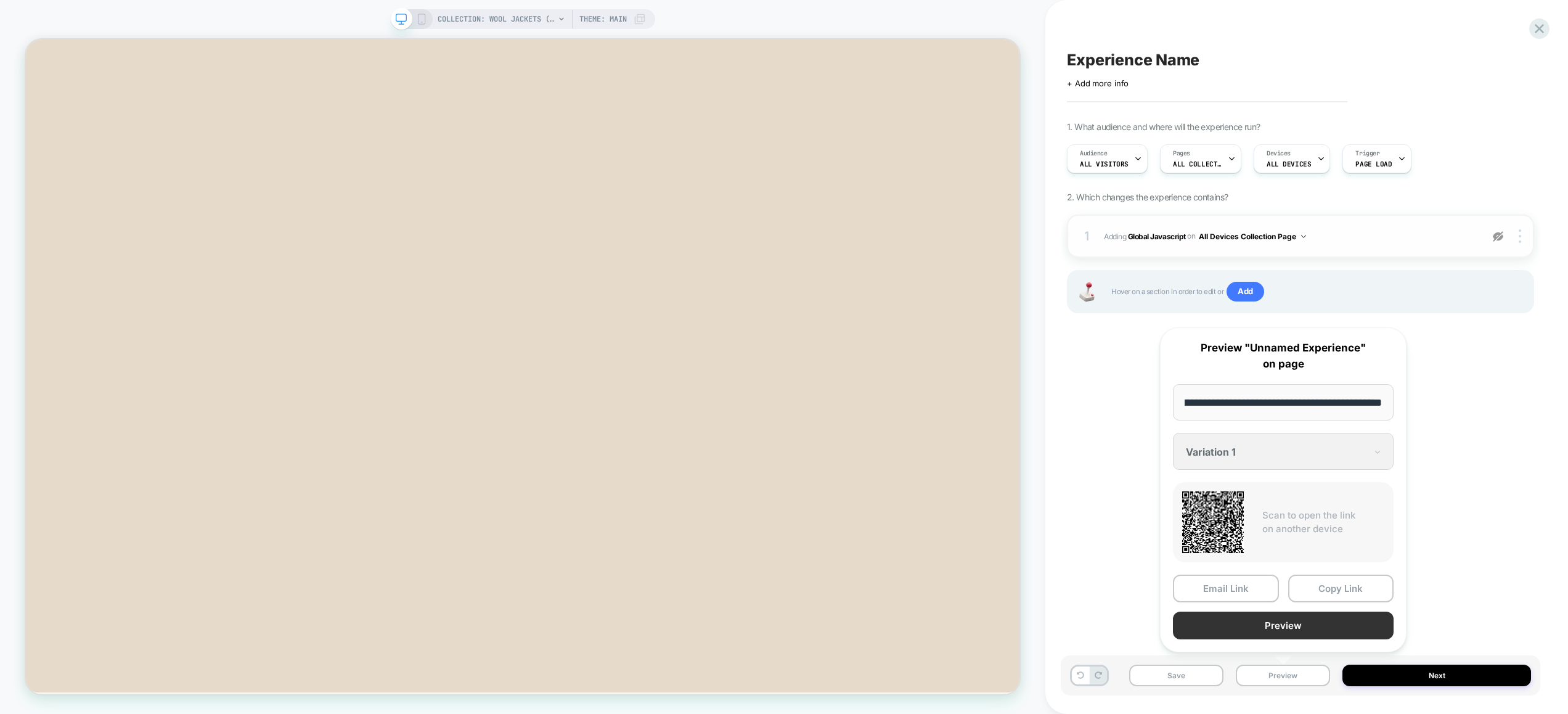
scroll to position [0, 0]
click at [1286, 630] on button "Preview" at bounding box center [1283, 625] width 221 height 28
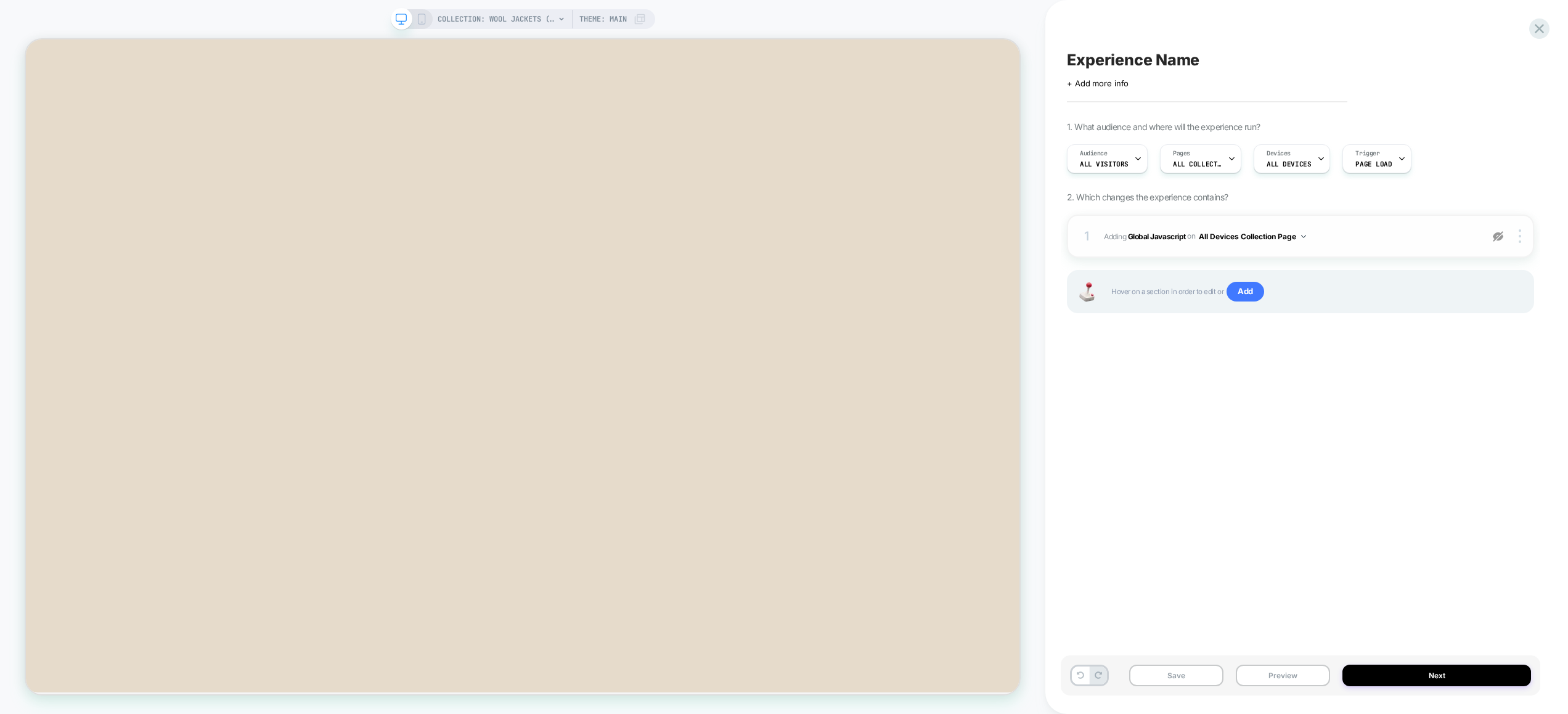
click at [1384, 243] on span "Adding Global Javascript on All Devices Collection Page" at bounding box center [1290, 236] width 372 height 15
click at [1495, 234] on img at bounding box center [1497, 236] width 10 height 10
click at [1419, 239] on span "Adding Global Javascript on All Devices Collection Page" at bounding box center [1290, 236] width 372 height 15
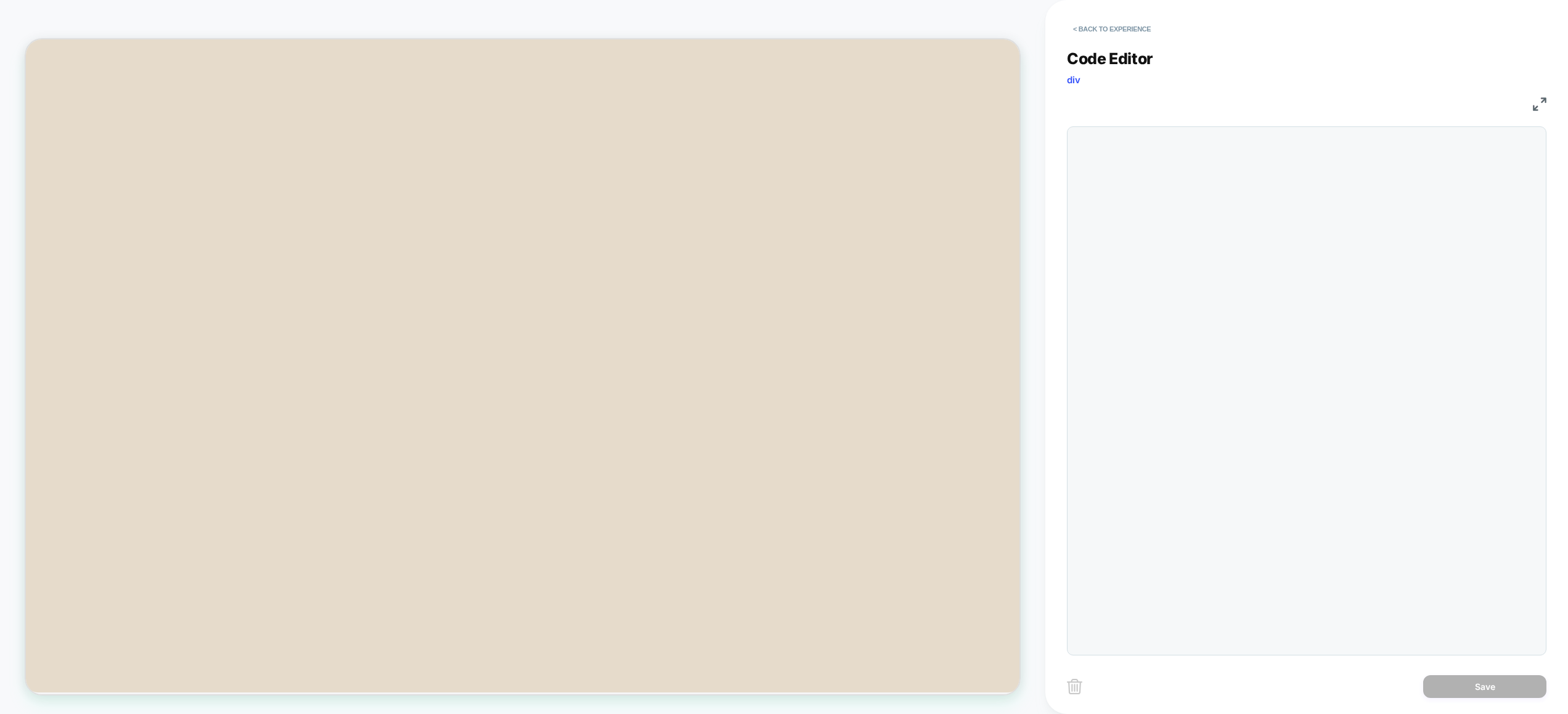
scroll to position [100, 0]
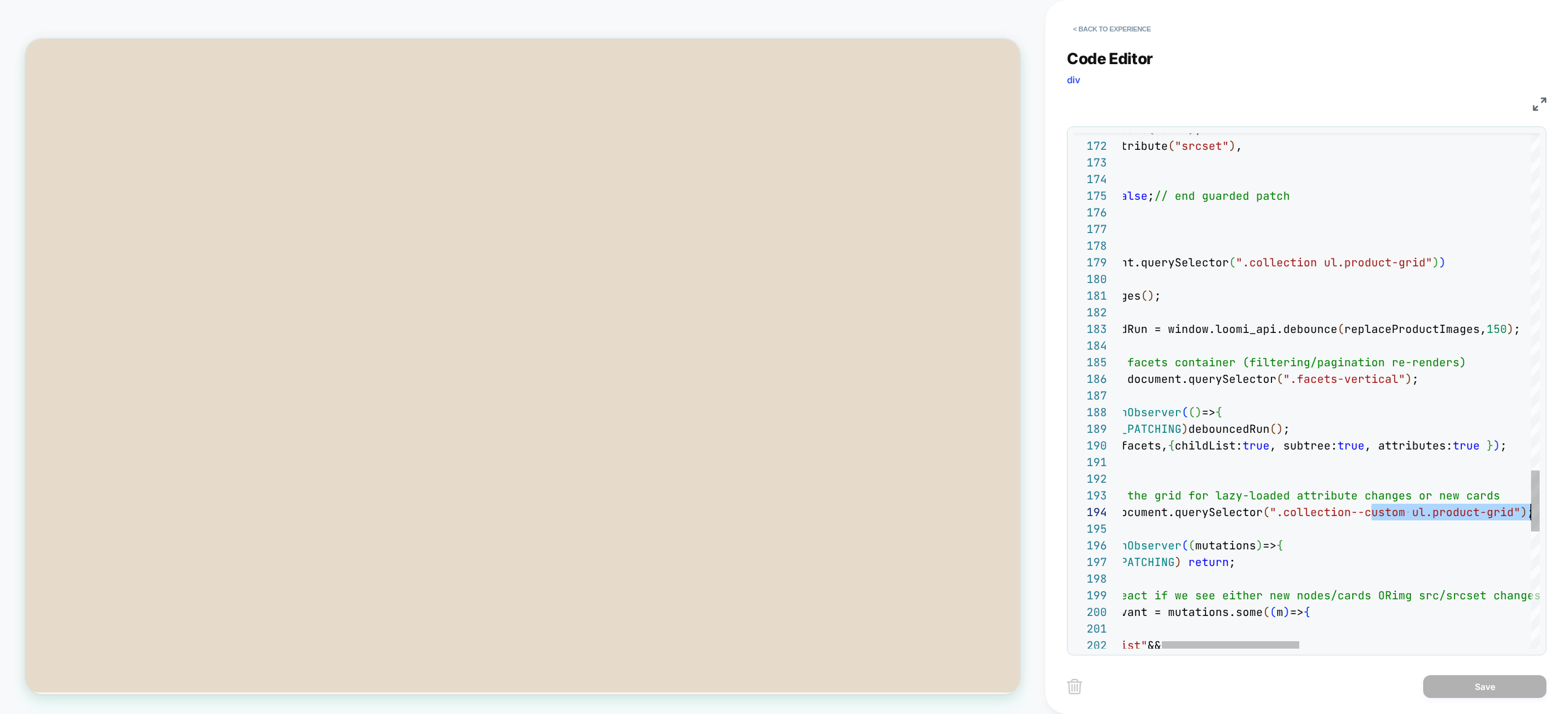
drag, startPoint x: 1485, startPoint y: 512, endPoint x: 1556, endPoint y: 512, distance: 71.0
drag, startPoint x: 1353, startPoint y: 514, endPoint x: 1509, endPoint y: 514, distance: 156.0
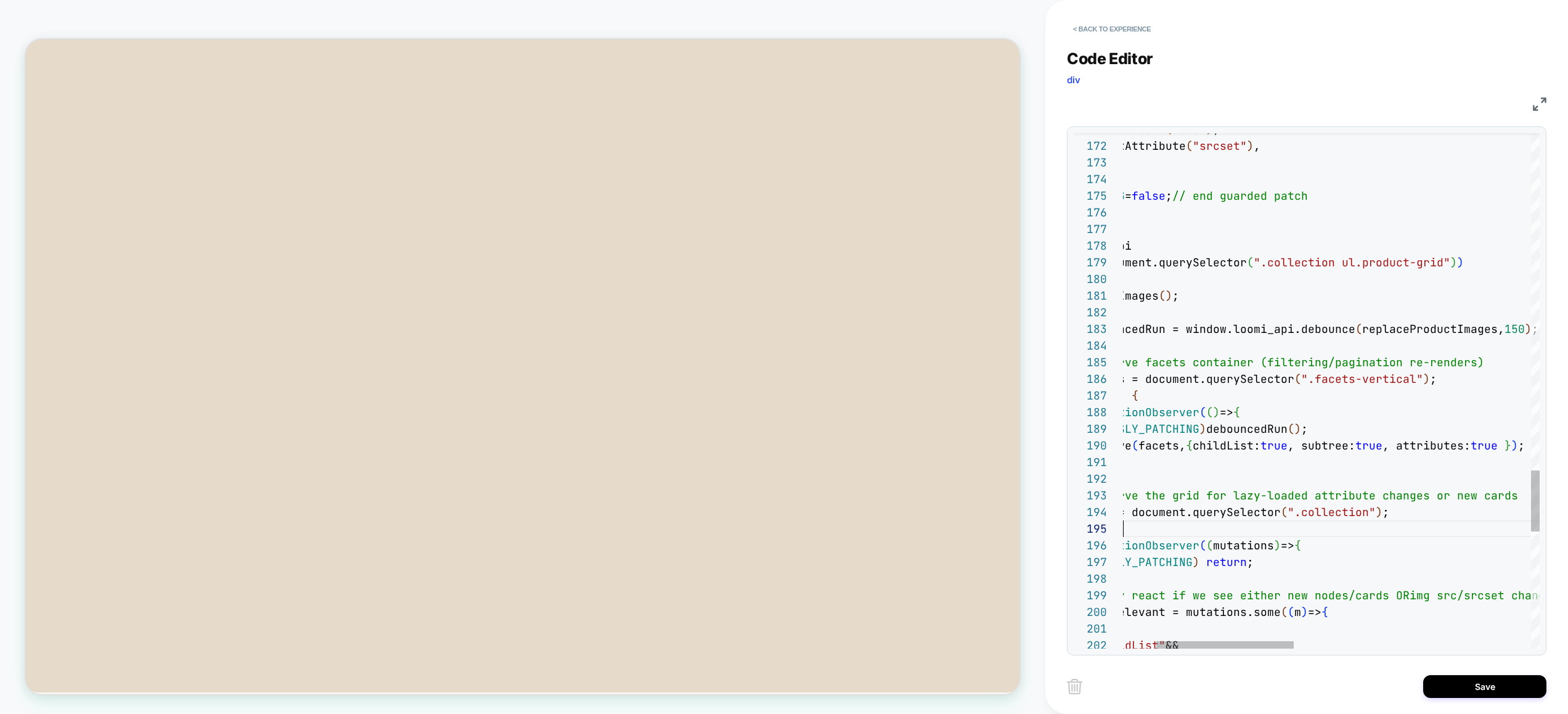
scroll to position [67, 0]
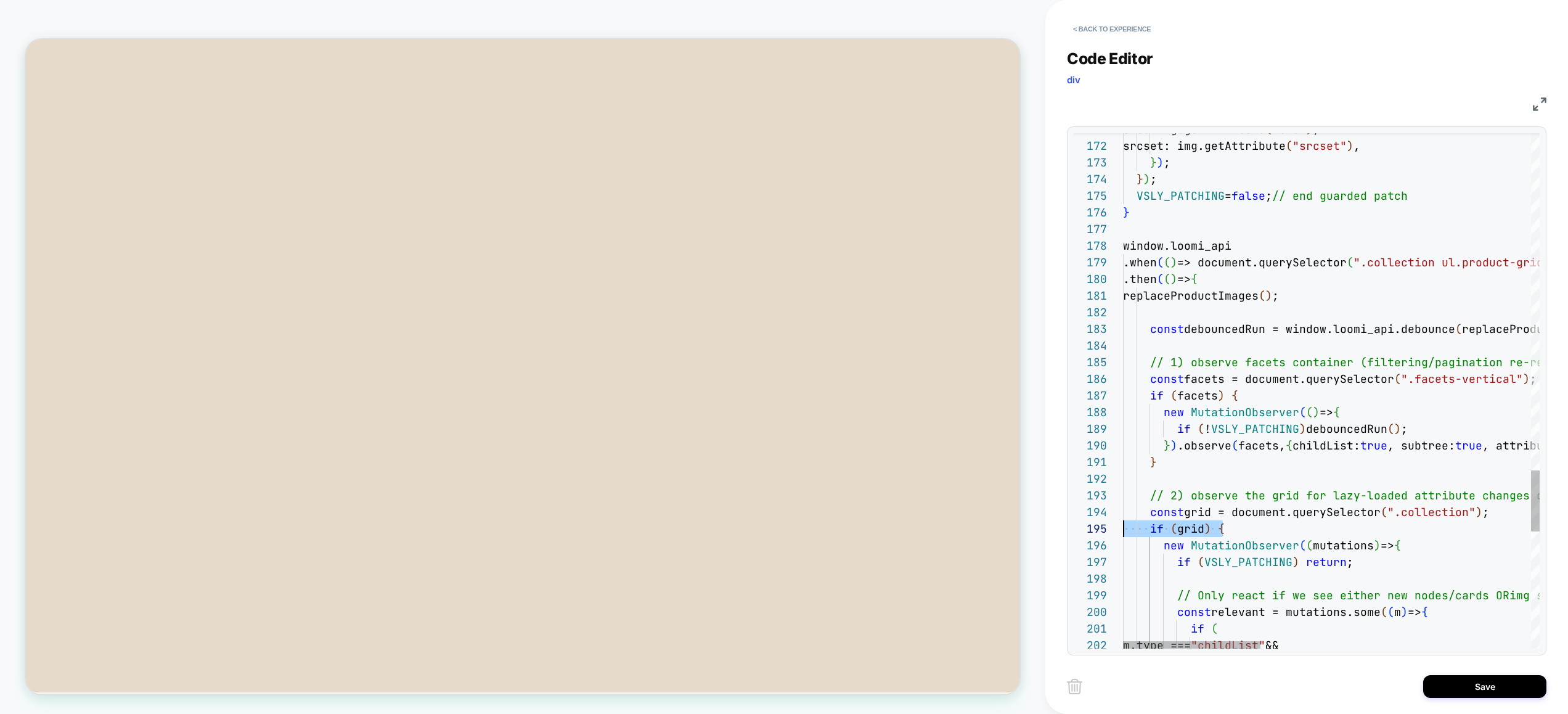
drag, startPoint x: 1283, startPoint y: 532, endPoint x: 1113, endPoint y: 524, distance: 170.2
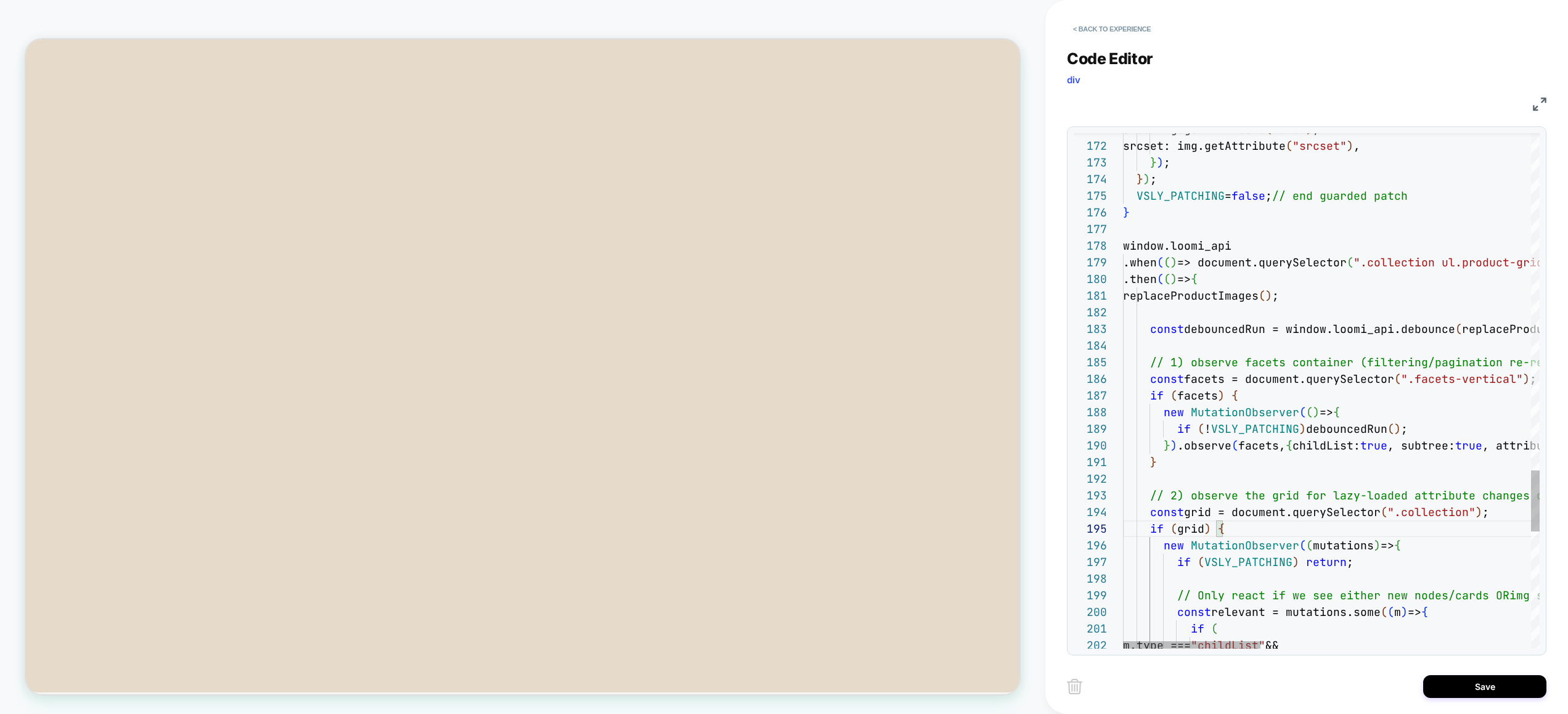
type textarea "**********"
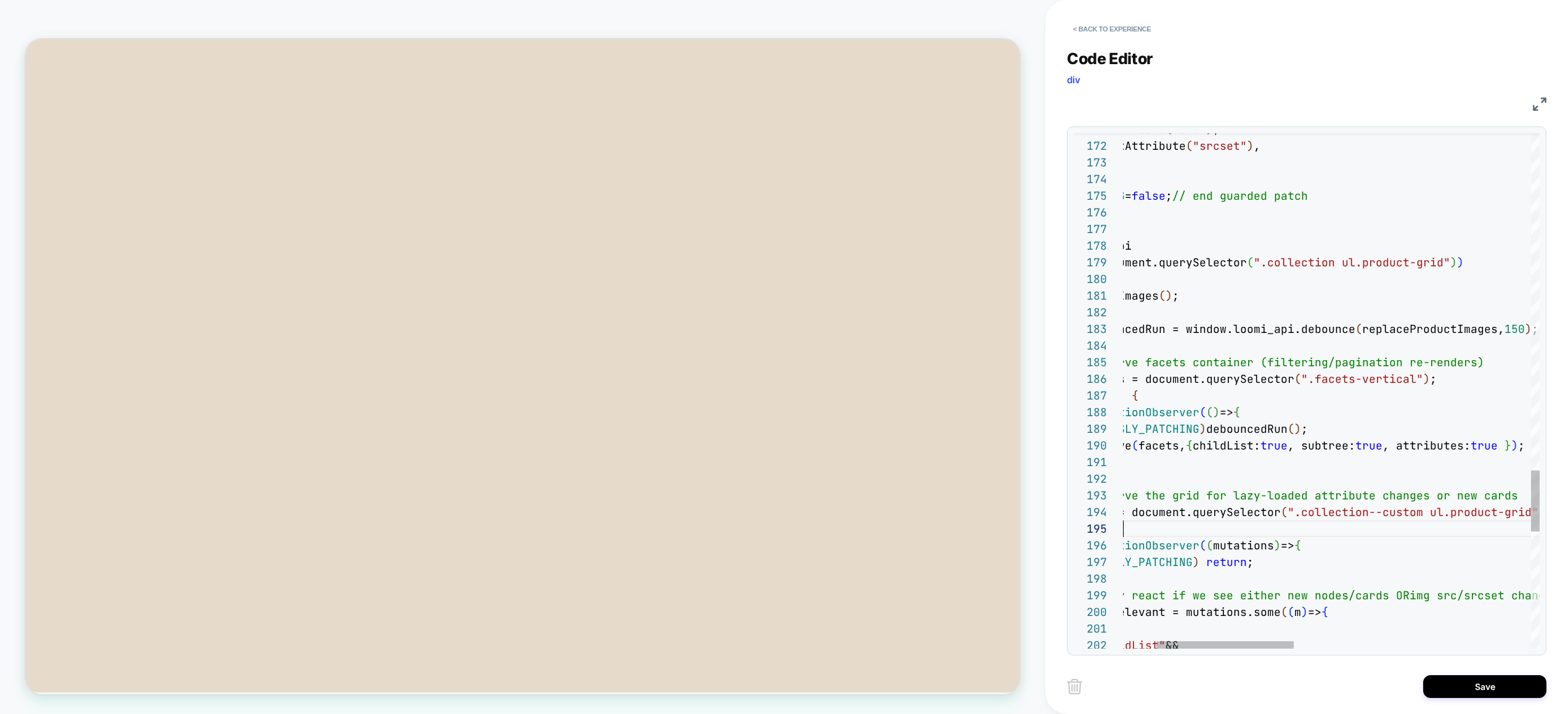
scroll to position [67, 100]
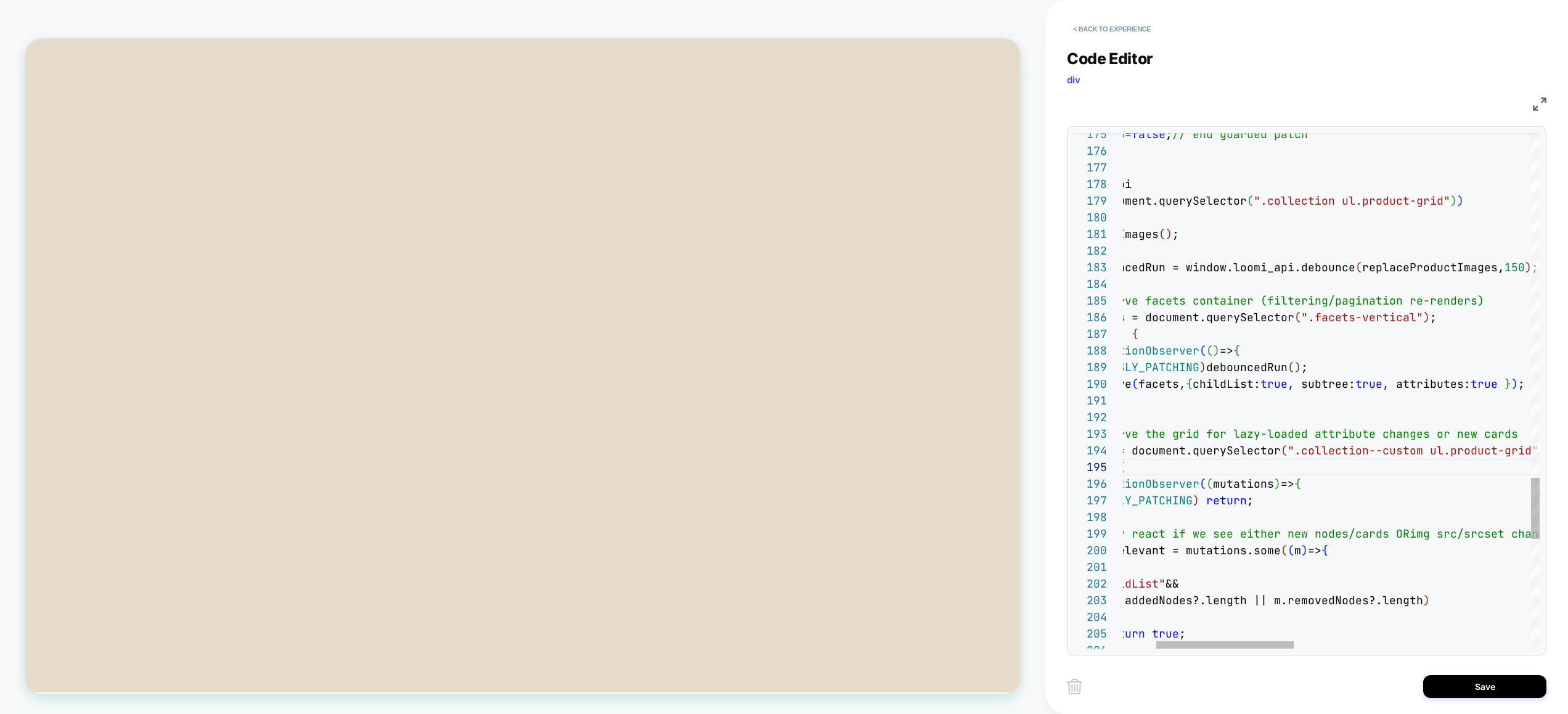
scroll to position [117, 0]
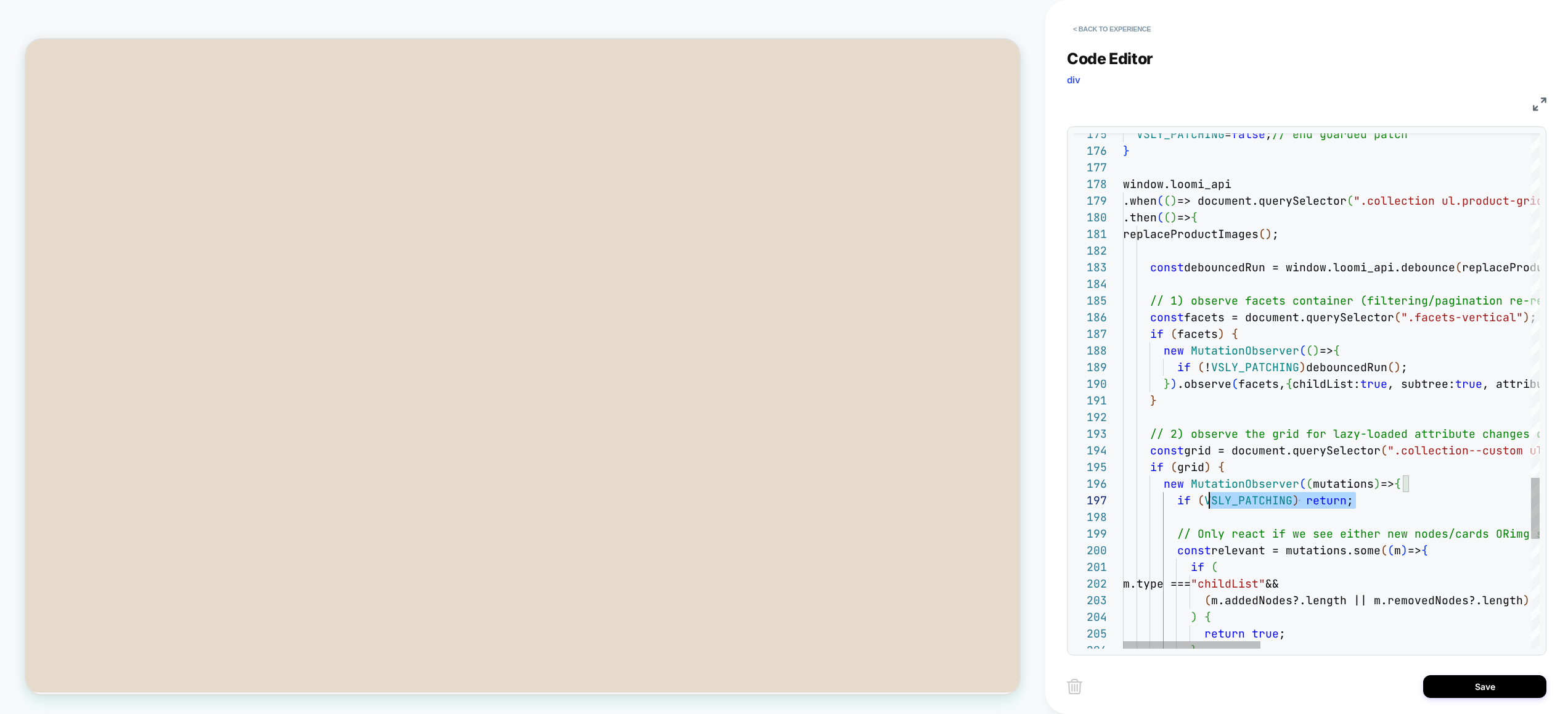
drag, startPoint x: 1318, startPoint y: 514, endPoint x: 1194, endPoint y: 498, distance: 125.0
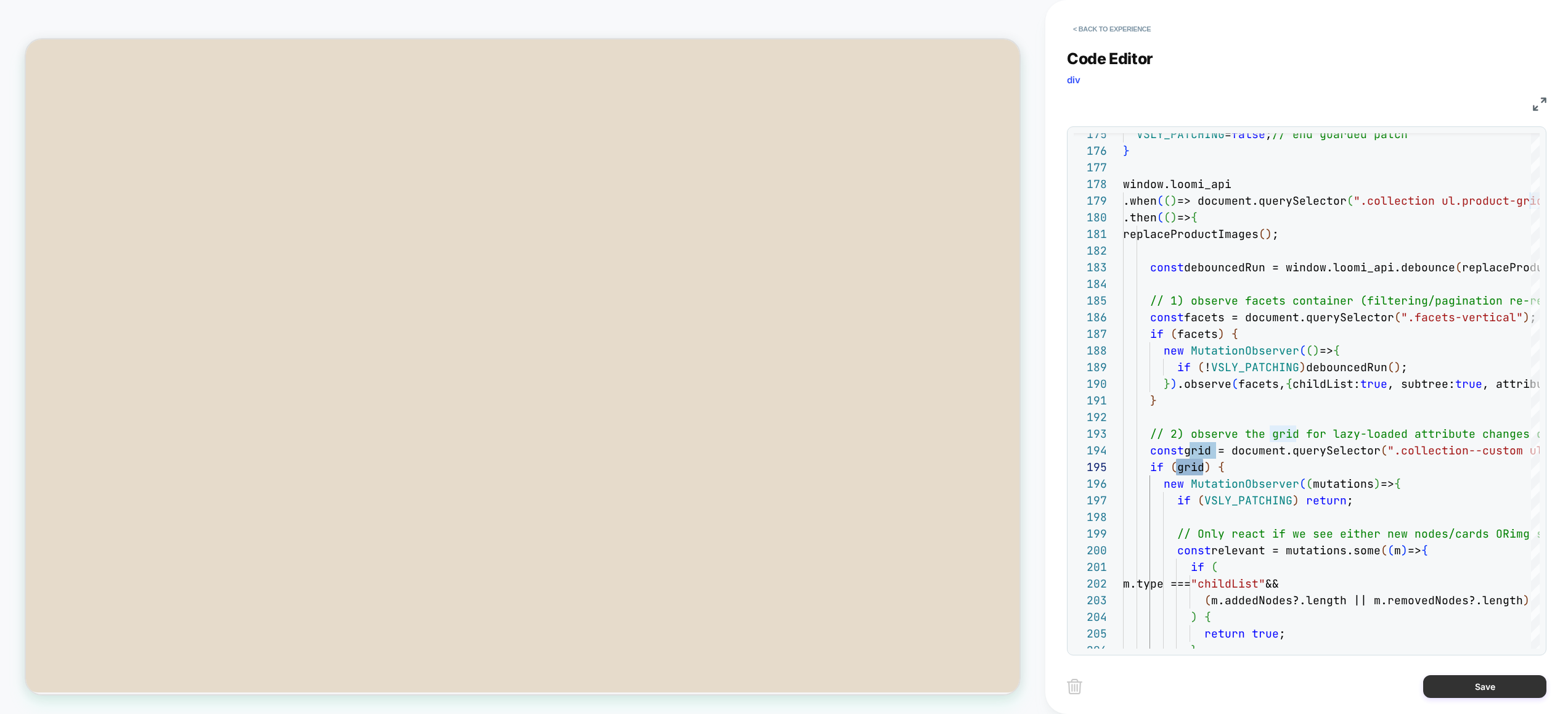
click at [1481, 689] on button "Save" at bounding box center [1484, 686] width 123 height 23
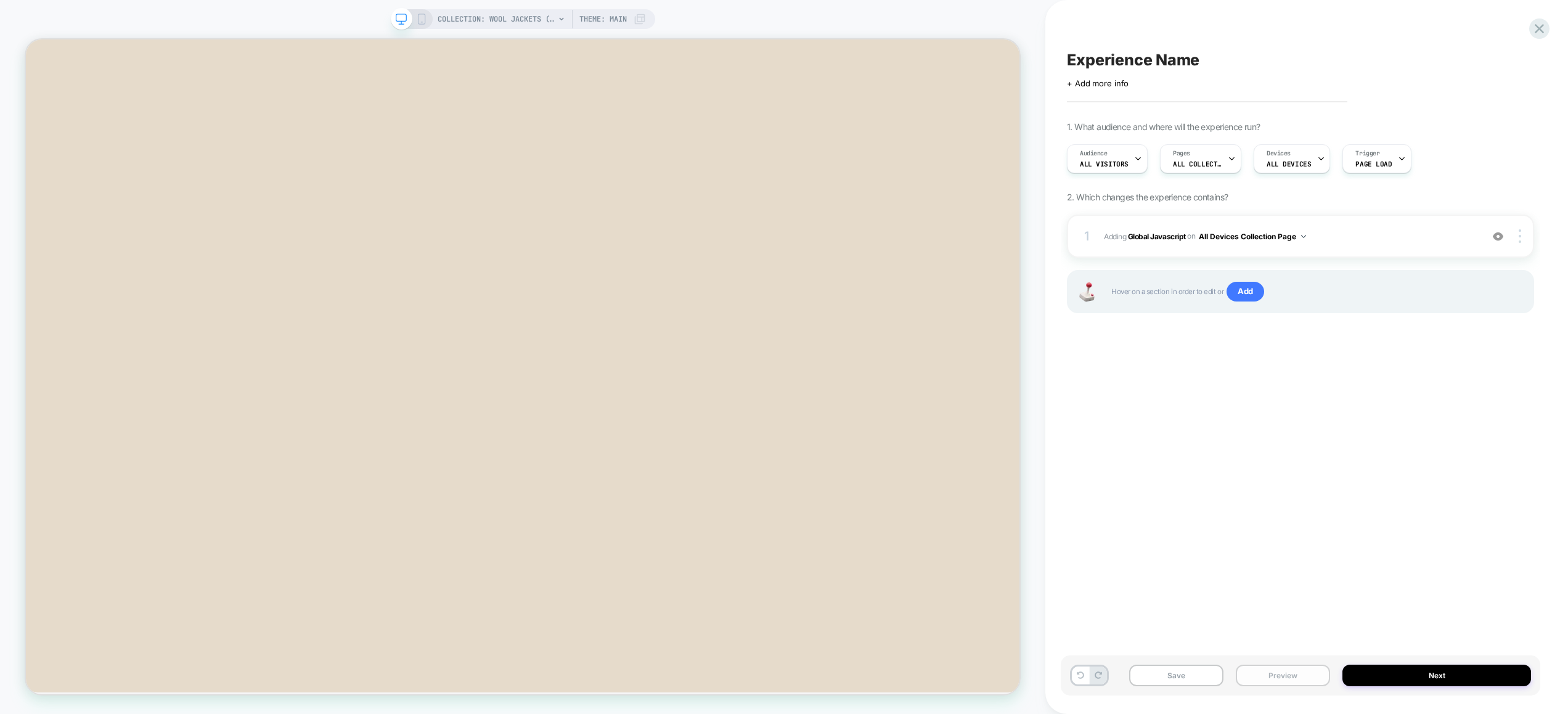
click at [1312, 670] on button "Preview" at bounding box center [1283, 675] width 95 height 21
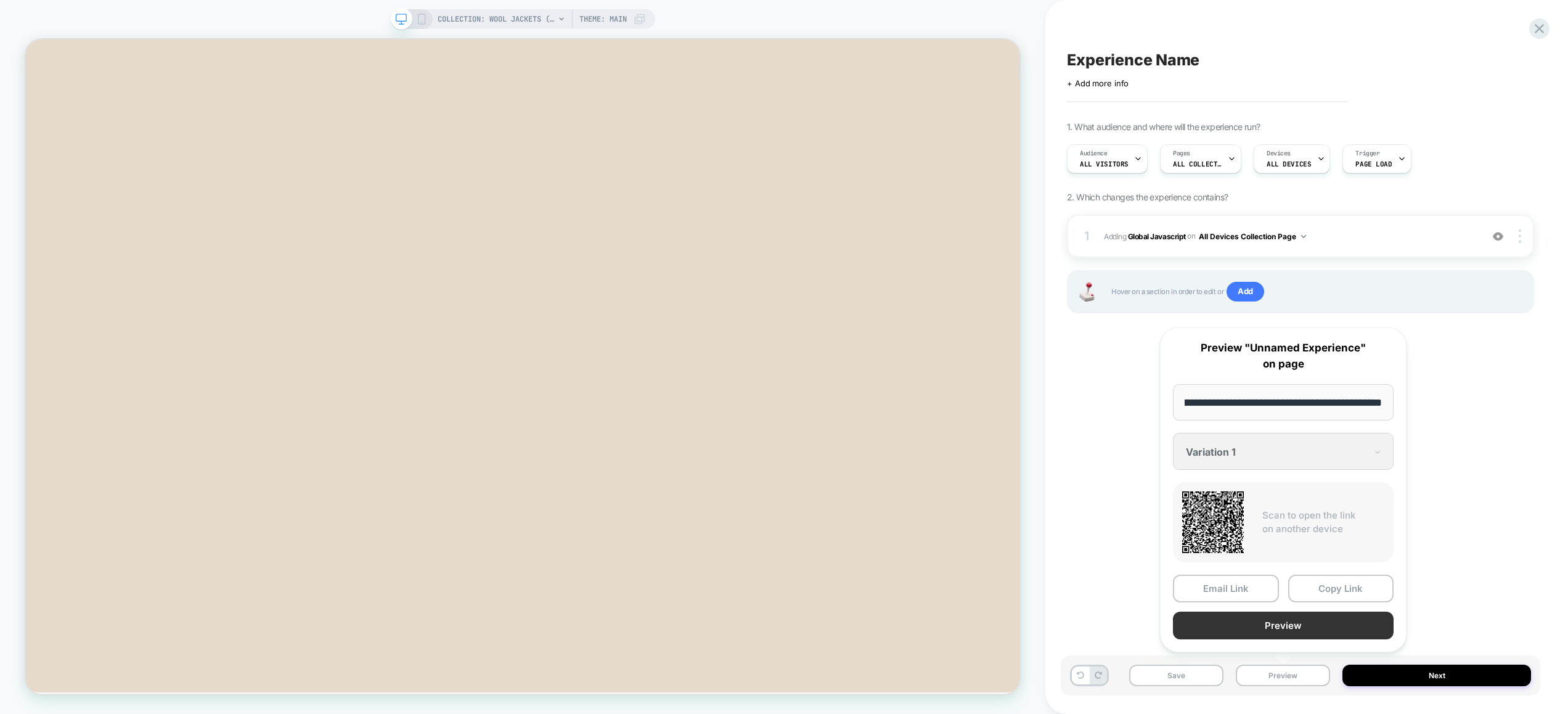
scroll to position [0, 0]
click at [1287, 623] on button "Preview" at bounding box center [1283, 625] width 221 height 28
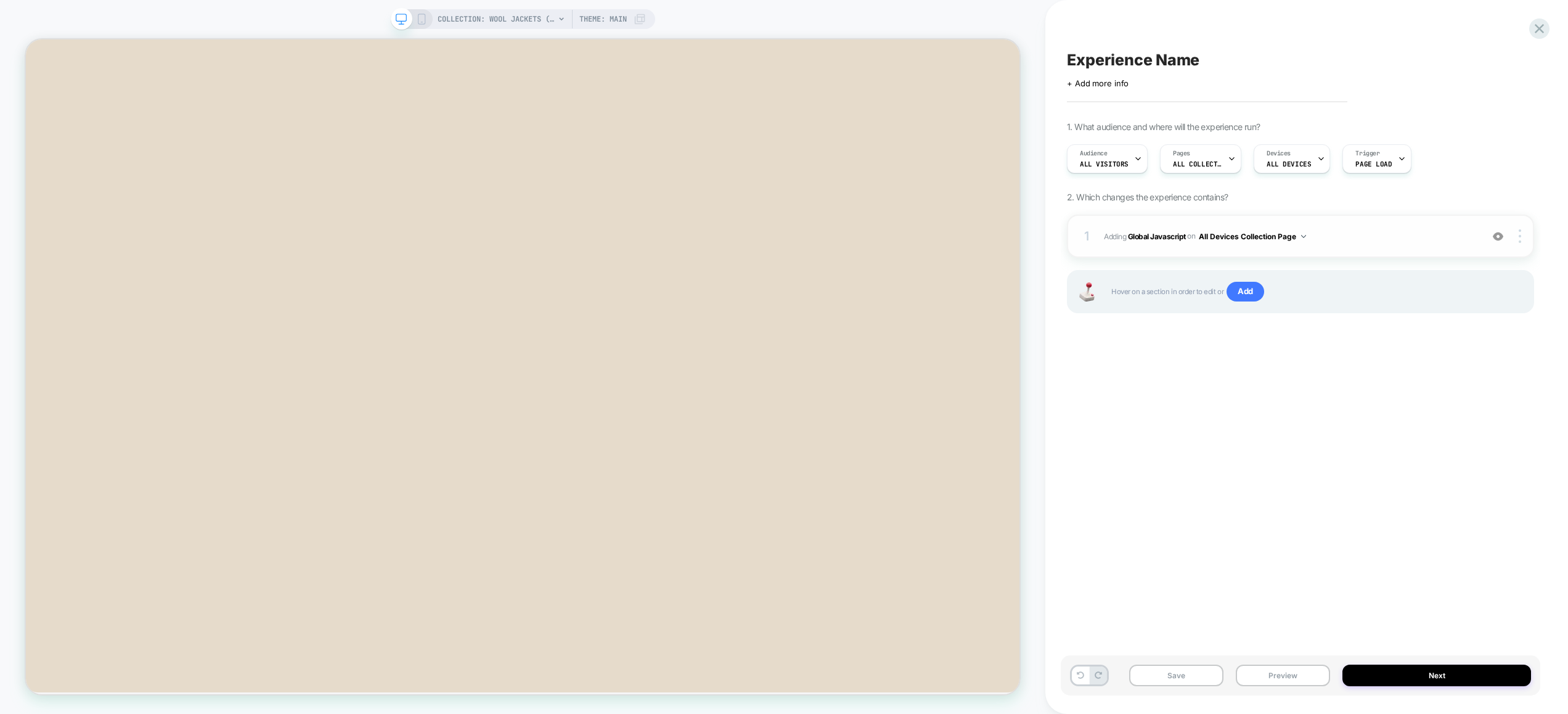
click at [1364, 229] on span "Adding Global Javascript on All Devices Collection Page" at bounding box center [1290, 236] width 372 height 15
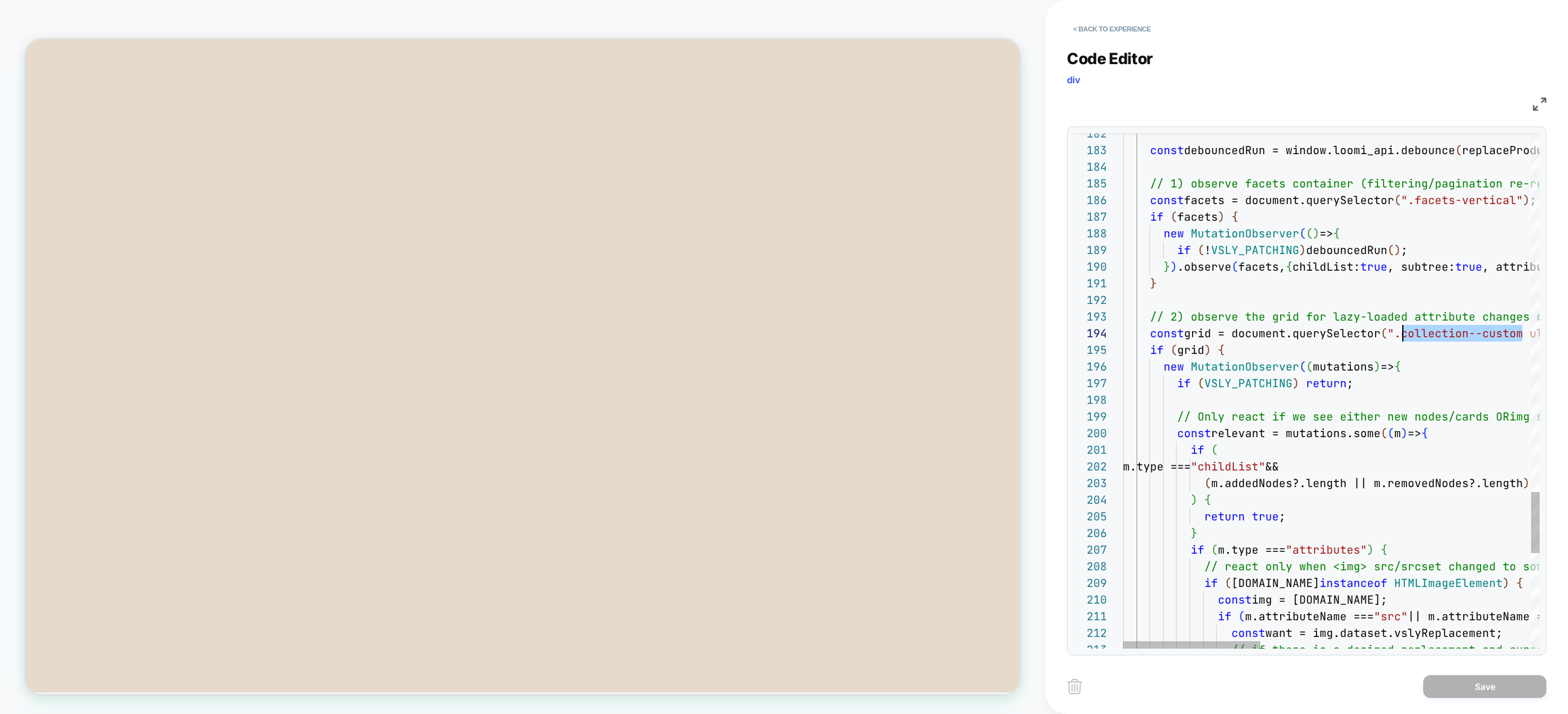
scroll to position [50, 273]
drag, startPoint x: 1521, startPoint y: 336, endPoint x: 1396, endPoint y: 328, distance: 125.3
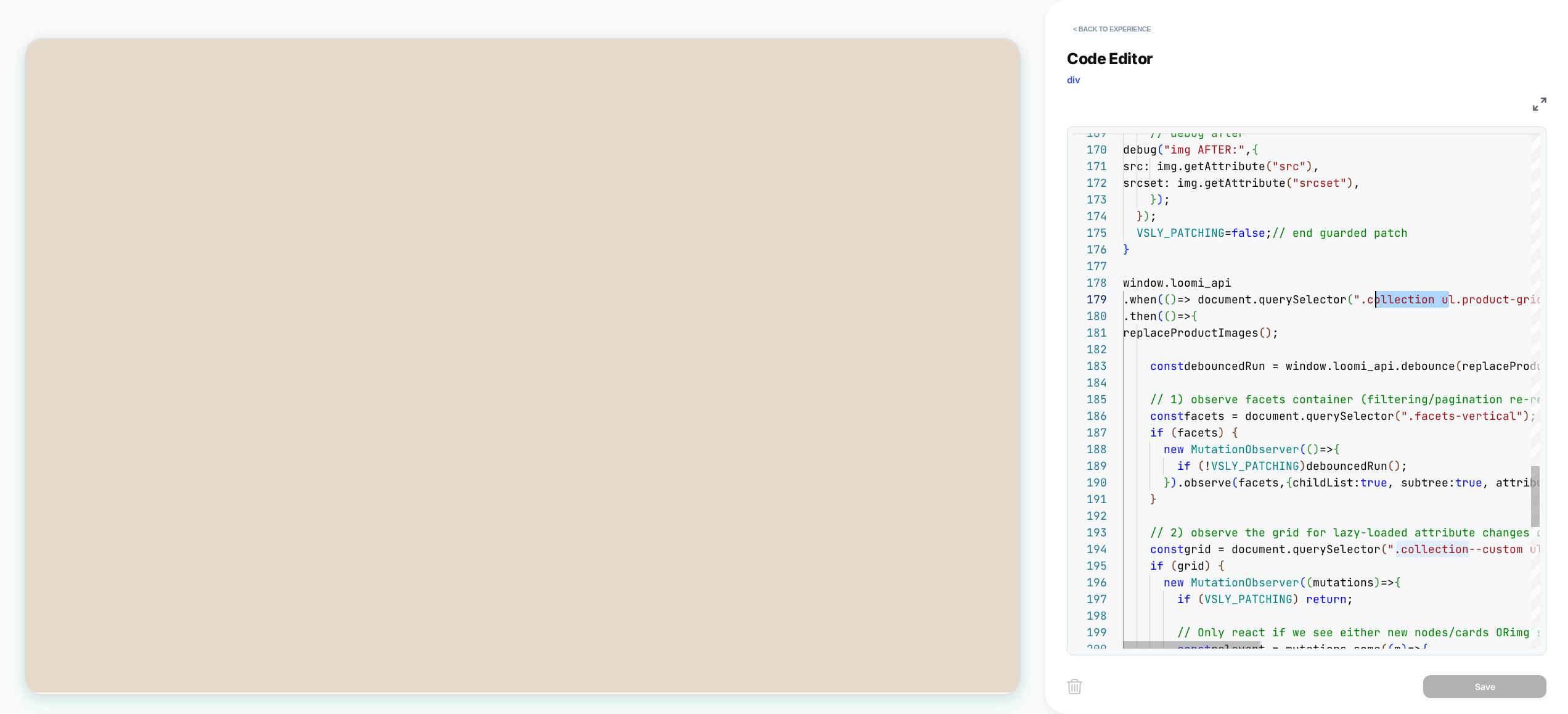
drag, startPoint x: 1449, startPoint y: 302, endPoint x: 1373, endPoint y: 302, distance: 76.0
type textarea "**********"
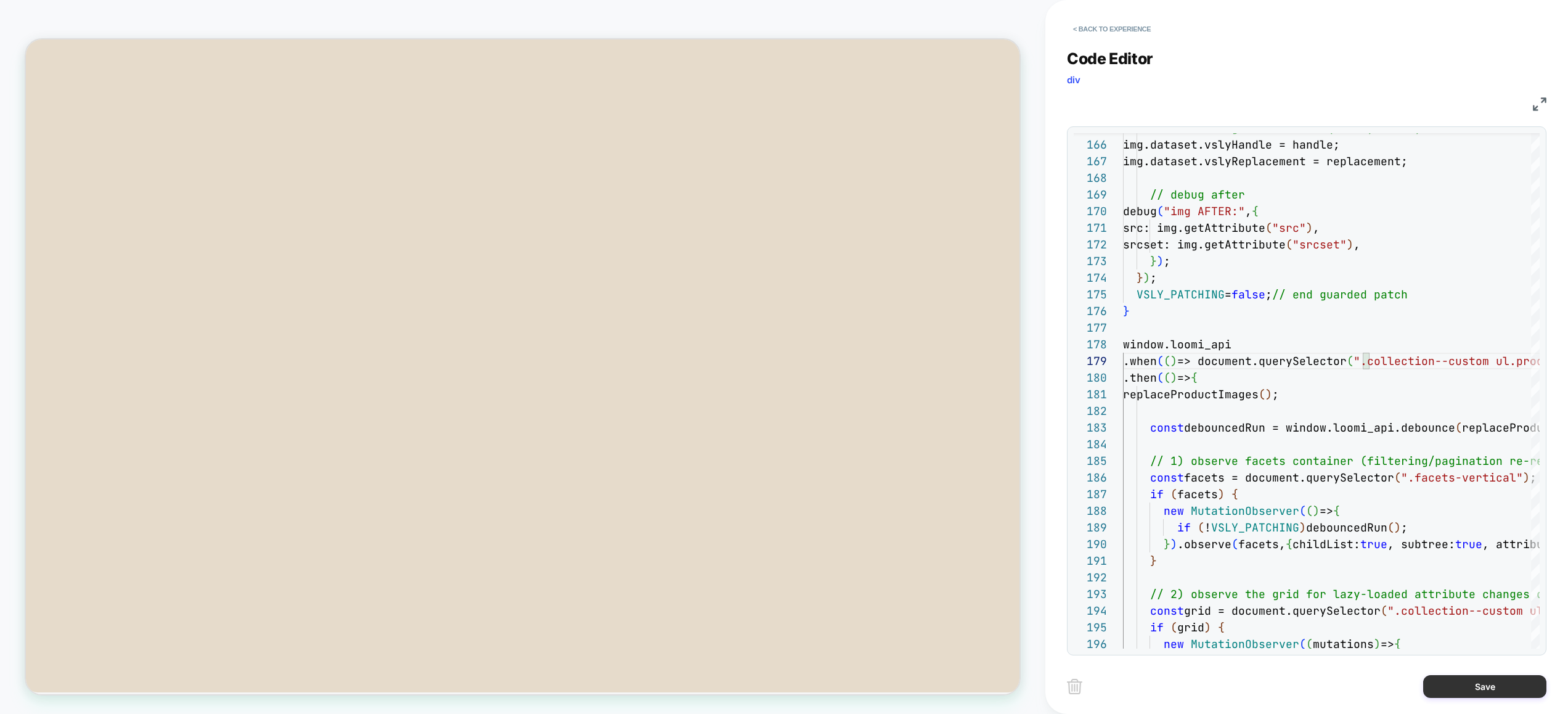
click at [1484, 689] on button "Save" at bounding box center [1484, 686] width 123 height 23
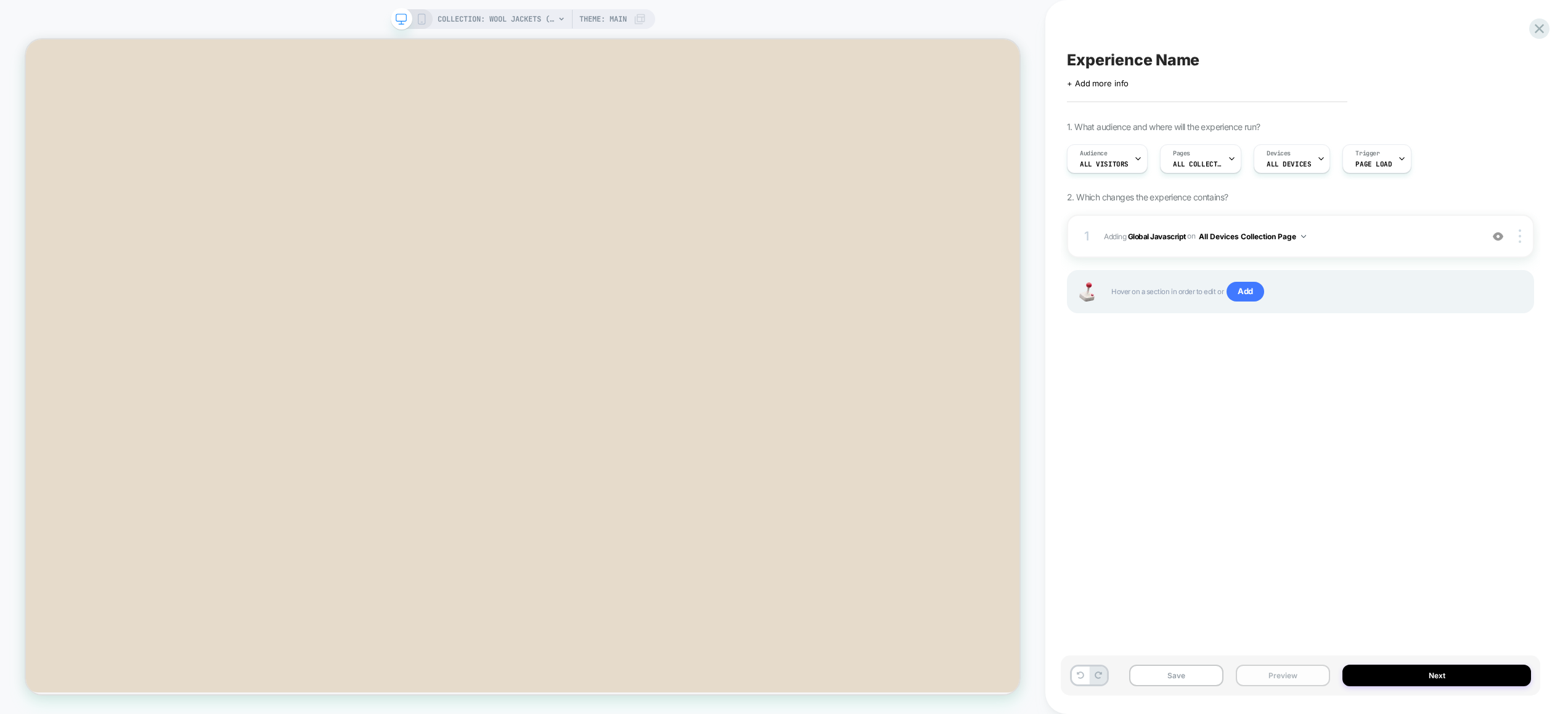
click at [1310, 676] on button "Preview" at bounding box center [1283, 675] width 95 height 21
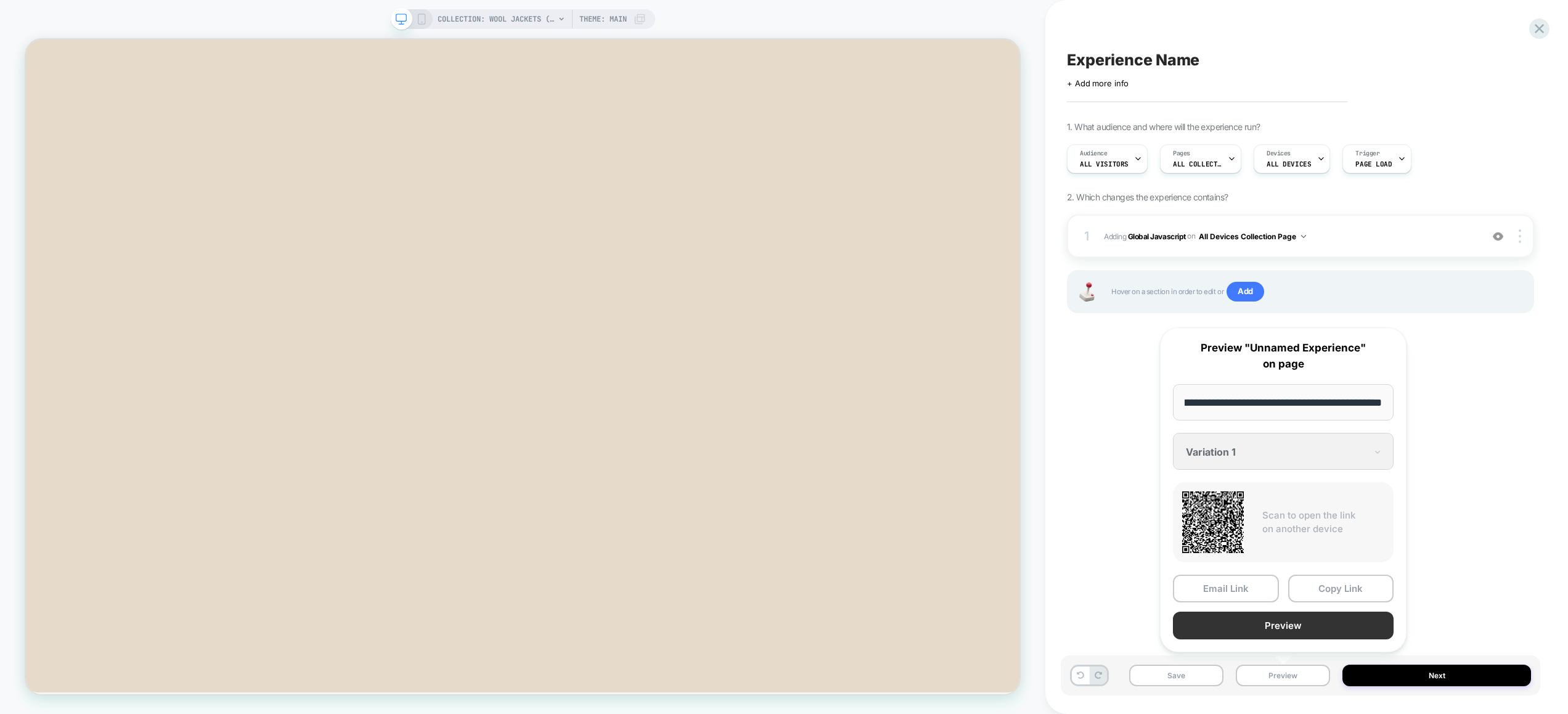
scroll to position [0, 0]
click at [1307, 622] on button "Preview" at bounding box center [1283, 625] width 221 height 28
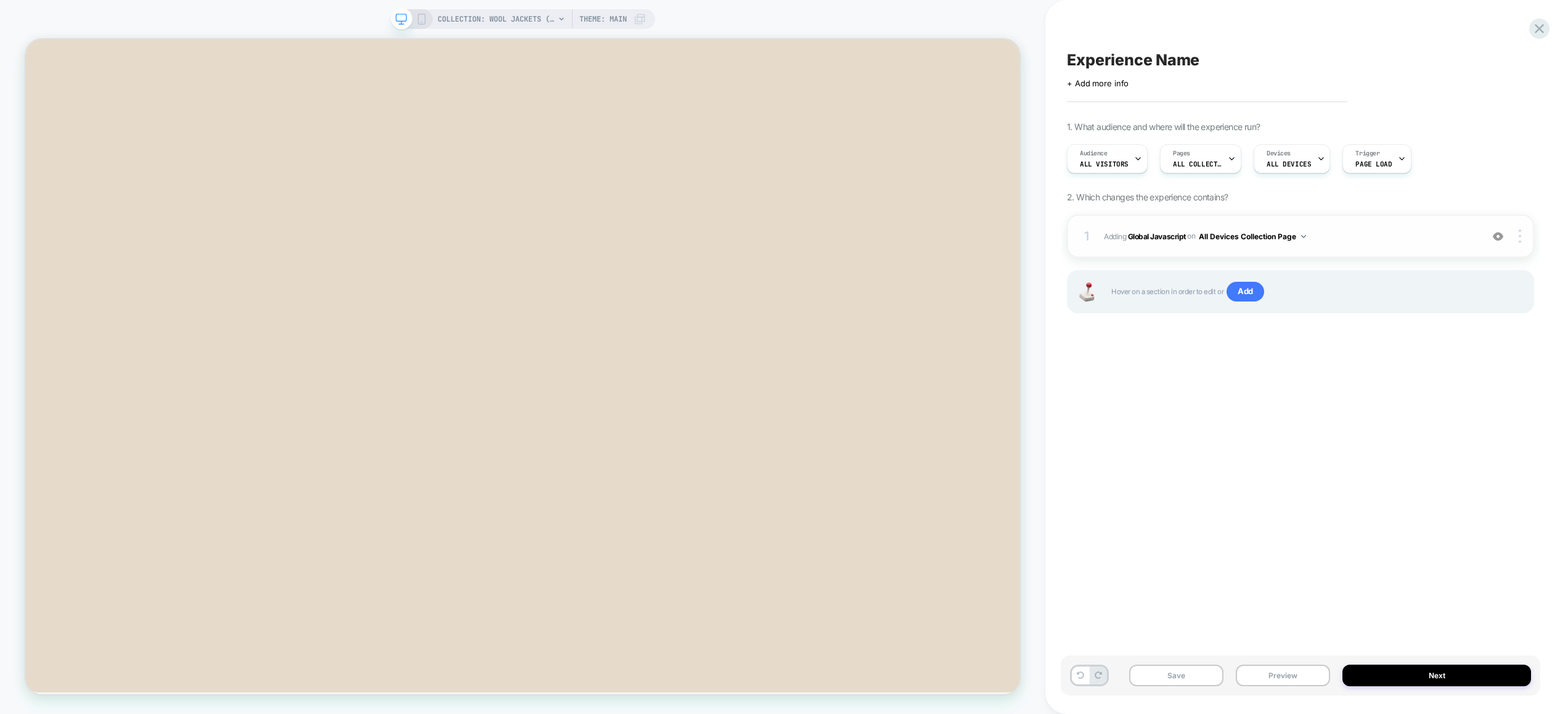
click at [1396, 236] on span "Adding Global Javascript on All Devices Collection Page" at bounding box center [1290, 236] width 372 height 15
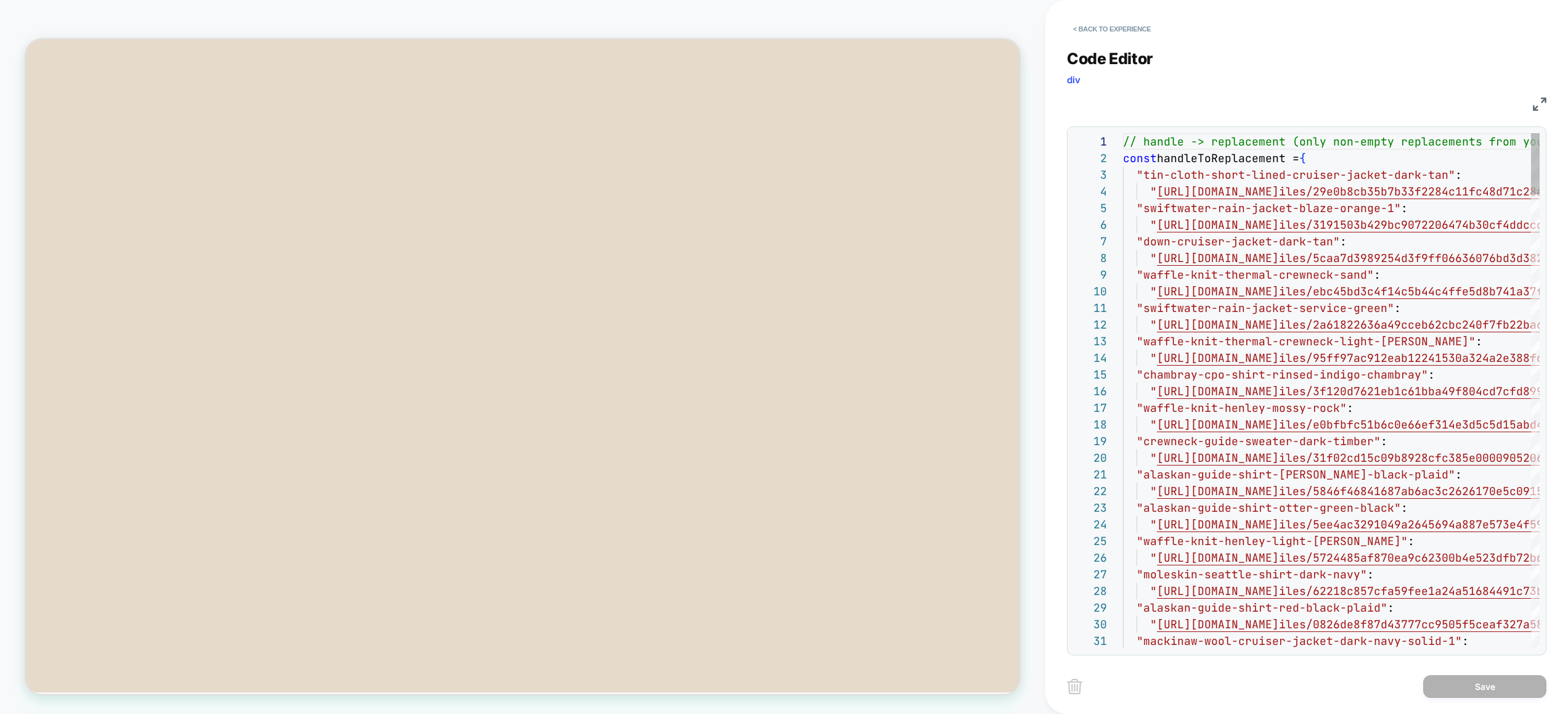
scroll to position [100, 0]
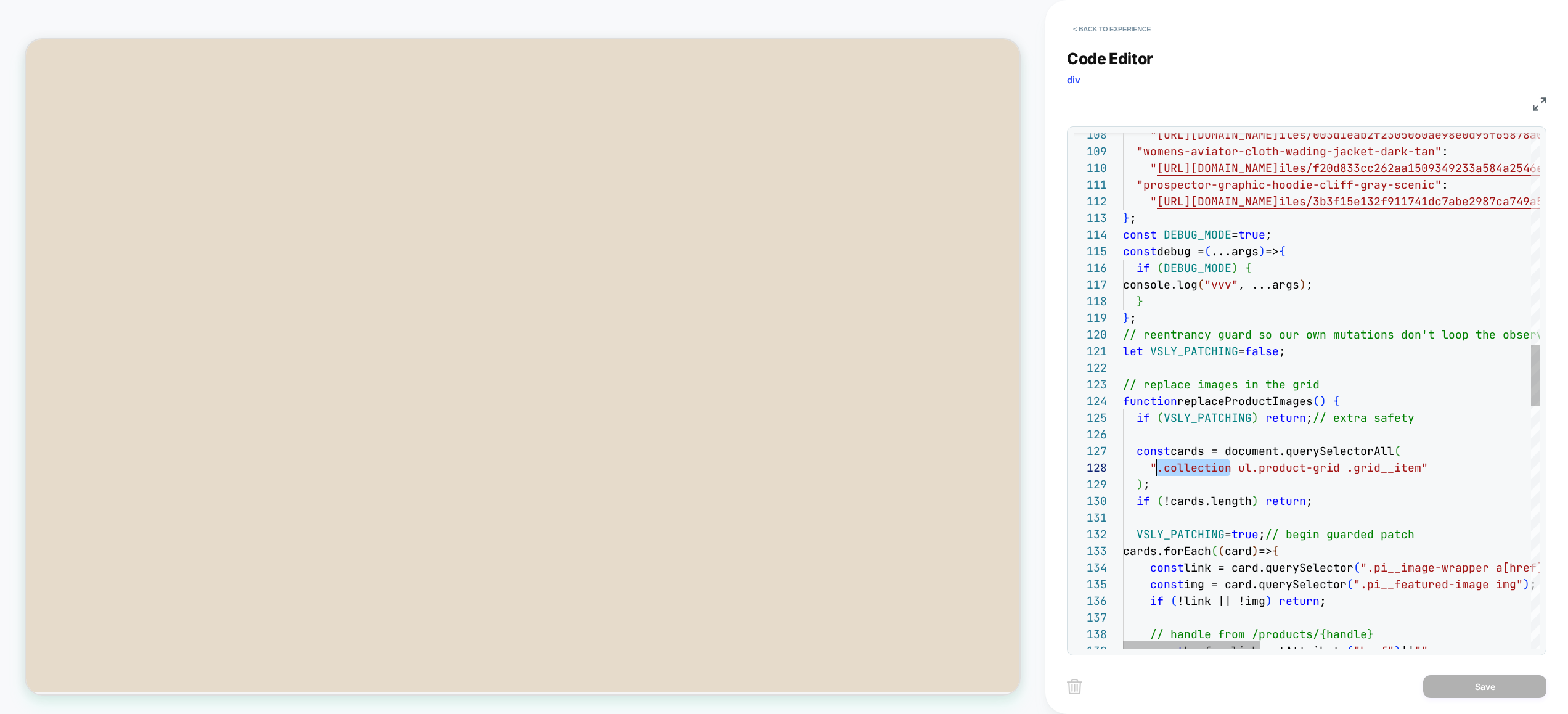
drag, startPoint x: 1230, startPoint y: 471, endPoint x: 1158, endPoint y: 468, distance: 72.1
type textarea "**********"
click at [1455, 681] on button "Save" at bounding box center [1484, 686] width 123 height 23
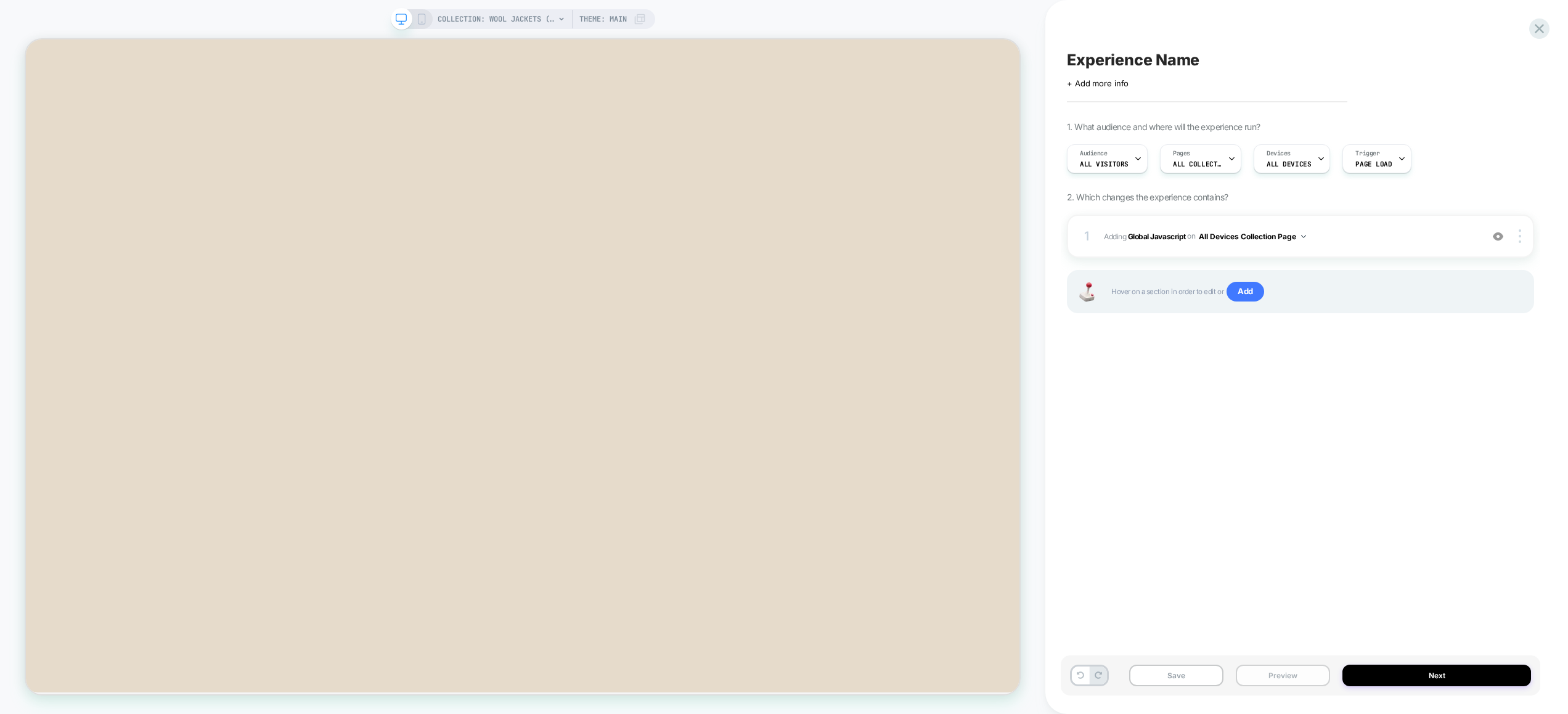
click at [1293, 675] on button "Preview" at bounding box center [1283, 675] width 95 height 21
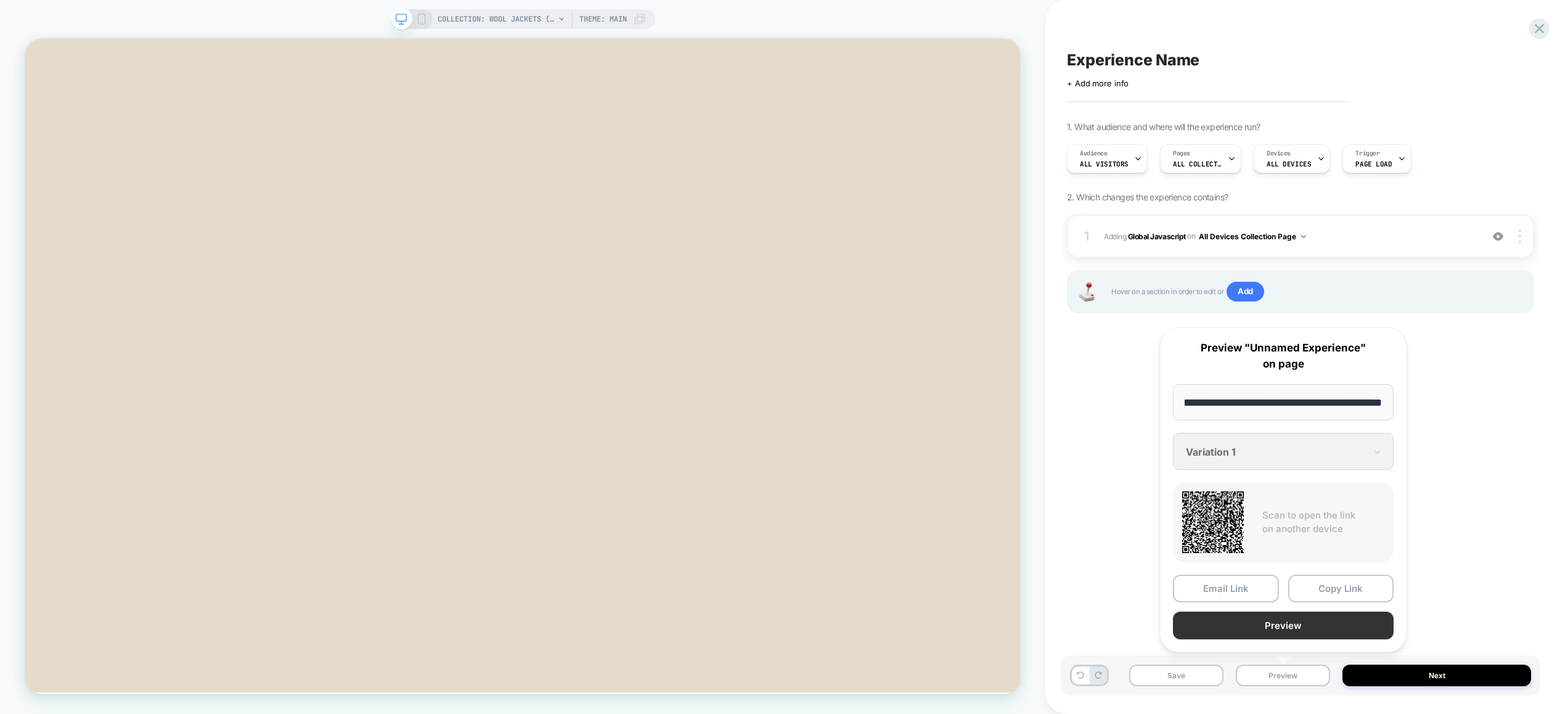
scroll to position [0, 0]
click at [1279, 628] on button "Preview" at bounding box center [1283, 625] width 221 height 28
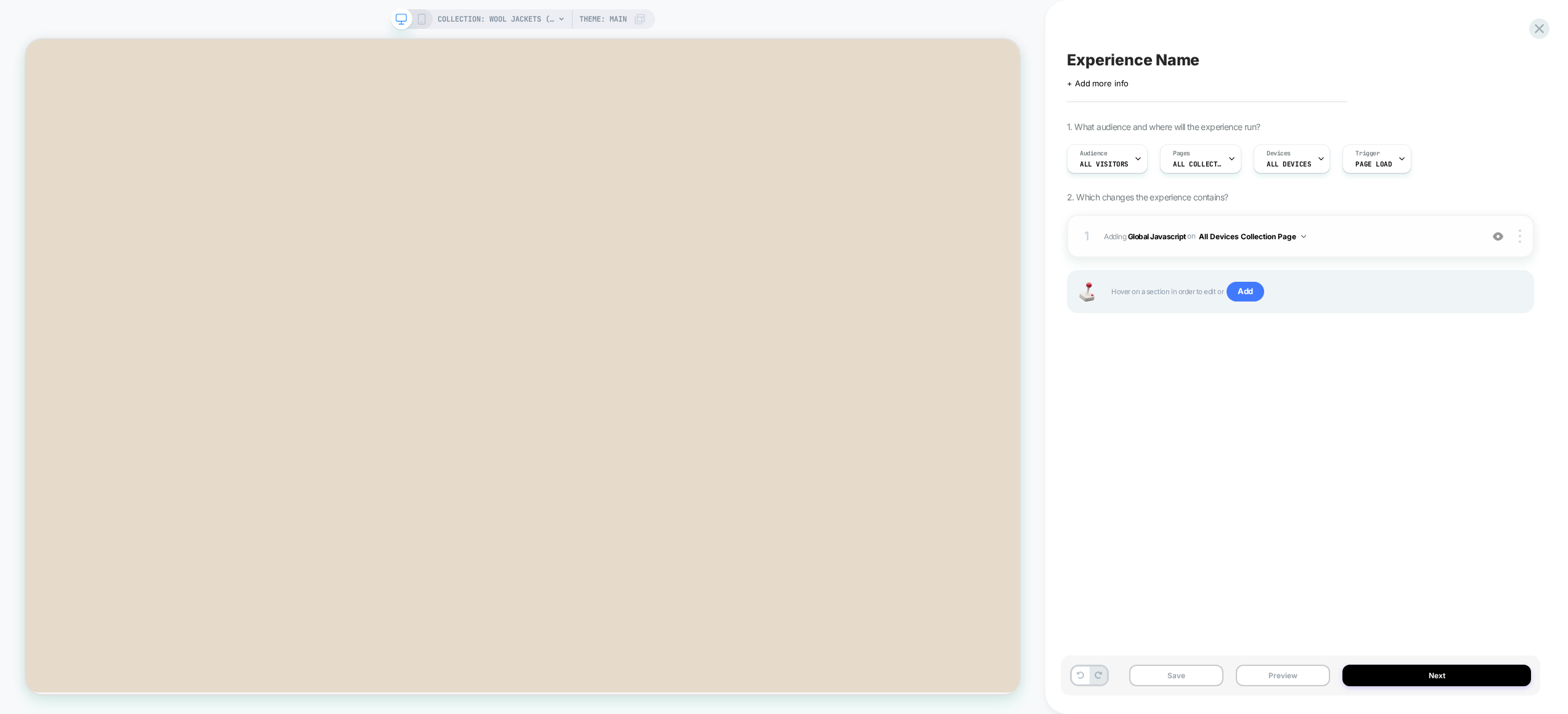
click at [1406, 237] on span "Adding Global Javascript on All Devices Collection Page" at bounding box center [1290, 236] width 372 height 15
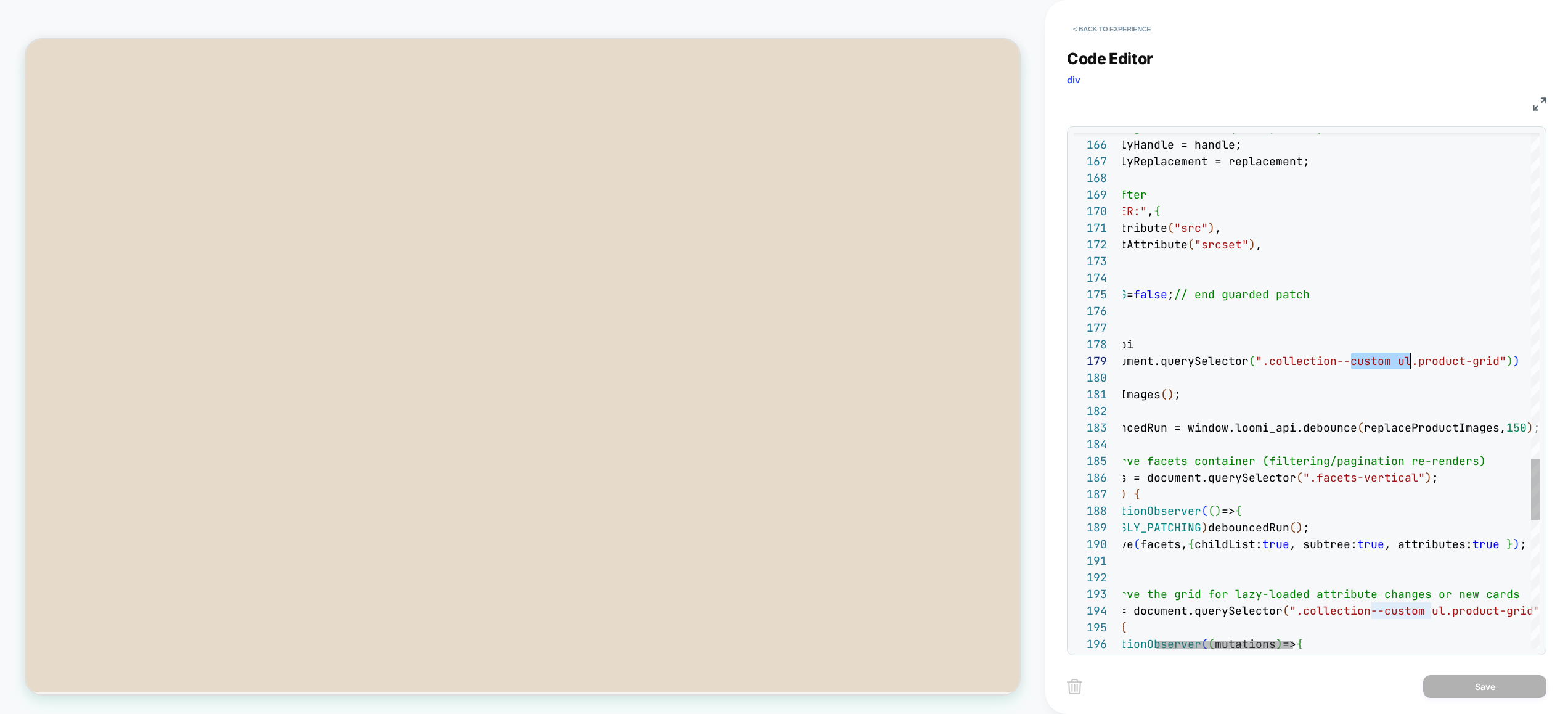
scroll to position [133, 380]
drag, startPoint x: 1451, startPoint y: 360, endPoint x: 1405, endPoint y: 367, distance: 46.5
type textarea "**********"
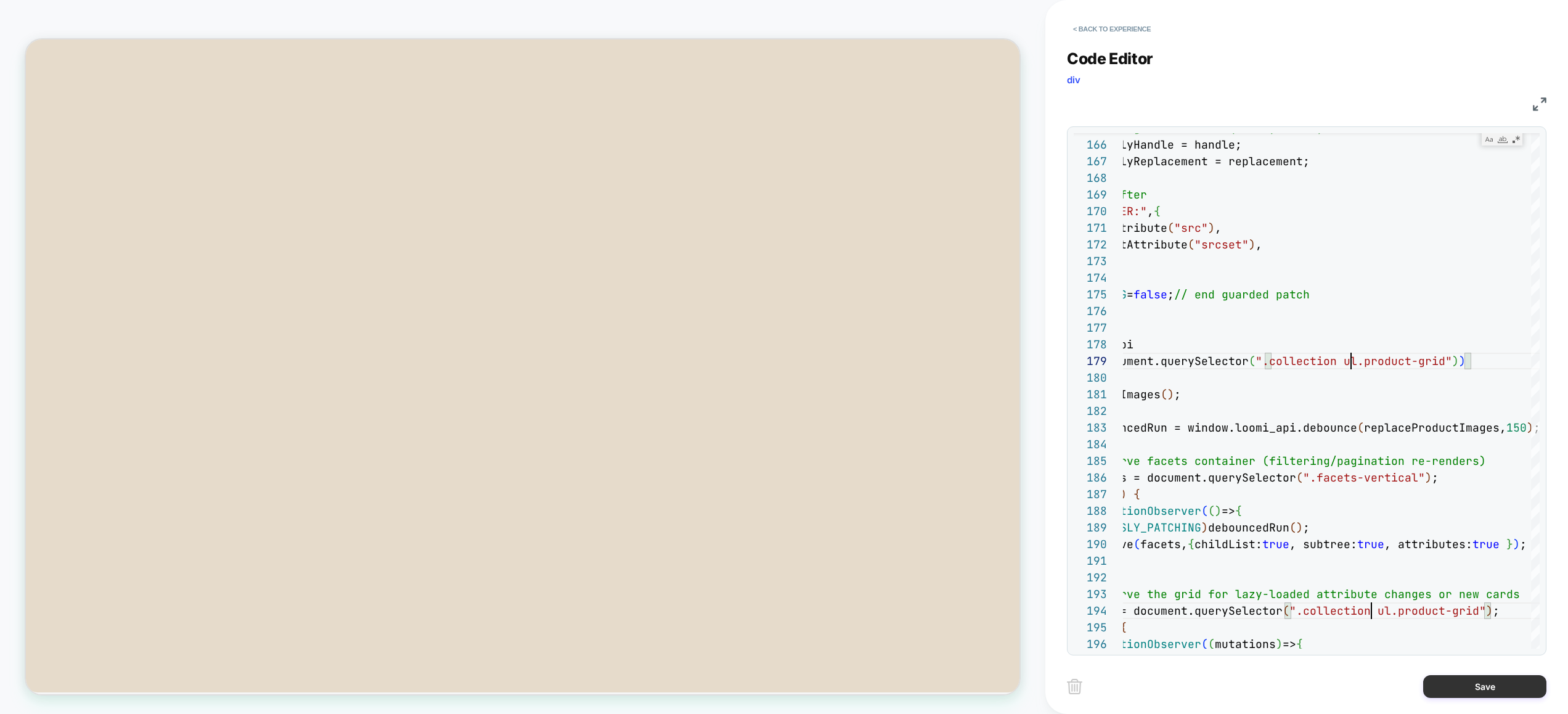
click at [1477, 682] on button "Save" at bounding box center [1484, 686] width 123 height 23
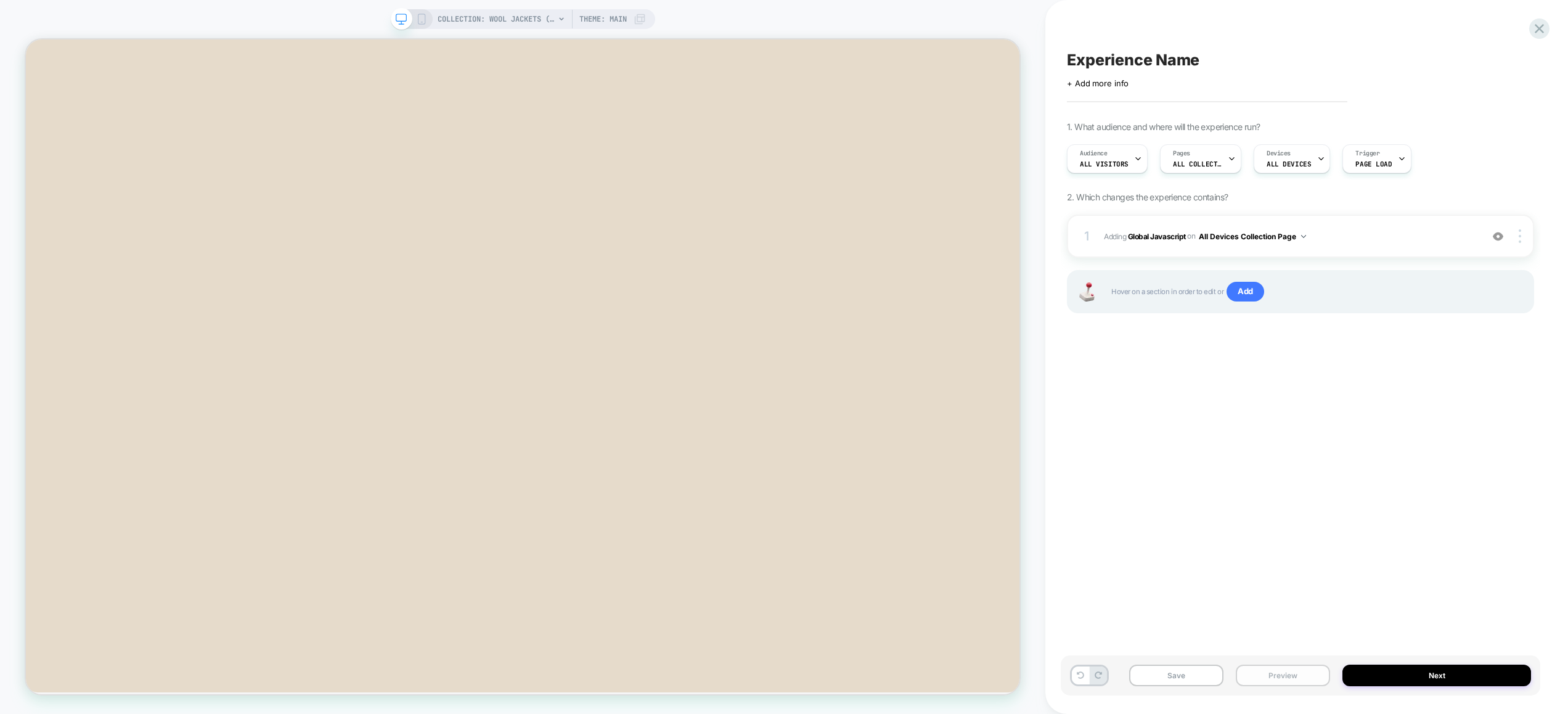
click at [1315, 673] on button "Preview" at bounding box center [1283, 675] width 95 height 21
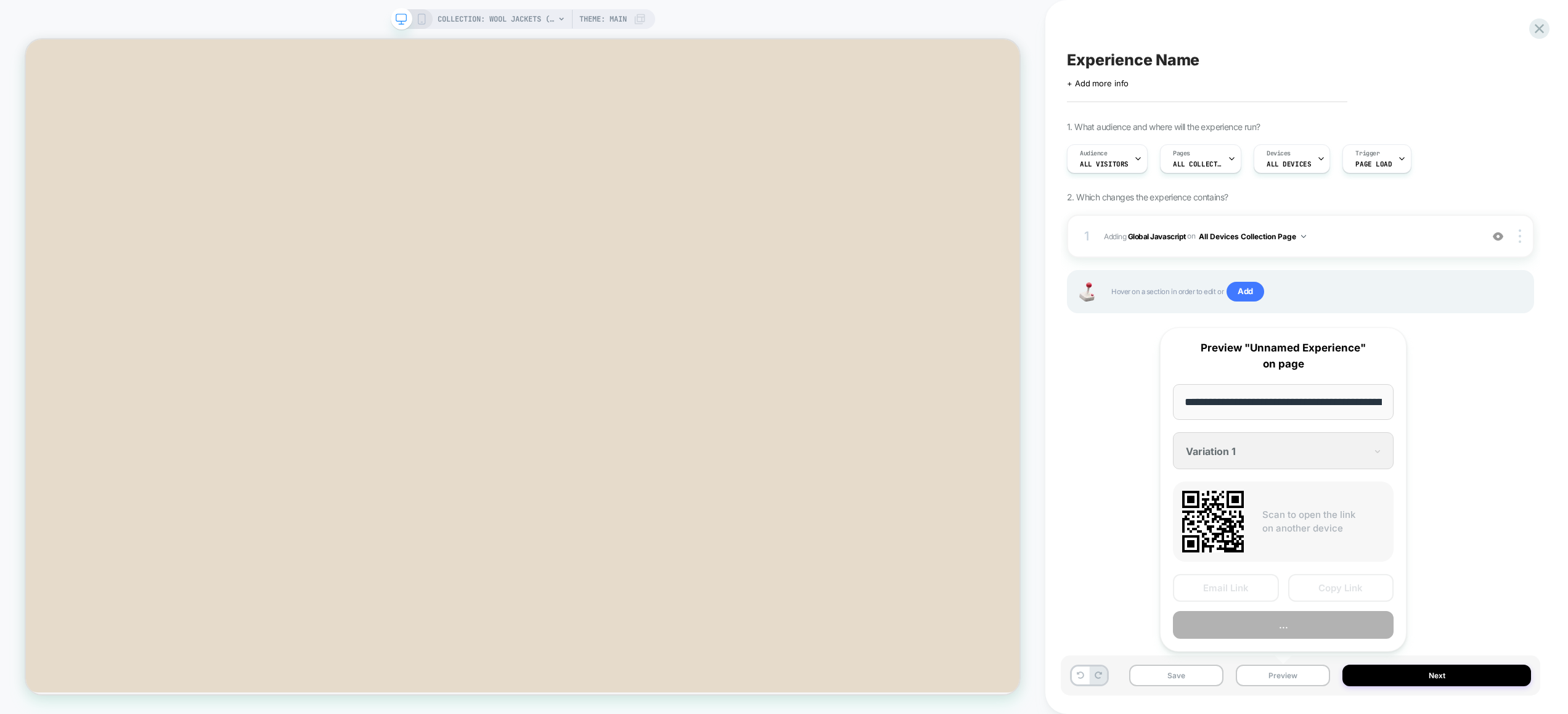
scroll to position [0, 134]
click at [1309, 620] on button "Preview" at bounding box center [1283, 625] width 221 height 28
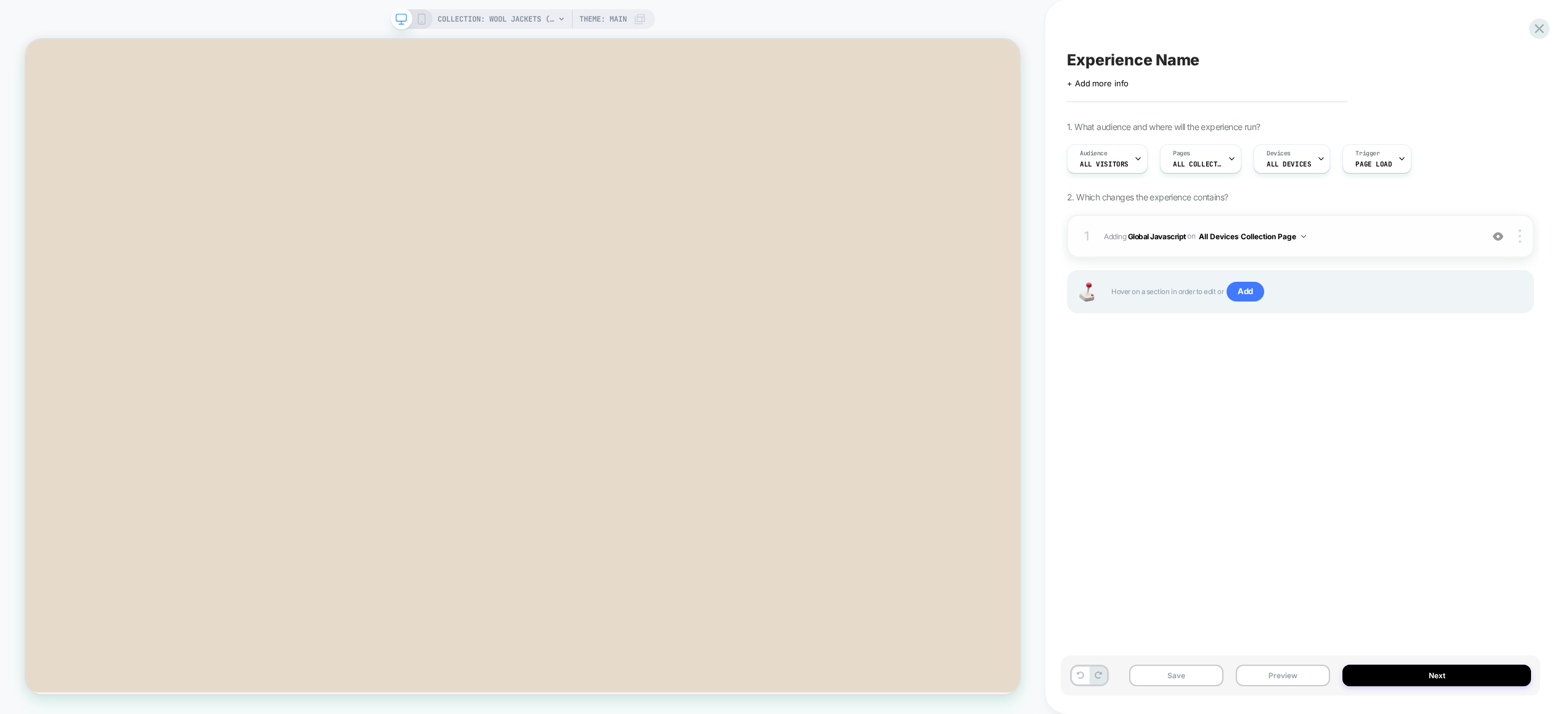
click at [1372, 240] on span "Adding Global Javascript on All Devices Collection Page" at bounding box center [1290, 236] width 372 height 15
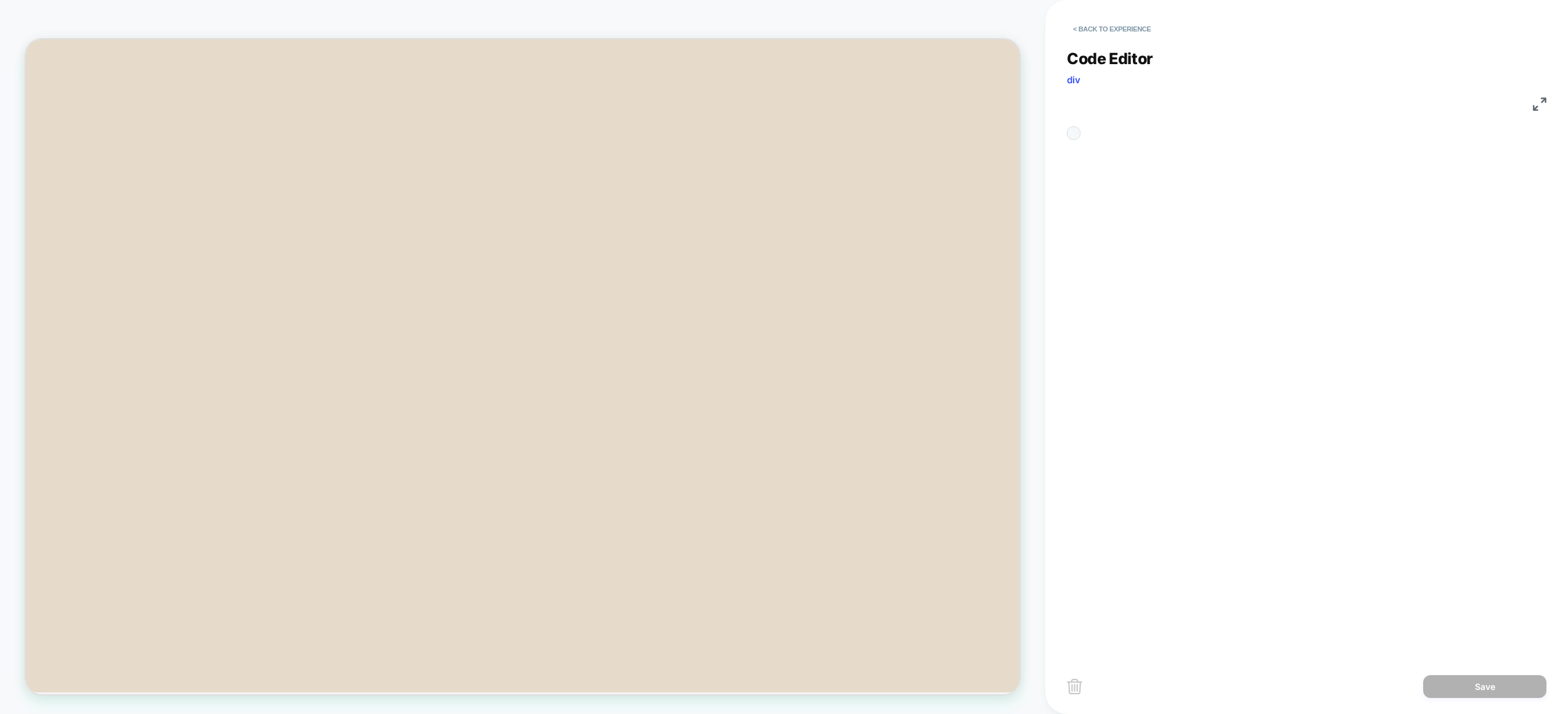
scroll to position [100, 0]
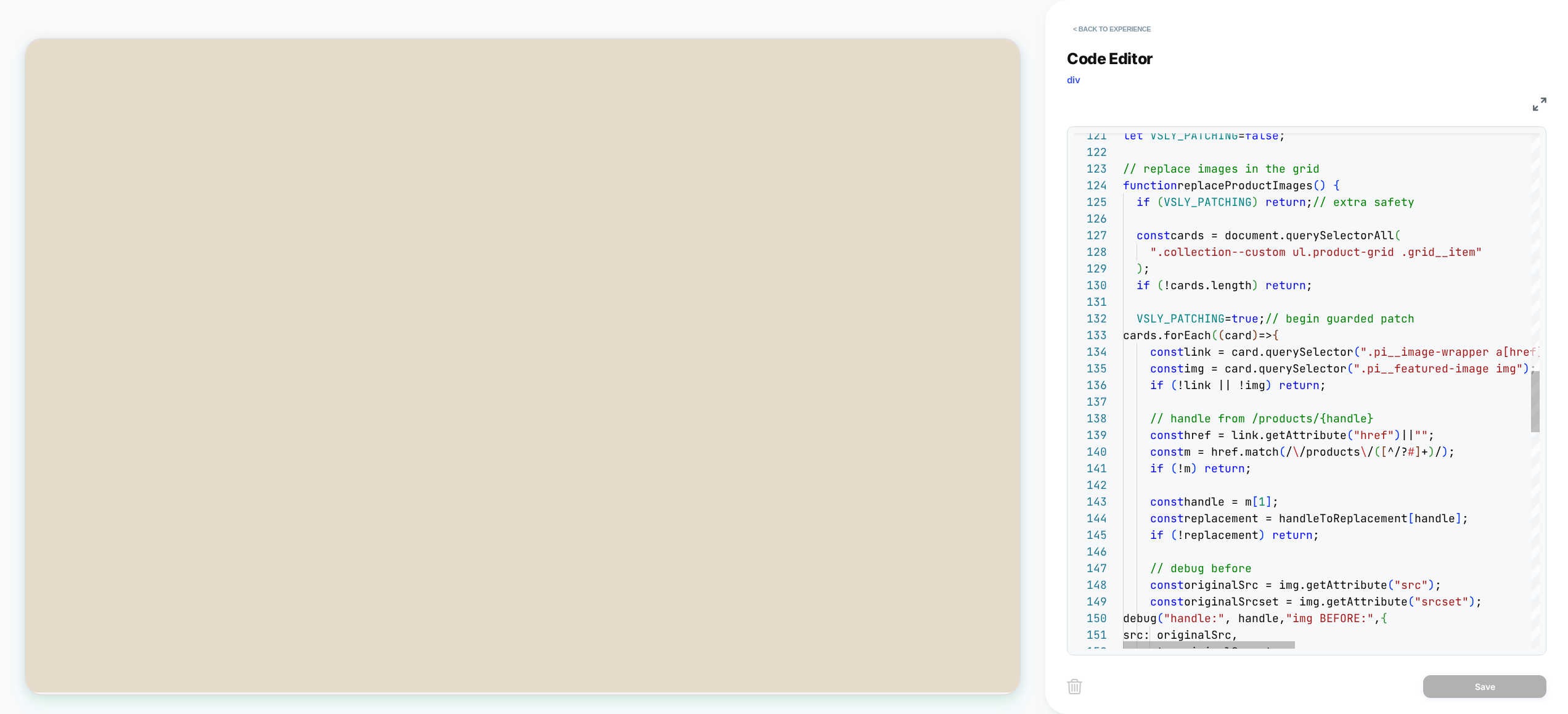
drag, startPoint x: 1463, startPoint y: 250, endPoint x: 1162, endPoint y: 246, distance: 301.0
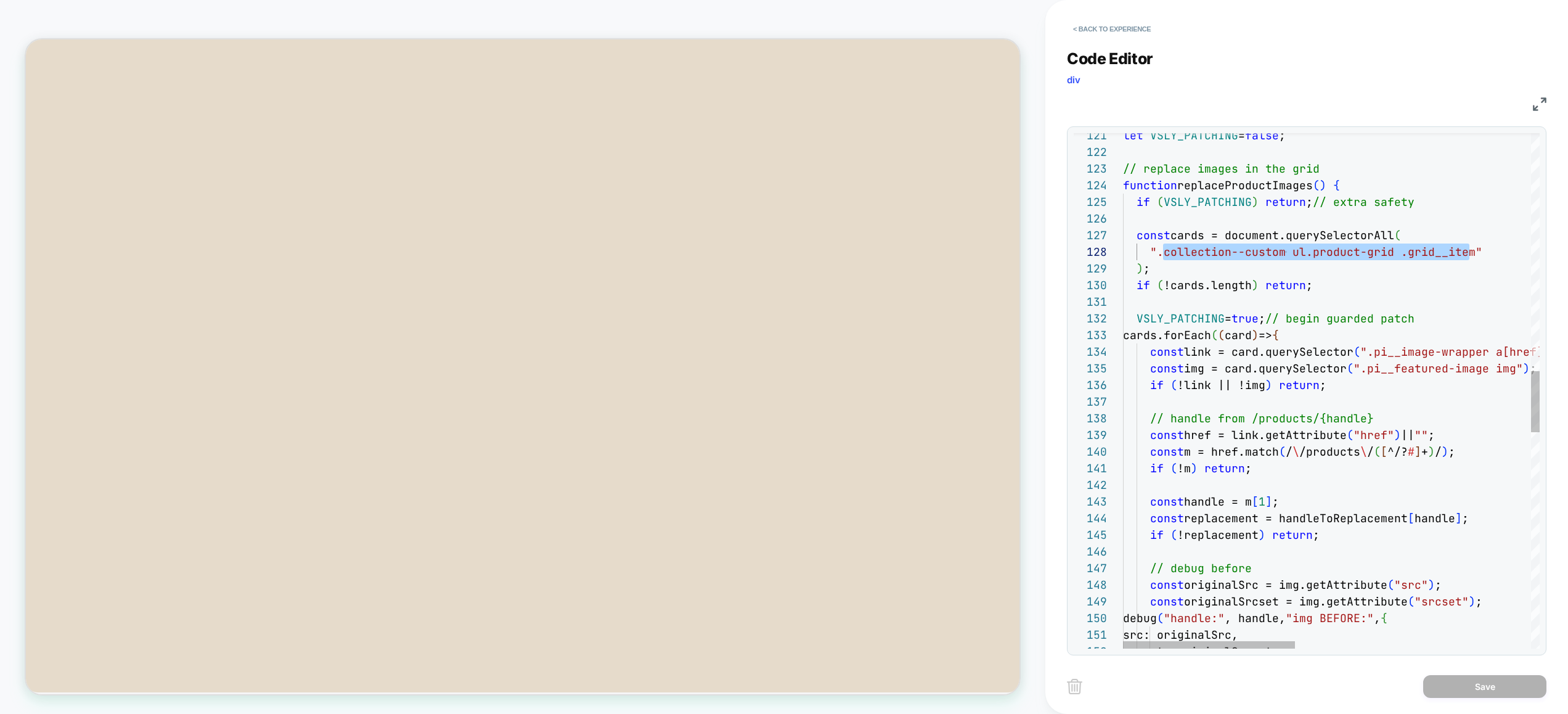
drag, startPoint x: 1156, startPoint y: 254, endPoint x: 1466, endPoint y: 257, distance: 310.0
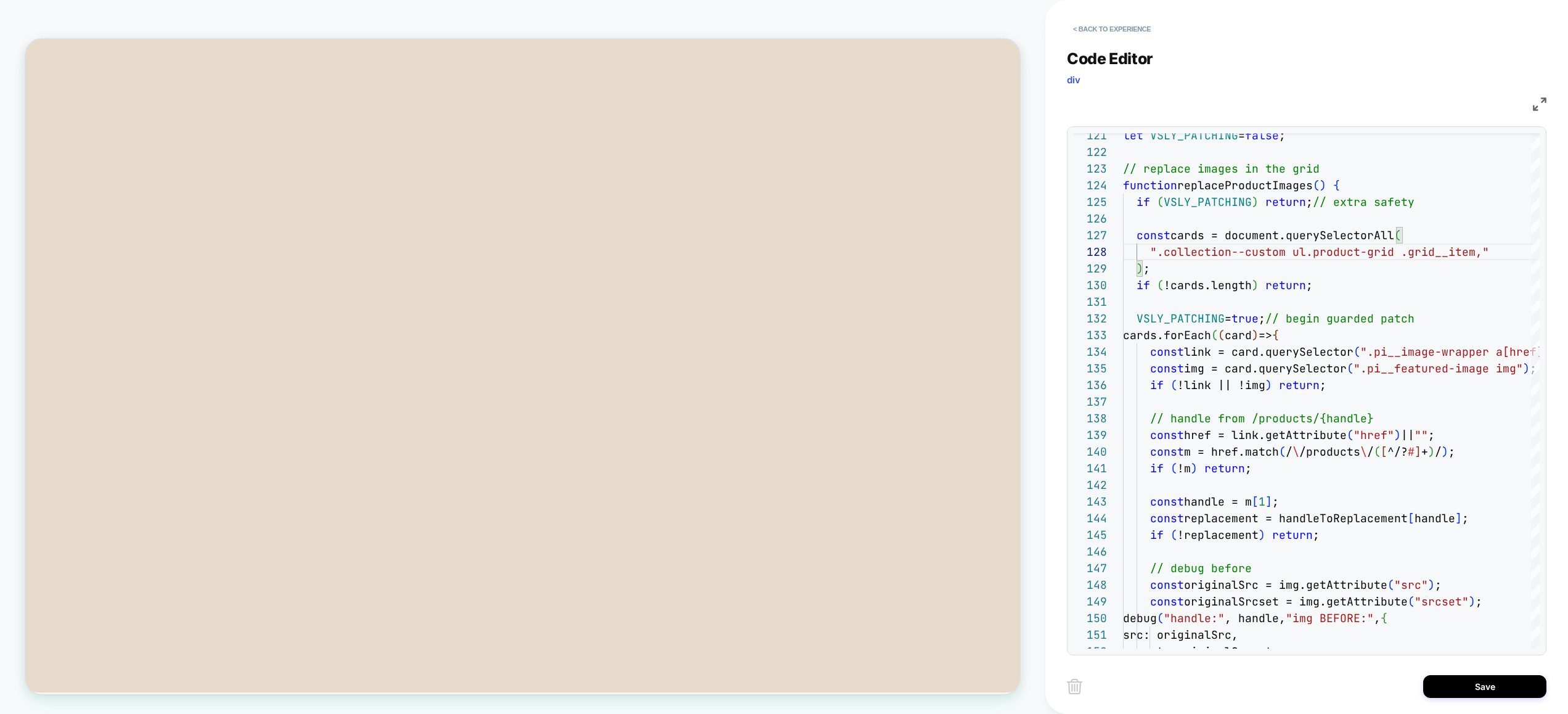
scroll to position [133, 160]
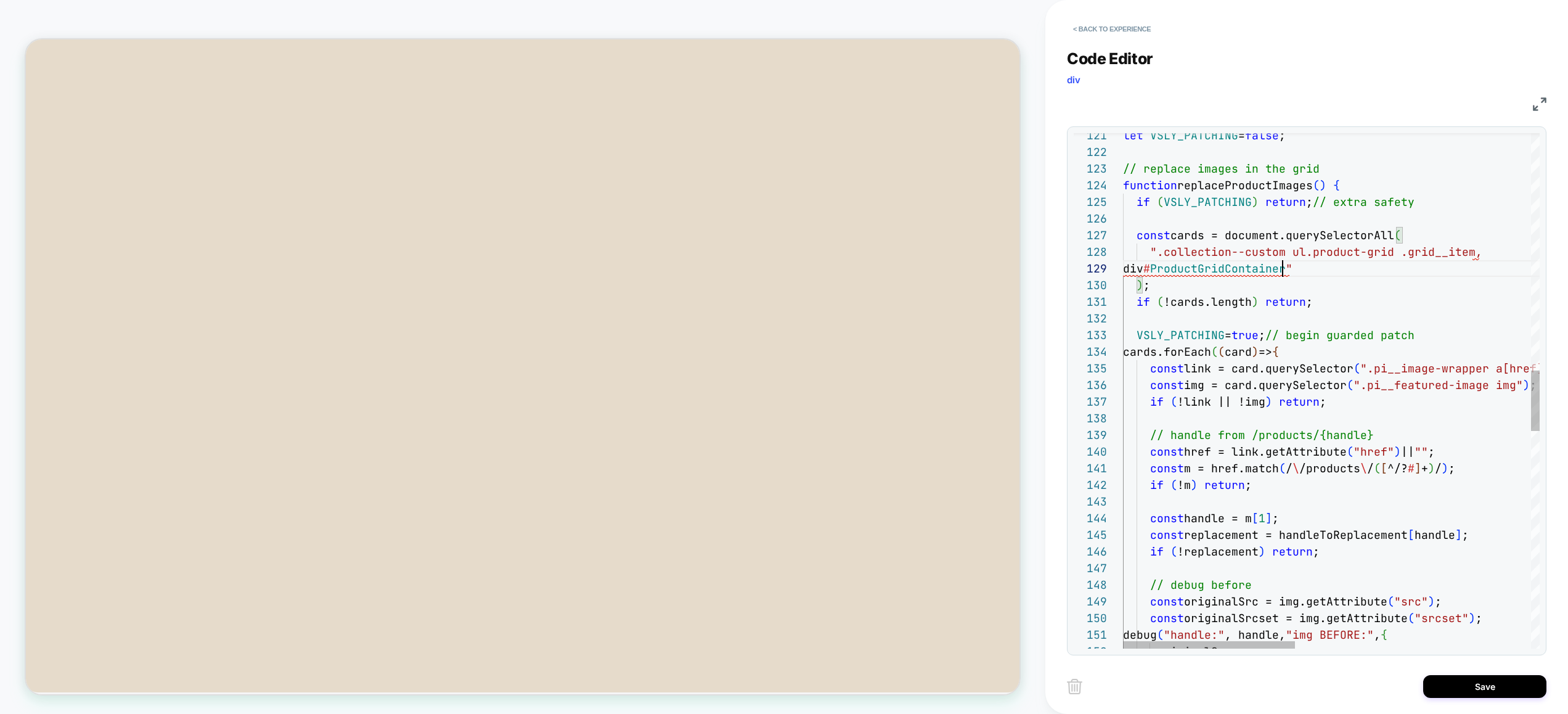
drag, startPoint x: 1121, startPoint y: 270, endPoint x: 1126, endPoint y: 272, distance: 5.4
click at [1126, 272] on div "133 134 135 136 137 138 139 140 141 142 143 144 145 146 147 148 149 150 151 152…" at bounding box center [1307, 390] width 466 height 515
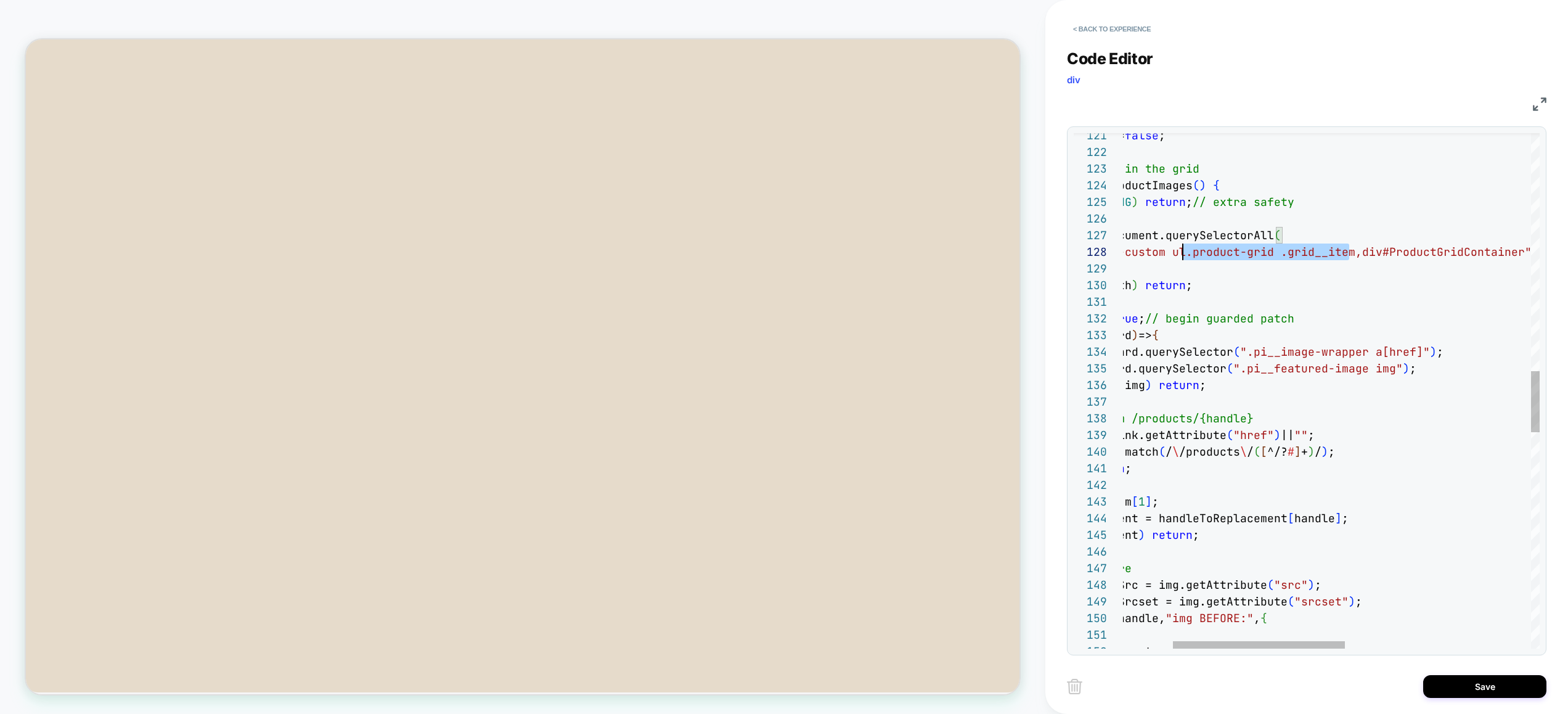
scroll to position [117, 166]
drag, startPoint x: 1349, startPoint y: 254, endPoint x: 1168, endPoint y: 254, distance: 181.0
click at [1168, 254] on div "VSLY_PATCHING = true ; // begin guarded patch cards.forEach ( ( card ) => { con…" at bounding box center [1496, 301] width 986 height 4344
click at [1522, 250] on div "VSLY_PATCHING = true ; // begin guarded patch cards.forEach ( ( card ) => { con…" at bounding box center [1496, 301] width 986 height 4344
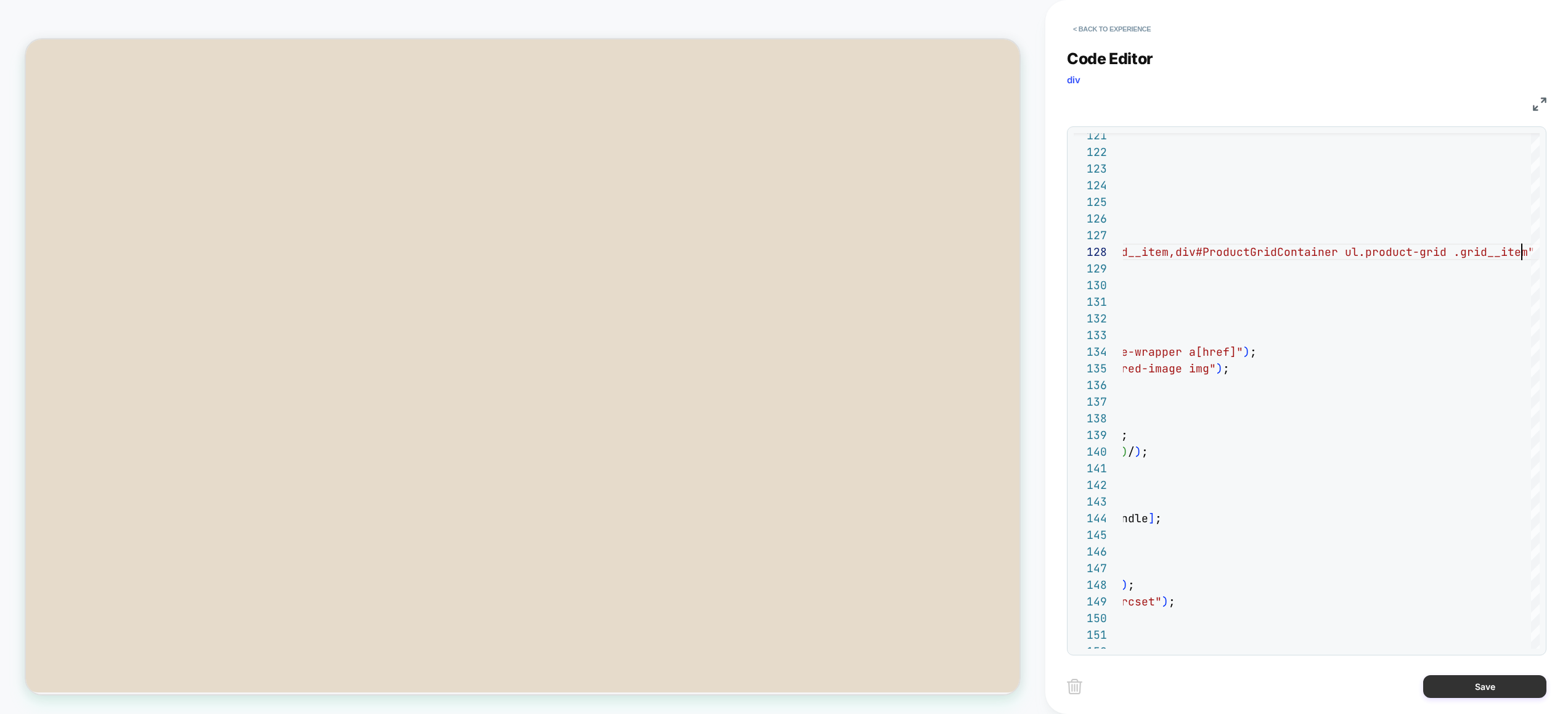
type textarea "**********"
click at [1485, 685] on button "Save" at bounding box center [1484, 686] width 123 height 23
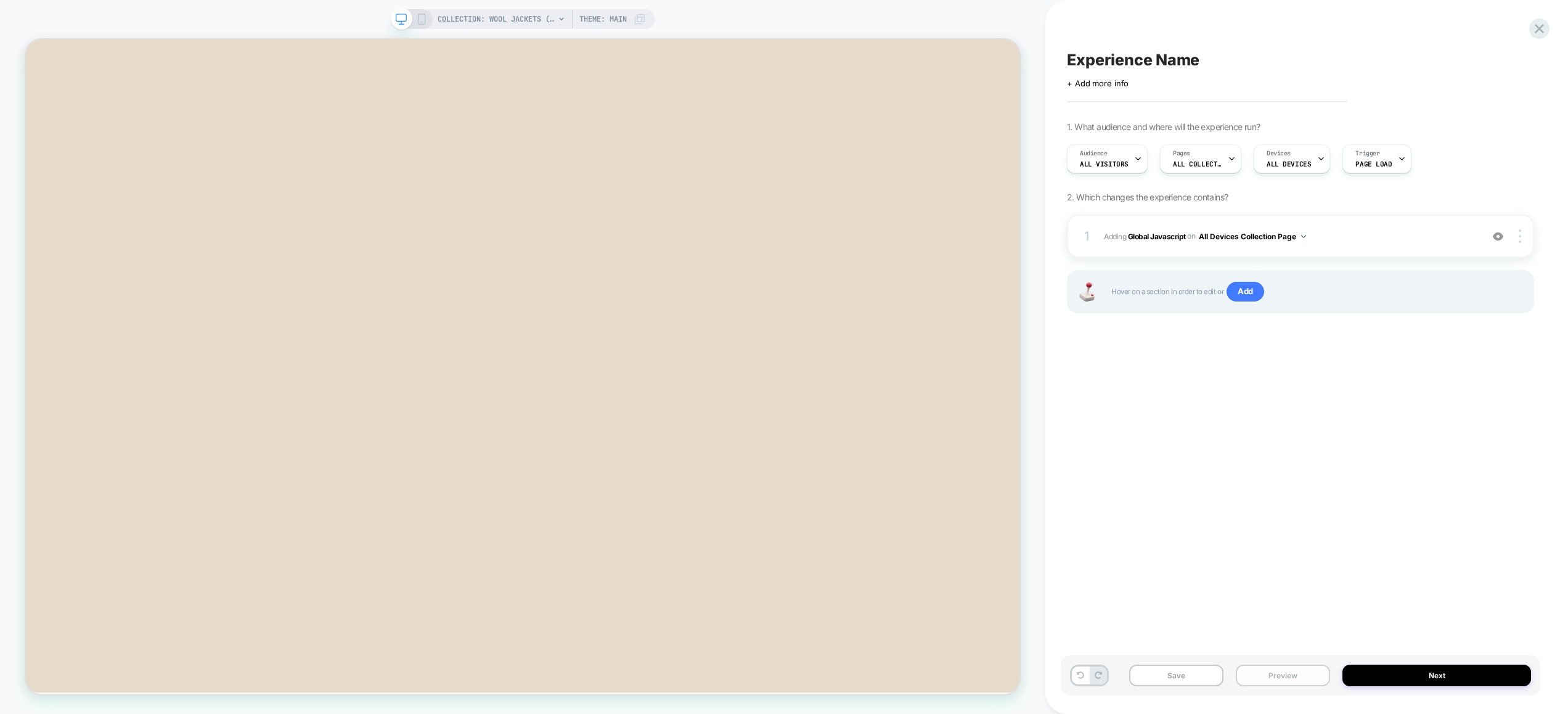
click at [1266, 673] on button "Preview" at bounding box center [1283, 675] width 95 height 21
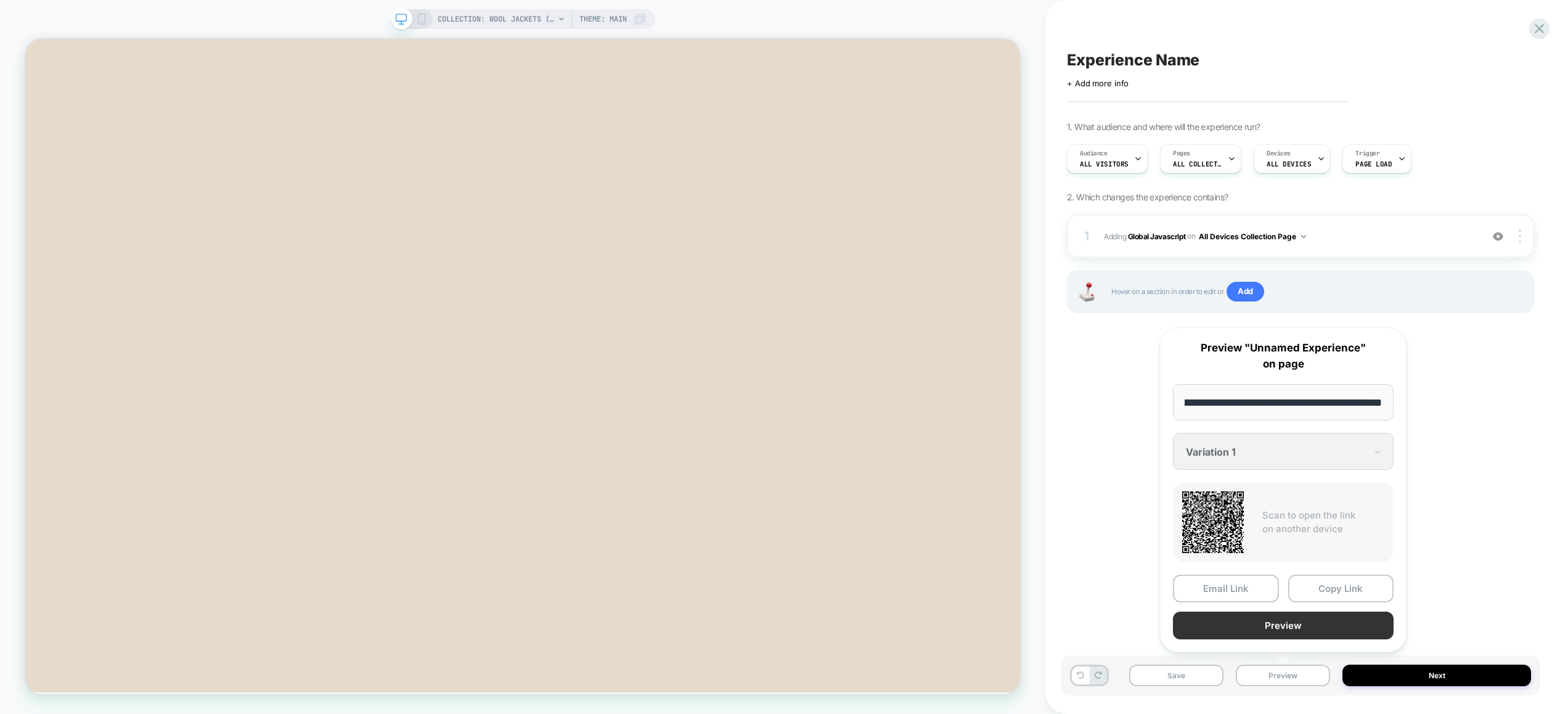
scroll to position [0, 0]
click at [1276, 629] on button "Preview" at bounding box center [1283, 625] width 221 height 28
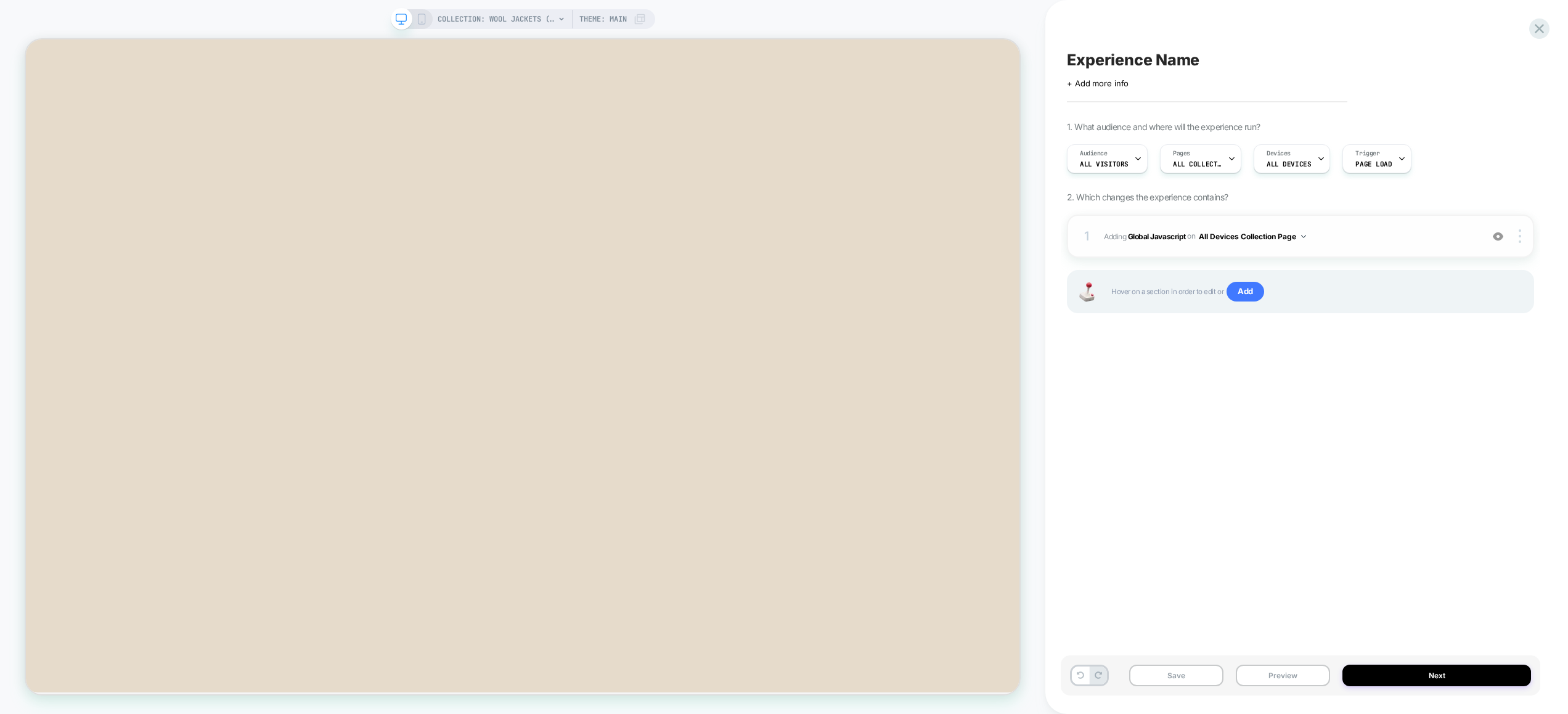
click at [1386, 227] on div "1 Adding Global Javascript on All Devices Collection Page Add Before Add After …" at bounding box center [1300, 236] width 467 height 43
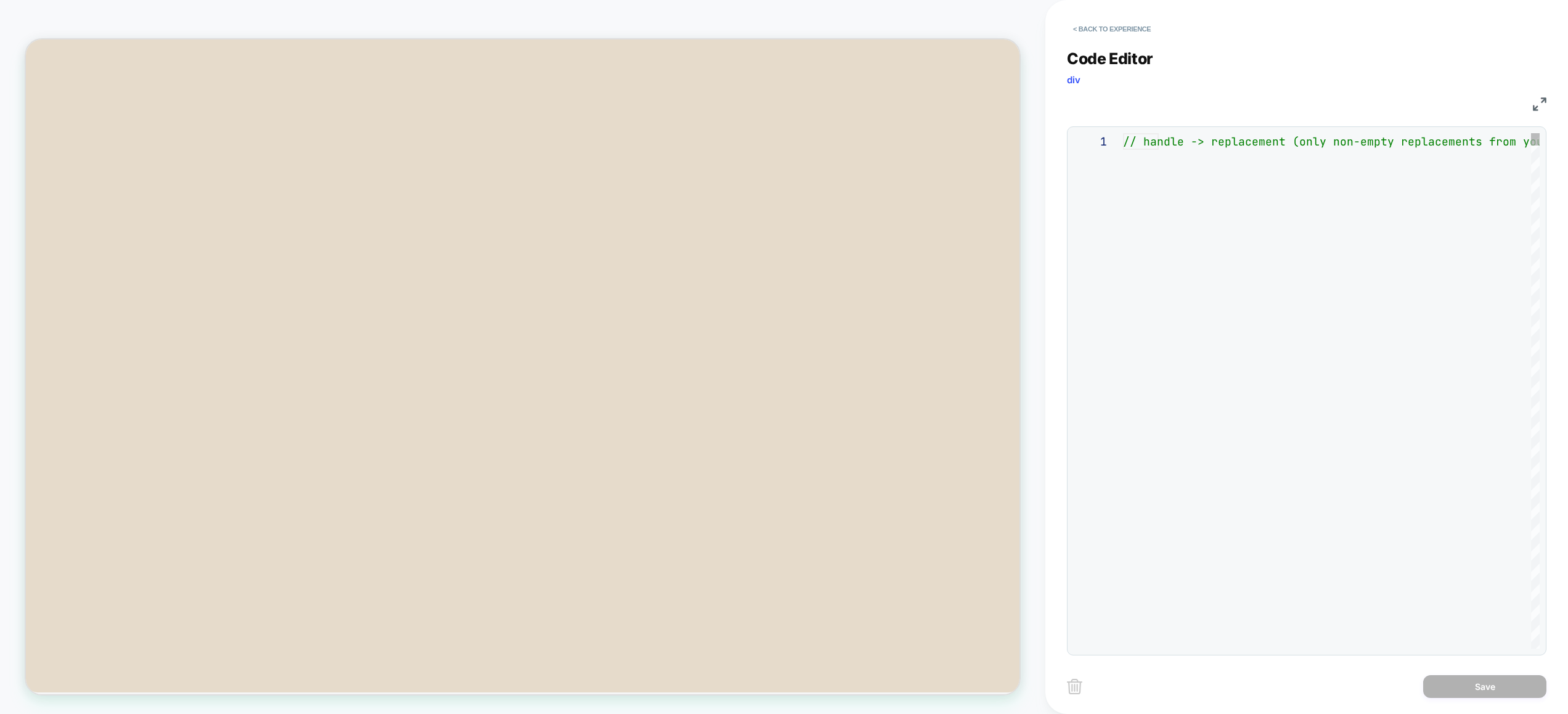
scroll to position [100, 0]
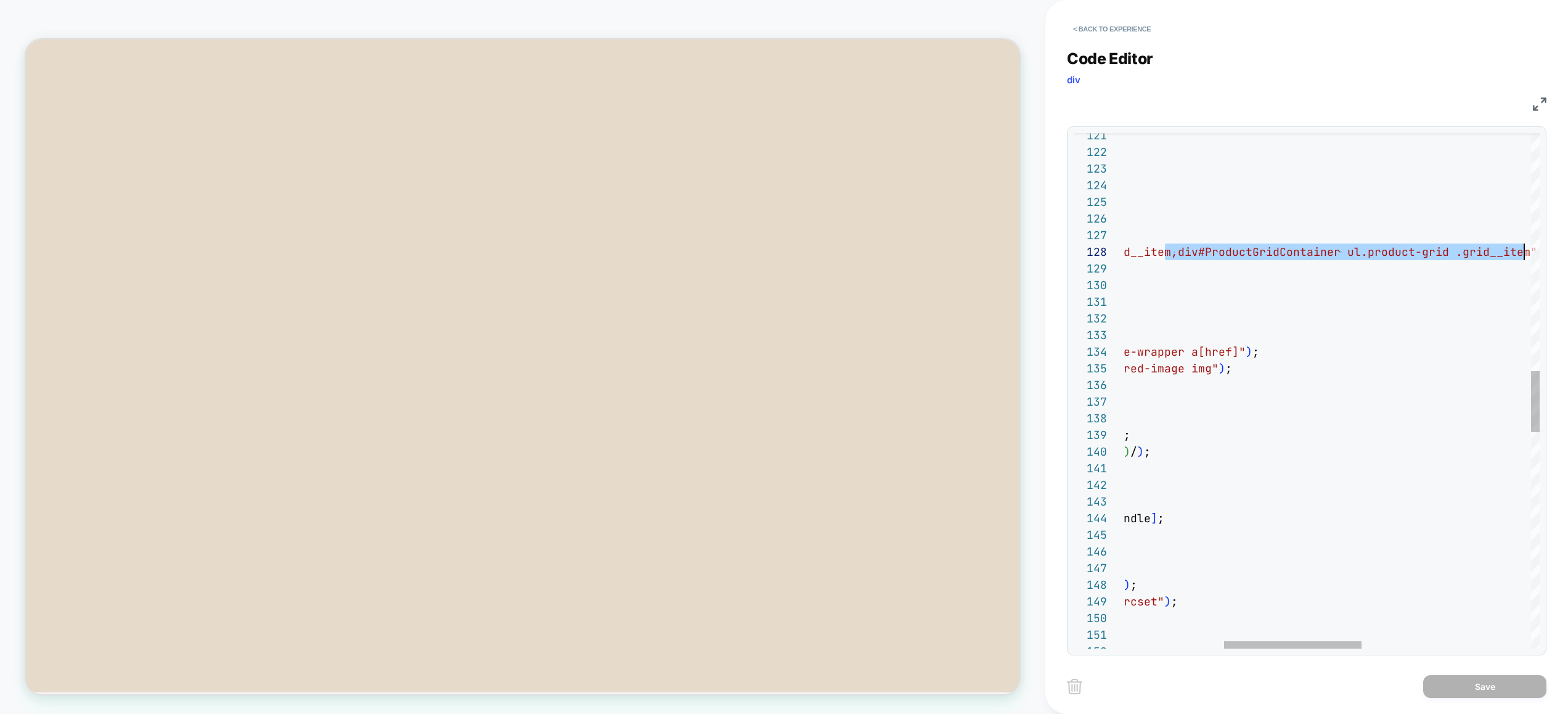
drag, startPoint x: 1466, startPoint y: 252, endPoint x: 1522, endPoint y: 254, distance: 56.0
click at [1522, 254] on div "let VSLY_PATCHING = false ; // replace images in the grid function replaceProdu…" at bounding box center [1434, 301] width 1233 height 4344
type textarea "**********"
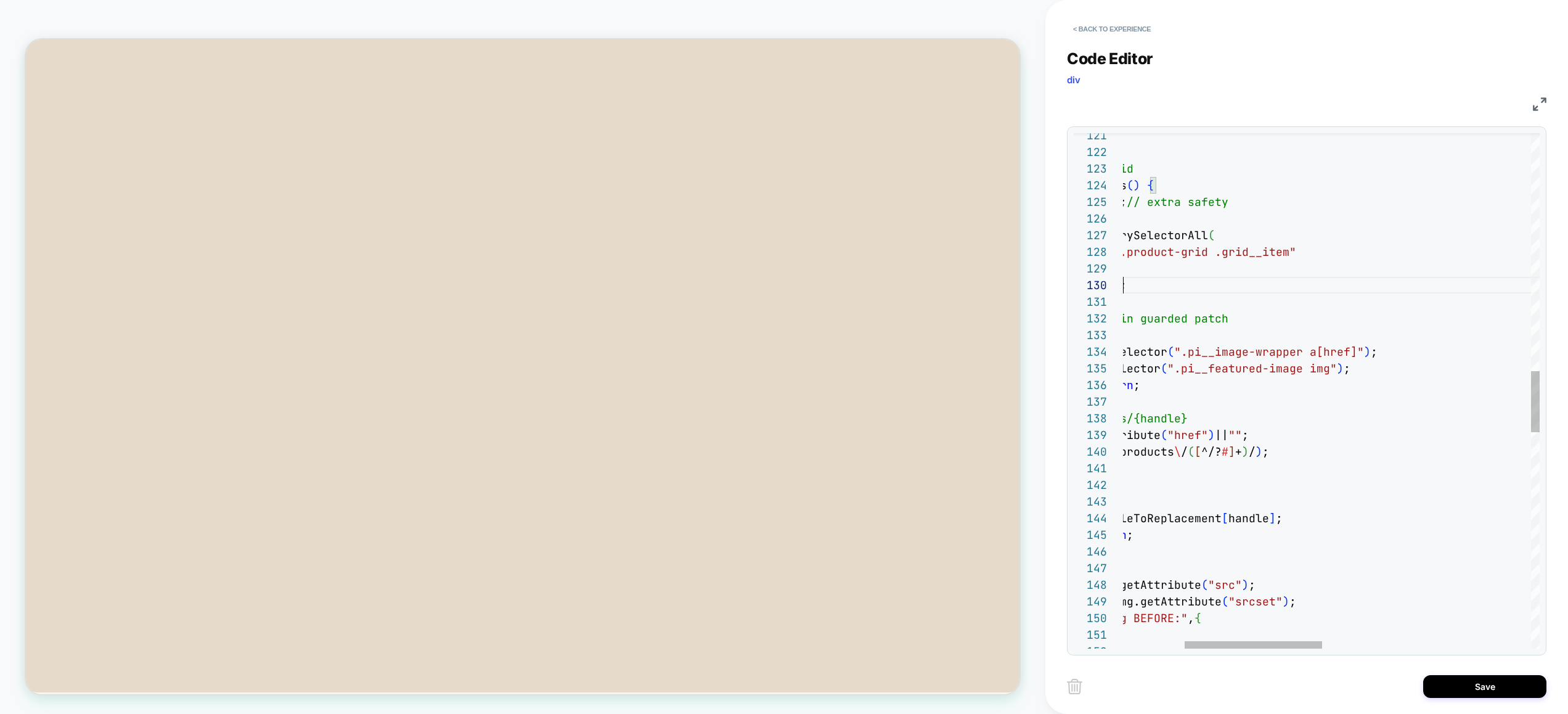
scroll to position [117, 0]
drag, startPoint x: 1233, startPoint y: 288, endPoint x: 1214, endPoint y: 293, distance: 19.6
click at [937, 258] on div "let VSLY_PATCHING = false ; // replace images in the grid function replaceProdu…" at bounding box center [1553, 301] width 1233 height 4344
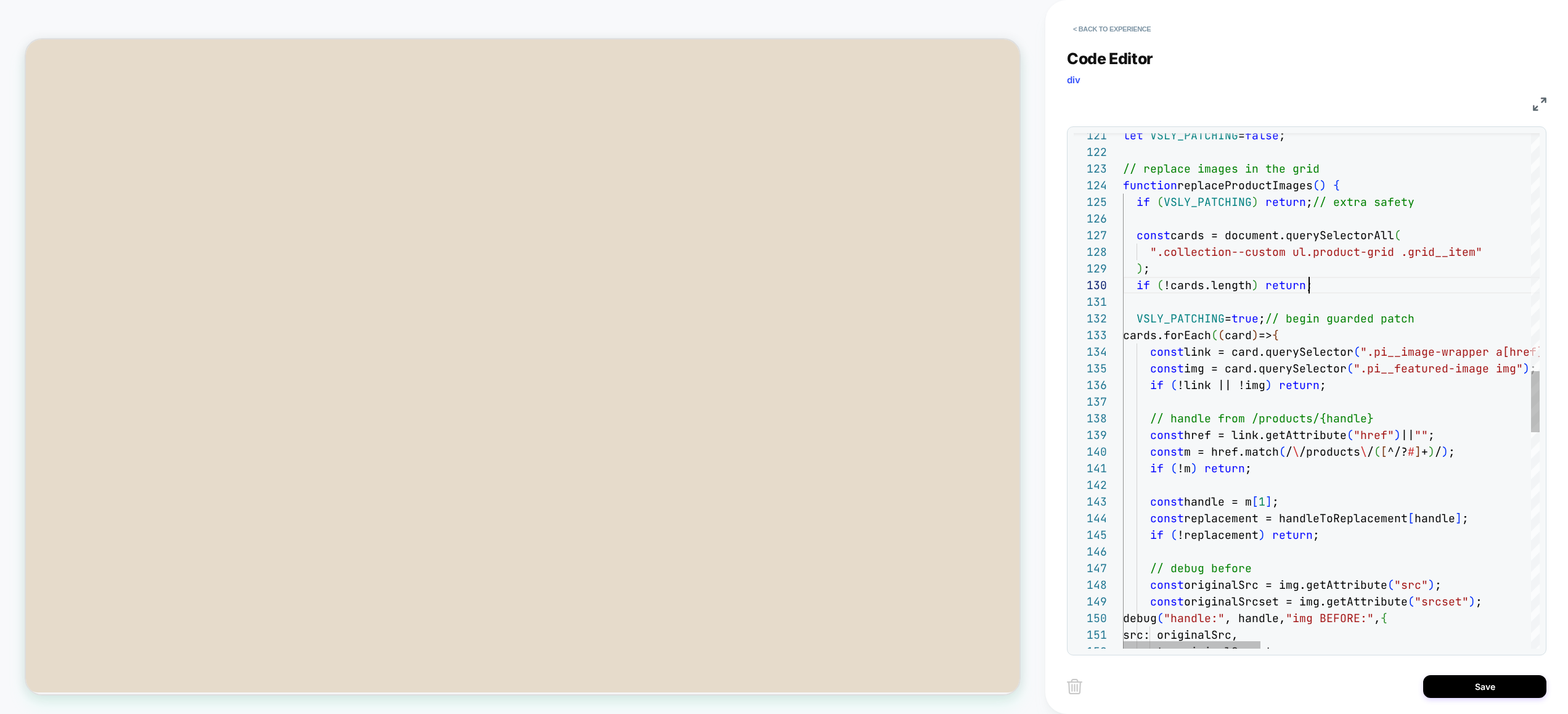
click at [1473, 686] on button "Save" at bounding box center [1484, 686] width 123 height 23
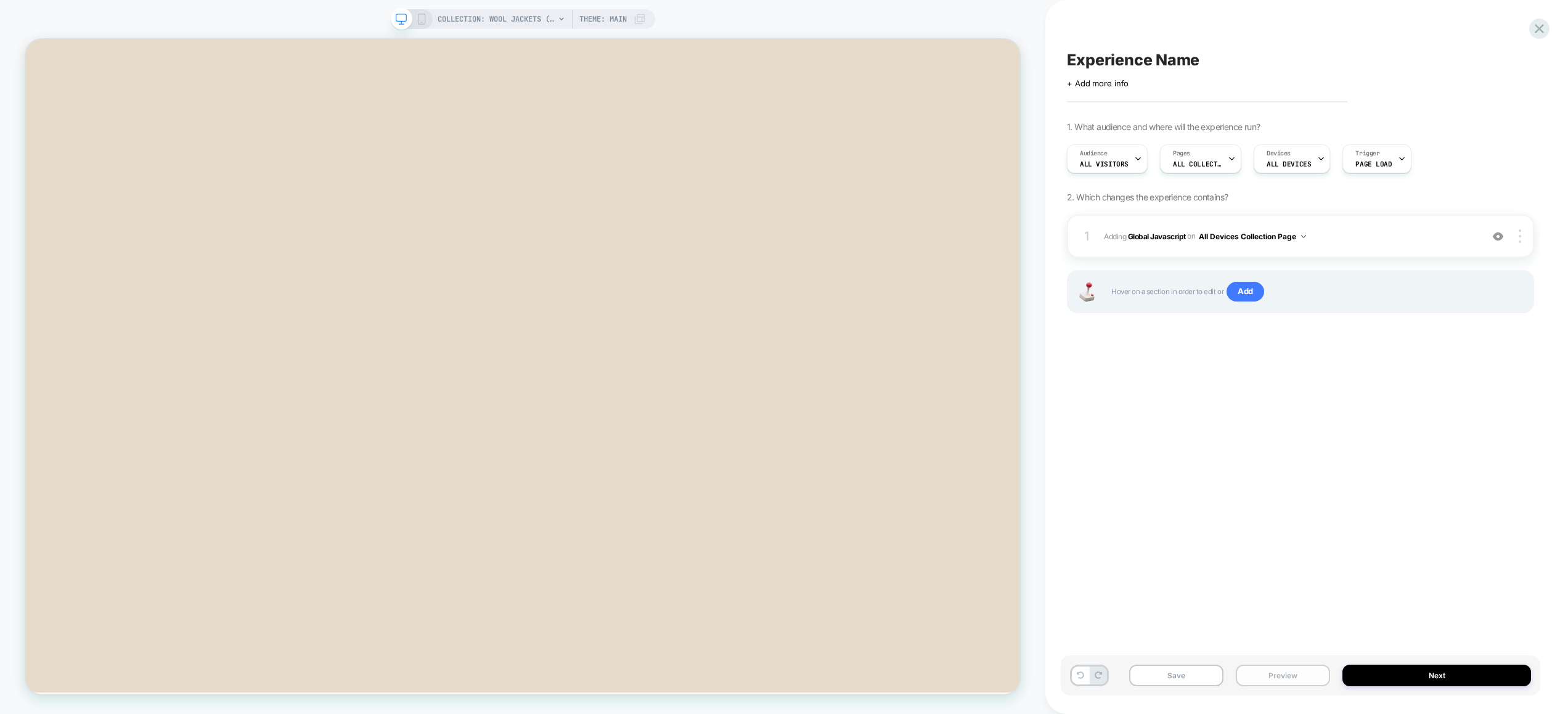
click at [1236, 673] on button "Preview" at bounding box center [1283, 675] width 95 height 21
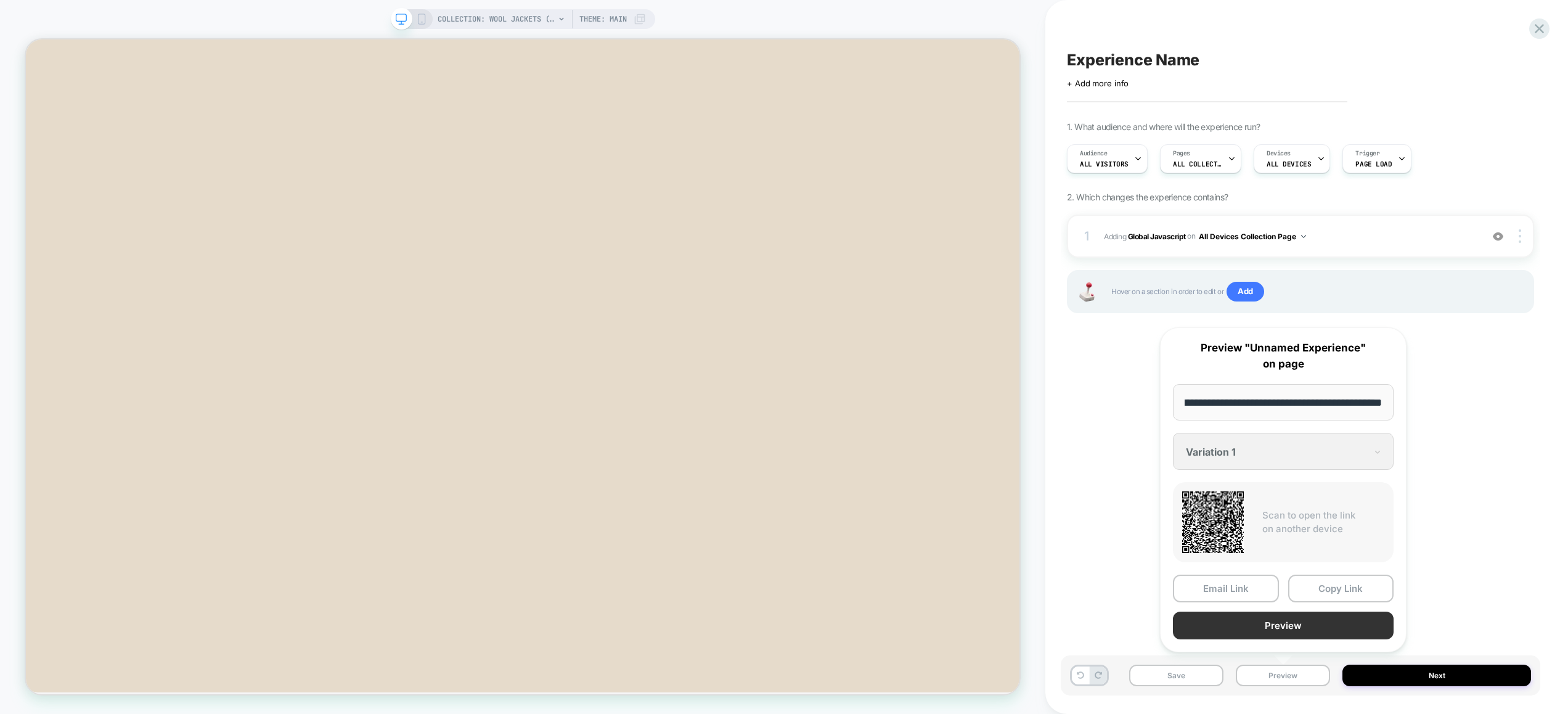
scroll to position [0, 0]
click at [1256, 630] on button "Preview" at bounding box center [1283, 625] width 221 height 28
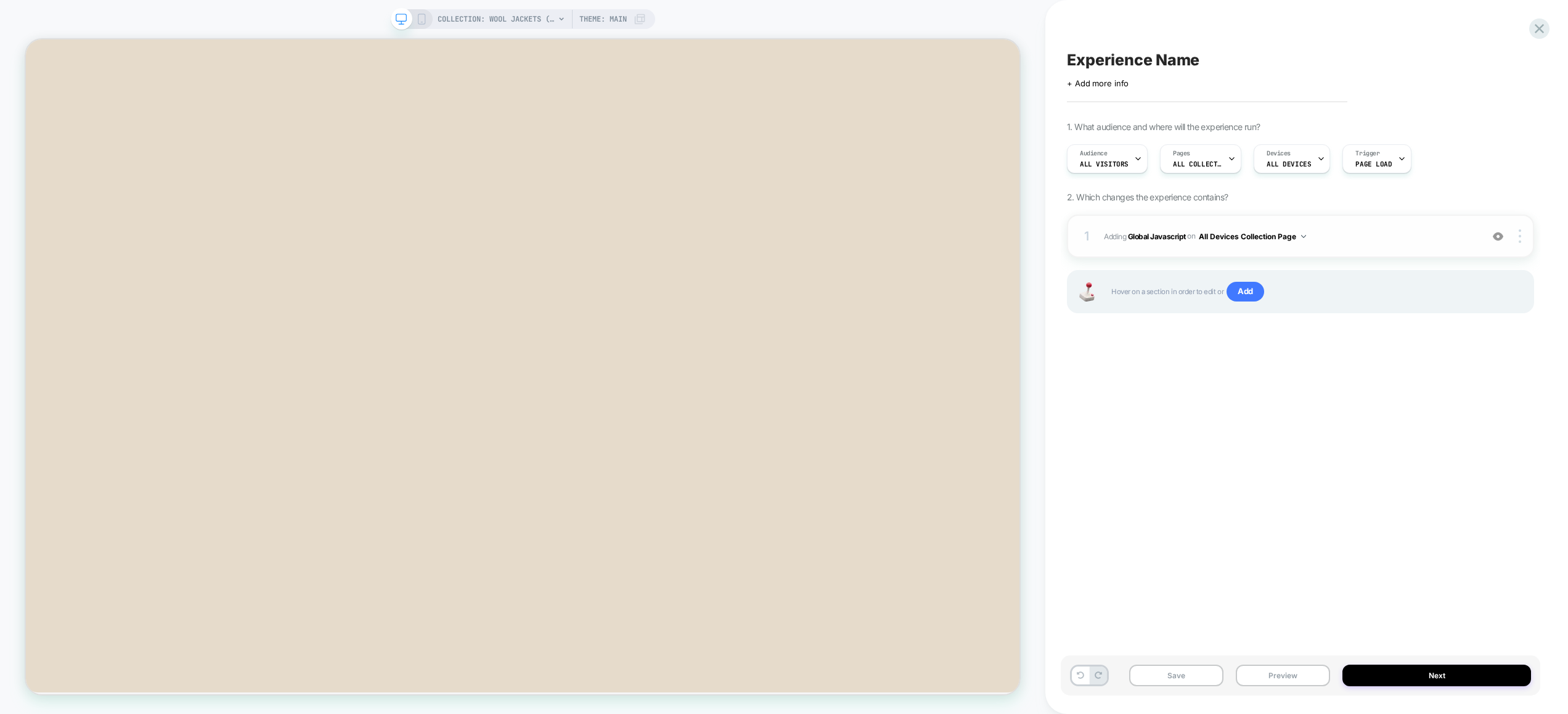
click at [1352, 217] on div "1 Adding Global Javascript on All Devices Collection Page Add Before Add After …" at bounding box center [1300, 236] width 467 height 43
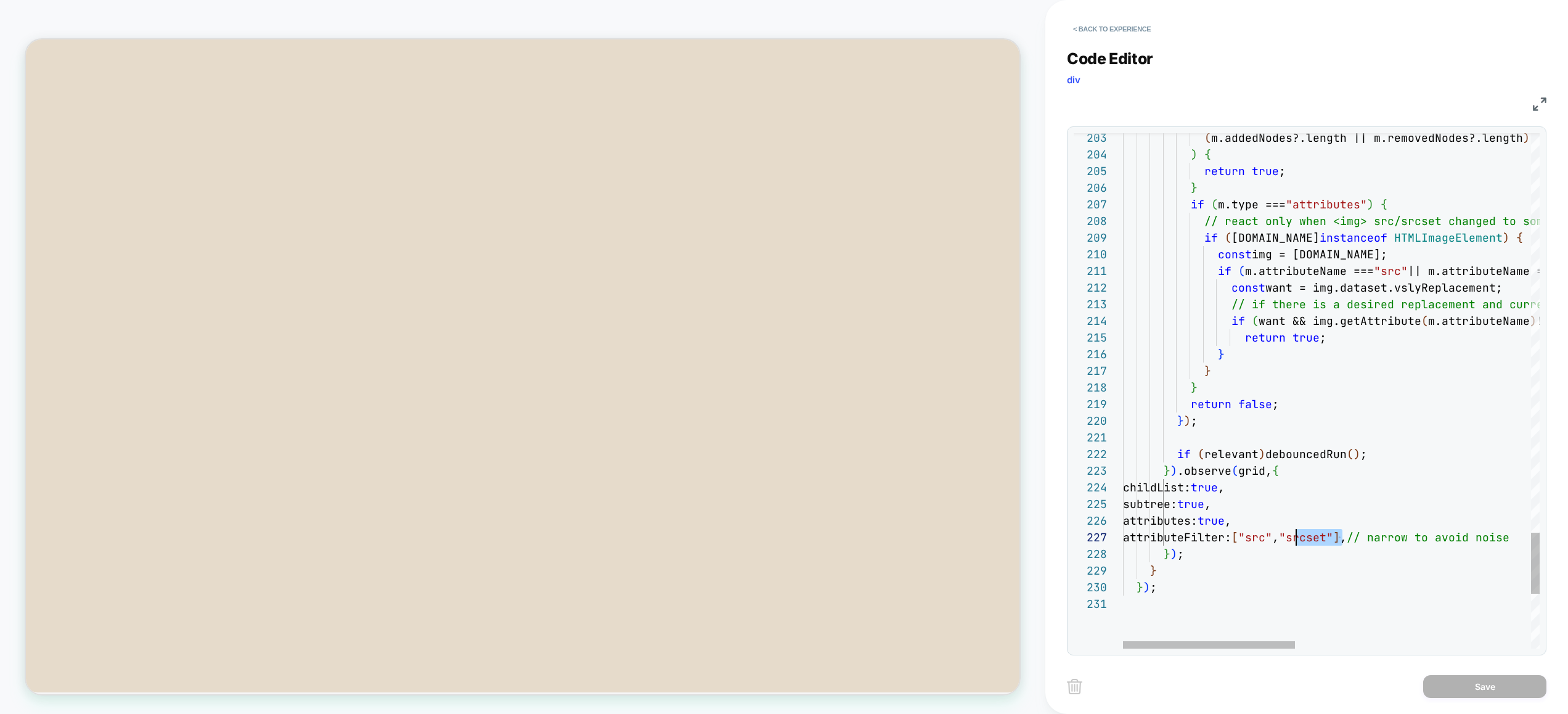
scroll to position [100, 173]
drag, startPoint x: 1345, startPoint y: 539, endPoint x: 1296, endPoint y: 538, distance: 49.0
click at [1296, 539] on span "attributeFilter: [ "src" , "srcset" ] , // narrow to avoid noise" at bounding box center [1316, 537] width 386 height 14
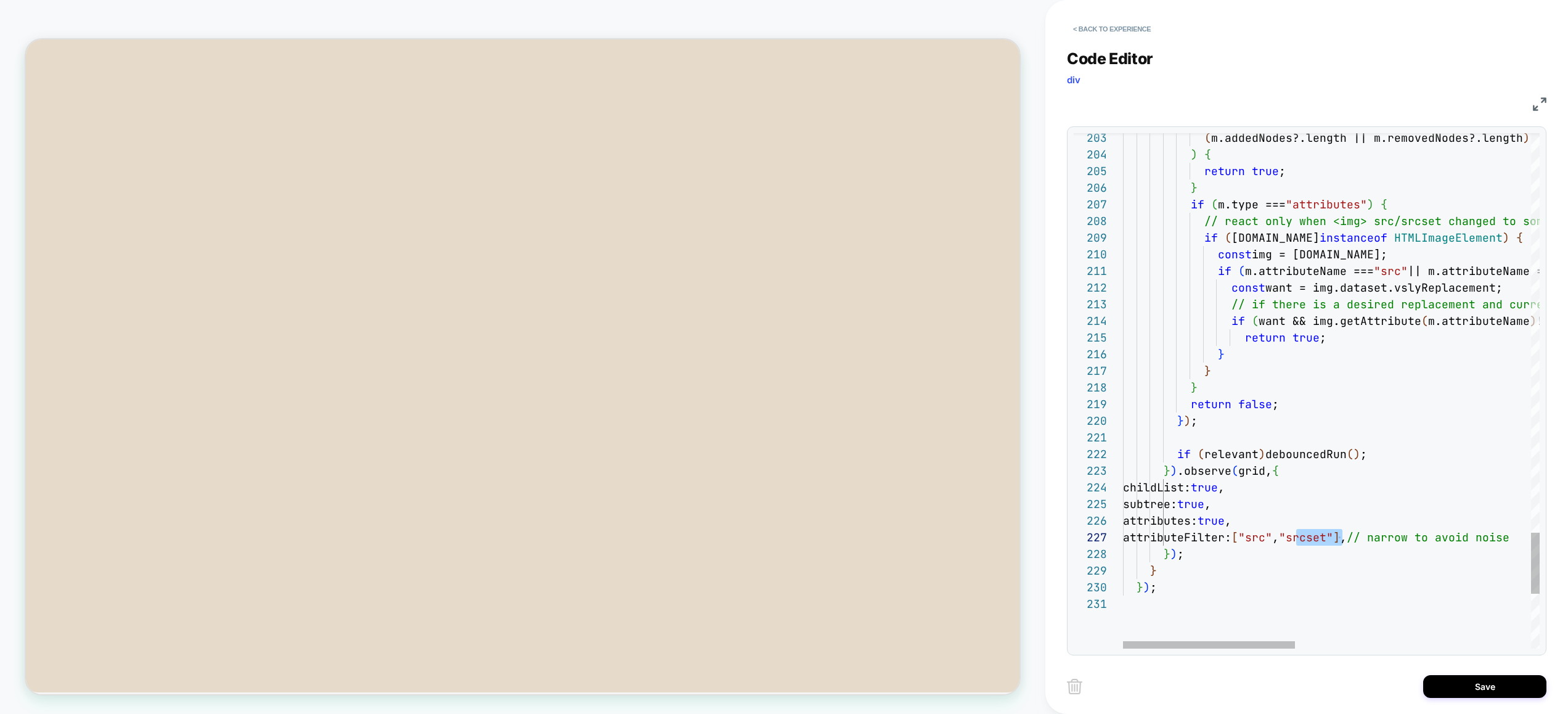
scroll to position [67, 147]
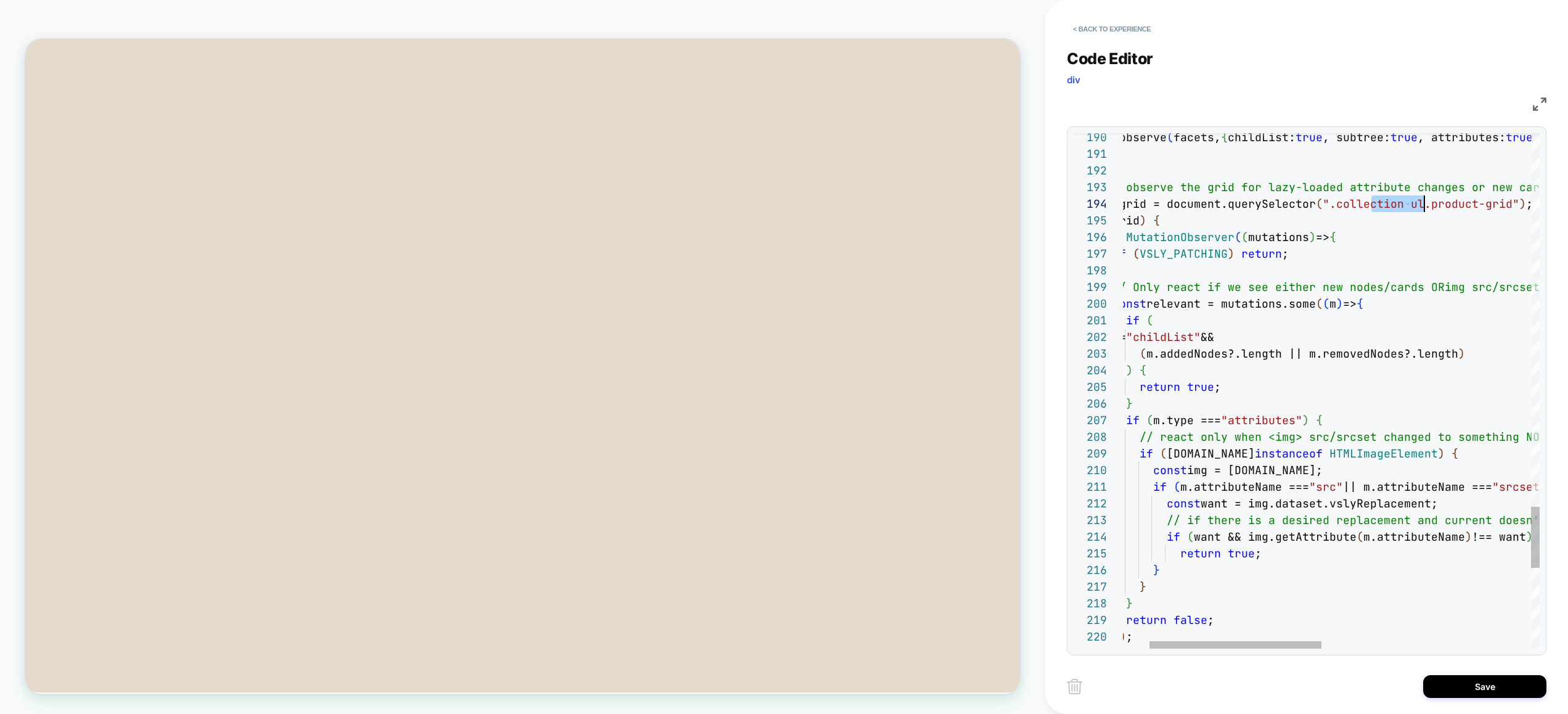
drag, startPoint x: 1437, startPoint y: 208, endPoint x: 1408, endPoint y: 204, distance: 29.3
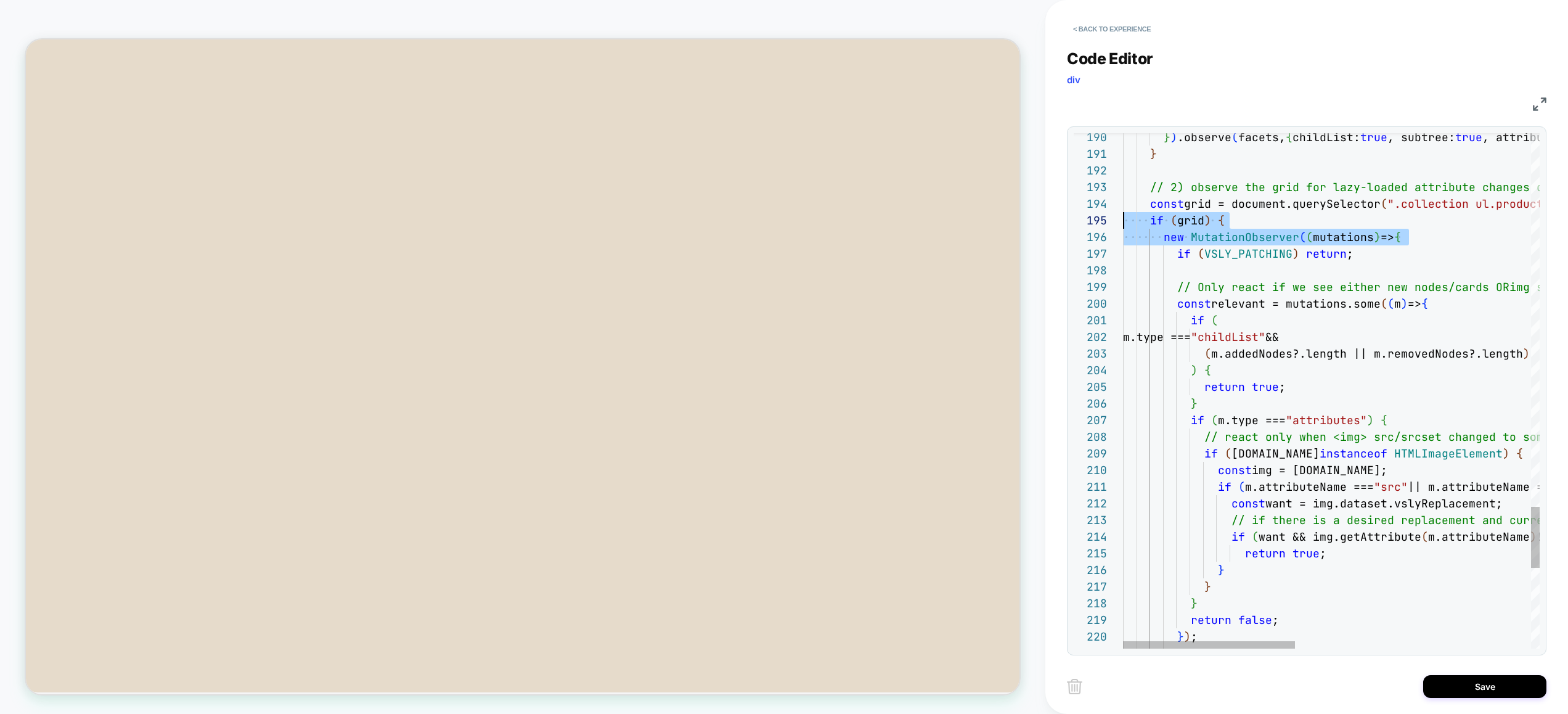
scroll to position [67, 0]
drag, startPoint x: 1380, startPoint y: 229, endPoint x: 1121, endPoint y: 221, distance: 259.1
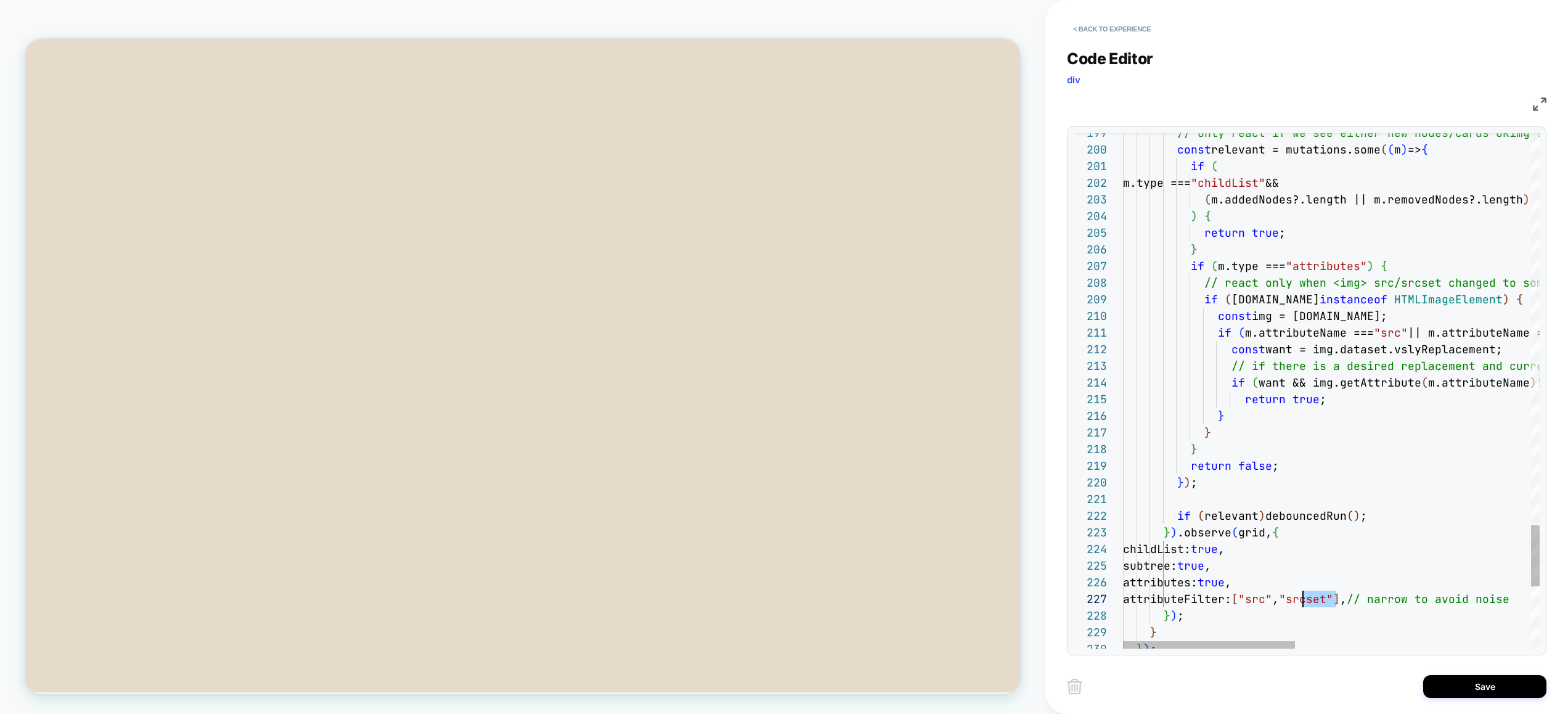
scroll to position [100, 173]
drag, startPoint x: 1337, startPoint y: 601, endPoint x: 1295, endPoint y: 598, distance: 42.1
type textarea "**********"
click at [1444, 685] on button "Save" at bounding box center [1484, 686] width 123 height 23
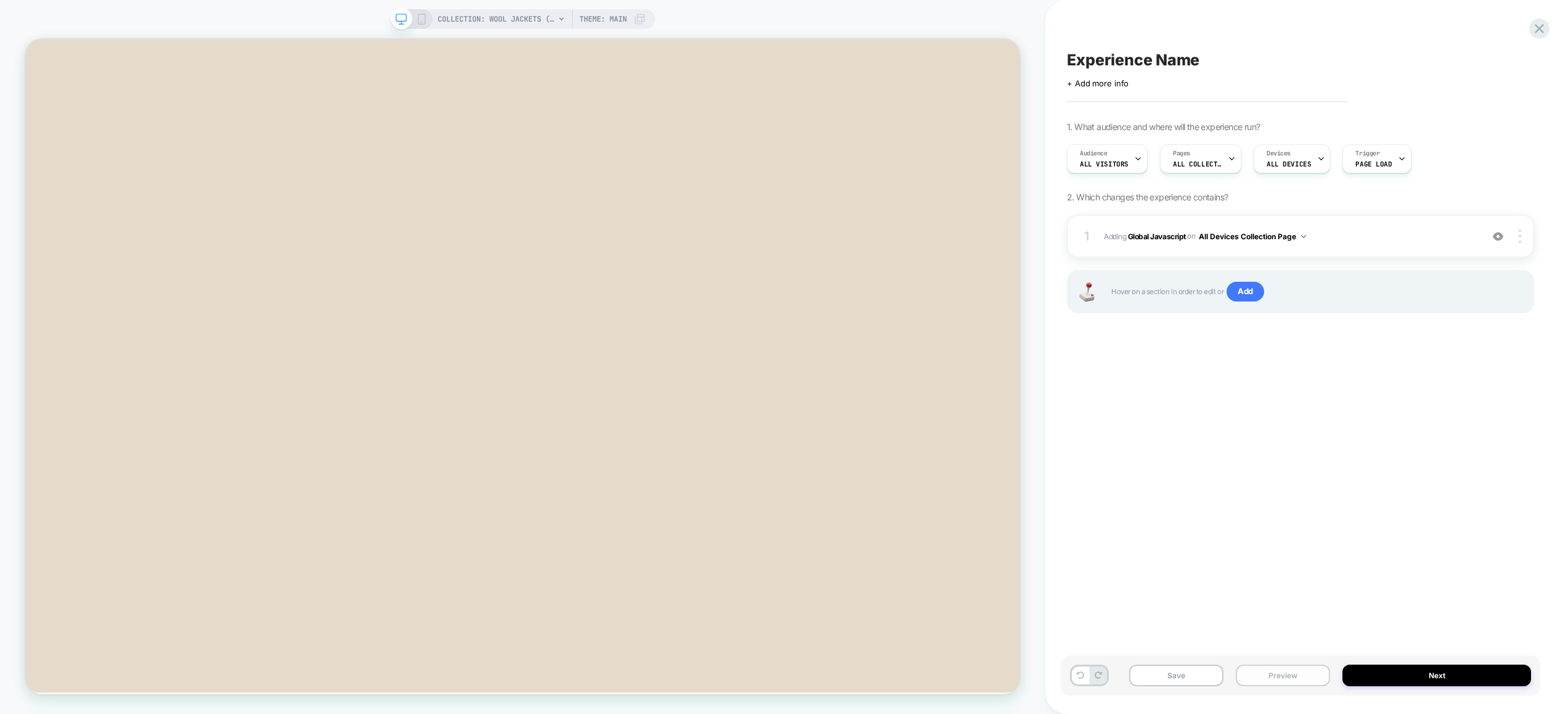
click at [1310, 673] on button "Preview" at bounding box center [1283, 675] width 95 height 21
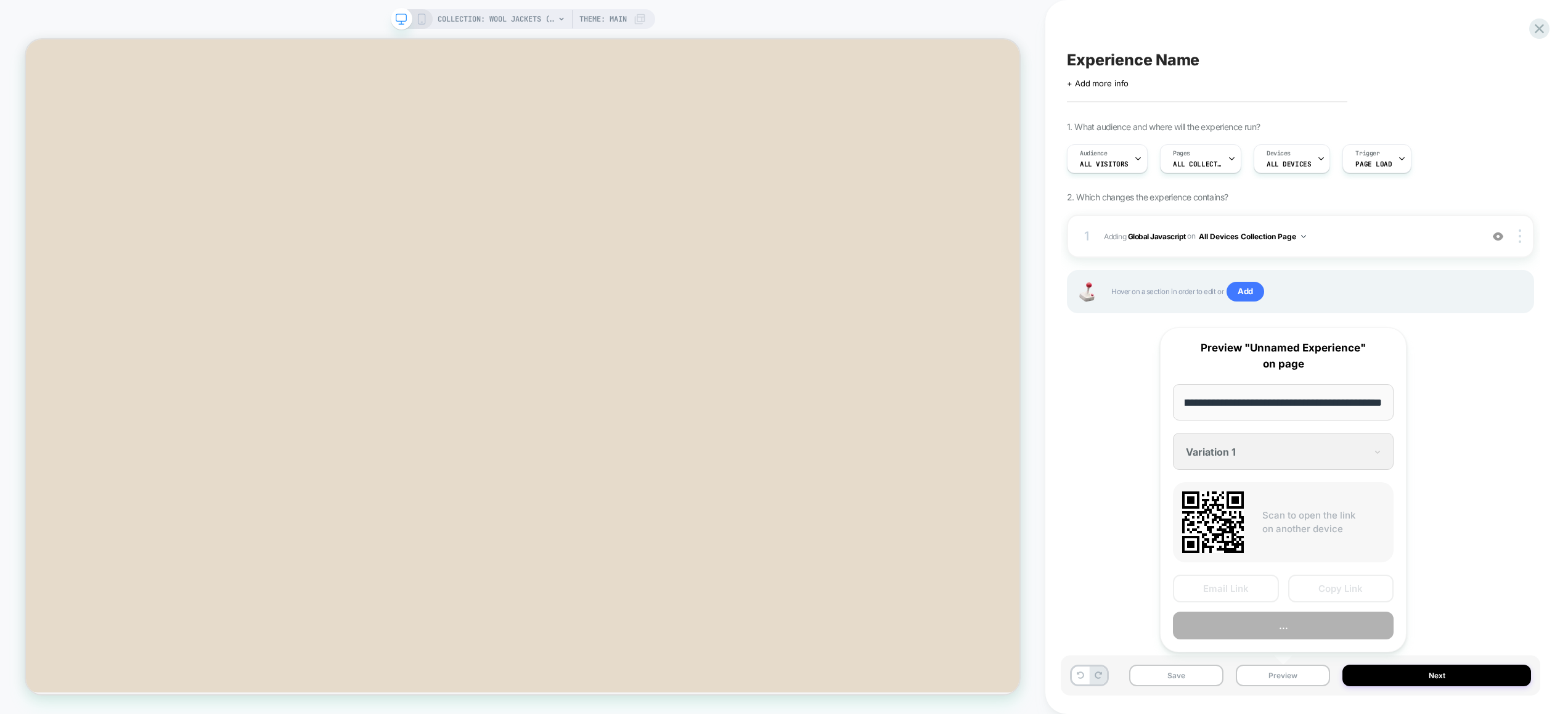
scroll to position [0, 0]
click at [1308, 627] on button "Preview" at bounding box center [1283, 625] width 221 height 28
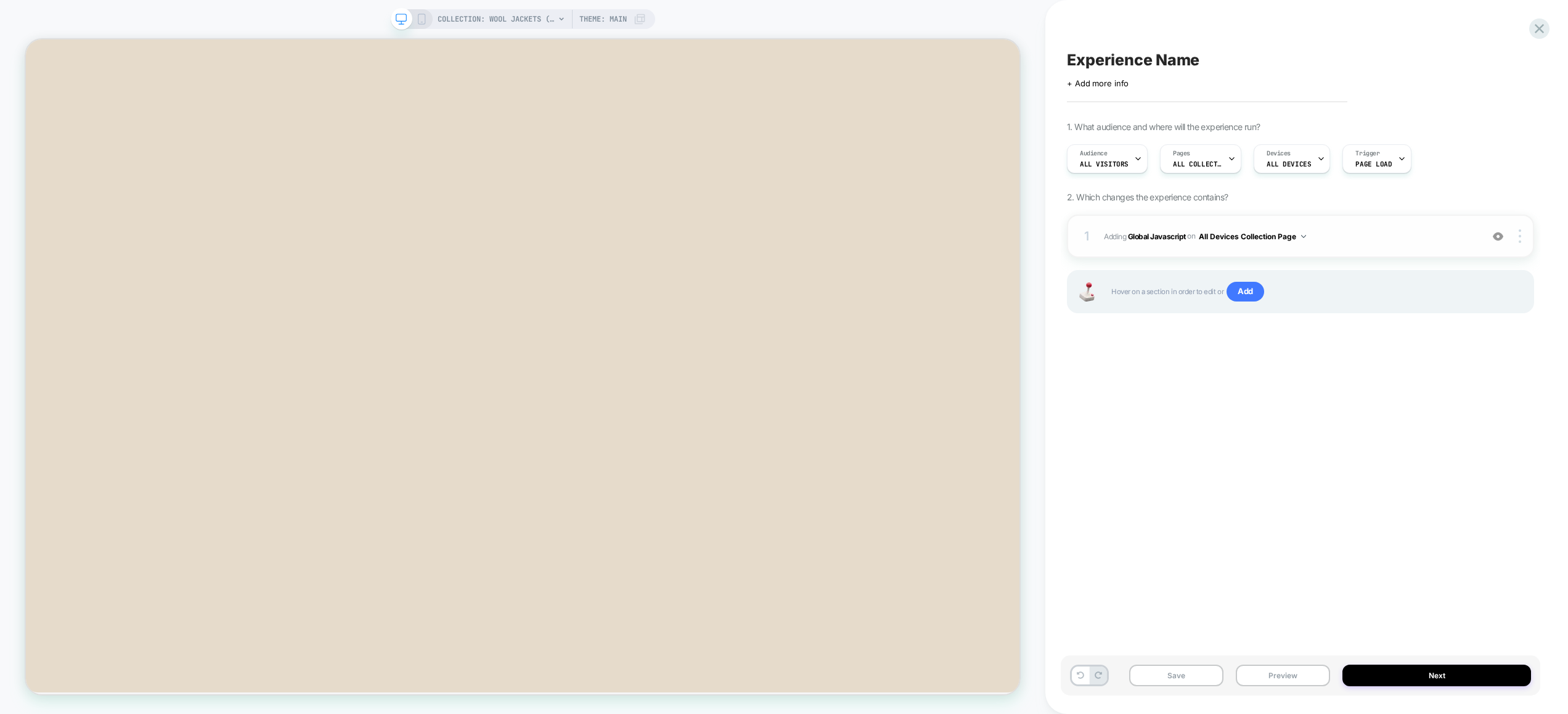
click at [1442, 227] on div "1 Adding Global Javascript on All Devices Collection Page Add Before Add After …" at bounding box center [1300, 236] width 467 height 43
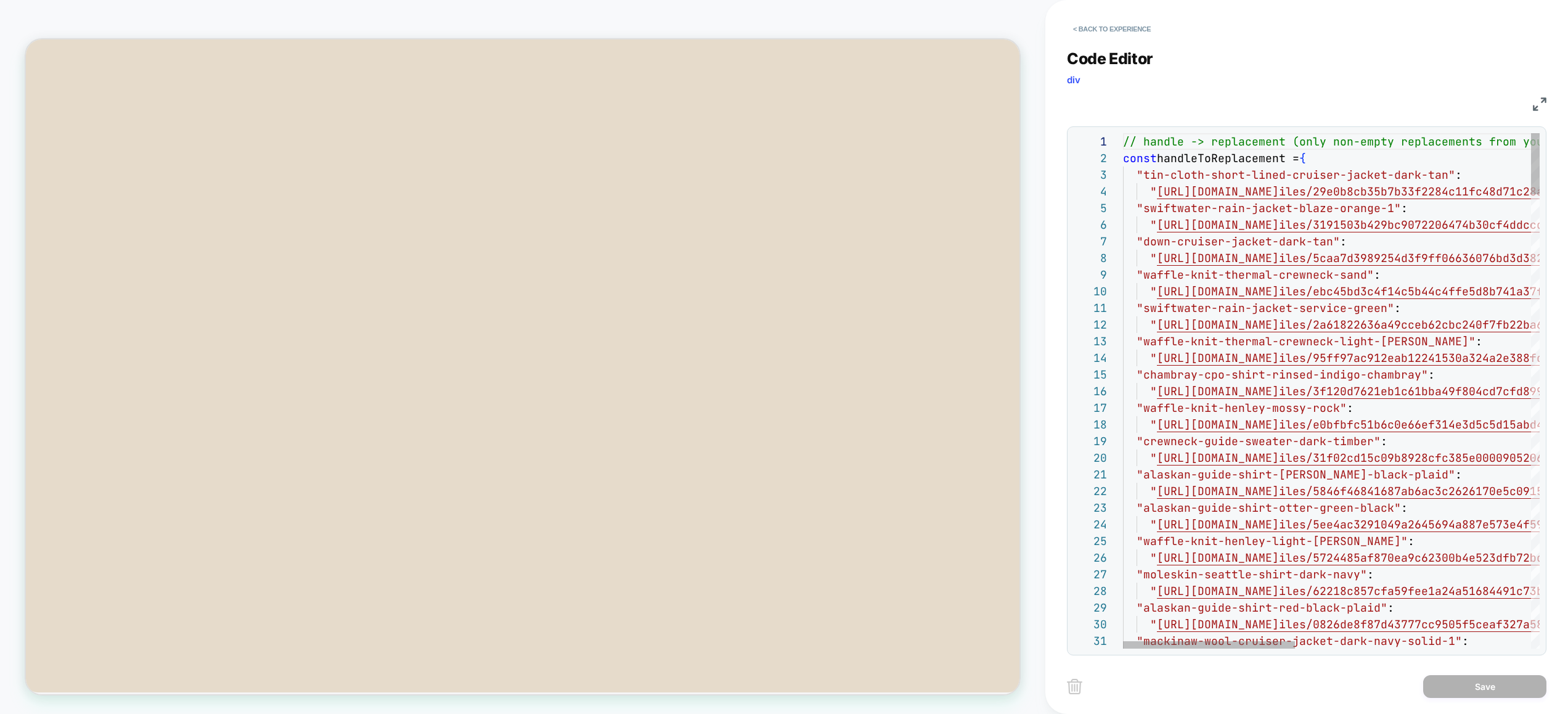
scroll to position [100, 0]
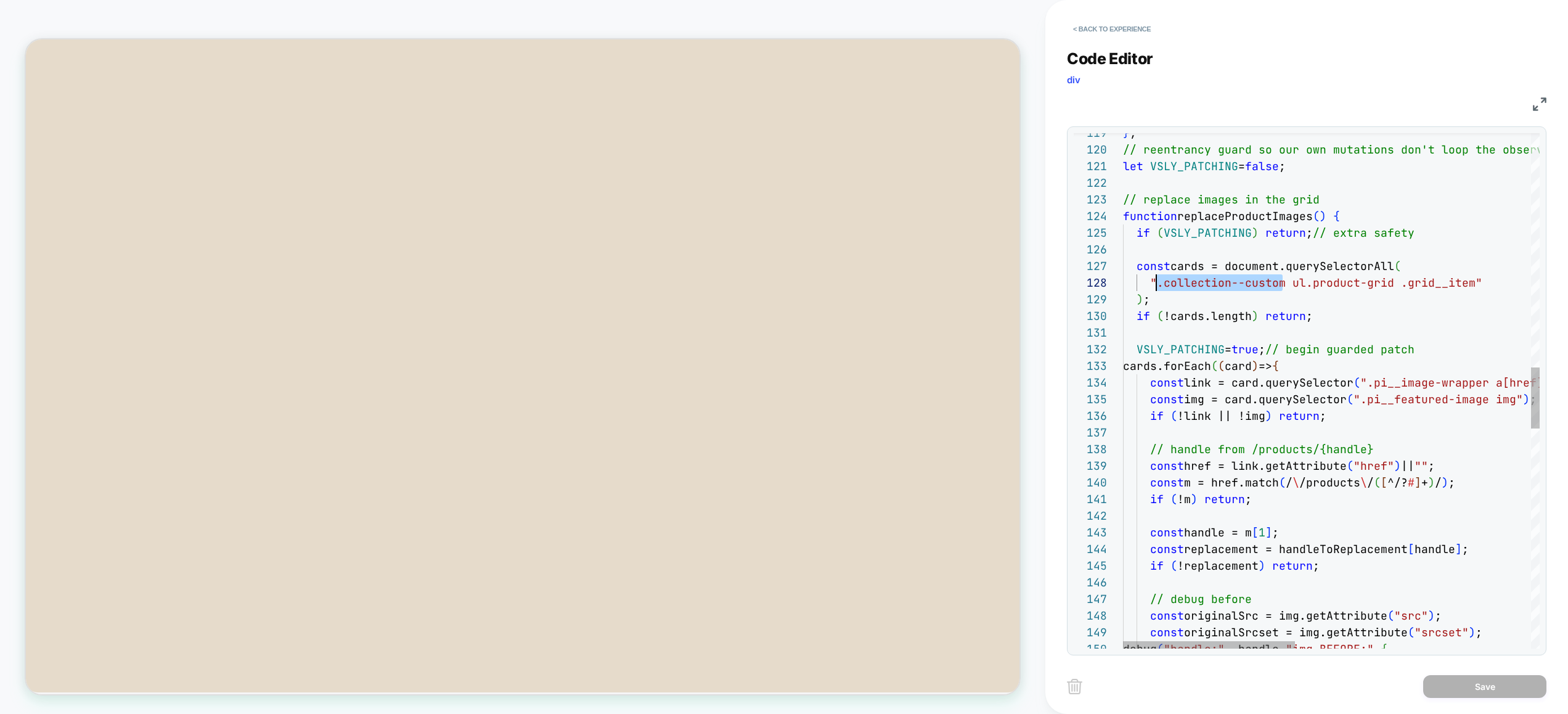
drag, startPoint x: 1280, startPoint y: 284, endPoint x: 1156, endPoint y: 282, distance: 124.0
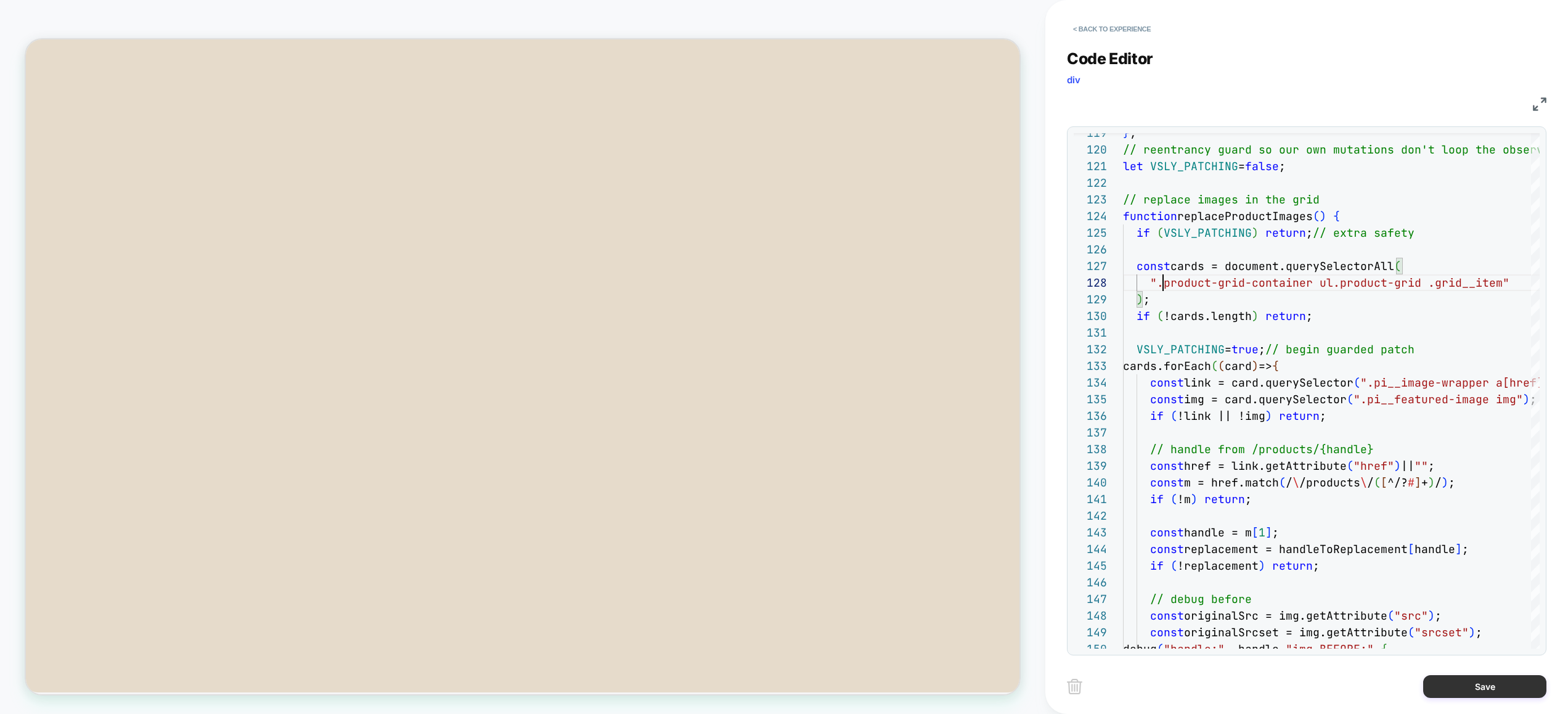
type textarea "**********"
click at [1484, 675] on button "Save" at bounding box center [1484, 686] width 123 height 23
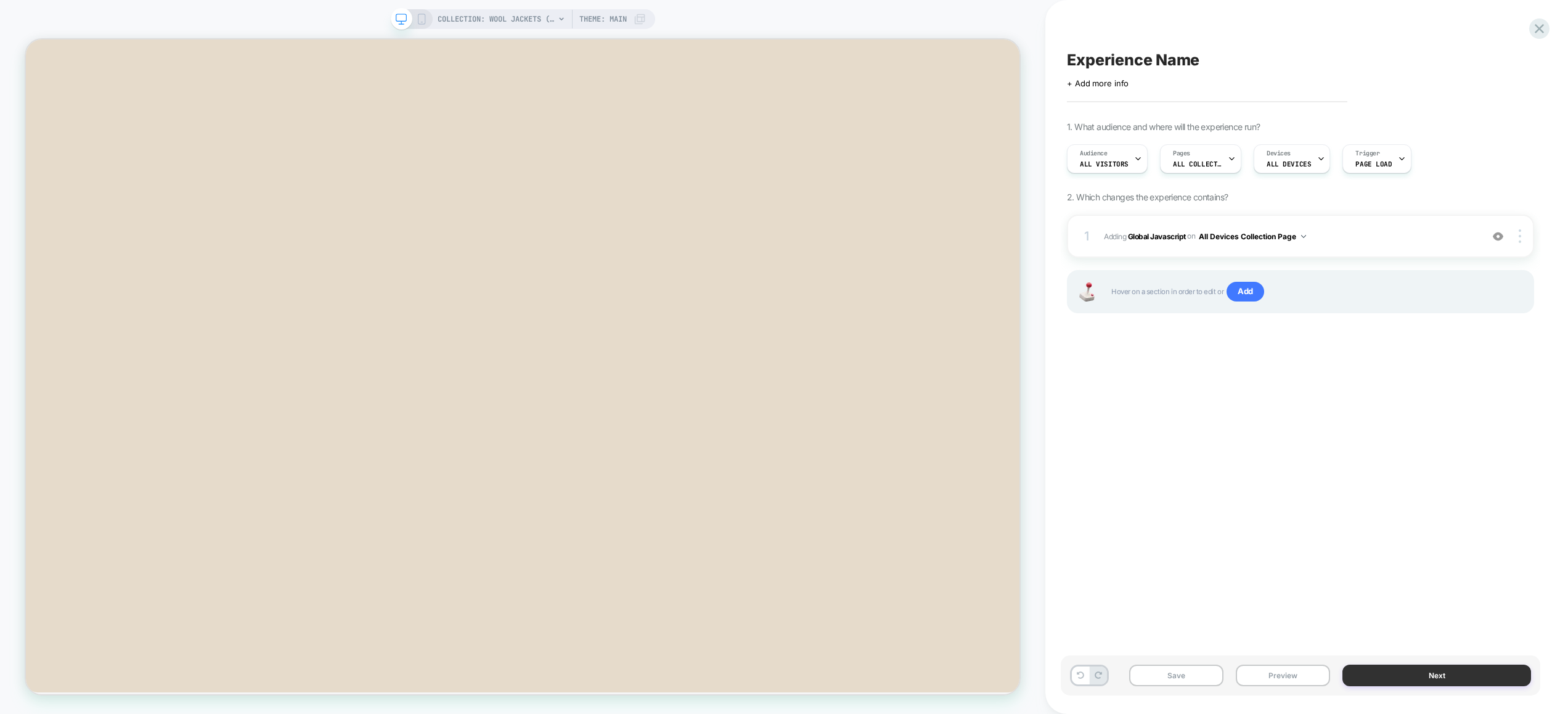
click at [1477, 685] on button "Next" at bounding box center [1436, 675] width 188 height 21
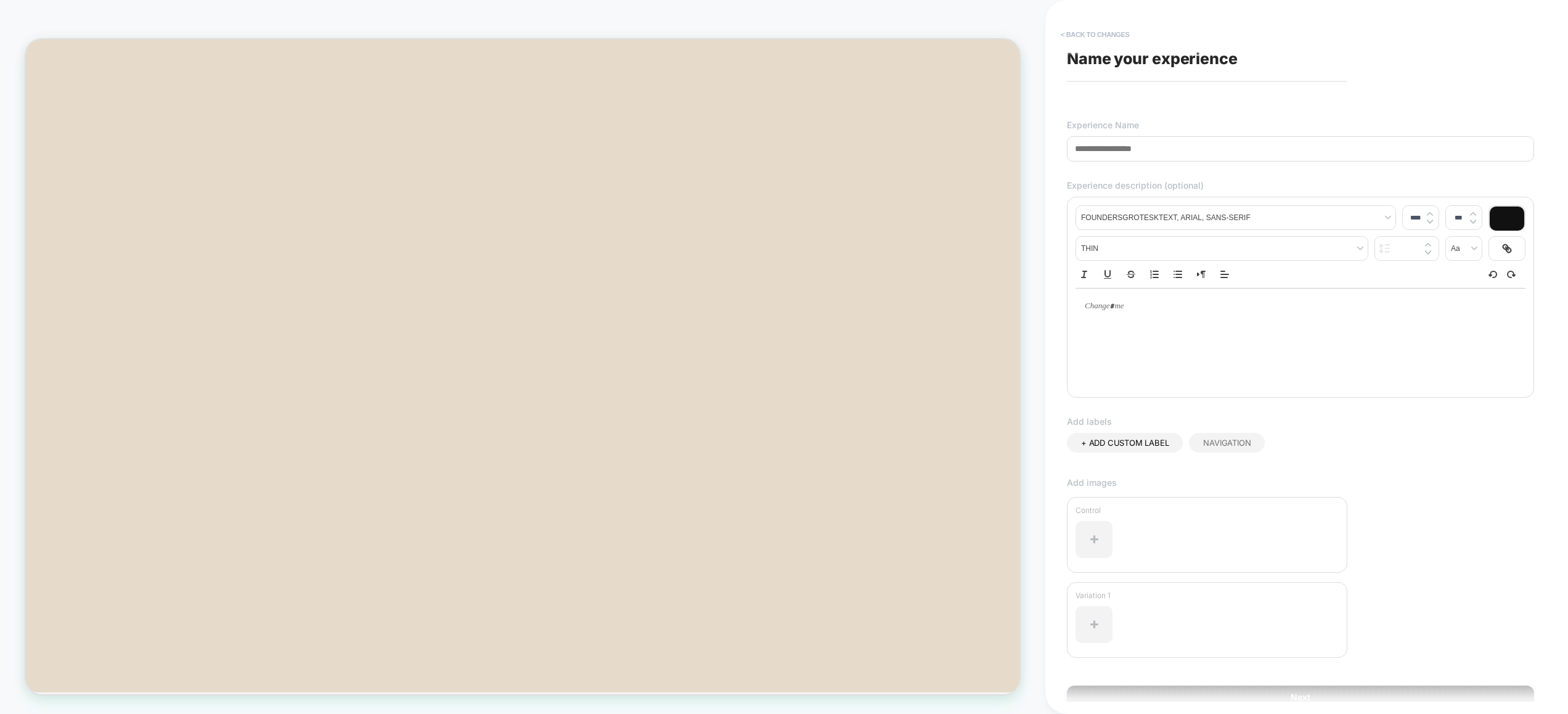
click at [1109, 25] on button "< Back to changes" at bounding box center [1095, 34] width 81 height 20
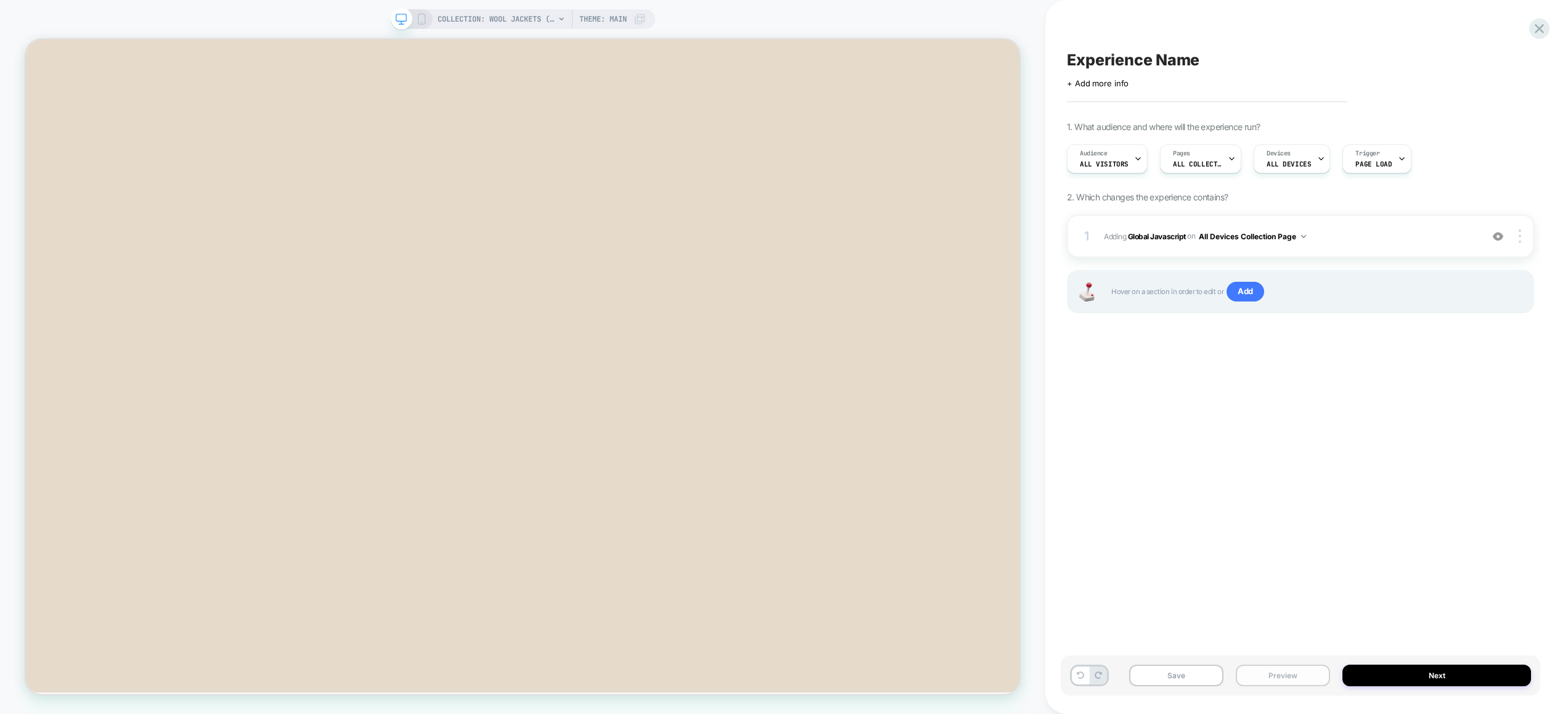
click at [1295, 673] on button "Preview" at bounding box center [1283, 675] width 95 height 21
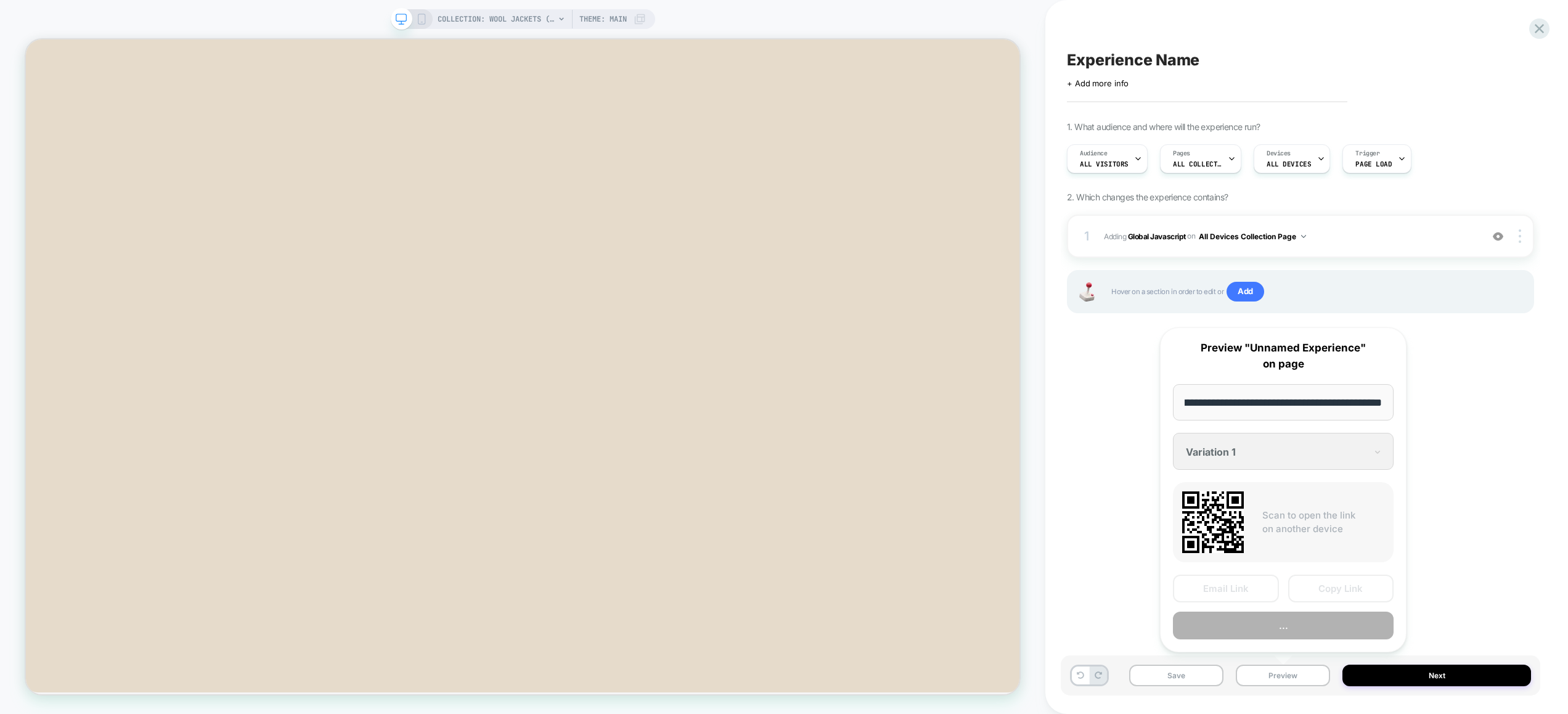
scroll to position [0, 0]
click at [1296, 671] on button "Preview" at bounding box center [1283, 675] width 95 height 21
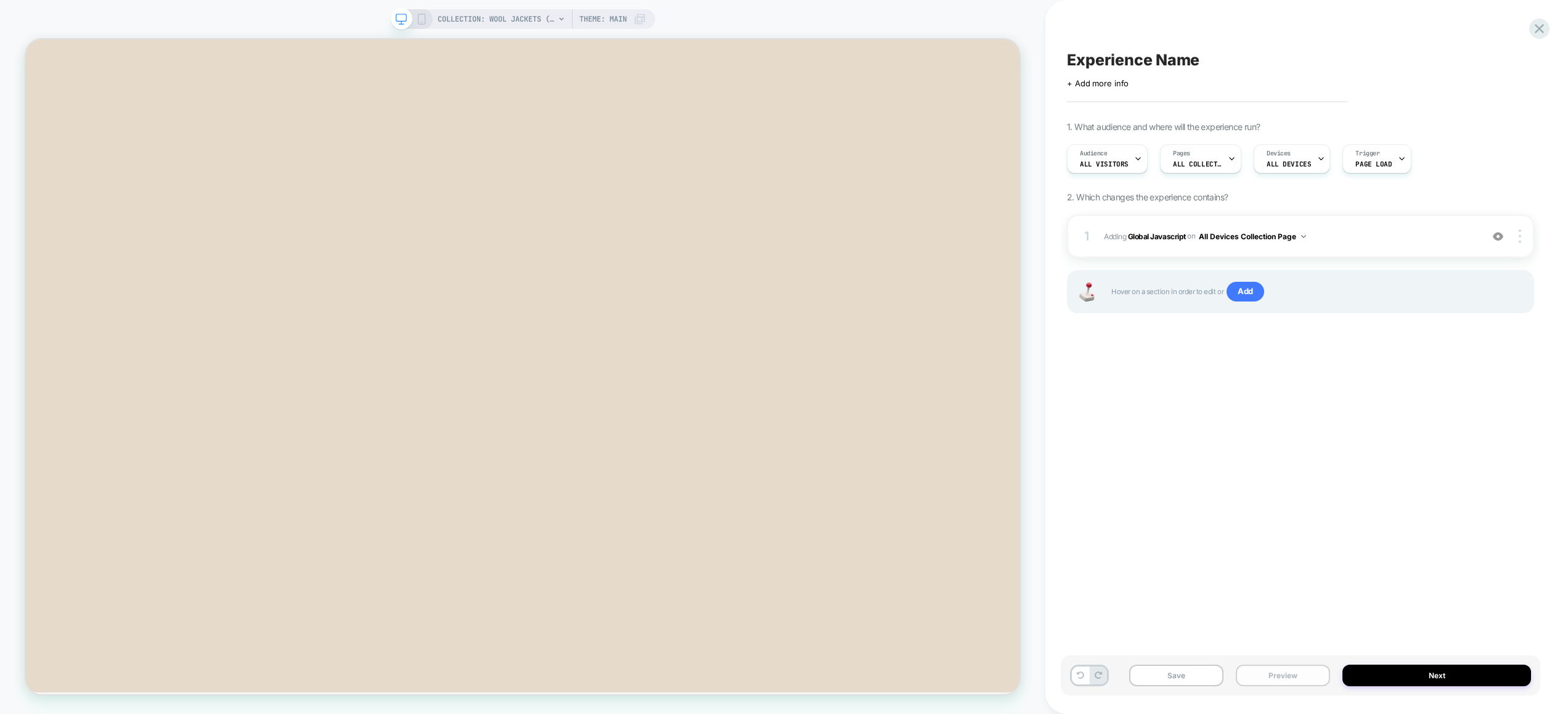
click at [1302, 678] on button "Preview" at bounding box center [1283, 675] width 95 height 21
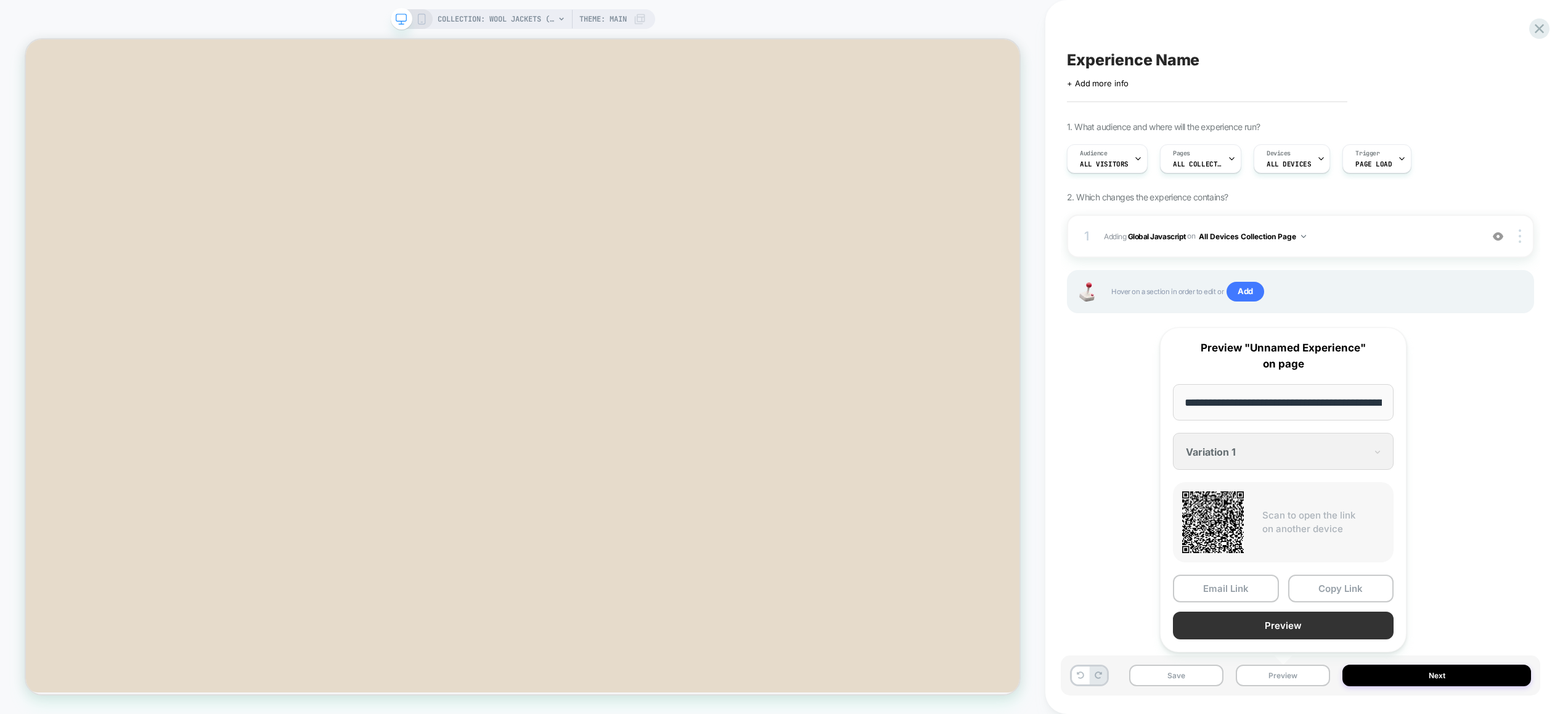
click at [1298, 624] on button "Preview" at bounding box center [1283, 625] width 221 height 28
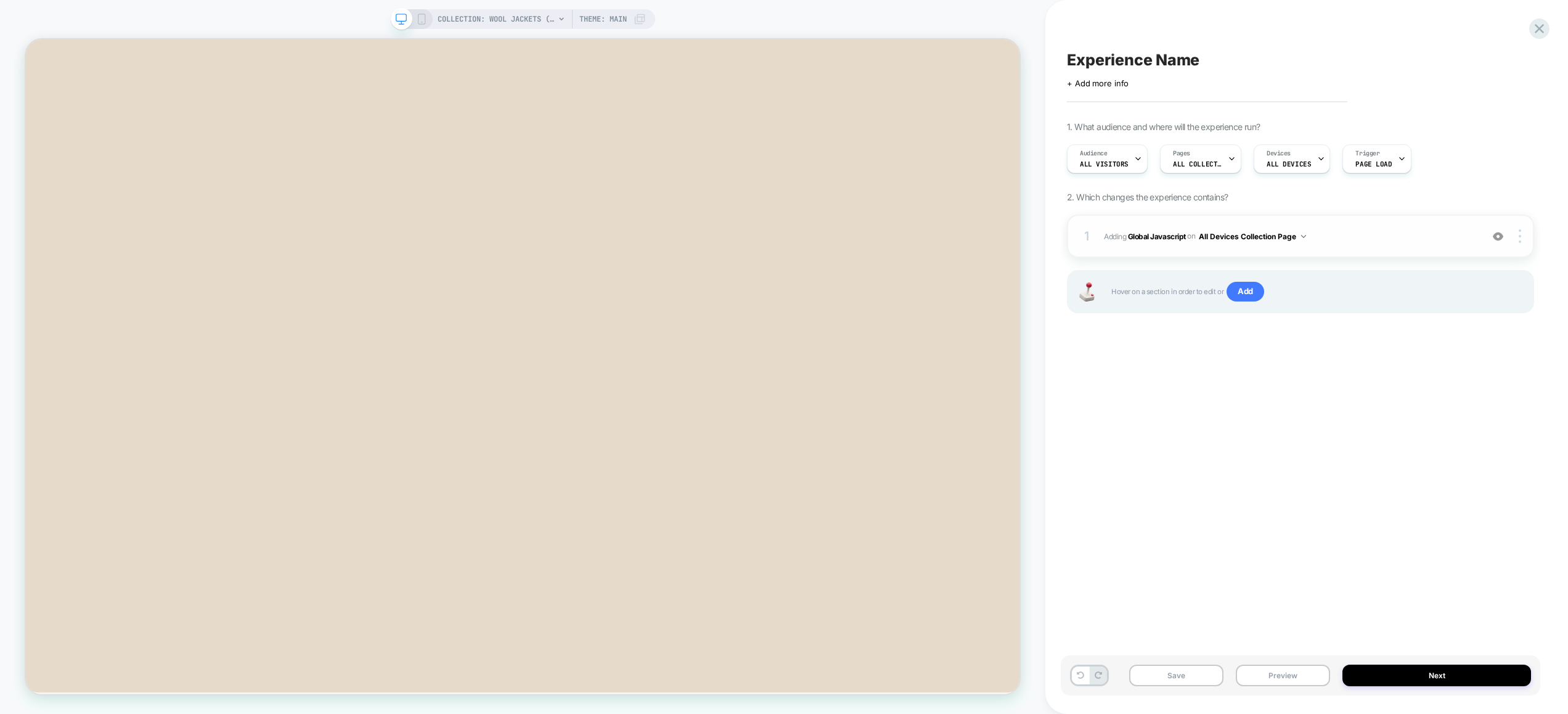
click at [1380, 238] on span "Adding Global Javascript on All Devices Collection Page" at bounding box center [1290, 236] width 372 height 15
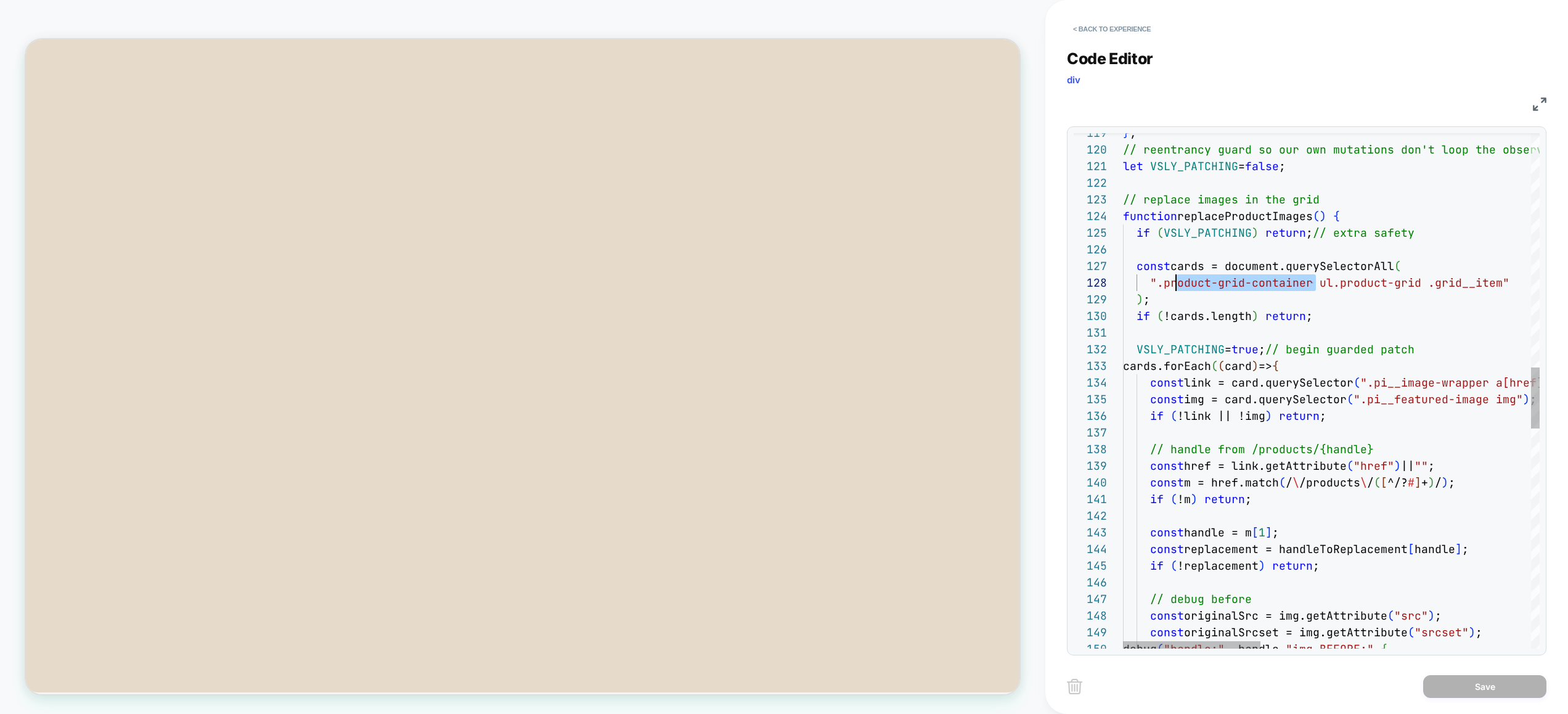
scroll to position [117, 40]
drag, startPoint x: 1316, startPoint y: 285, endPoint x: 1163, endPoint y: 282, distance: 153.0
type textarea "**********"
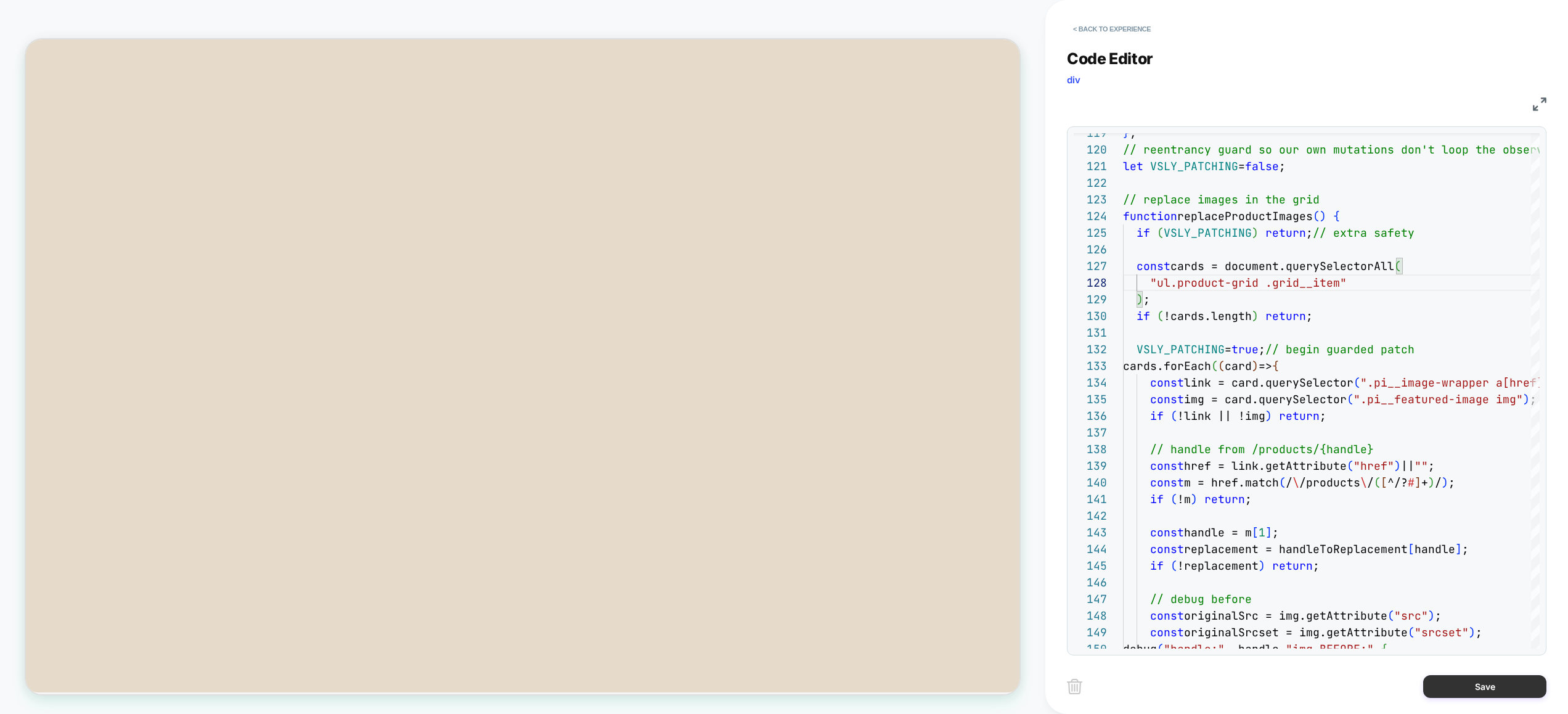
click at [1478, 688] on button "Save" at bounding box center [1484, 686] width 123 height 23
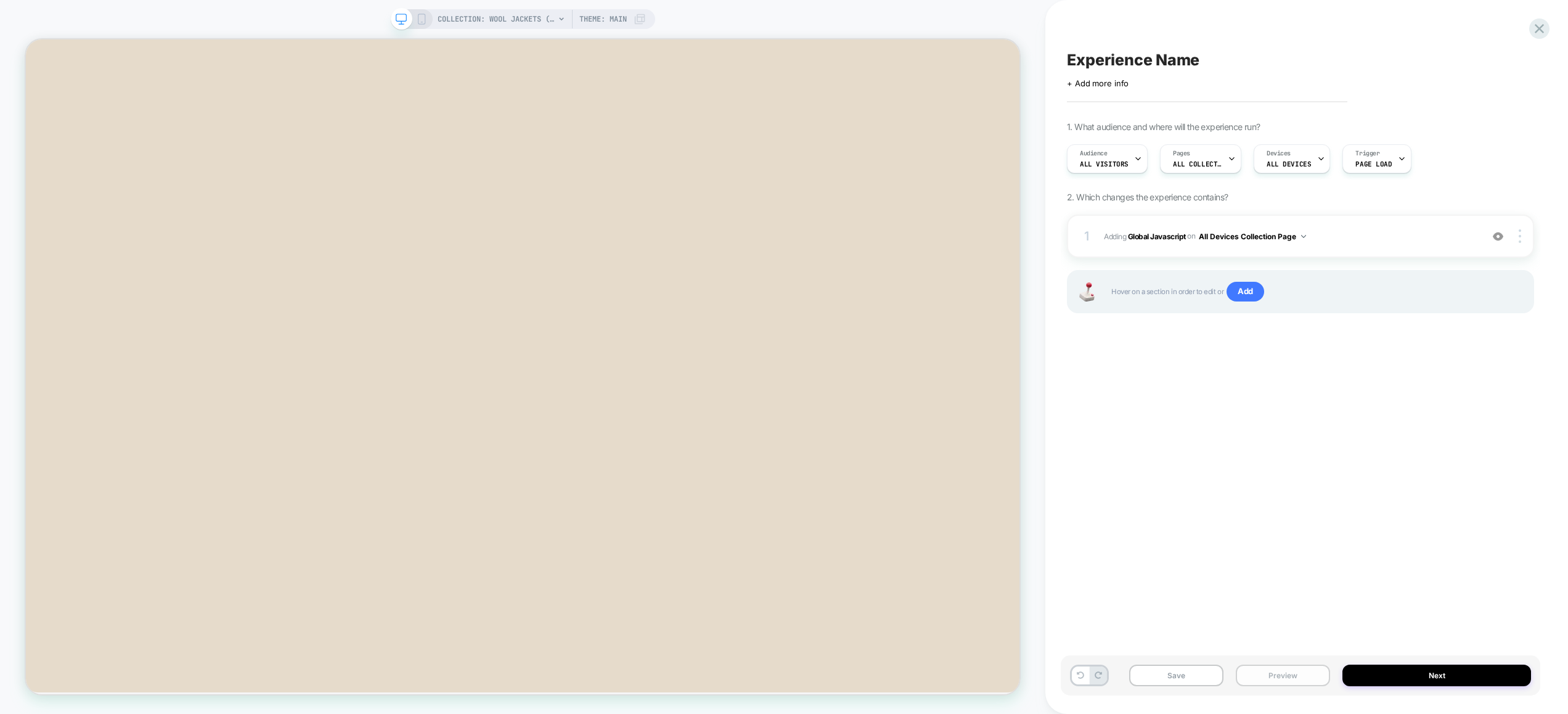
click at [1294, 676] on button "Preview" at bounding box center [1283, 675] width 95 height 21
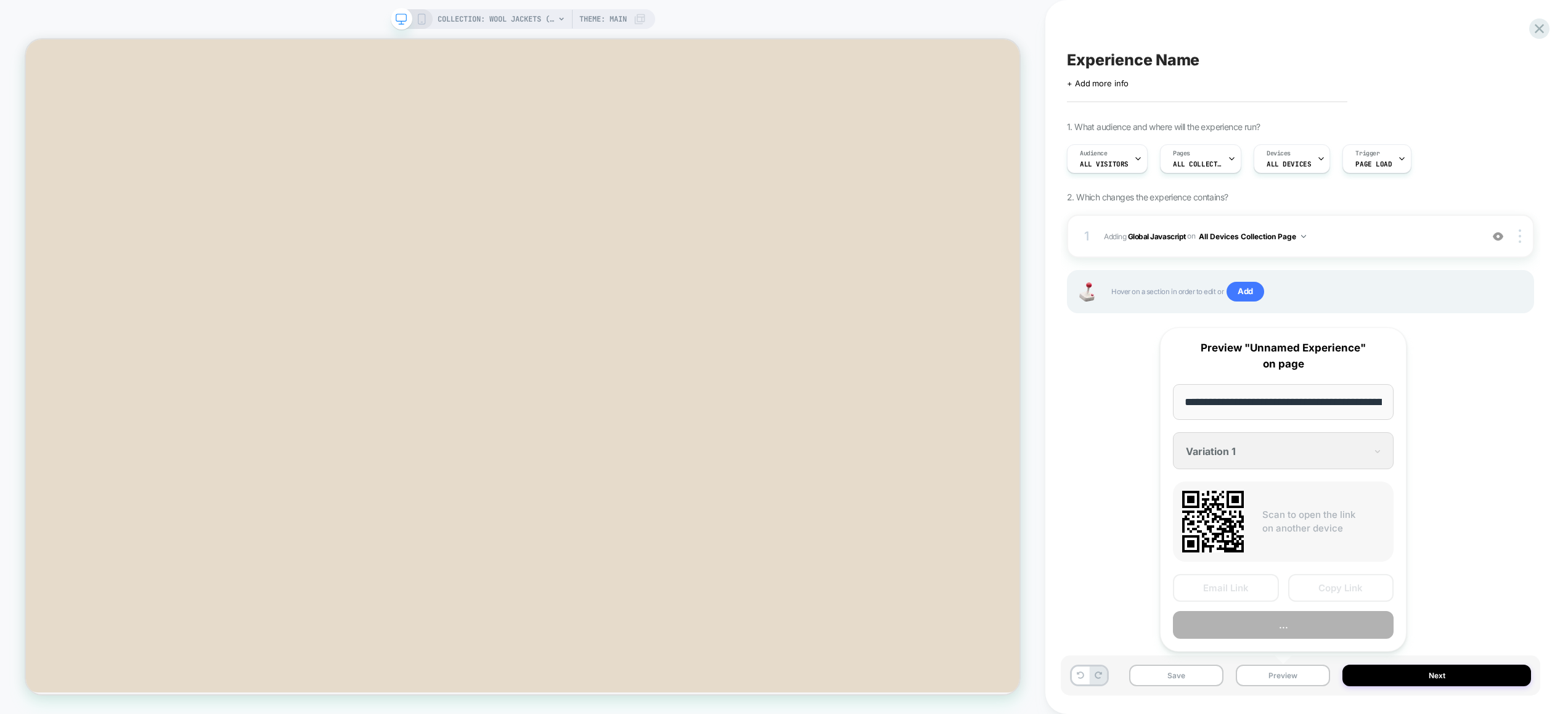
scroll to position [0, 134]
click at [1289, 627] on button "Preview" at bounding box center [1283, 625] width 221 height 28
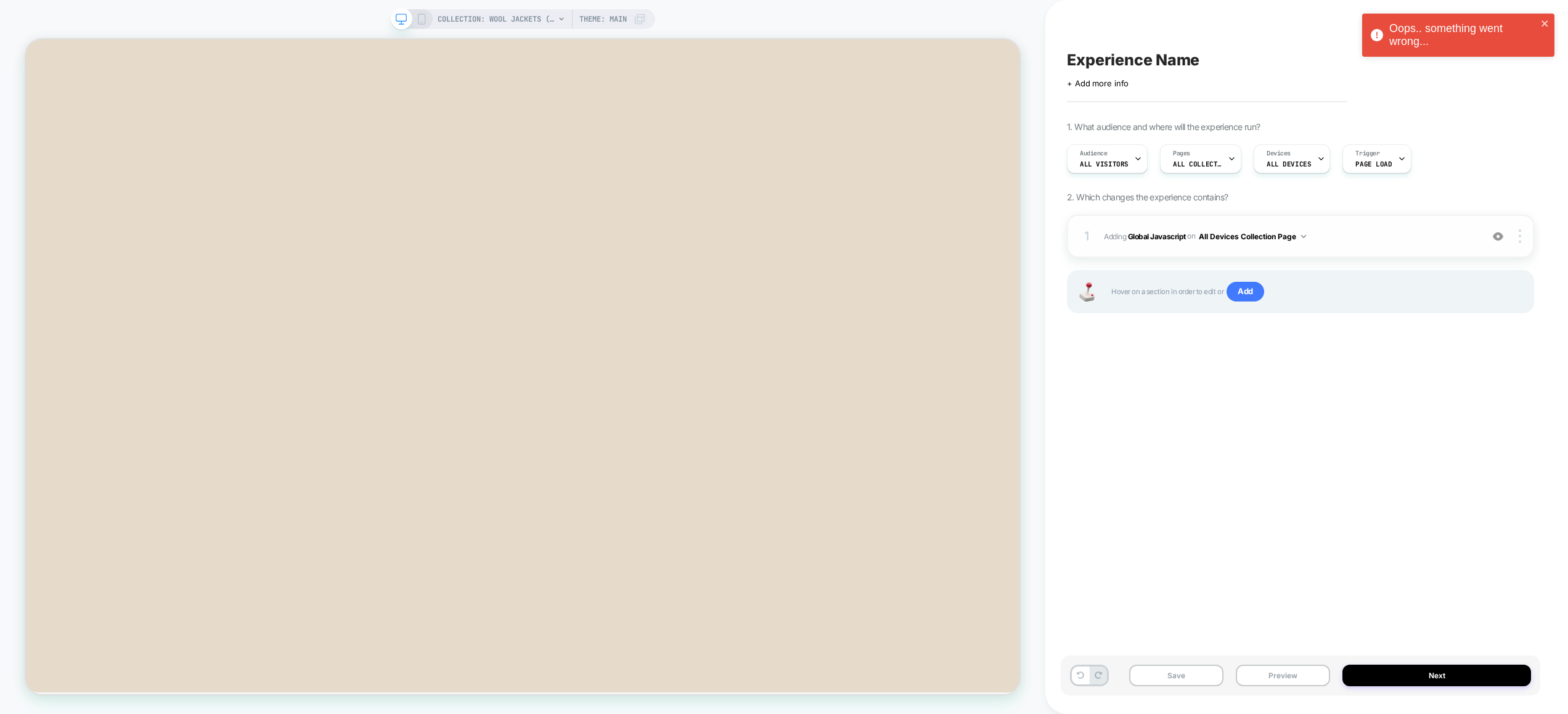
click at [1362, 237] on span "Adding Global Javascript on All Devices Collection Page" at bounding box center [1290, 236] width 372 height 15
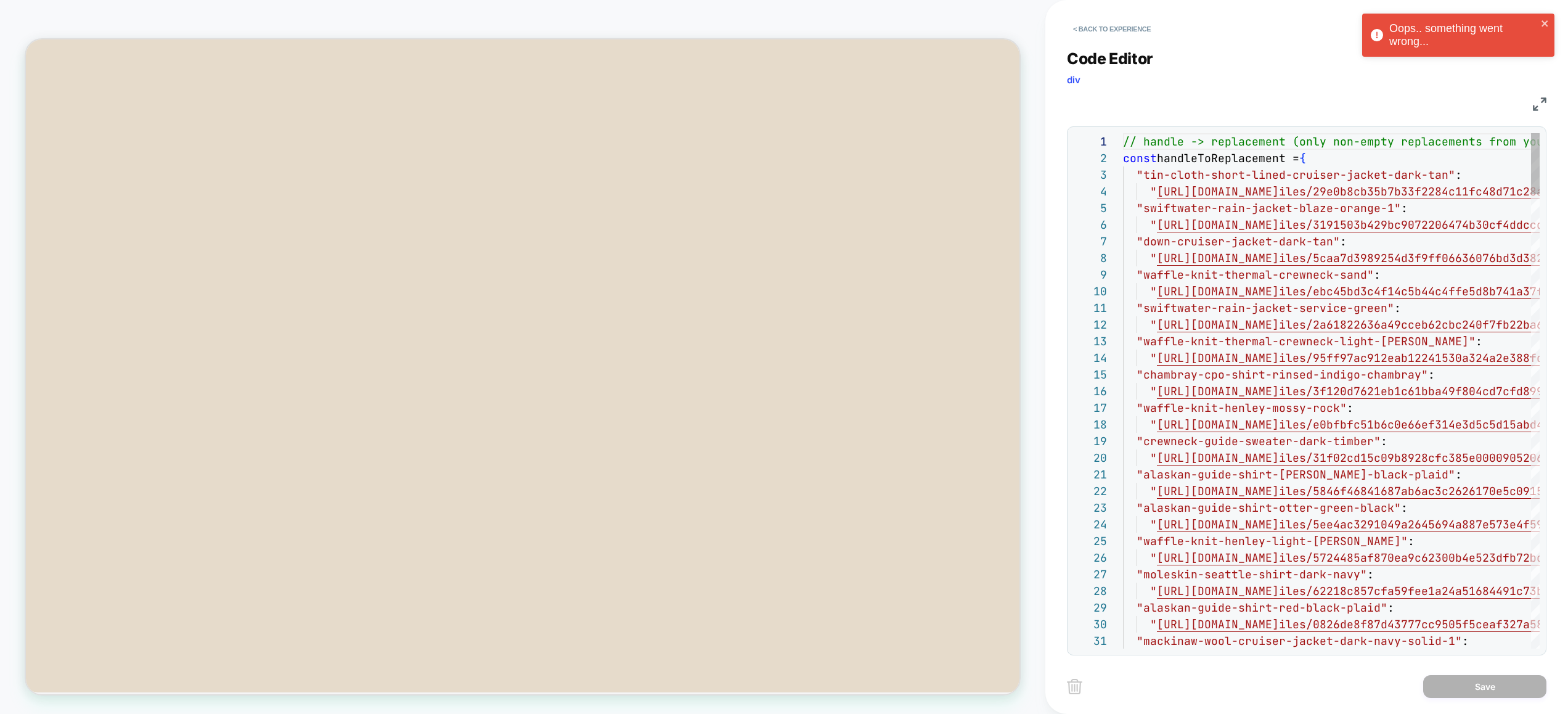
scroll to position [100, 0]
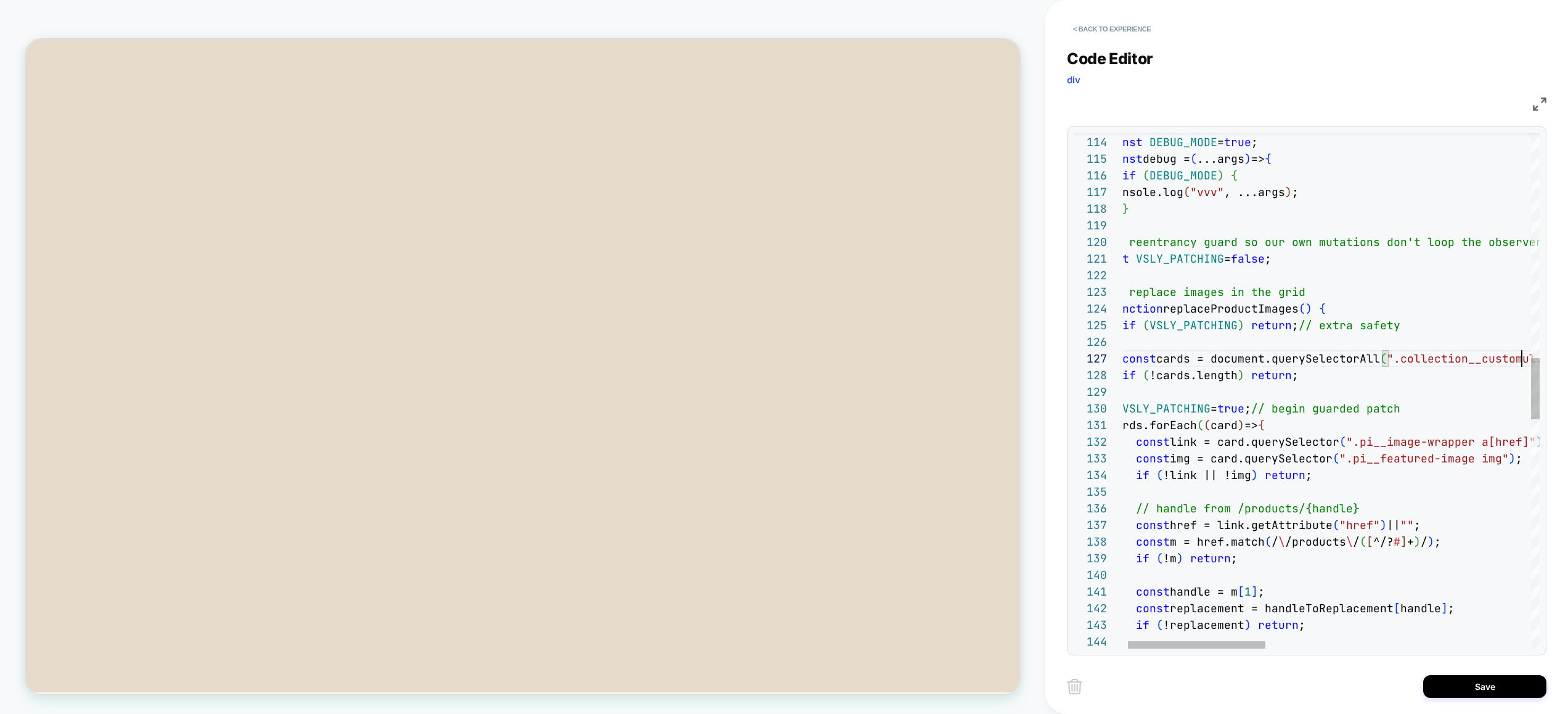
scroll to position [100, 419]
type textarea "**********"
click at [1486, 685] on button "Save" at bounding box center [1484, 686] width 123 height 23
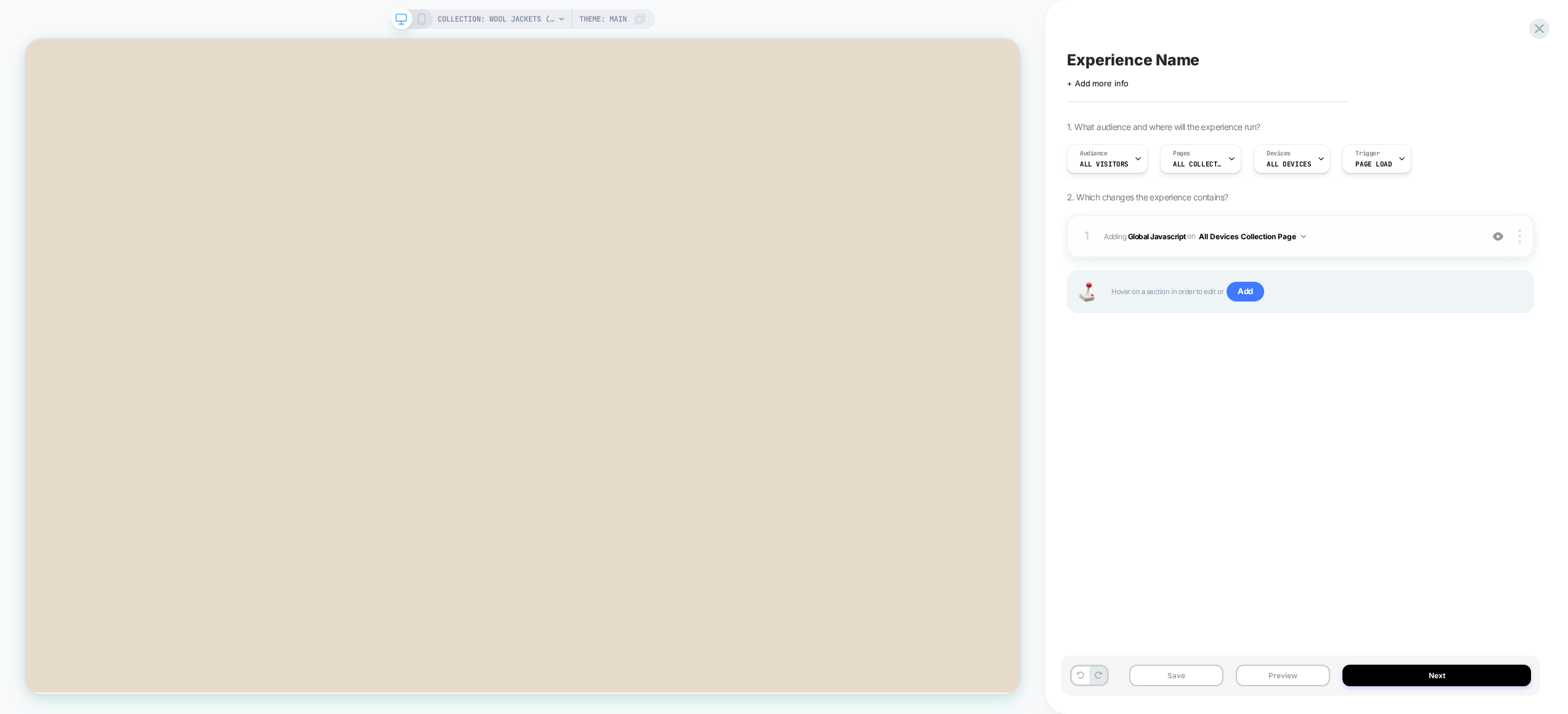
click at [1359, 246] on div "1 Adding Global Javascript on All Devices Collection Page Add Before Add After …" at bounding box center [1300, 236] width 467 height 43
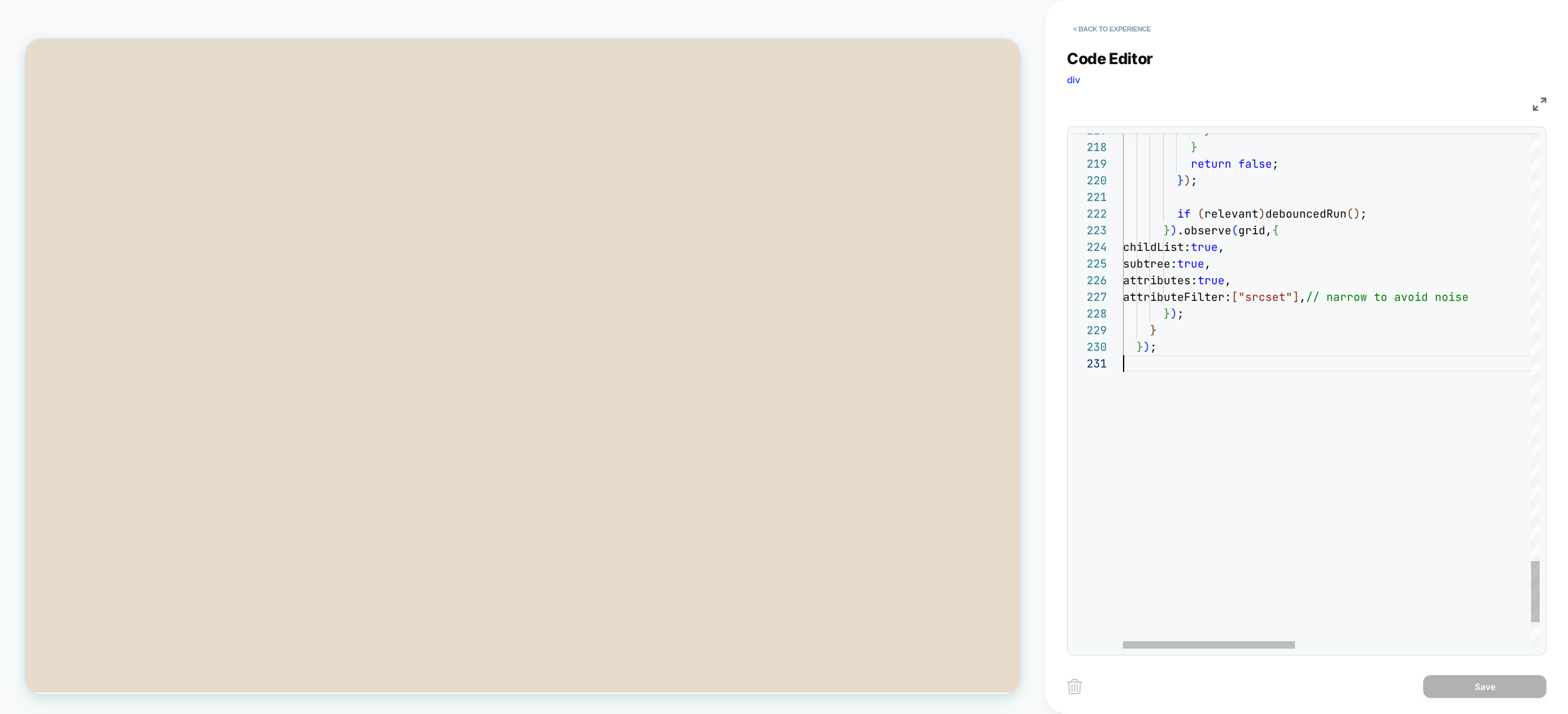
scroll to position [0, 0]
drag, startPoint x: 1307, startPoint y: 498, endPoint x: 1022, endPoint y: 157, distance: 444.4
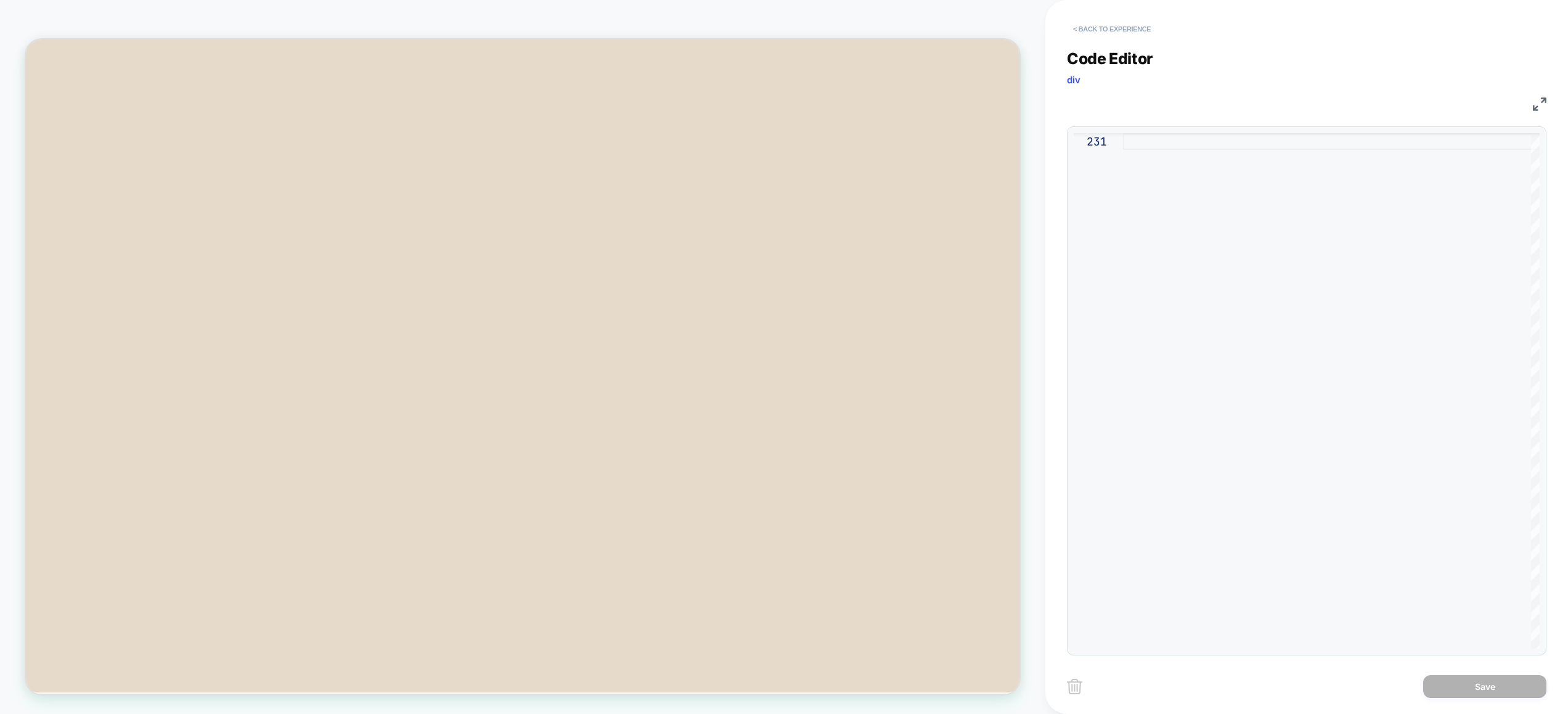
click at [1109, 19] on button "< Back to experience" at bounding box center [1111, 29] width 90 height 20
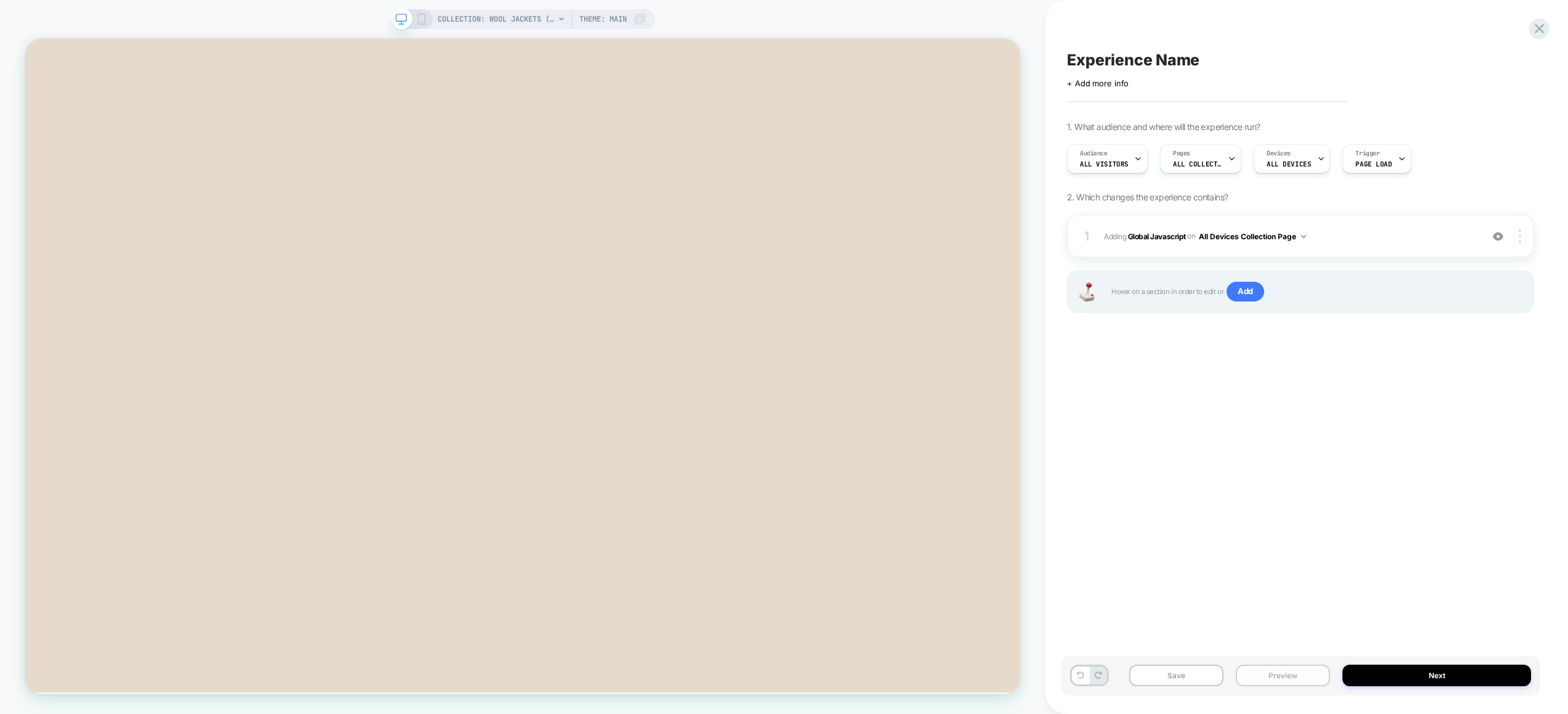
drag, startPoint x: 1280, startPoint y: 680, endPoint x: 1282, endPoint y: 665, distance: 15.1
click at [1280, 677] on button "Preview" at bounding box center [1283, 675] width 95 height 21
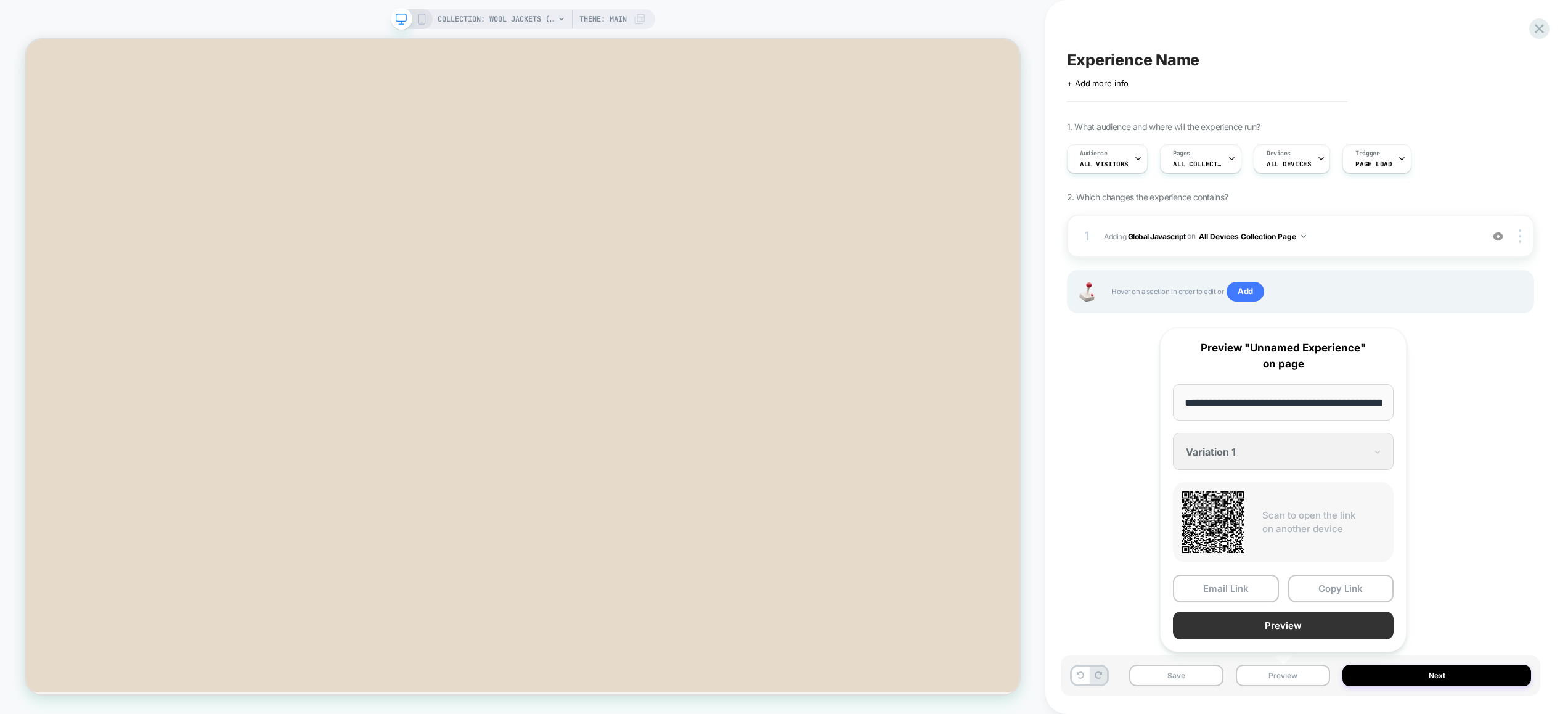
click at [1283, 622] on button "Preview" at bounding box center [1283, 625] width 221 height 28
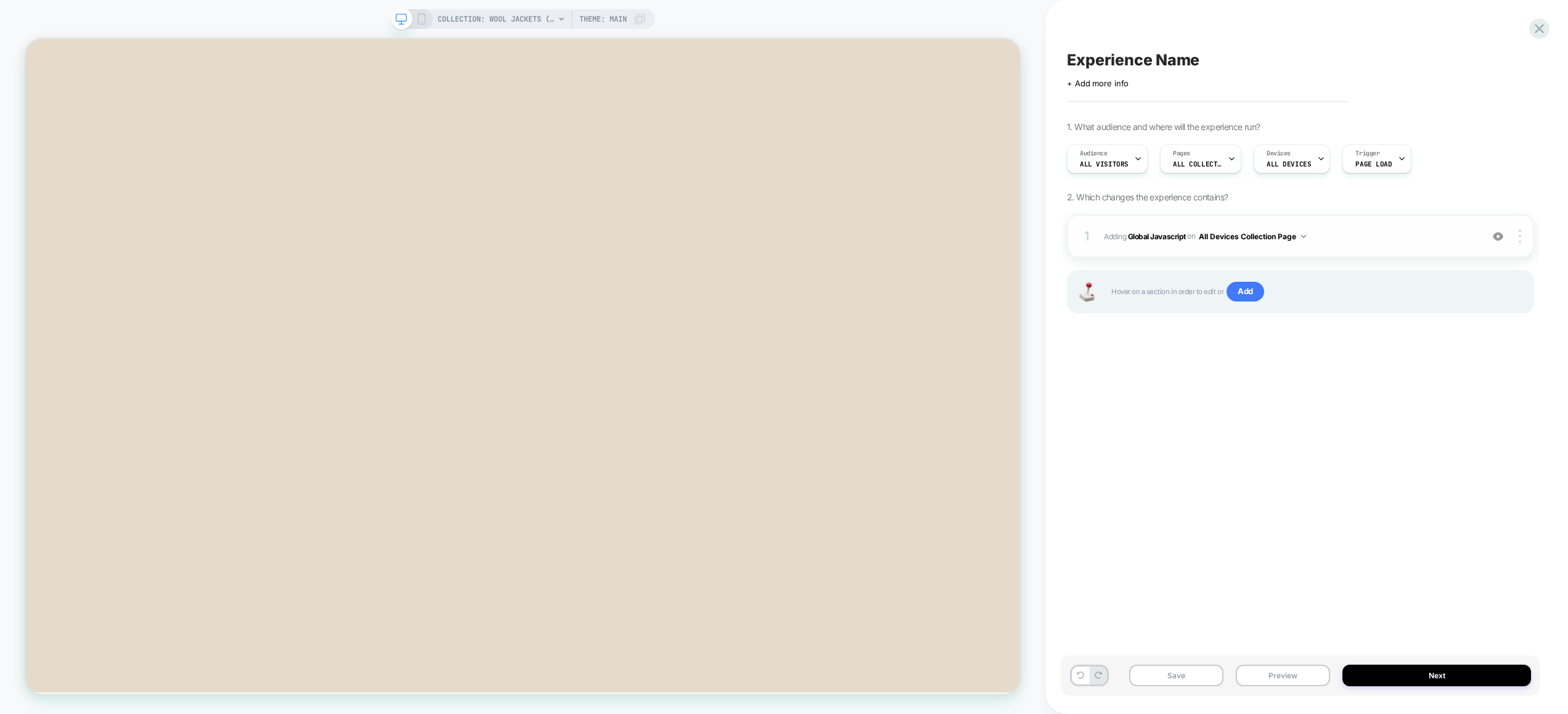
click at [1415, 237] on span "Adding Global Javascript on All Devices Collection Page" at bounding box center [1290, 236] width 372 height 15
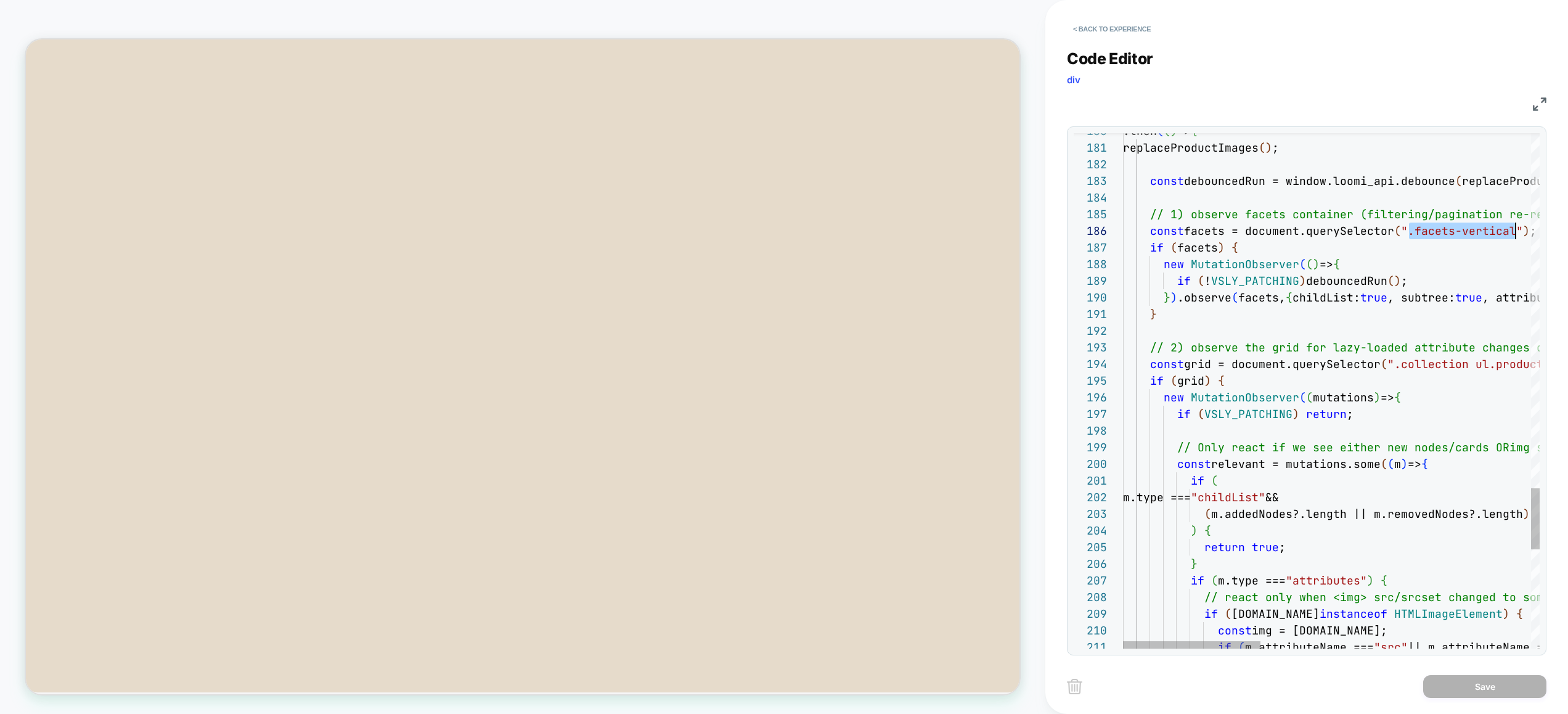
scroll to position [83, 393]
drag, startPoint x: 1409, startPoint y: 234, endPoint x: 1512, endPoint y: 229, distance: 103.1
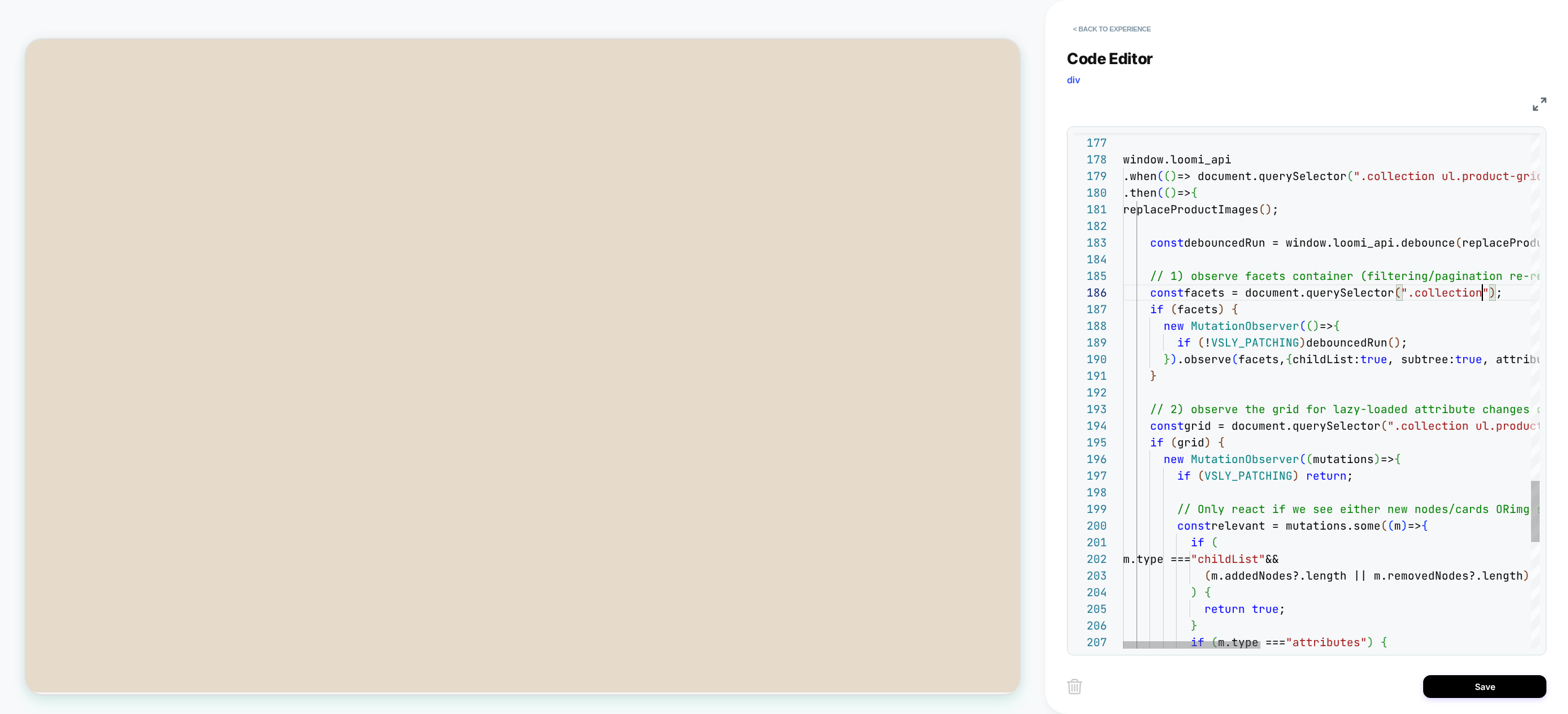
scroll to position [83, 359]
type textarea "**********"
click at [1503, 687] on button "Save" at bounding box center [1484, 686] width 123 height 23
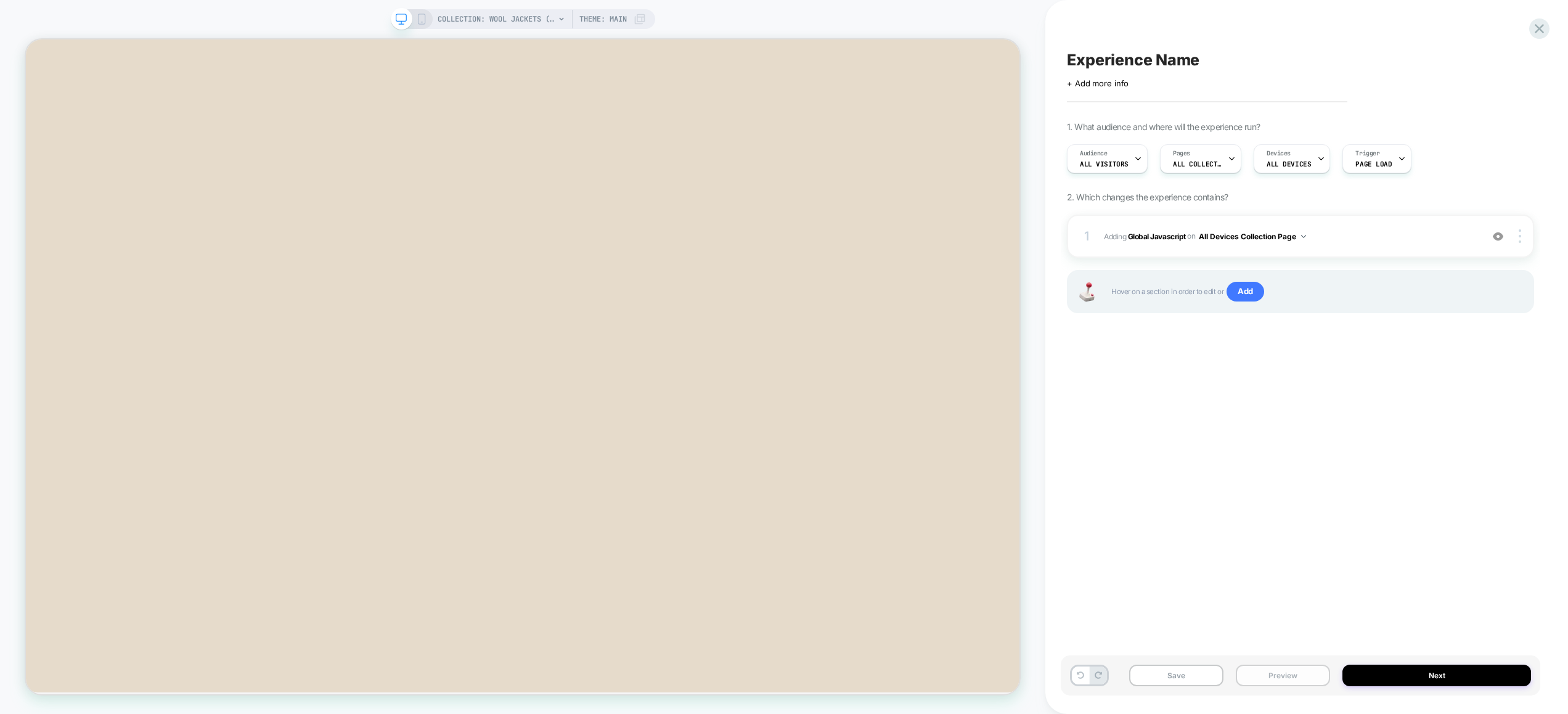
drag, startPoint x: 1264, startPoint y: 676, endPoint x: 1280, endPoint y: 665, distance: 19.4
click at [1264, 677] on button "Preview" at bounding box center [1283, 675] width 95 height 21
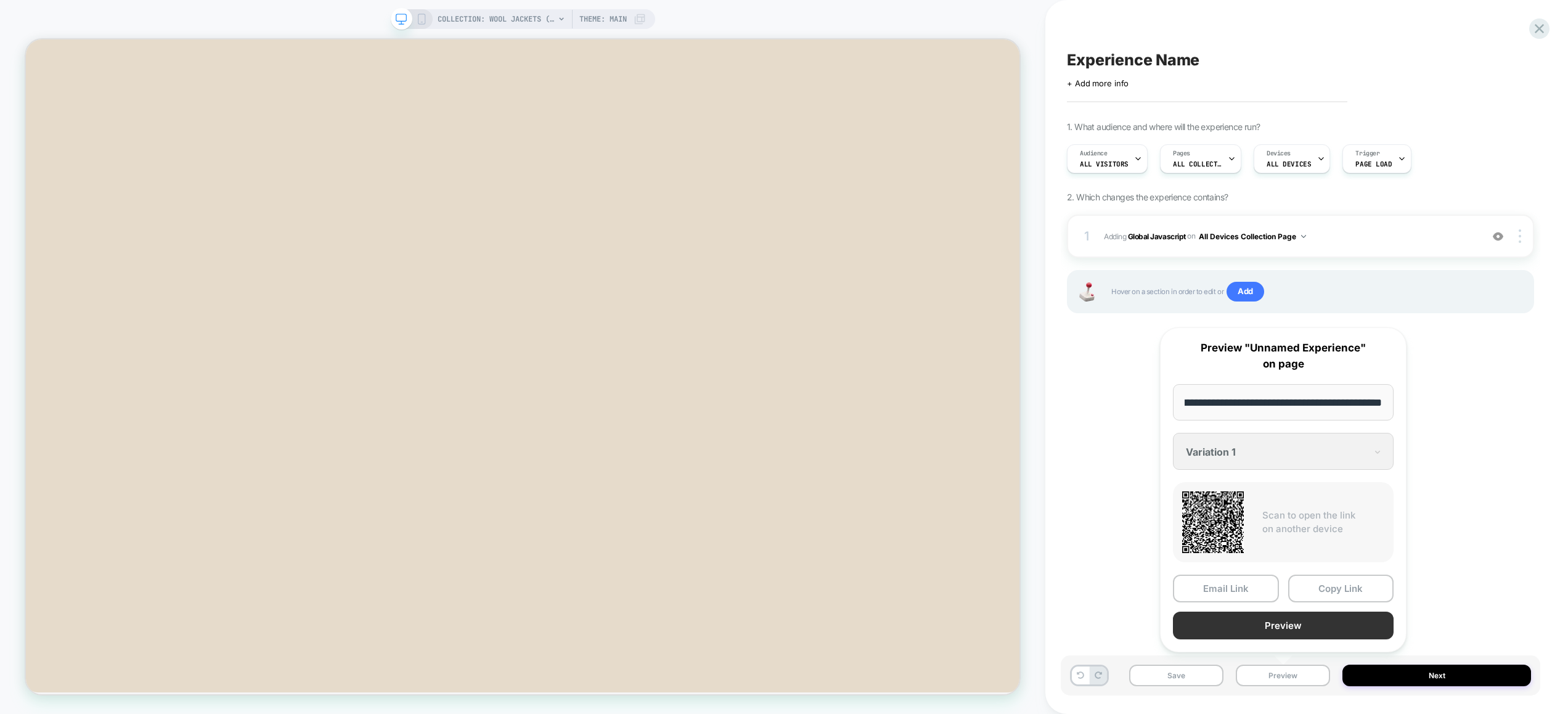
scroll to position [0, 0]
click at [1283, 634] on button "Preview" at bounding box center [1283, 625] width 221 height 28
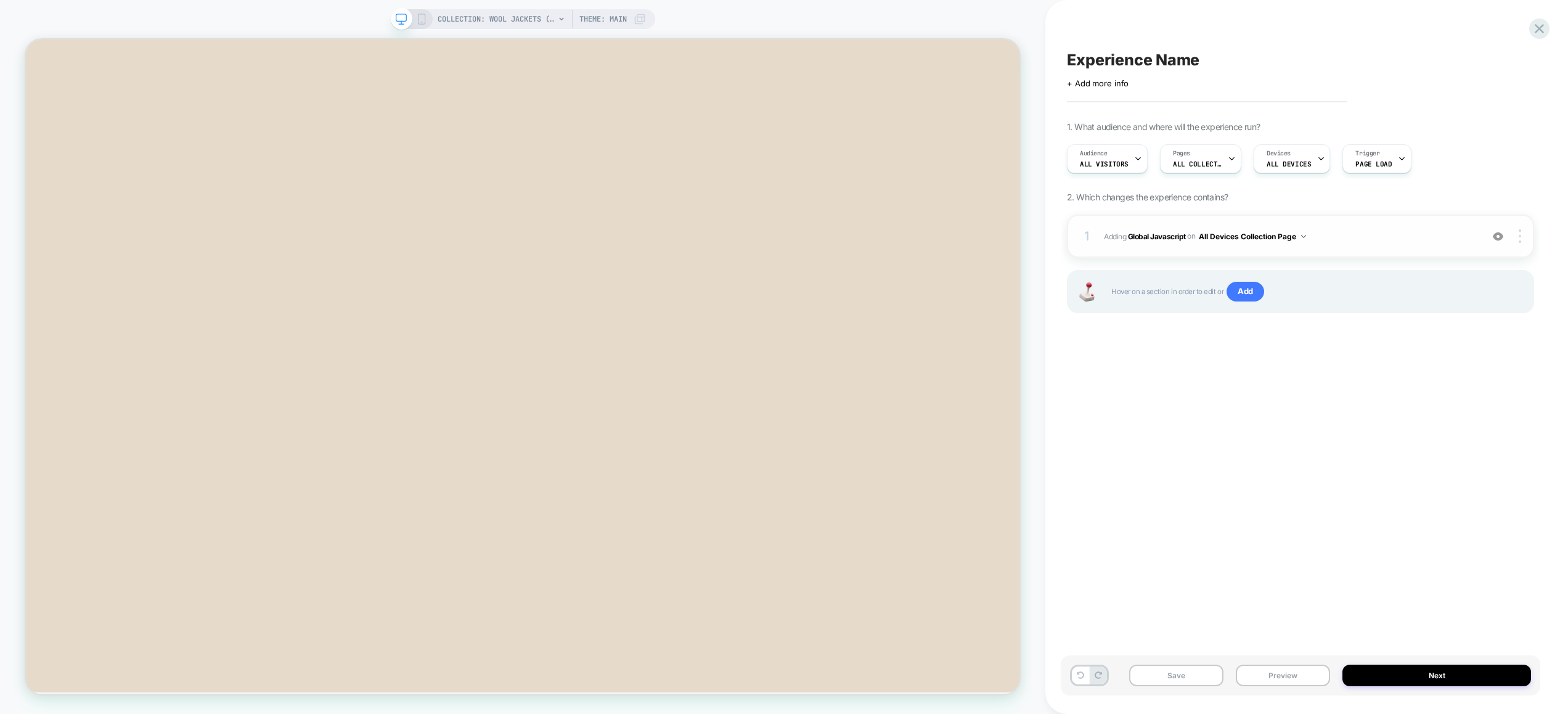
click at [1345, 235] on span "Adding Global Javascript on All Devices Collection Page" at bounding box center [1290, 236] width 372 height 15
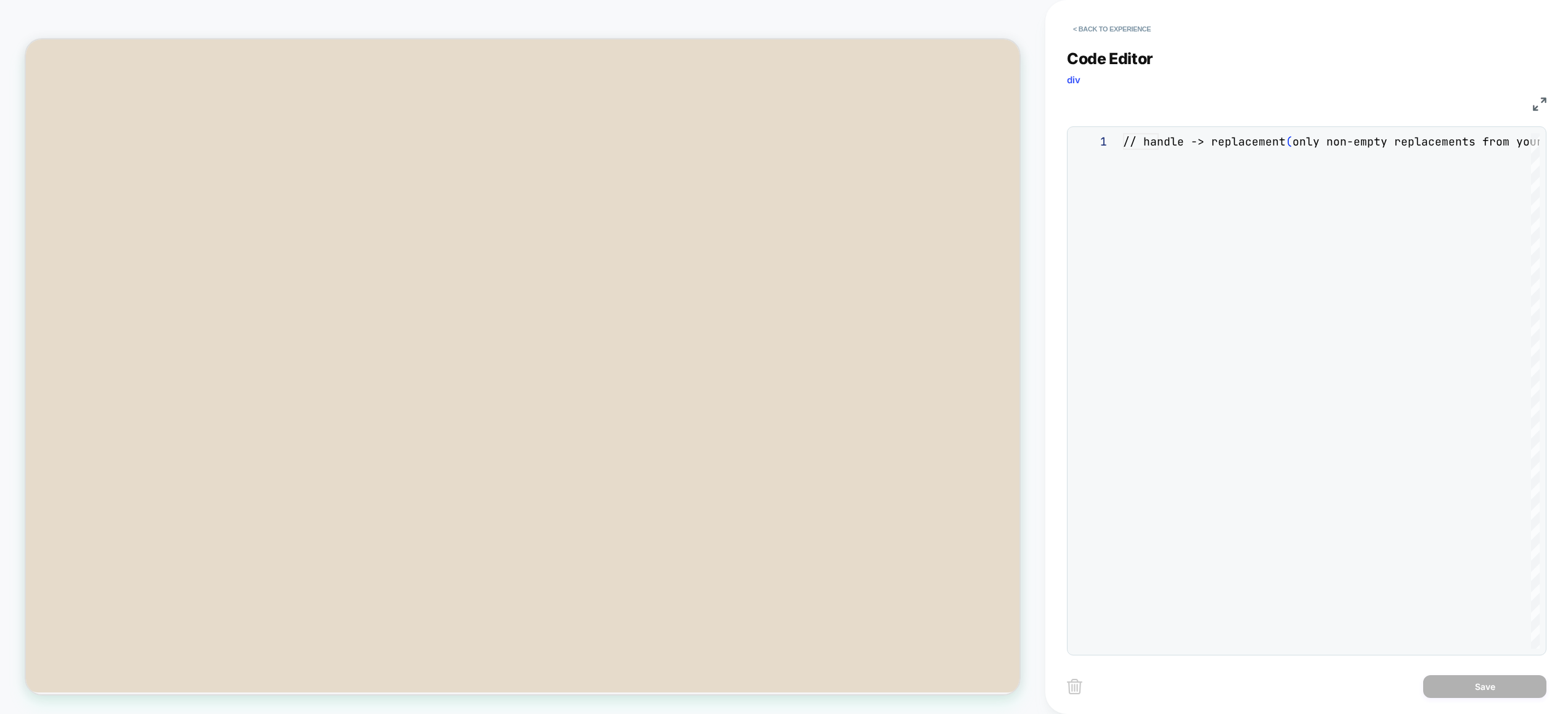
scroll to position [100, 0]
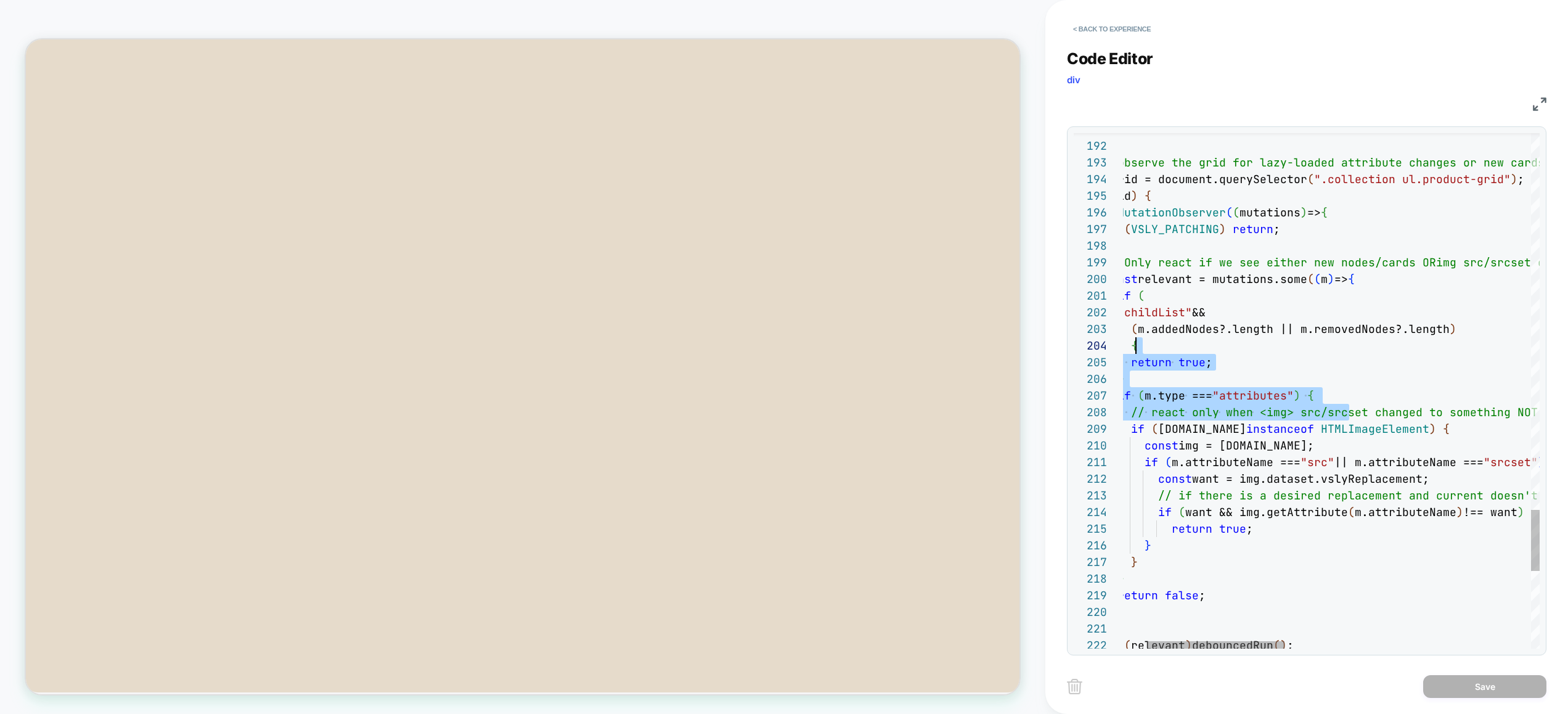
drag, startPoint x: 1423, startPoint y: 407, endPoint x: 1214, endPoint y: 349, distance: 216.9
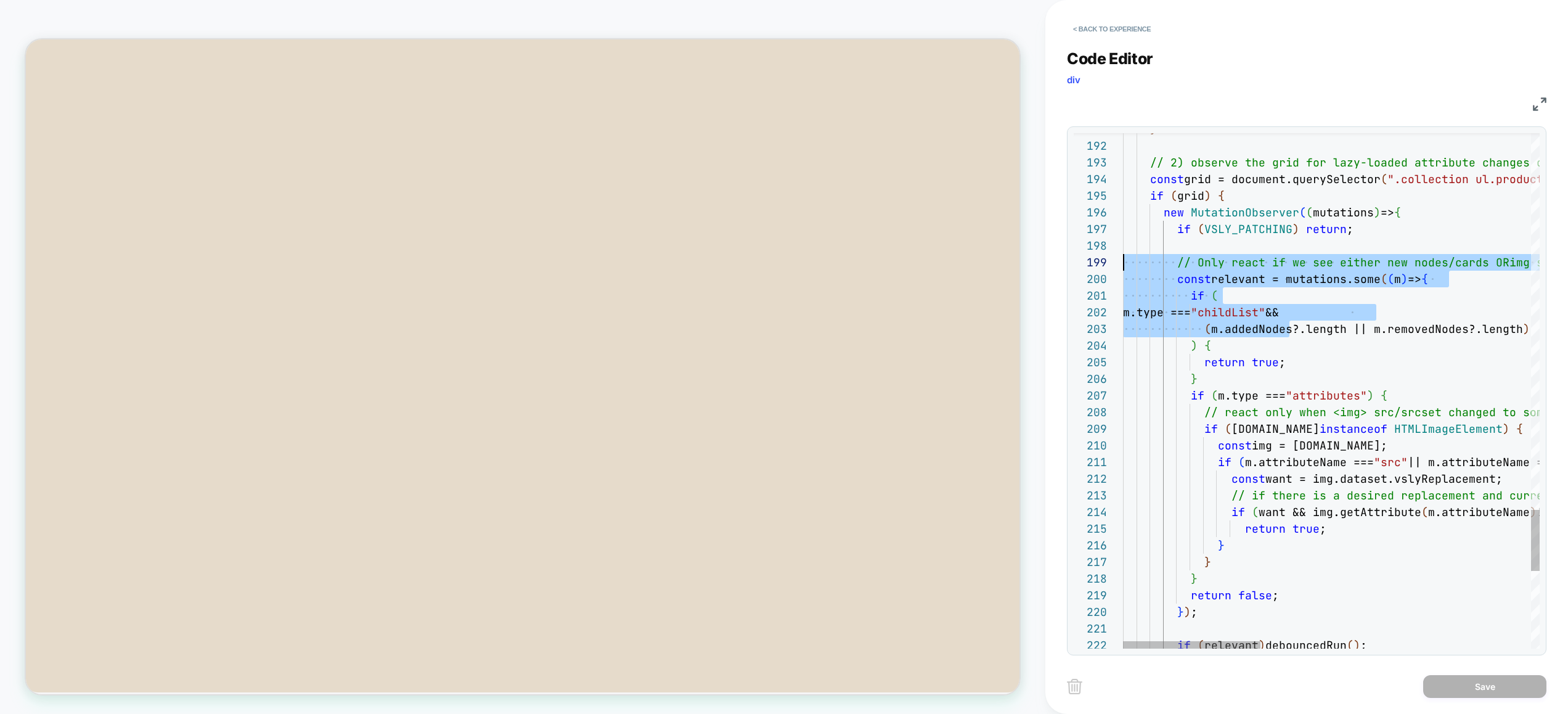
scroll to position [133, 0]
drag, startPoint x: 1216, startPoint y: 324, endPoint x: 1176, endPoint y: 257, distance: 78.0
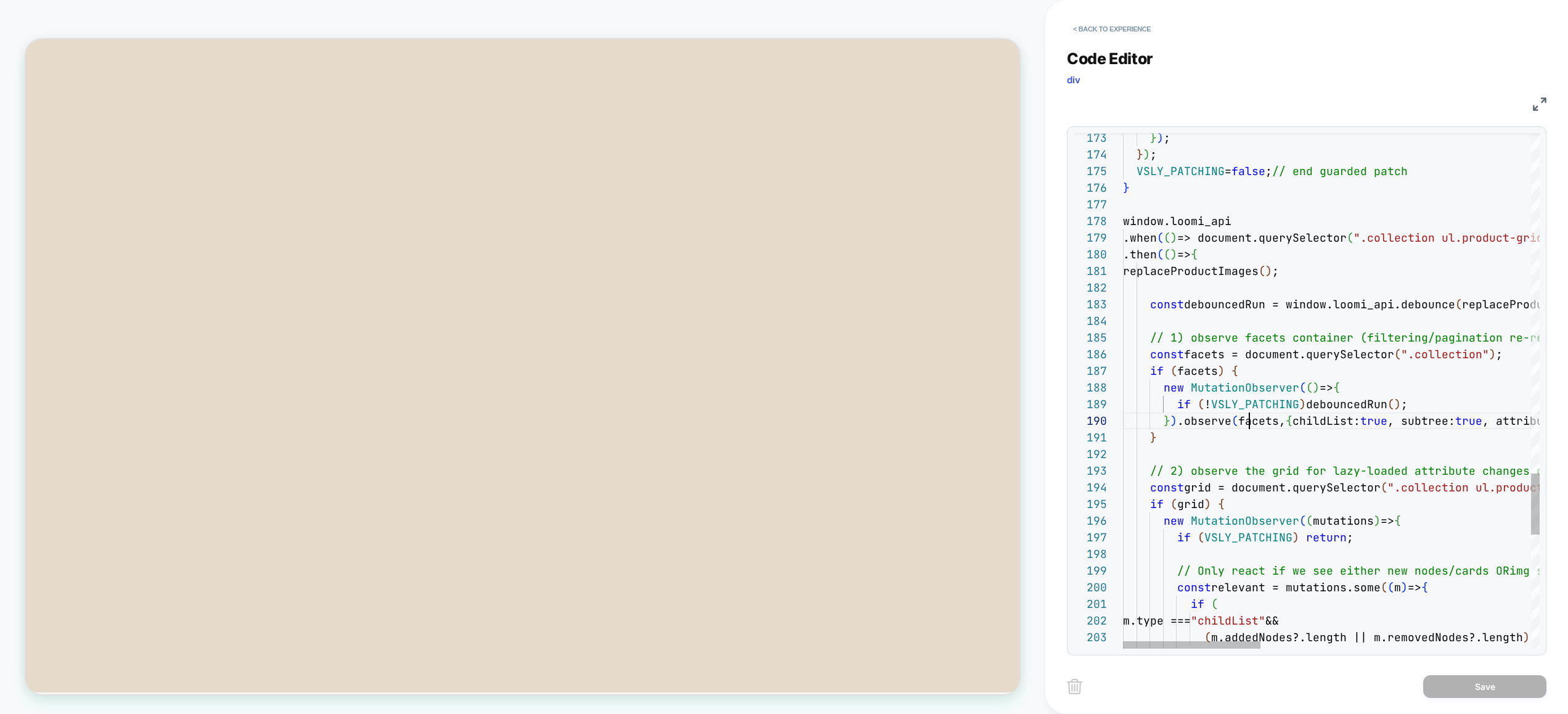
scroll to position [149, 153]
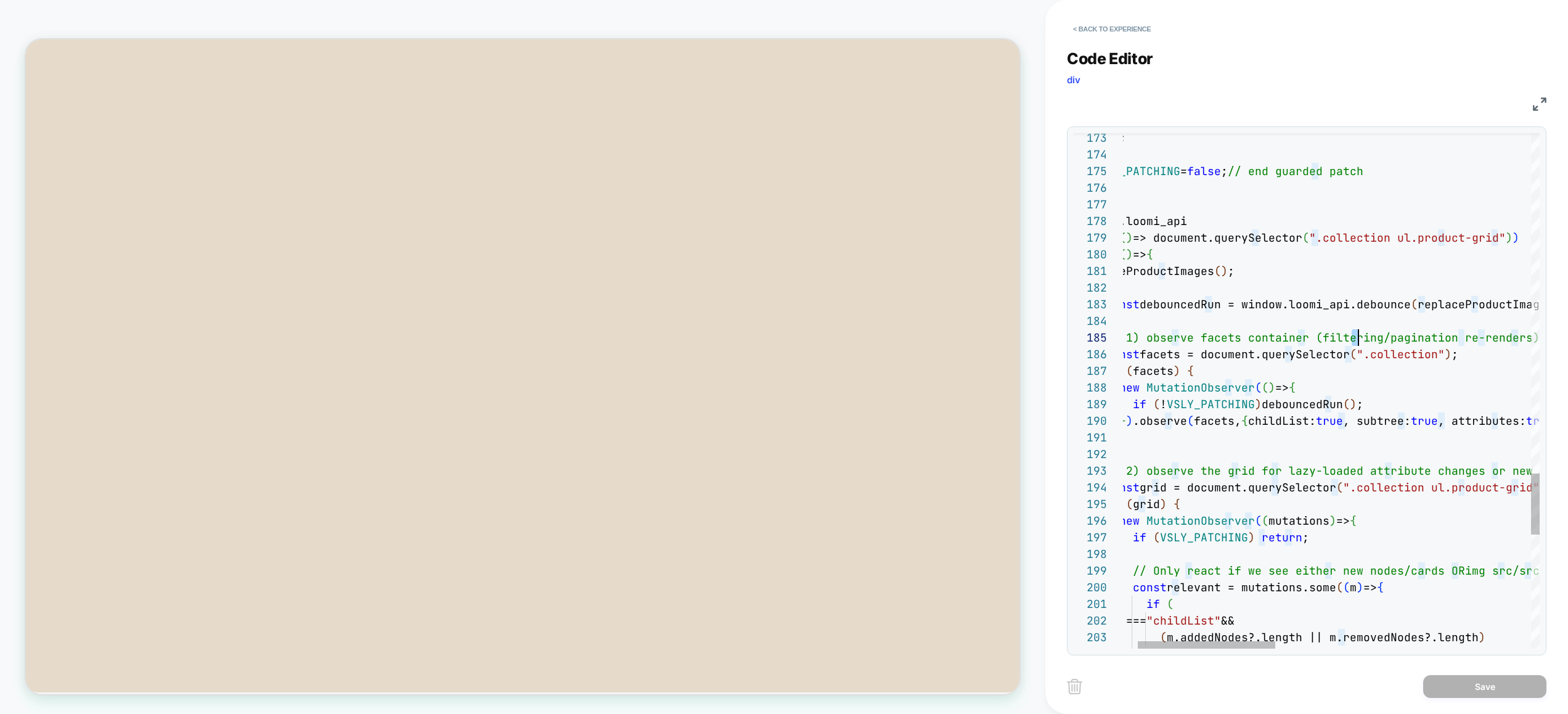
scroll to position [67, 253]
drag, startPoint x: 1398, startPoint y: 336, endPoint x: 1328, endPoint y: 344, distance: 70.5
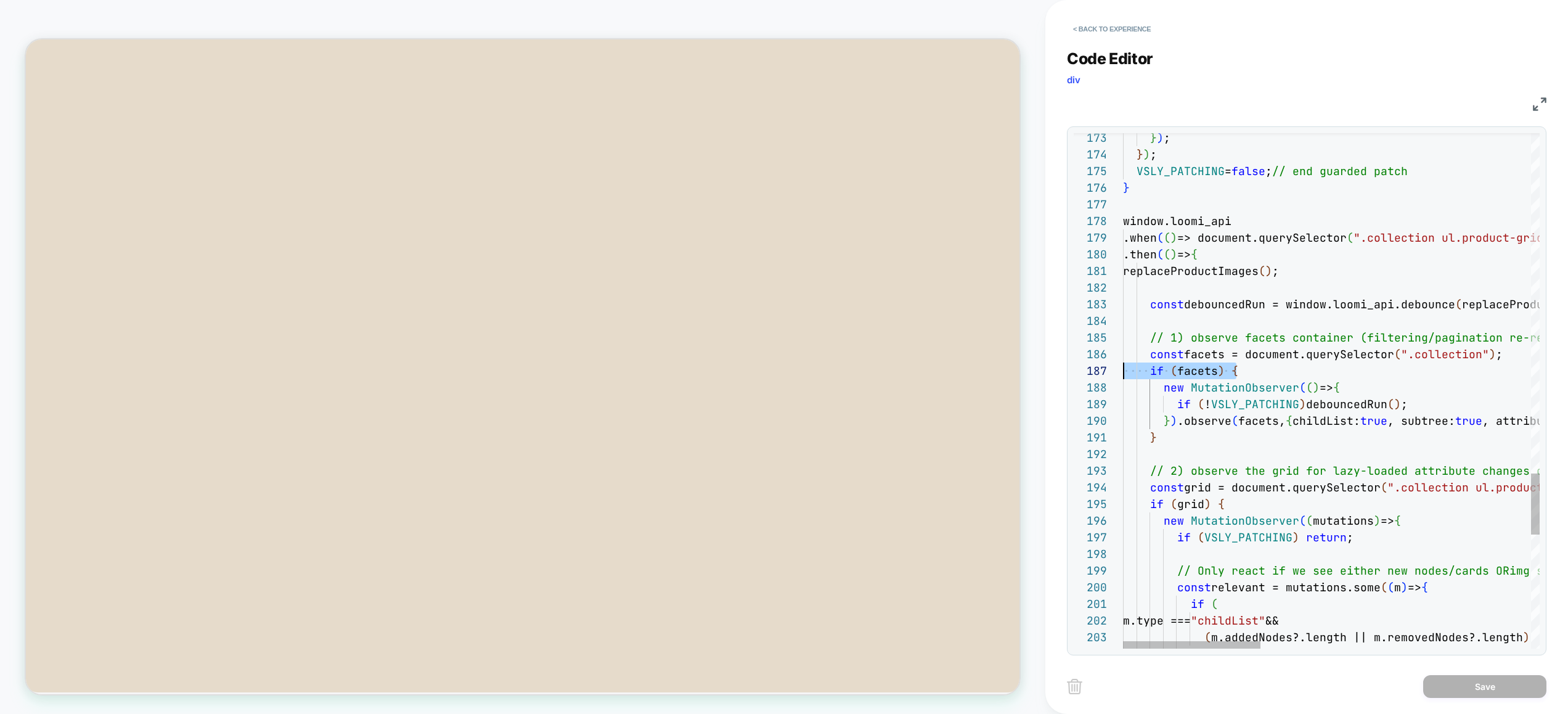
drag, startPoint x: 1352, startPoint y: 367, endPoint x: 1099, endPoint y: 368, distance: 253.0
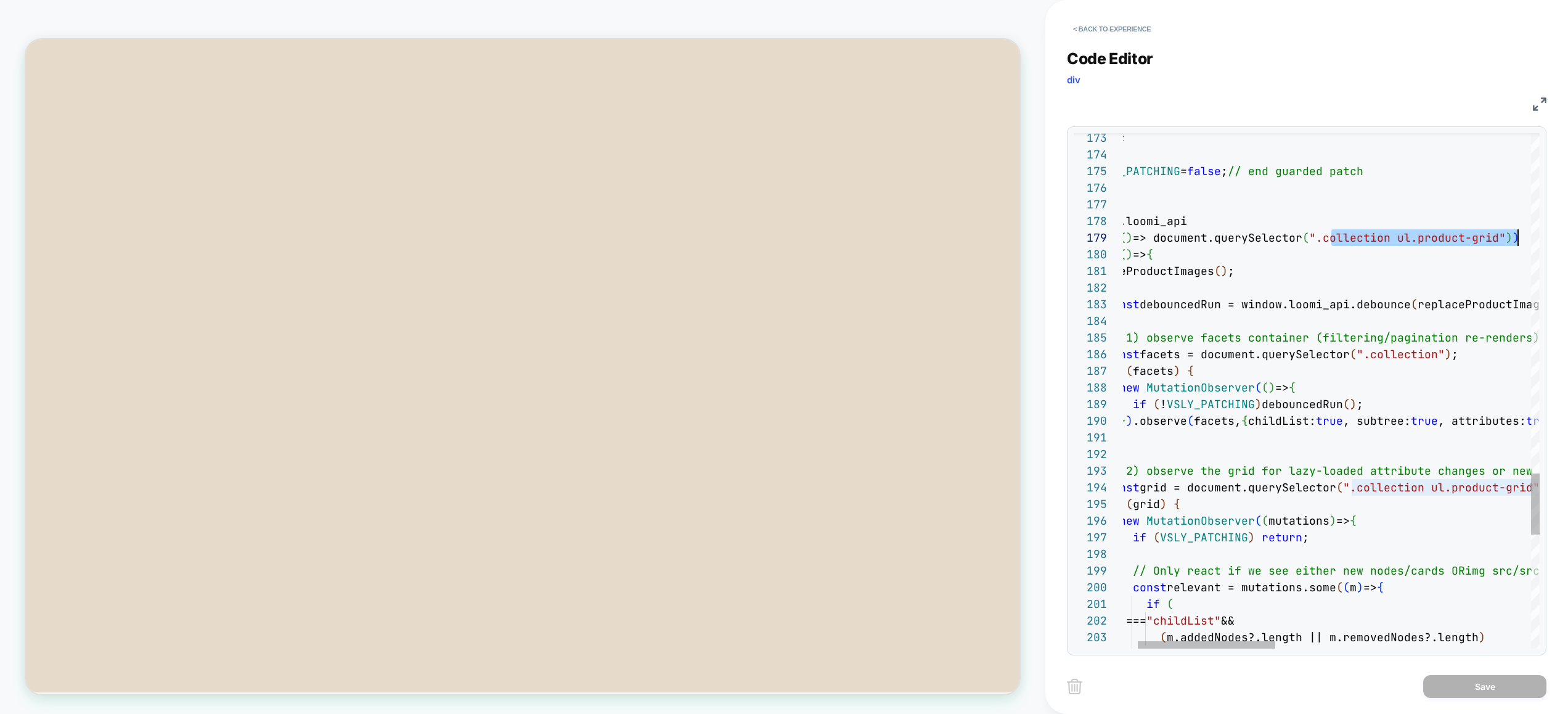
scroll to position [133, 432]
drag, startPoint x: 1378, startPoint y: 237, endPoint x: 1512, endPoint y: 243, distance: 134.1
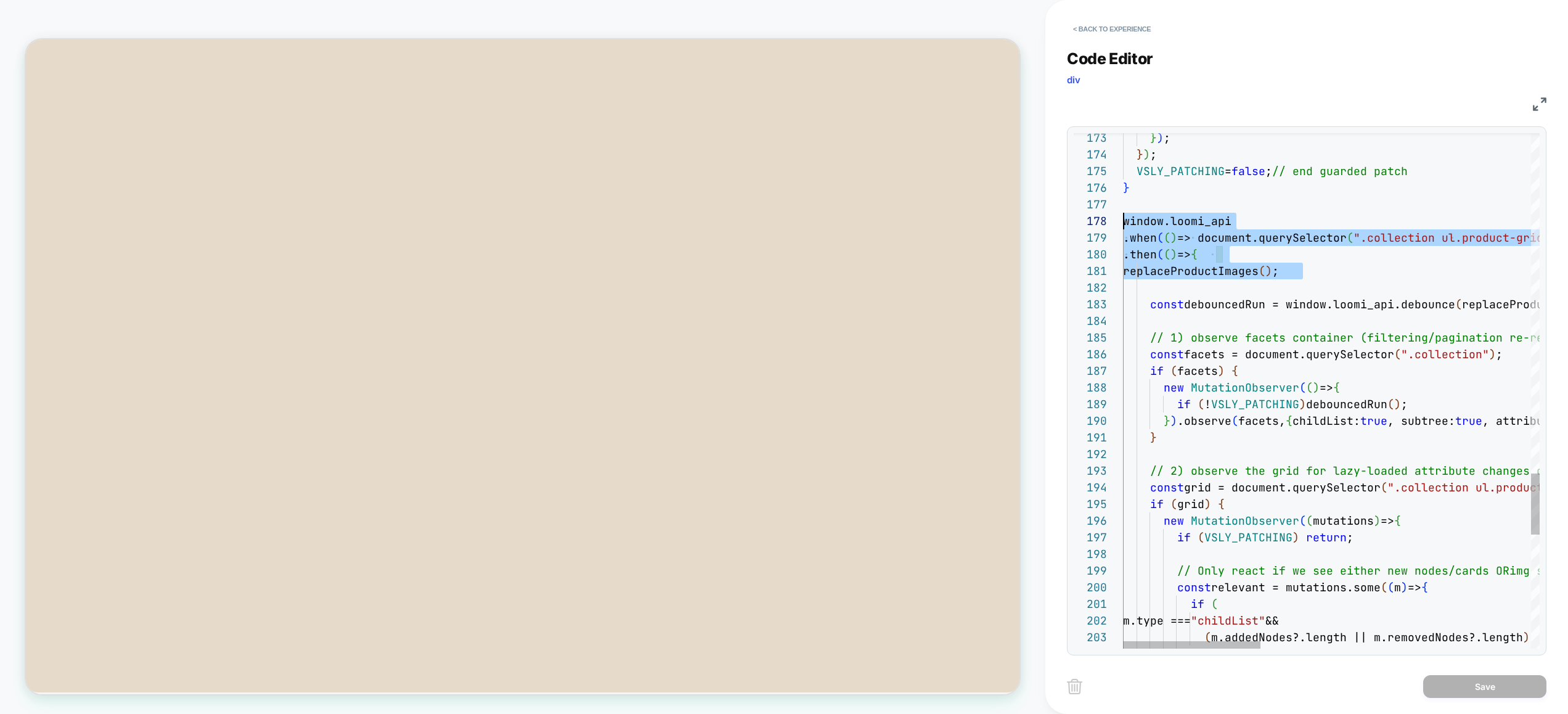
scroll to position [117, 0]
drag, startPoint x: 1365, startPoint y: 269, endPoint x: 961, endPoint y: 215, distance: 407.6
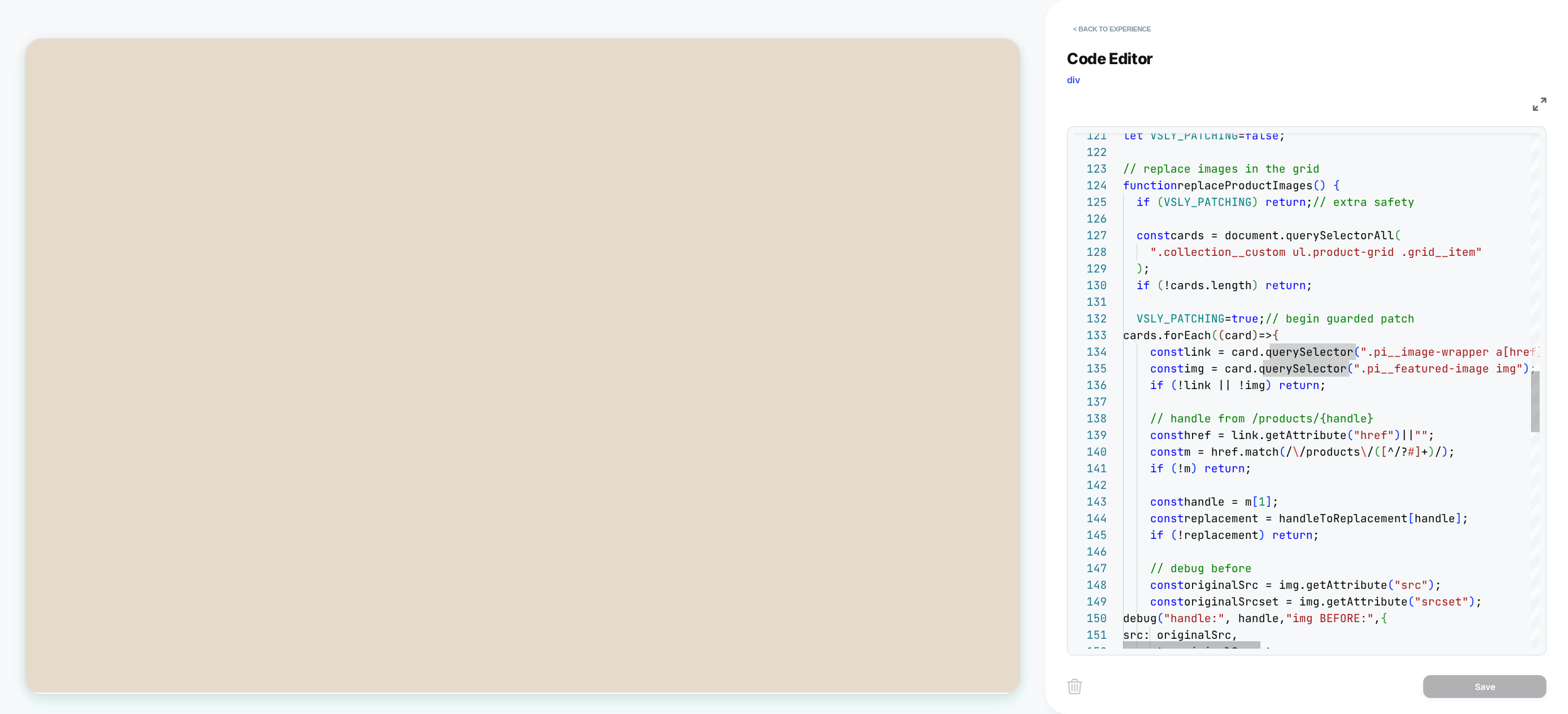
scroll to position [17, 199]
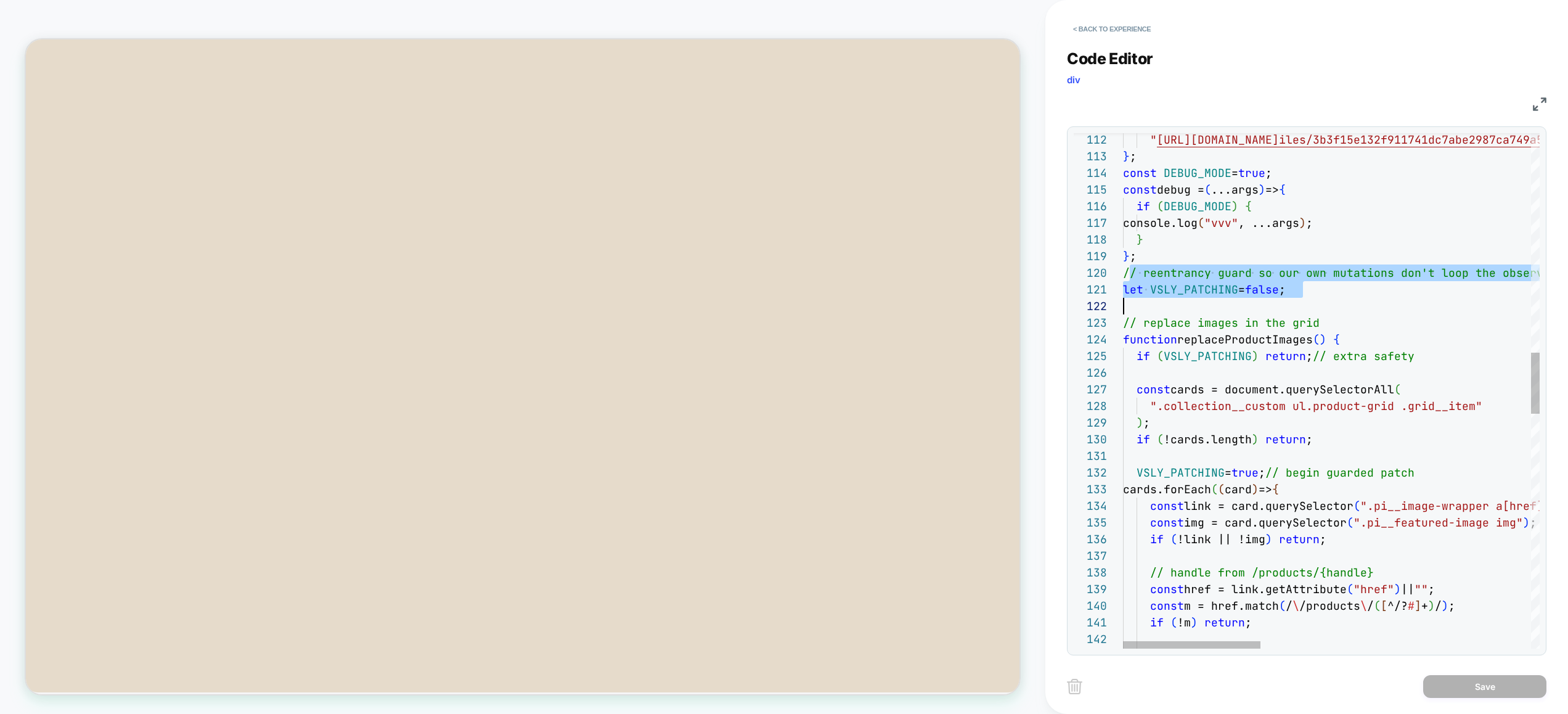
scroll to position [149, 0]
drag, startPoint x: 1126, startPoint y: 268, endPoint x: 1238, endPoint y: 314, distance: 121.1
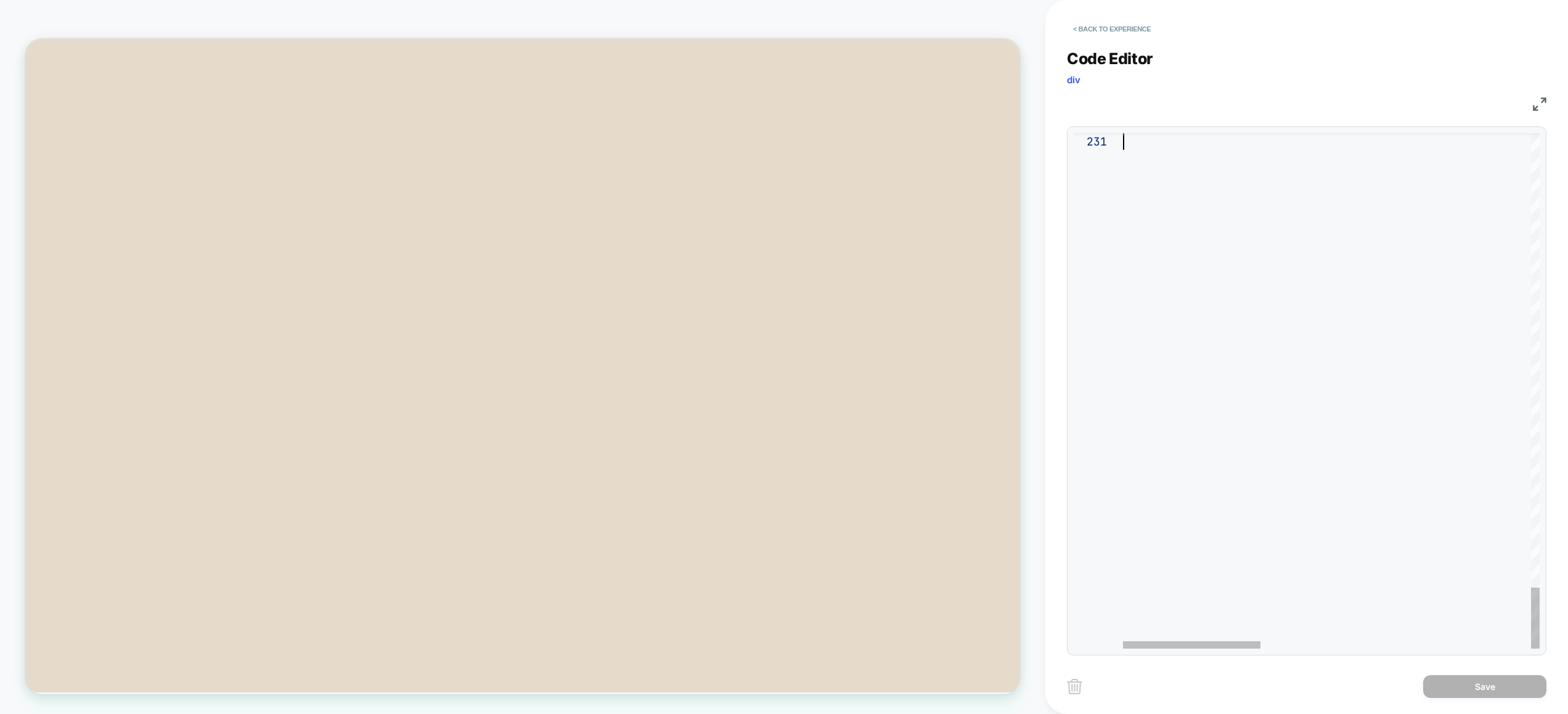
drag, startPoint x: 1124, startPoint y: 268, endPoint x: 1220, endPoint y: 523, distance: 272.5
type textarea "**********"
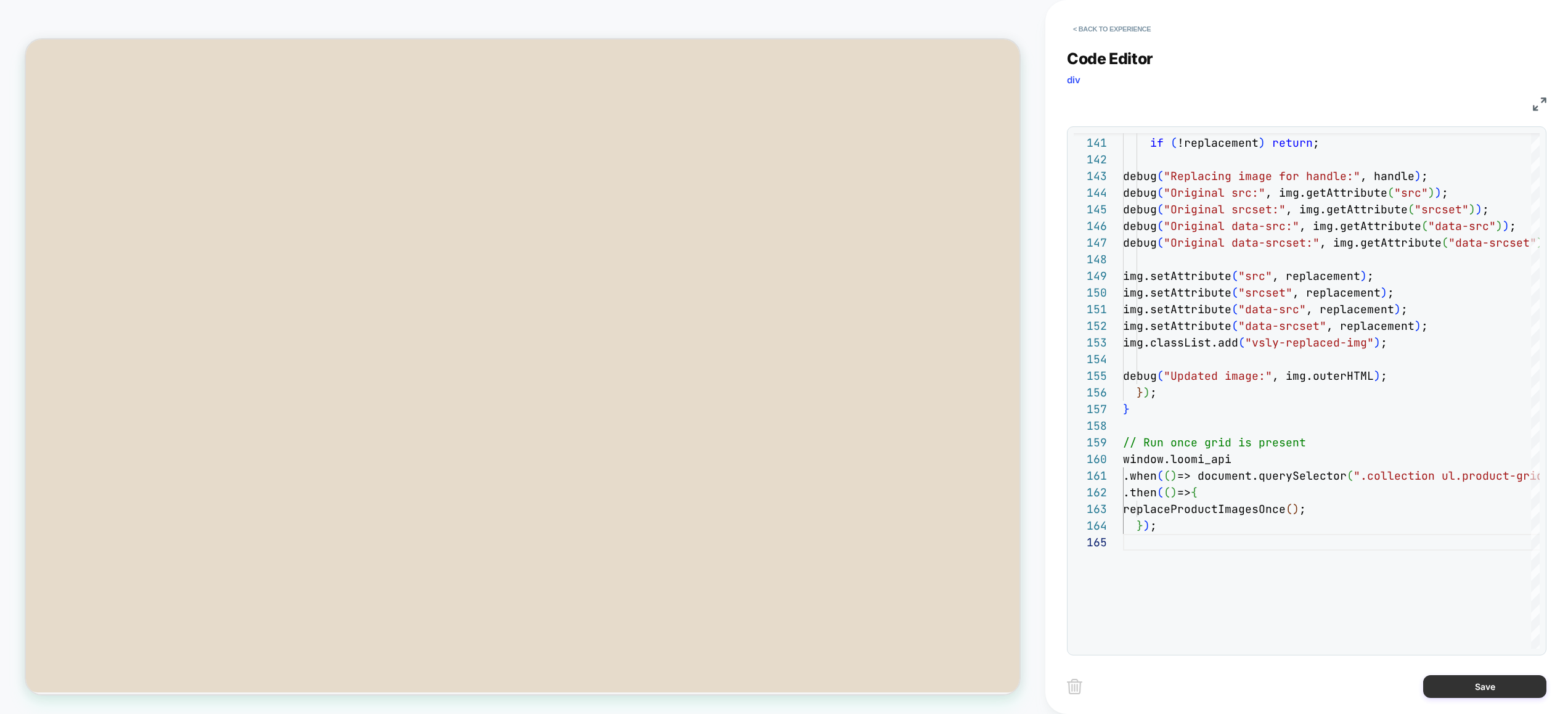
click at [1474, 678] on button "Save" at bounding box center [1484, 686] width 123 height 23
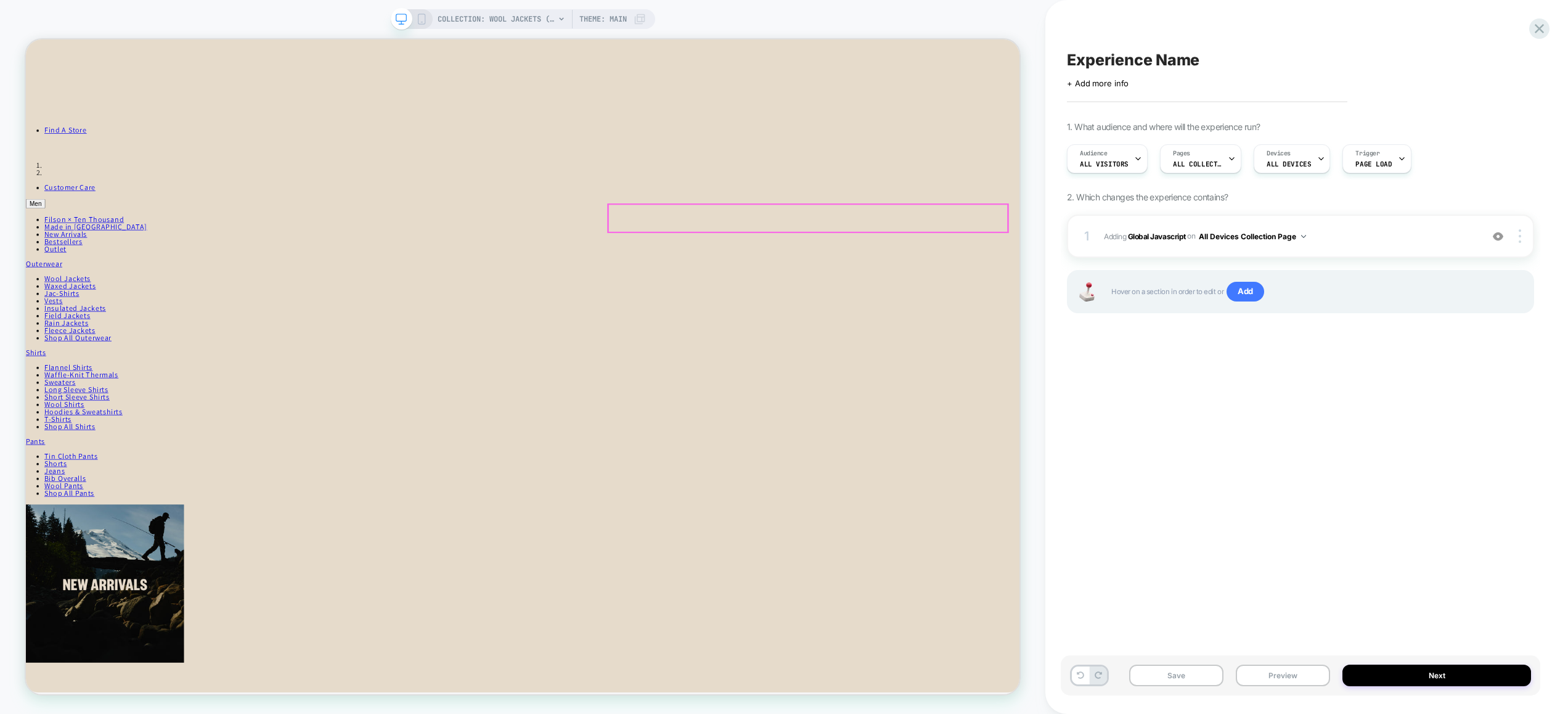
scroll to position [21, 0]
click at [1288, 673] on button "Preview" at bounding box center [1283, 675] width 95 height 21
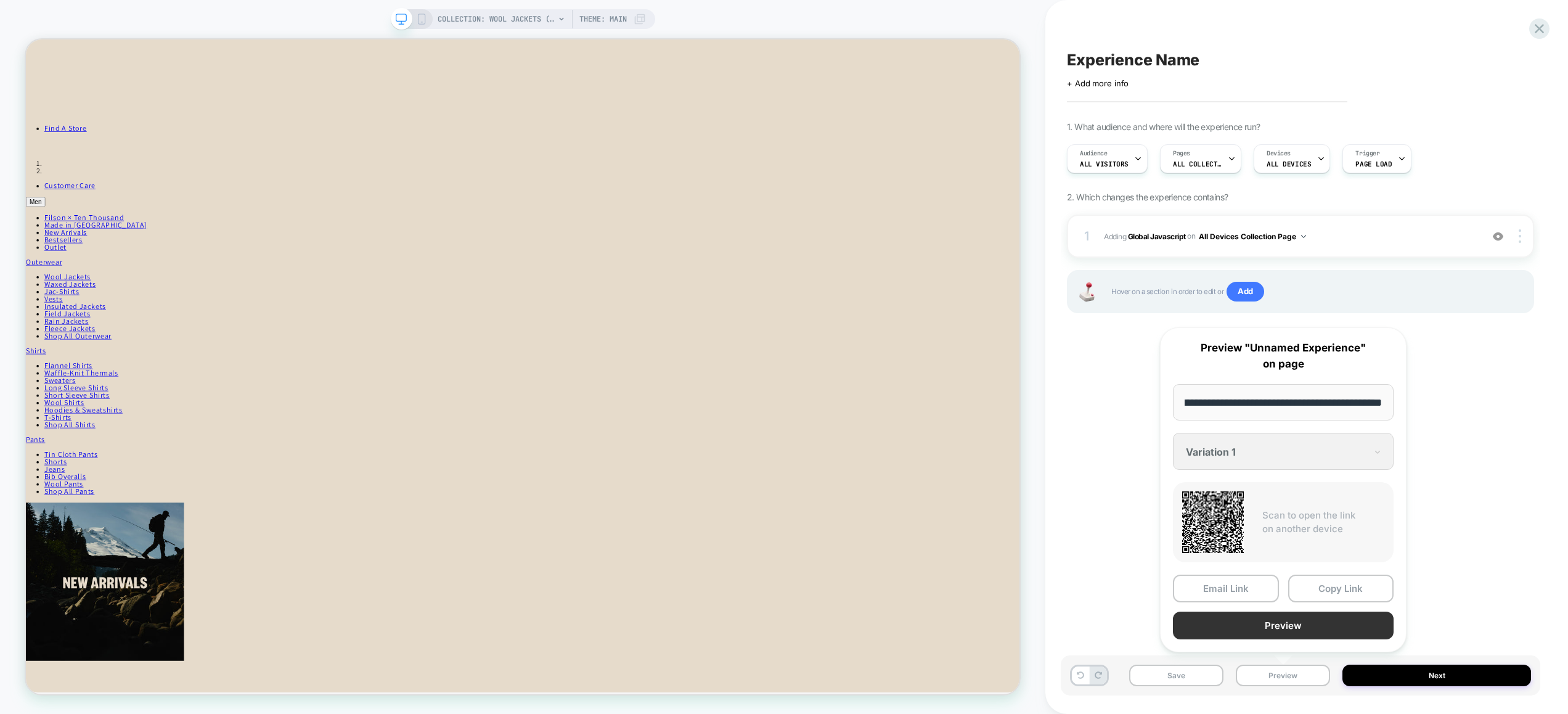
scroll to position [0, 0]
click at [1274, 624] on button "Preview" at bounding box center [1283, 625] width 221 height 28
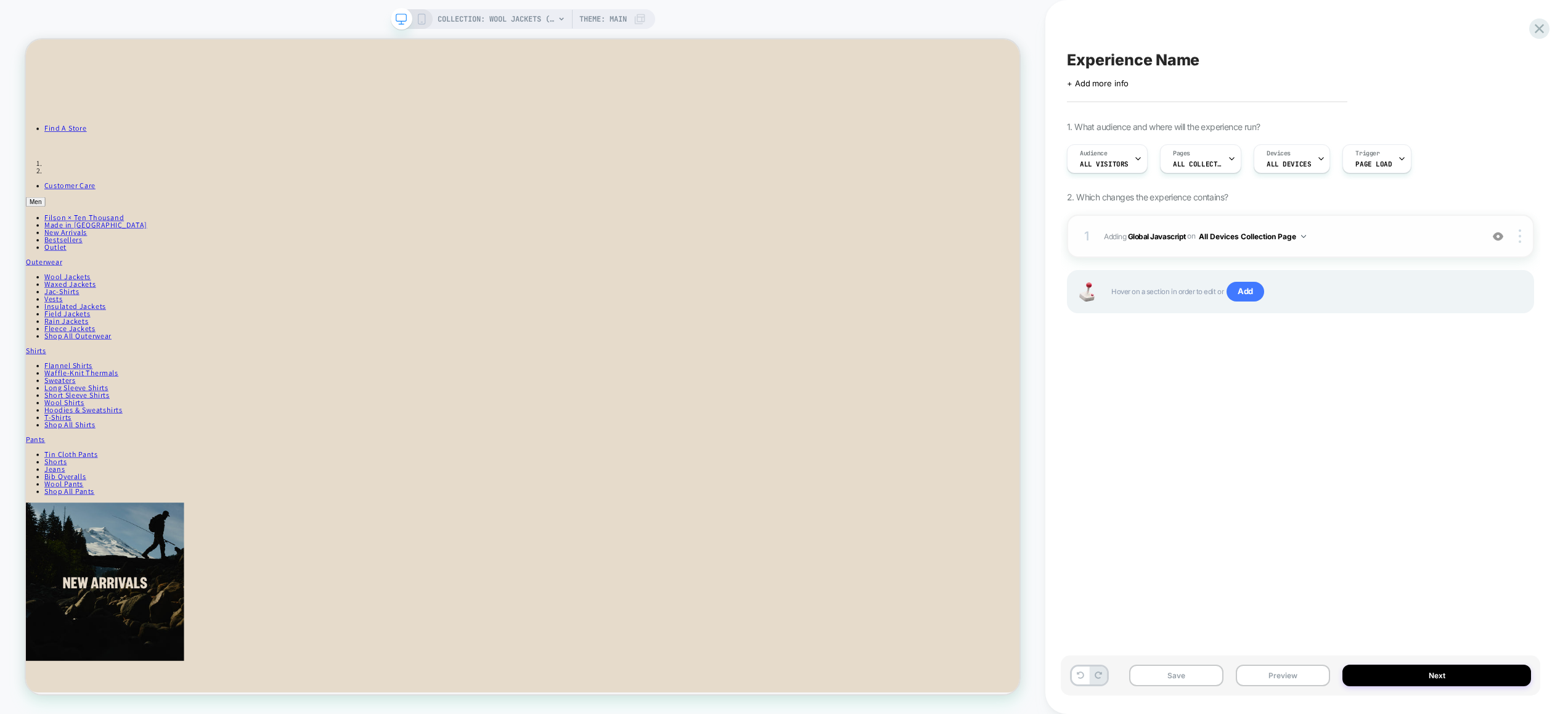
click at [1376, 243] on span "Adding Global Javascript on All Devices Collection Page" at bounding box center [1290, 236] width 372 height 15
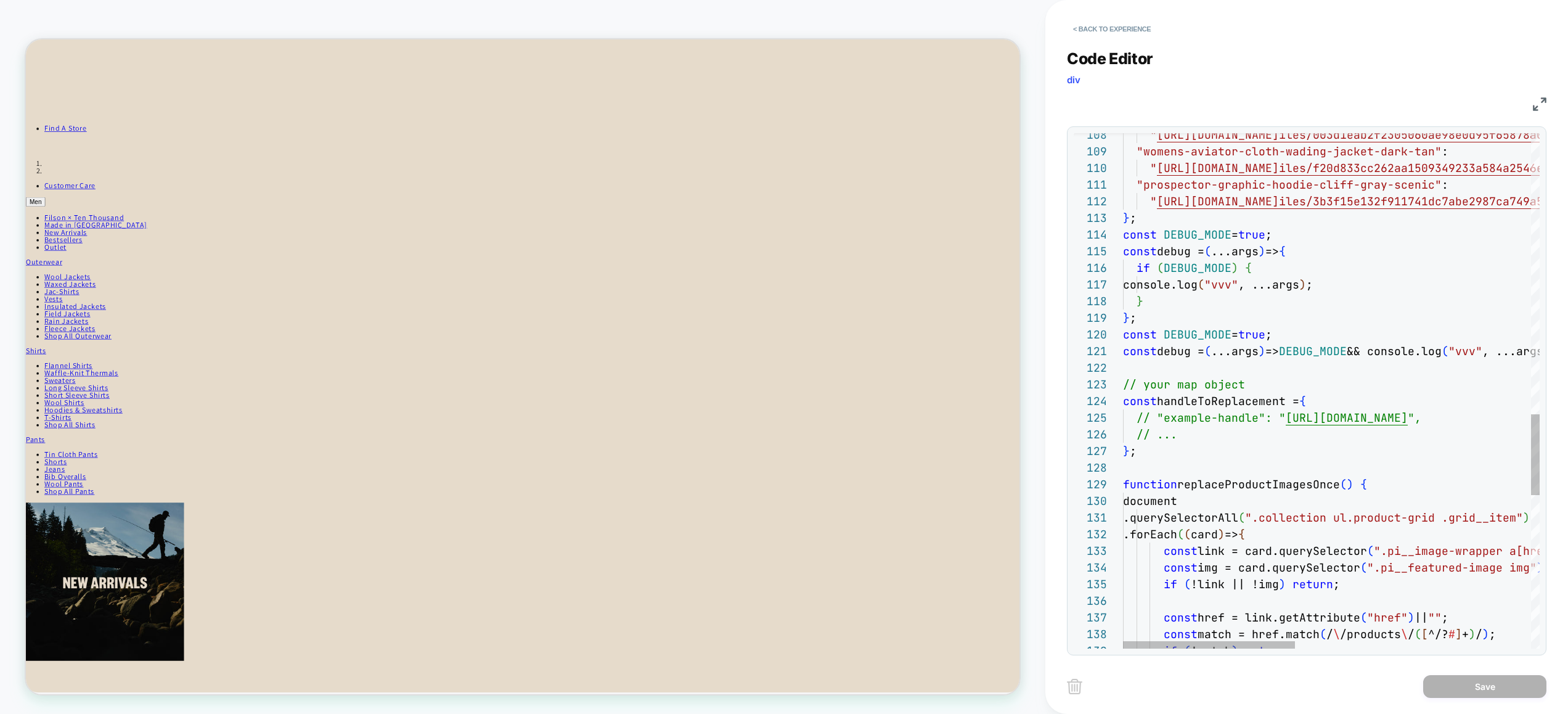
scroll to position [149, 0]
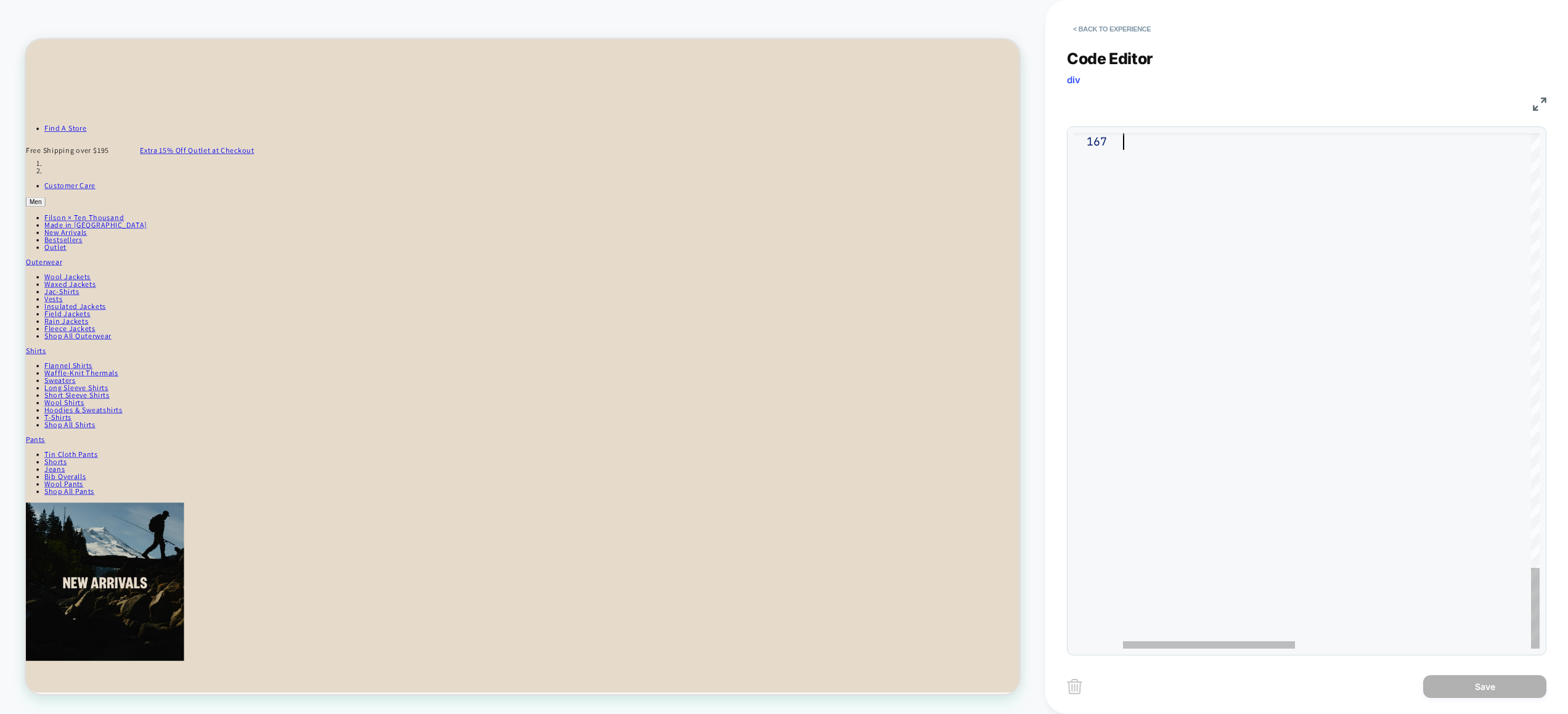
drag, startPoint x: 1123, startPoint y: 337, endPoint x: 1334, endPoint y: 414, distance: 224.6
type textarea "**********"
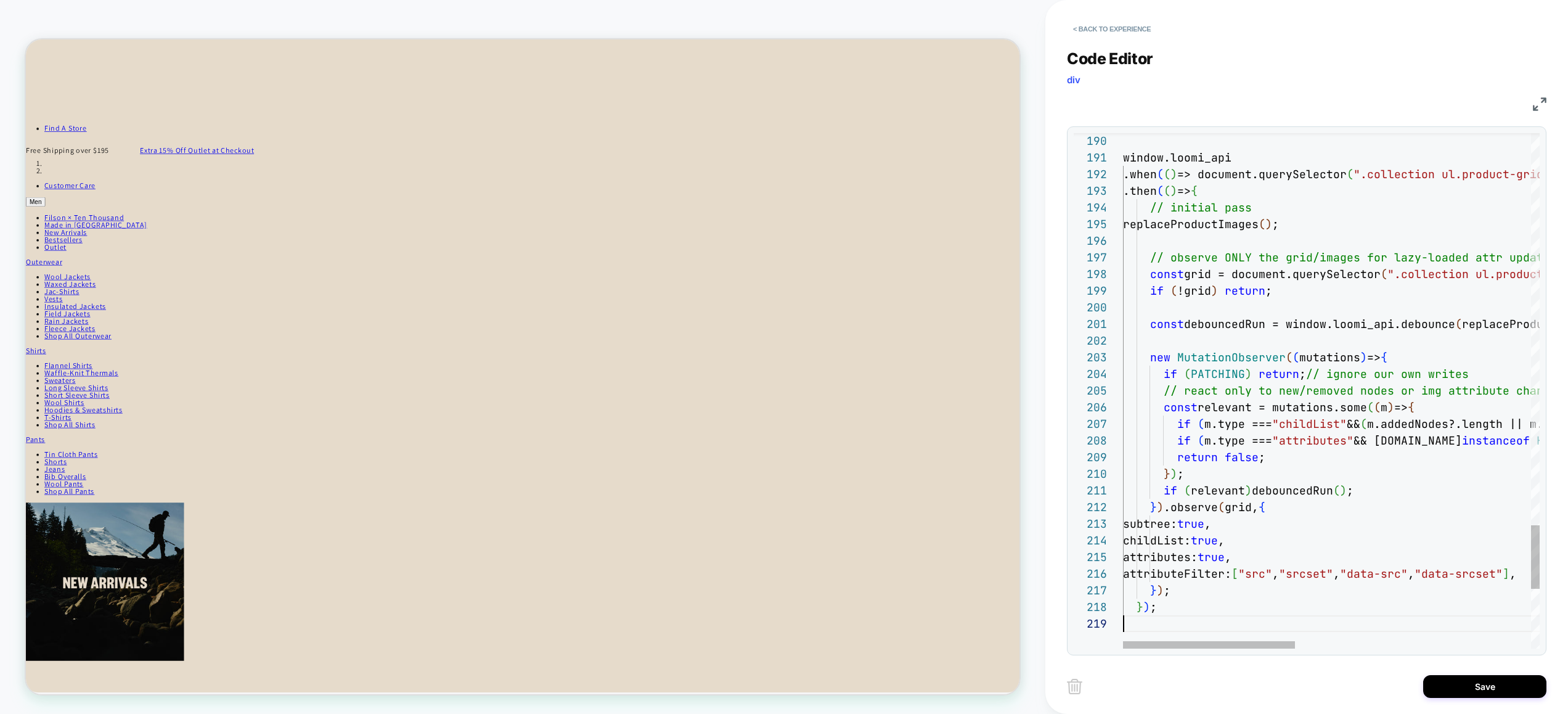
scroll to position [133, 0]
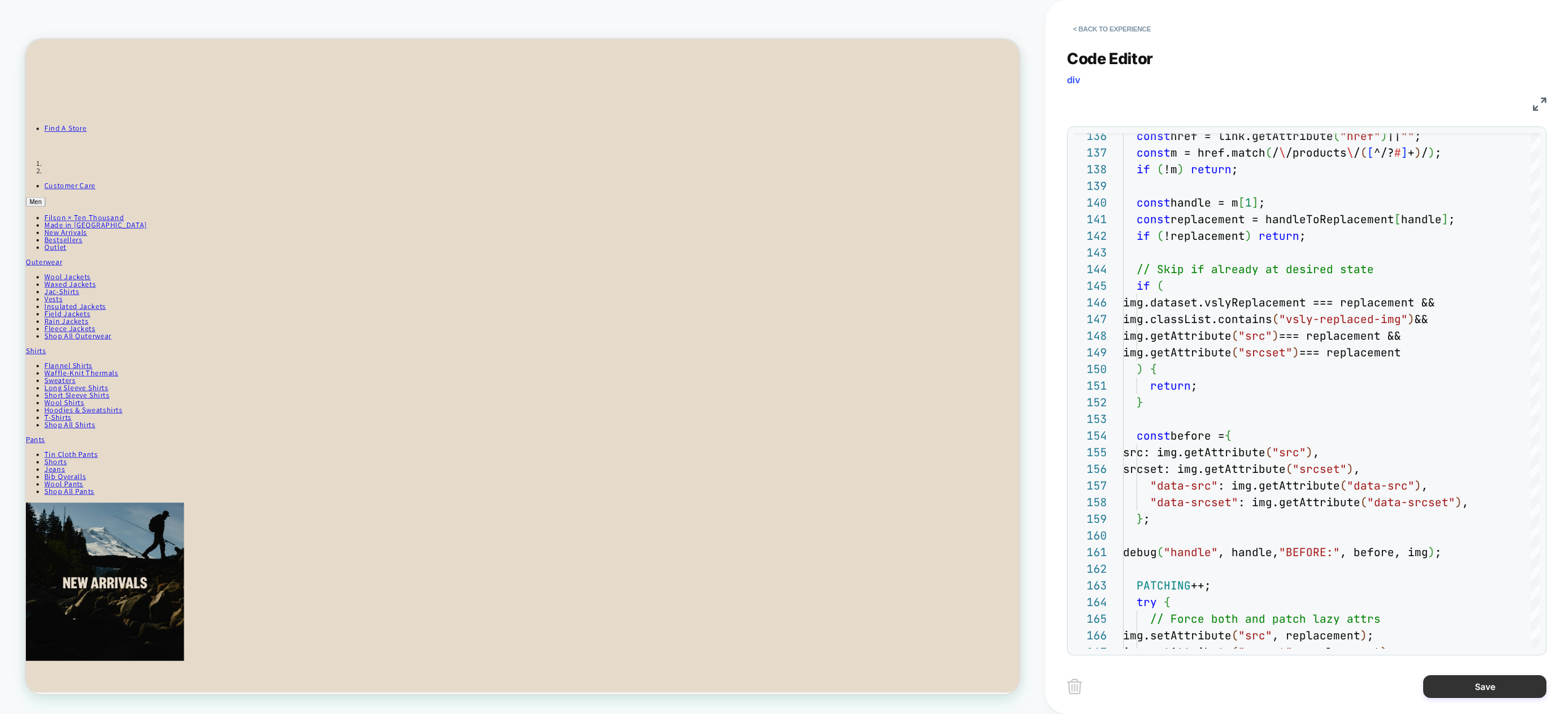
click at [1490, 685] on button "Save" at bounding box center [1484, 686] width 123 height 23
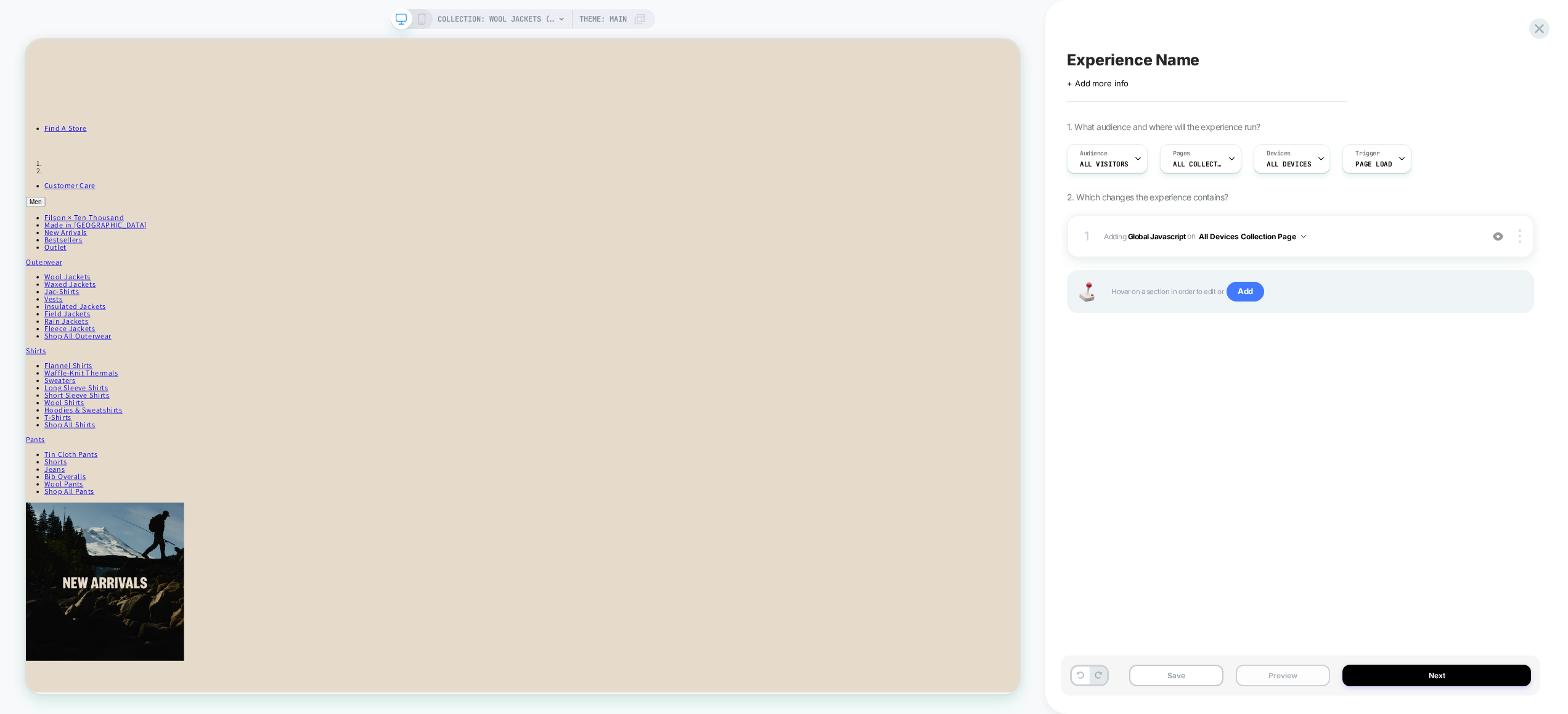
click at [1285, 673] on button "Preview" at bounding box center [1283, 675] width 95 height 21
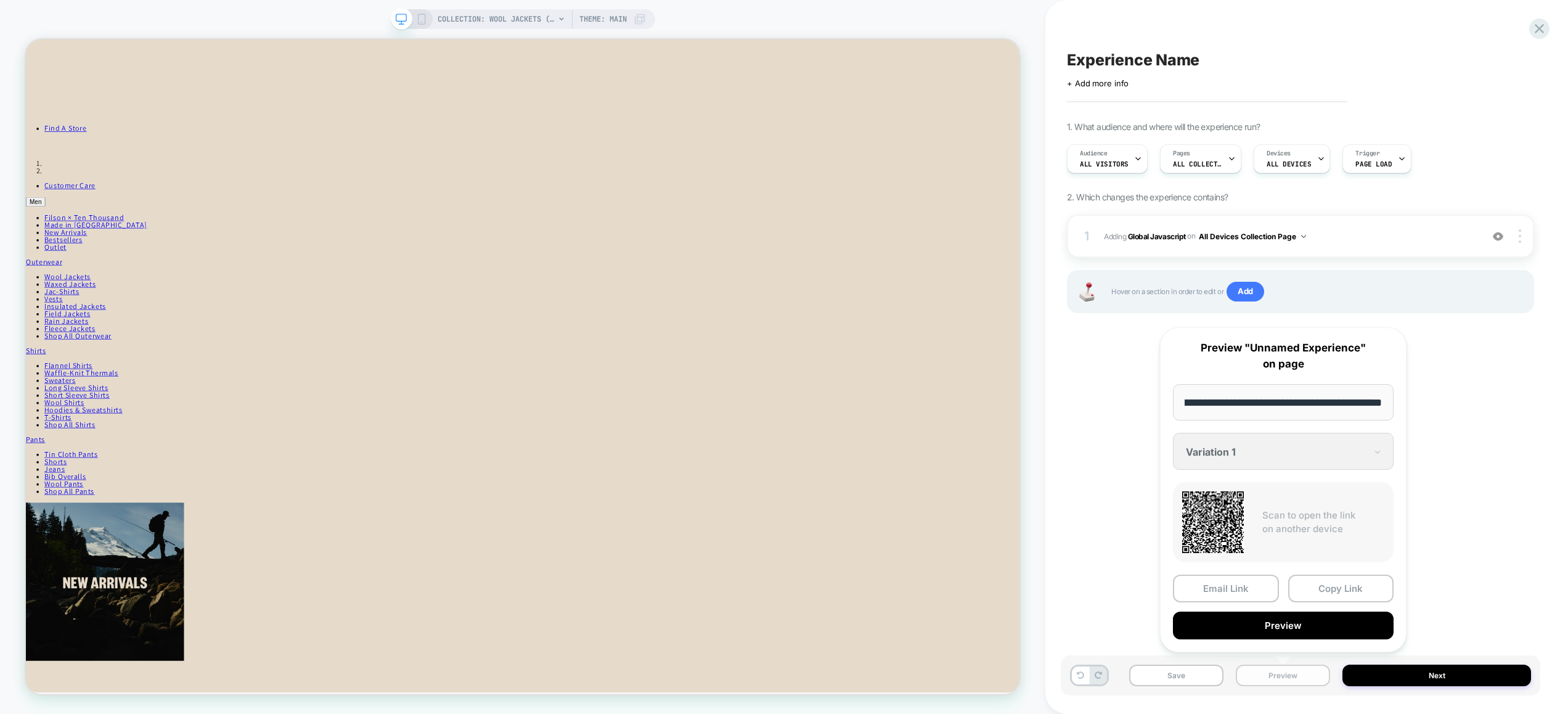
scroll to position [0, 0]
click at [1283, 627] on button "Preview" at bounding box center [1283, 625] width 221 height 28
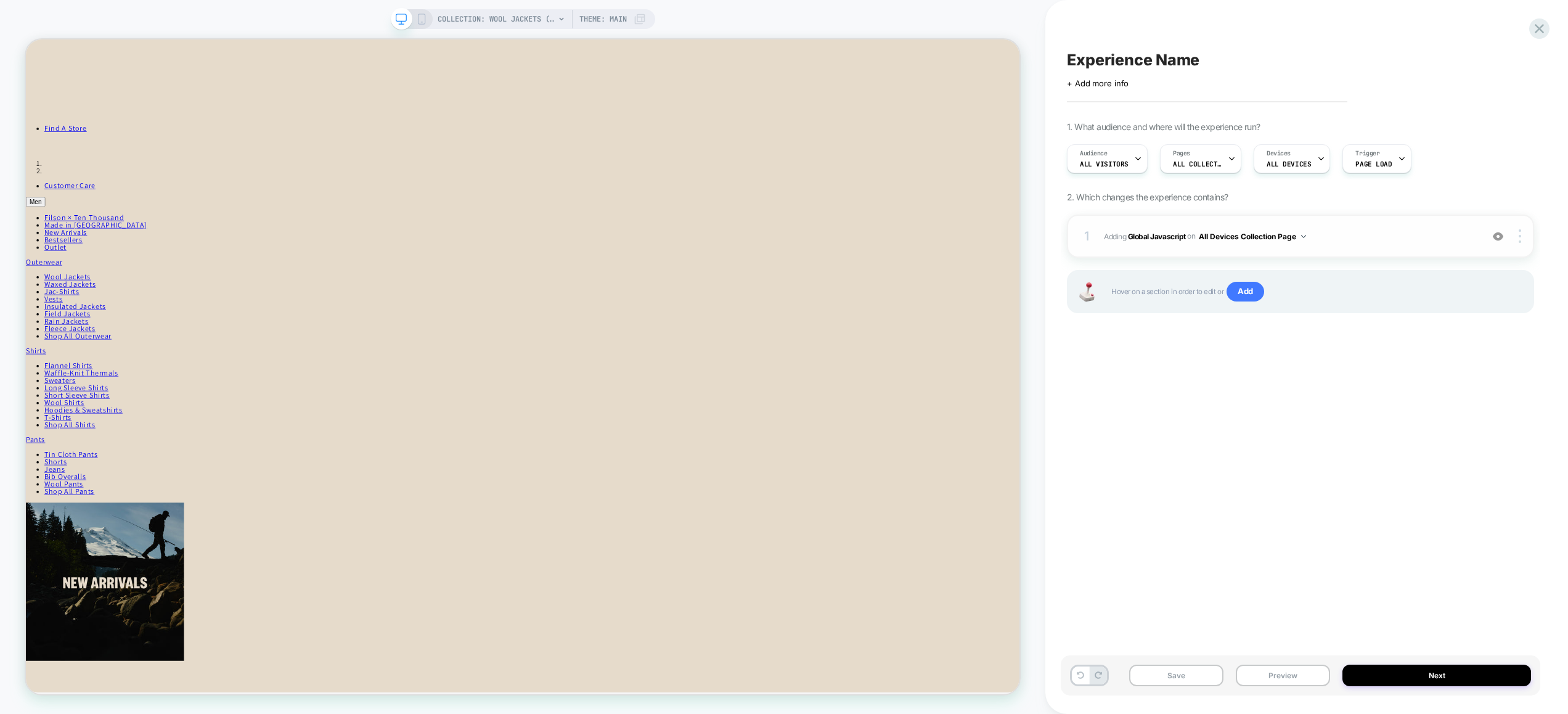
click at [1346, 233] on span "Adding Global Javascript on All Devices Collection Page" at bounding box center [1290, 236] width 372 height 15
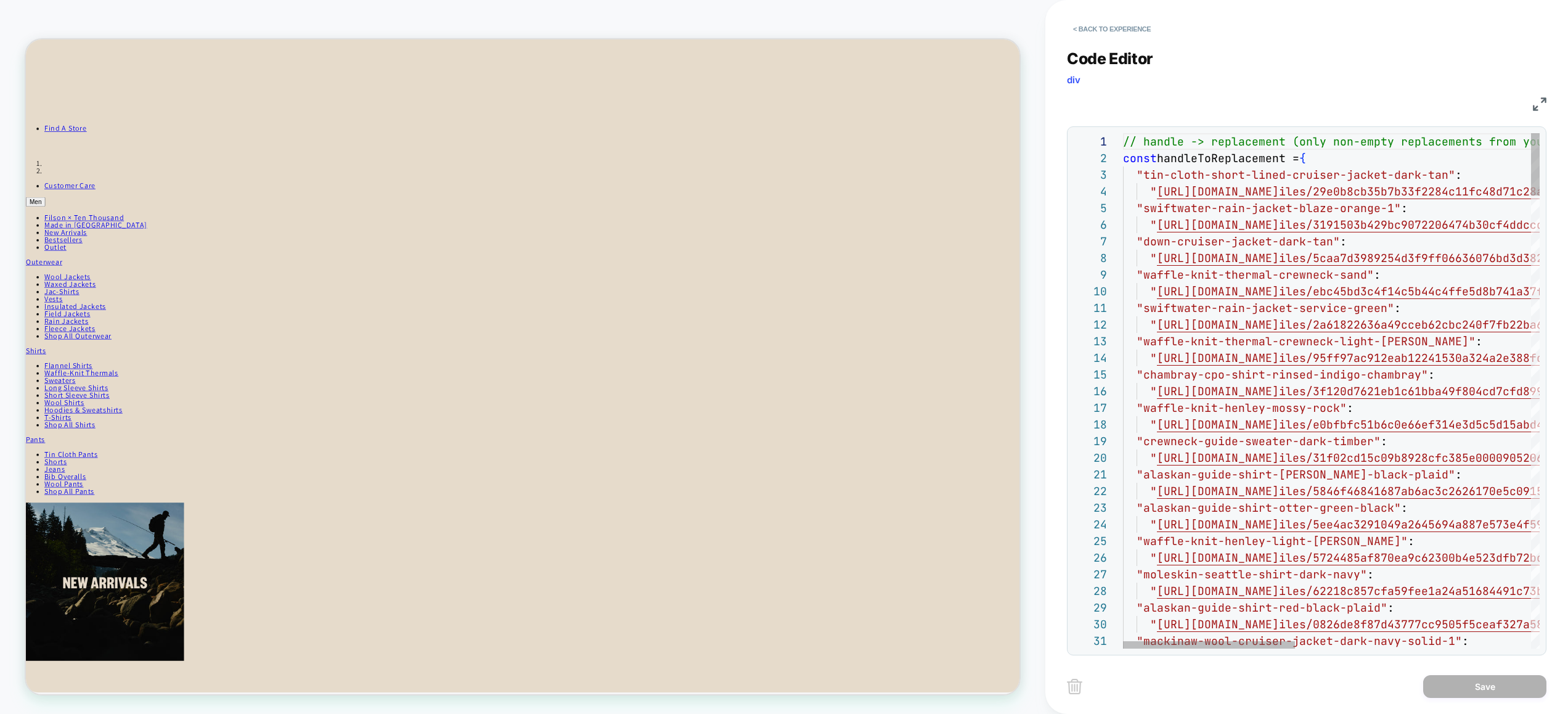
scroll to position [100, 219]
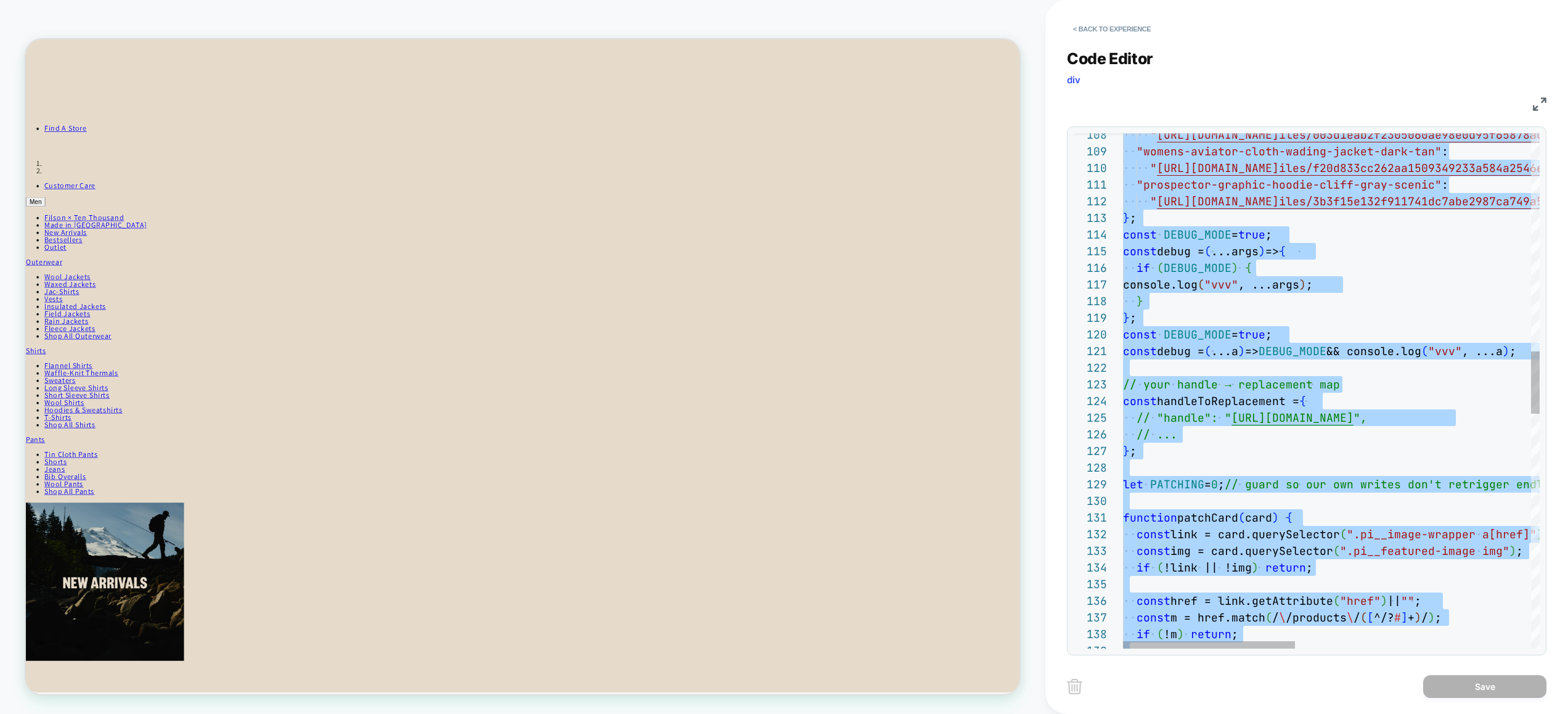
scroll to position [149, 160]
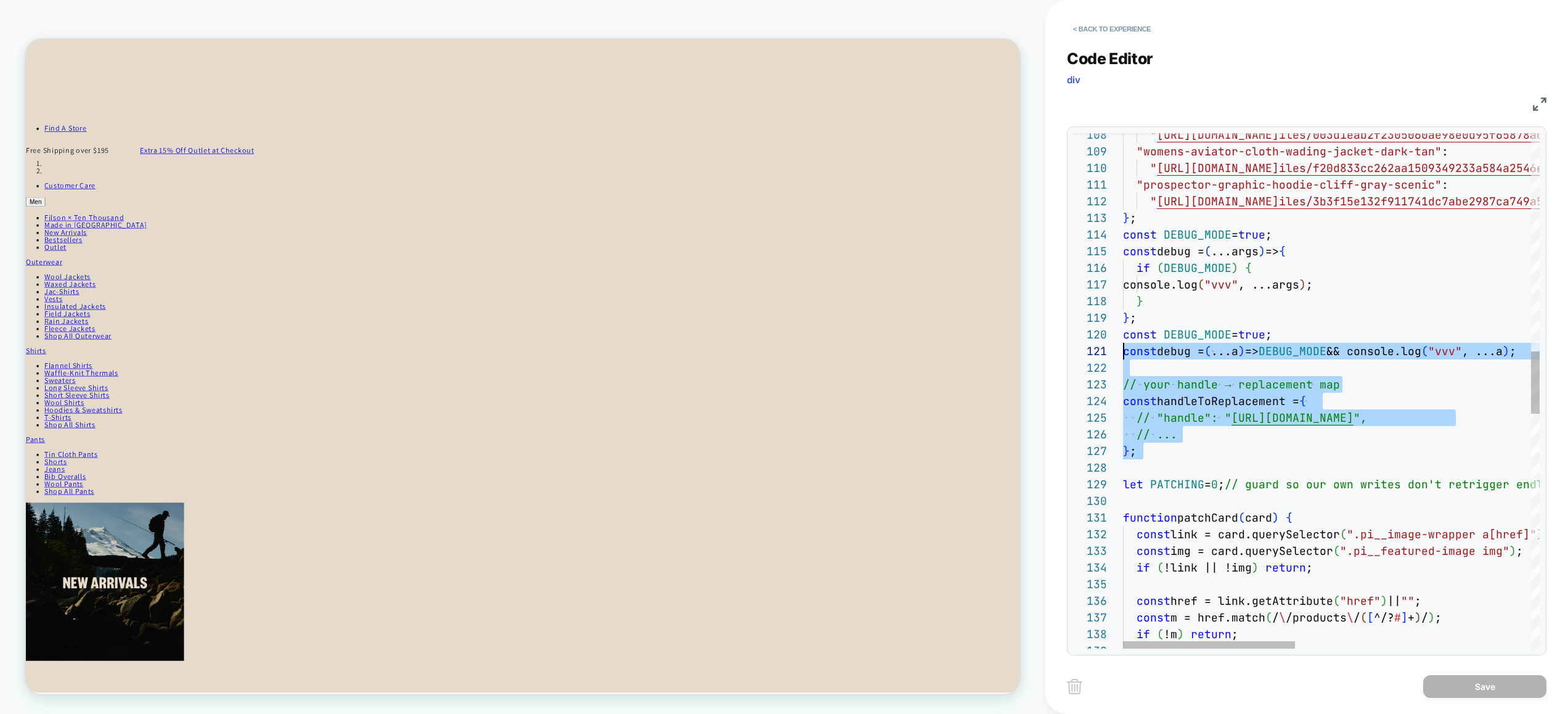
scroll to position [149, 0]
drag, startPoint x: 1134, startPoint y: 472, endPoint x: 1074, endPoint y: 331, distance: 153.2
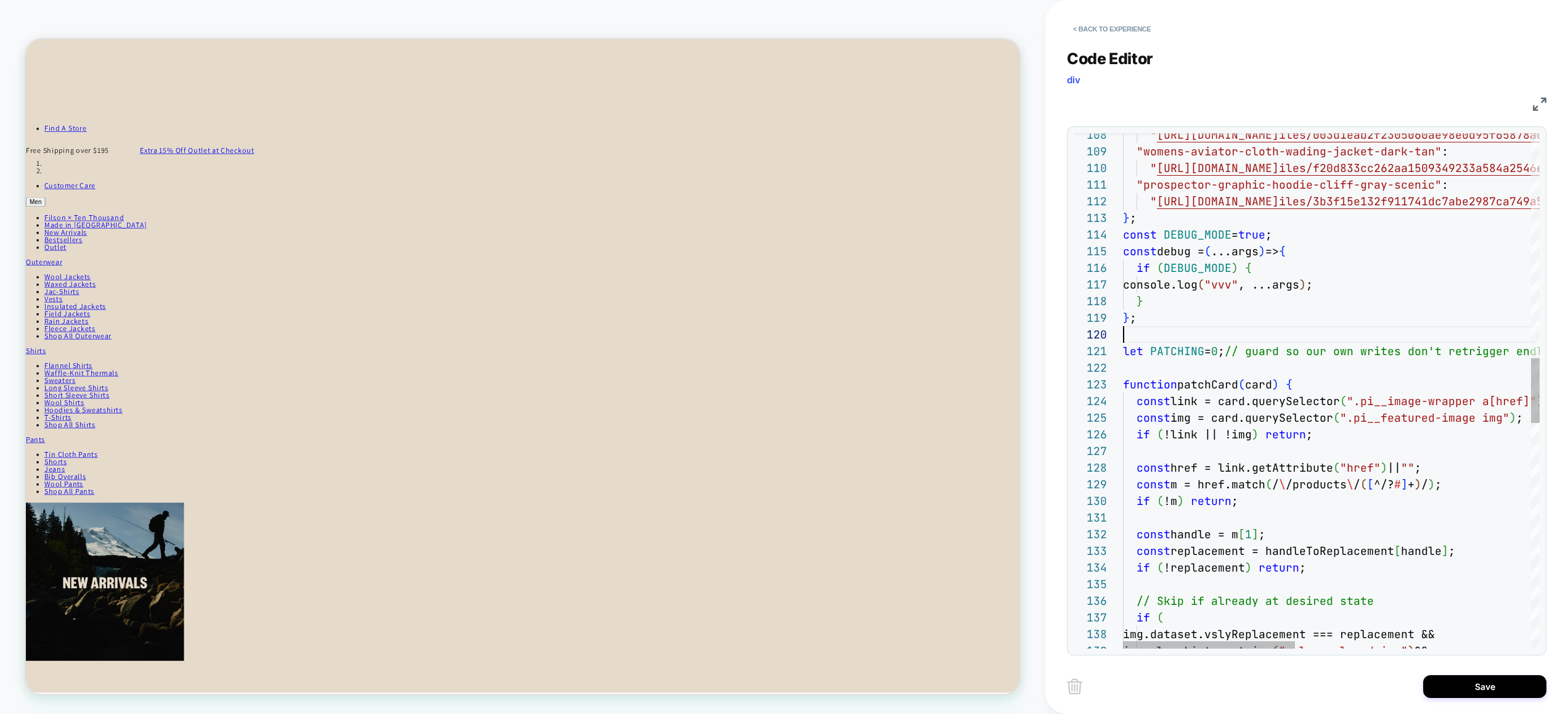
type textarea "**********"
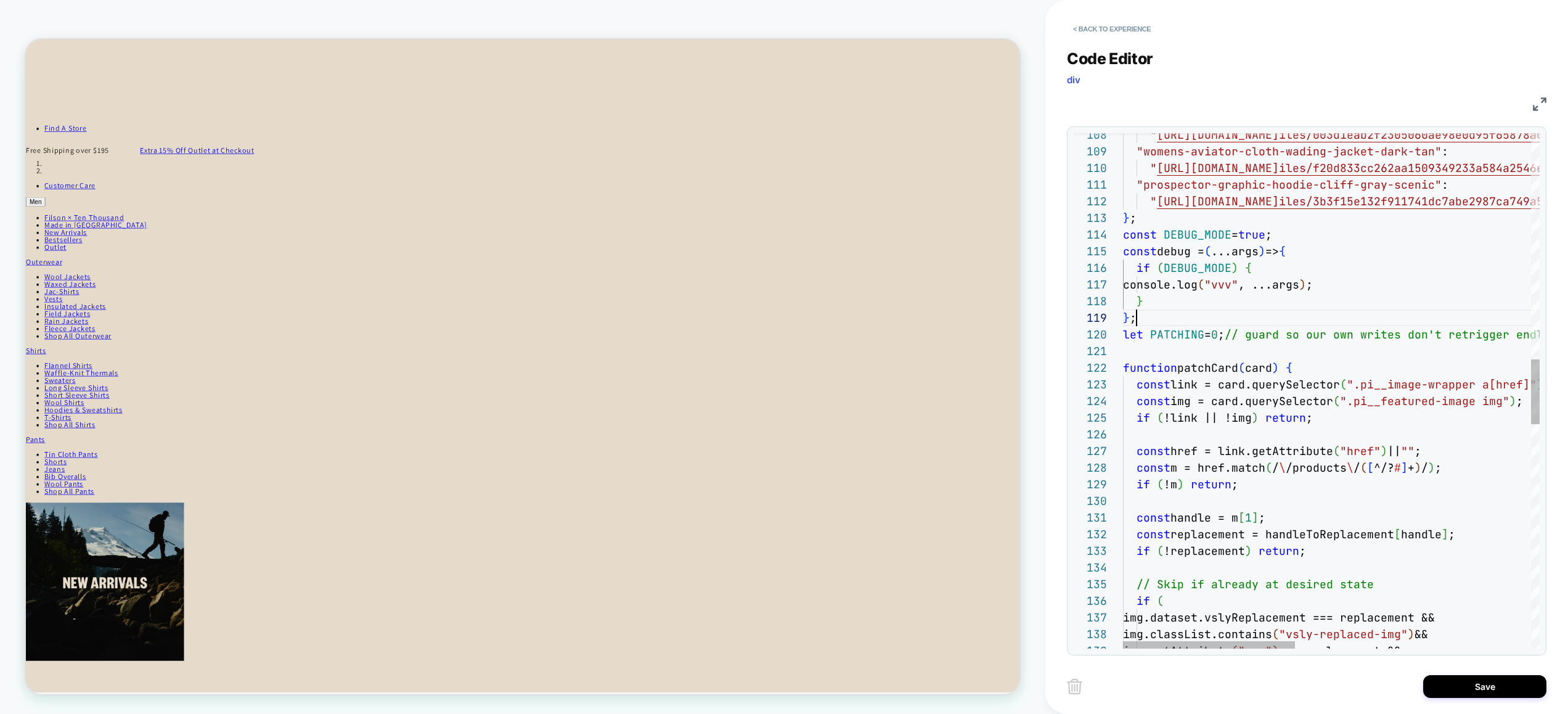
scroll to position [133, 14]
click at [1477, 685] on button "Save" at bounding box center [1484, 686] width 123 height 23
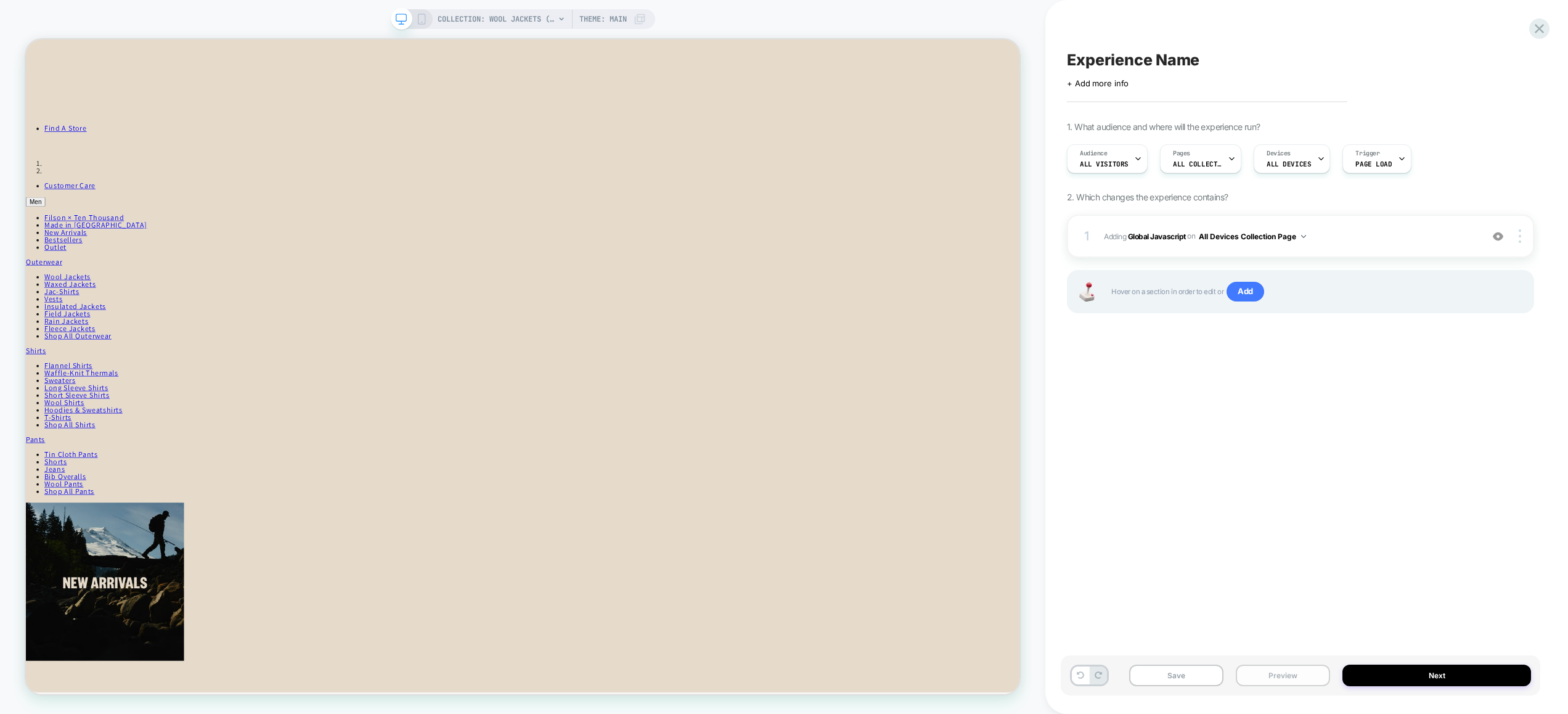
click at [1298, 677] on button "Preview" at bounding box center [1283, 675] width 95 height 21
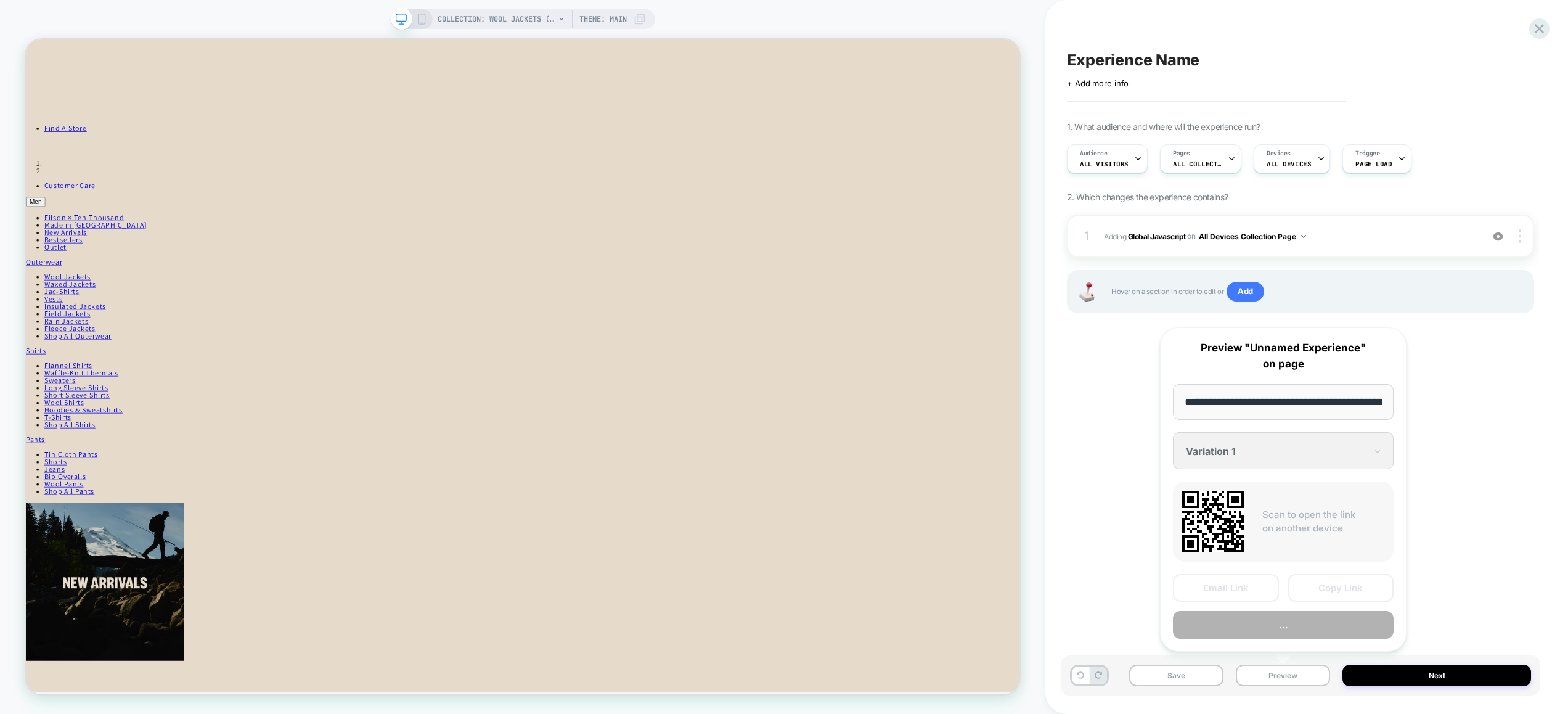
scroll to position [0, 134]
click at [1293, 635] on button "Preview" at bounding box center [1283, 625] width 221 height 28
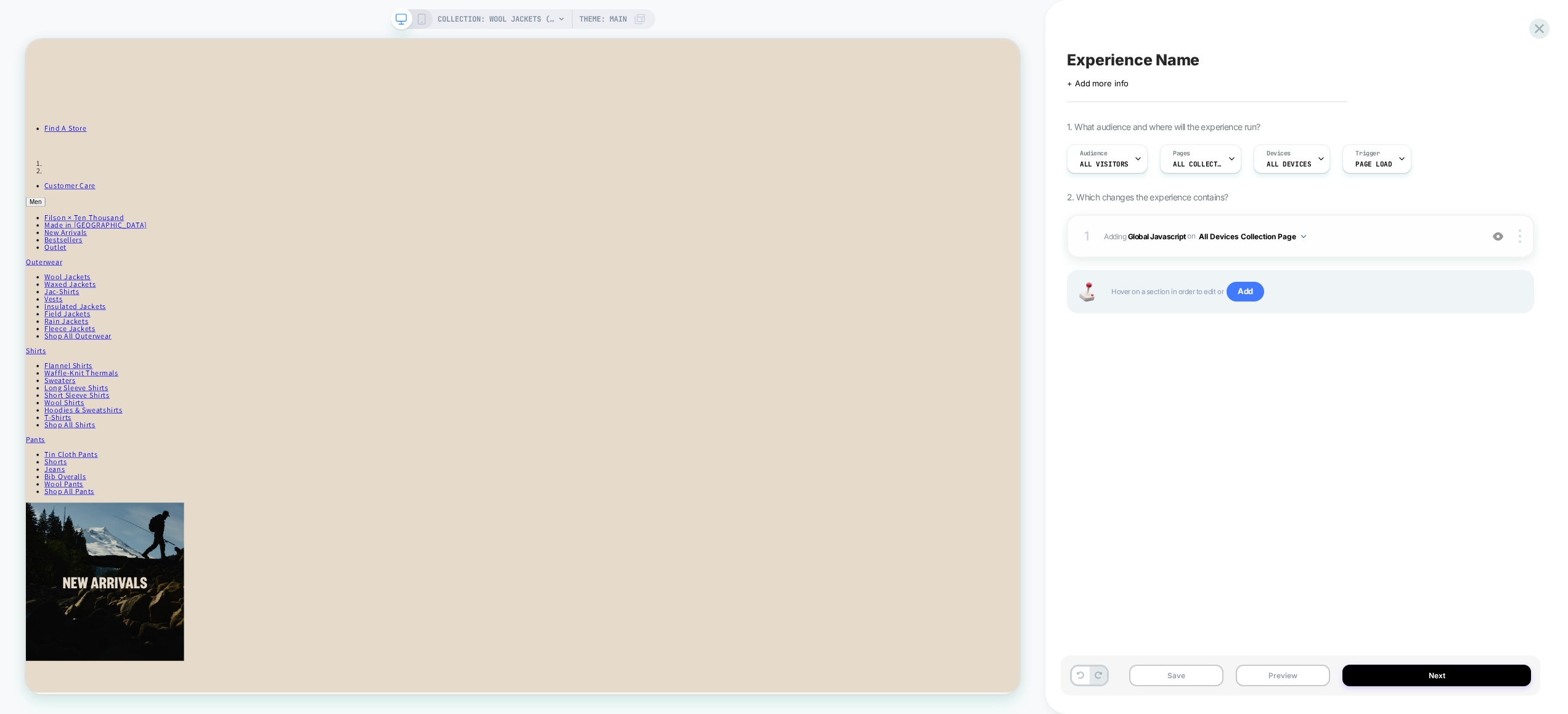
click at [1387, 233] on span "Adding Global Javascript on All Devices Collection Page" at bounding box center [1290, 236] width 372 height 15
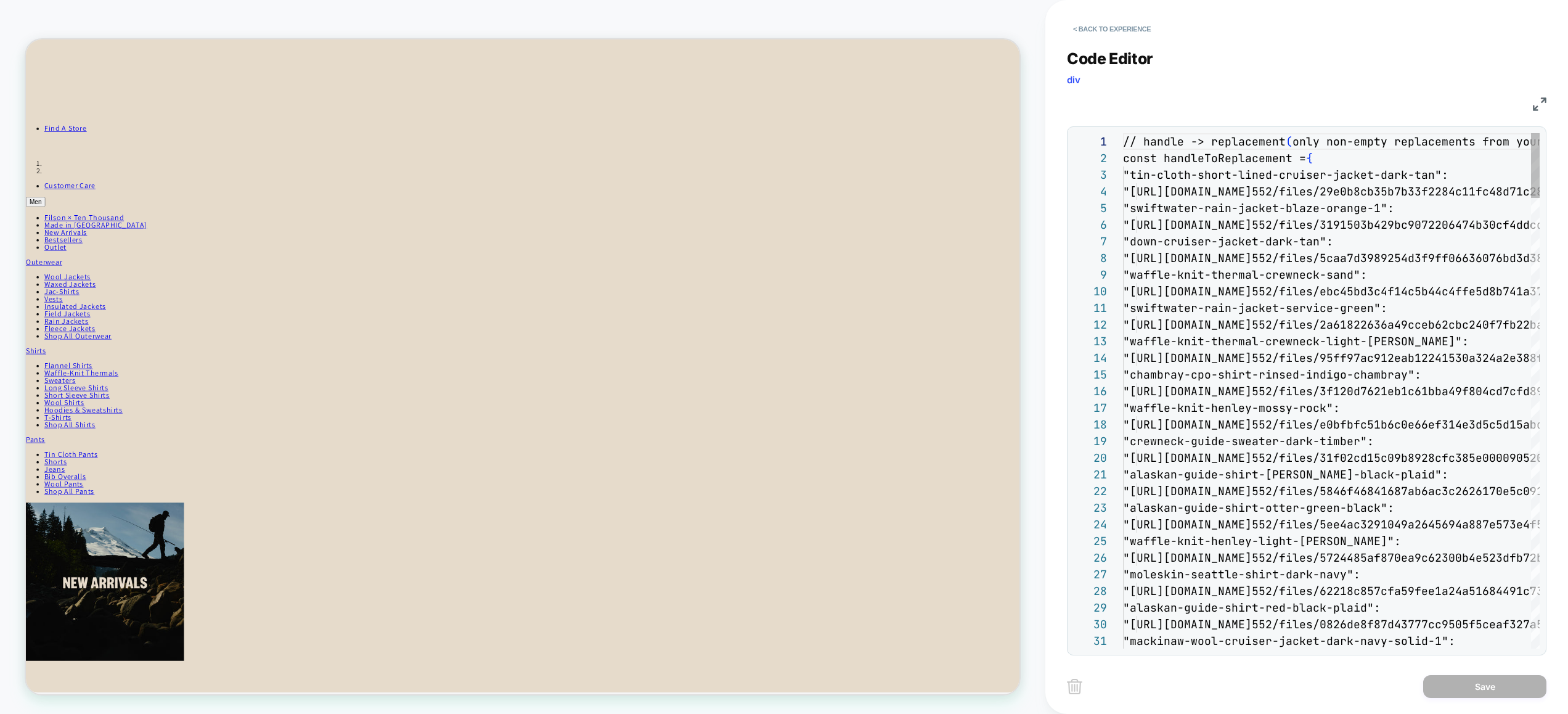
scroll to position [100, 0]
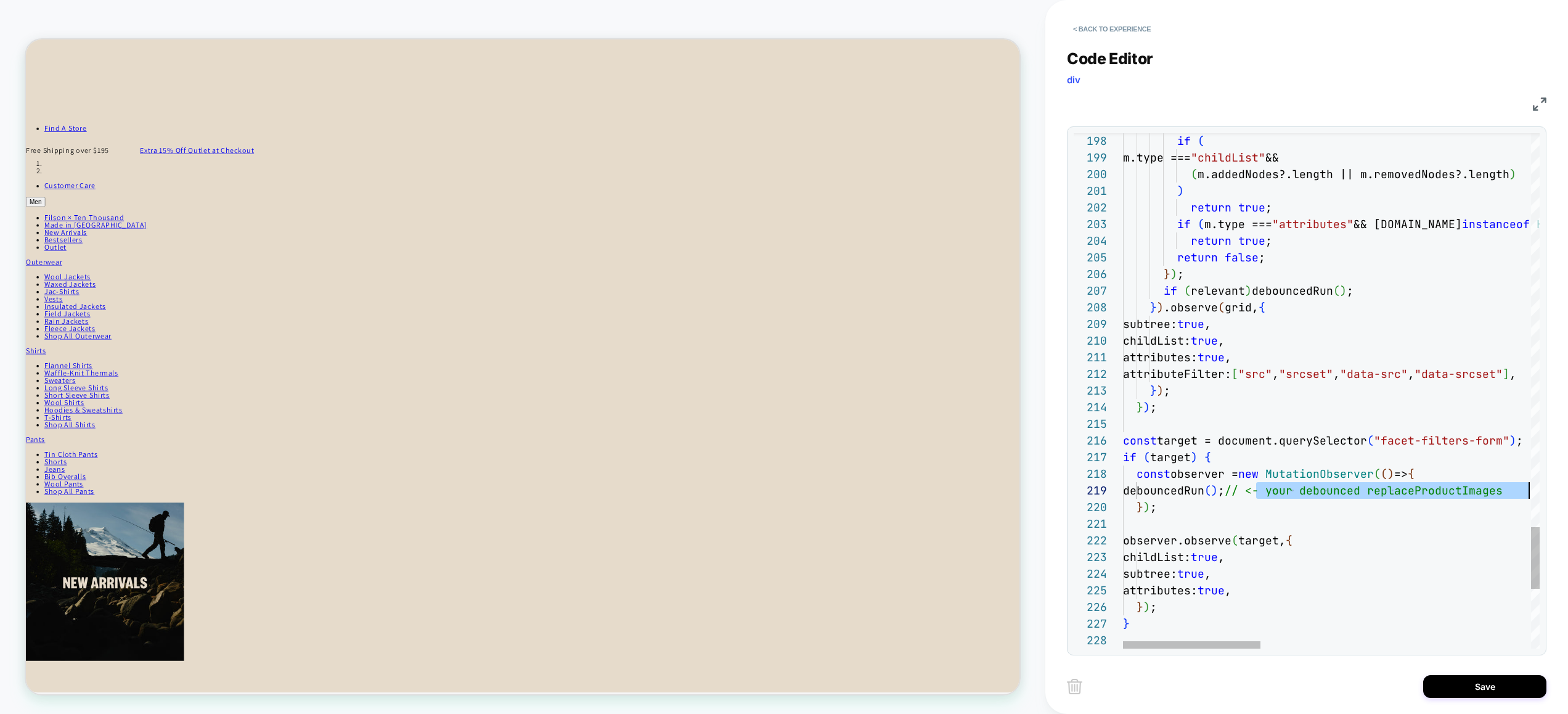
drag, startPoint x: 1266, startPoint y: 491, endPoint x: 1532, endPoint y: 493, distance: 266.0
click at [1531, 493] on div "m.type === "childList" && ( m.addedNodes?.length || m.removedNodes?.length ) ) …" at bounding box center [1331, 390] width 416 height 515
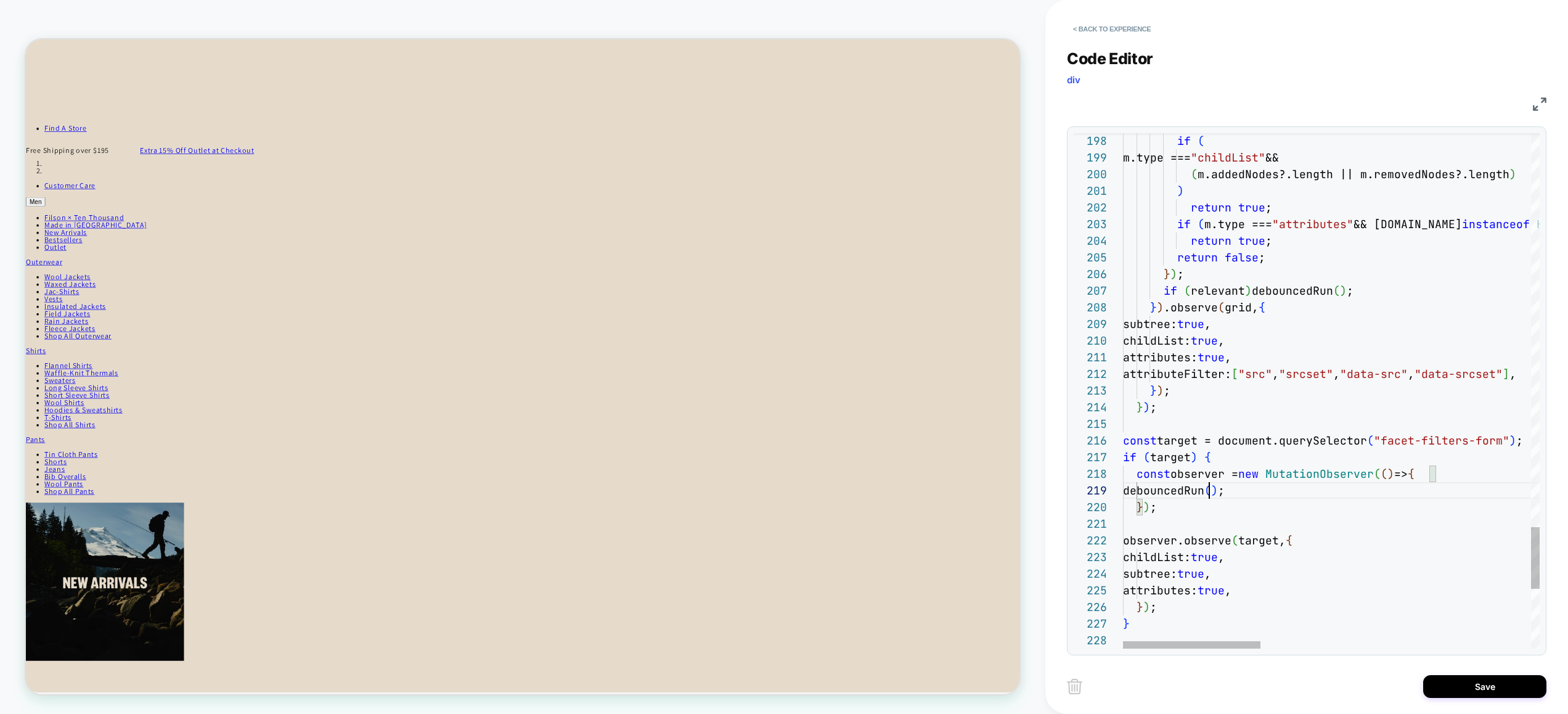
scroll to position [133, 106]
click at [1473, 142] on div "Previous Match (⇧Enter)" at bounding box center [1473, 143] width 10 height 10
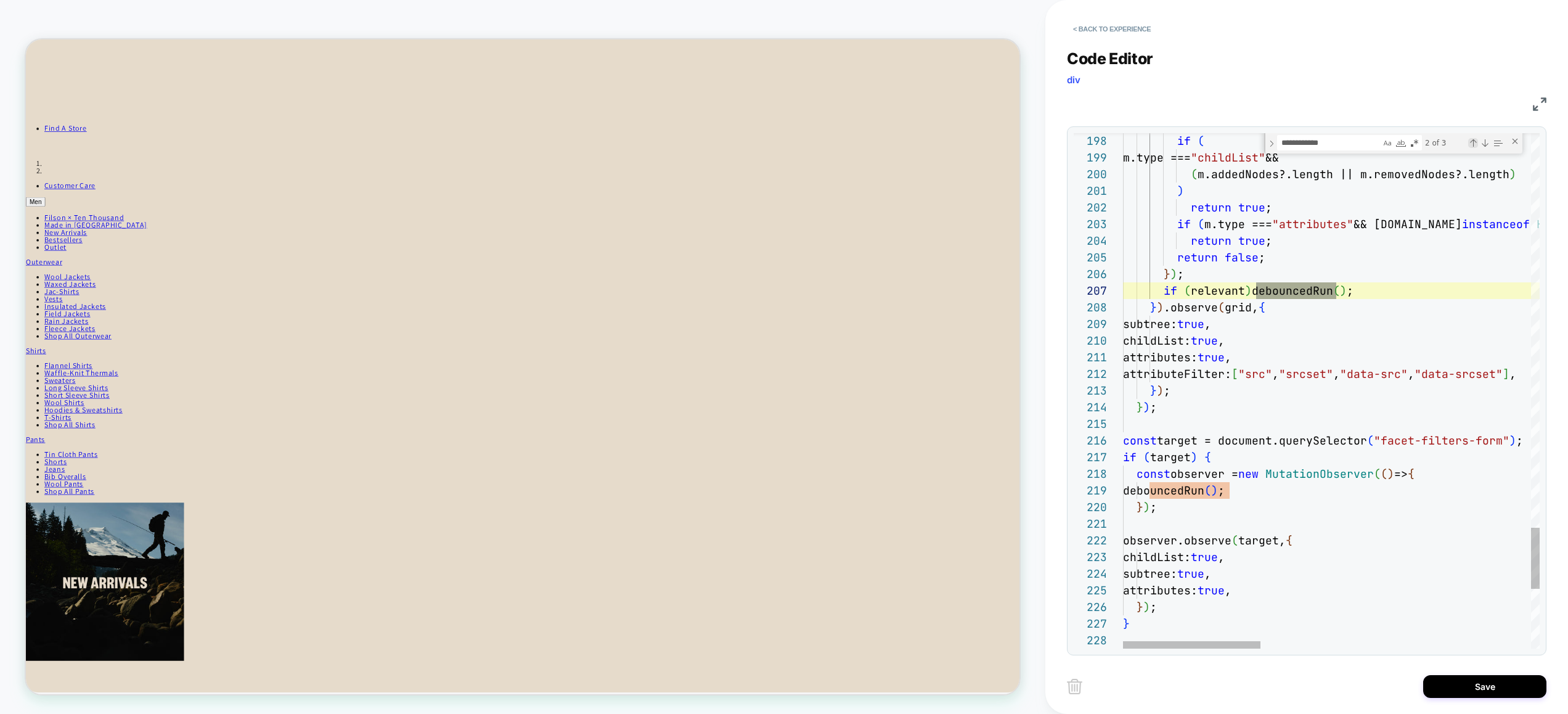
click at [1473, 142] on div "Previous Match (⇧Enter)" at bounding box center [1473, 143] width 10 height 10
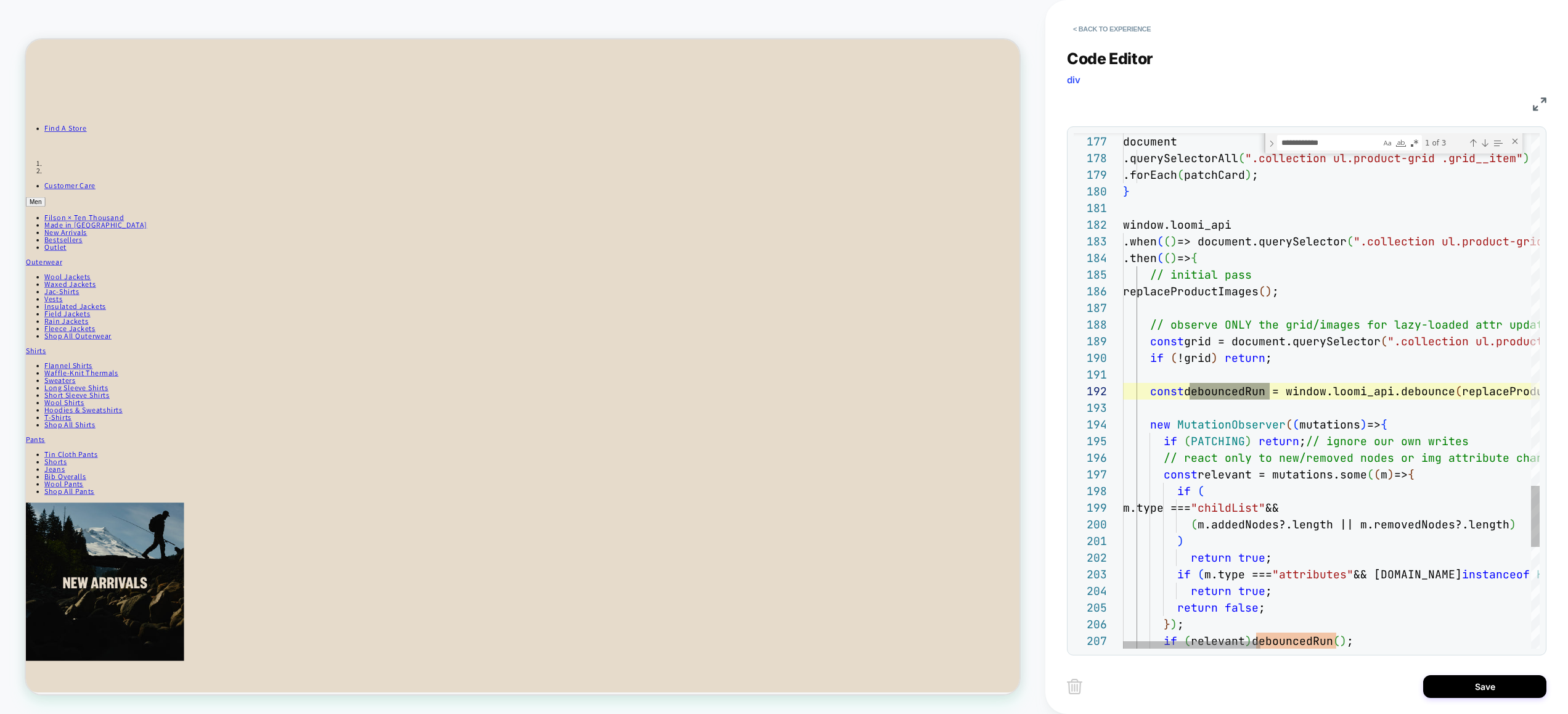
scroll to position [17, 347]
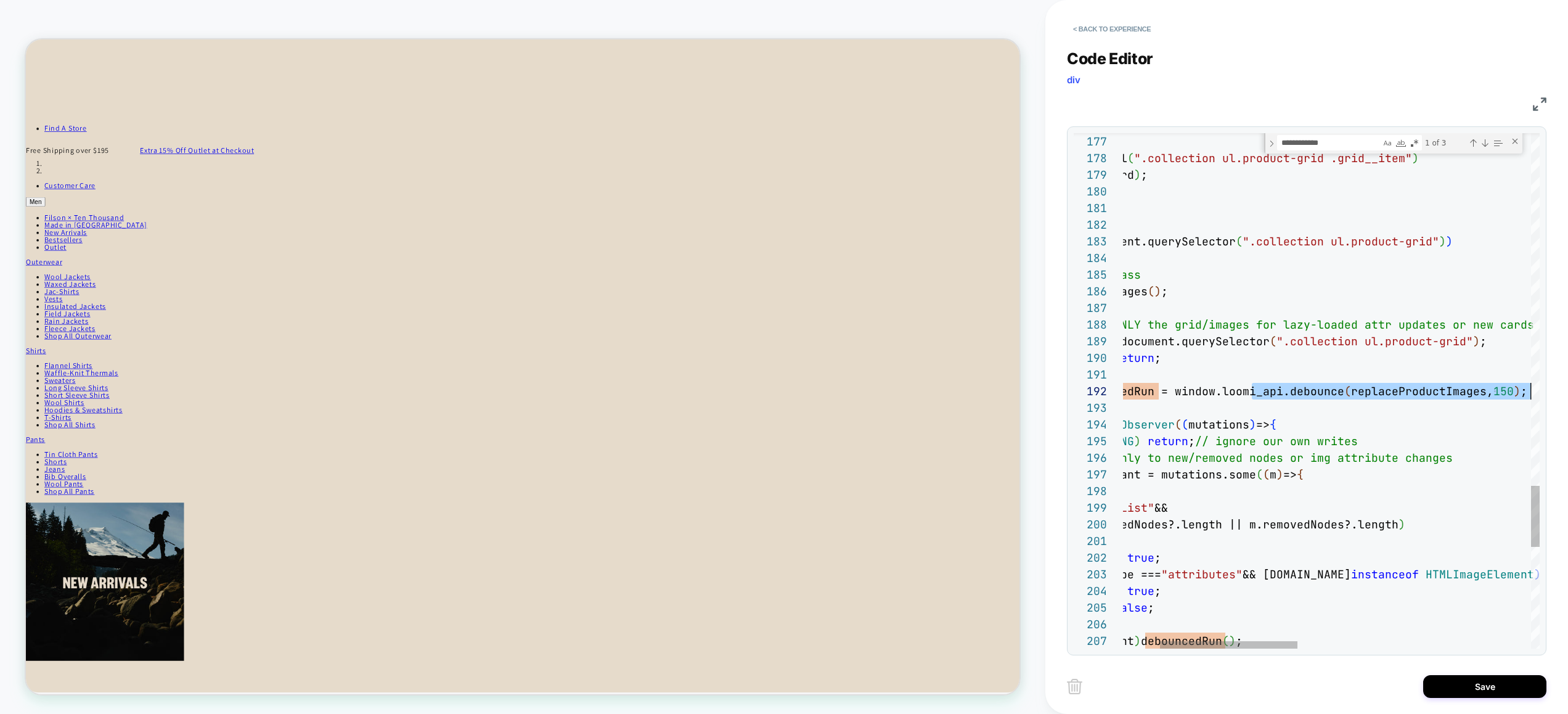
drag, startPoint x: 1362, startPoint y: 393, endPoint x: 1558, endPoint y: 385, distance: 196.2
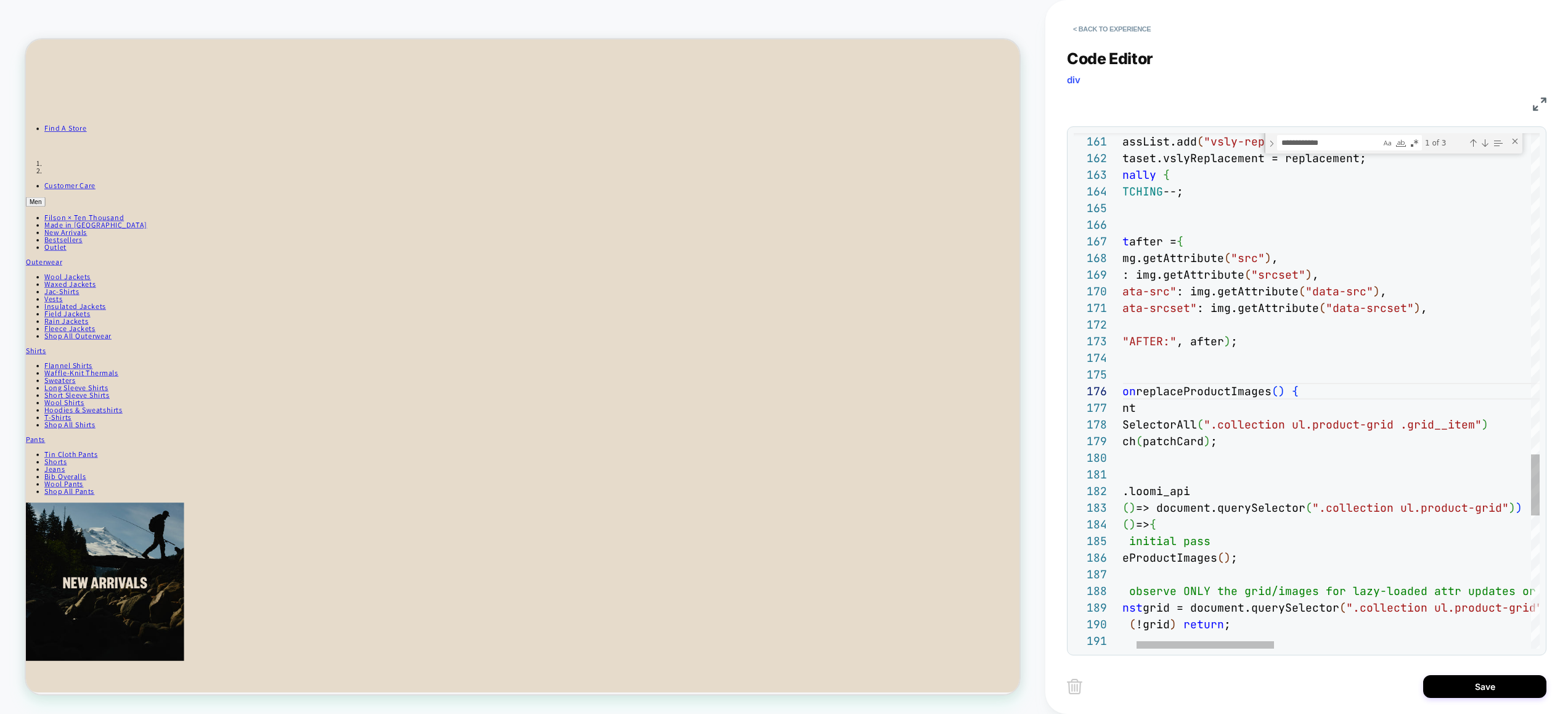
scroll to position [100, 67]
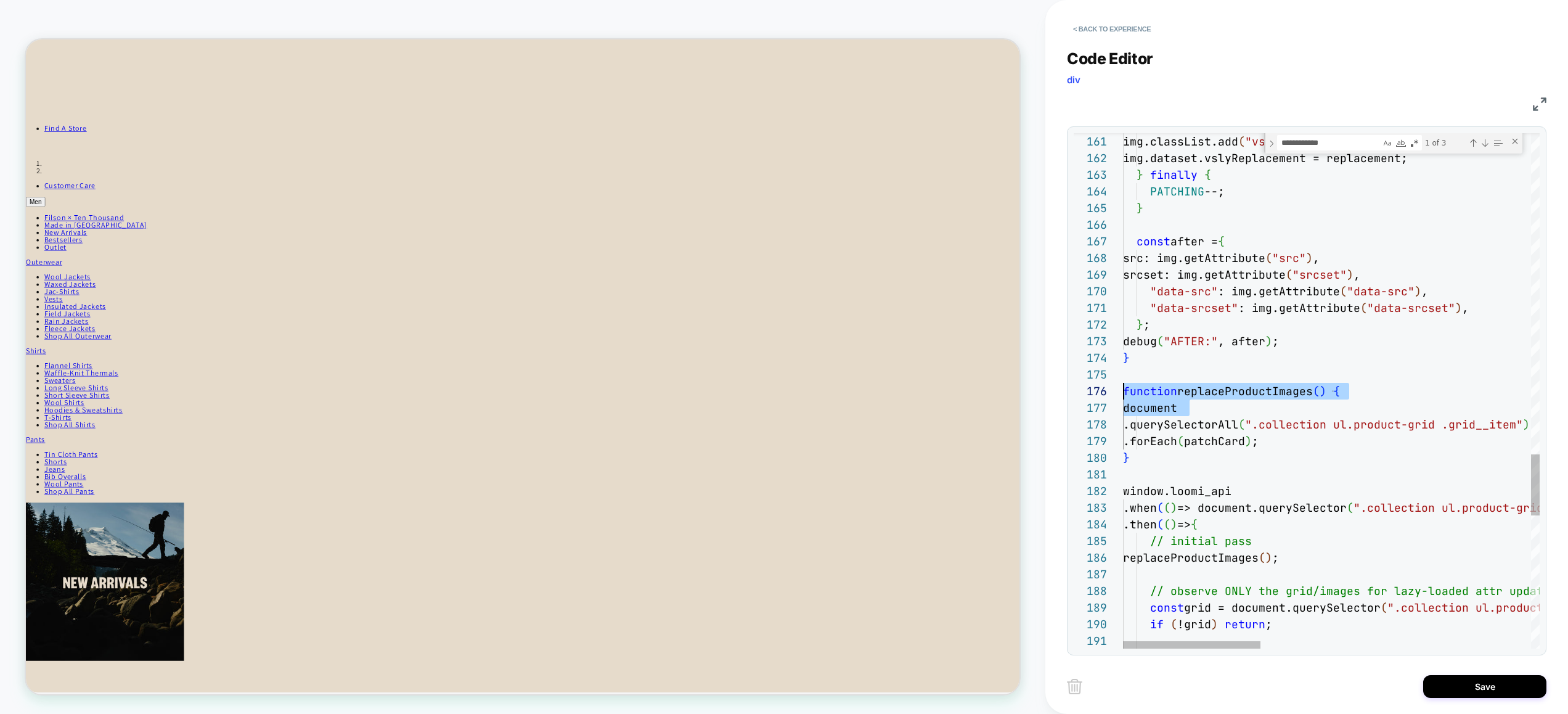
drag, startPoint x: 1367, startPoint y: 399, endPoint x: 1021, endPoint y: 398, distance: 346.0
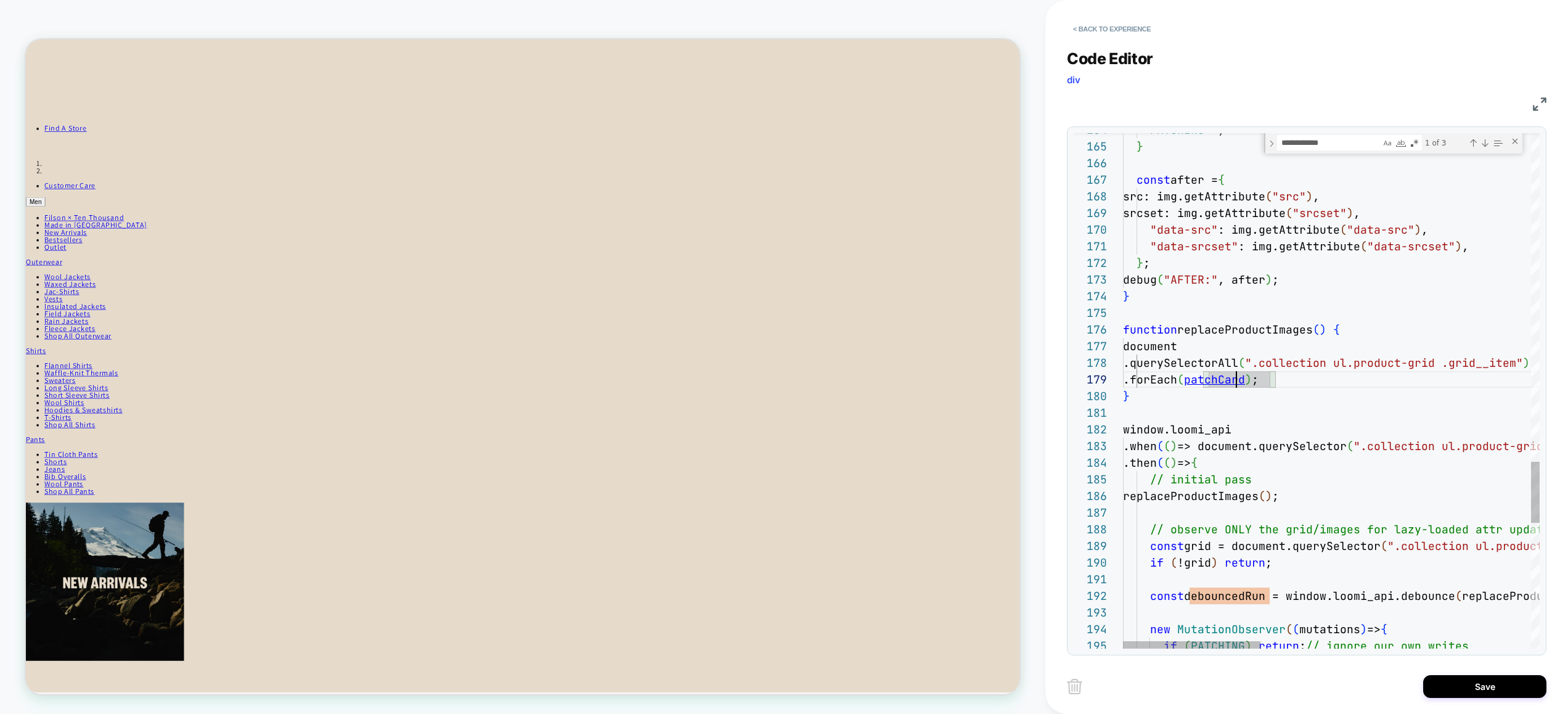
type textarea "**********"
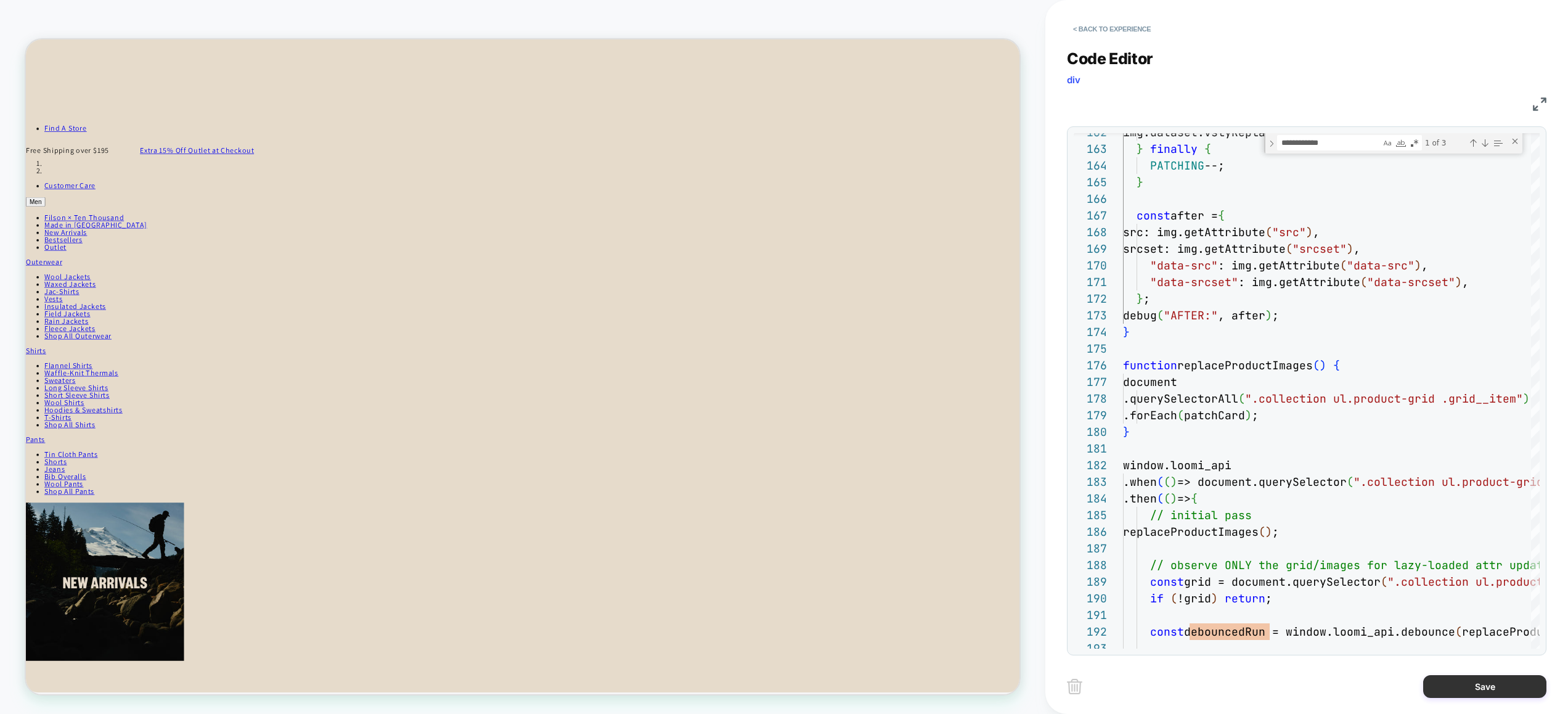
click at [1463, 677] on button "Save" at bounding box center [1484, 686] width 123 height 23
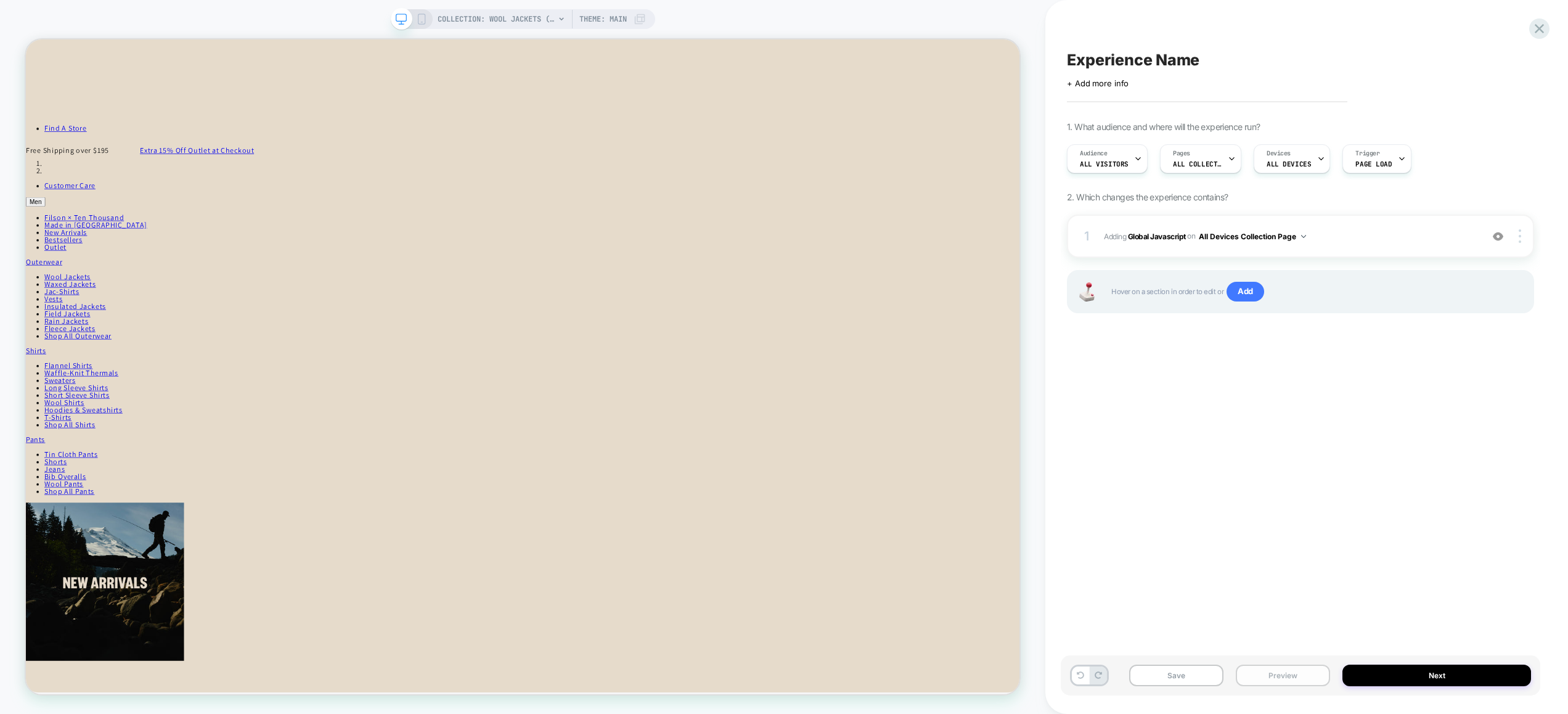
click at [1270, 677] on button "Preview" at bounding box center [1283, 675] width 95 height 21
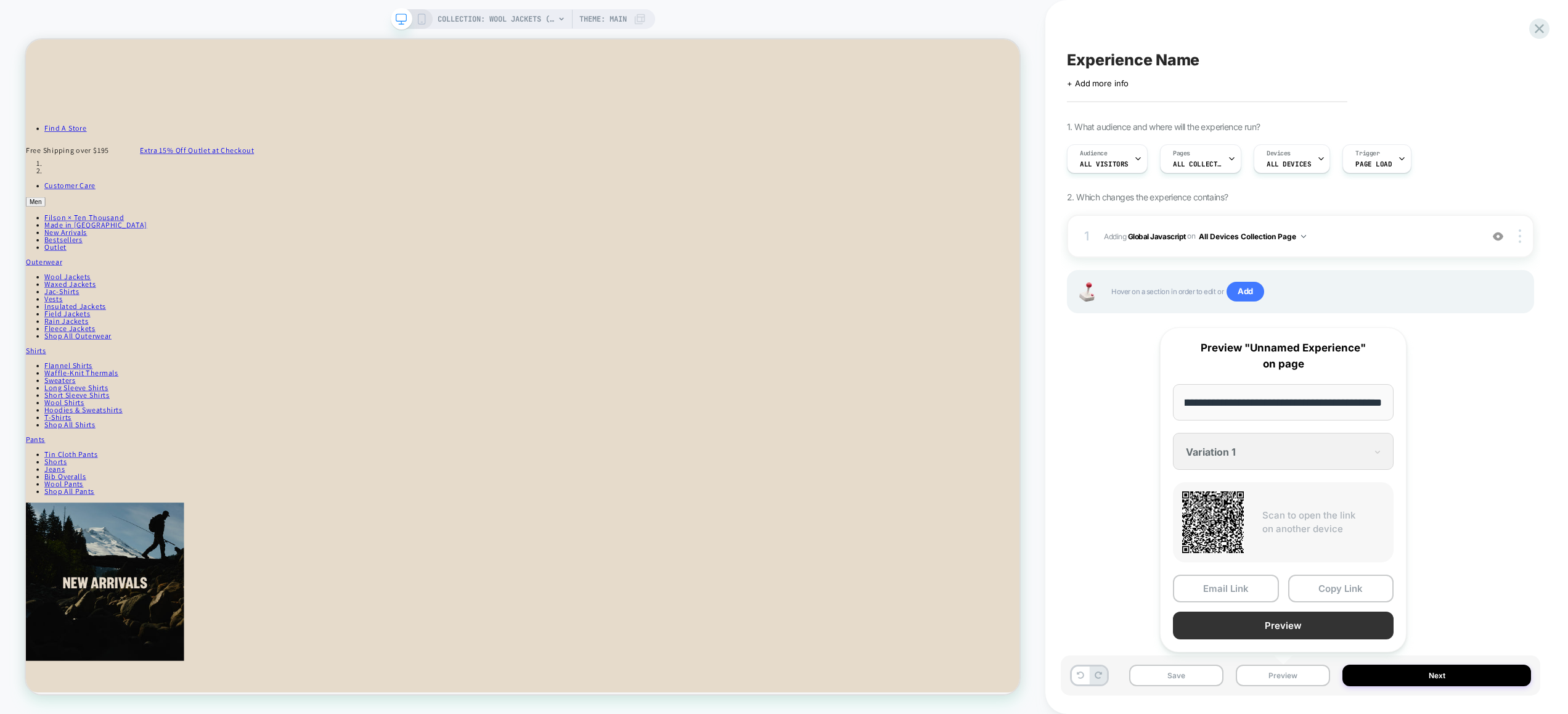
scroll to position [0, 0]
click at [1289, 632] on button "Preview" at bounding box center [1283, 625] width 221 height 28
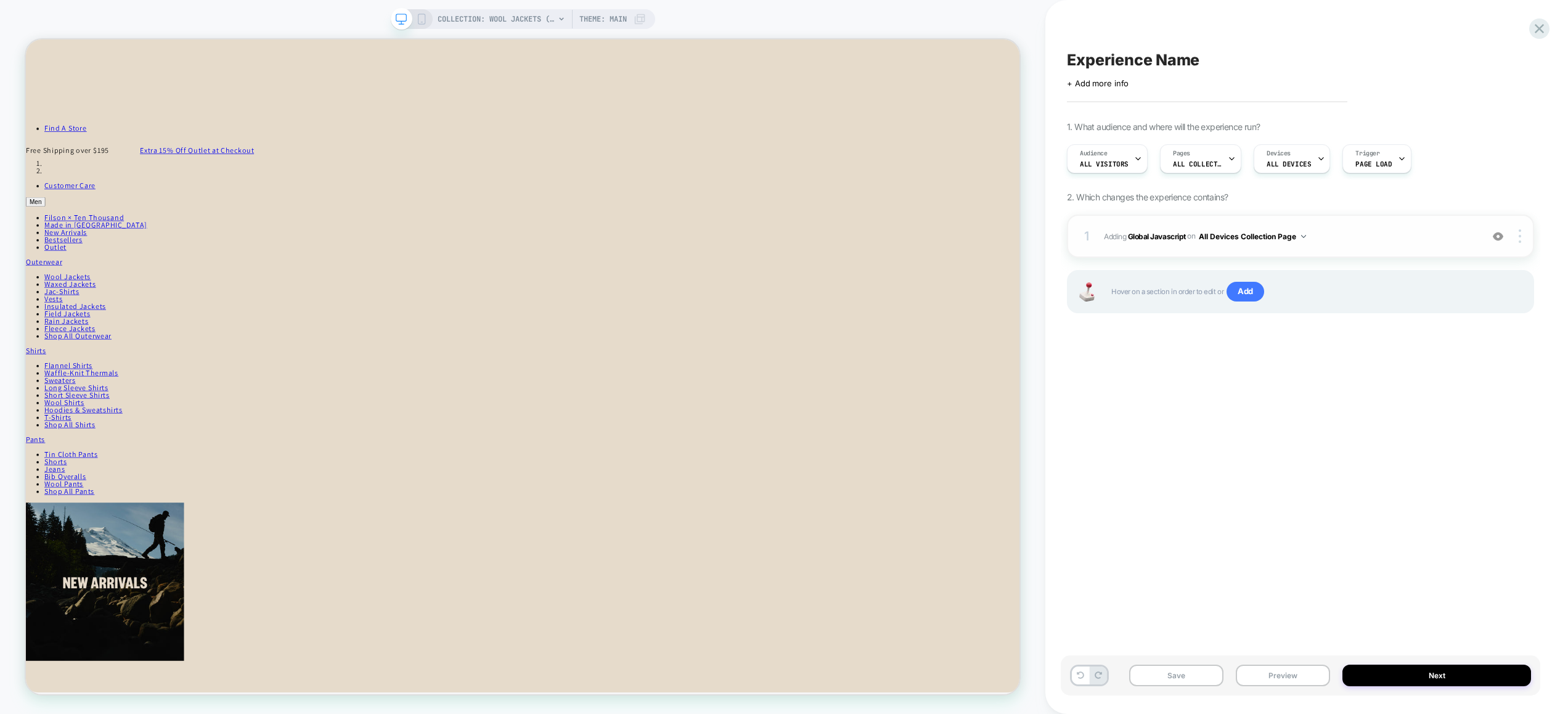
click at [1354, 241] on span "Adding Global Javascript on All Devices Collection Page" at bounding box center [1290, 236] width 372 height 15
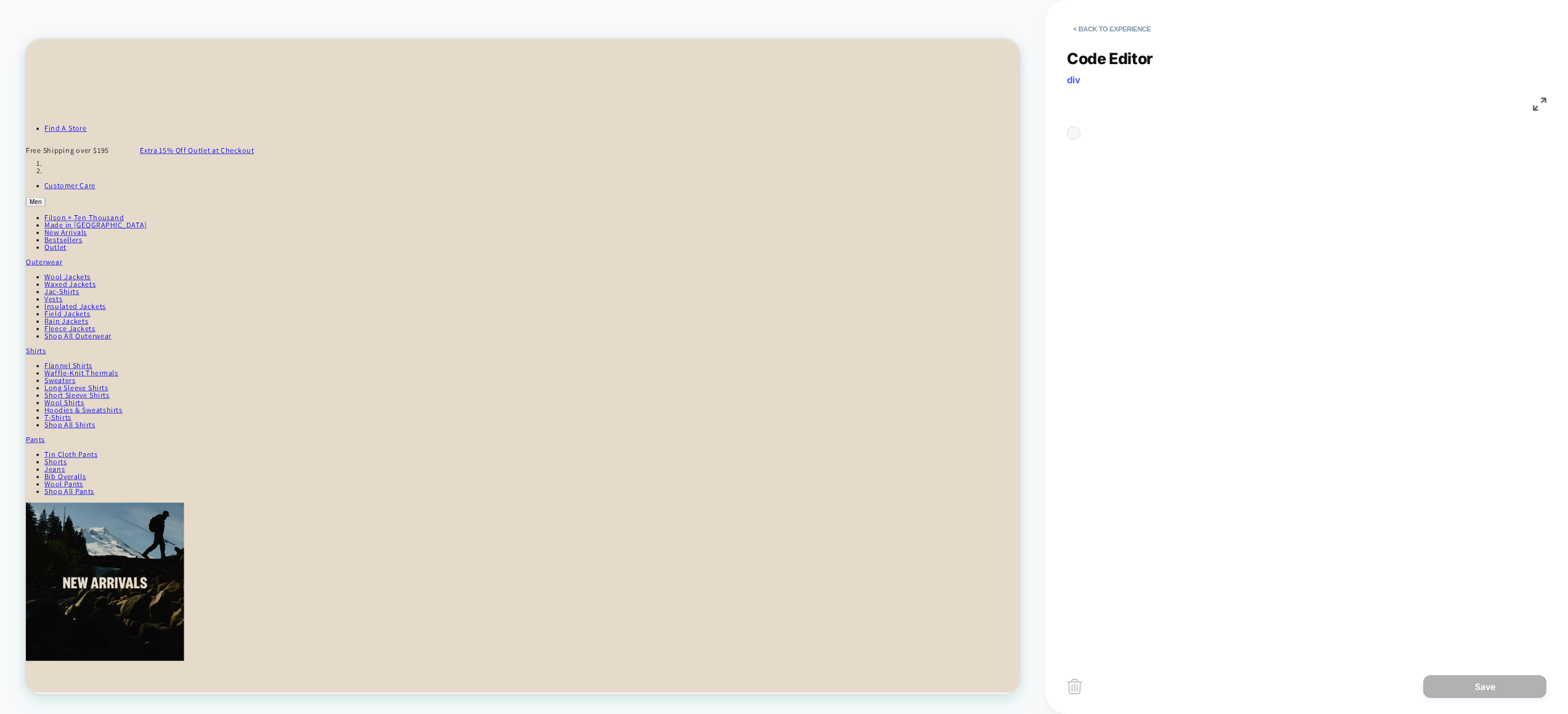
scroll to position [83, 233]
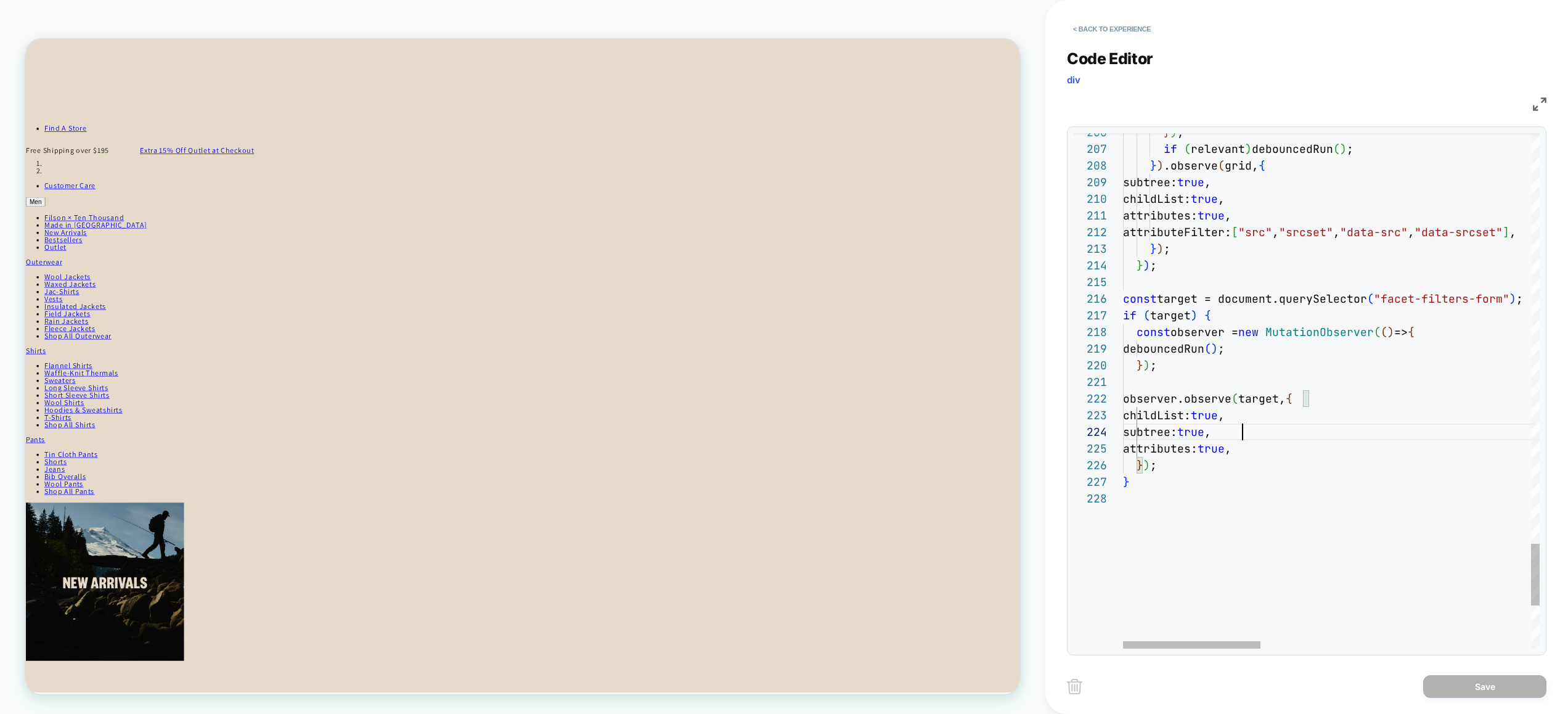
scroll to position [50, 119]
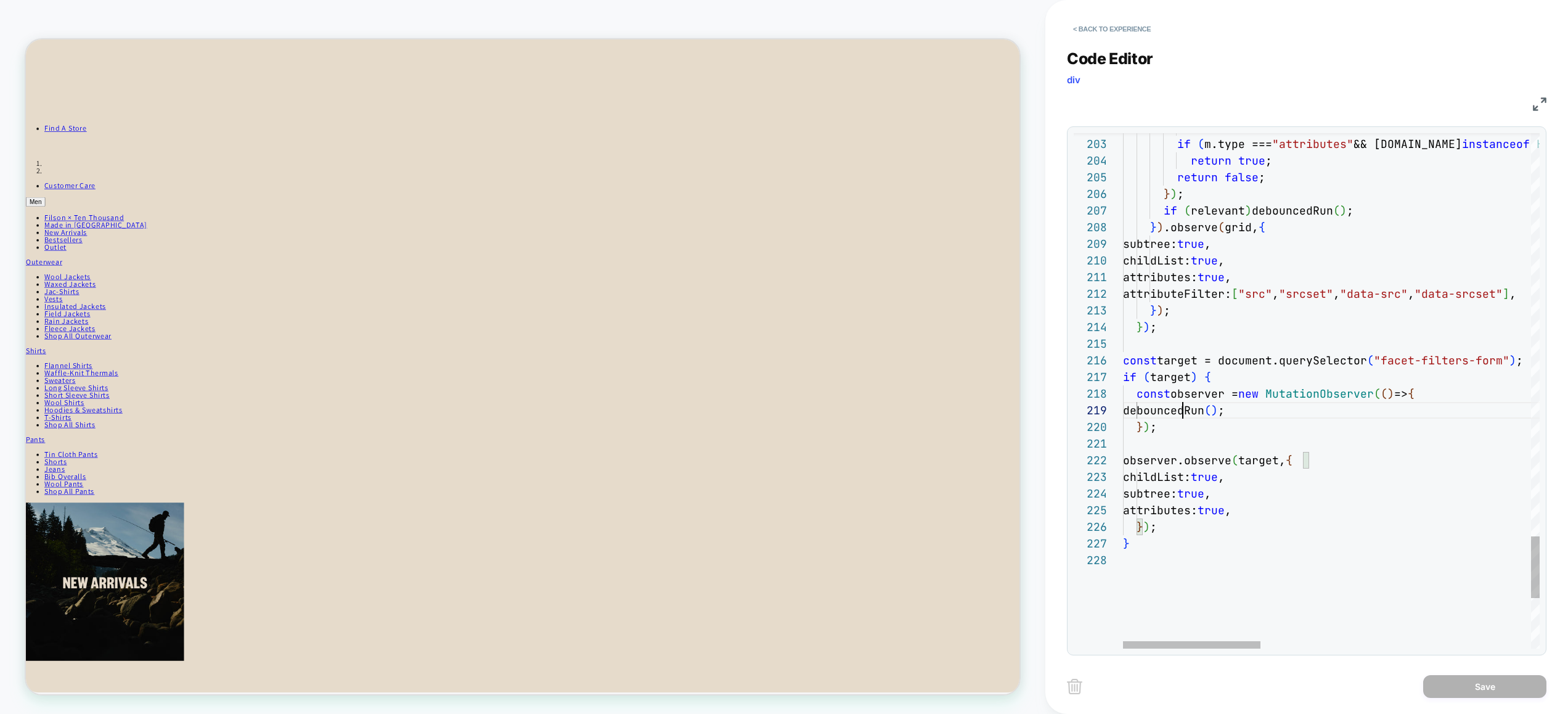
click at [1472, 144] on div "Previous Match (⇧Enter)" at bounding box center [1473, 143] width 10 height 10
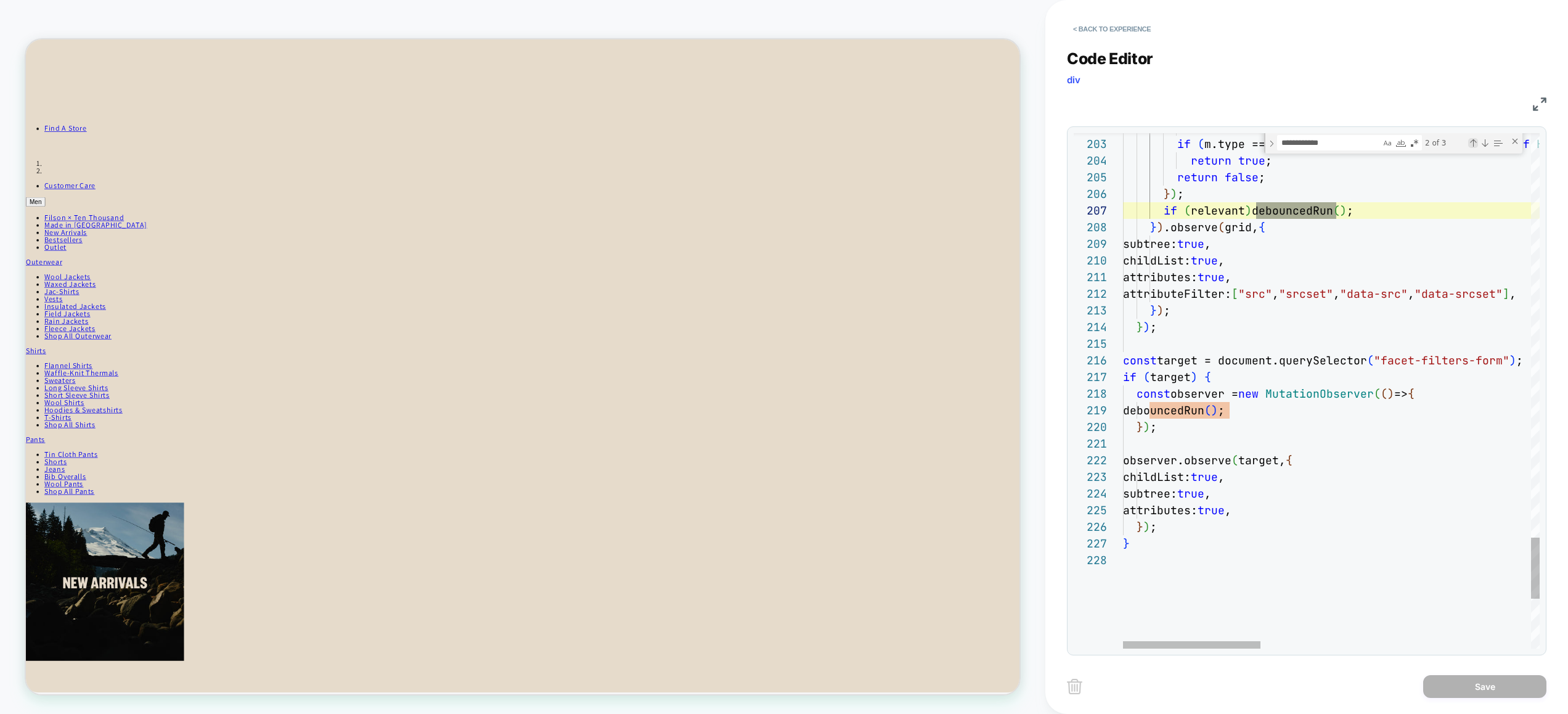
click at [1472, 144] on div "Previous Match (⇧Enter)" at bounding box center [1473, 143] width 10 height 10
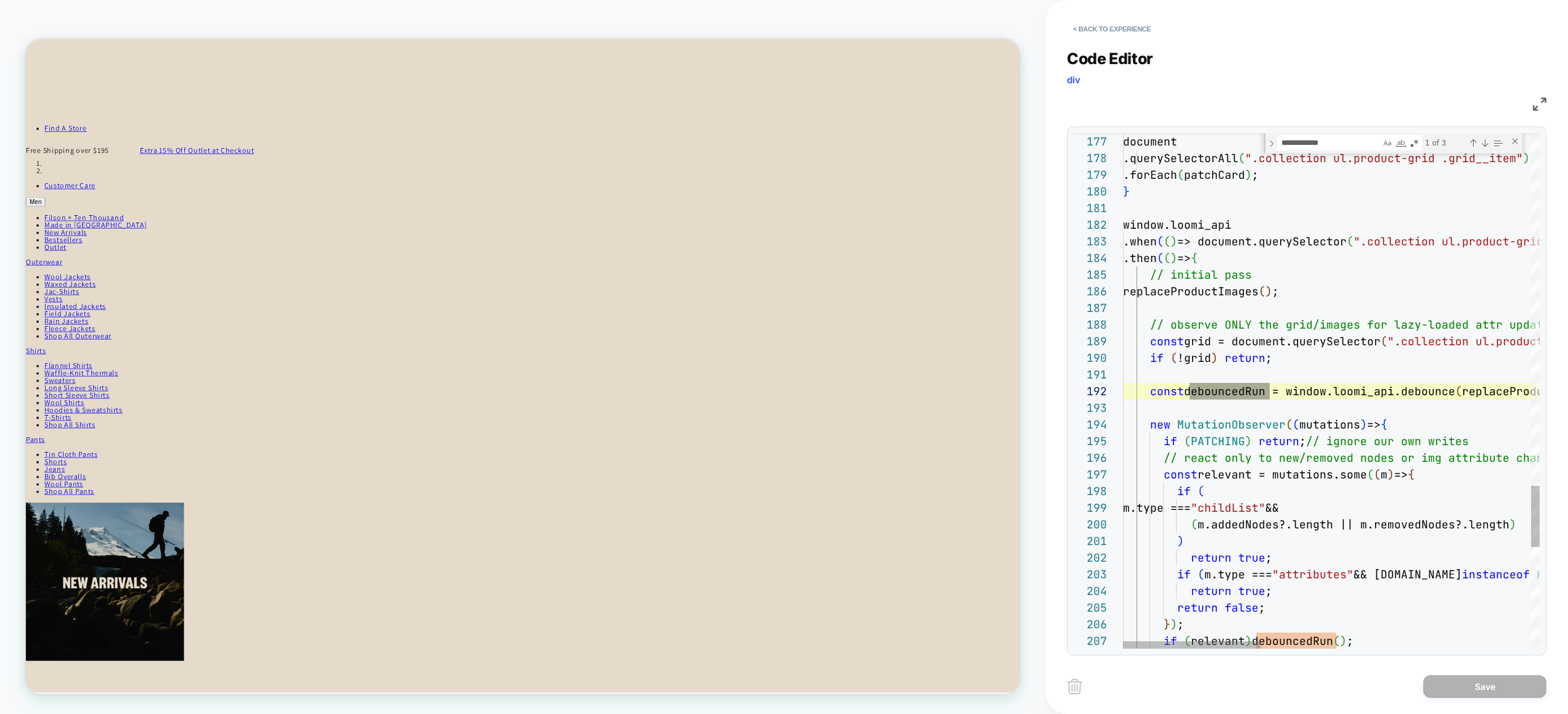
scroll to position [33, 0]
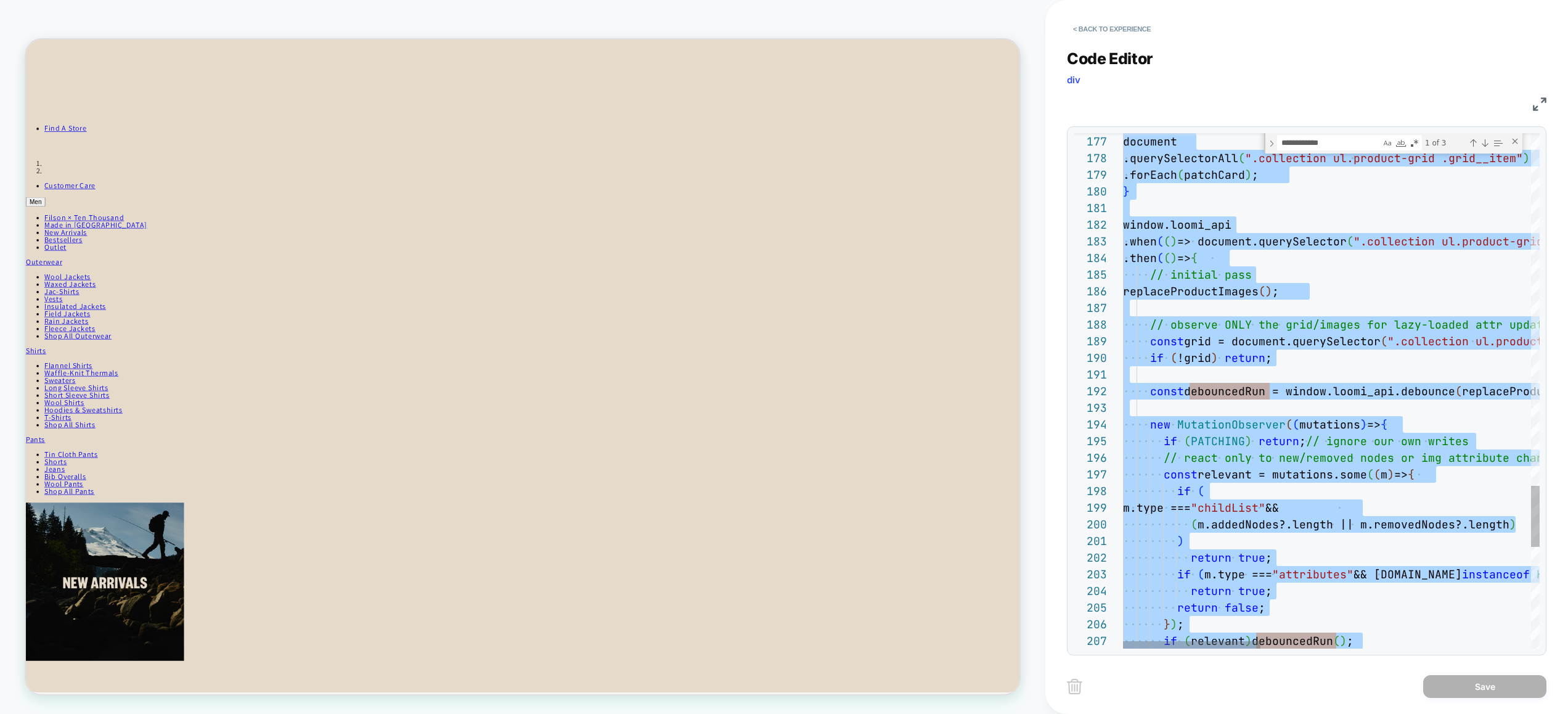
type textarea "**********"
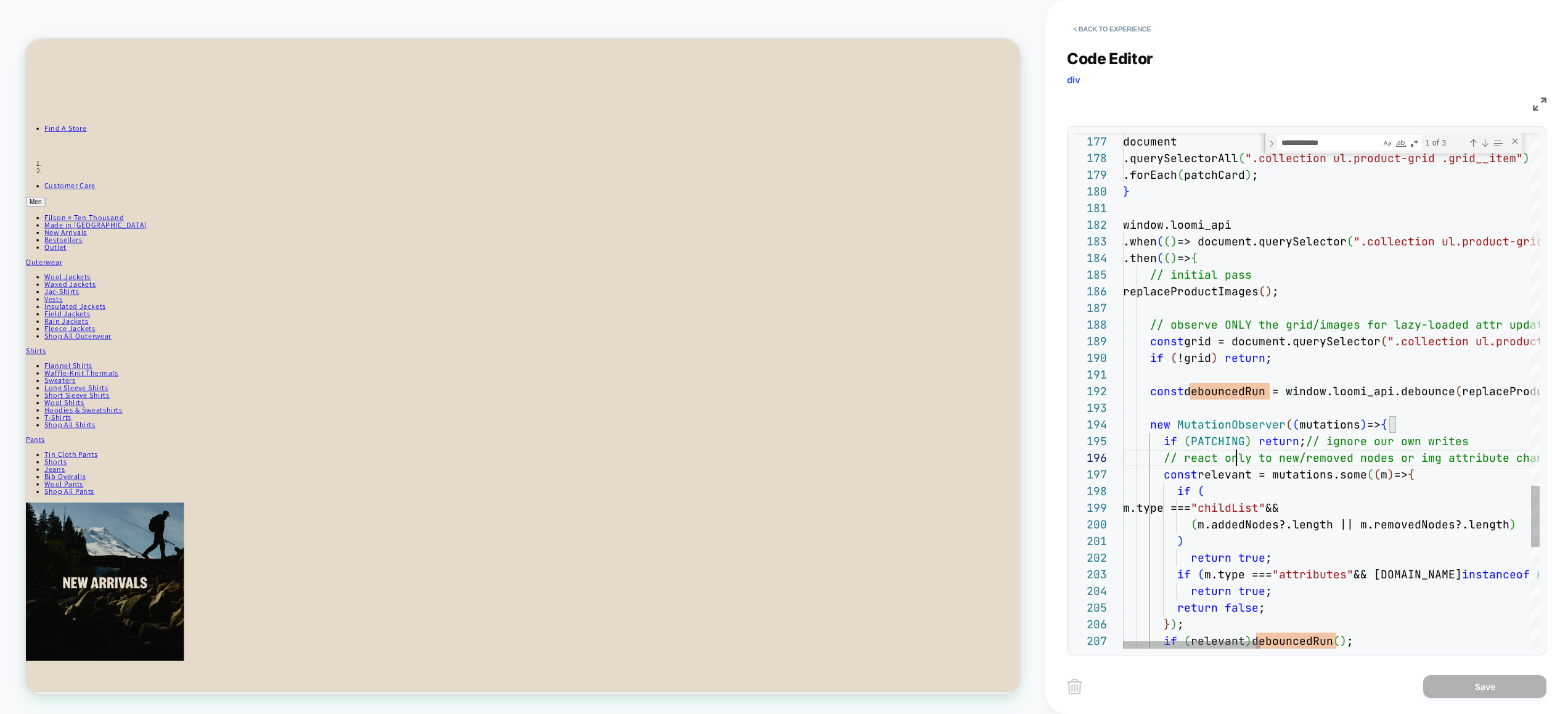
click at [1131, 28] on button "< Back to experience" at bounding box center [1111, 29] width 90 height 20
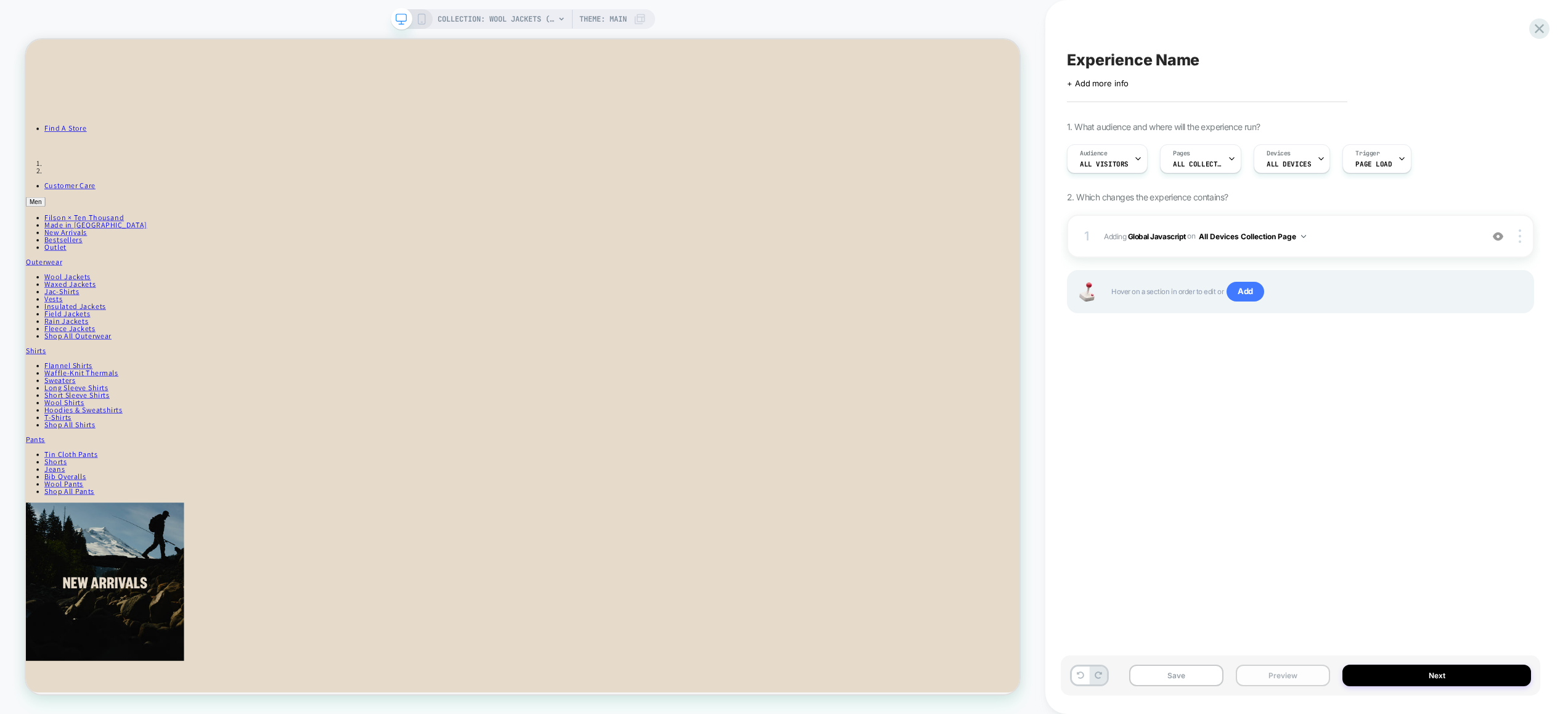
click at [1282, 672] on button "Preview" at bounding box center [1283, 675] width 95 height 21
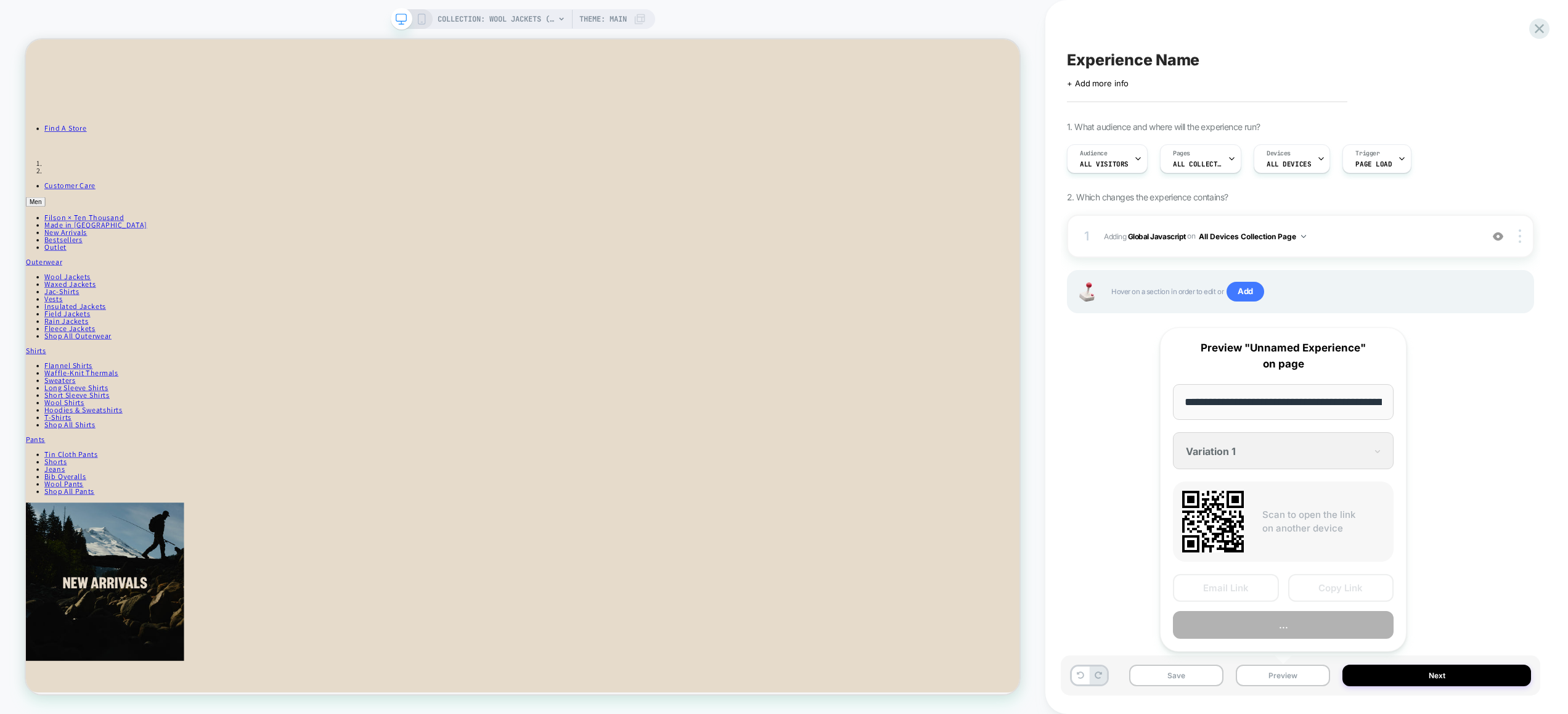
scroll to position [0, 134]
click at [1299, 622] on button "Preview" at bounding box center [1283, 625] width 221 height 28
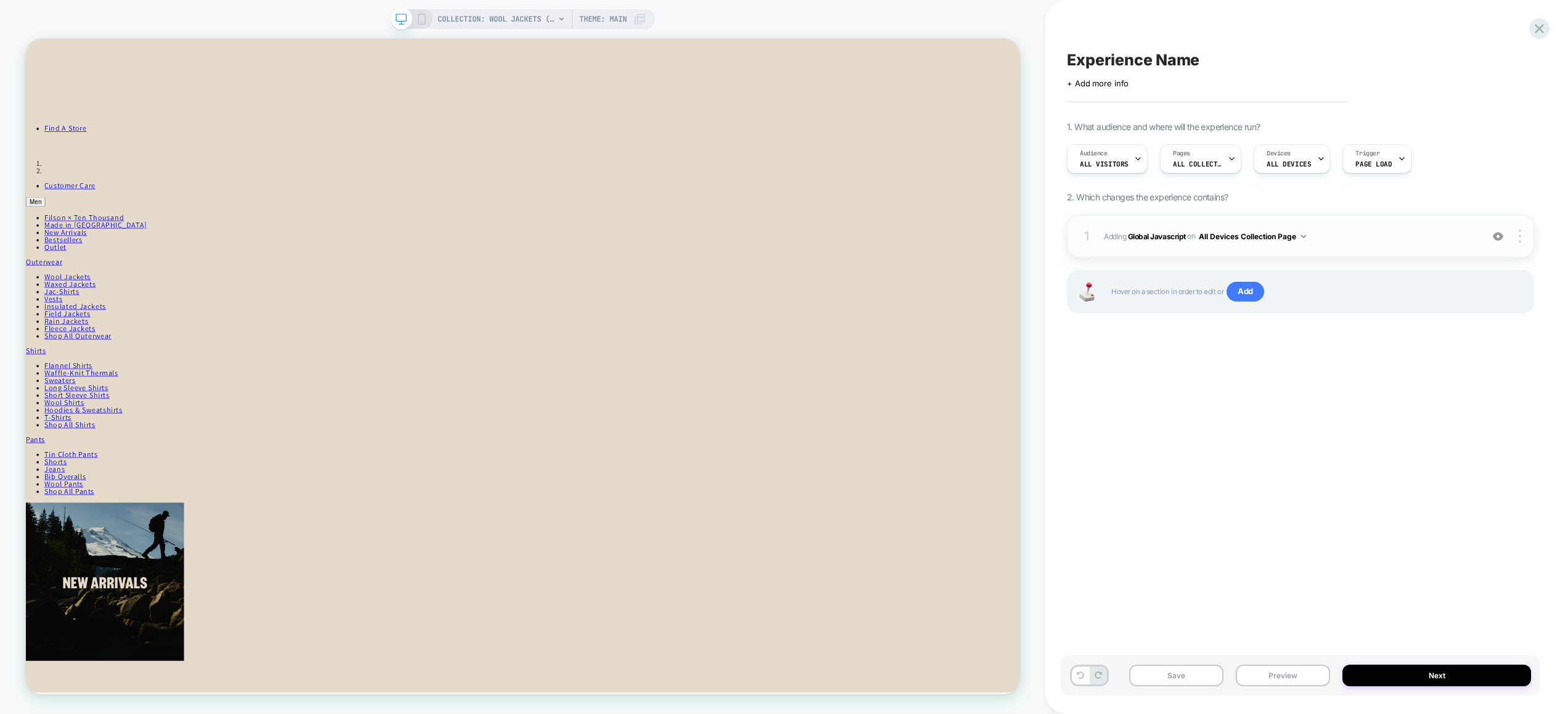
click at [1400, 220] on div "1 Adding Global Javascript on All Devices Collection Page Add Before Add After …" at bounding box center [1300, 236] width 467 height 43
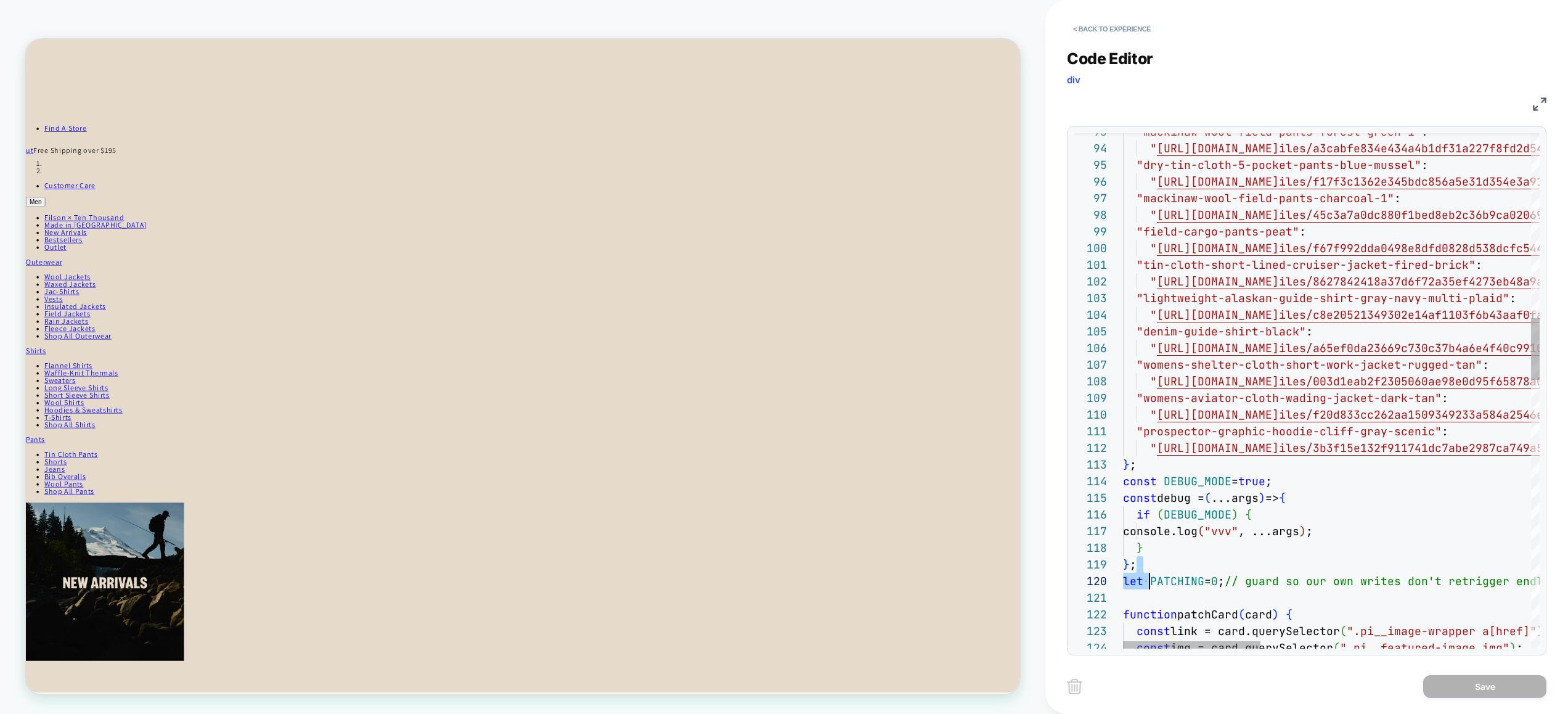
scroll to position [133, 0]
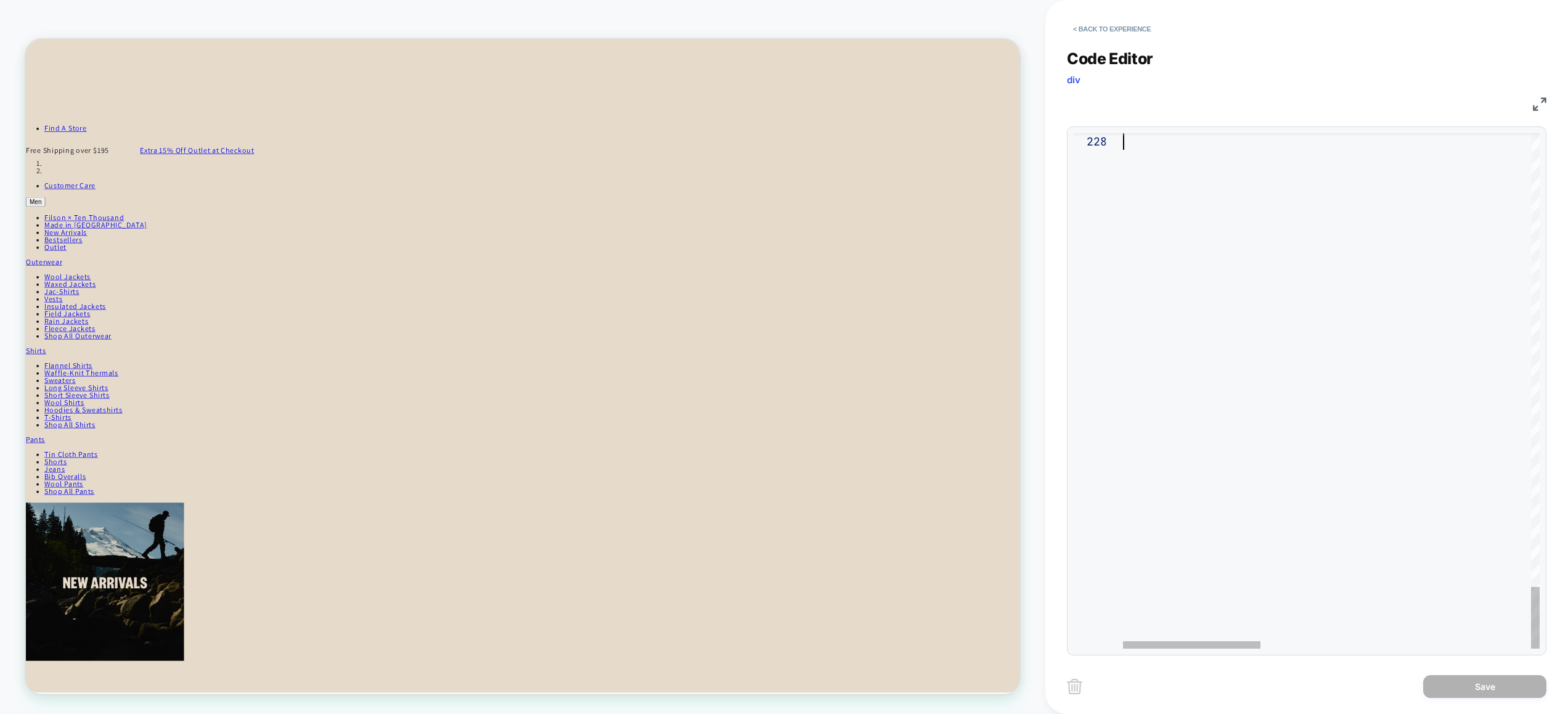
drag, startPoint x: 1144, startPoint y: 568, endPoint x: 1169, endPoint y: 578, distance: 26.9
type textarea "**********"
click at [1496, 685] on button "Save" at bounding box center [1484, 686] width 123 height 23
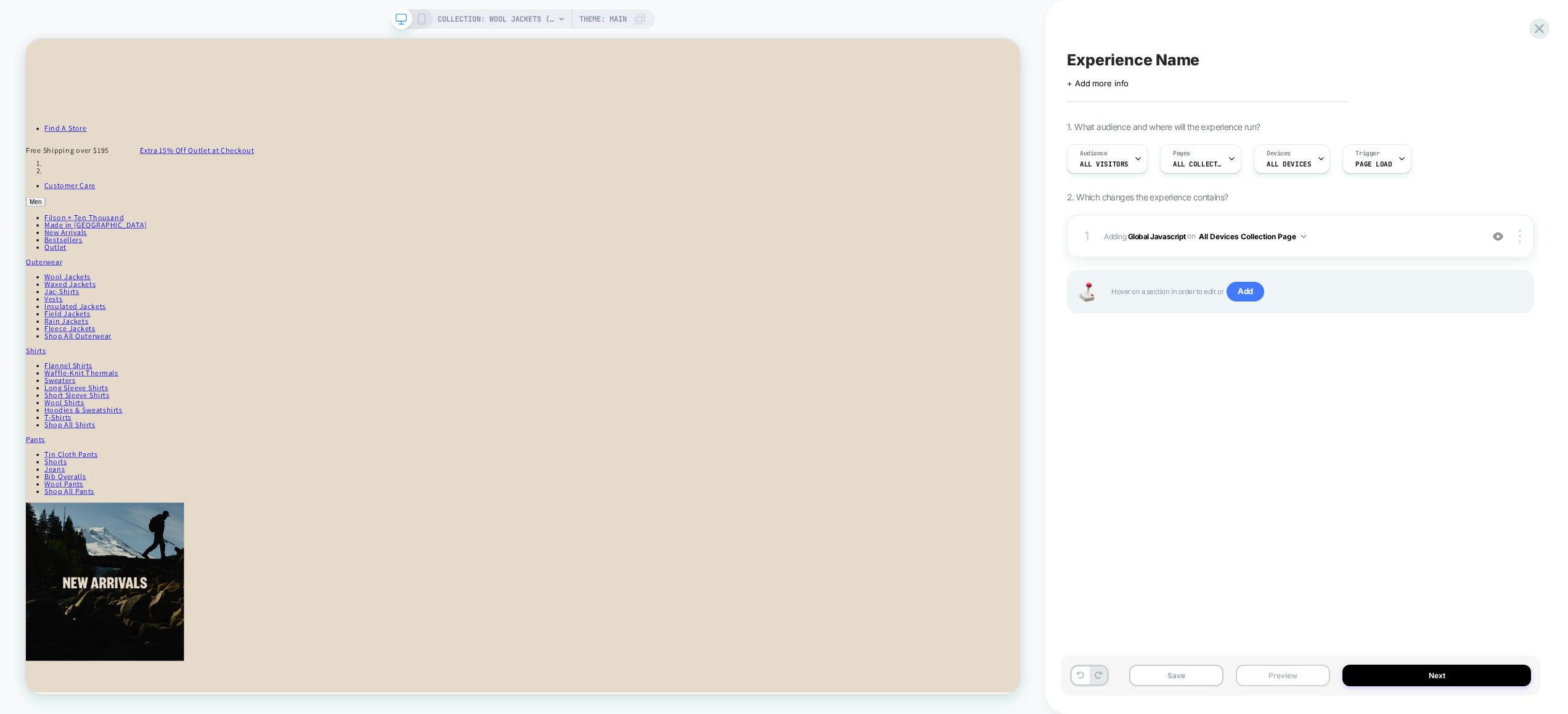
click at [1292, 680] on button "Preview" at bounding box center [1283, 675] width 95 height 21
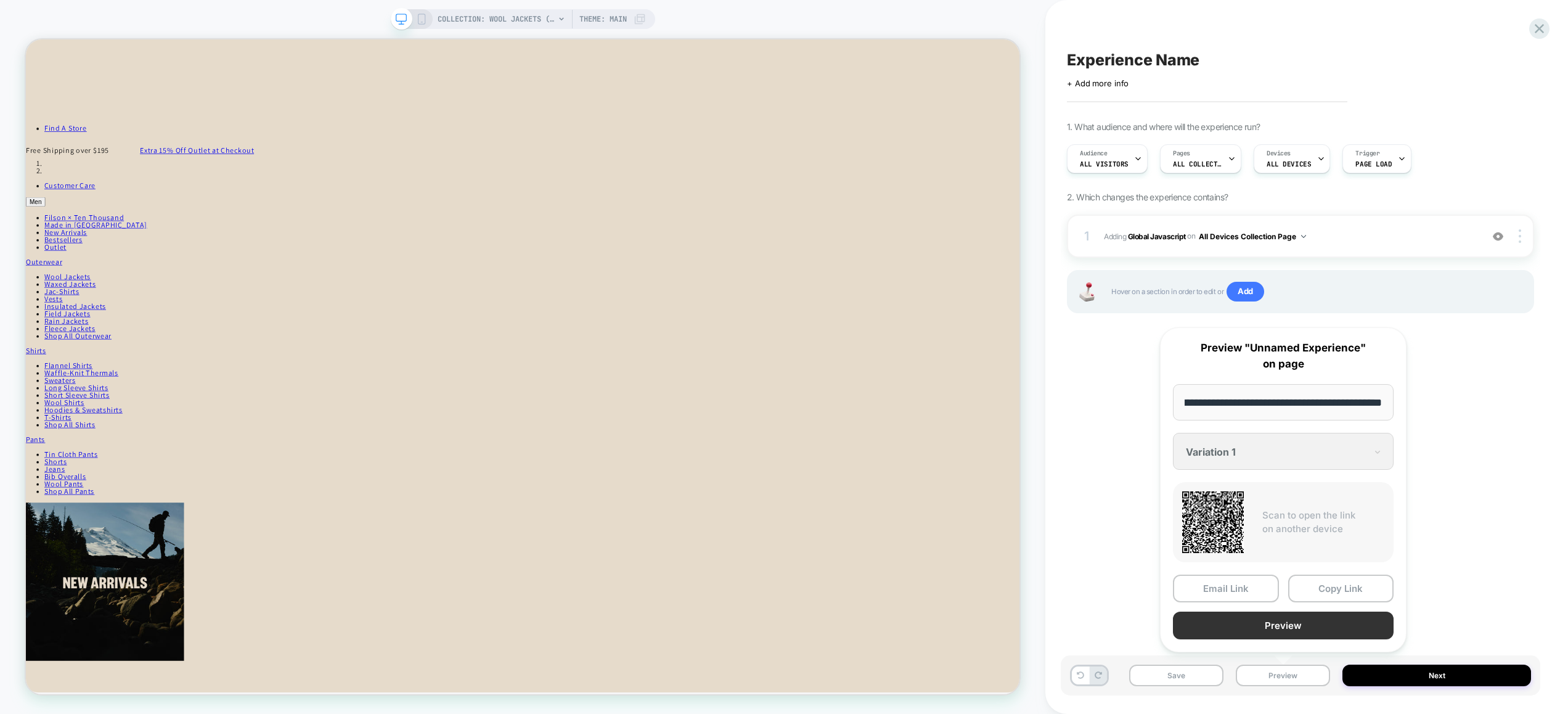
scroll to position [0, 0]
click at [1277, 629] on button "Preview" at bounding box center [1283, 625] width 221 height 28
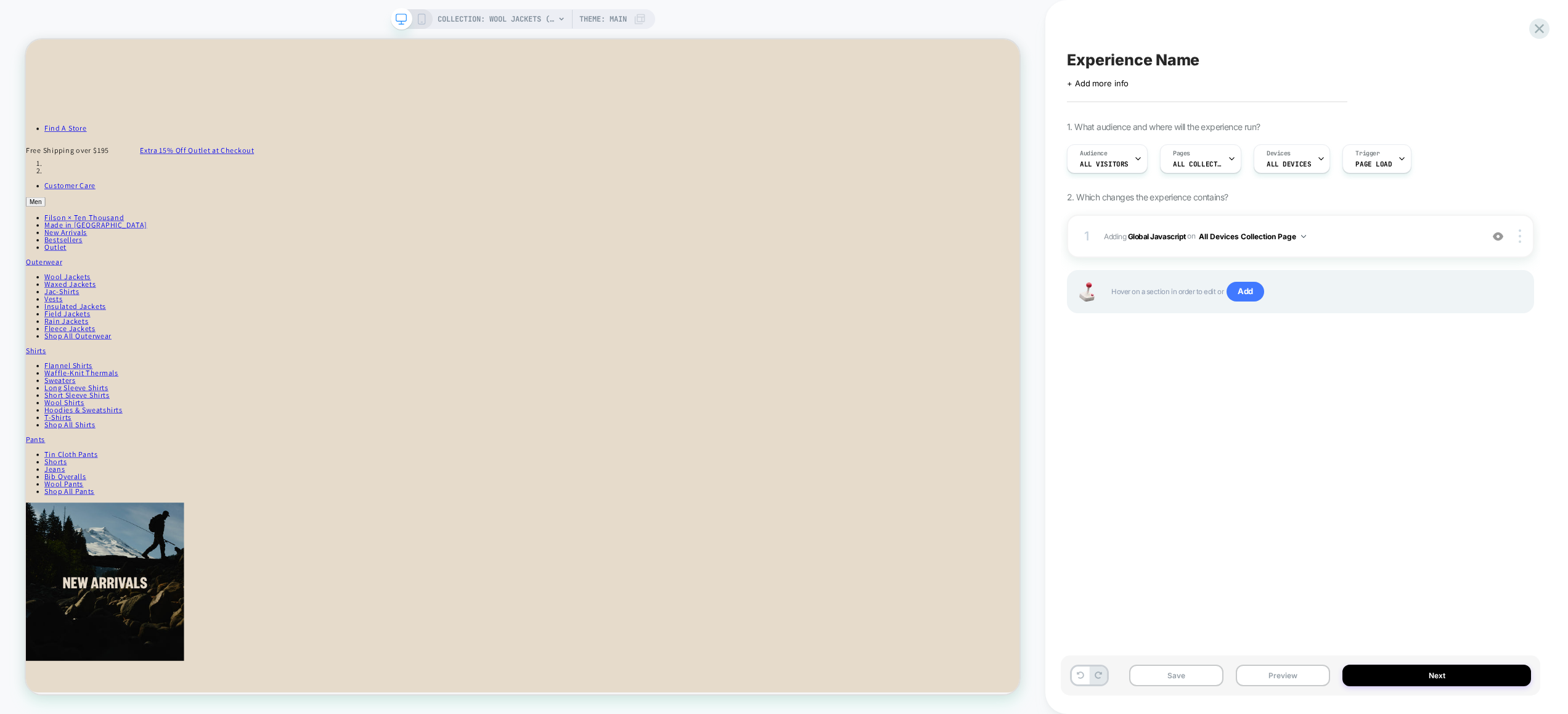
click at [1137, 64] on span "Experience Name" at bounding box center [1132, 60] width 133 height 18
type textarea "**********"
click at [1348, 60] on icon at bounding box center [1347, 60] width 7 height 5
click at [1190, 671] on button "Save" at bounding box center [1175, 675] width 95 height 21
click at [1345, 232] on span "Adding Global Javascript on All Devices Collection Page" at bounding box center [1290, 236] width 372 height 15
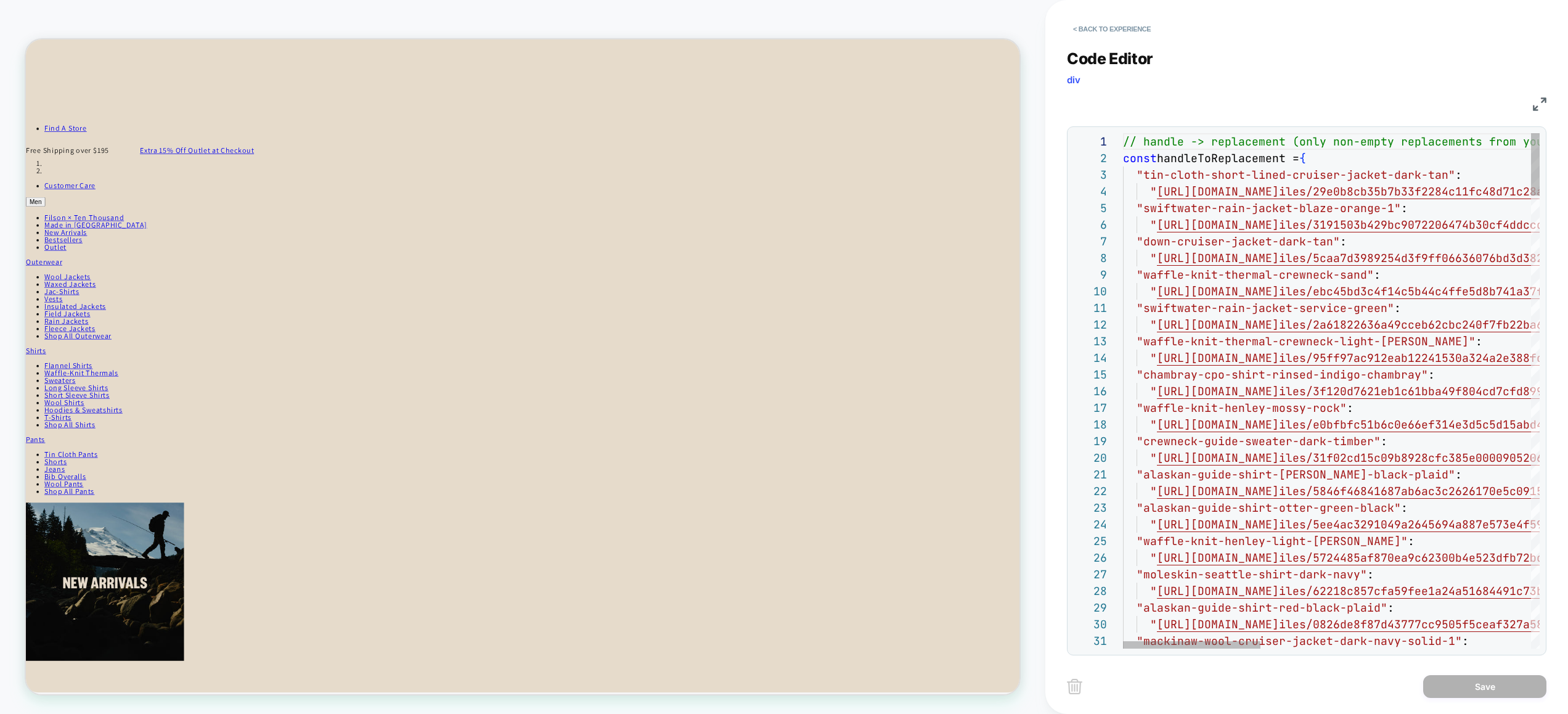
scroll to position [0, 207]
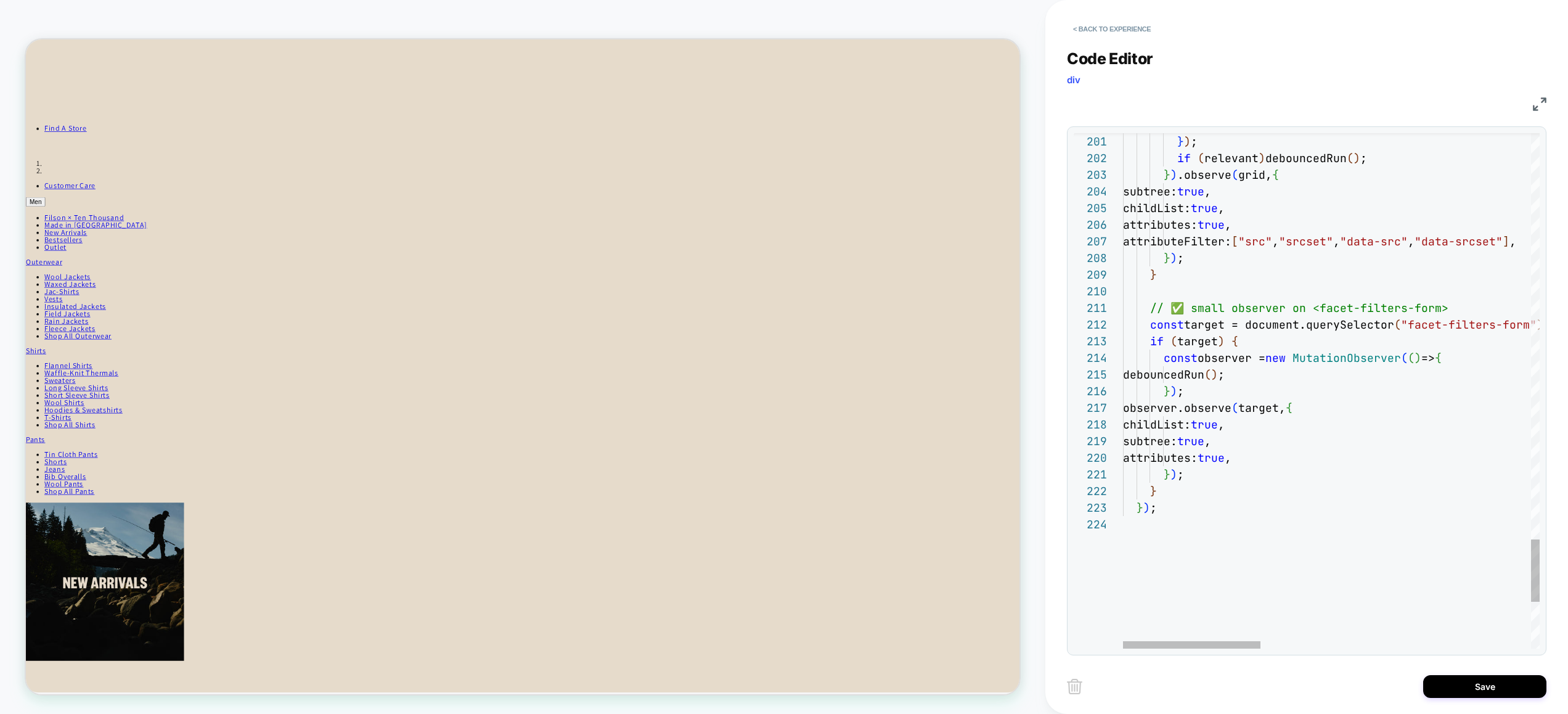
scroll to position [0, 319]
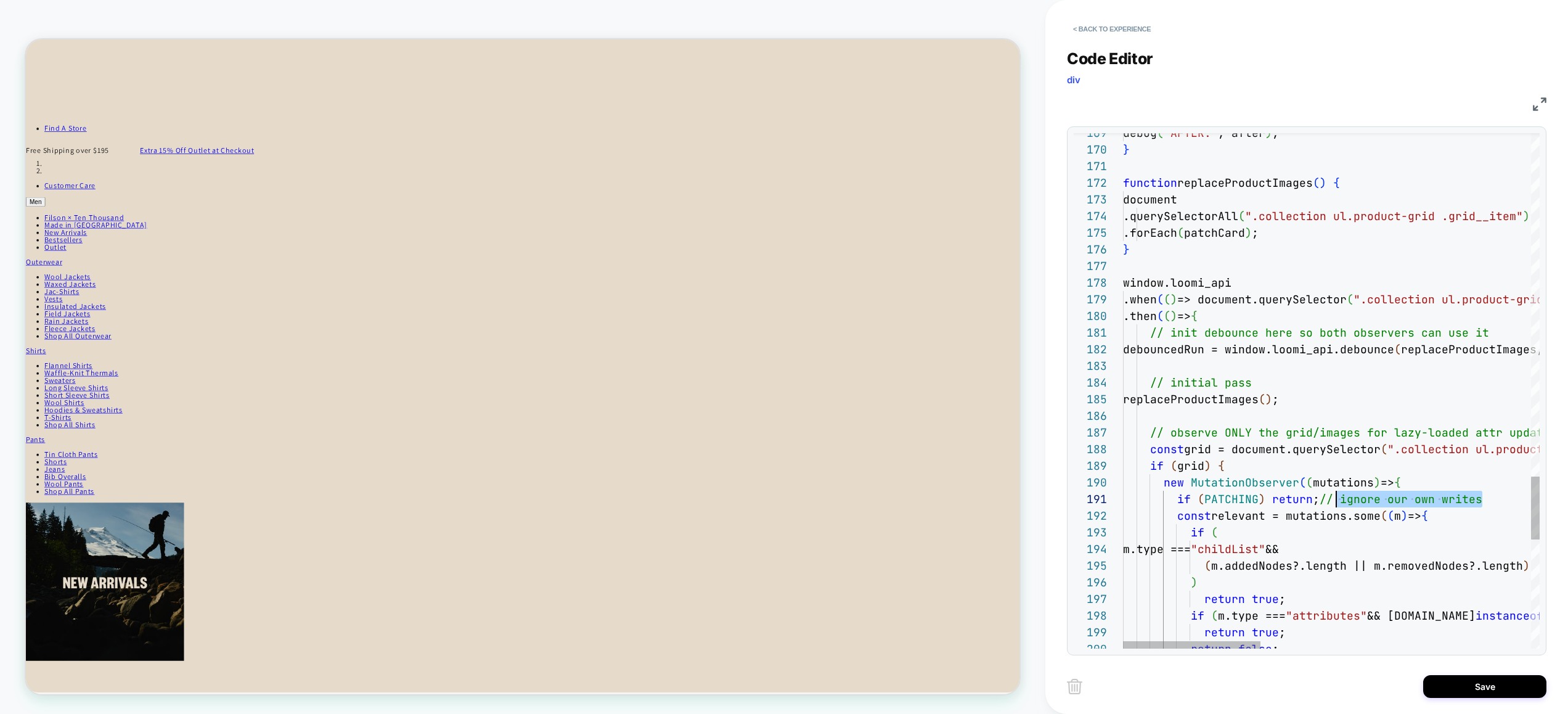
scroll to position [0, 207]
drag, startPoint x: 1482, startPoint y: 500, endPoint x: 1327, endPoint y: 500, distance: 155.0
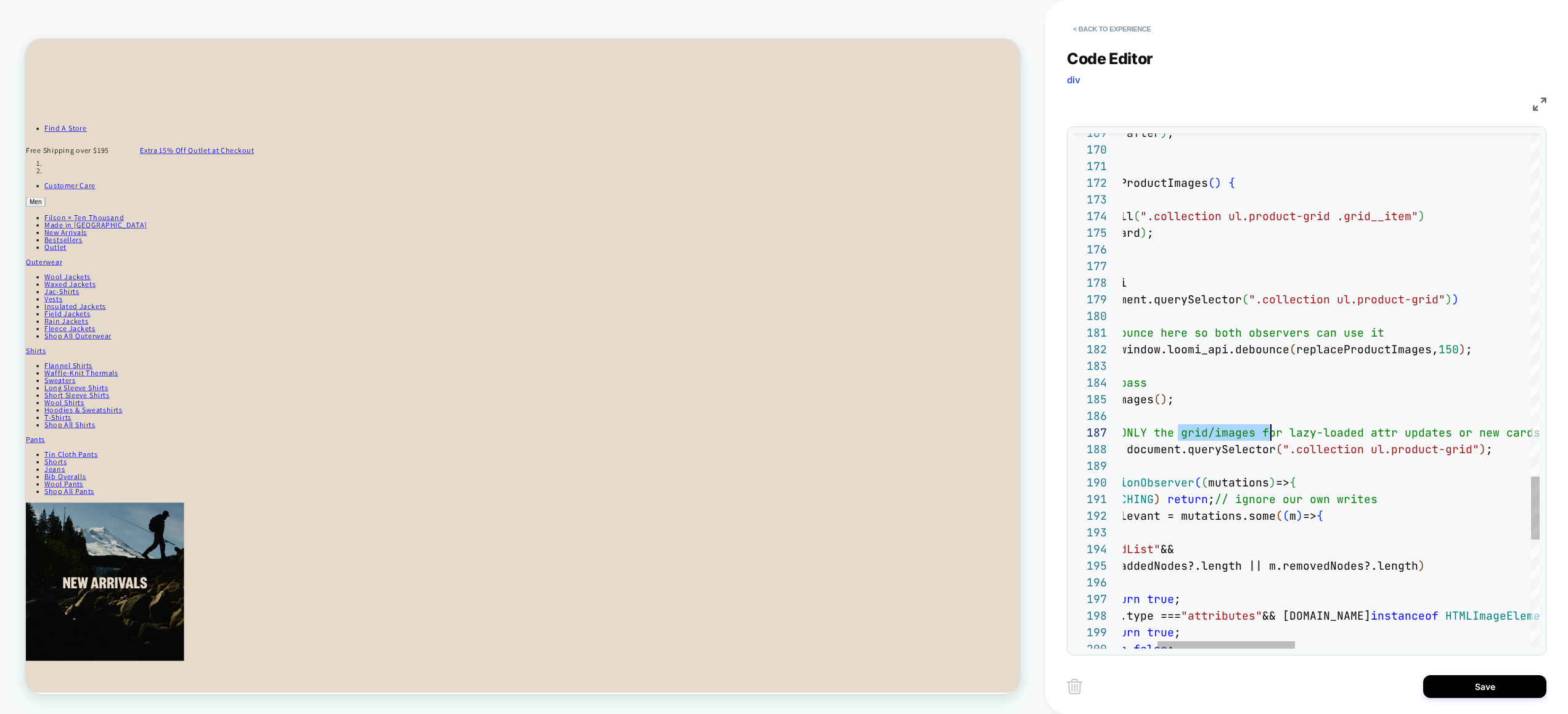
scroll to position [100, 0]
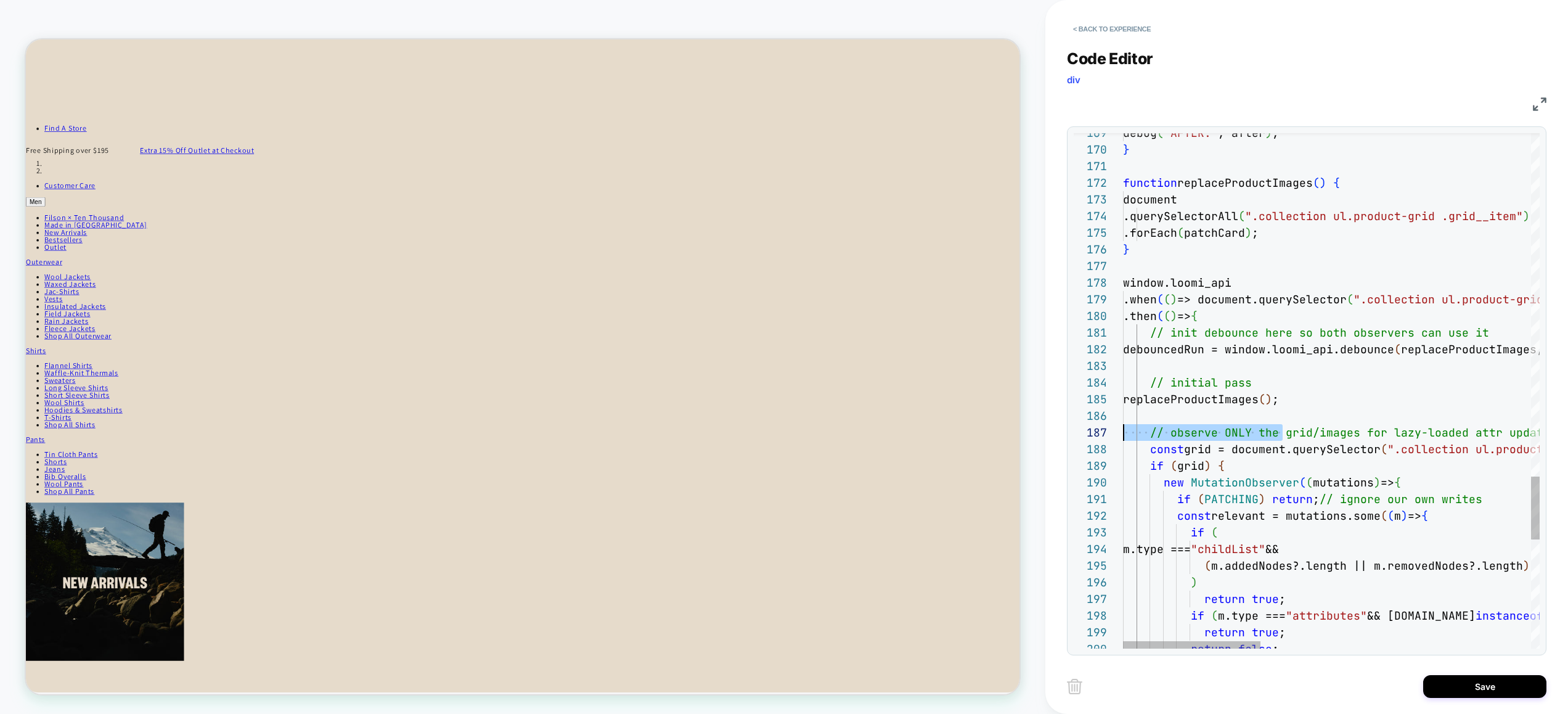
drag, startPoint x: 1285, startPoint y: 435, endPoint x: 1064, endPoint y: 433, distance: 221.0
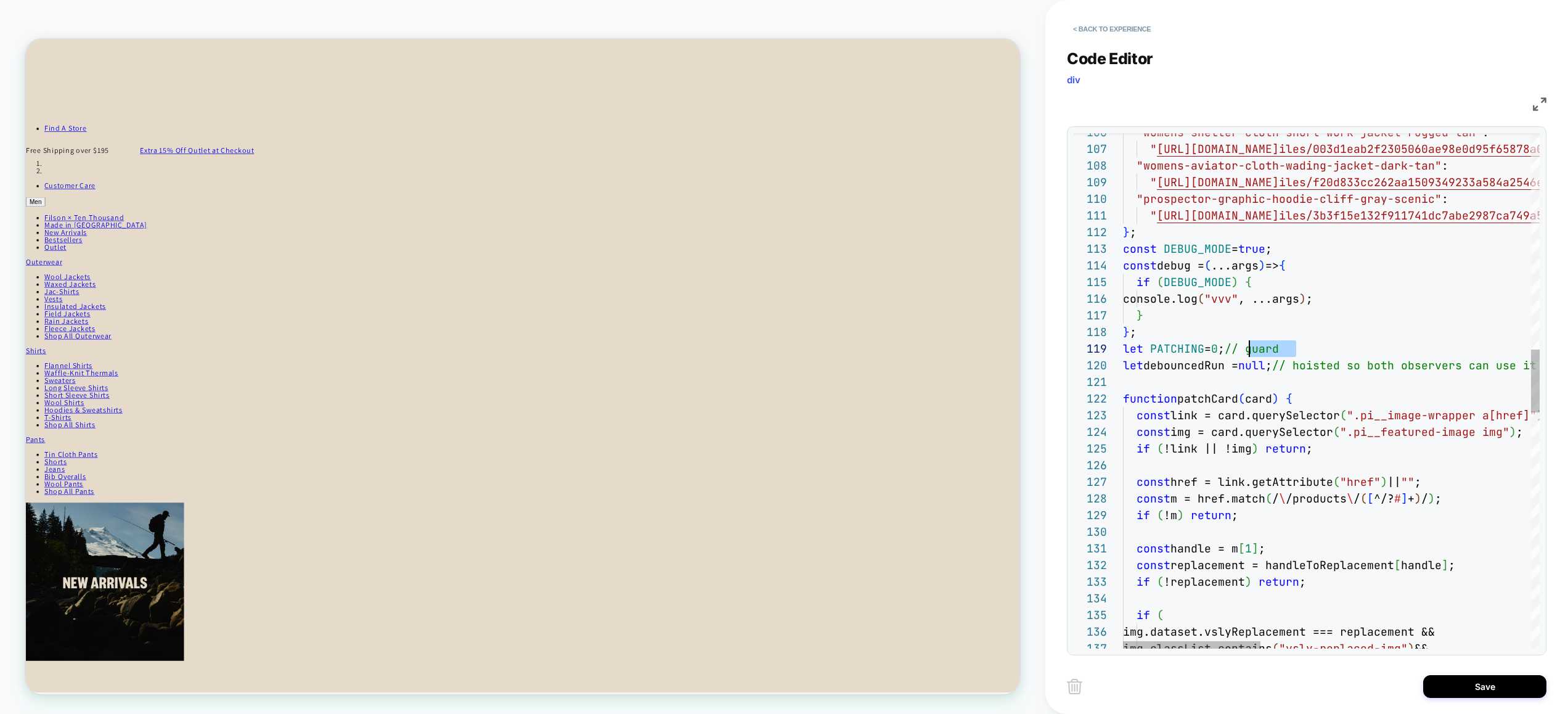
drag, startPoint x: 1303, startPoint y: 347, endPoint x: 1246, endPoint y: 347, distance: 57.0
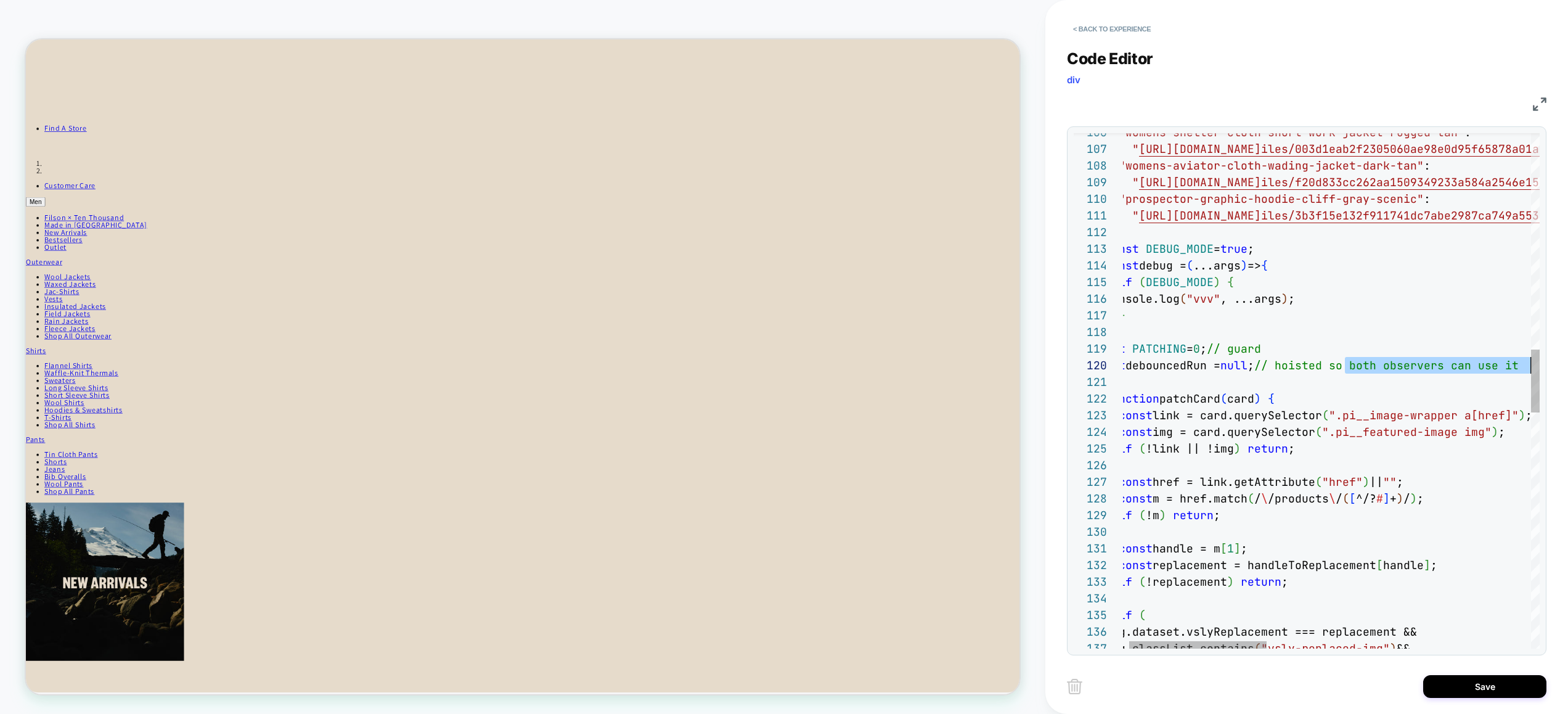
drag, startPoint x: 1365, startPoint y: 371, endPoint x: 1555, endPoint y: 369, distance: 190.0
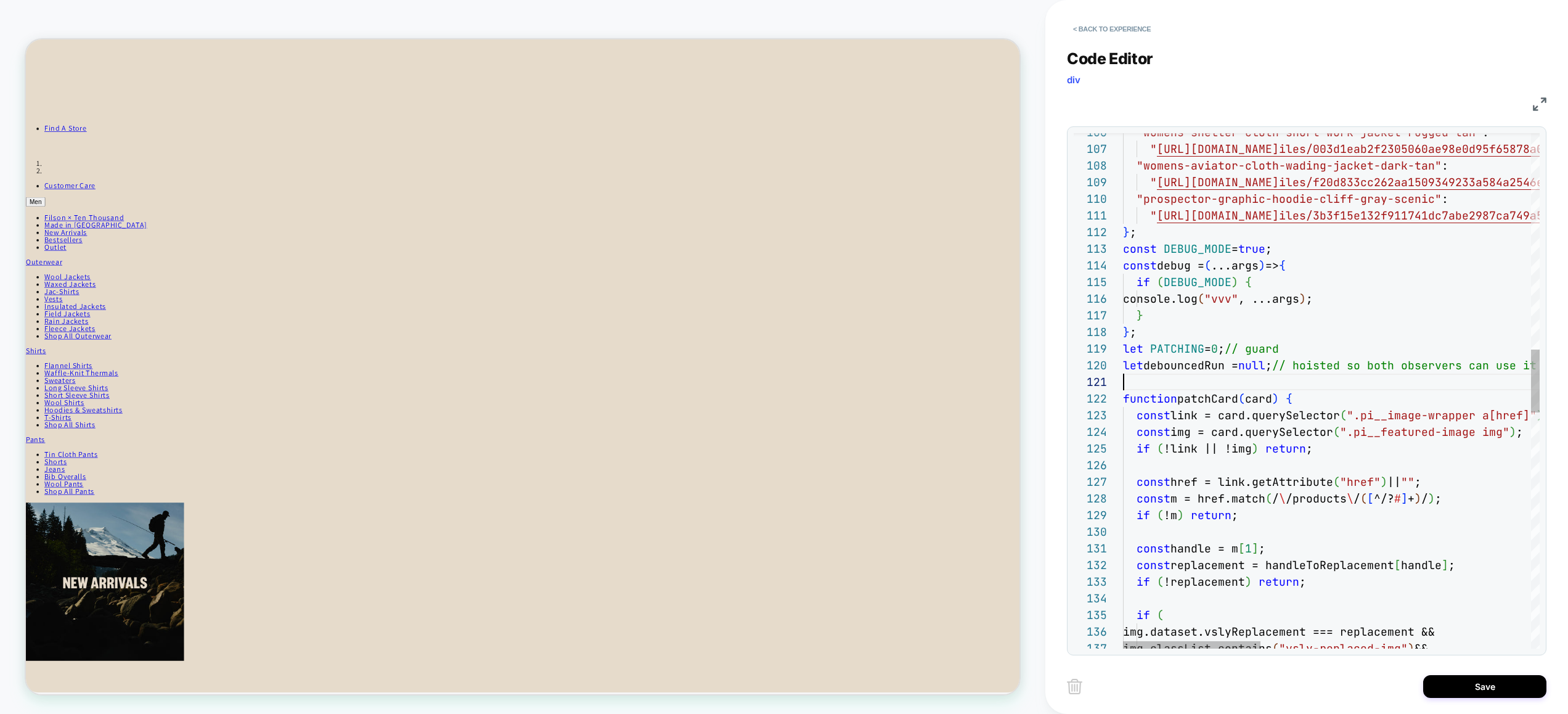
scroll to position [149, 0]
drag, startPoint x: 1387, startPoint y: 386, endPoint x: 1218, endPoint y: 445, distance: 179.0
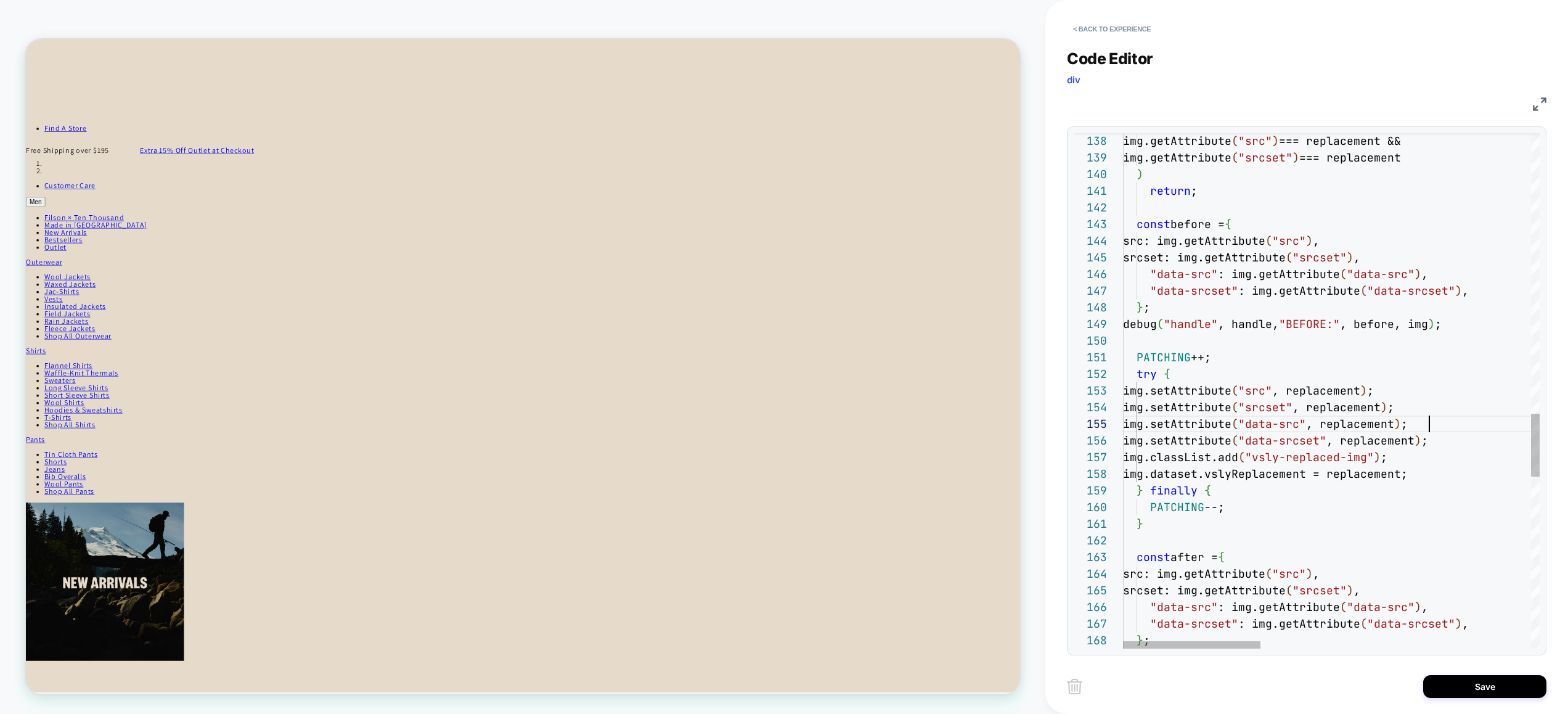
drag, startPoint x: 1447, startPoint y: 427, endPoint x: 1438, endPoint y: 420, distance: 11.4
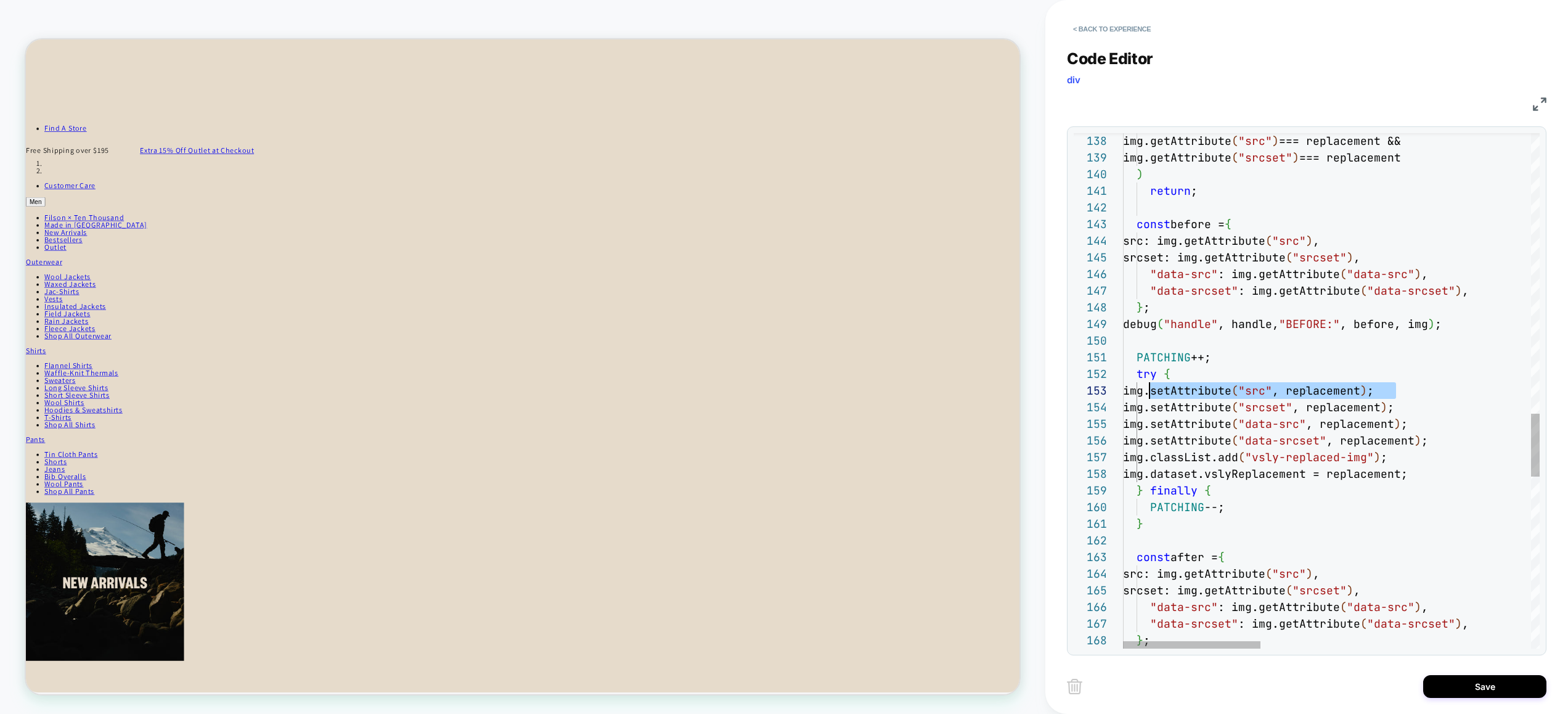
drag, startPoint x: 1400, startPoint y: 389, endPoint x: 1151, endPoint y: 393, distance: 249.0
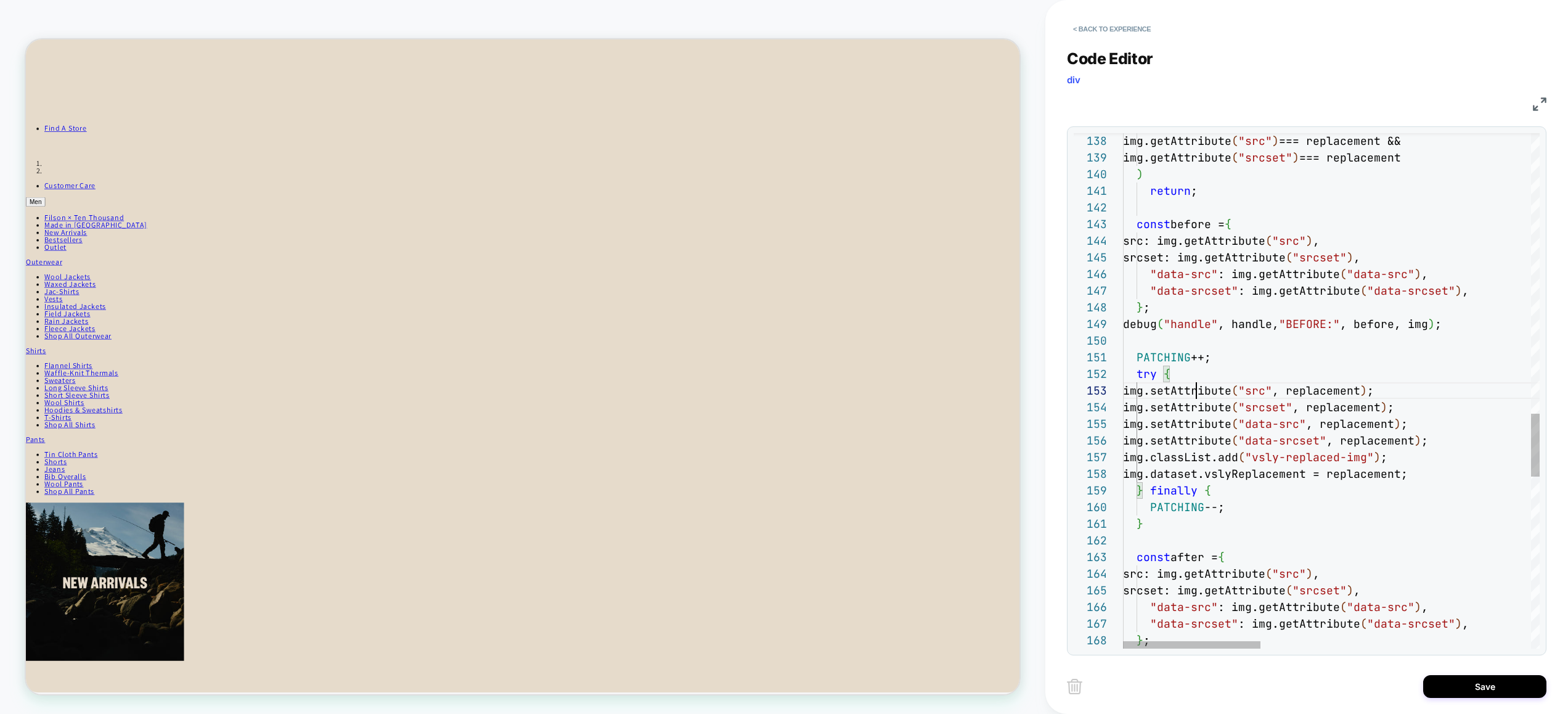
scroll to position [33, 133]
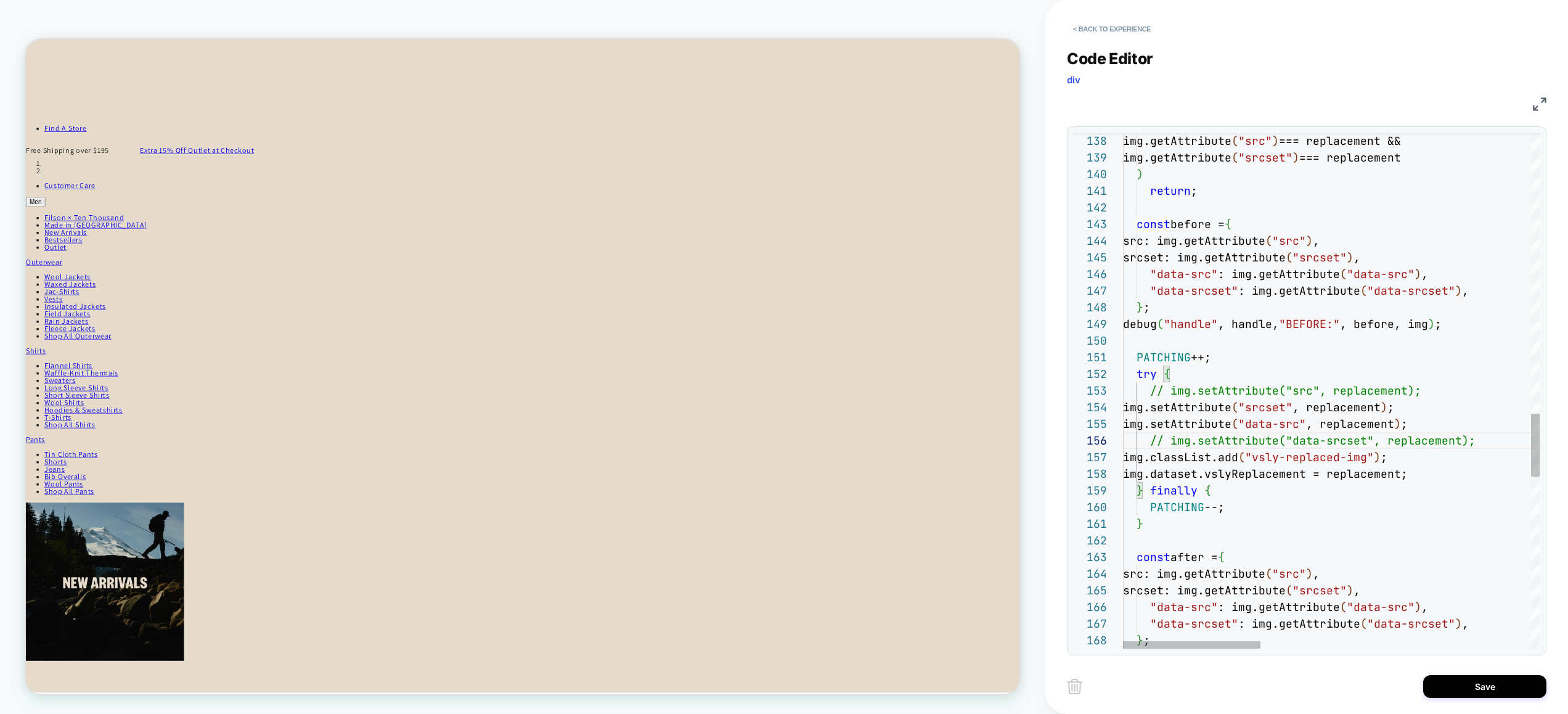
scroll to position [83, 325]
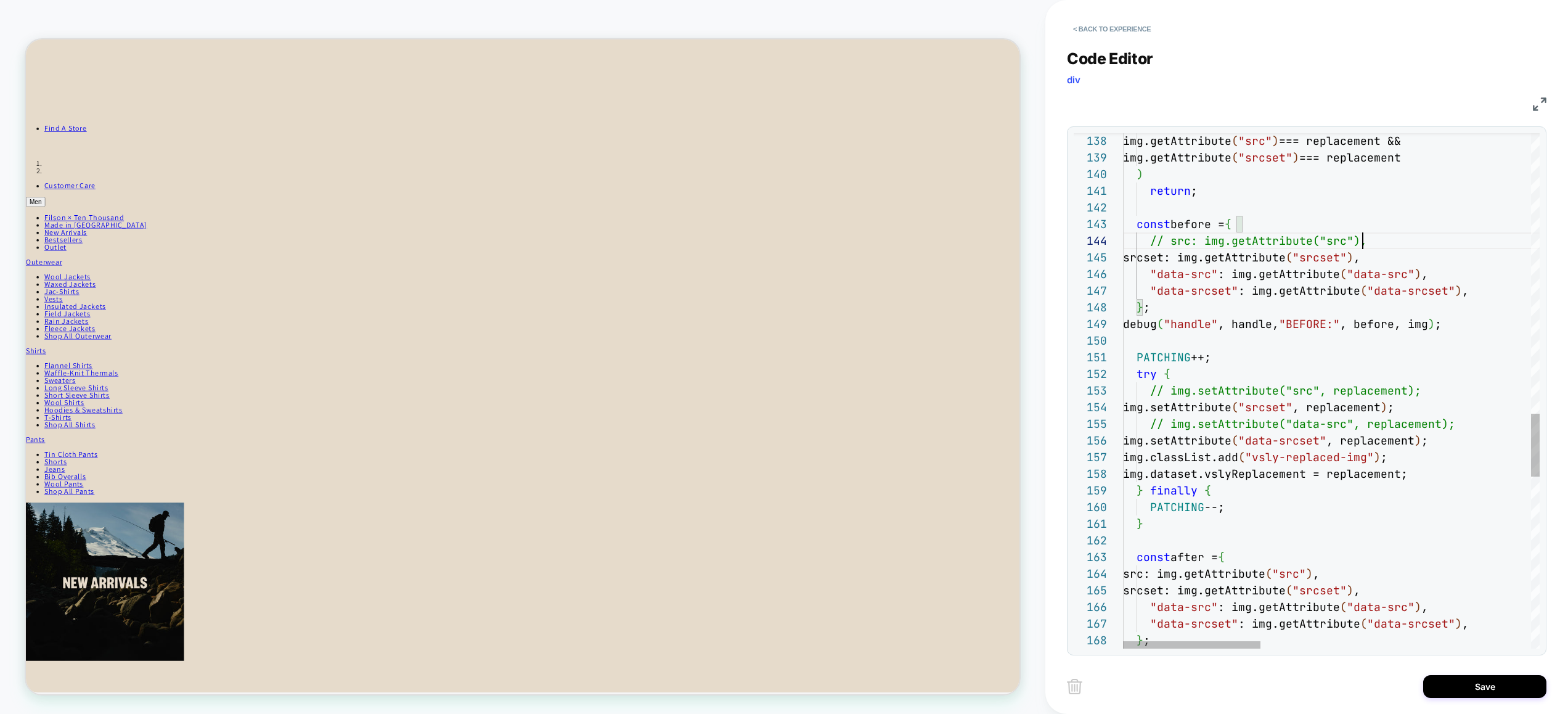
type textarea "**********"
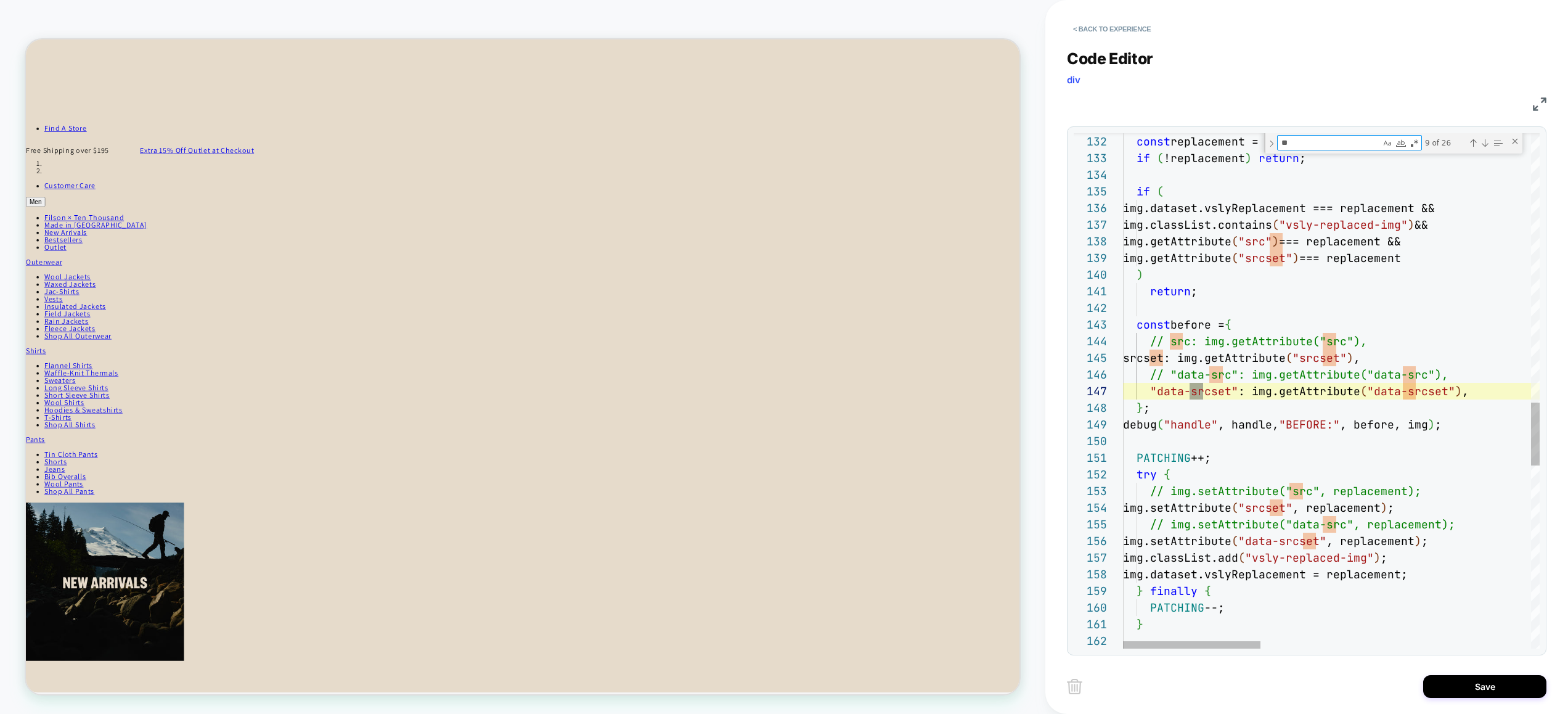
type textarea "***"
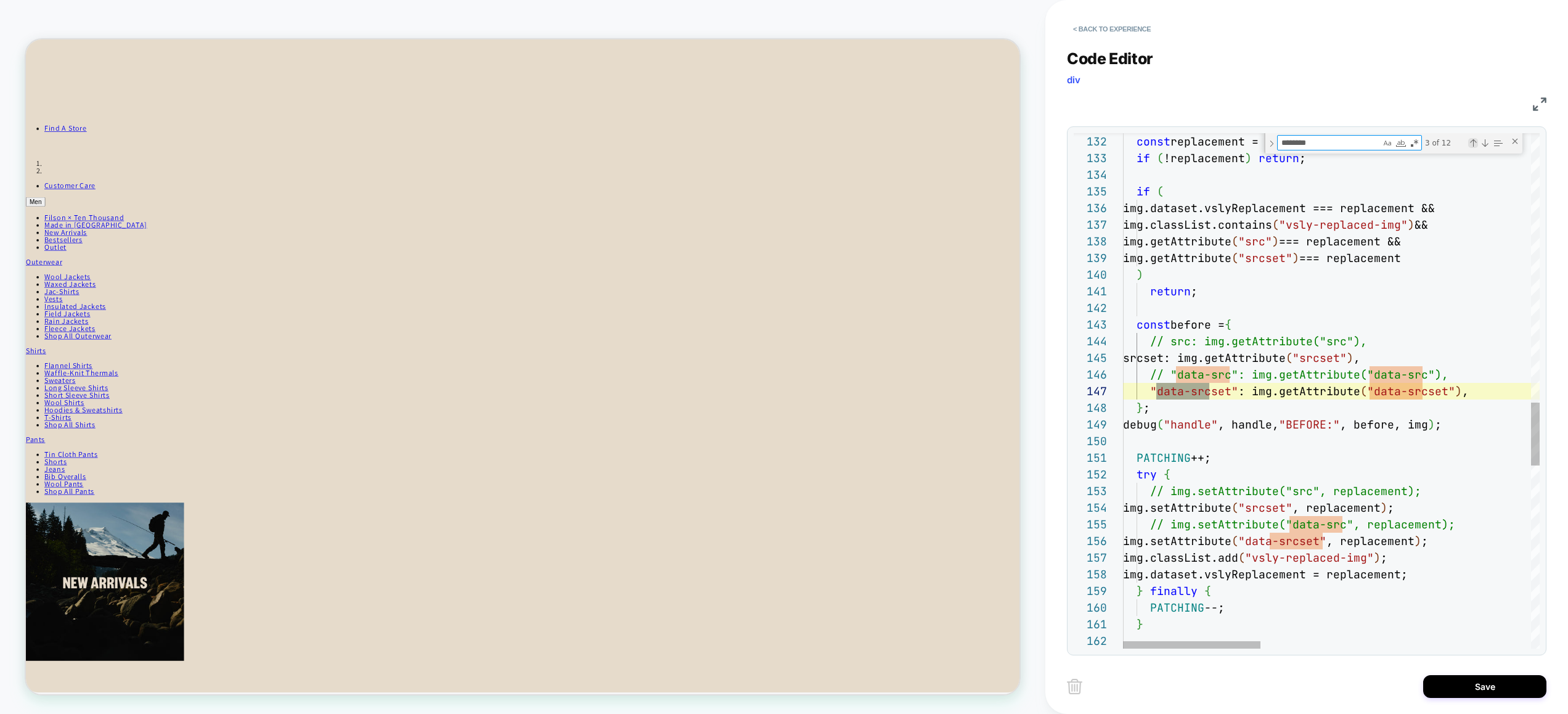
type textarea "********"
click at [1474, 142] on div "Previous Match (⇧Enter)" at bounding box center [1473, 143] width 10 height 10
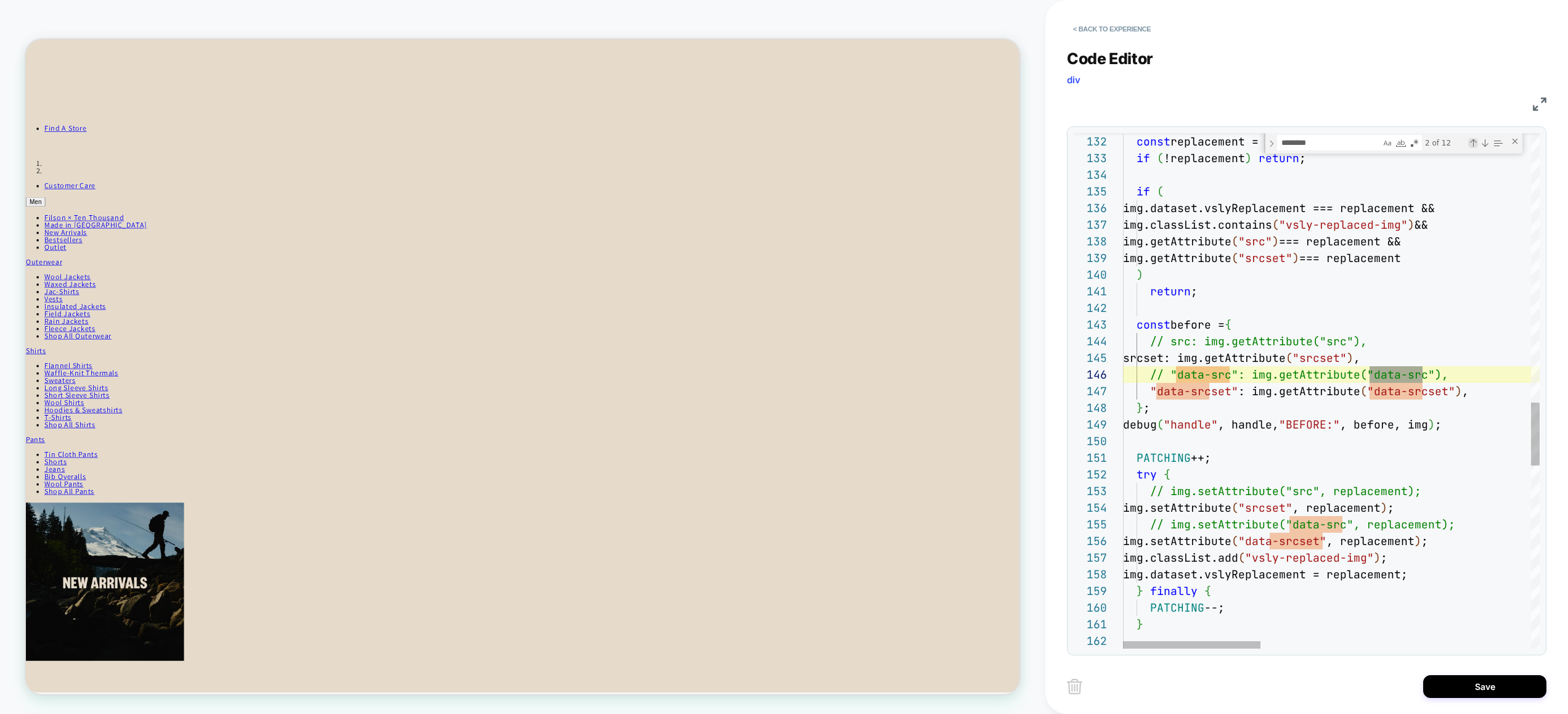
click at [1474, 142] on div "Previous Match (⇧Enter)" at bounding box center [1473, 143] width 10 height 10
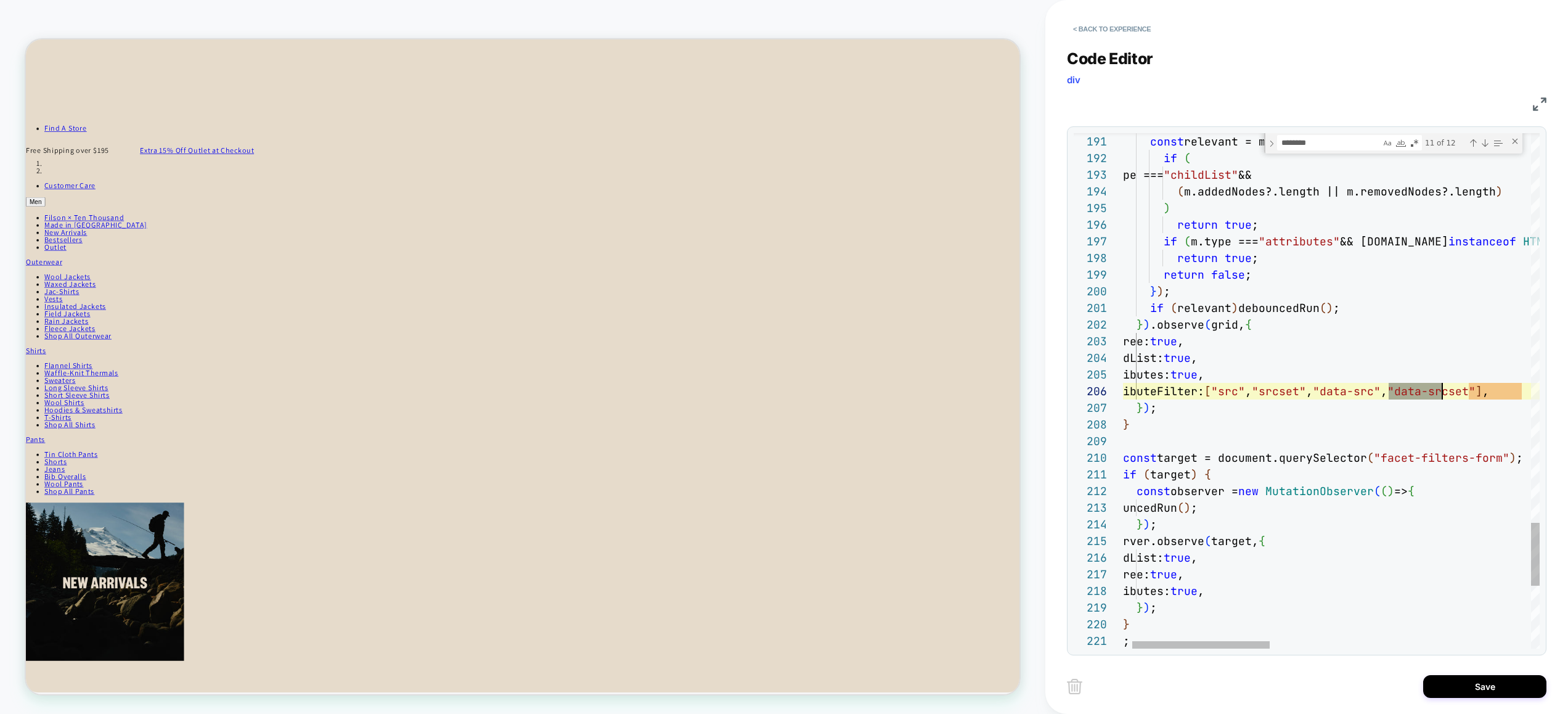
scroll to position [83, 292]
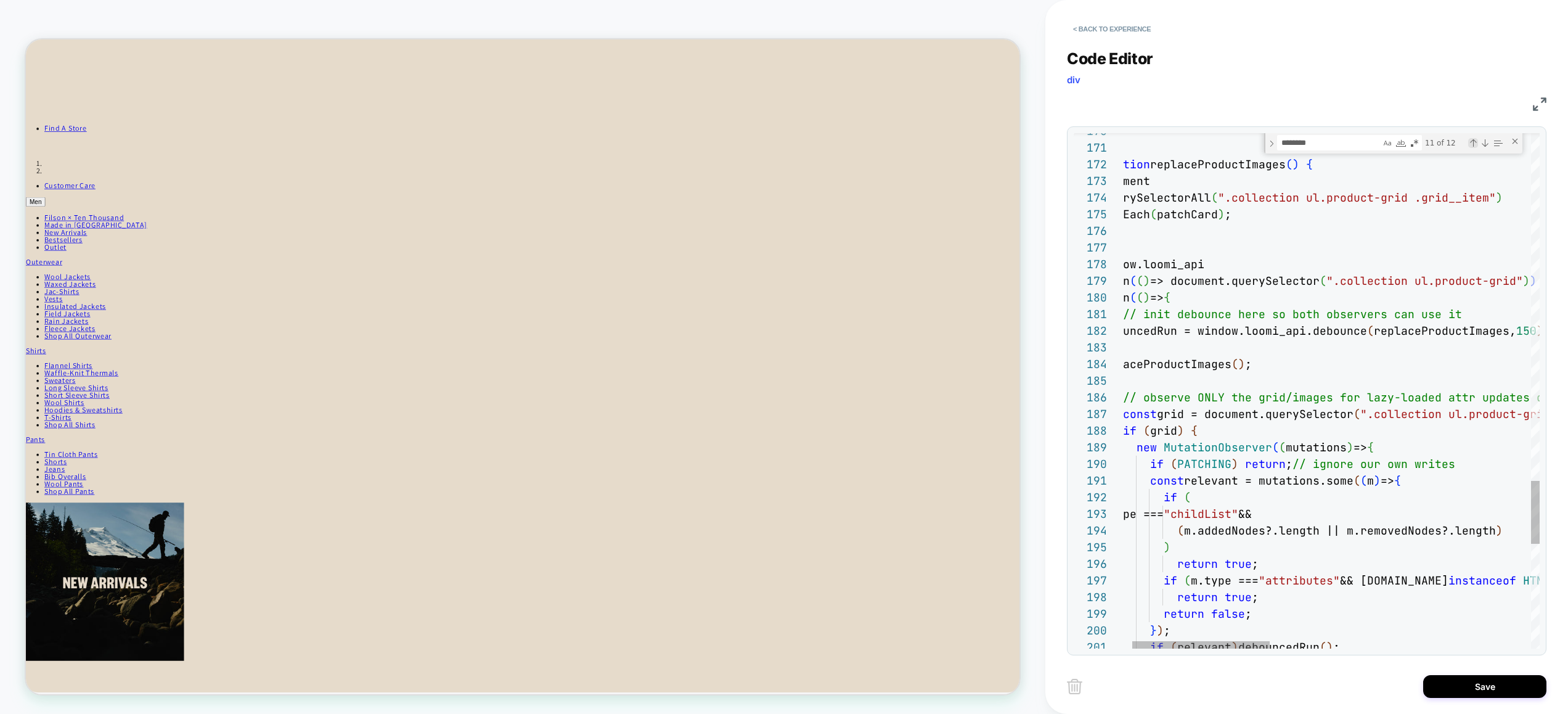
click at [1473, 144] on div "Previous Match (⇧Enter)" at bounding box center [1473, 143] width 10 height 10
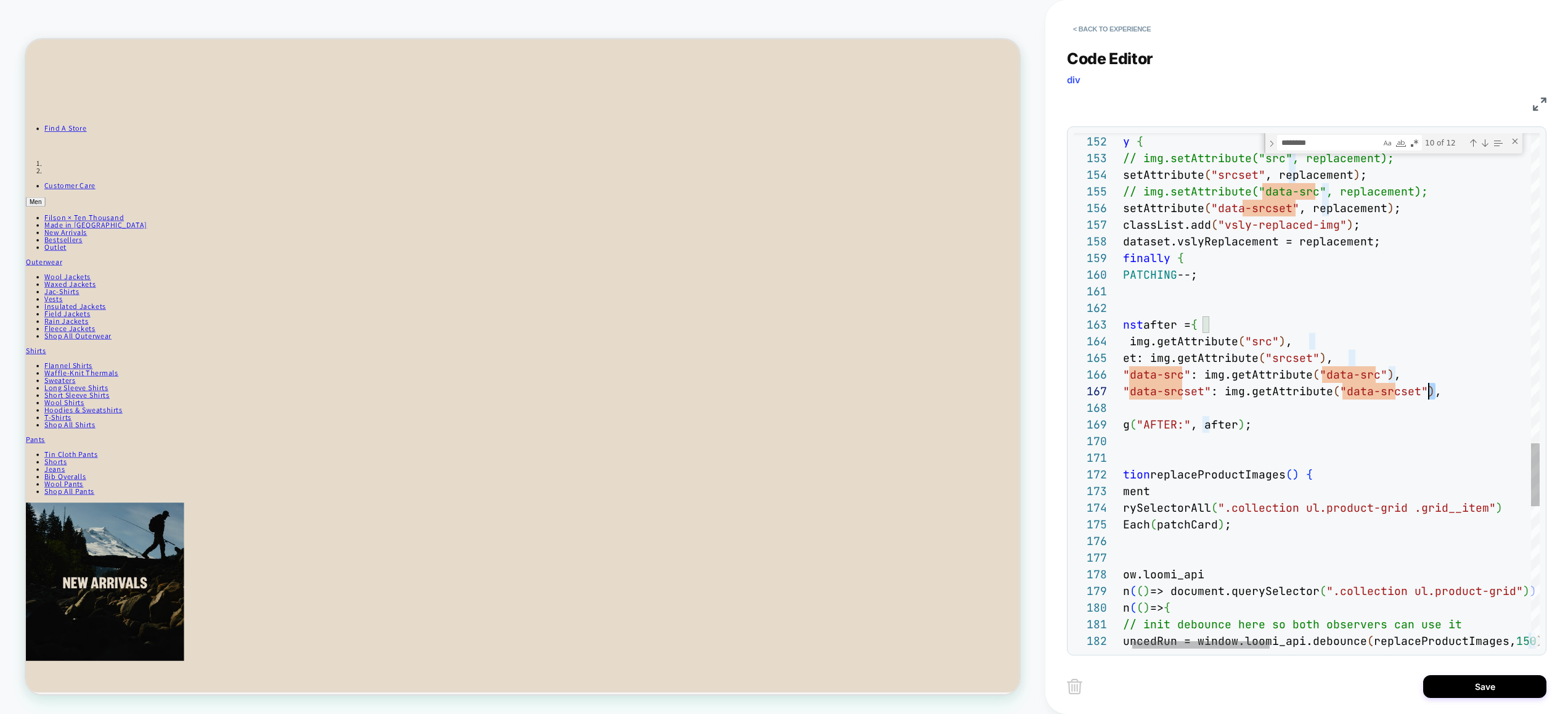
scroll to position [100, 0]
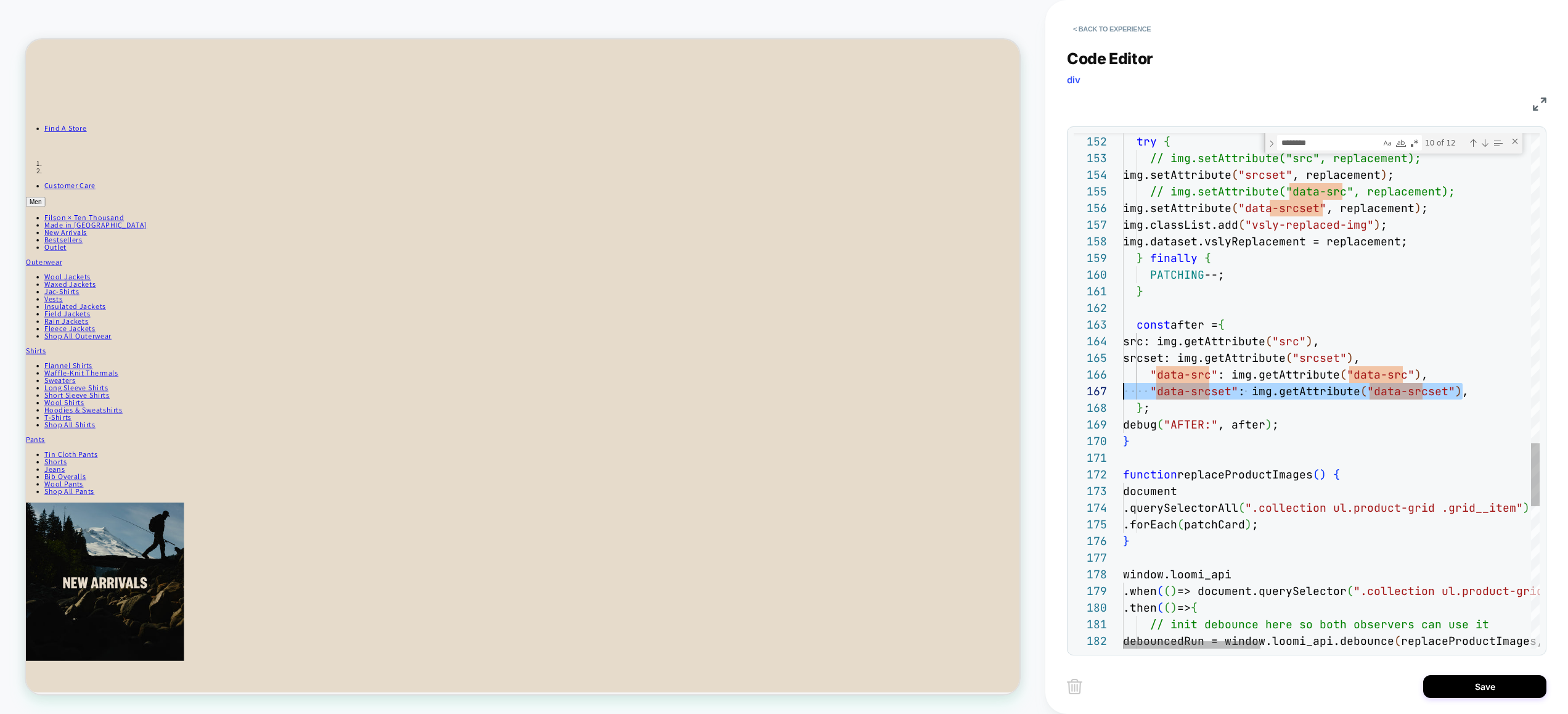
drag, startPoint x: 1425, startPoint y: 397, endPoint x: 1263, endPoint y: 399, distance: 162.0
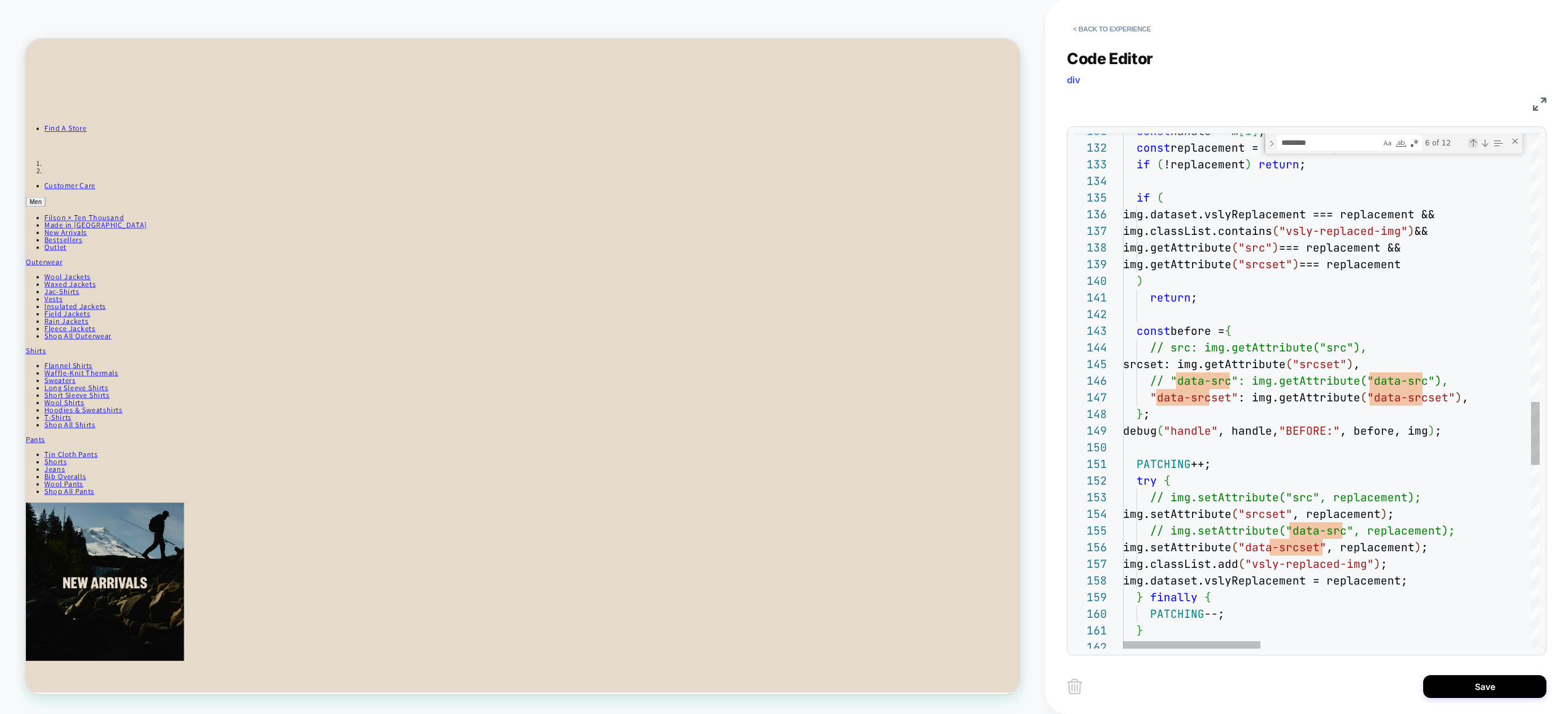
click at [1473, 143] on div "Previous Match (⇧Enter)" at bounding box center [1473, 143] width 10 height 10
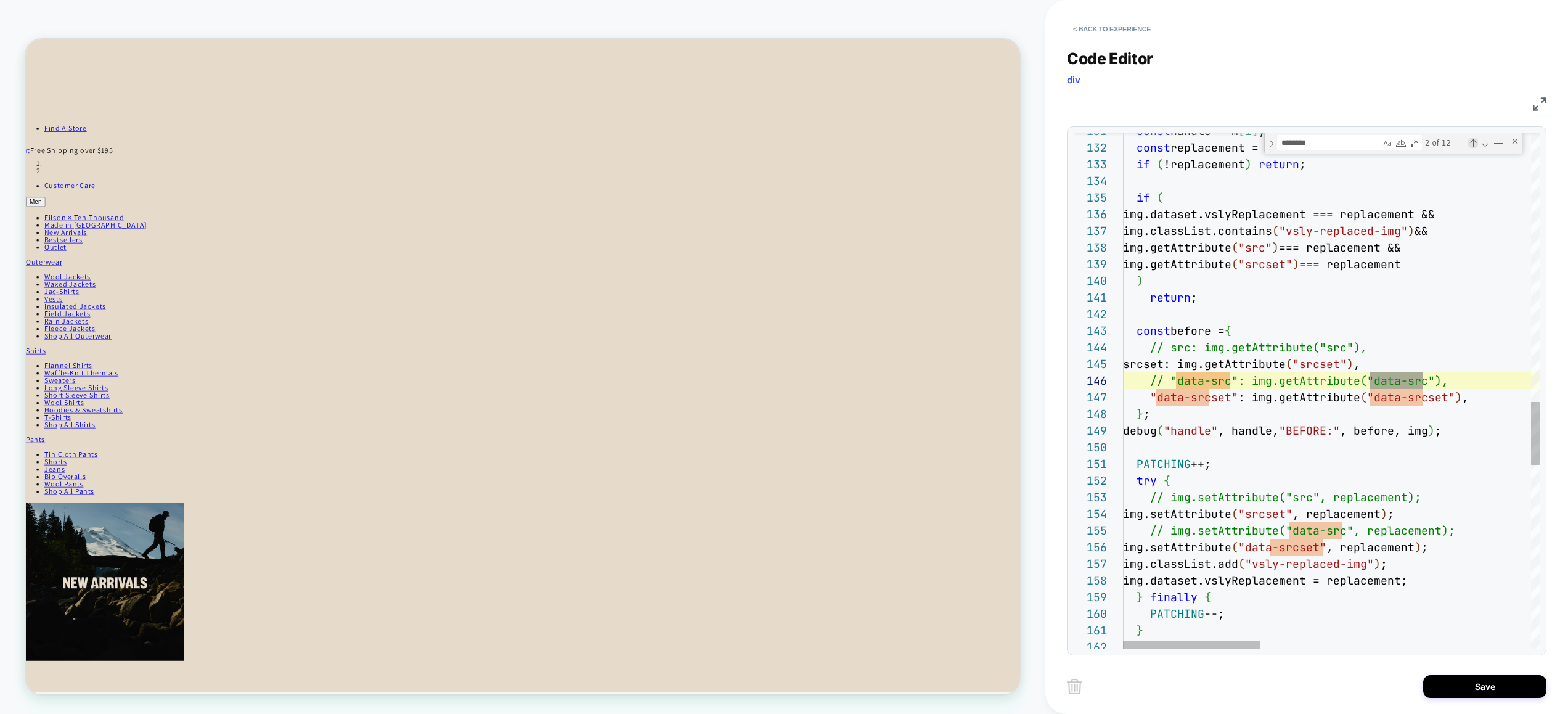
click at [1473, 143] on div "Previous Match (⇧Enter)" at bounding box center [1473, 143] width 10 height 10
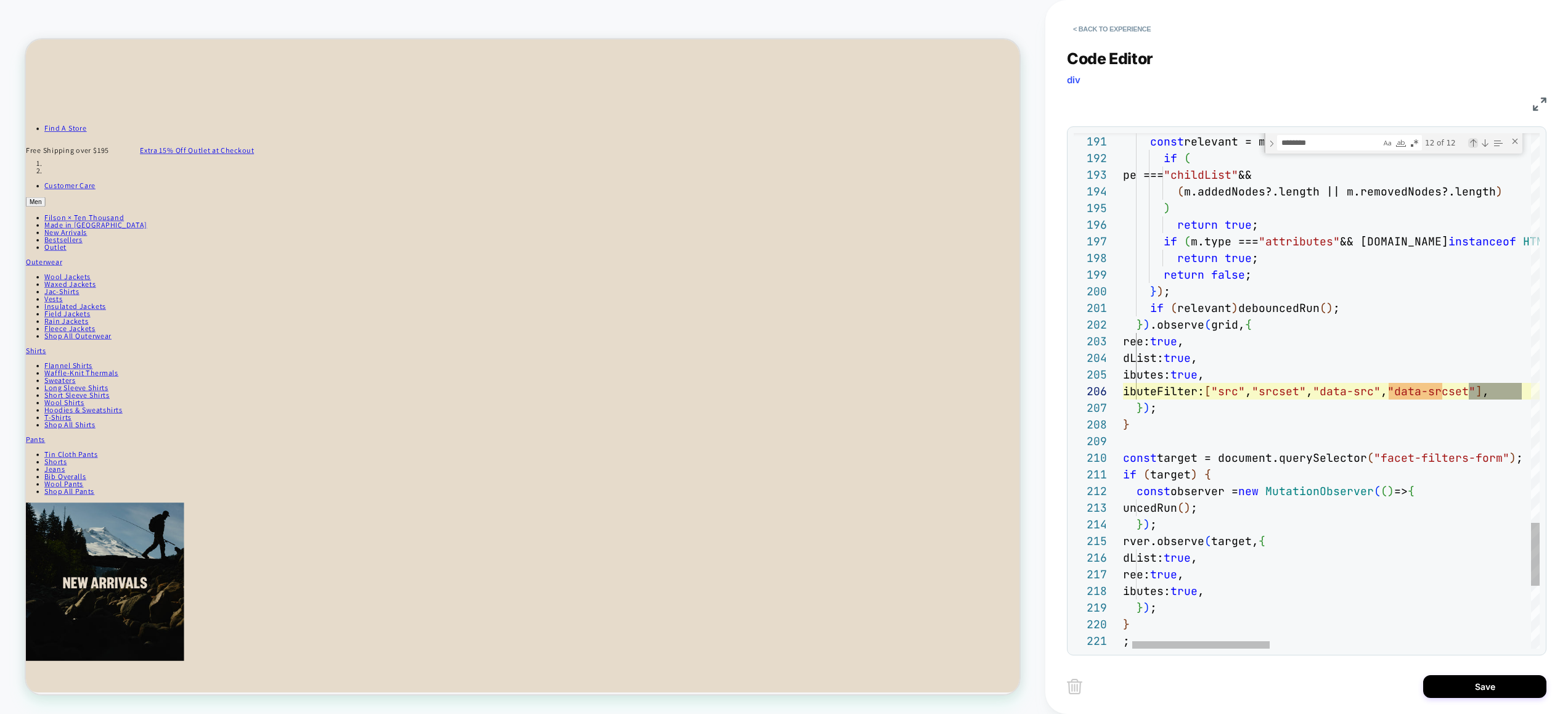
click at [1473, 143] on div "Previous Match (⇧Enter)" at bounding box center [1473, 143] width 10 height 10
type textarea "**********"
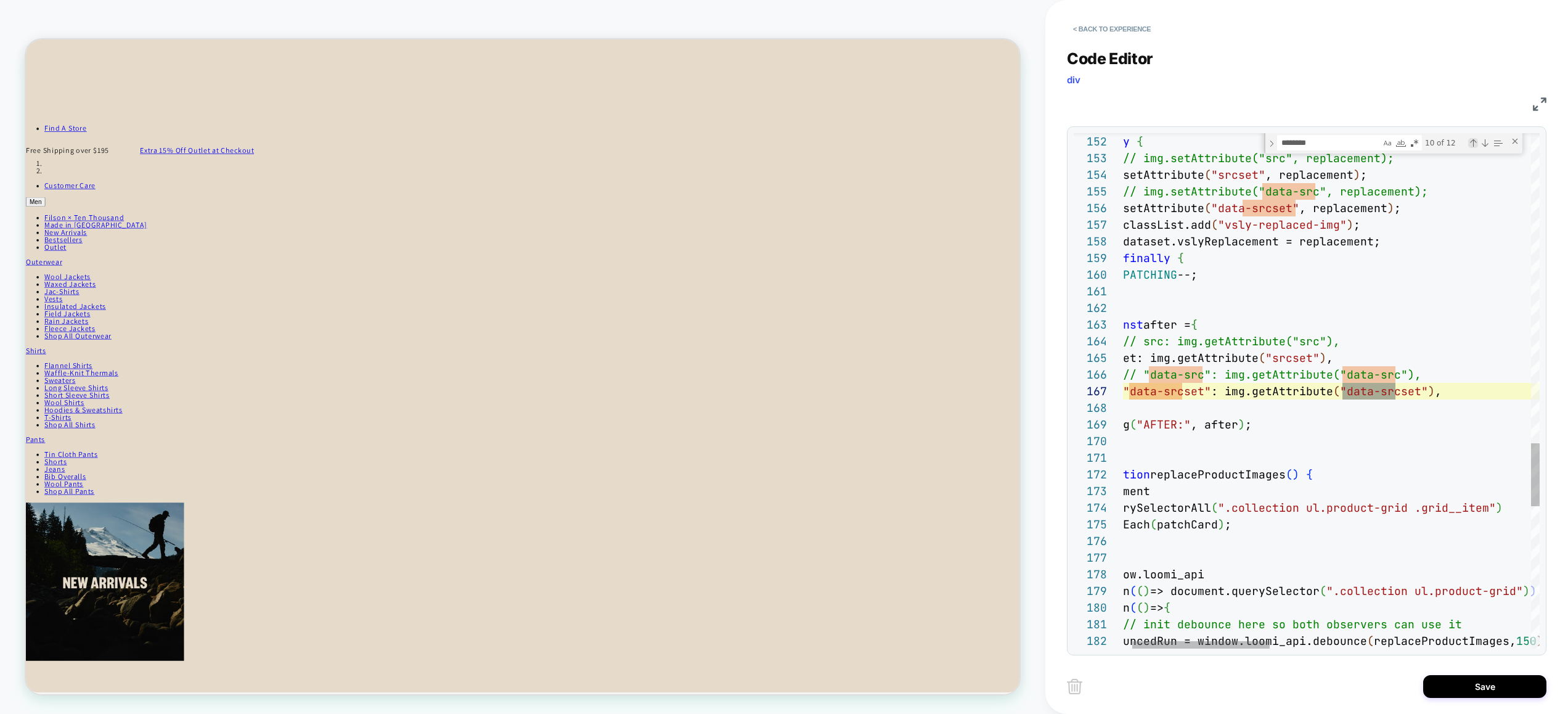
click at [1473, 143] on div "Previous Match (⇧Enter)" at bounding box center [1473, 143] width 10 height 10
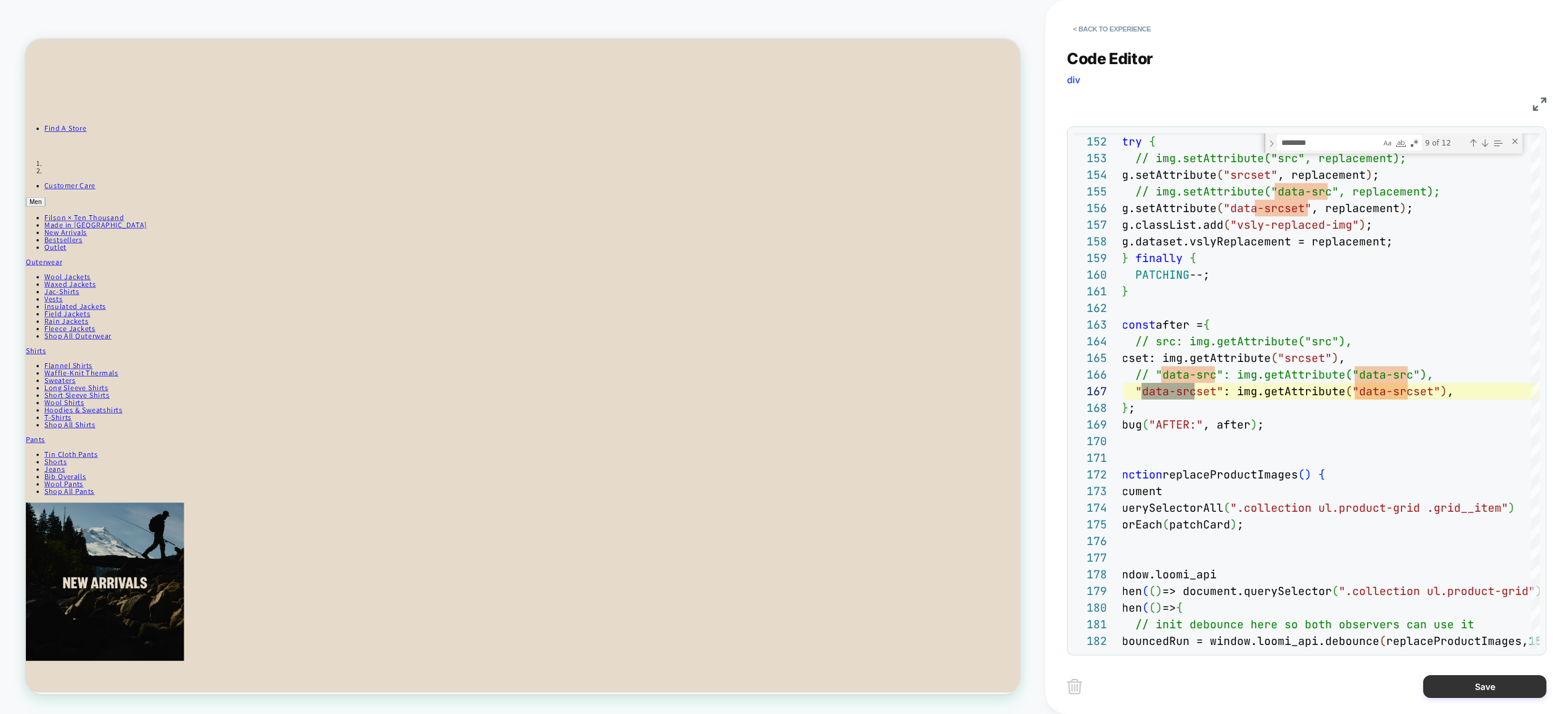
click at [1487, 679] on button "Save" at bounding box center [1484, 686] width 123 height 23
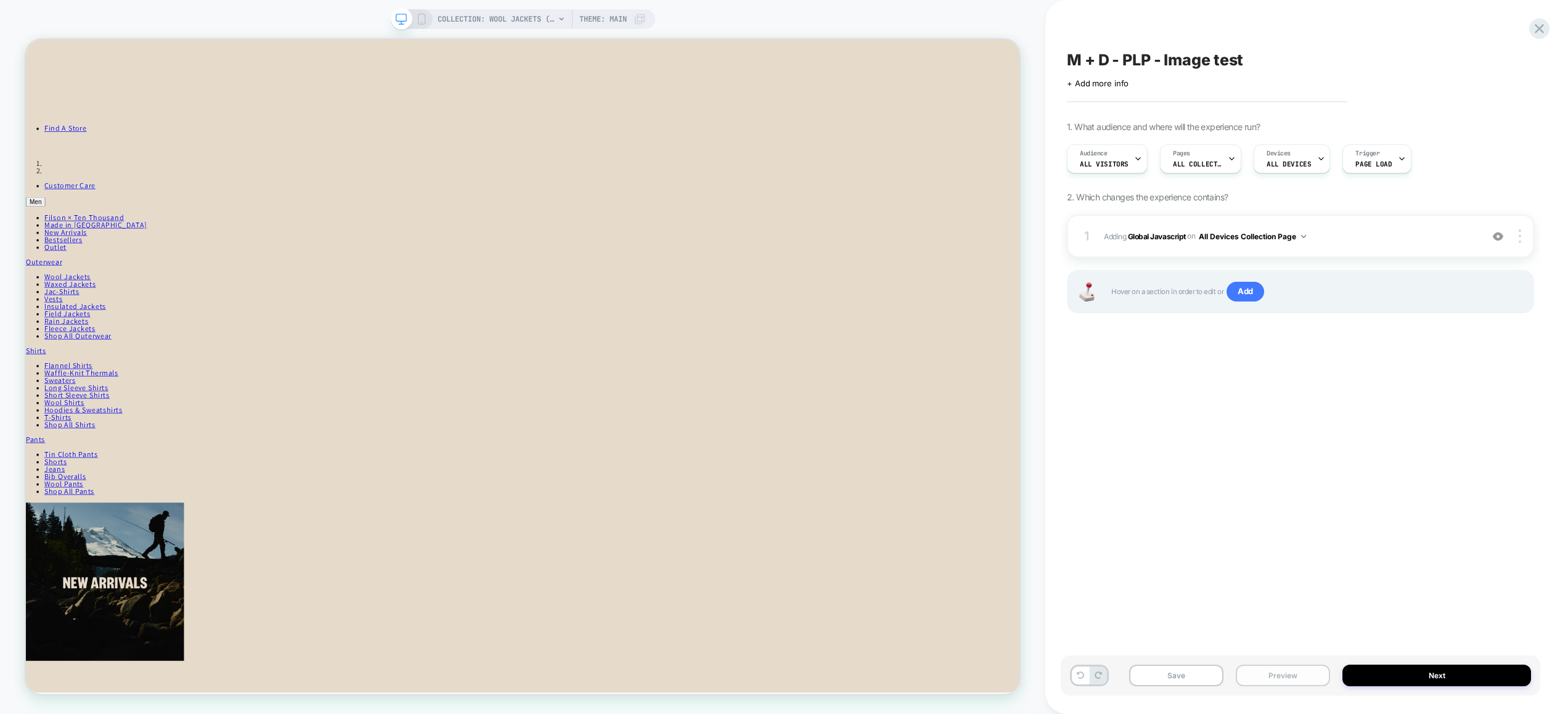
click at [1296, 682] on button "Preview" at bounding box center [1283, 675] width 95 height 21
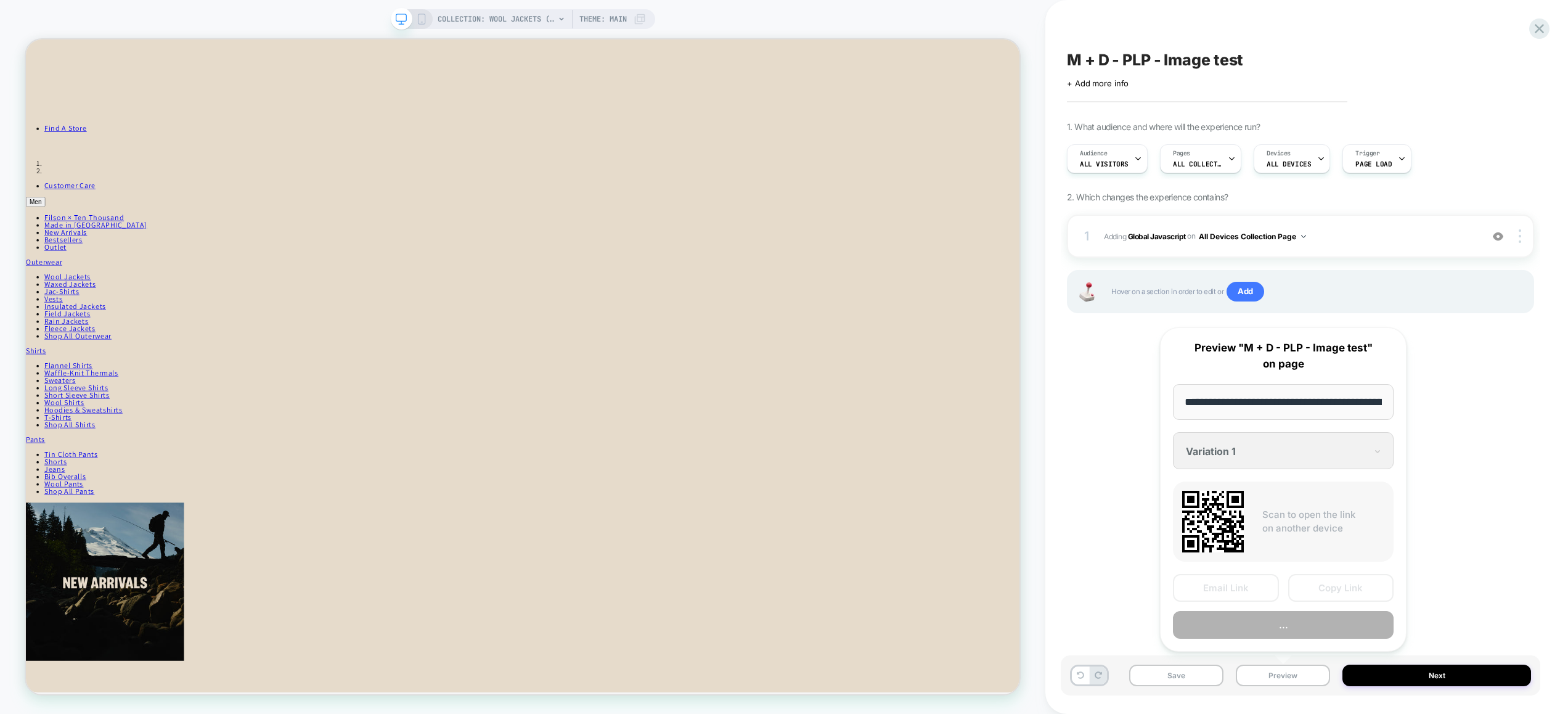
scroll to position [0, 134]
click at [1295, 621] on button "Preview" at bounding box center [1283, 625] width 221 height 28
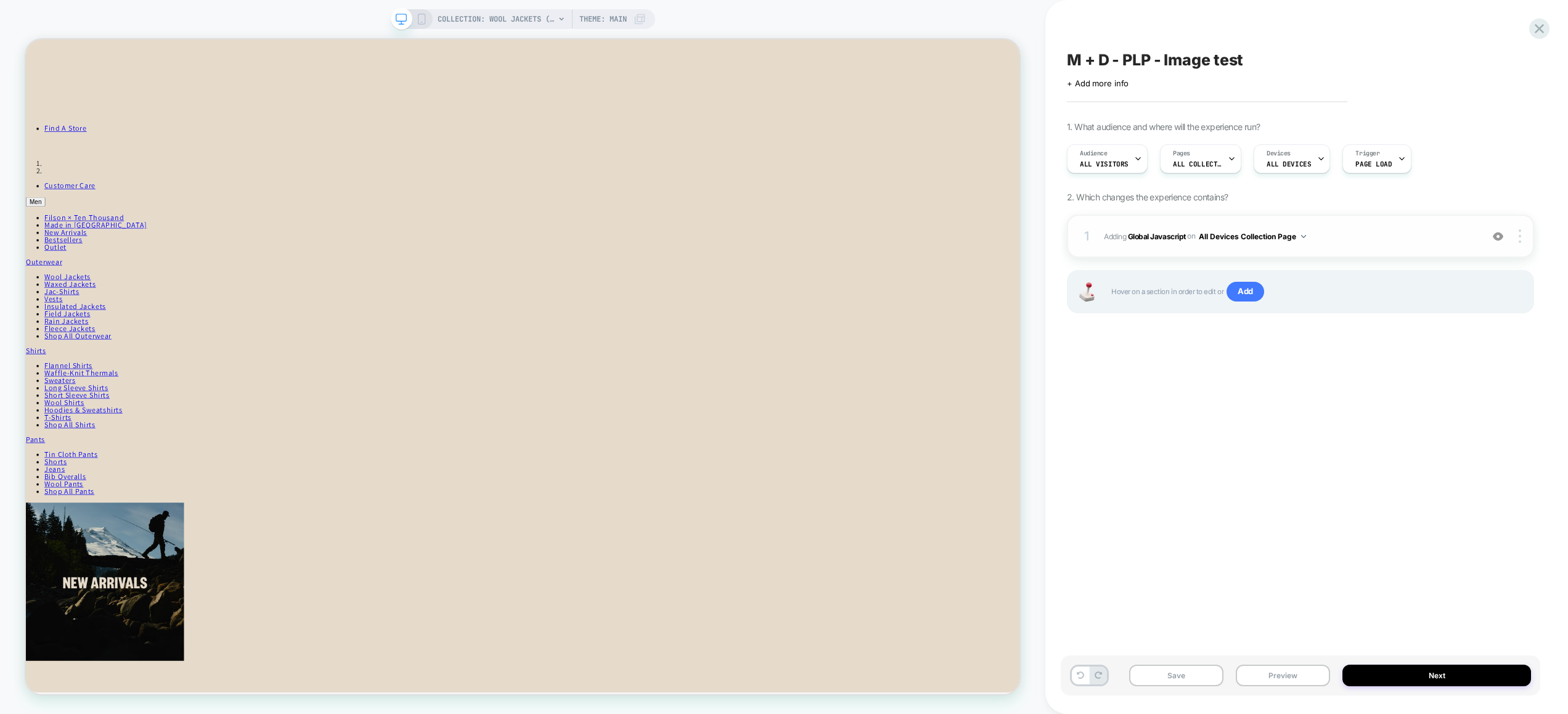
click at [1358, 233] on span "Adding Global Javascript on All Devices Collection Page" at bounding box center [1290, 236] width 372 height 15
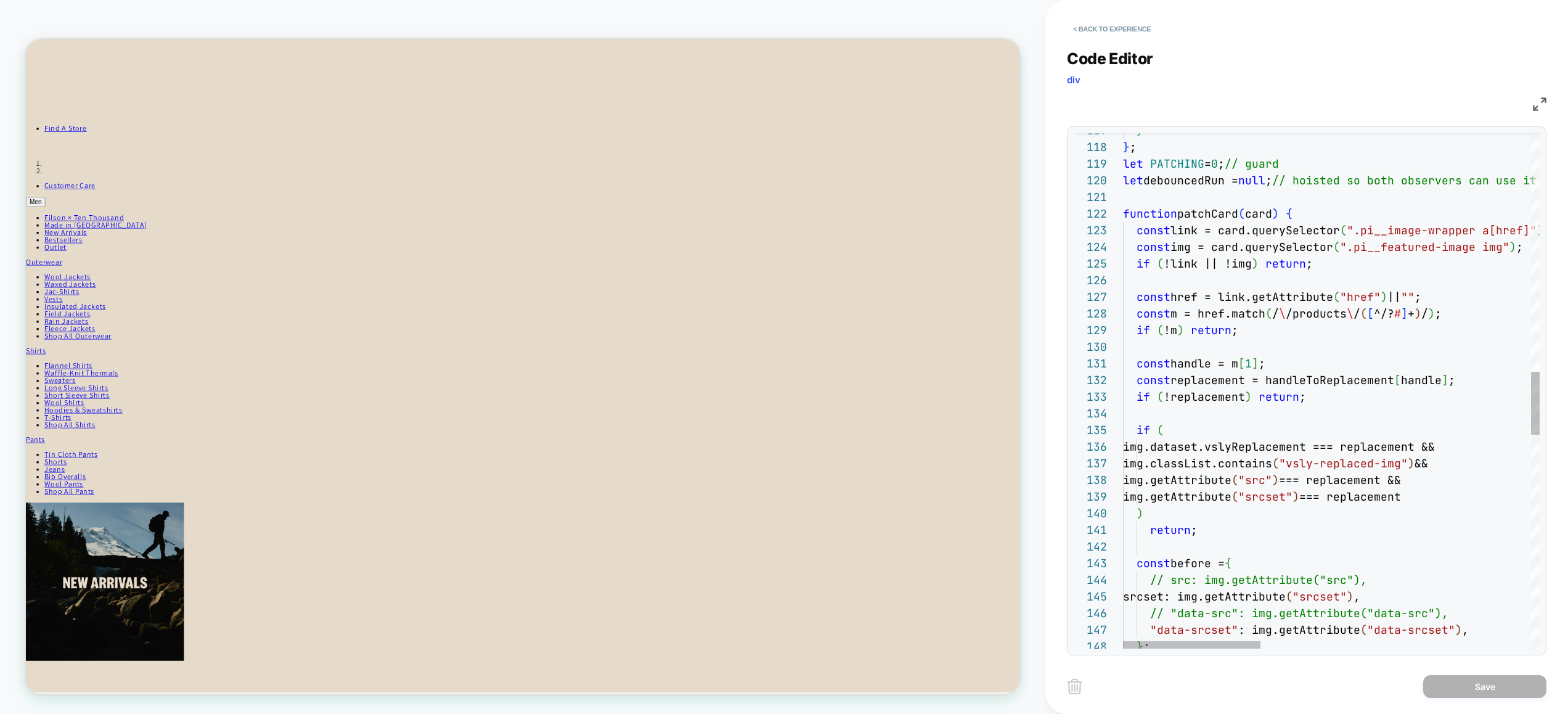
scroll to position [133, 114]
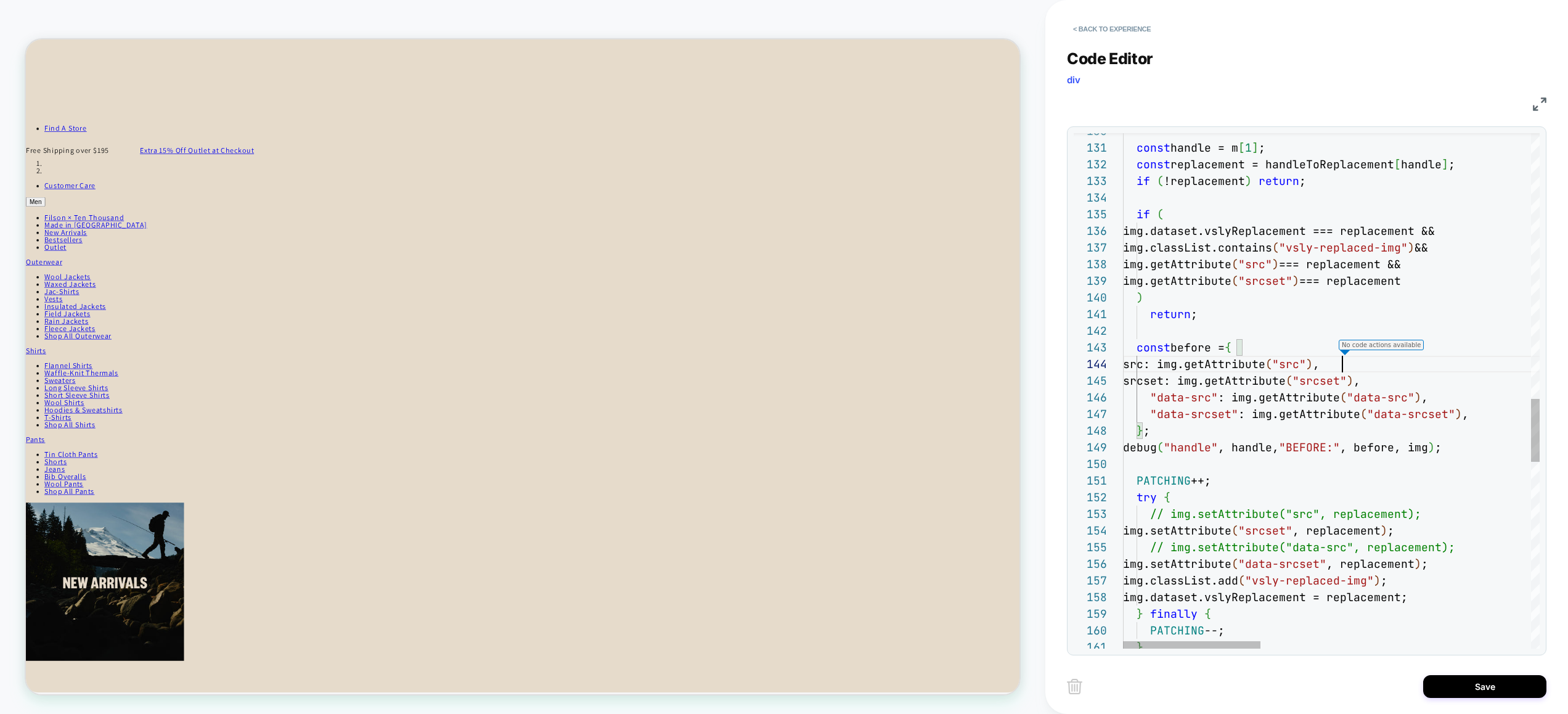
scroll to position [50, 219]
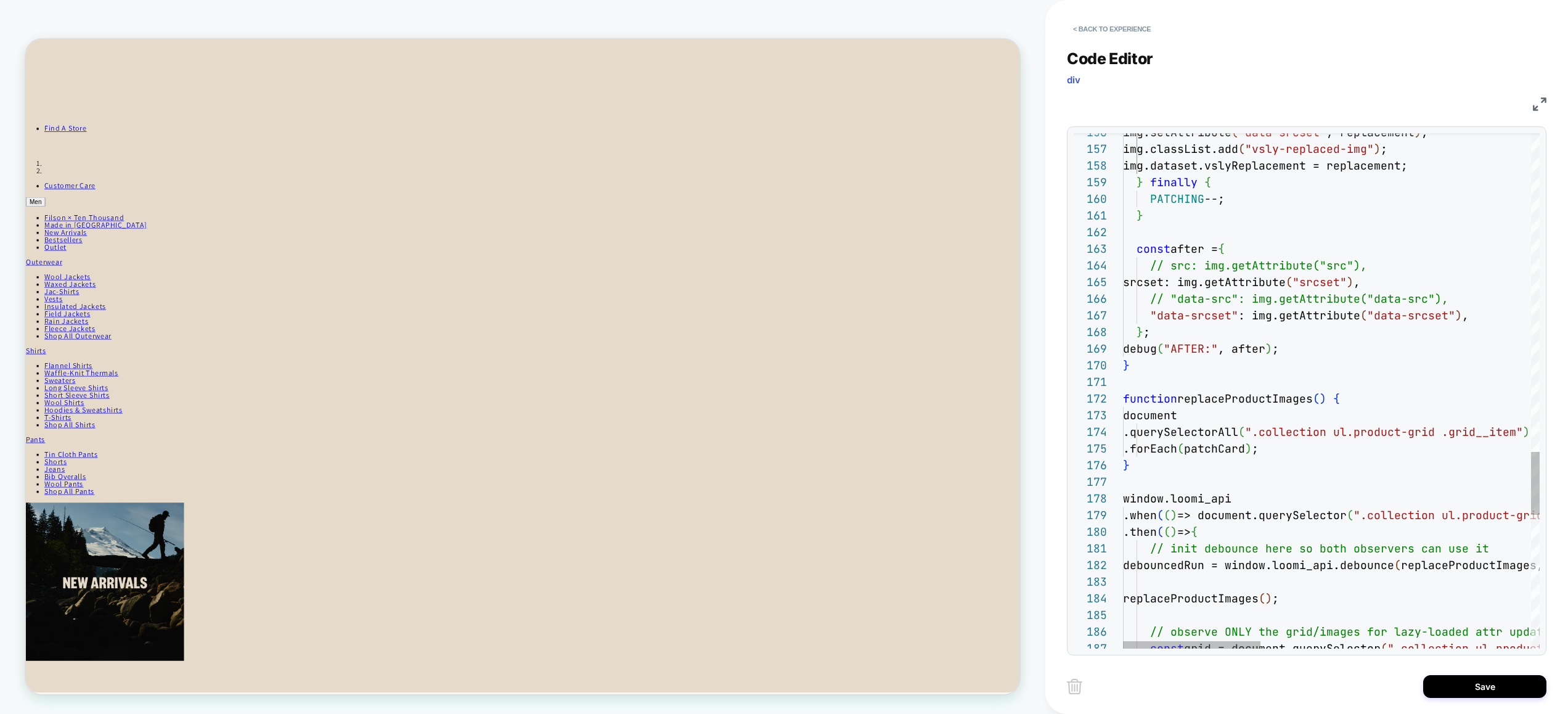
type textarea "**********"
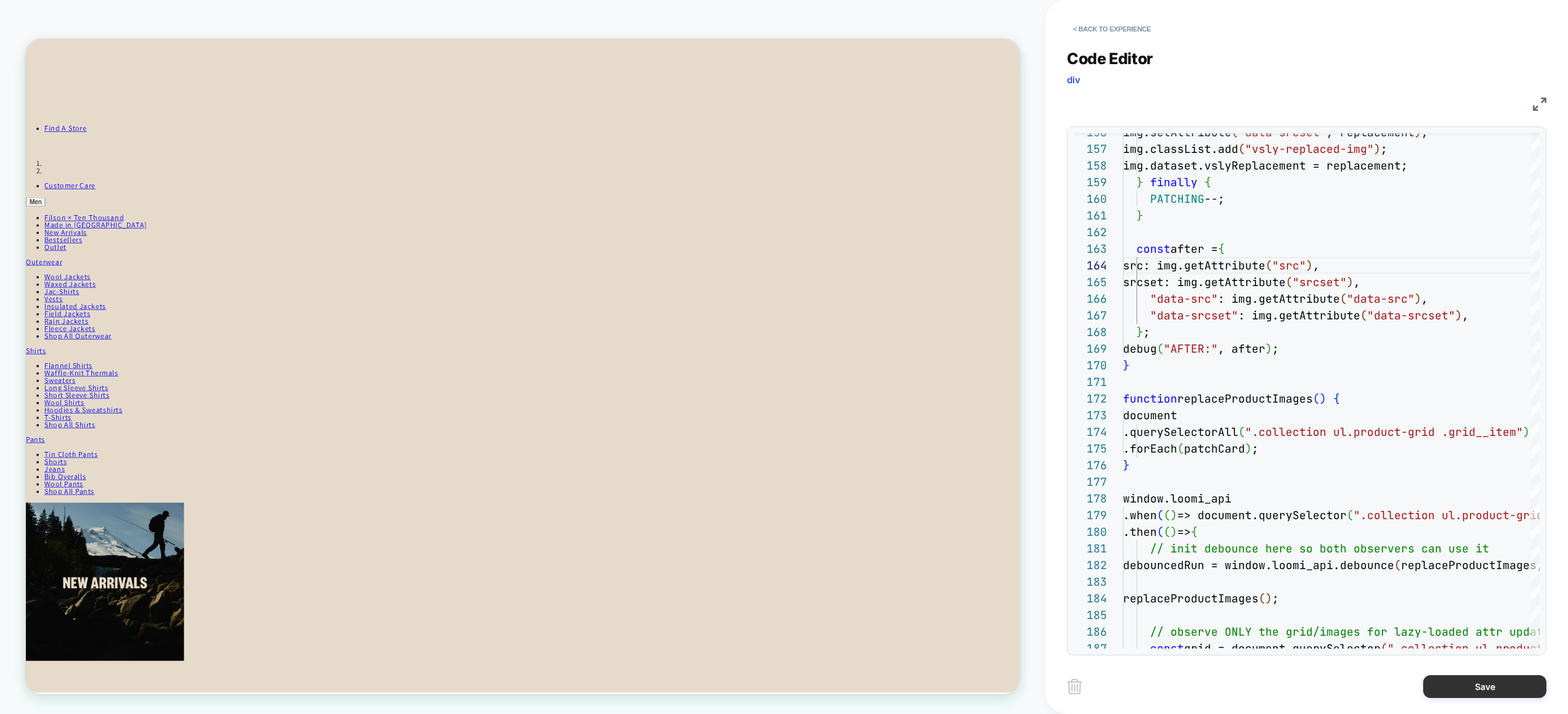
click at [1477, 689] on button "Save" at bounding box center [1484, 686] width 123 height 23
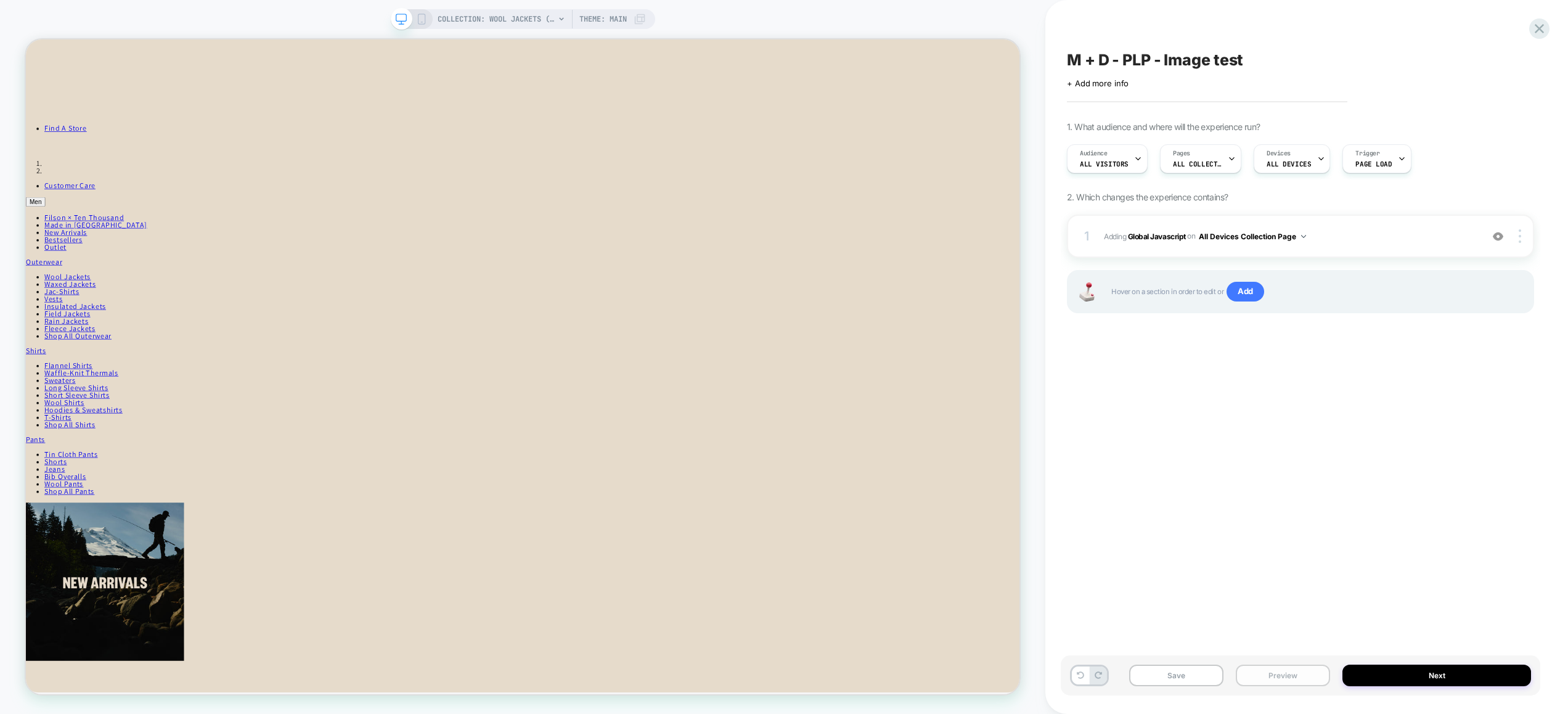
click at [1259, 677] on button "Preview" at bounding box center [1283, 675] width 95 height 21
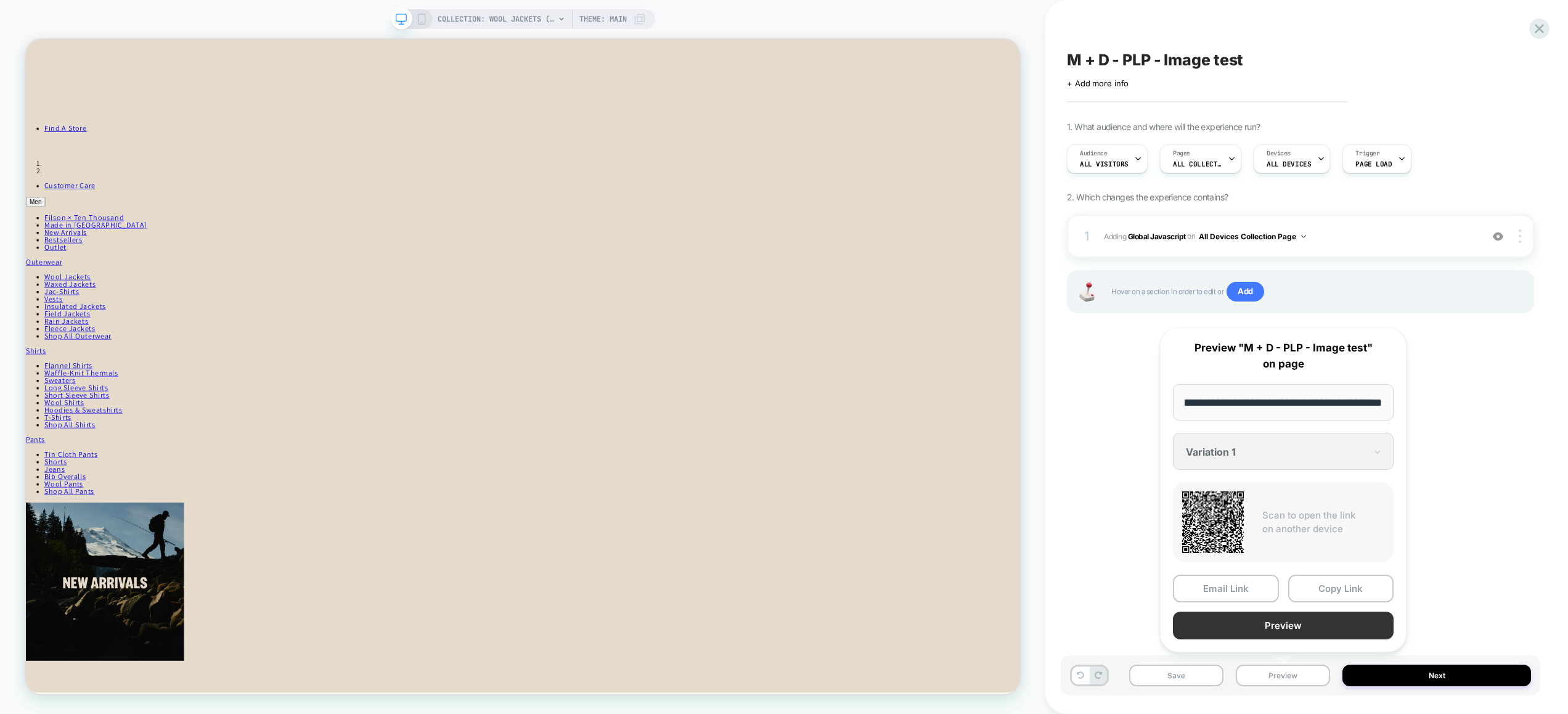
scroll to position [0, 0]
click at [1272, 622] on button "Preview" at bounding box center [1283, 625] width 221 height 28
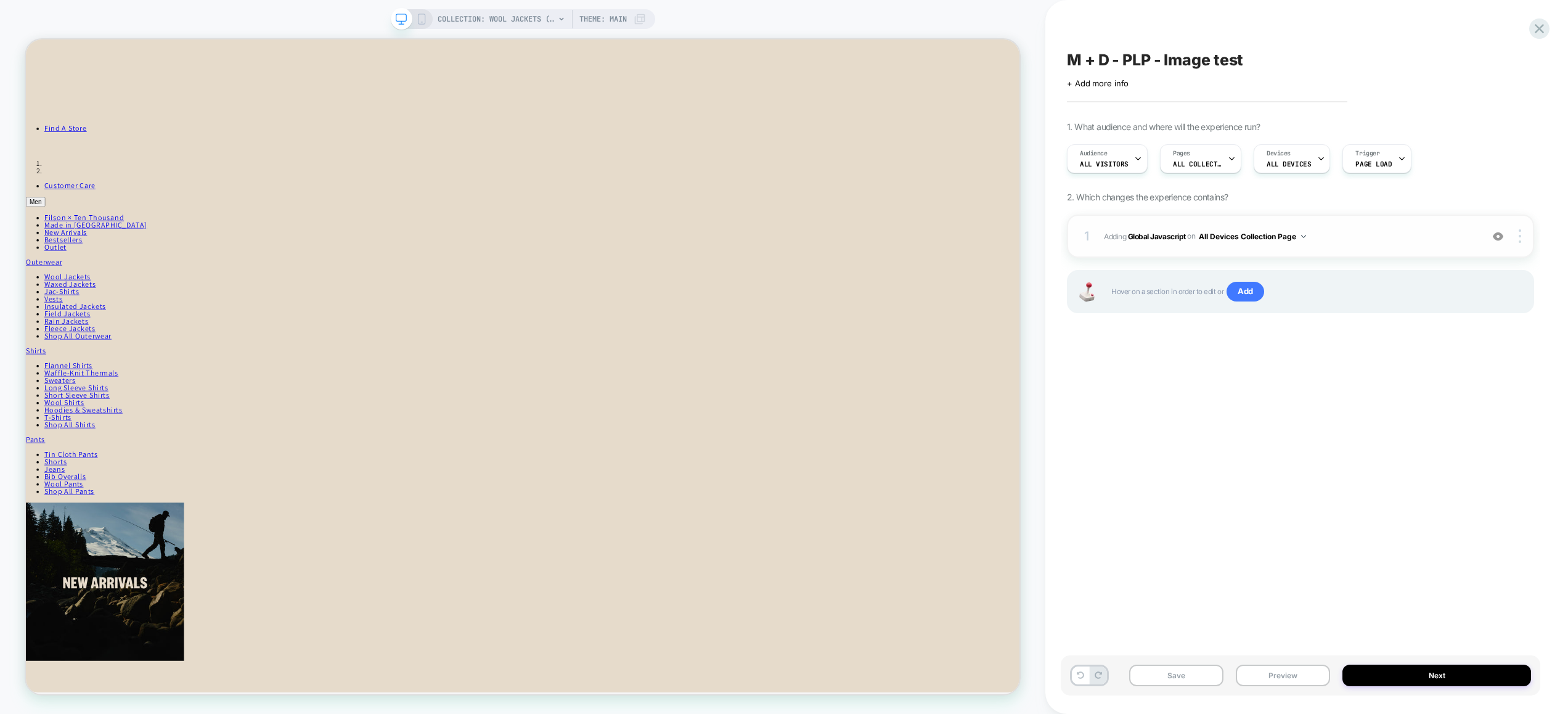
drag, startPoint x: 1392, startPoint y: 258, endPoint x: 1388, endPoint y: 254, distance: 5.7
click at [1390, 255] on div "1 Adding Global Javascript on All Devices Collection Page Add Before Add After …" at bounding box center [1300, 279] width 467 height 130
click at [1384, 251] on div "1 Adding Global Javascript on All Devices Collection Page Add Before Add After …" at bounding box center [1300, 236] width 467 height 43
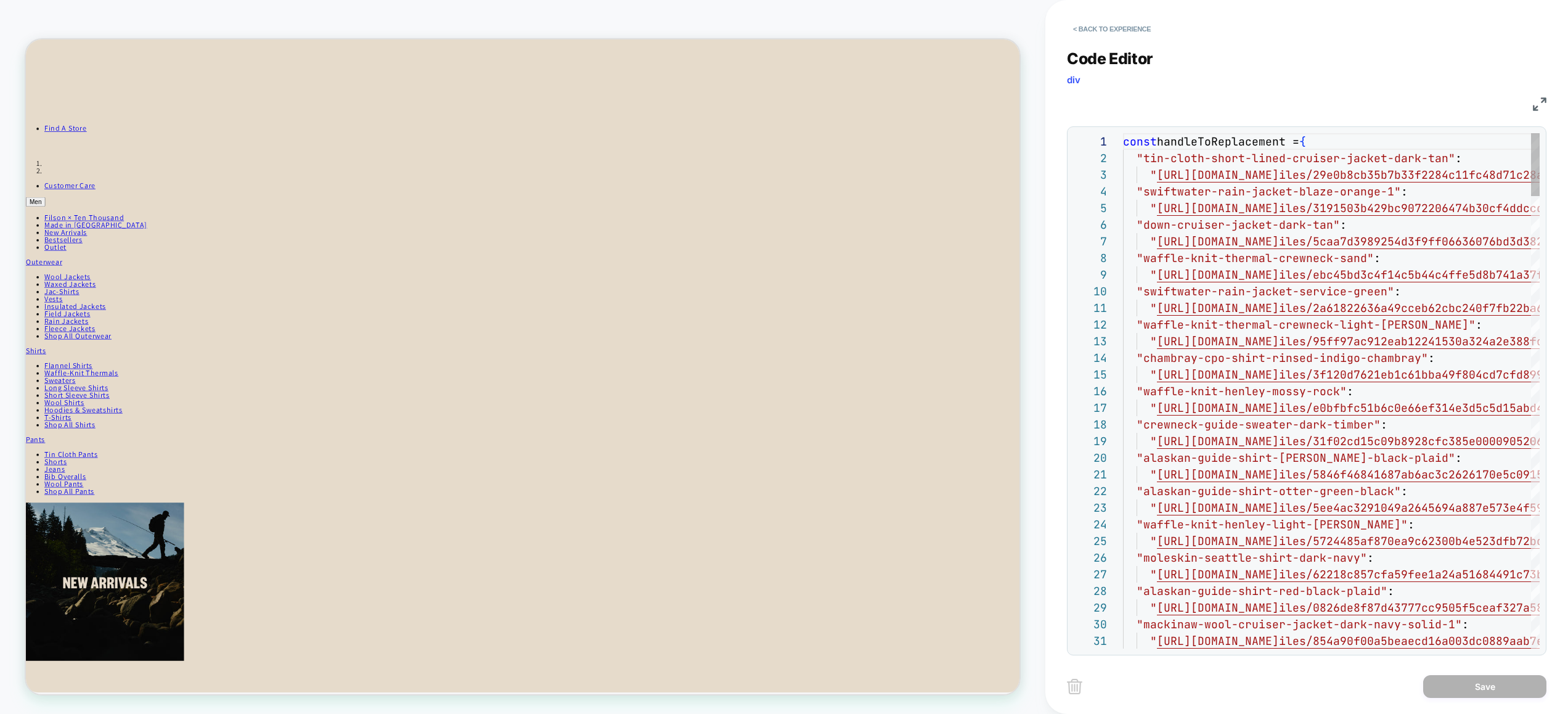
scroll to position [100, 0]
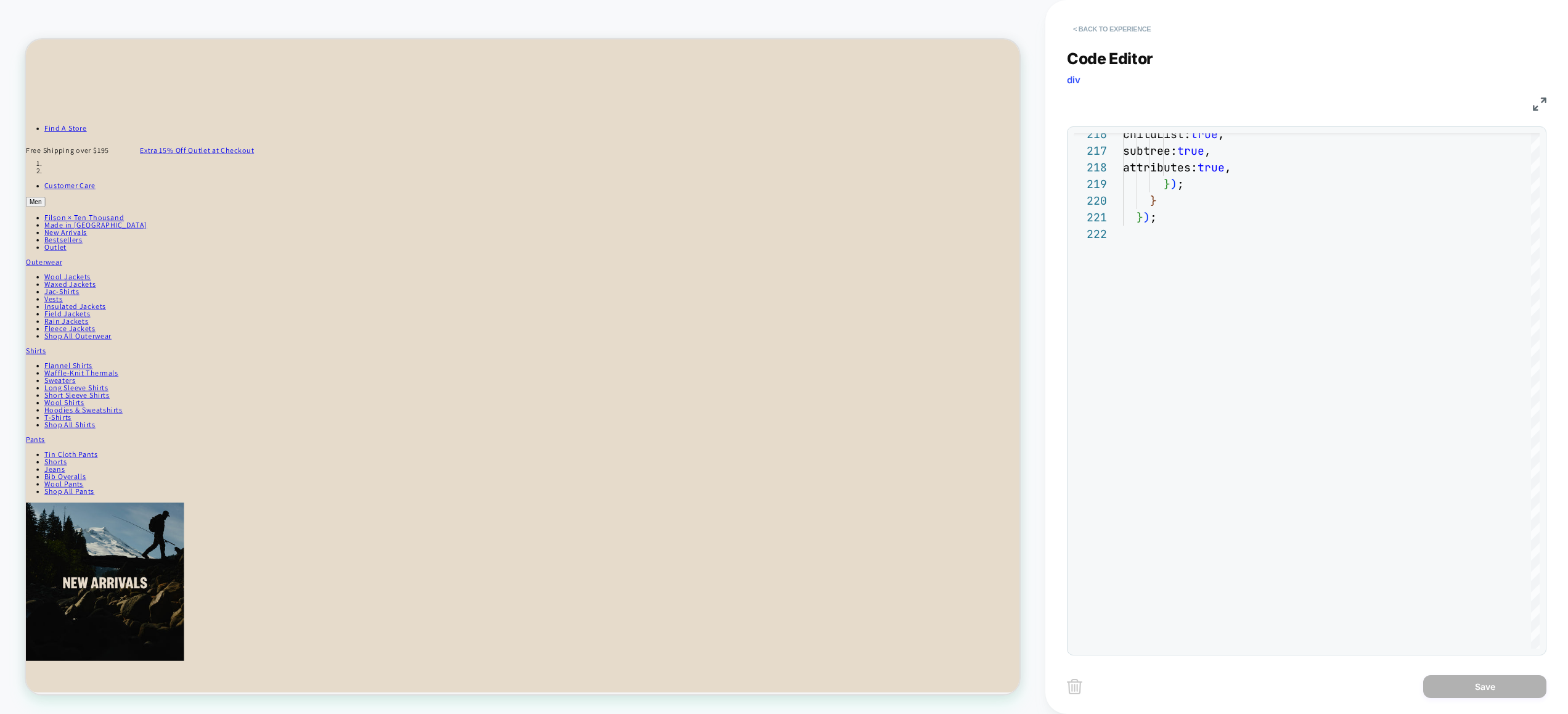
click at [1109, 26] on button "< Back to experience" at bounding box center [1111, 29] width 90 height 20
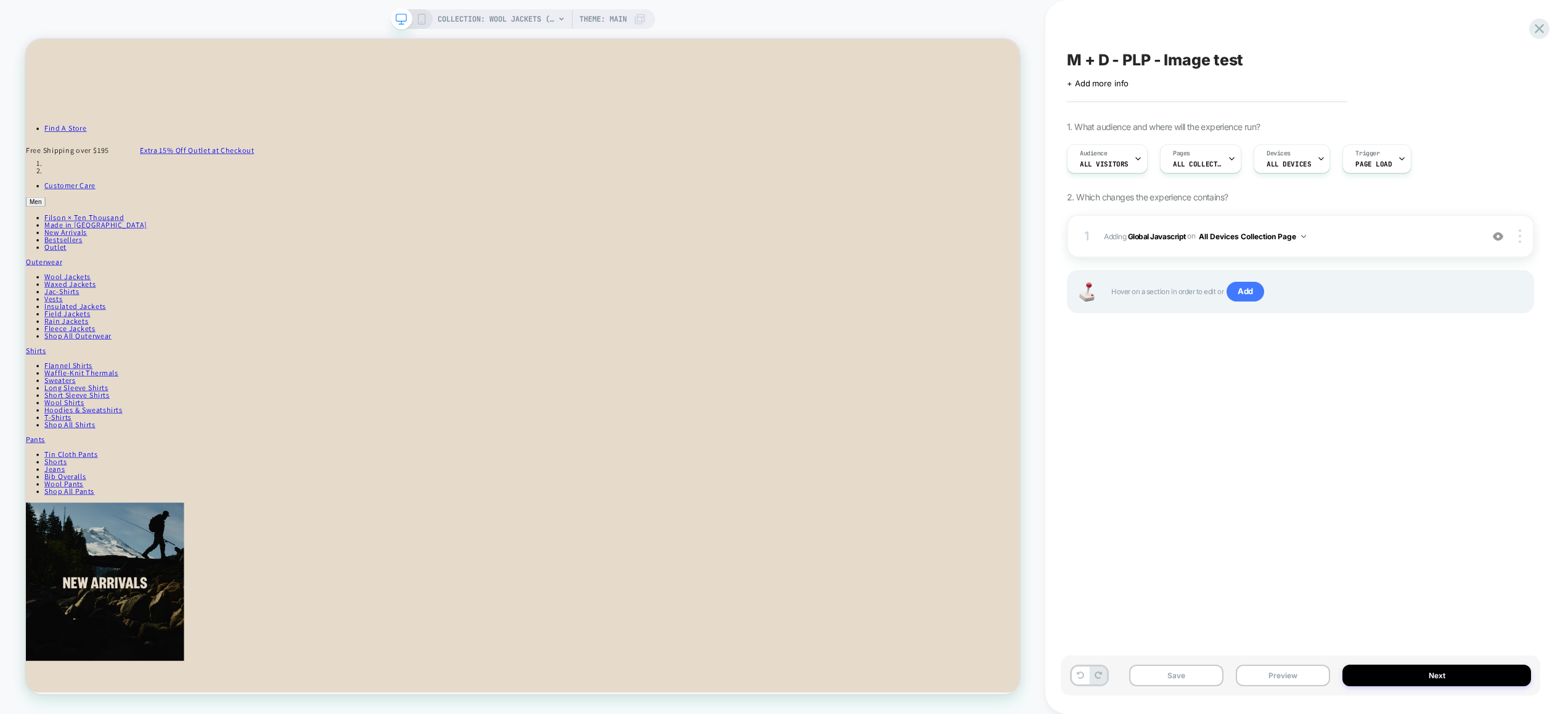
drag, startPoint x: 1179, startPoint y: 676, endPoint x: 1238, endPoint y: 483, distance: 201.8
click at [1238, 483] on div "M + D - PLP - Image test Click to edit experience details + Add more info 1. Wh…" at bounding box center [1306, 357] width 479 height 714
click at [1194, 673] on button "Save" at bounding box center [1175, 675] width 95 height 21
click at [1263, 674] on button "Preview" at bounding box center [1283, 675] width 95 height 21
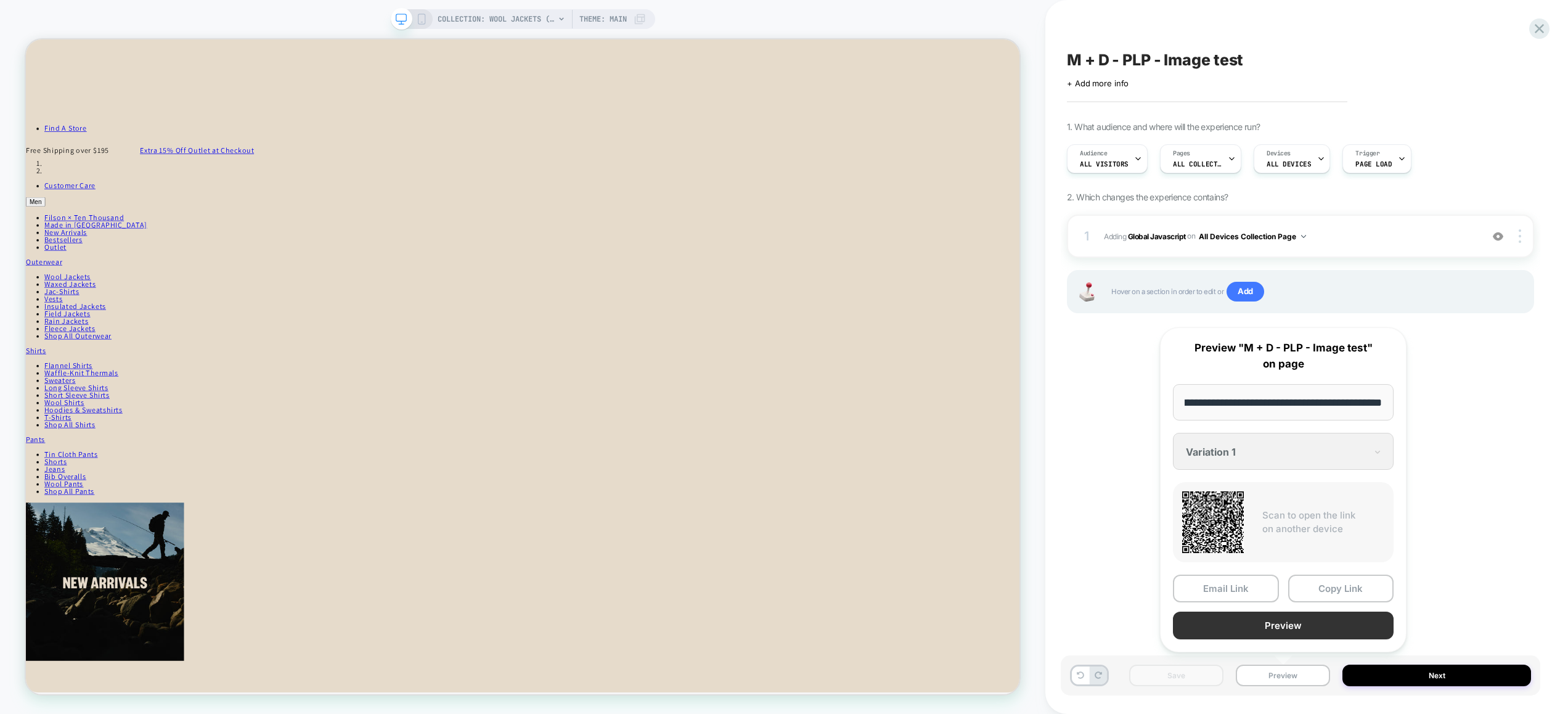
scroll to position [0, 0]
click at [1260, 619] on button "Preview" at bounding box center [1283, 625] width 221 height 28
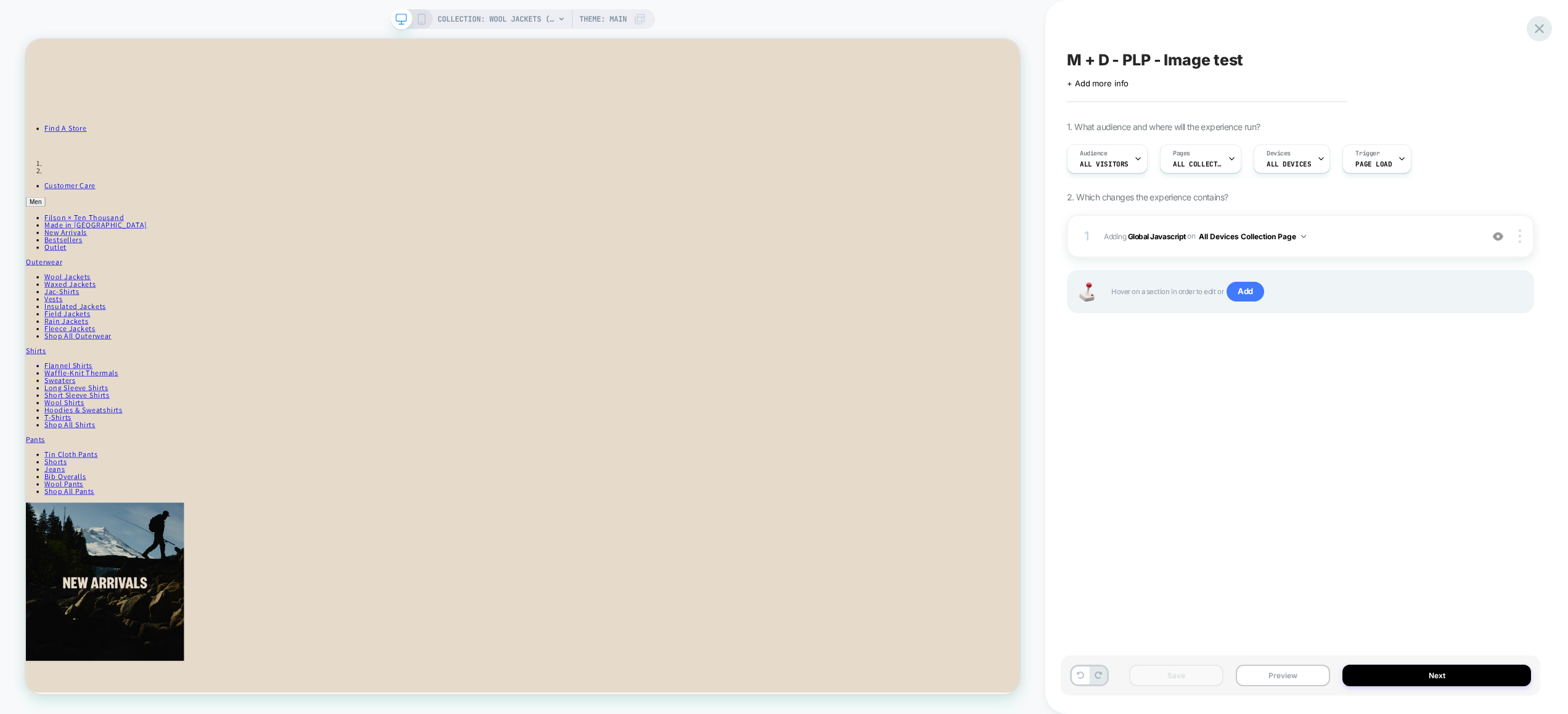
click at [1535, 28] on icon at bounding box center [1539, 29] width 17 height 17
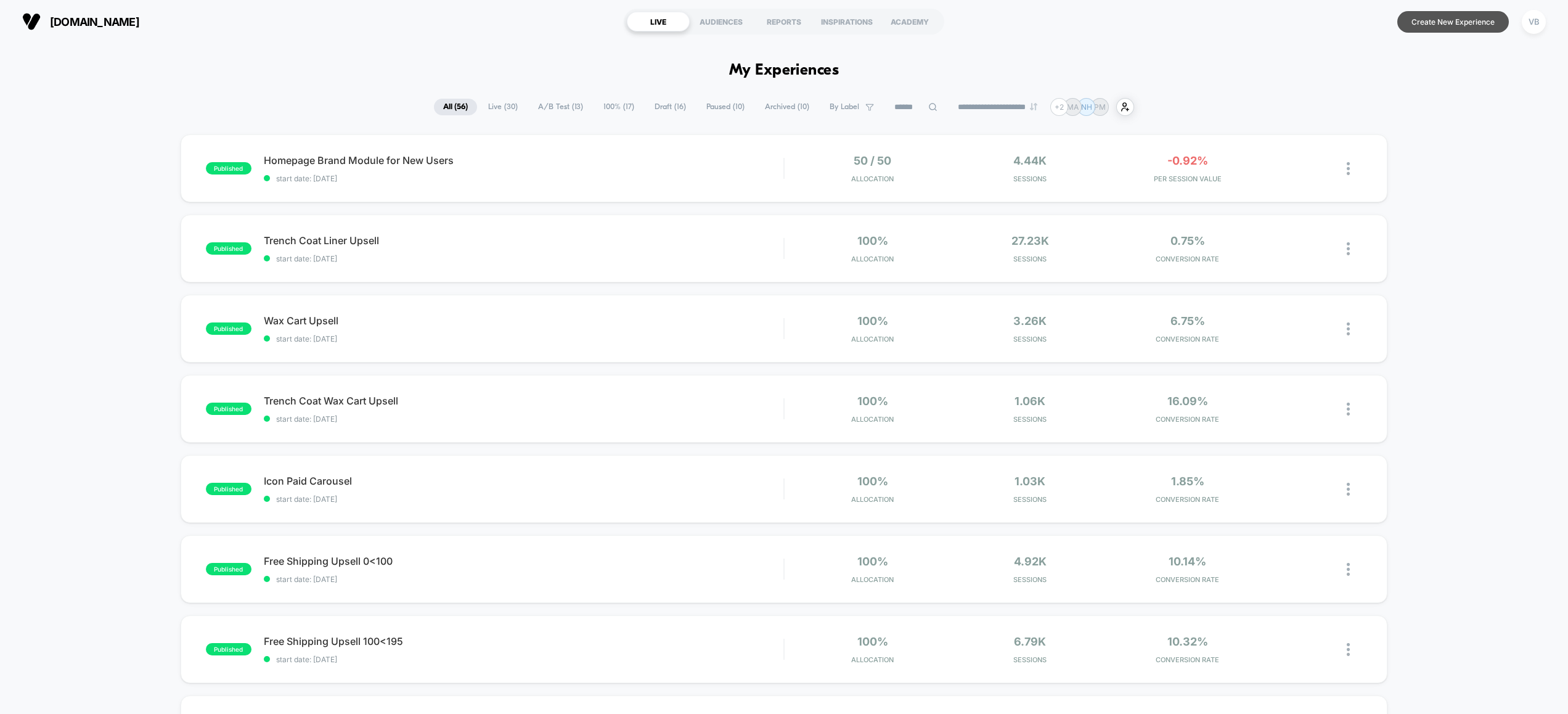
click at [1441, 29] on button "Create New Experience" at bounding box center [1453, 21] width 111 height 21
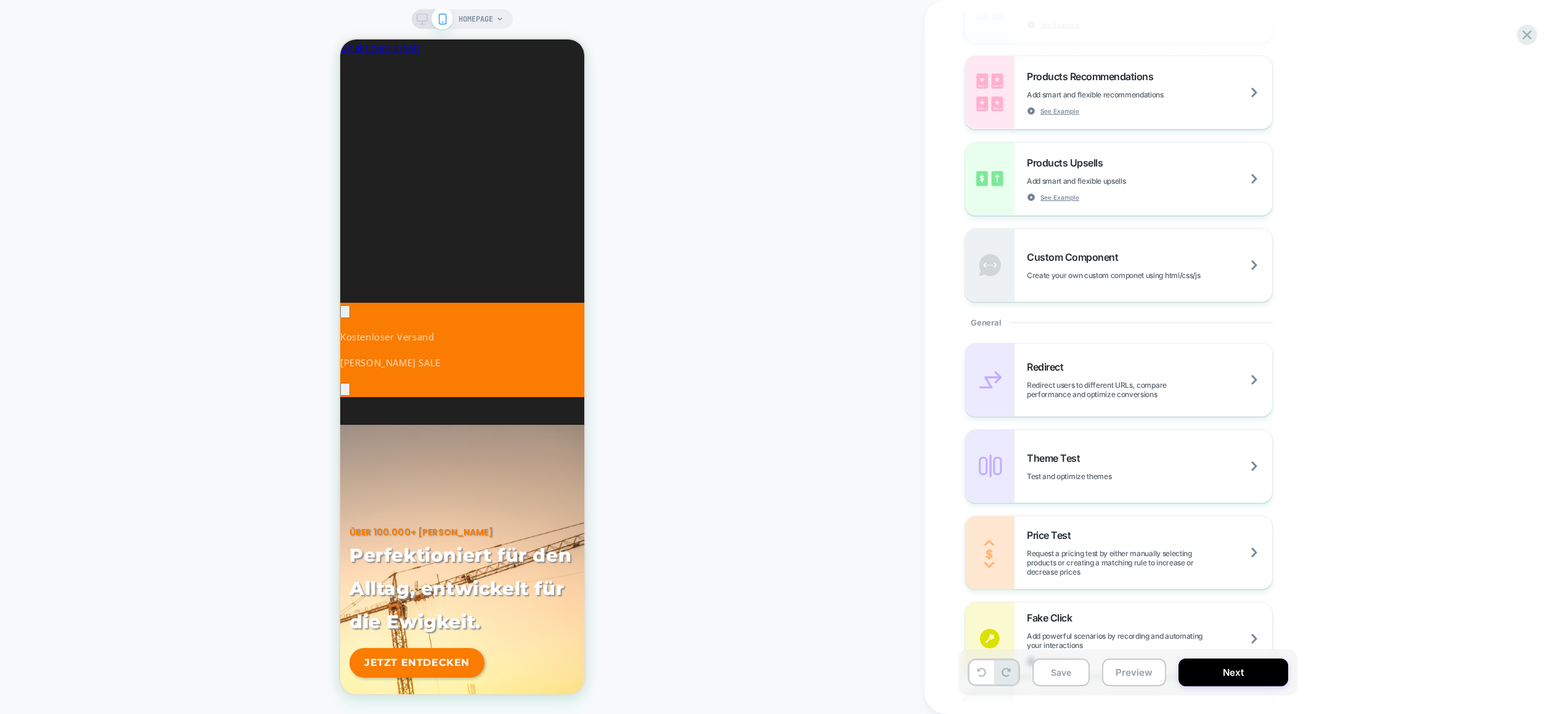
scroll to position [575, 0]
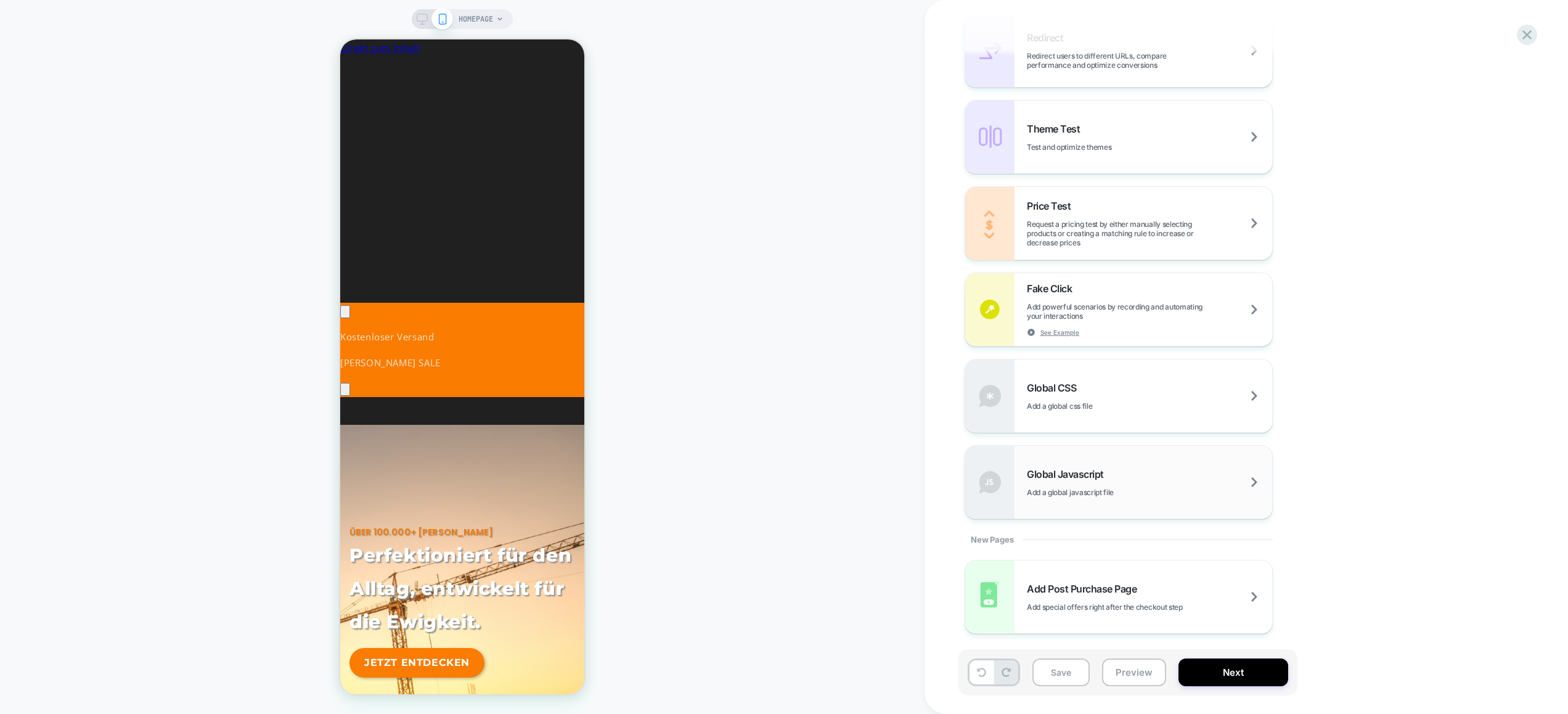
click at [1087, 491] on span "Add a global javascript file" at bounding box center [1101, 492] width 149 height 10
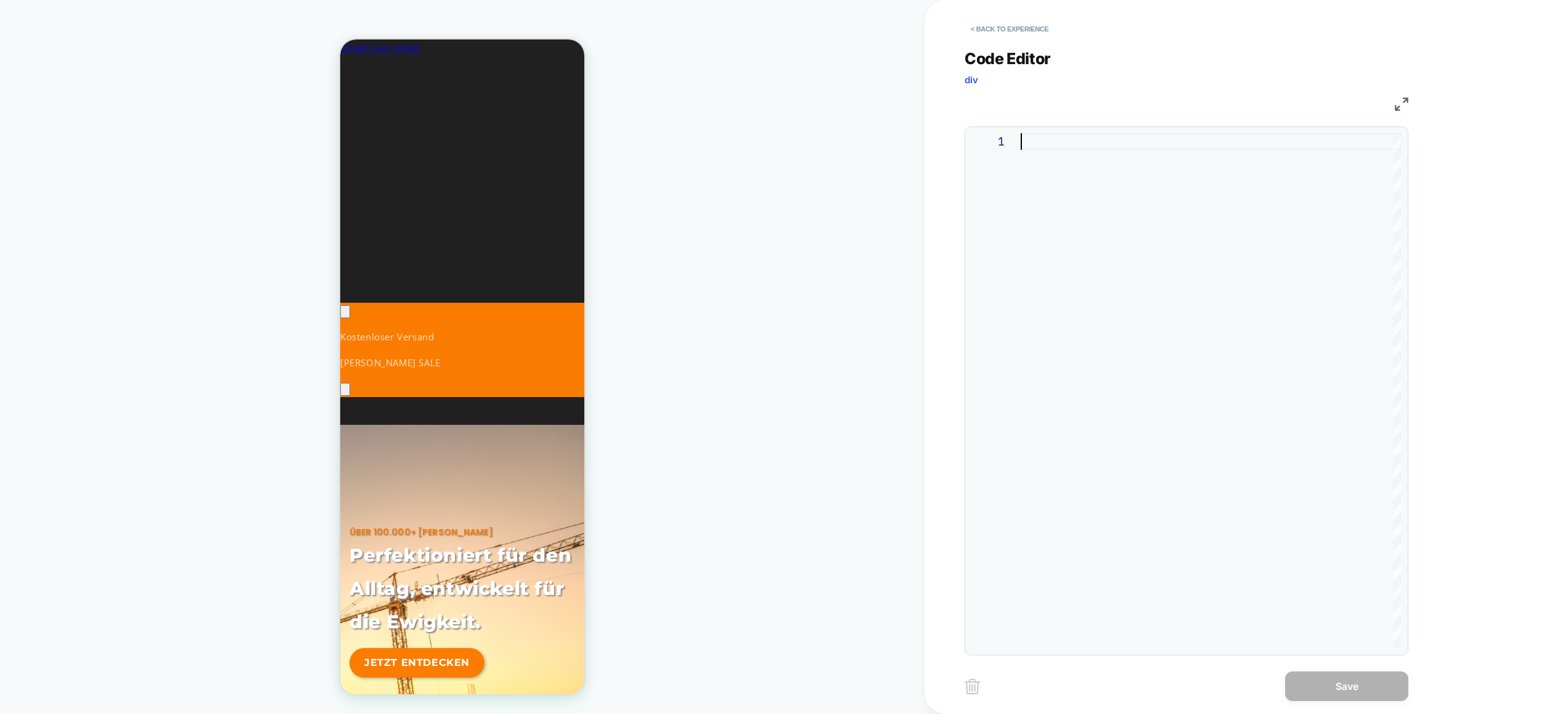
click at [1104, 397] on div at bounding box center [1210, 390] width 381 height 515
type textarea "**********"
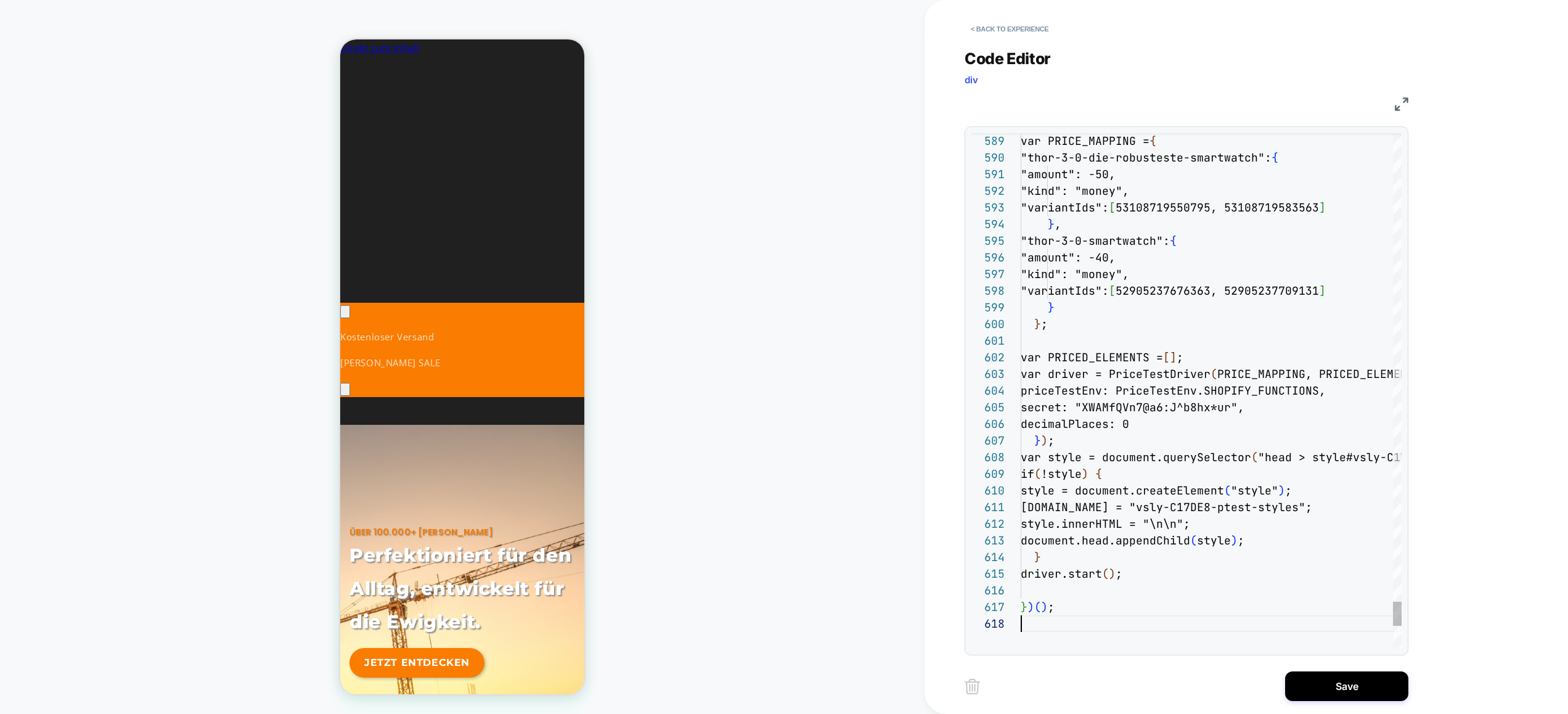
scroll to position [117, 0]
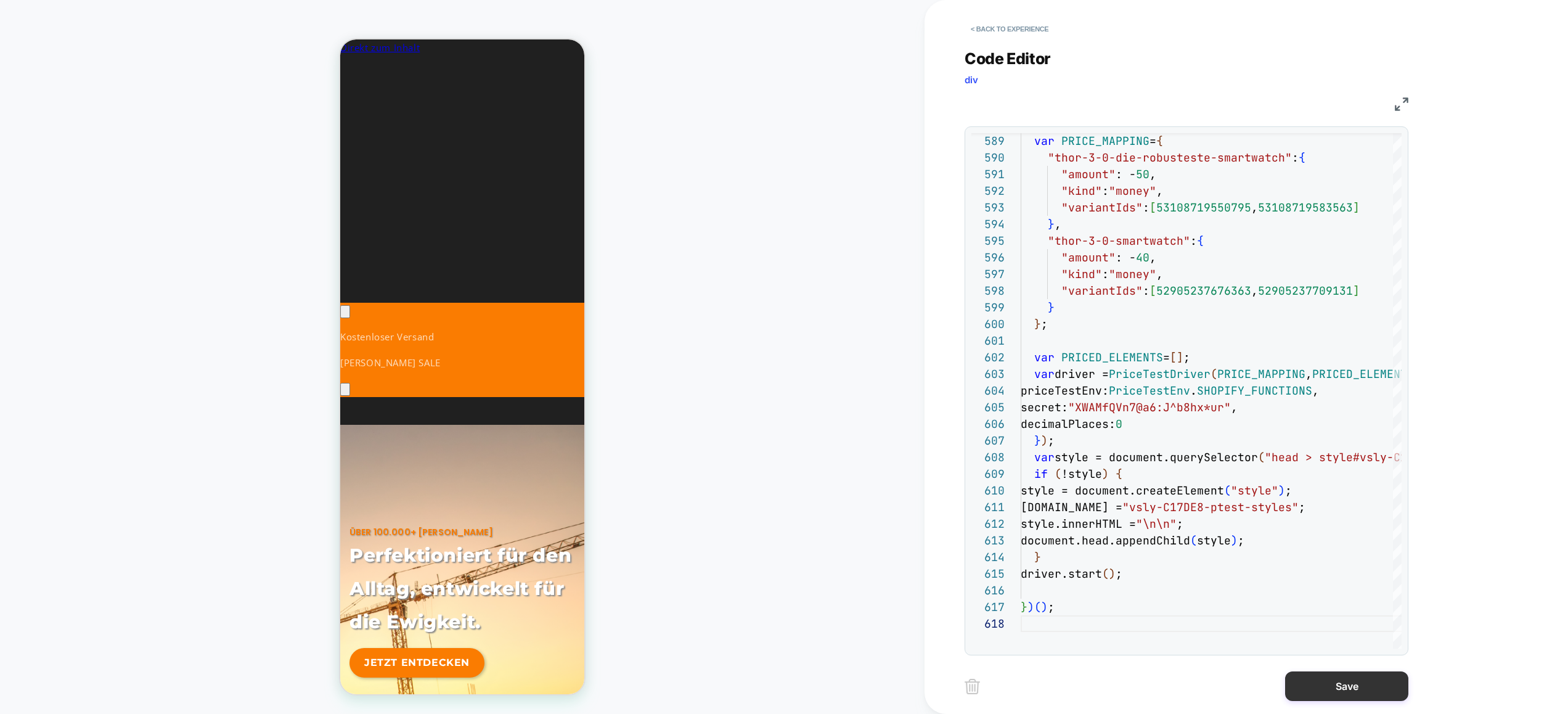
click at [1331, 689] on button "Save" at bounding box center [1346, 685] width 123 height 29
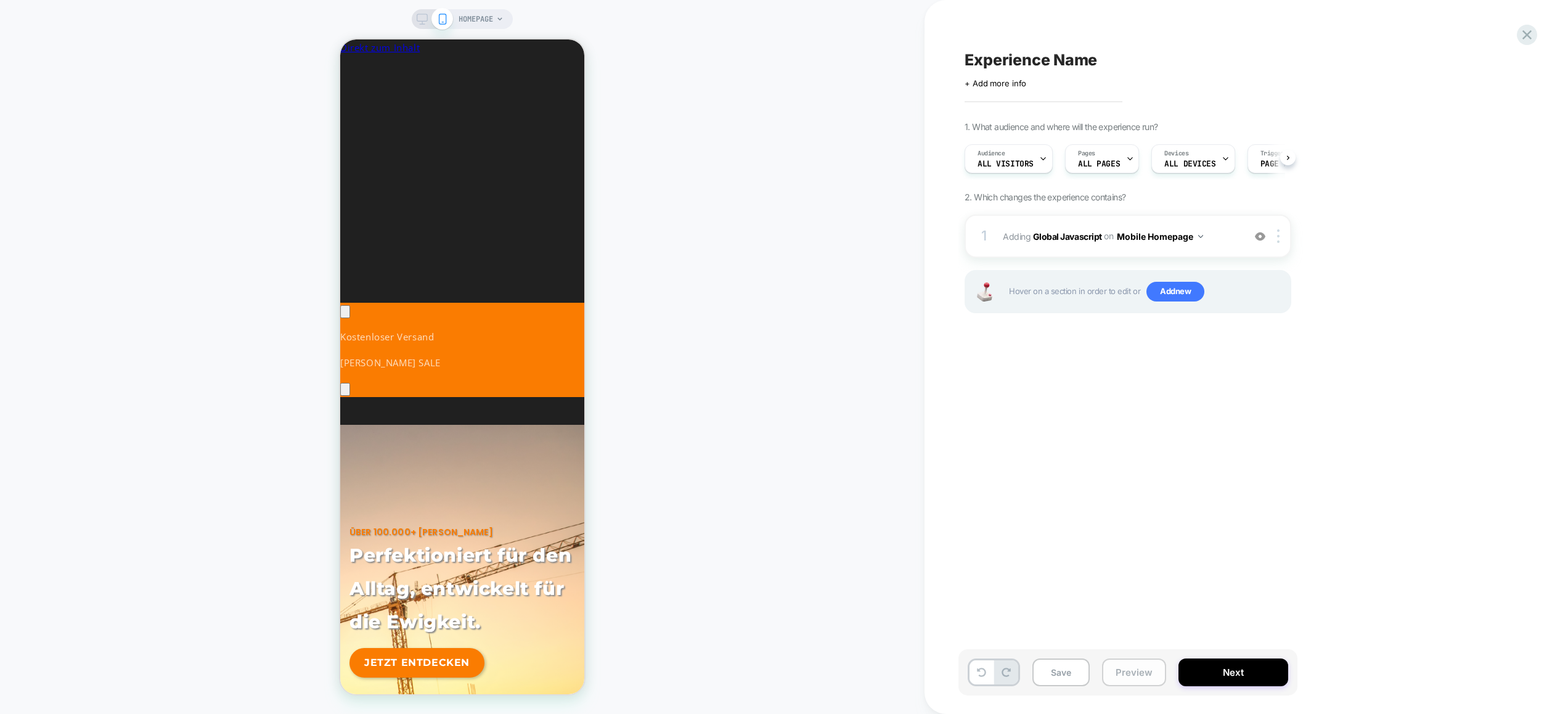
scroll to position [0, 1]
click at [1132, 670] on button "Preview" at bounding box center [1133, 672] width 64 height 28
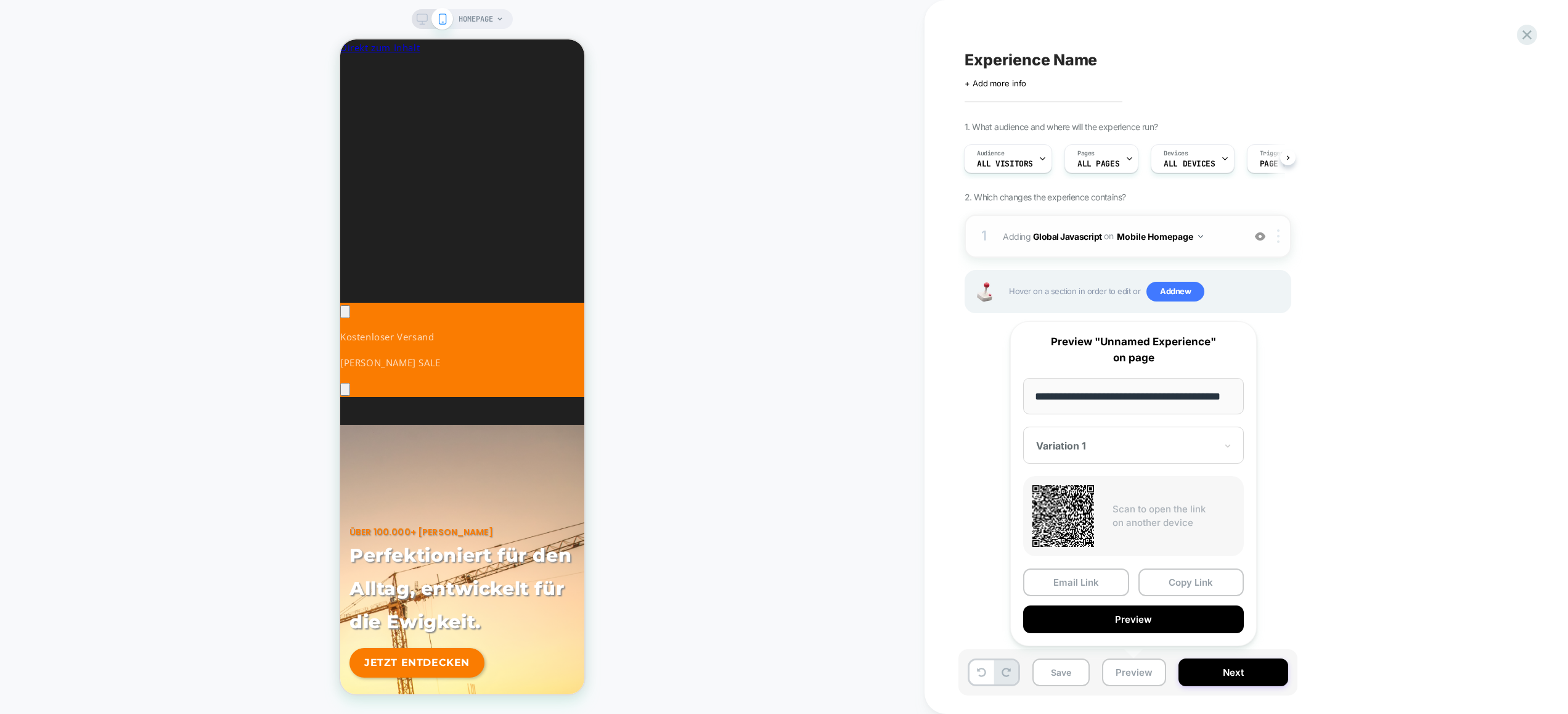
scroll to position [0, 0]
click at [1276, 232] on div at bounding box center [1280, 235] width 21 height 14
drag, startPoint x: 1301, startPoint y: 373, endPoint x: 1185, endPoint y: 289, distance: 143.2
click at [1300, 372] on div "Target All Devices" at bounding box center [1280, 369] width 110 height 34
click at [1167, 243] on button "All Devices Homepage" at bounding box center [1168, 236] width 103 height 17
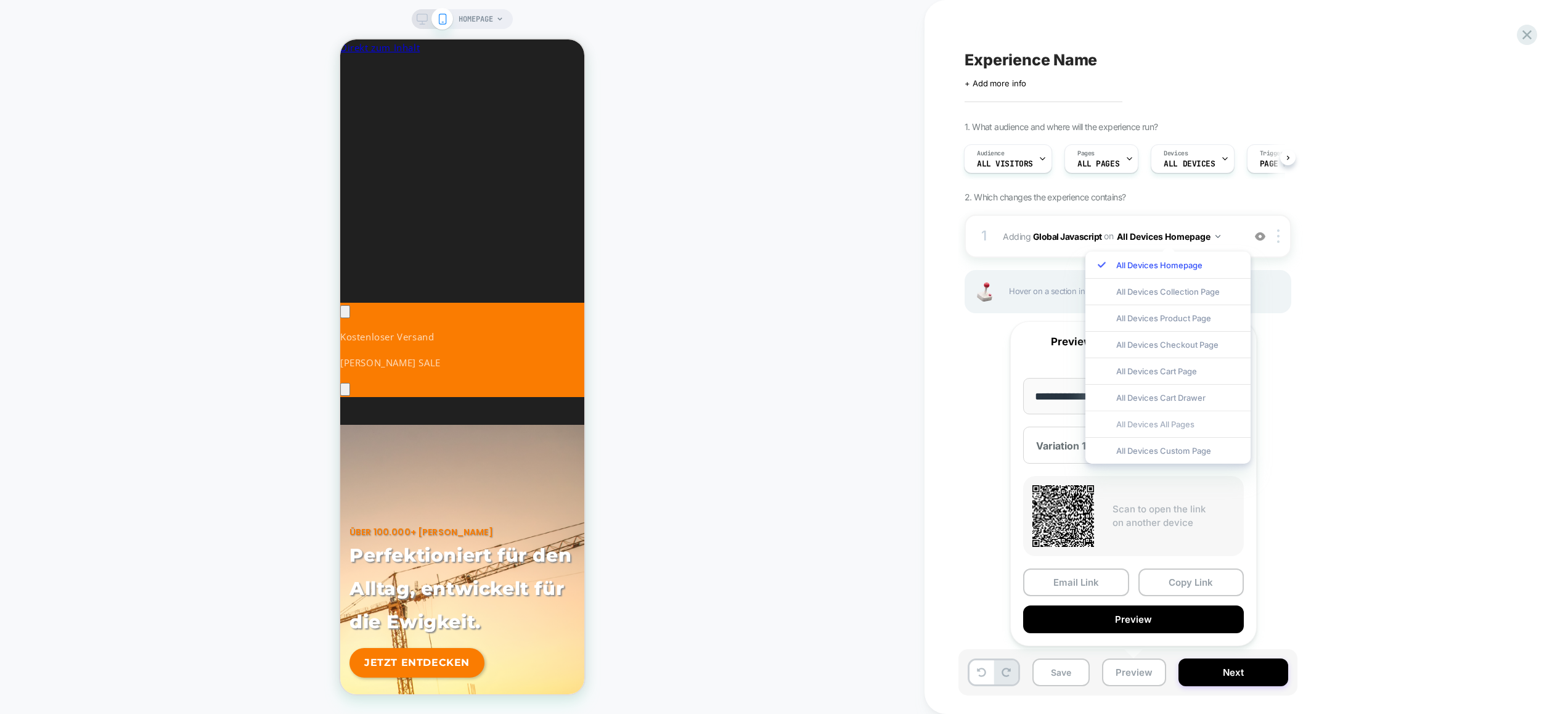
click at [1164, 422] on div "All Devices All Pages" at bounding box center [1167, 423] width 165 height 26
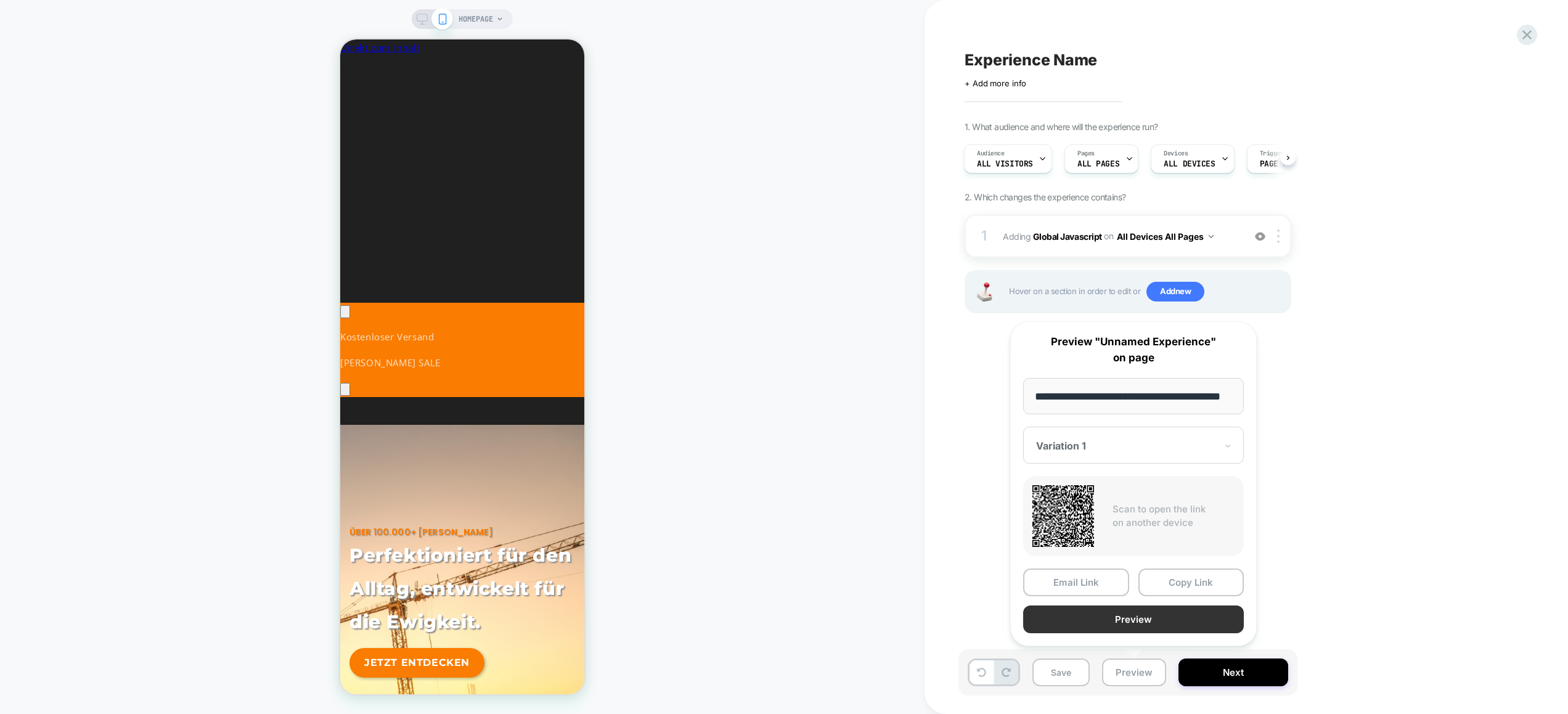
click at [1152, 622] on button "Preview" at bounding box center [1133, 619] width 221 height 28
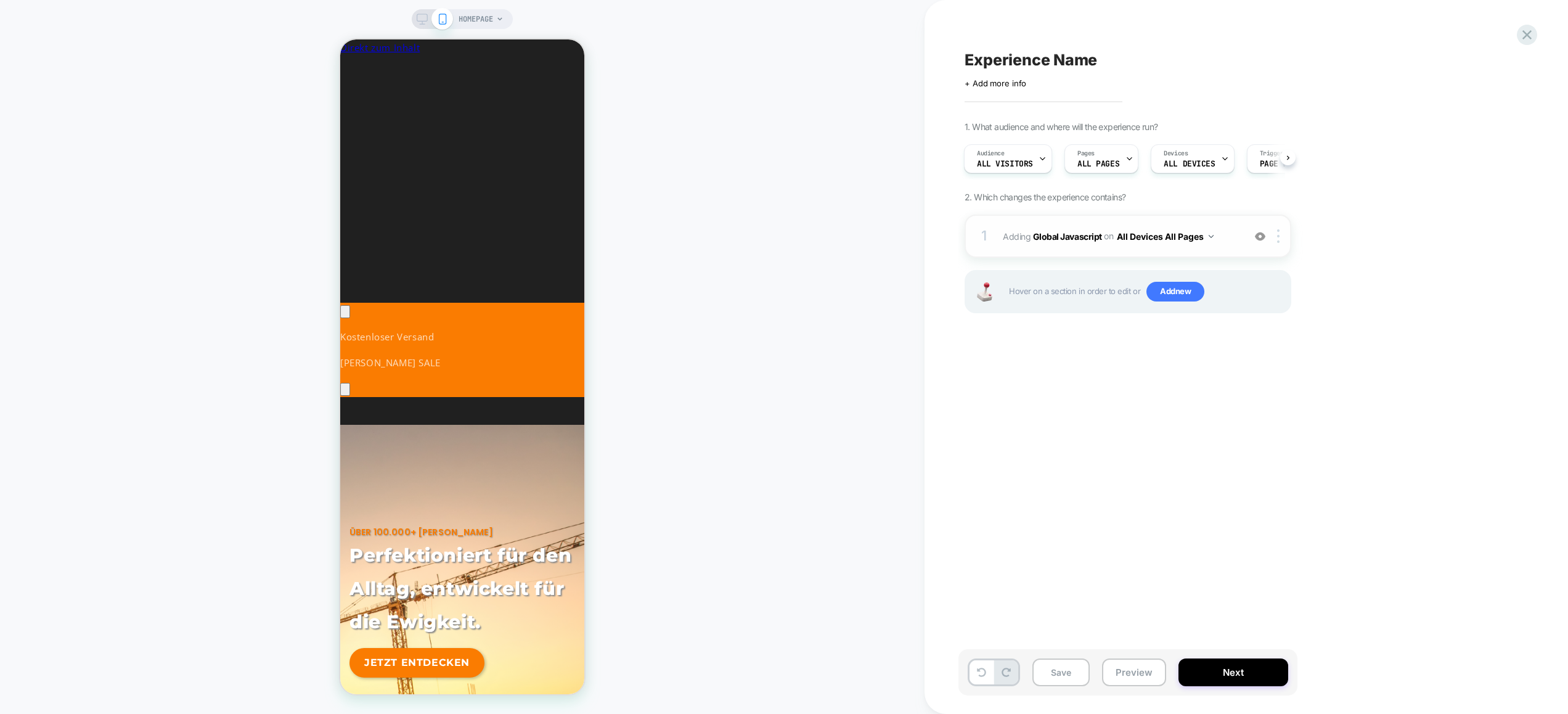
click at [1233, 251] on div "1 Adding Global Javascript on All Devices All Pages Add Before Add After Target…" at bounding box center [1127, 236] width 327 height 43
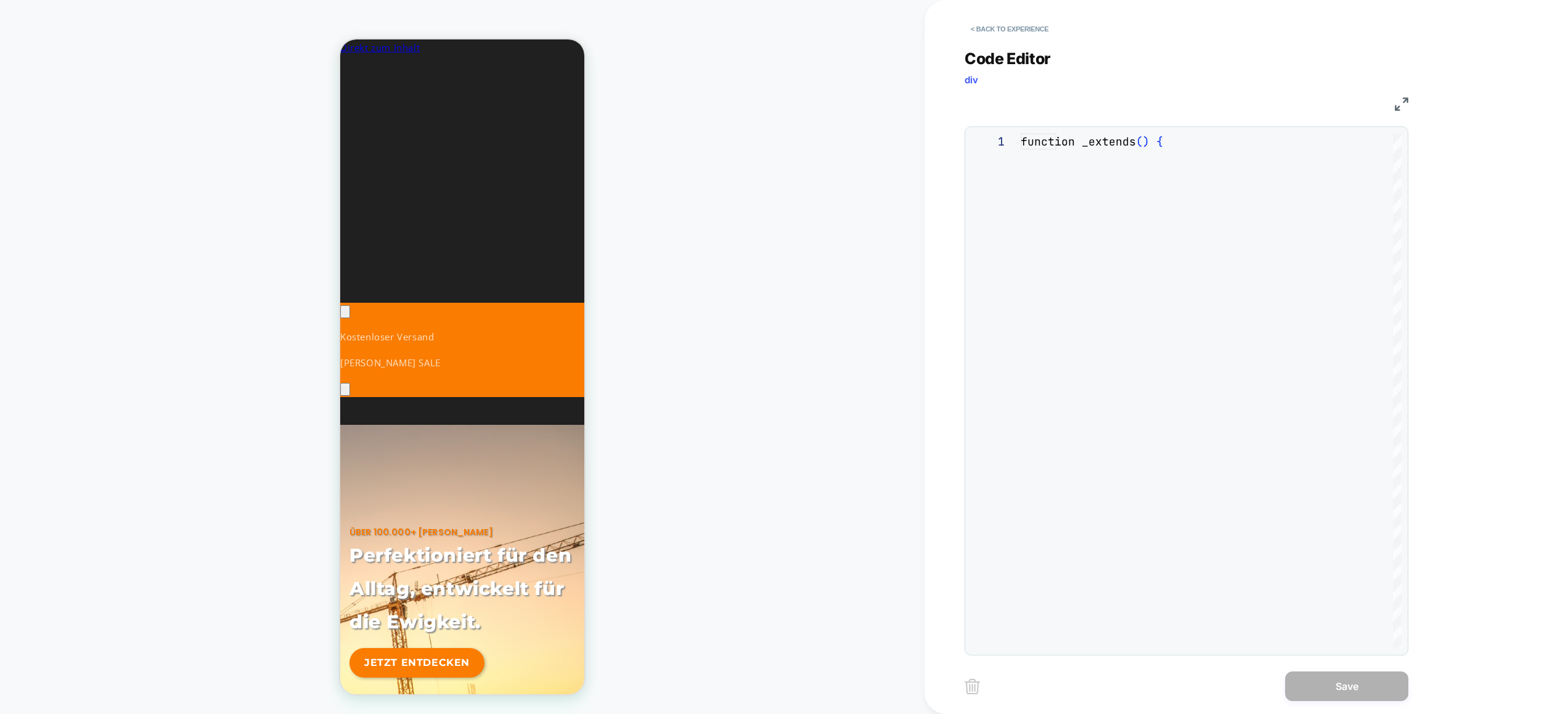
scroll to position [166, 0]
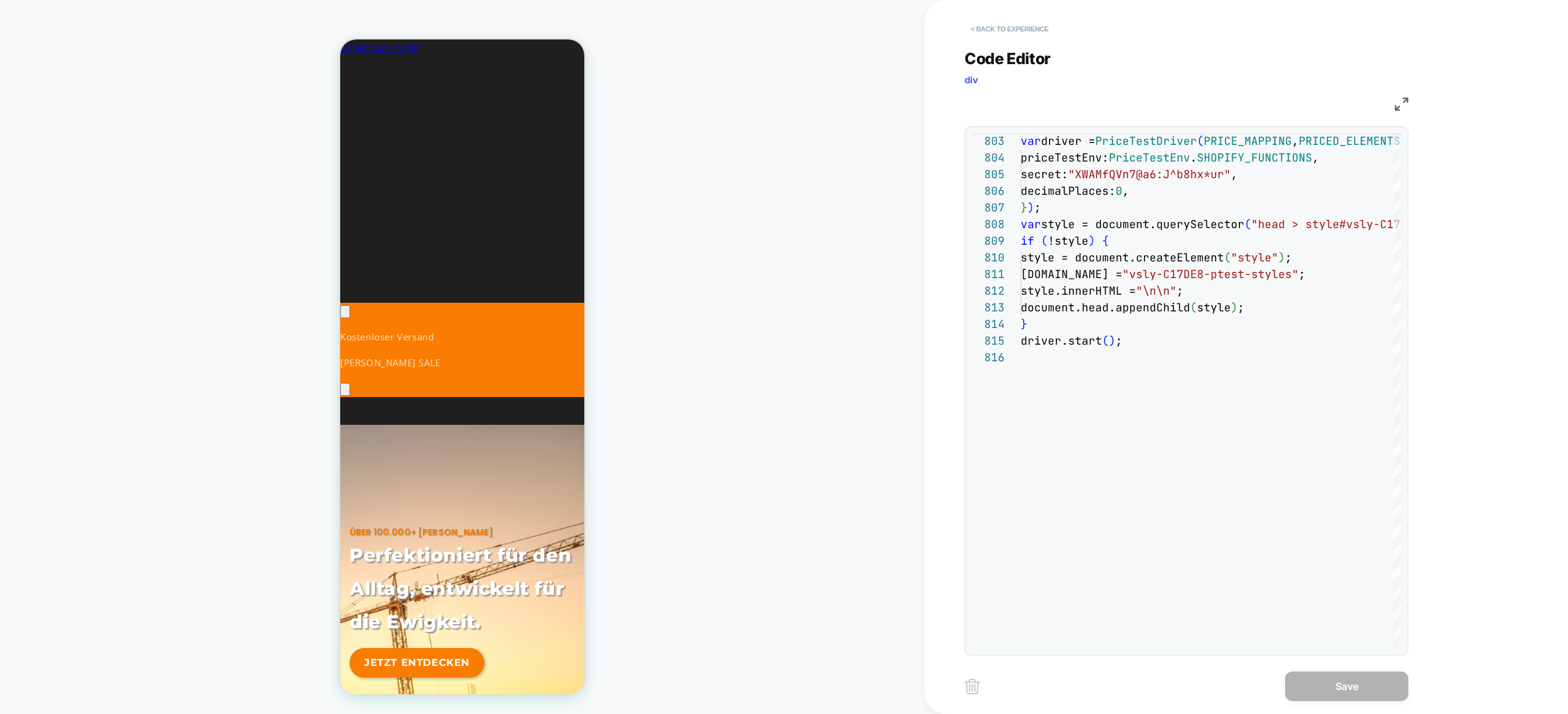
click at [1019, 25] on button "< Back to experience" at bounding box center [1009, 29] width 90 height 20
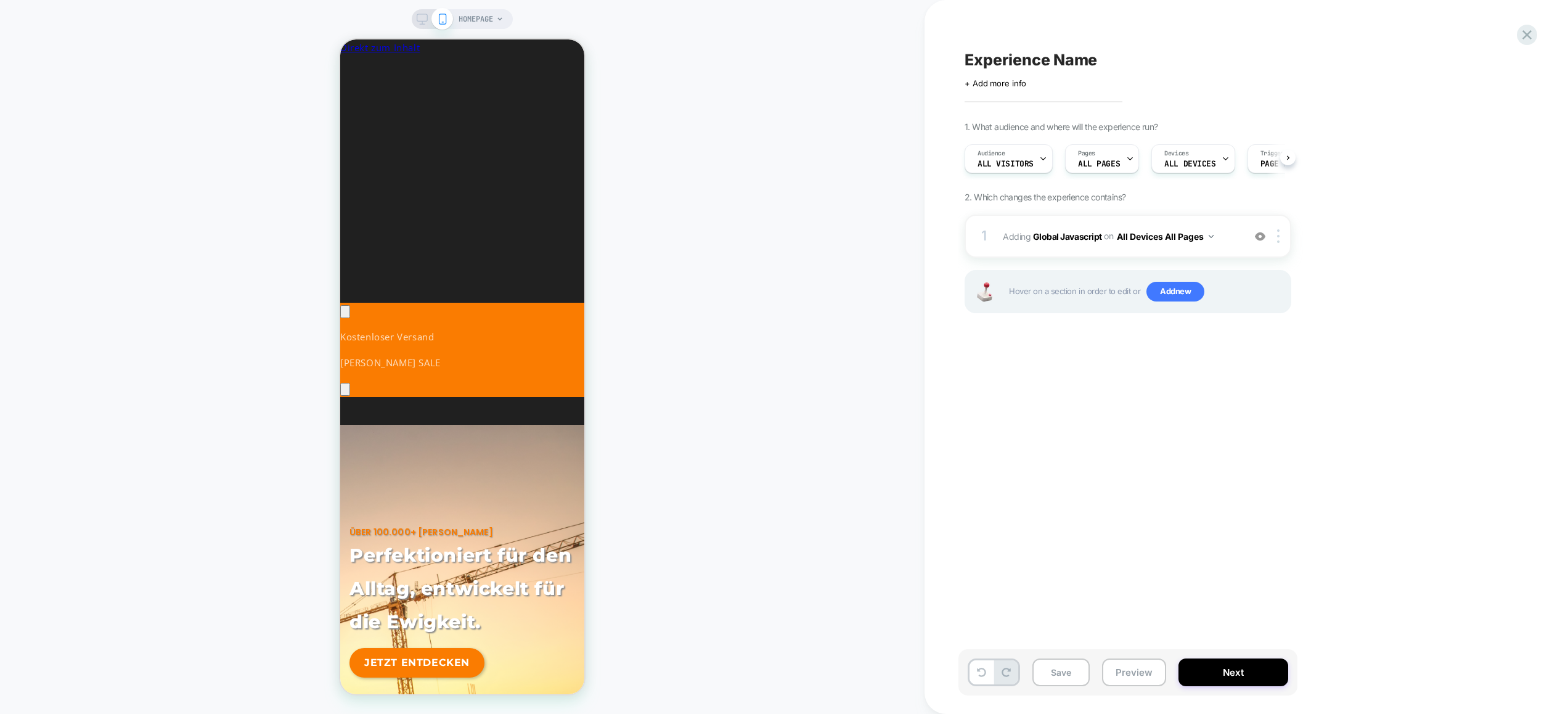
scroll to position [0, 1]
click at [1128, 662] on button "Preview" at bounding box center [1133, 672] width 64 height 28
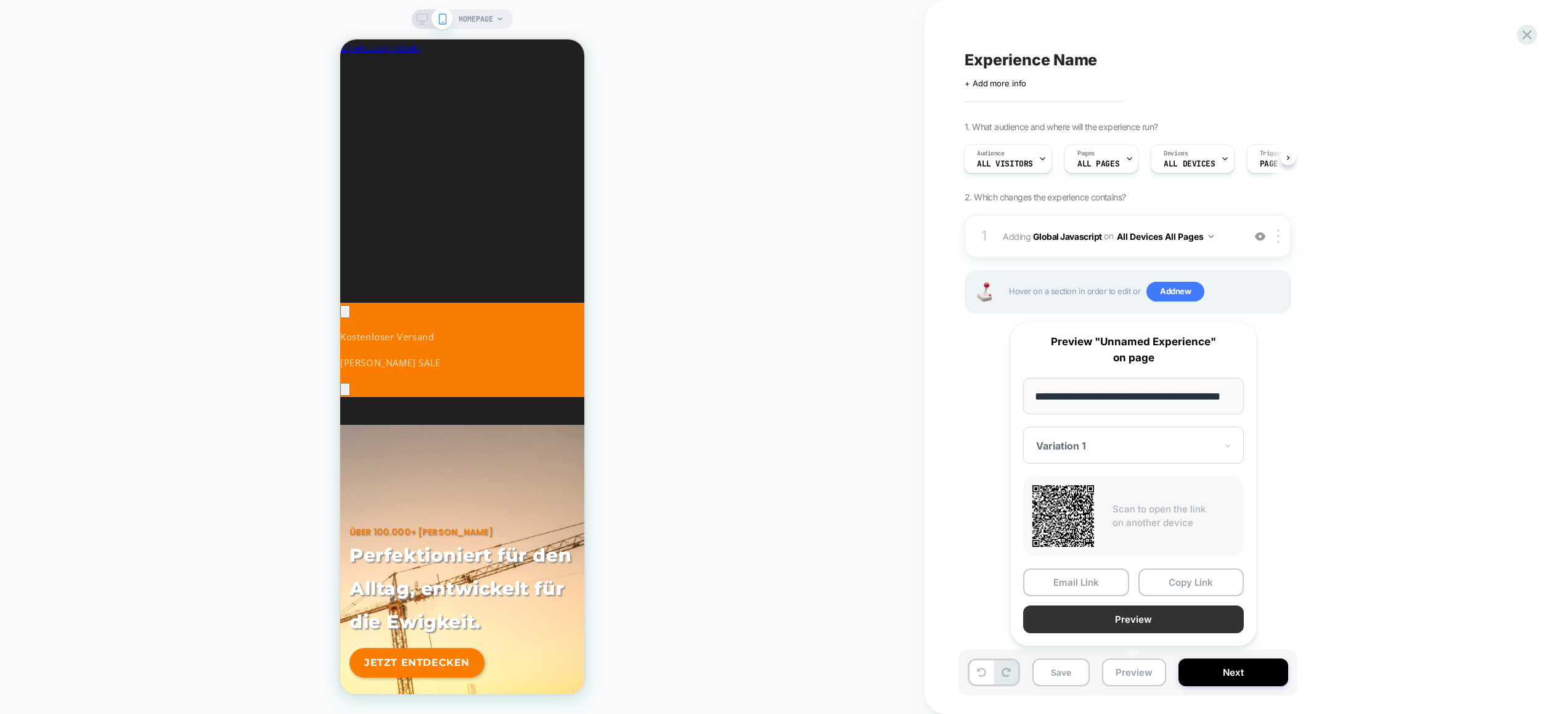
scroll to position [0, 0]
click at [1124, 621] on button "Preview" at bounding box center [1133, 619] width 221 height 28
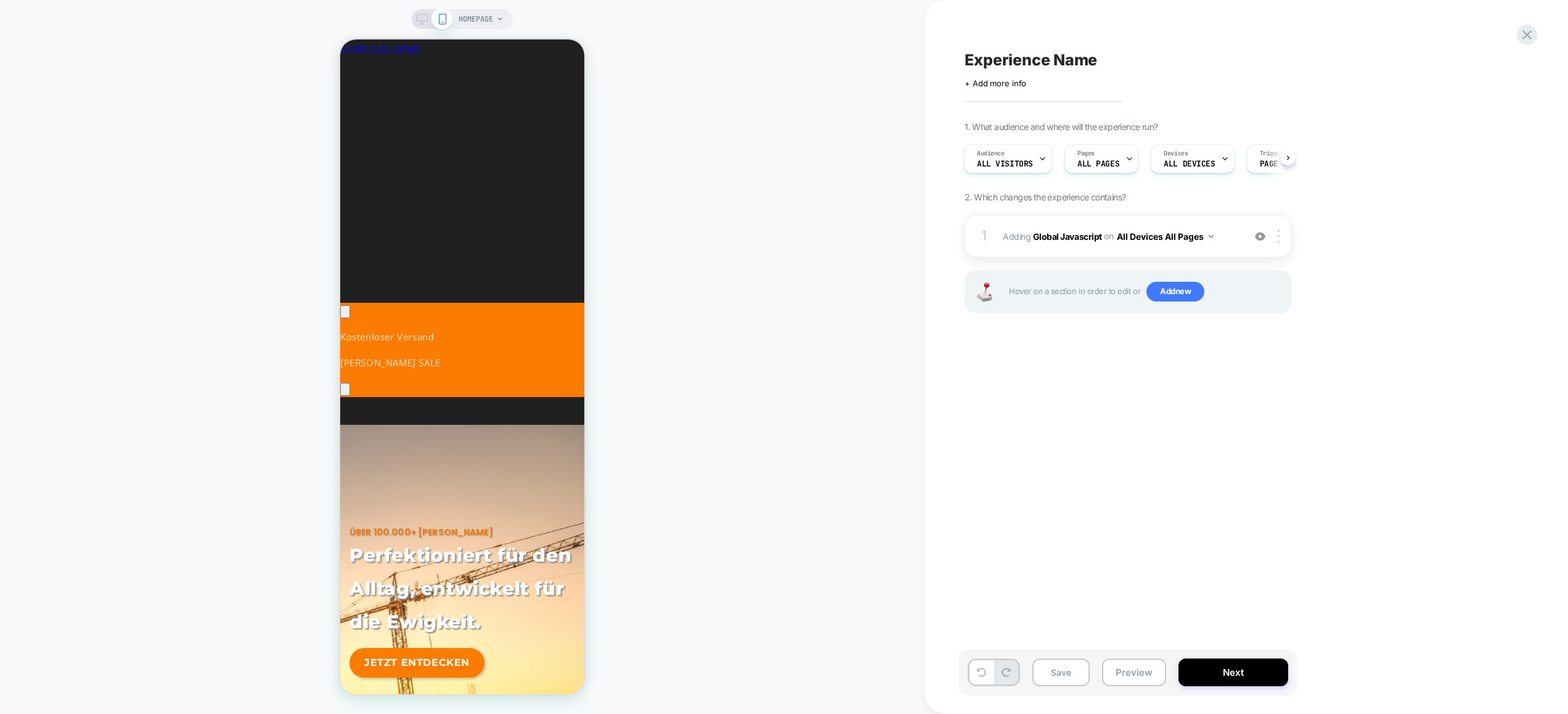
scroll to position [0, 184]
click at [1233, 240] on span "Adding Global Javascript on All Devices All Pages" at bounding box center [1120, 236] width 234 height 17
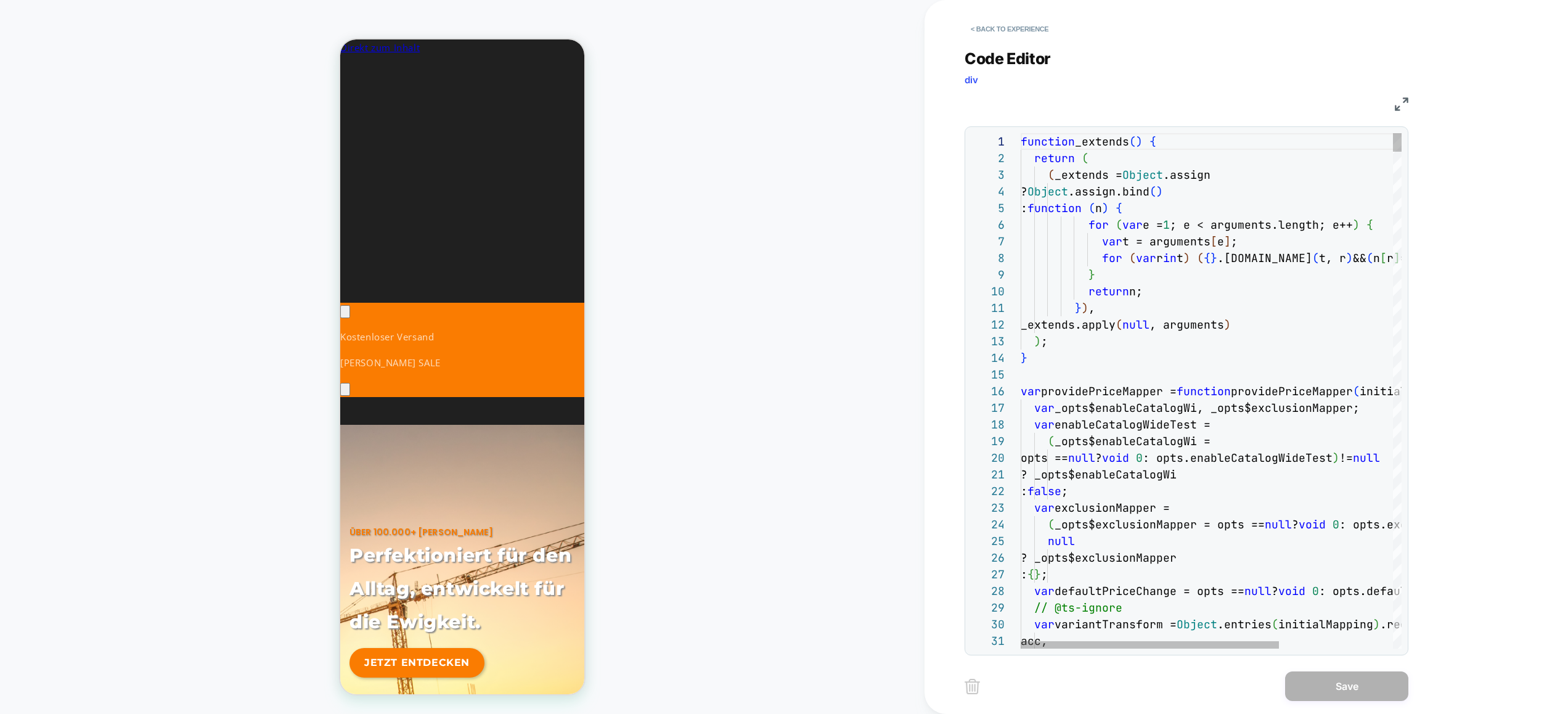
scroll to position [133, 73]
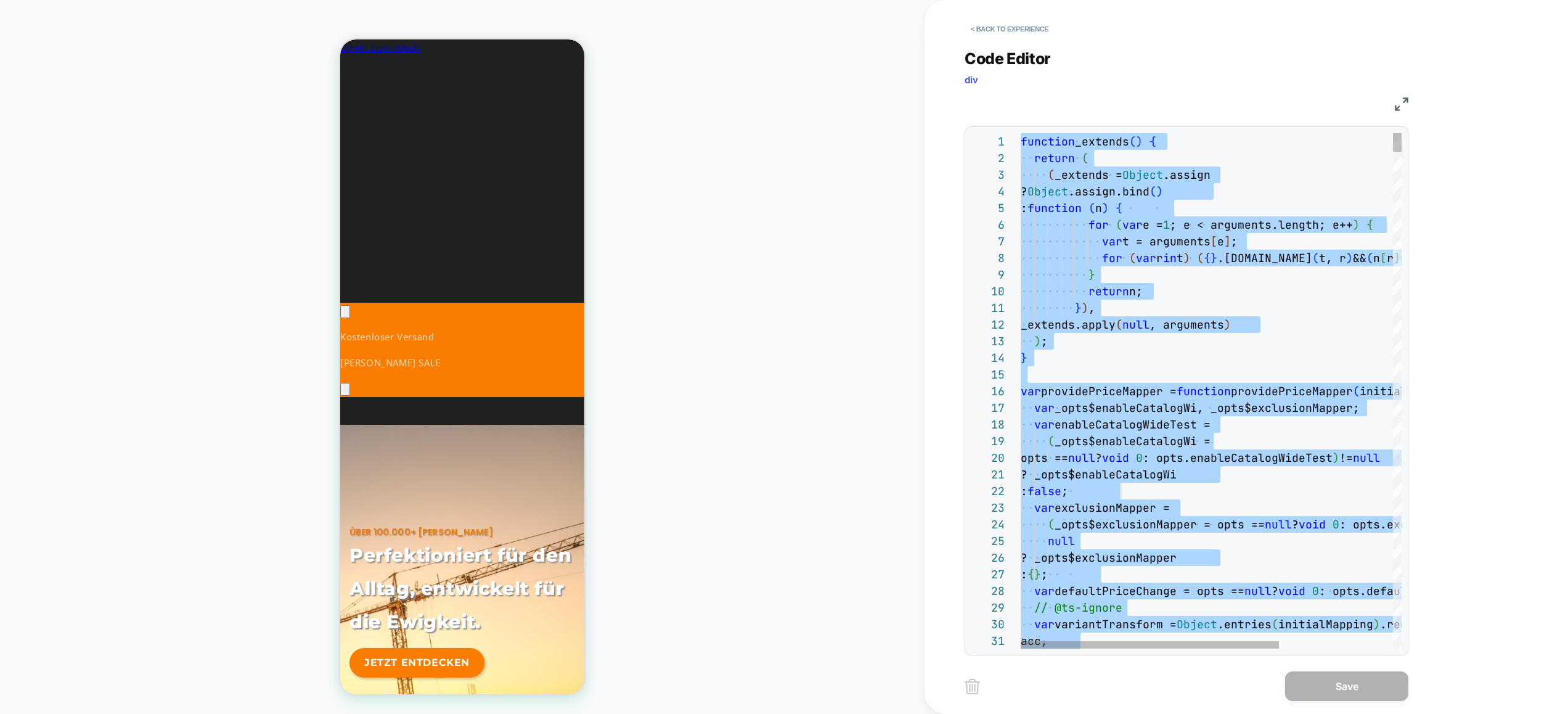
type textarea "**********"
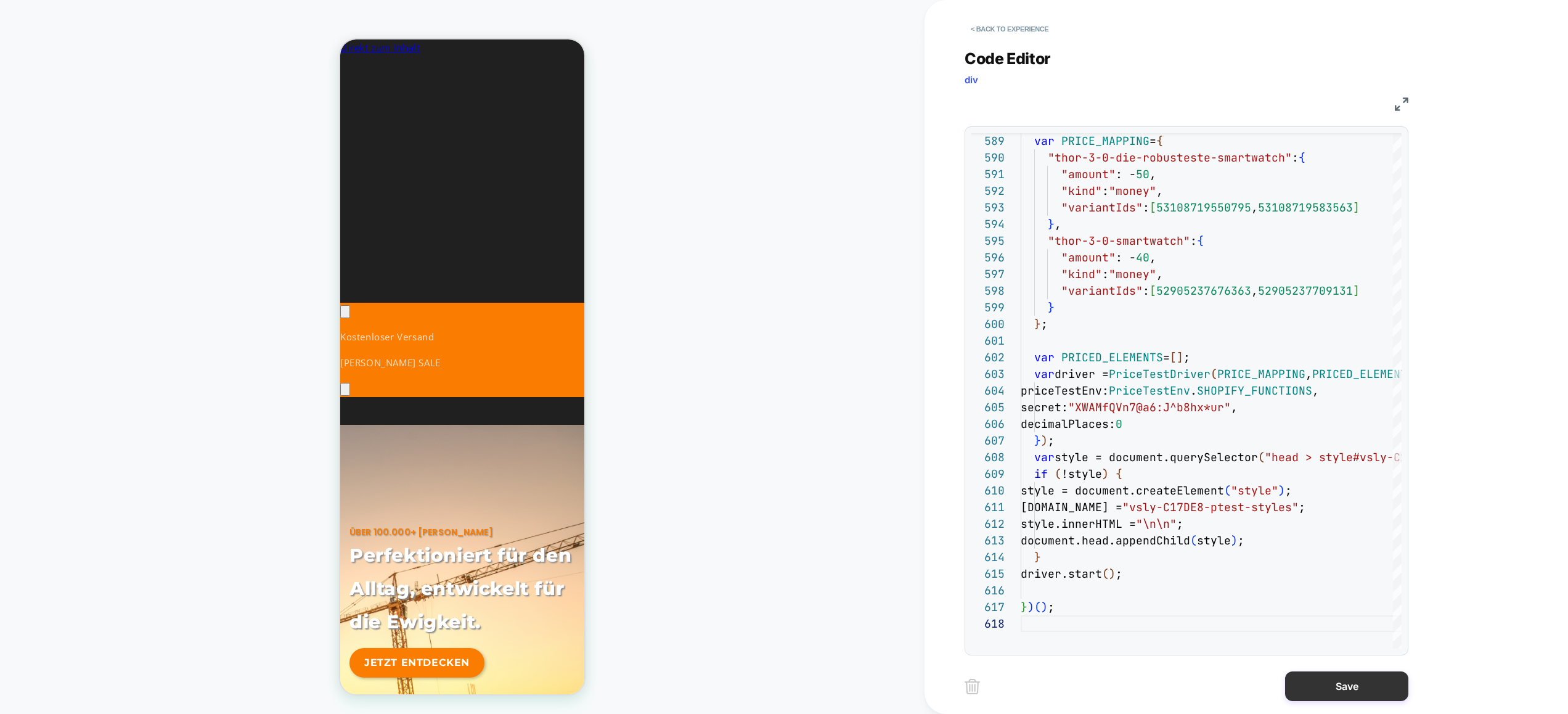
scroll to position [0, 0]
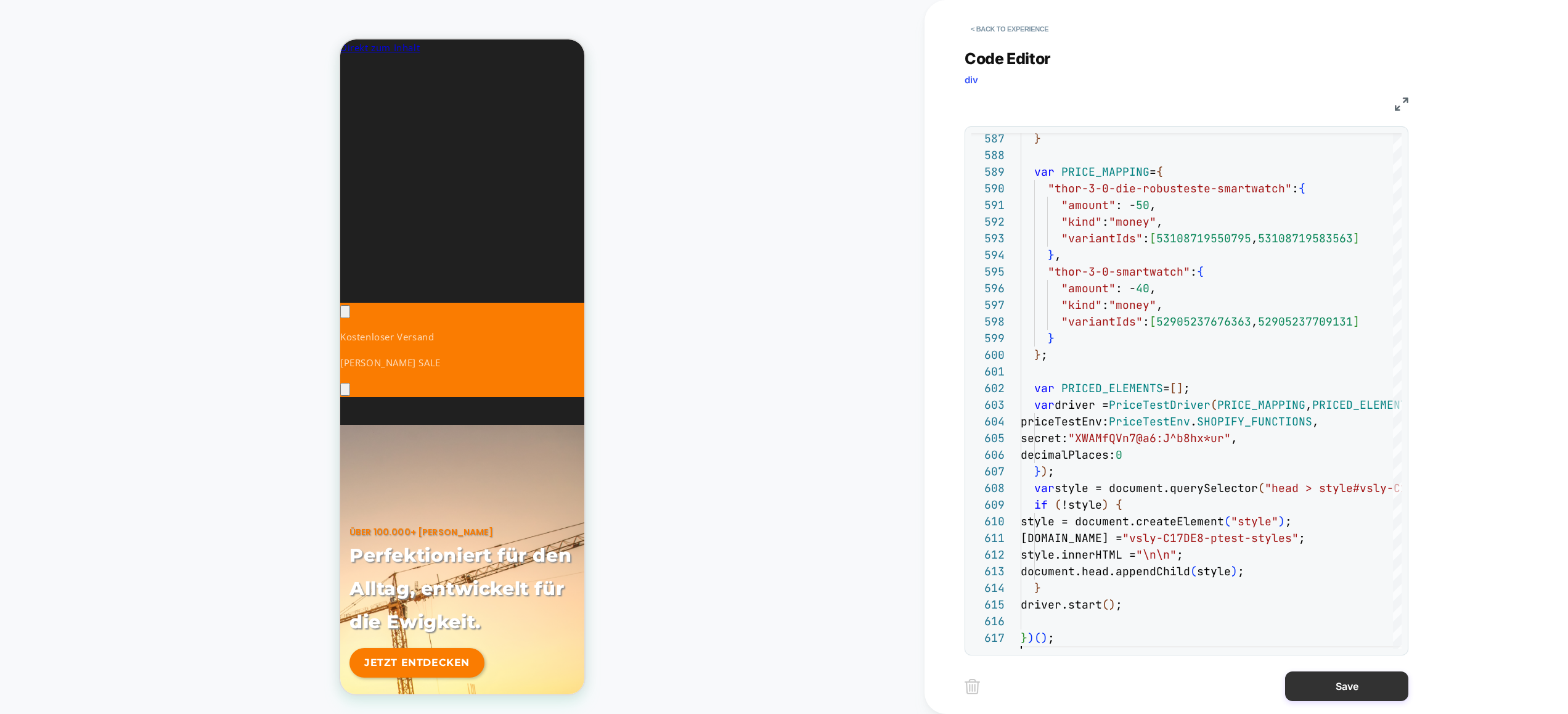
click at [1312, 679] on button "Save" at bounding box center [1346, 685] width 123 height 29
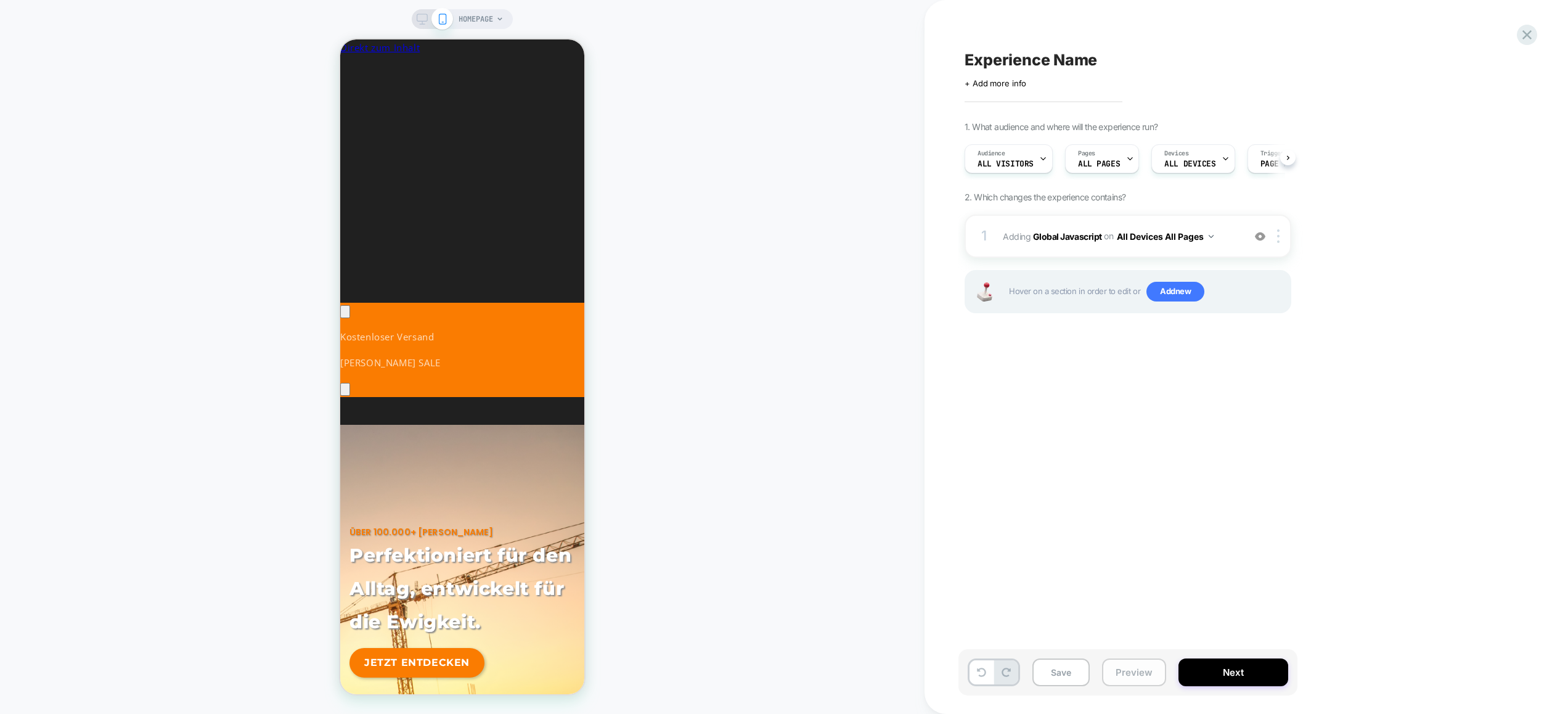
scroll to position [0, 1]
click at [1130, 673] on button "Preview" at bounding box center [1133, 672] width 64 height 28
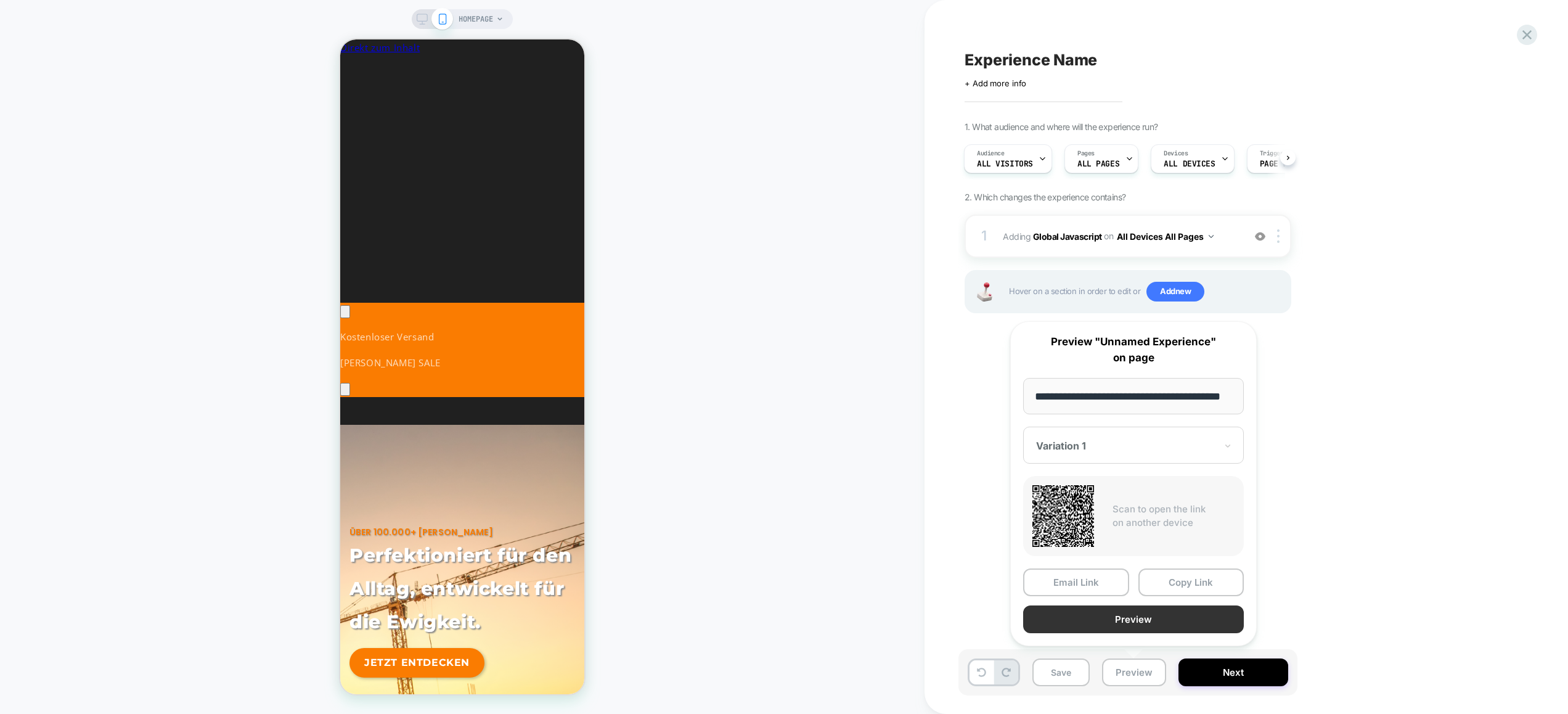
scroll to position [0, 0]
click at [1144, 618] on button "Preview" at bounding box center [1133, 619] width 221 height 28
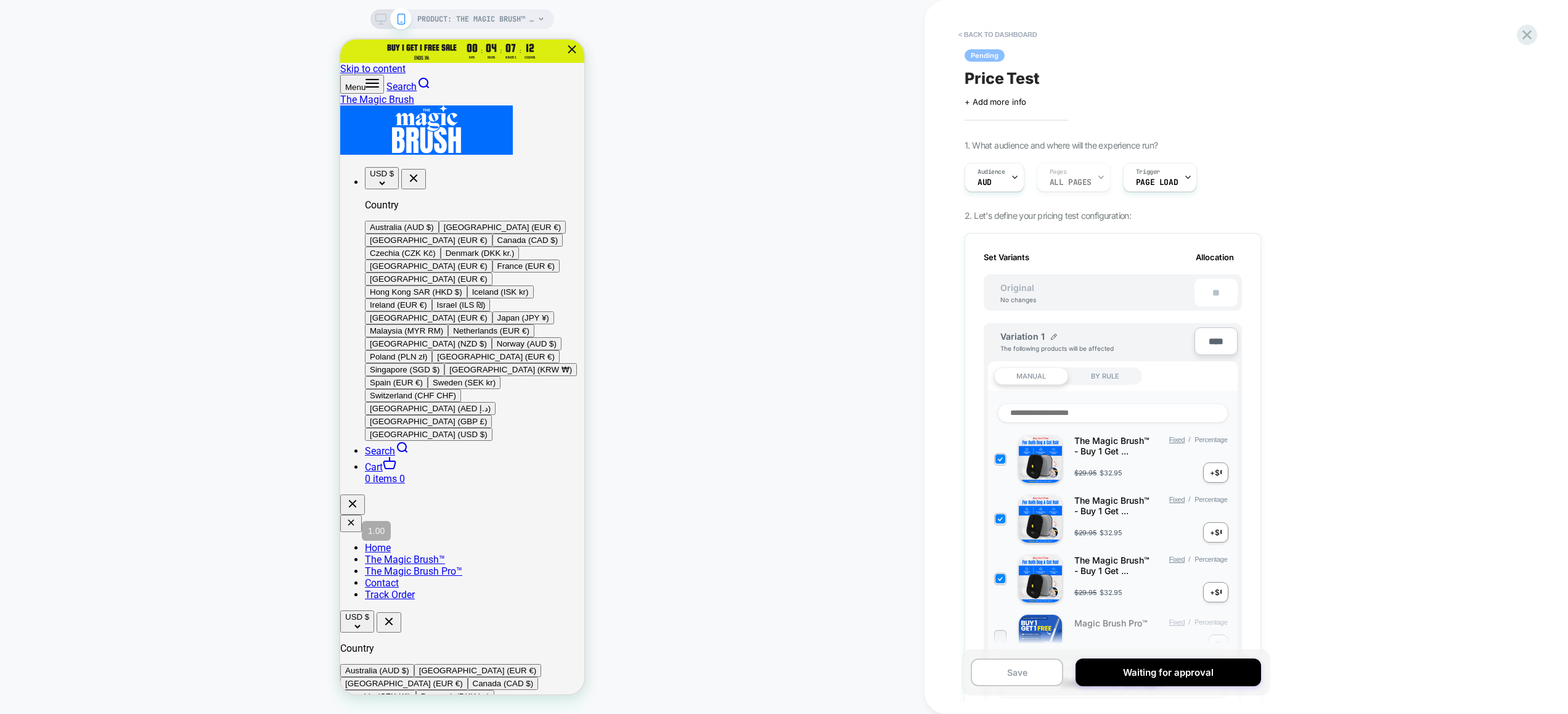
scroll to position [548, 0]
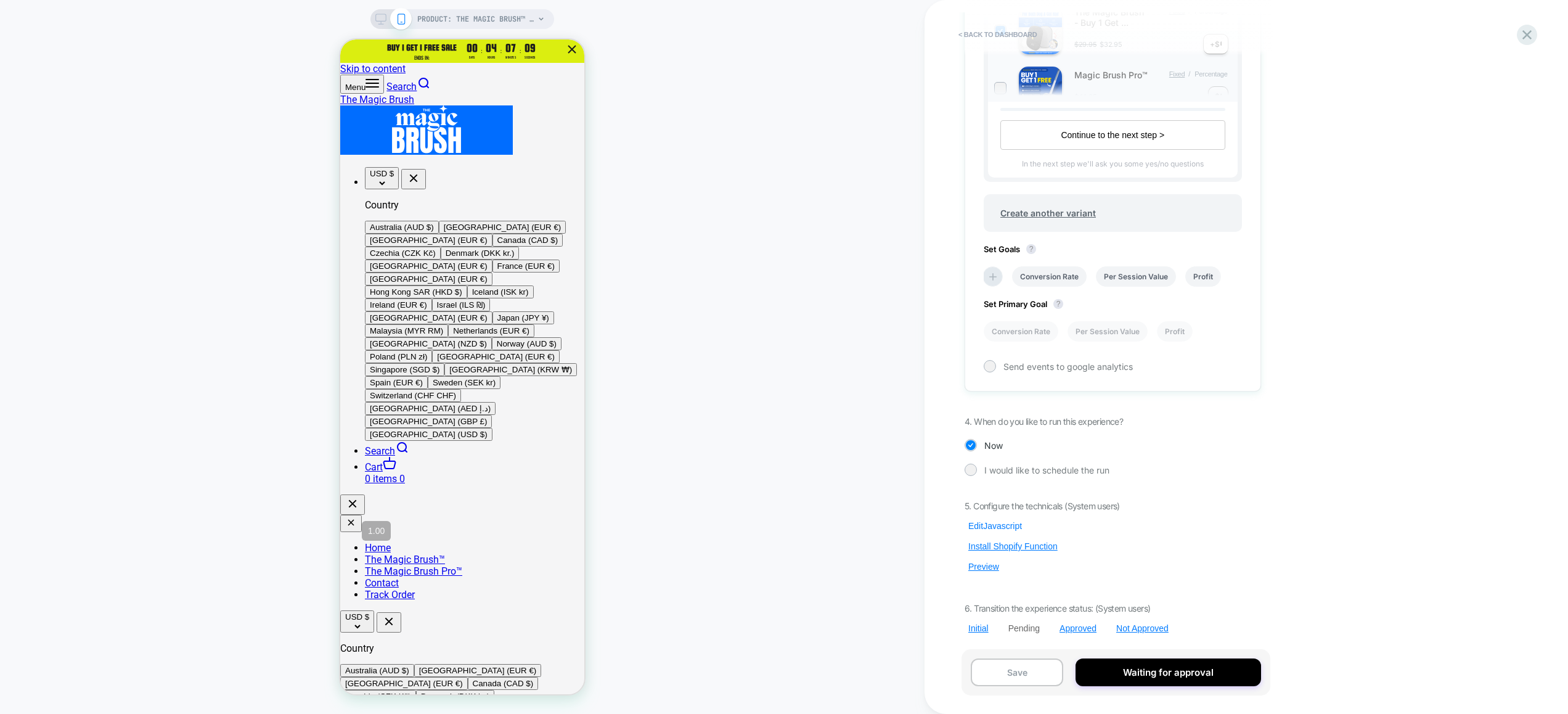
click at [997, 526] on button "Edit Javascript" at bounding box center [994, 526] width 61 height 11
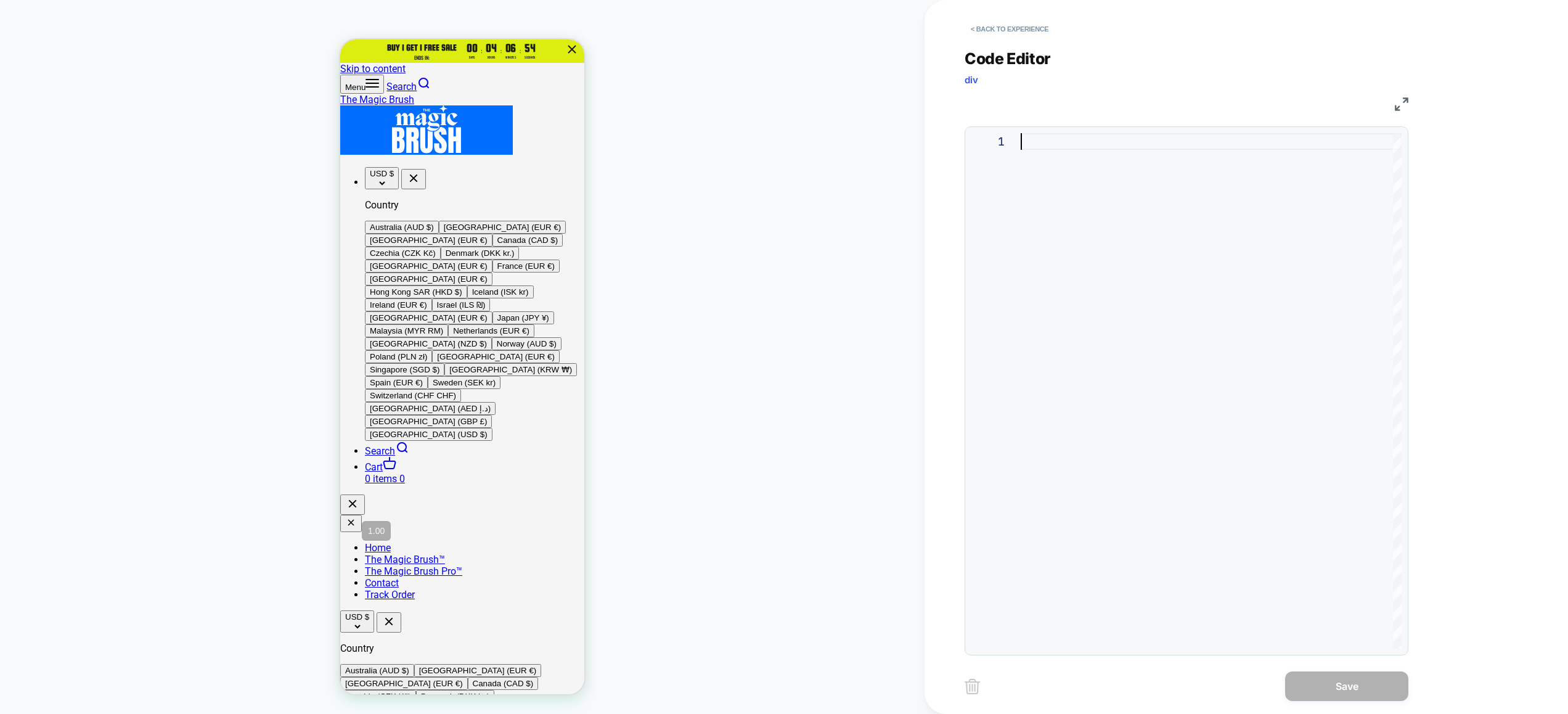
click at [1126, 254] on div at bounding box center [1210, 390] width 381 height 515
type textarea "**********"
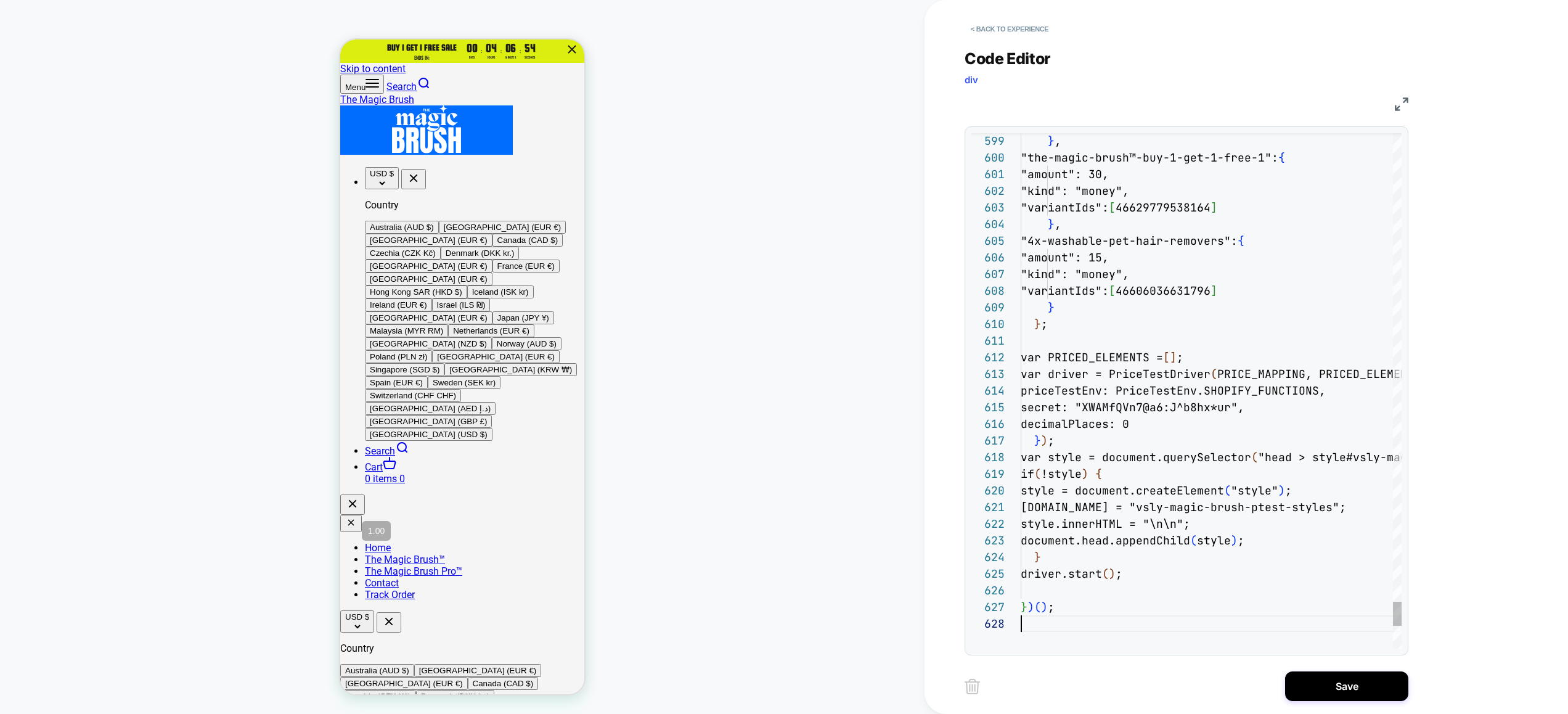
scroll to position [117, 0]
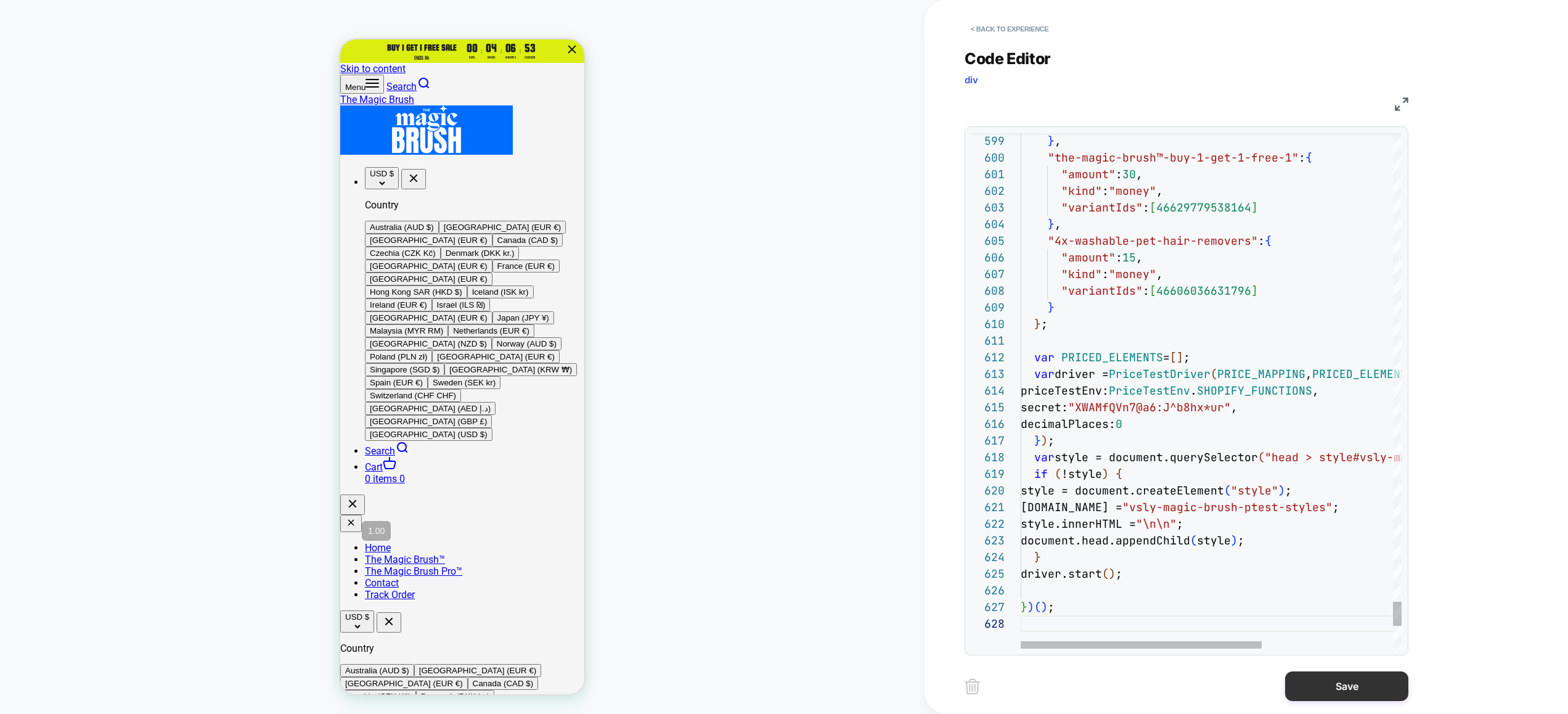
click at [1329, 679] on button "Save" at bounding box center [1346, 685] width 123 height 29
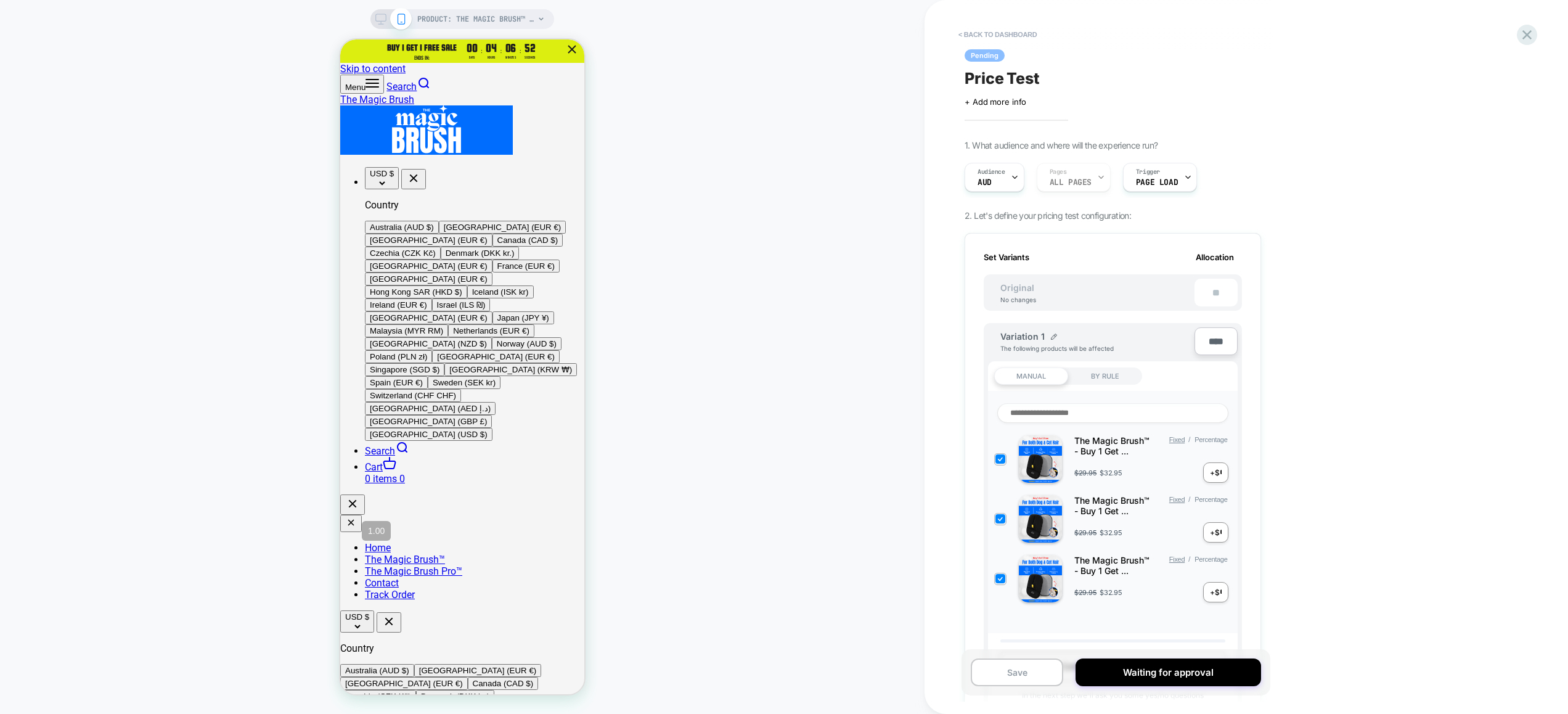
scroll to position [0, 2]
drag, startPoint x: 1312, startPoint y: 681, endPoint x: 974, endPoint y: 628, distance: 342.1
click at [976, 652] on div "Save Waiting for approval" at bounding box center [1116, 672] width 308 height 46
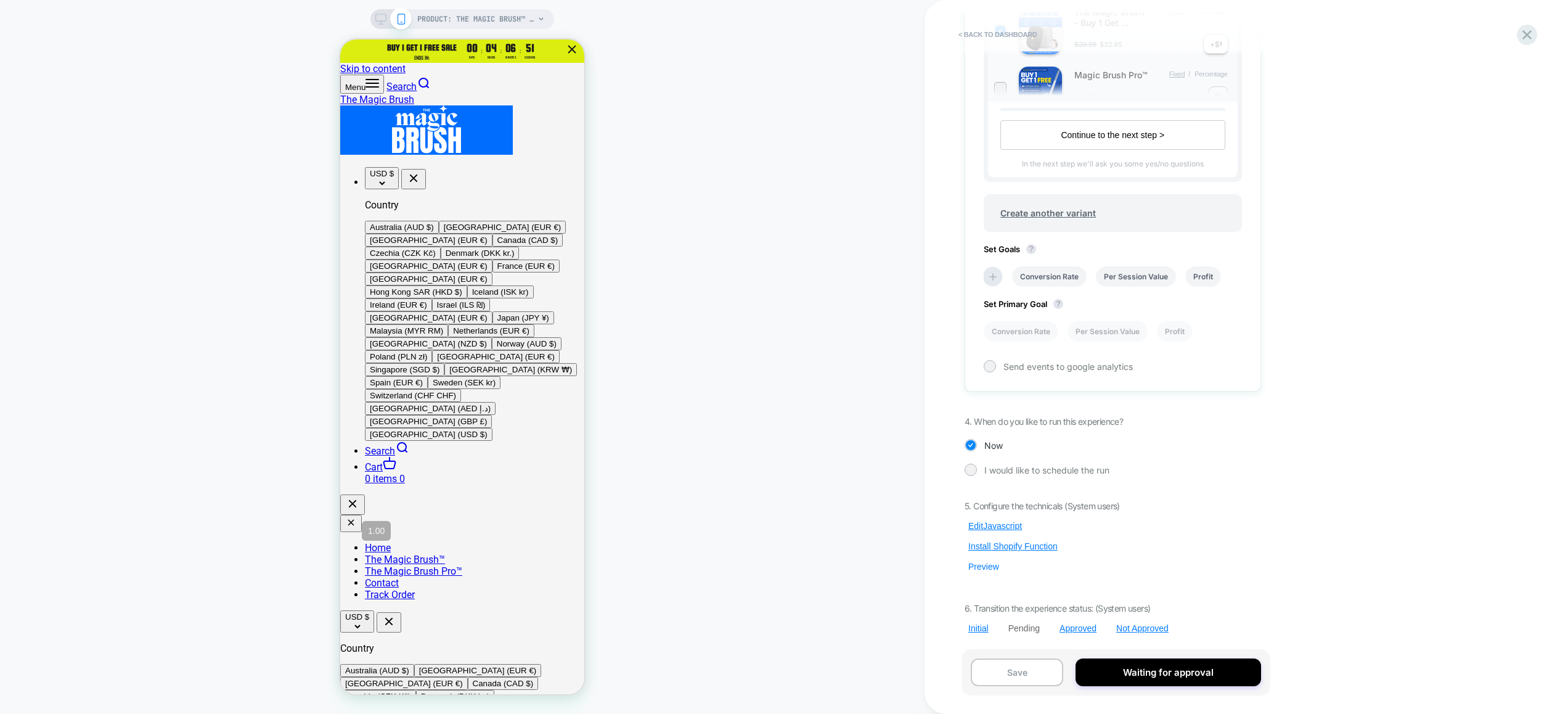
click at [983, 568] on button "Preview" at bounding box center [983, 567] width 38 height 11
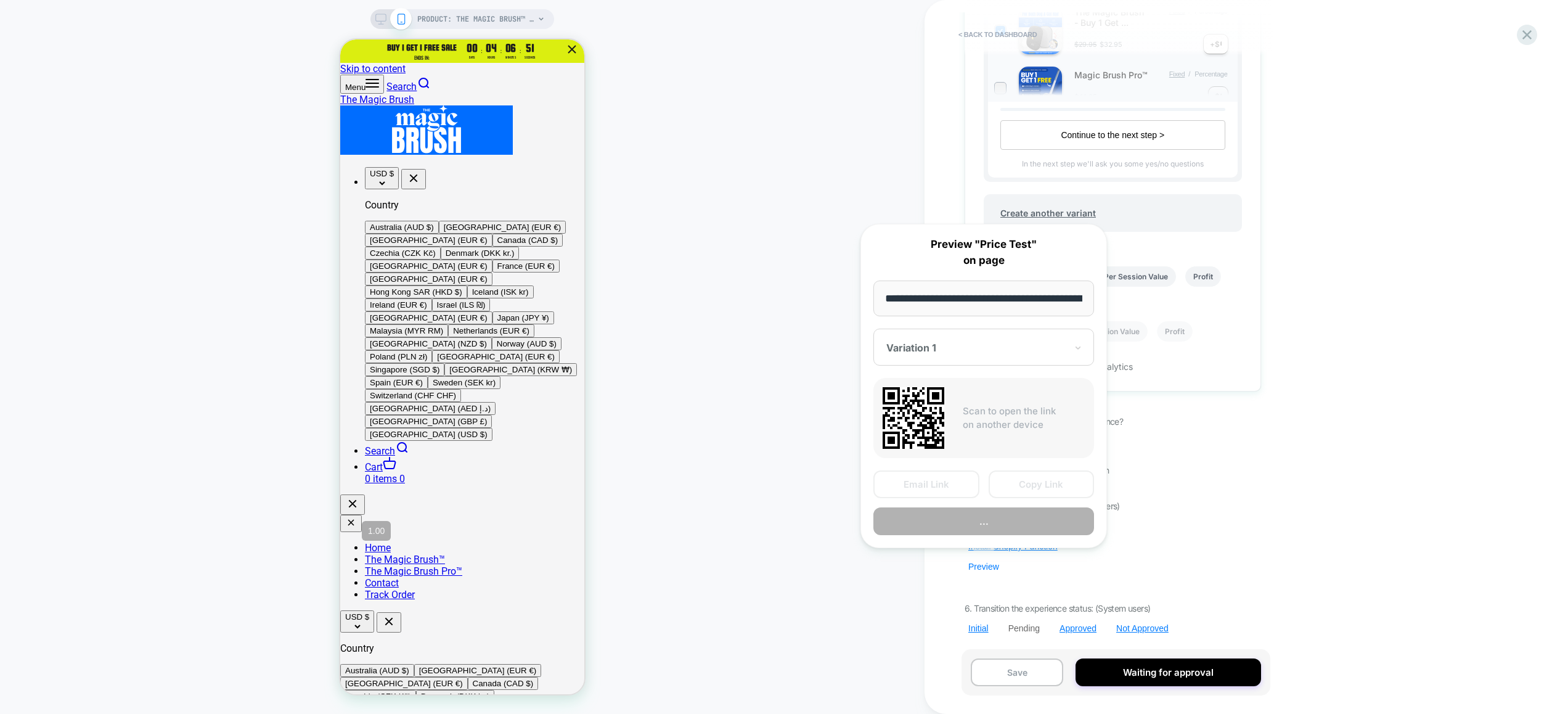
scroll to position [0, 264]
click at [997, 518] on button "Preview" at bounding box center [984, 522] width 221 height 28
